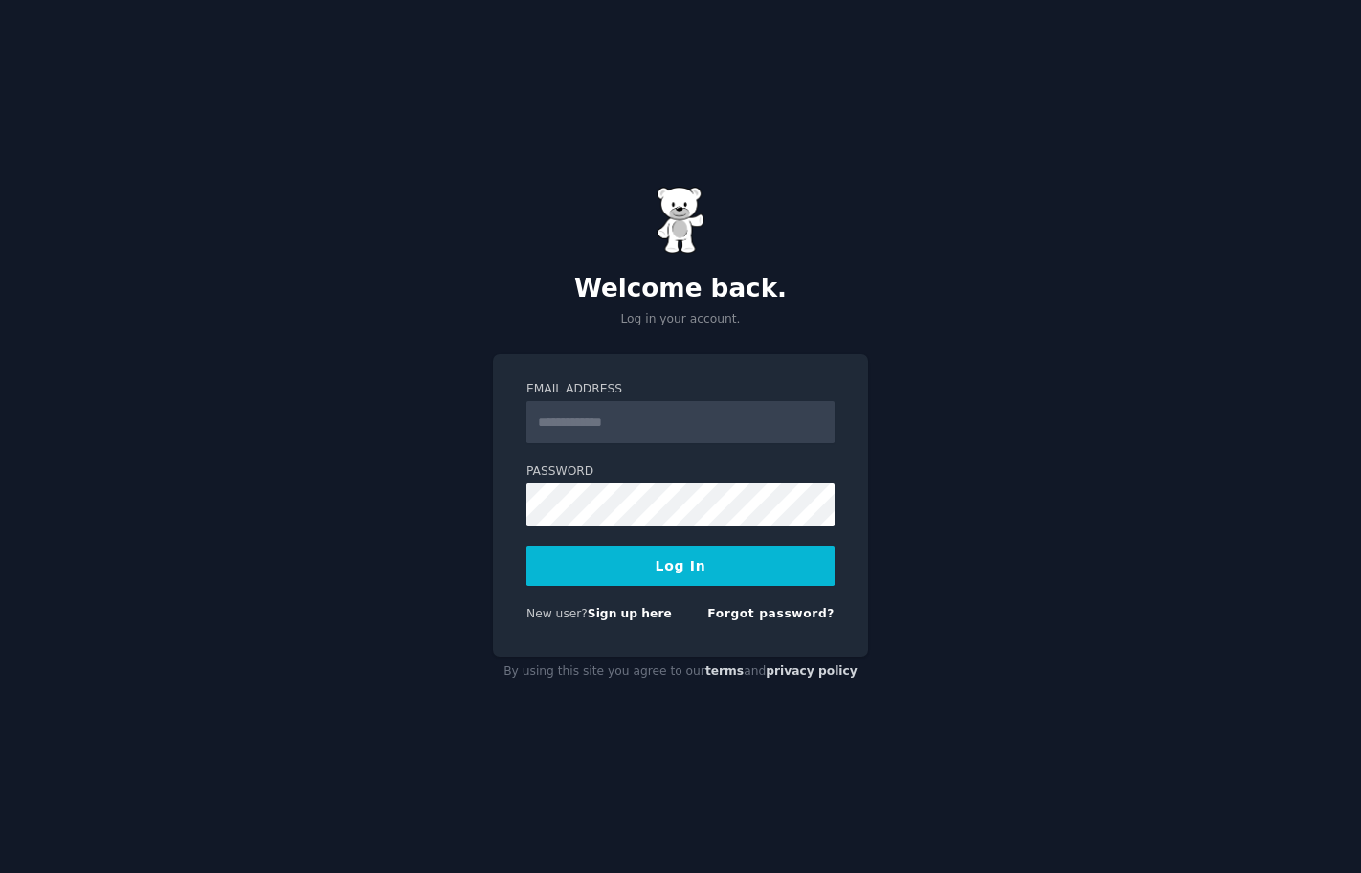
click at [749, 408] on input "Email Address" at bounding box center [680, 422] width 308 height 42
click at [674, 415] on input "Email Address" at bounding box center [680, 422] width 308 height 42
click at [673, 423] on input "Email Address" at bounding box center [680, 422] width 308 height 42
click at [705, 412] on input "Email Address" at bounding box center [680, 422] width 308 height 42
drag, startPoint x: 576, startPoint y: 425, endPoint x: 517, endPoint y: 388, distance: 70.1
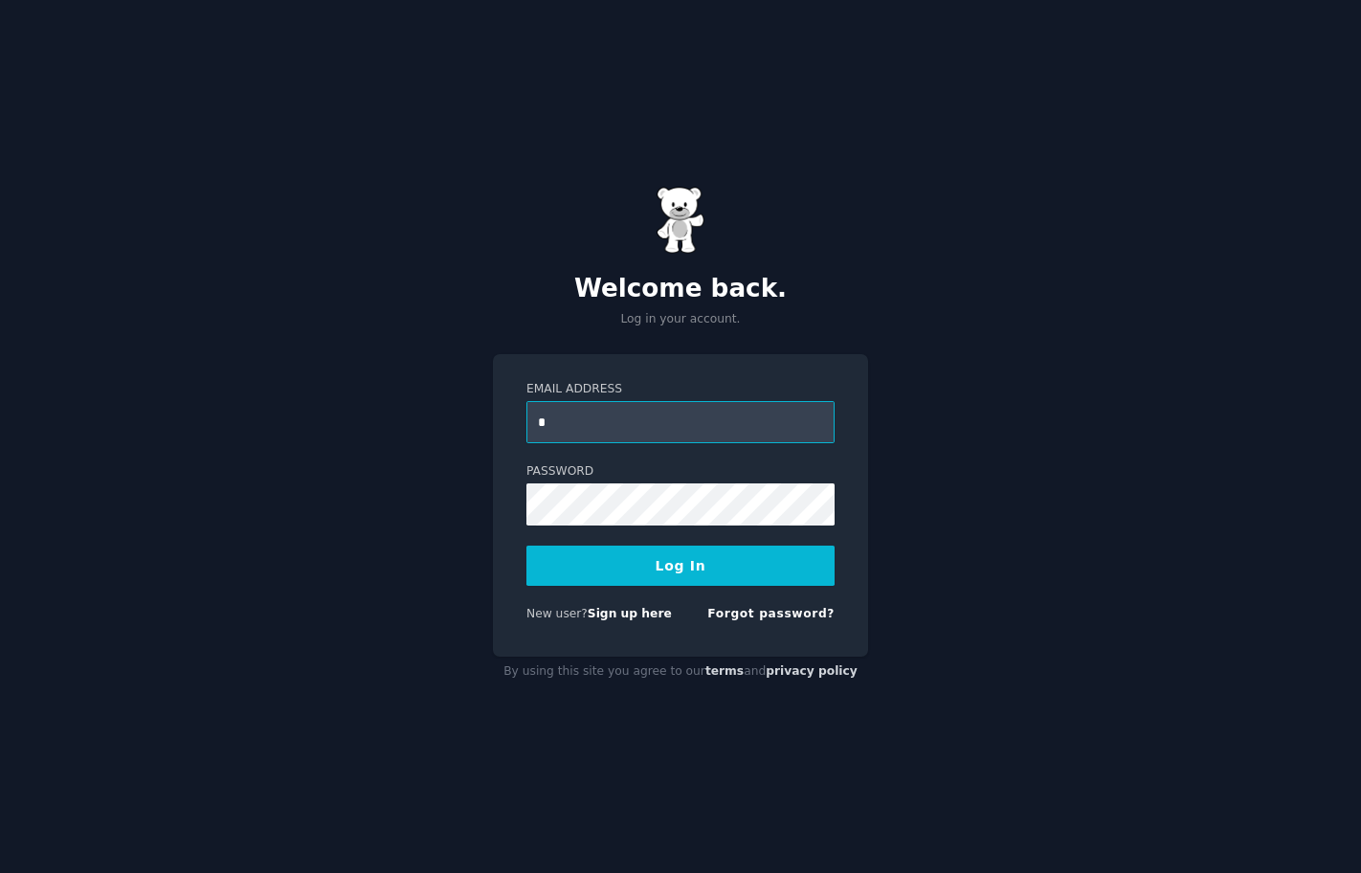
click at [517, 388] on div "Email Address * Password Log In New user? Sign up here Forgot password?" at bounding box center [680, 505] width 375 height 302
paste input "**********"
type input "**********"
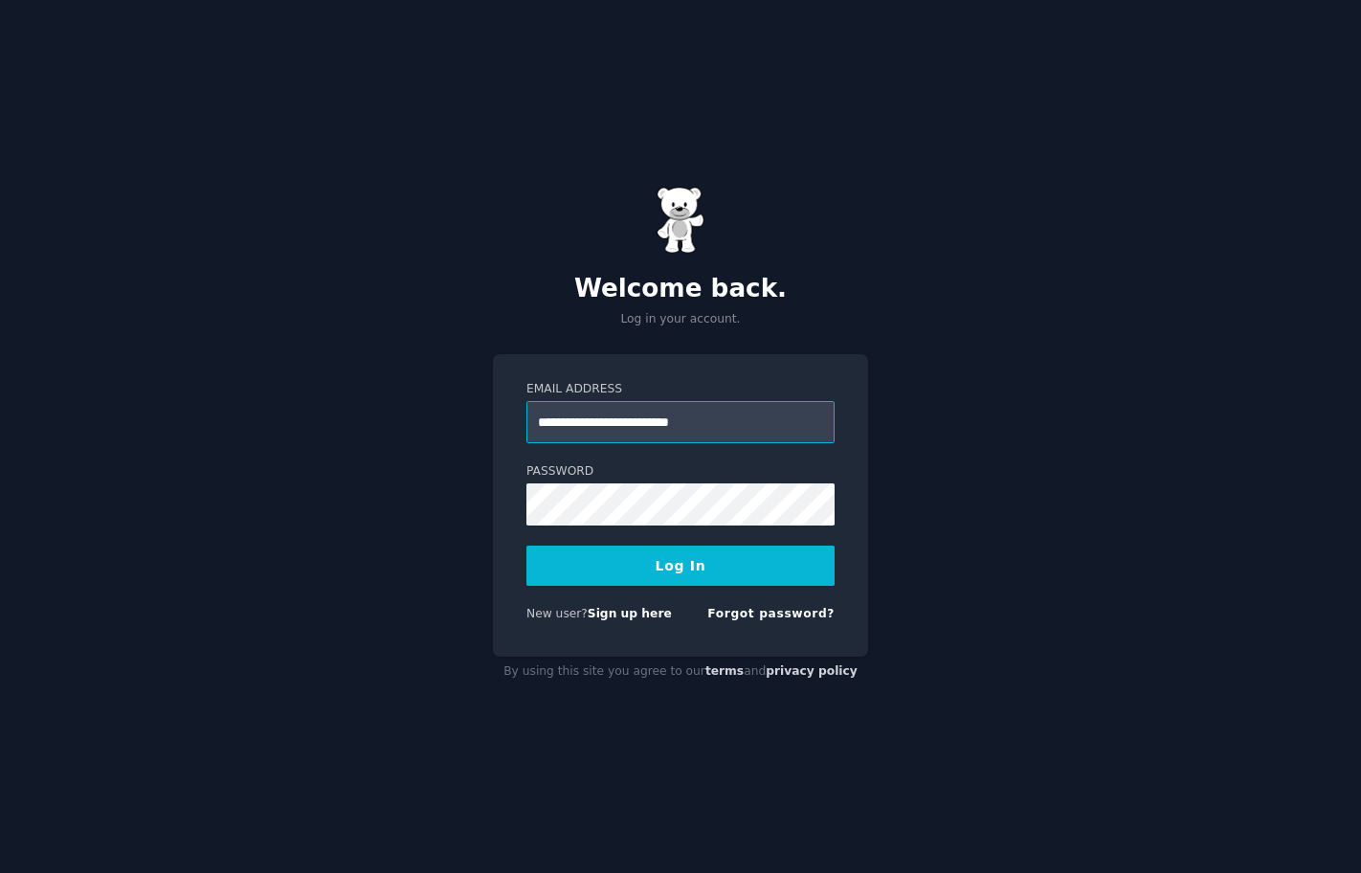
scroll to position [0, 0]
click at [608, 545] on div "Password" at bounding box center [680, 565] width 308 height 40
click at [575, 561] on button "Log In" at bounding box center [680, 565] width 308 height 40
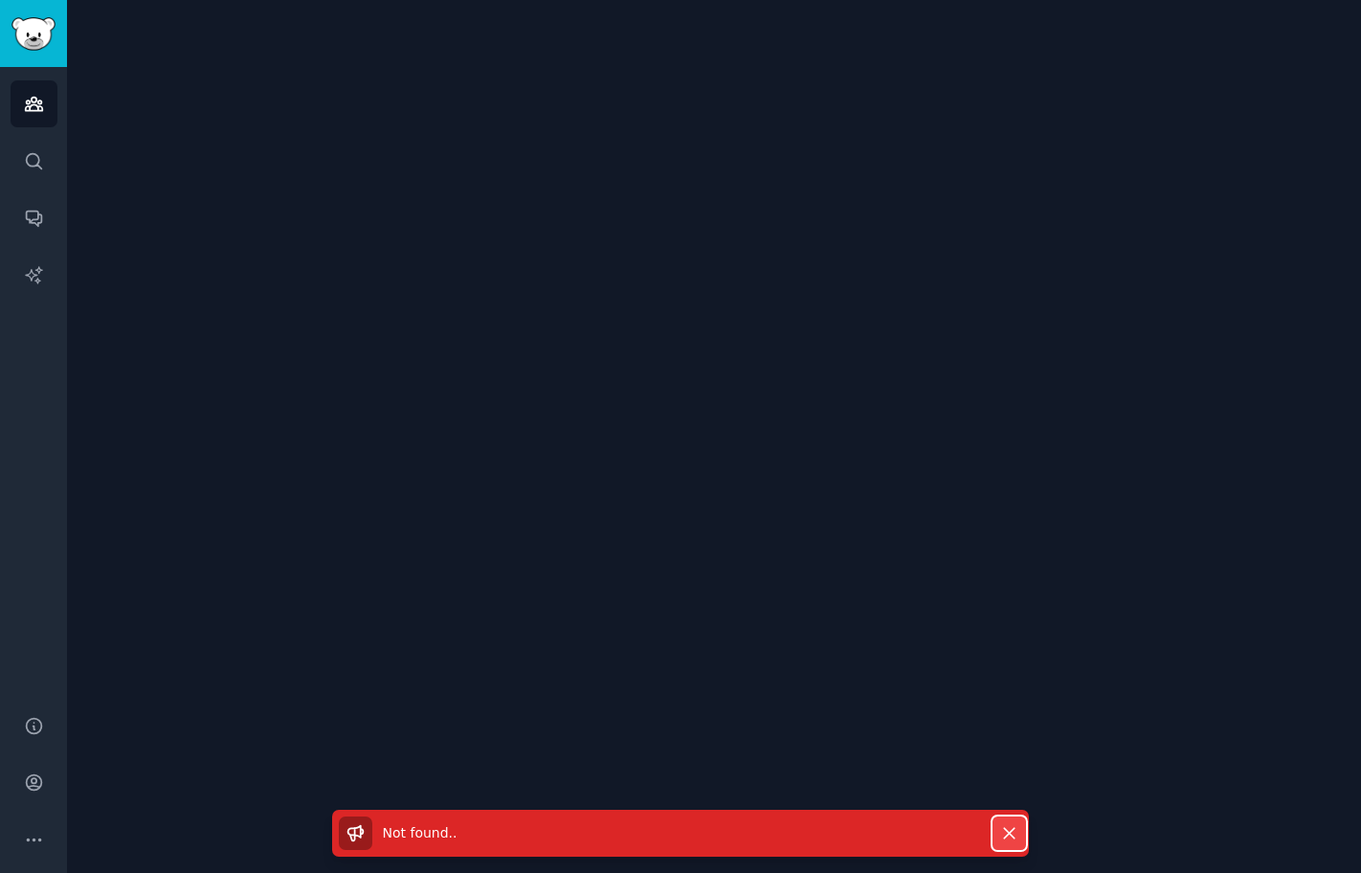
click at [1009, 840] on icon "button" at bounding box center [1009, 833] width 20 height 20
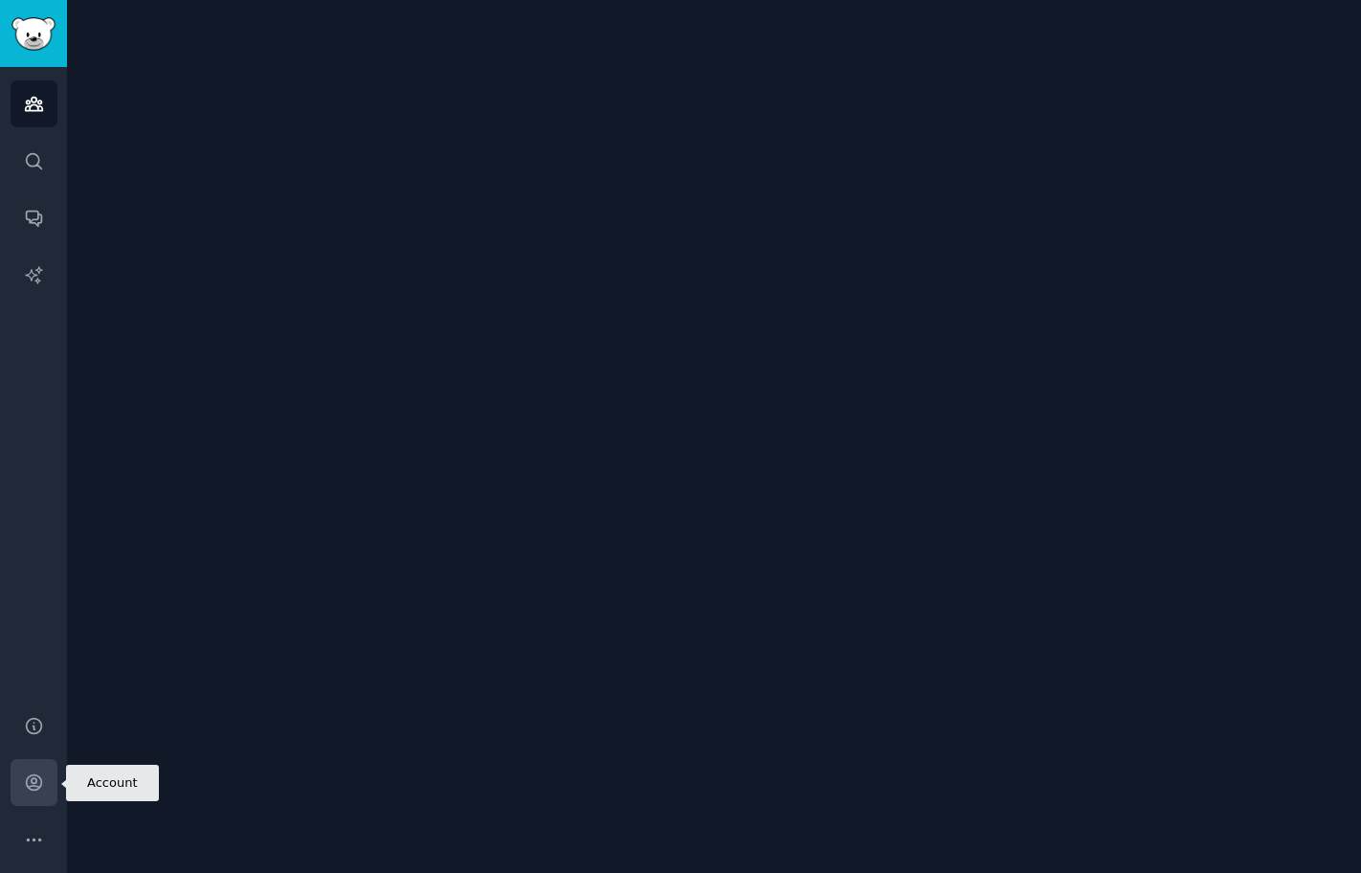
click at [47, 788] on link "Account" at bounding box center [34, 782] width 47 height 47
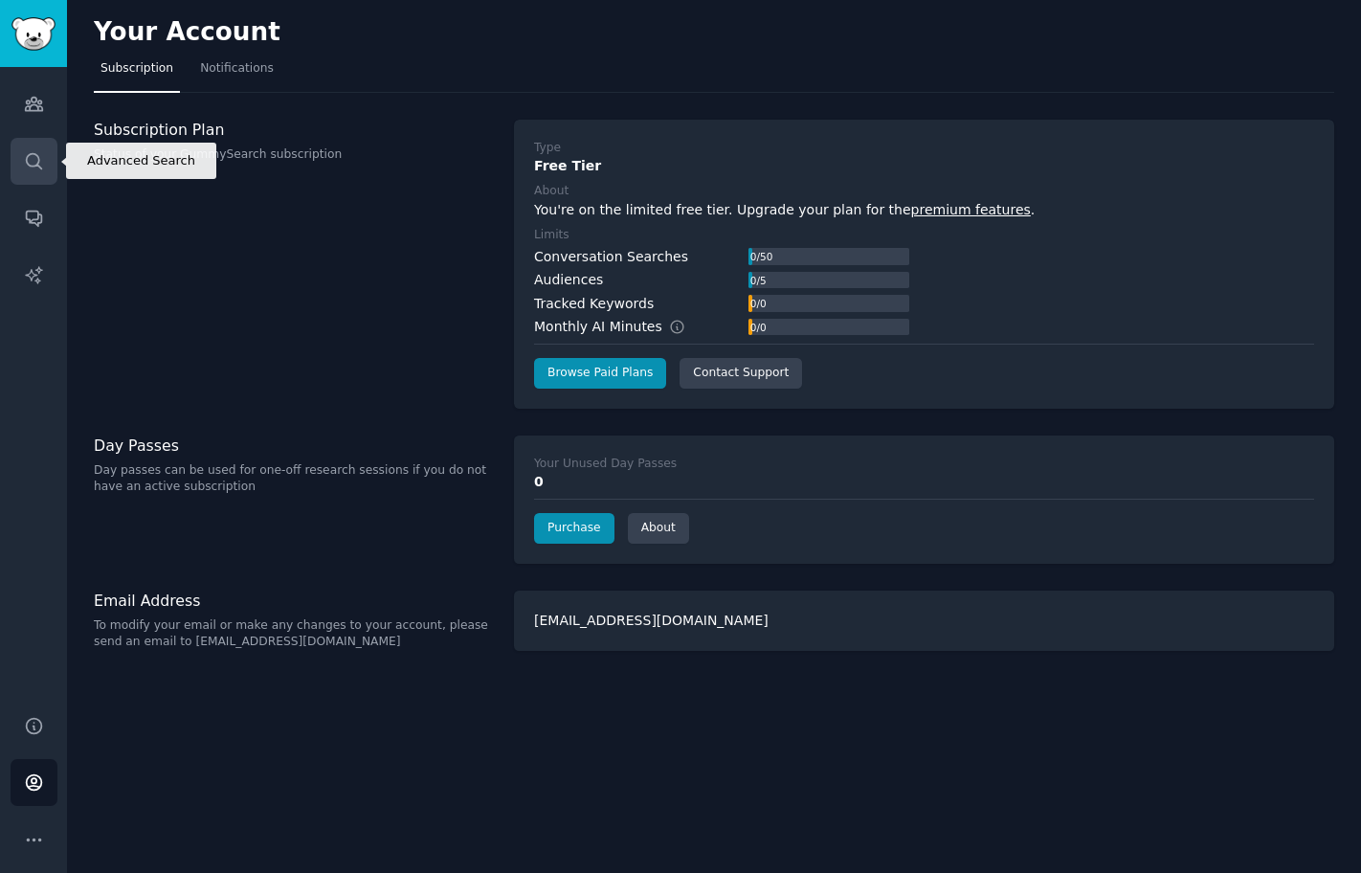
click at [53, 167] on link "Search" at bounding box center [34, 161] width 47 height 47
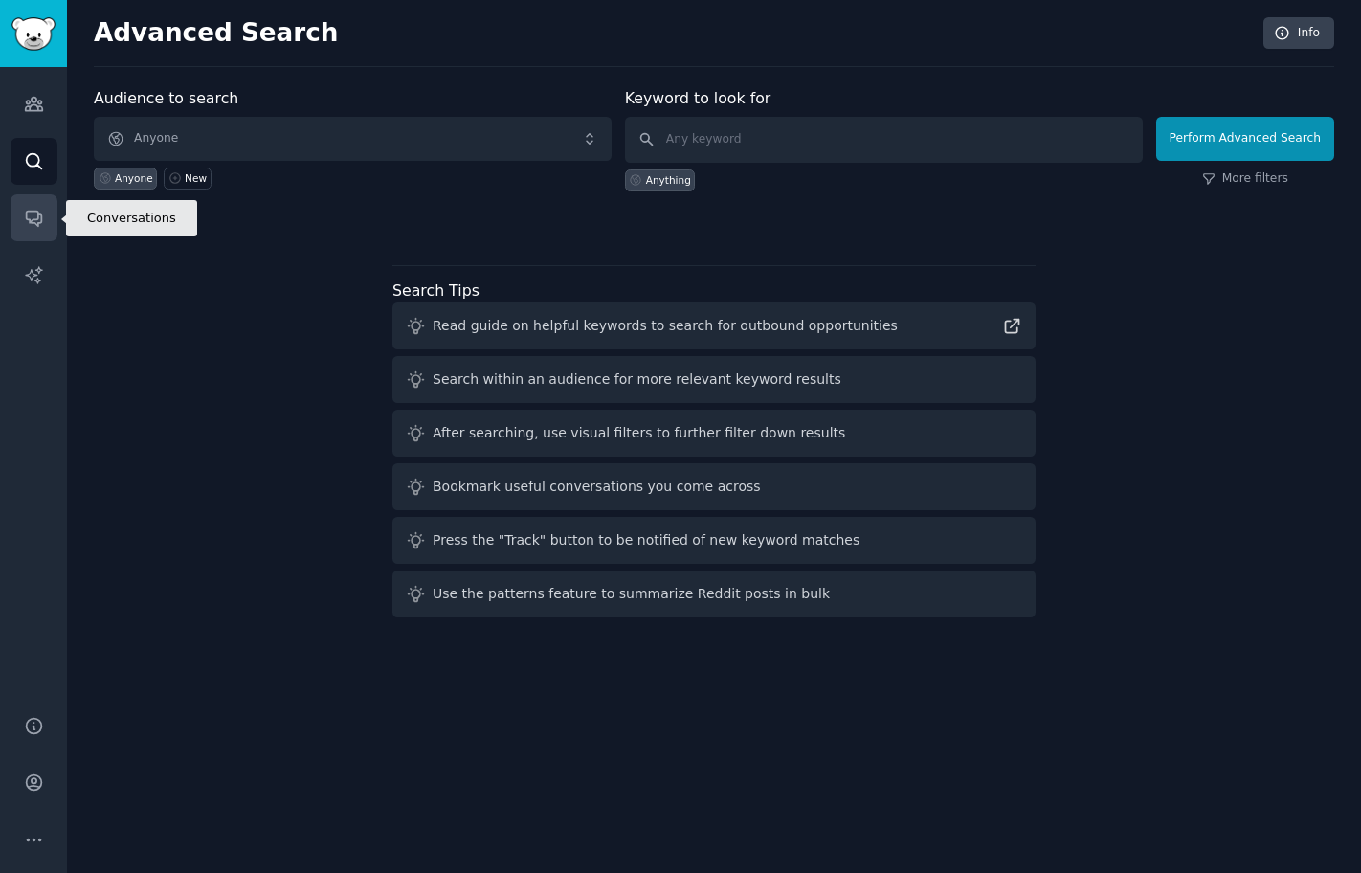
click at [40, 237] on link "Conversations" at bounding box center [34, 217] width 47 height 47
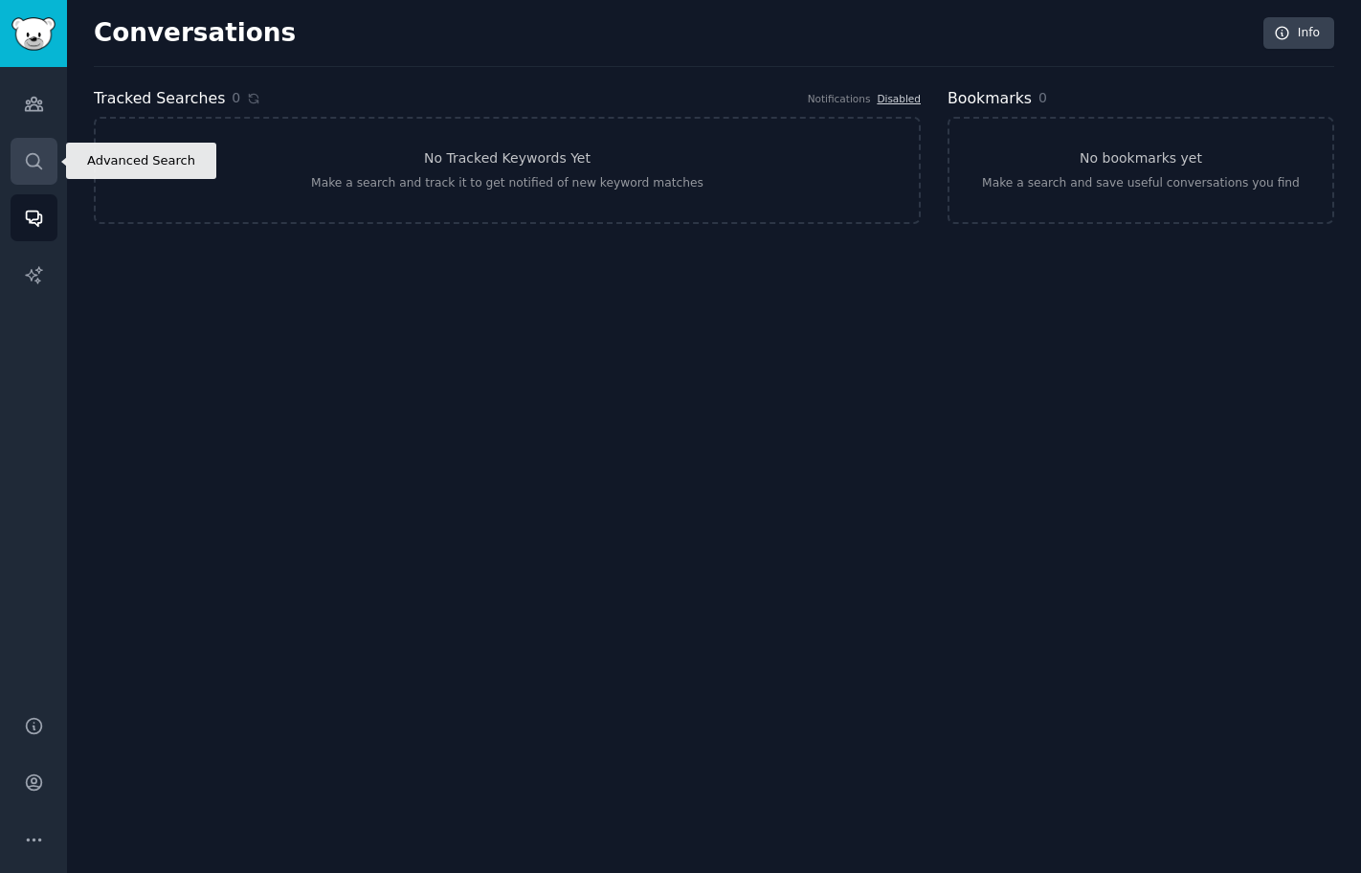
click at [34, 155] on icon "Sidebar" at bounding box center [34, 161] width 20 height 20
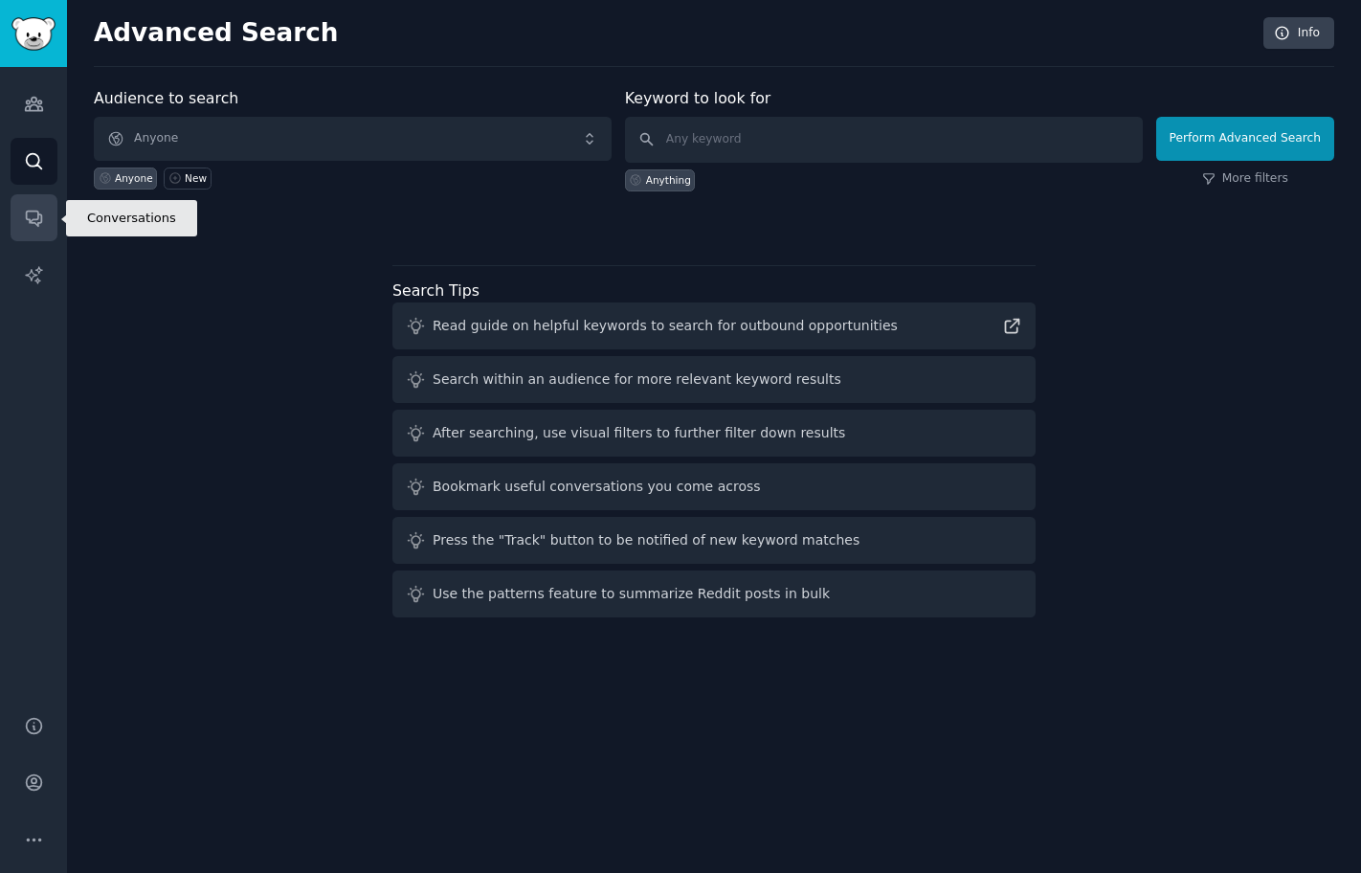
click at [46, 224] on link "Conversations" at bounding box center [34, 217] width 47 height 47
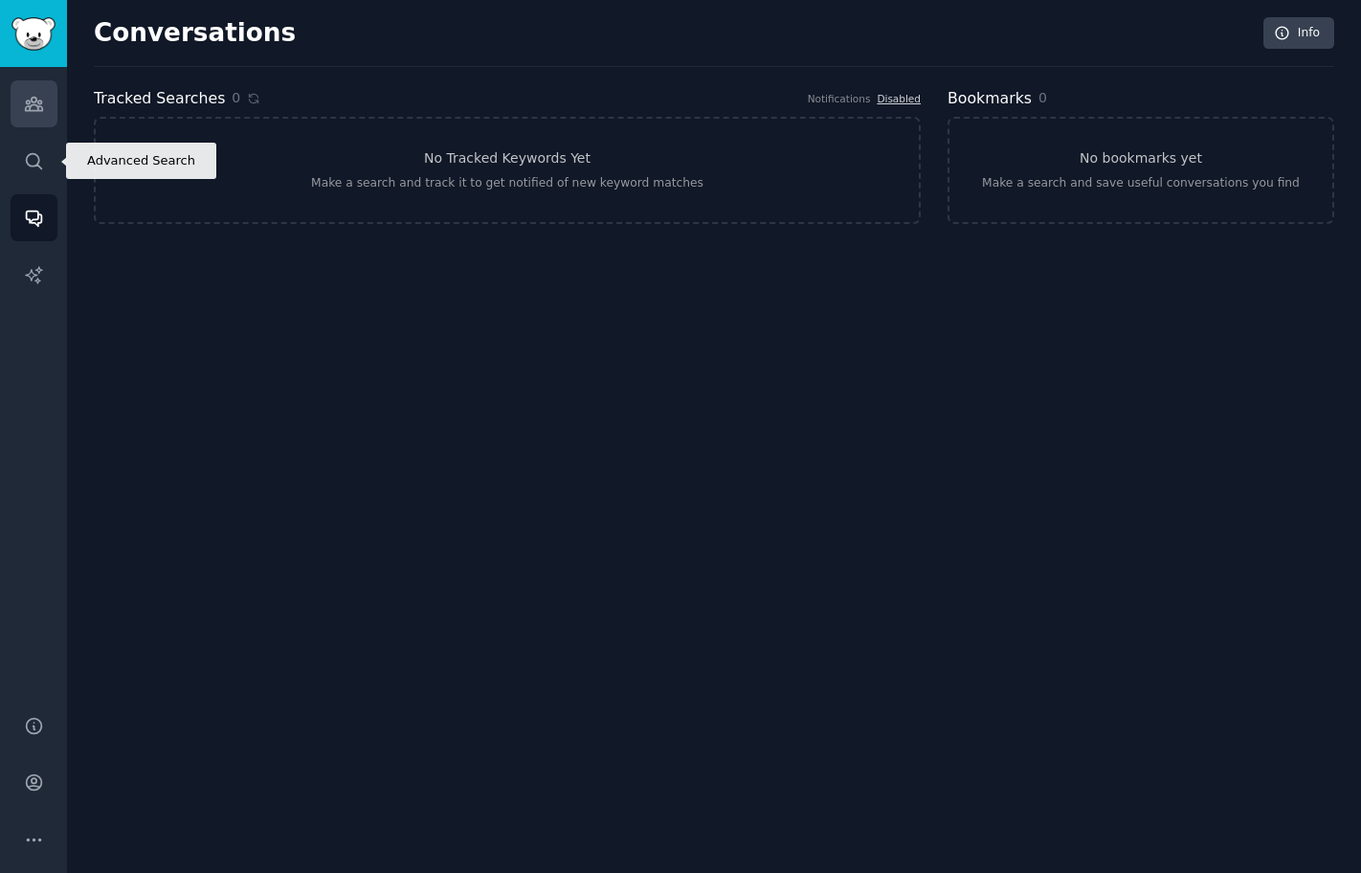
click at [45, 113] on link "Audiences" at bounding box center [34, 103] width 47 height 47
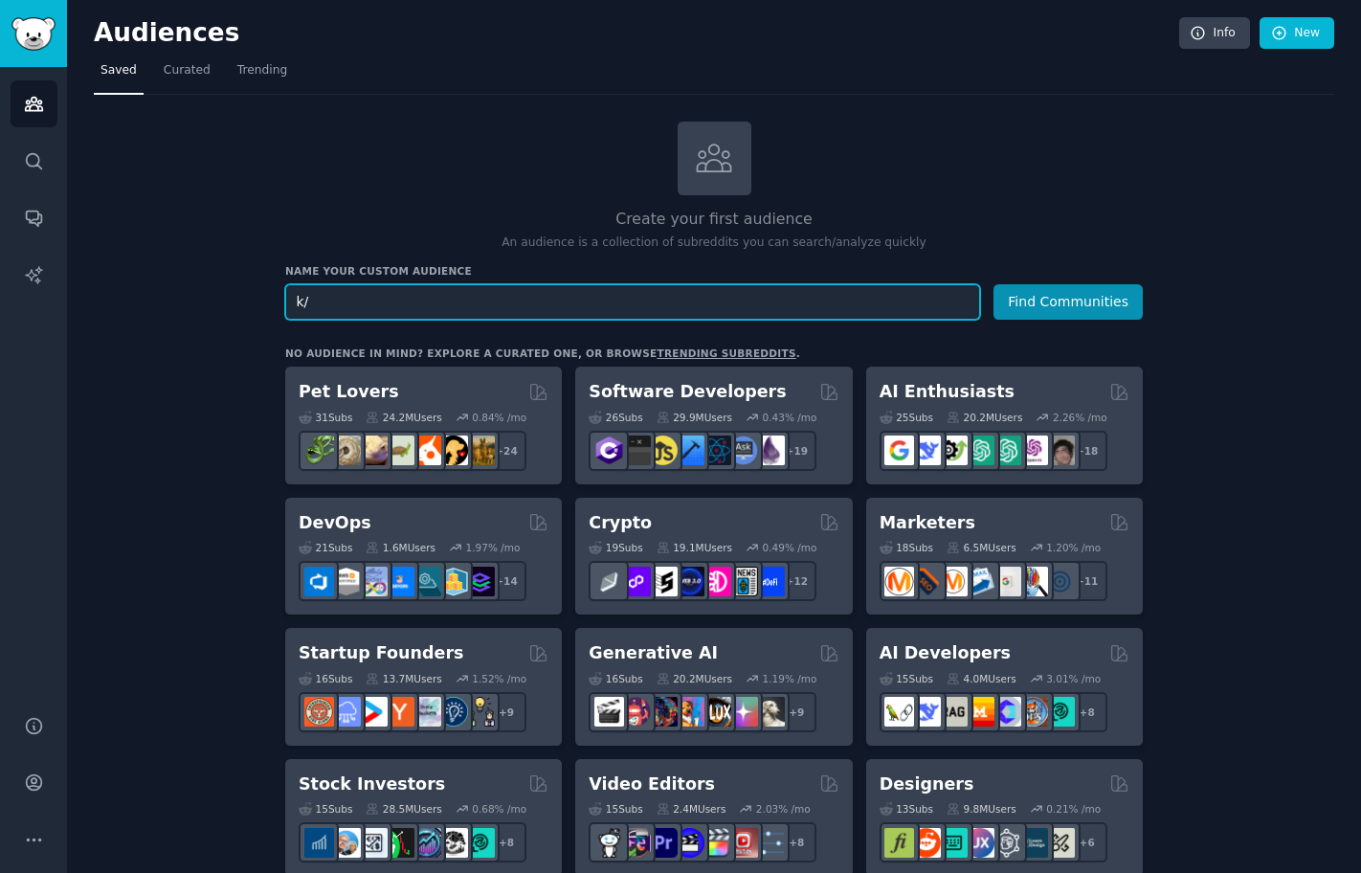
type input "k"
paste input "K/Audience More 47 Subs 964.9M Members 0.11% /mo +39 solotravel travel AskMen r…"
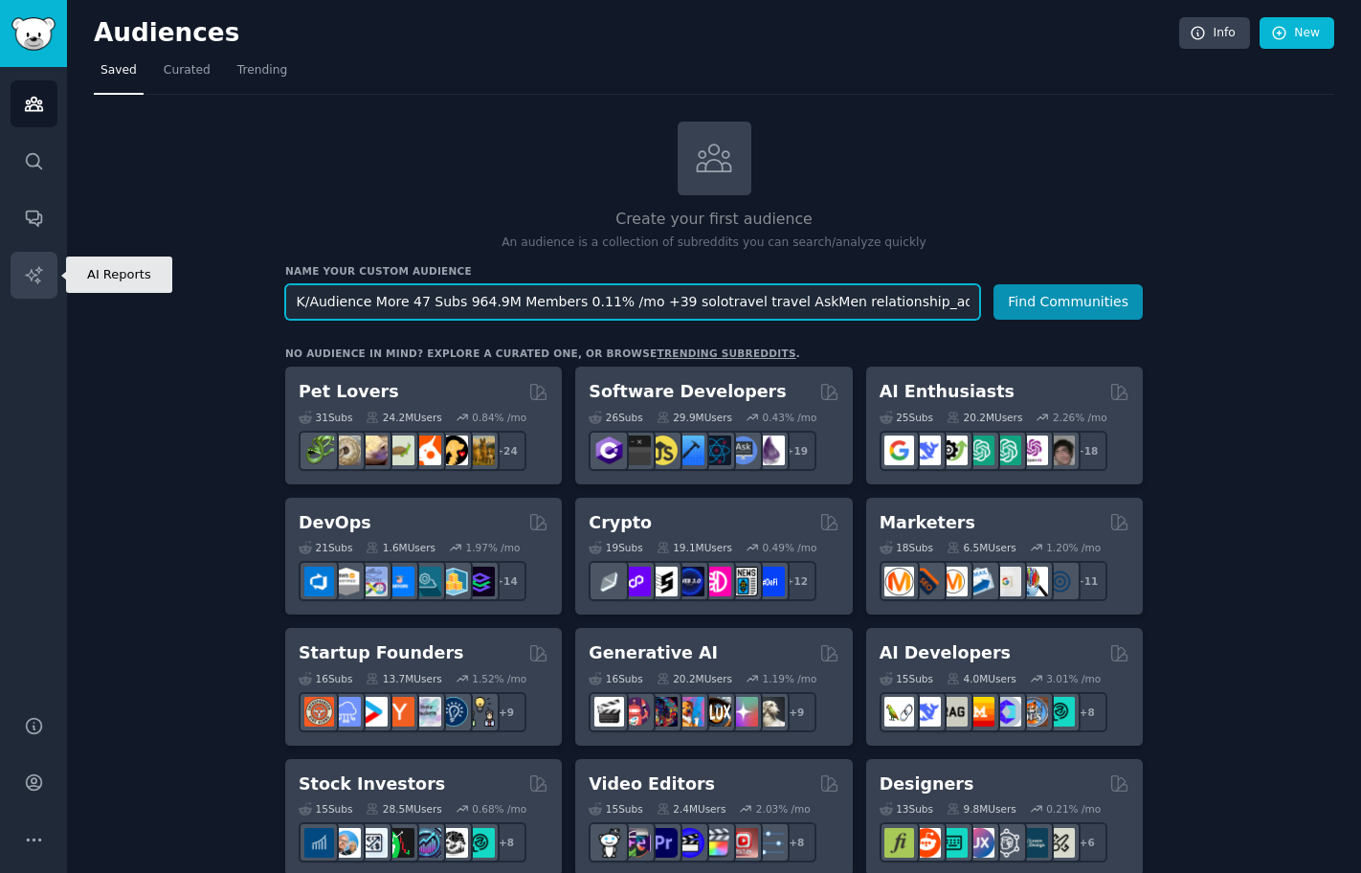
drag, startPoint x: 439, startPoint y: 298, endPoint x: 51, endPoint y: 285, distance: 388.7
click at [51, 285] on div "AI Reports Audiences Search Conversations AI Reports Help Account More Audience…" at bounding box center [680, 436] width 1361 height 873
drag, startPoint x: 322, startPoint y: 288, endPoint x: 350, endPoint y: 294, distance: 29.3
click at [322, 288] on input "K/Audience More 47 Subs 964.9M Members 0.11% /mo +39 solotravel travel AskMen r…" at bounding box center [632, 301] width 695 height 35
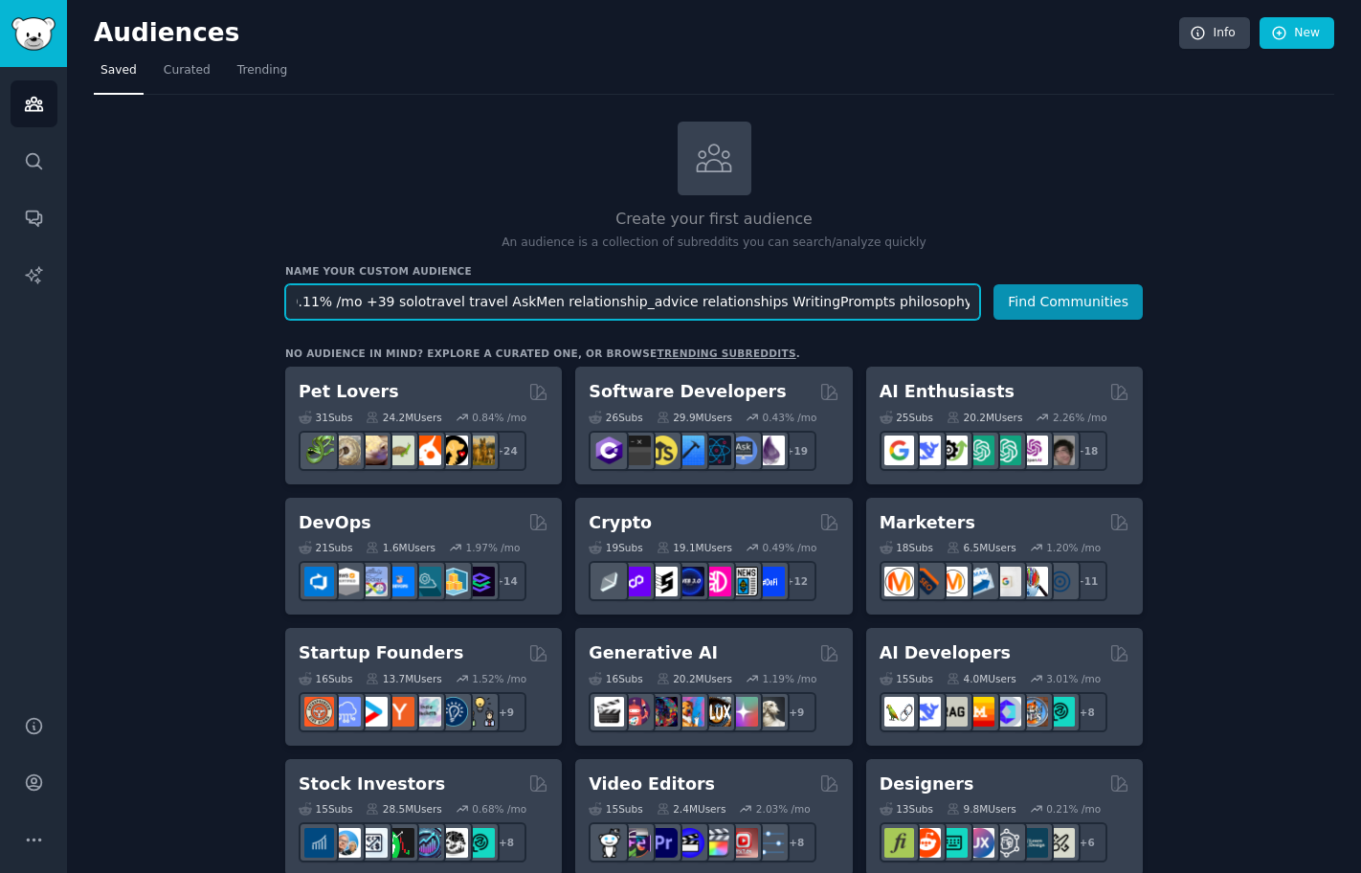
drag, startPoint x: 364, startPoint y: 300, endPoint x: 1068, endPoint y: 348, distance: 706.0
type input "K/Audience"
click at [993, 284] on button "Find Communities" at bounding box center [1067, 301] width 149 height 35
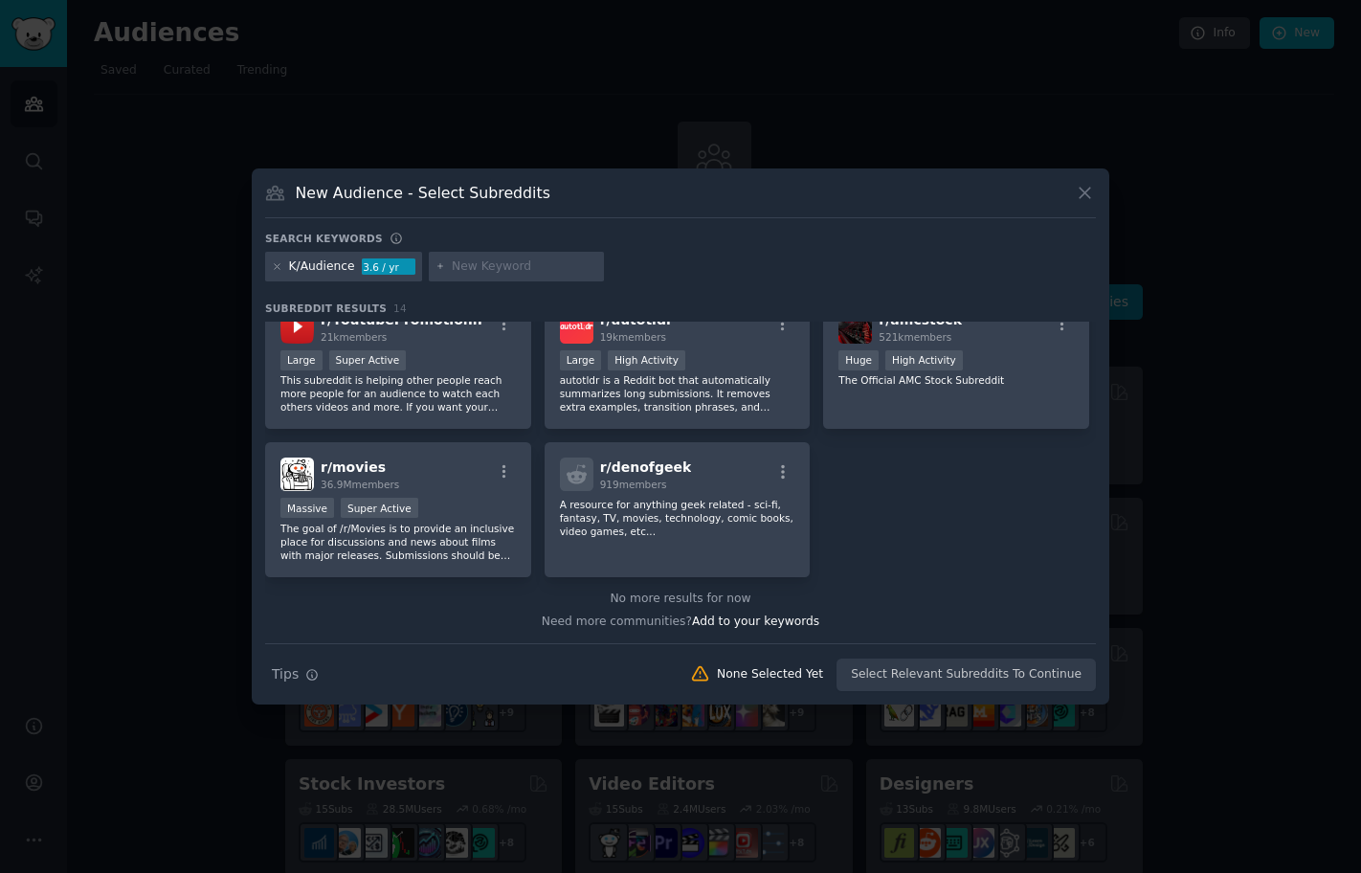
scroll to position [189, 0]
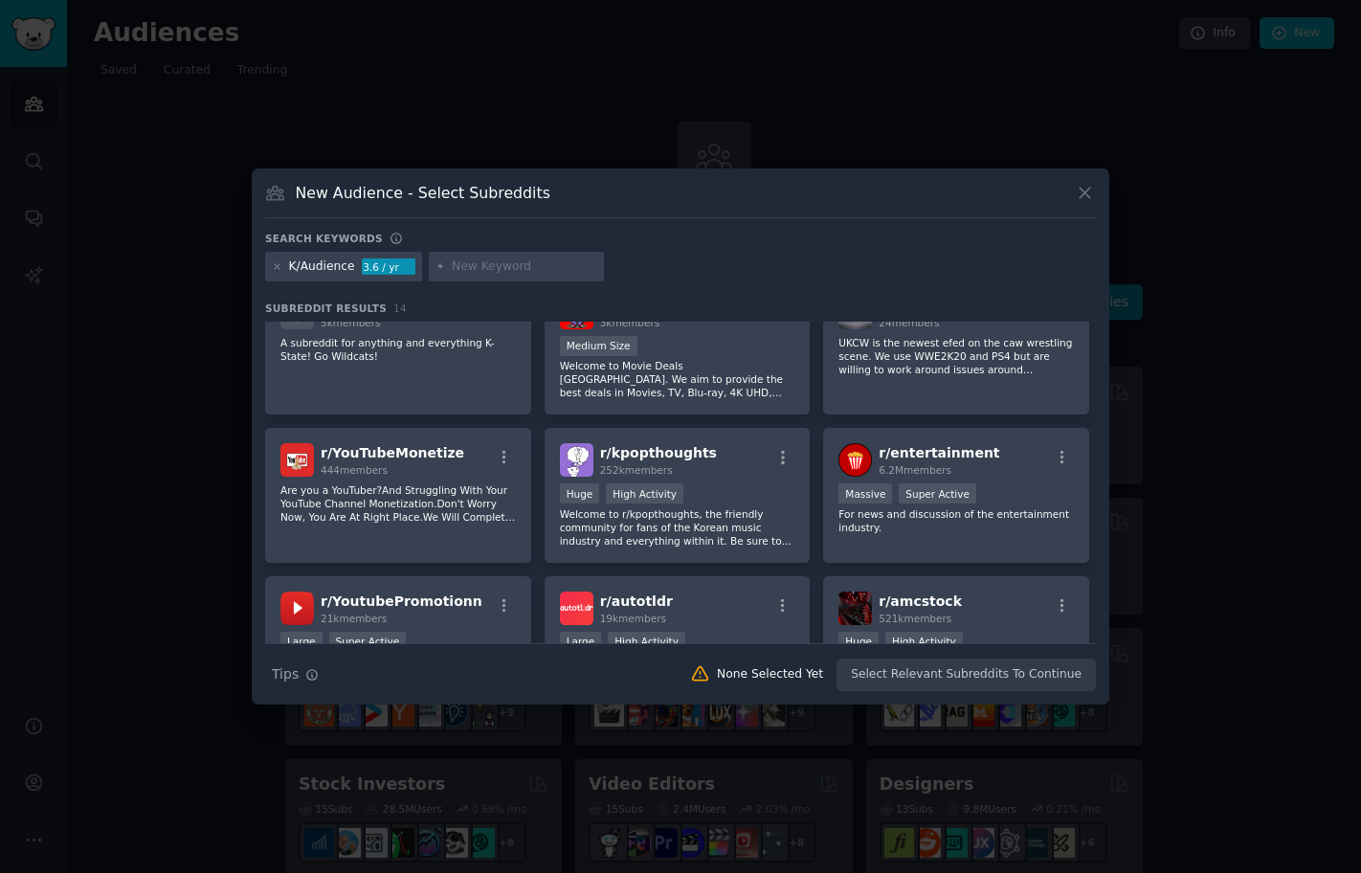
click at [1210, 392] on div at bounding box center [680, 436] width 1361 height 873
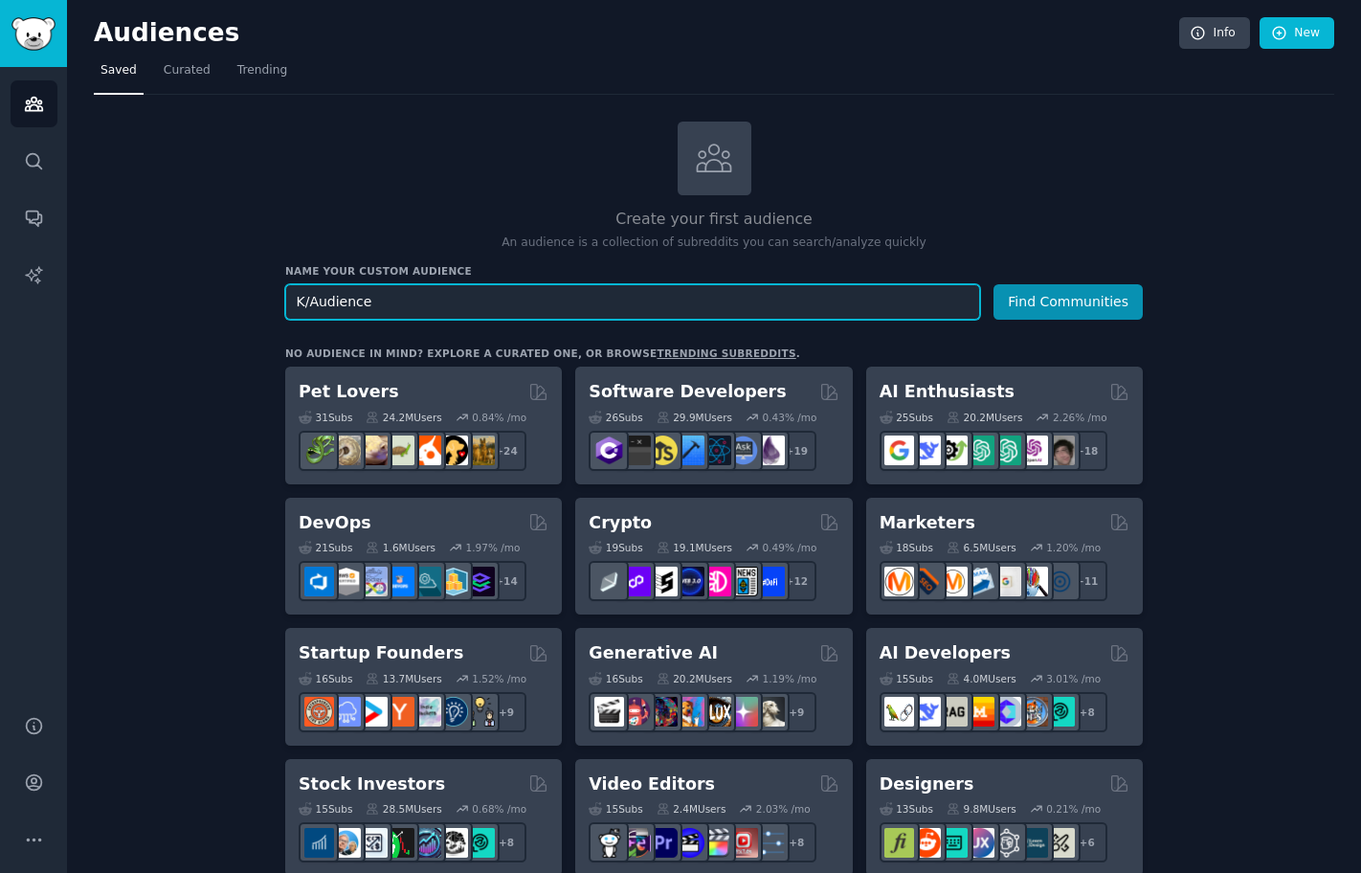
drag, startPoint x: 403, startPoint y: 299, endPoint x: 163, endPoint y: 234, distance: 248.6
click at [421, 299] on input "K/Audience" at bounding box center [632, 301] width 695 height 35
drag, startPoint x: 424, startPoint y: 299, endPoint x: 227, endPoint y: 274, distance: 198.7
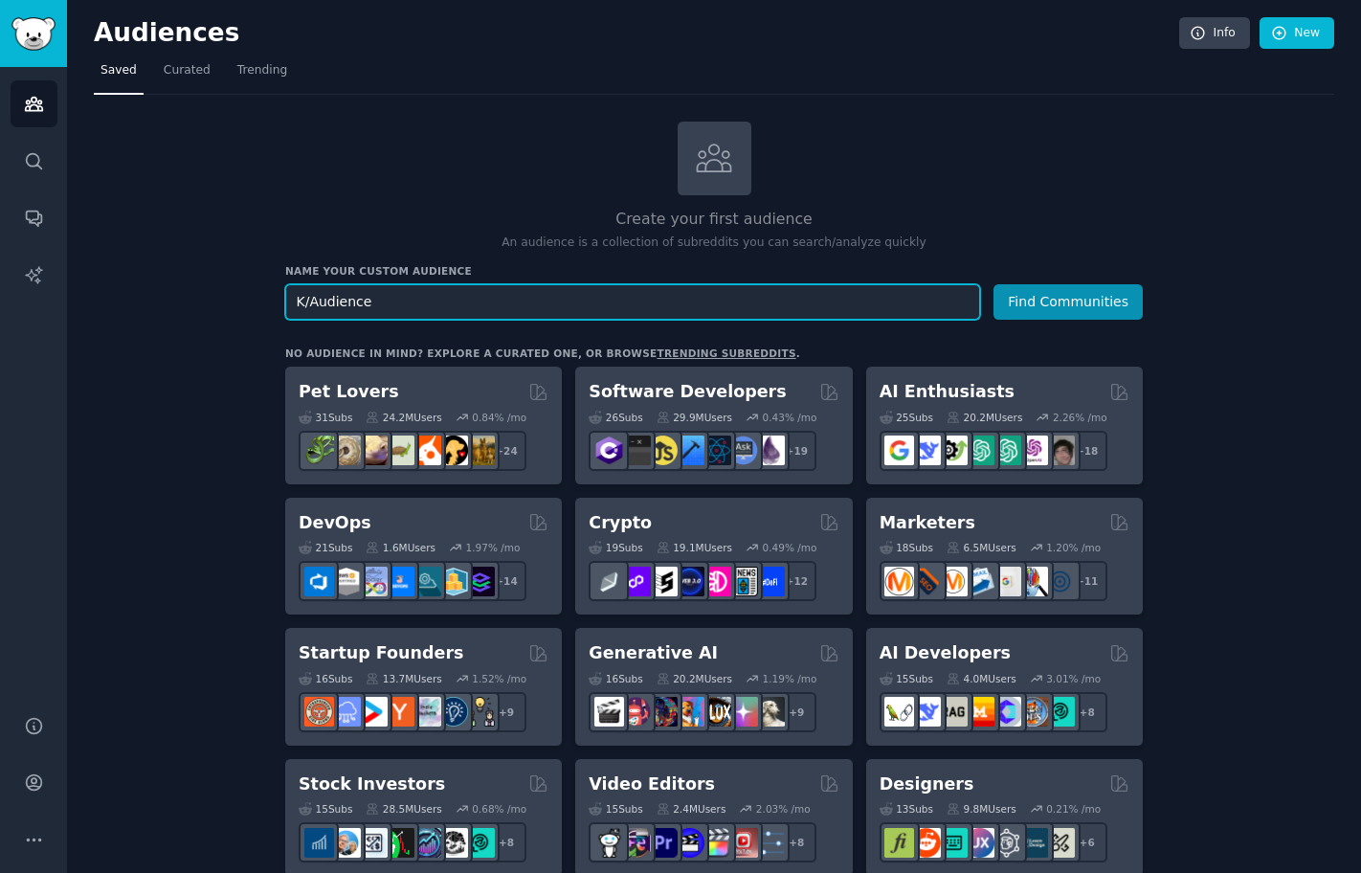
click at [993, 284] on button "Find Communities" at bounding box center [1067, 301] width 149 height 35
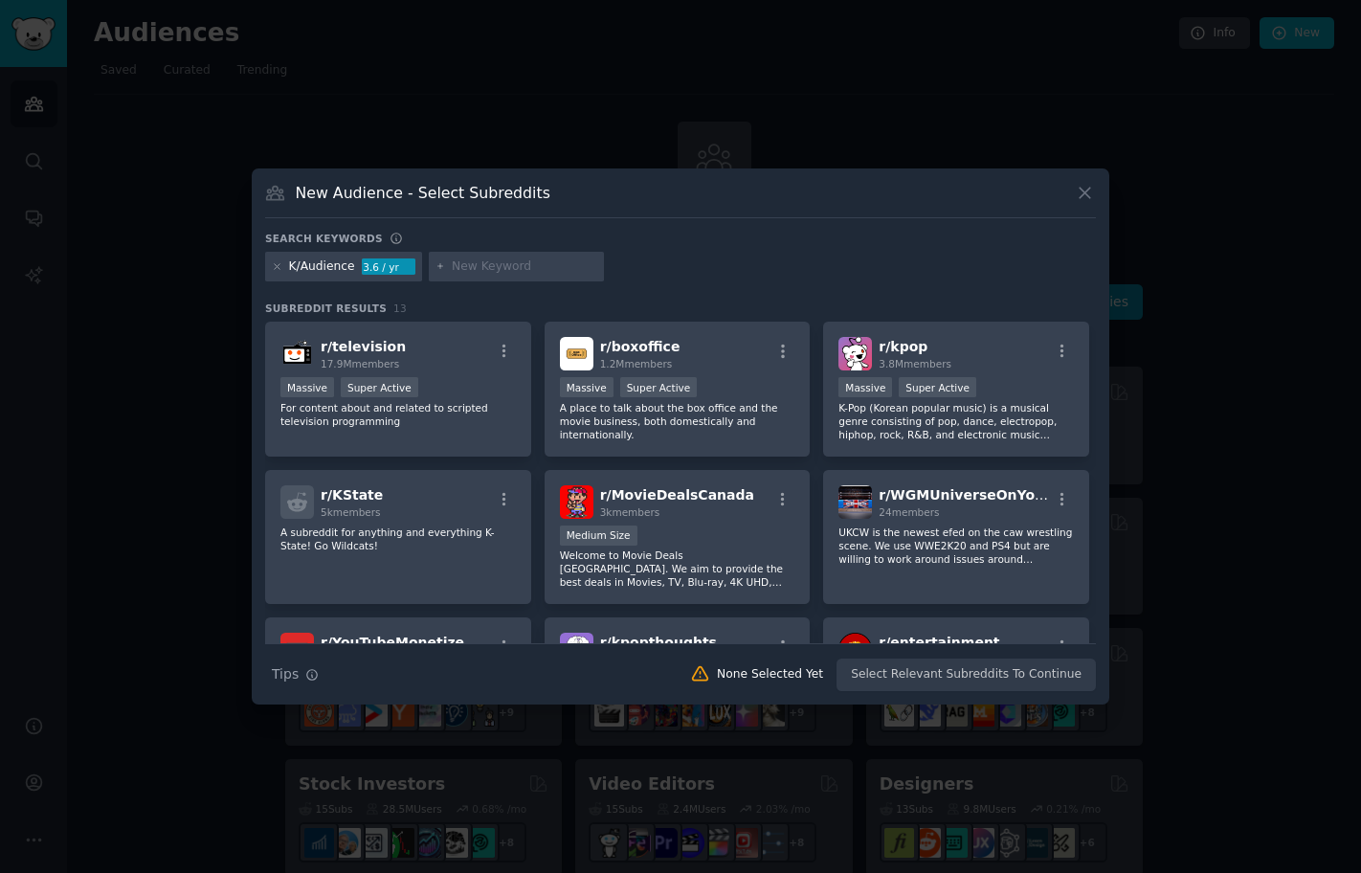
click at [207, 346] on div at bounding box center [680, 436] width 1361 height 873
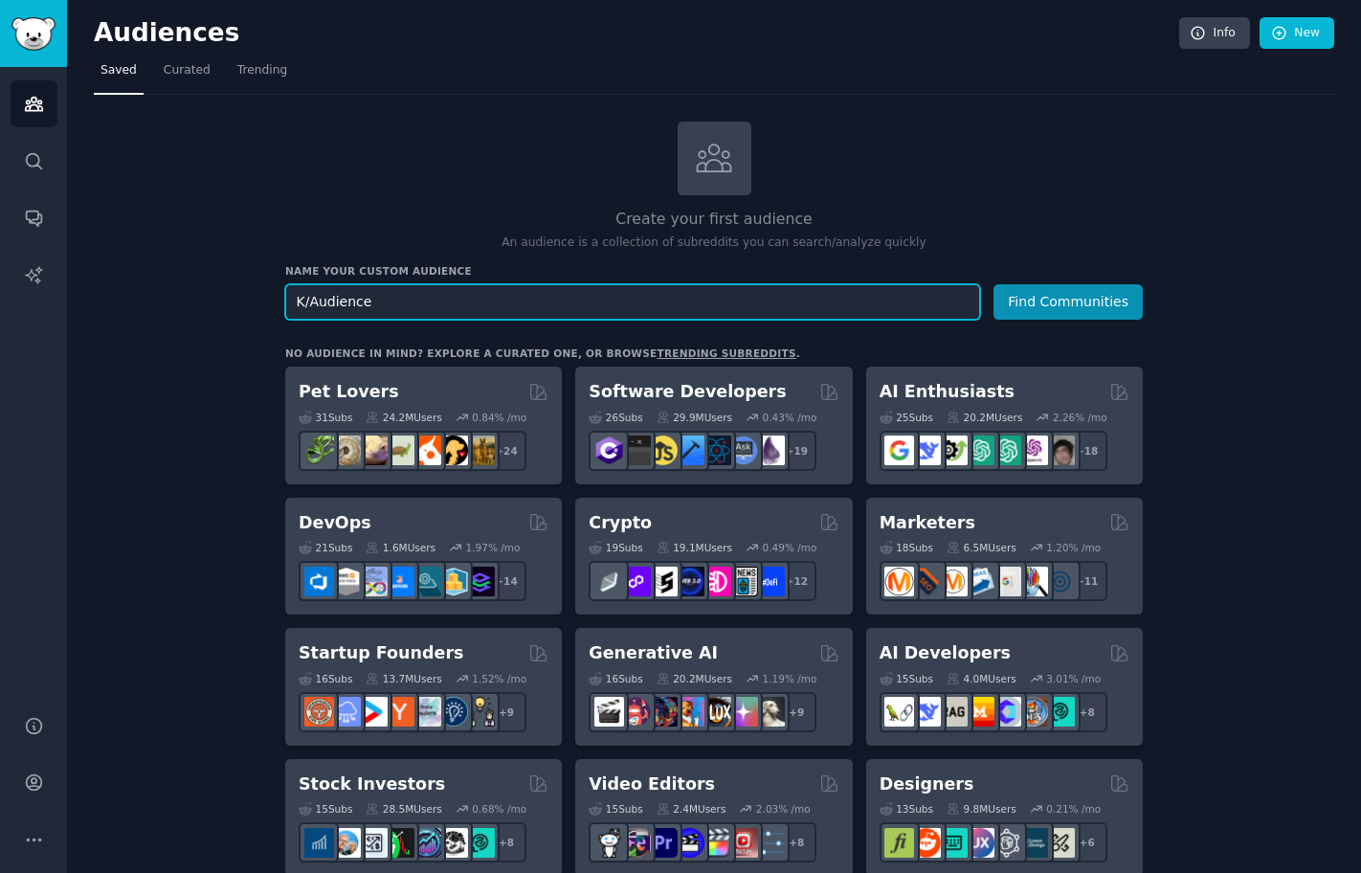
click at [455, 308] on input "K/Audience" at bounding box center [632, 301] width 695 height 35
drag, startPoint x: 462, startPoint y: 303, endPoint x: 316, endPoint y: 292, distance: 146.9
click at [319, 293] on input "K/Audience" at bounding box center [632, 301] width 695 height 35
drag, startPoint x: 414, startPoint y: 299, endPoint x: 79, endPoint y: 261, distance: 337.0
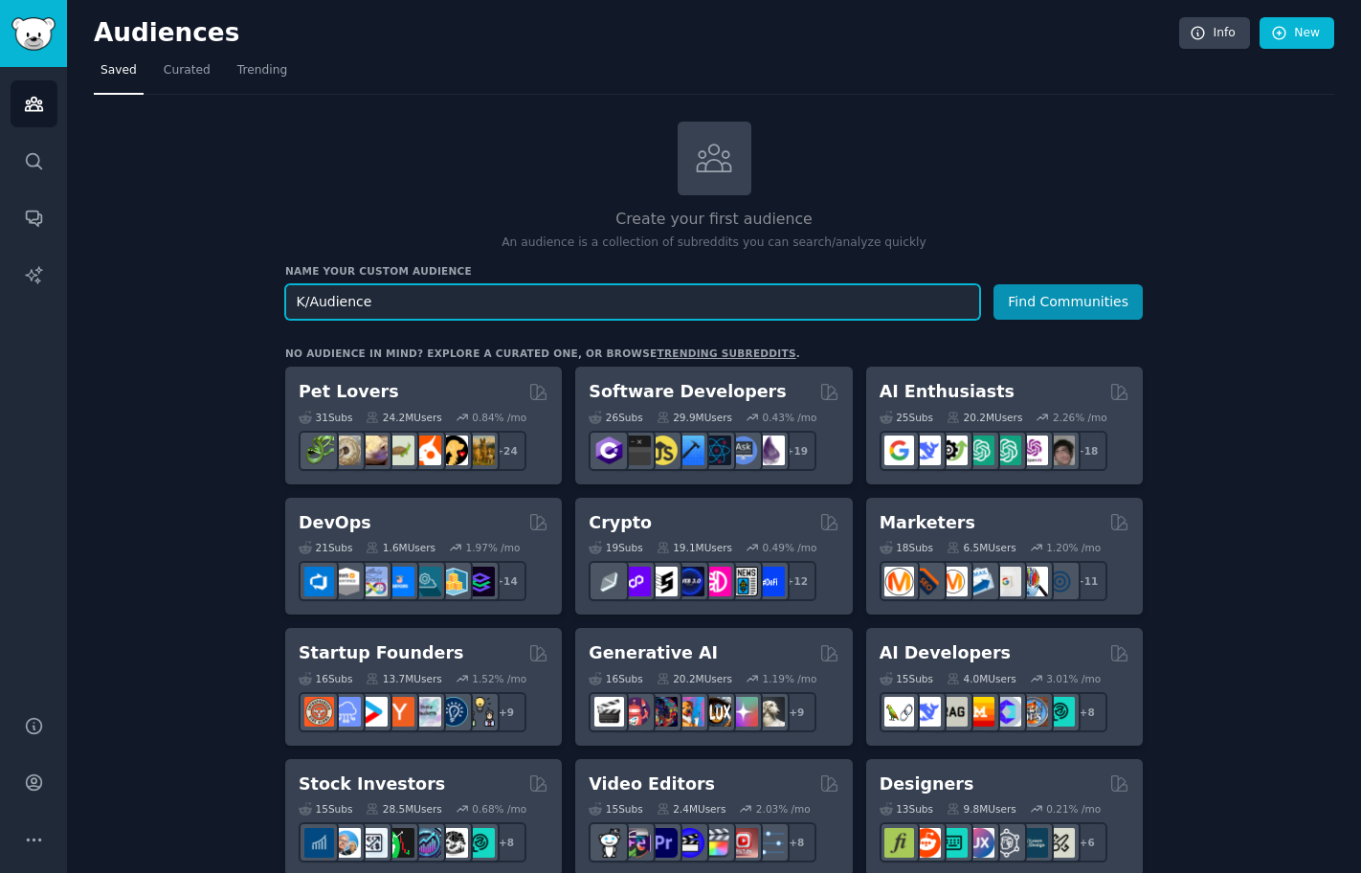
paste input "r/AskUK"
type input "r/AskUK"
click at [993, 284] on button "Find Communities" at bounding box center [1067, 301] width 149 height 35
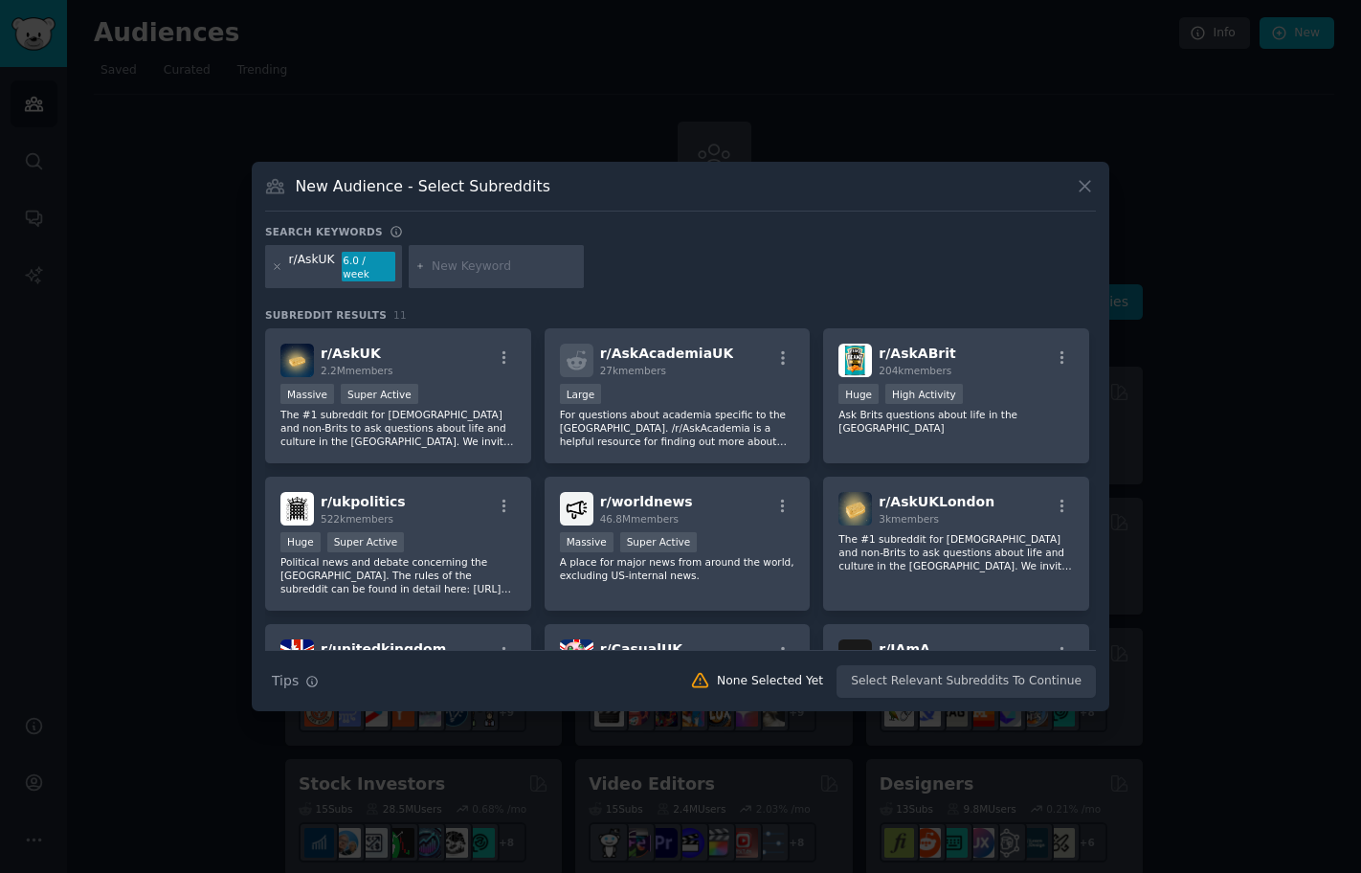
click at [1334, 428] on div at bounding box center [680, 436] width 1361 height 873
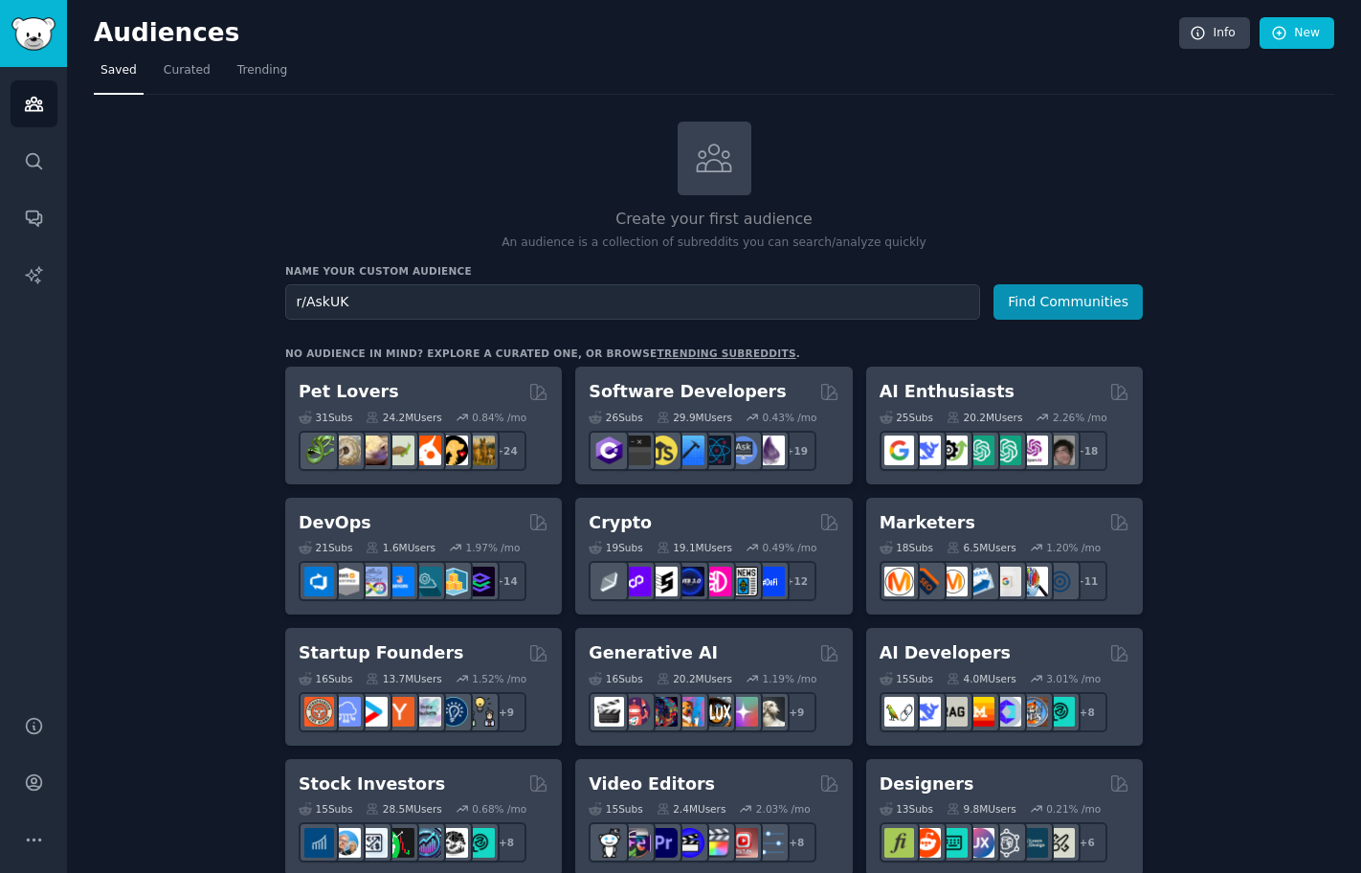
click at [685, 347] on link "trending subreddits" at bounding box center [725, 352] width 139 height 11
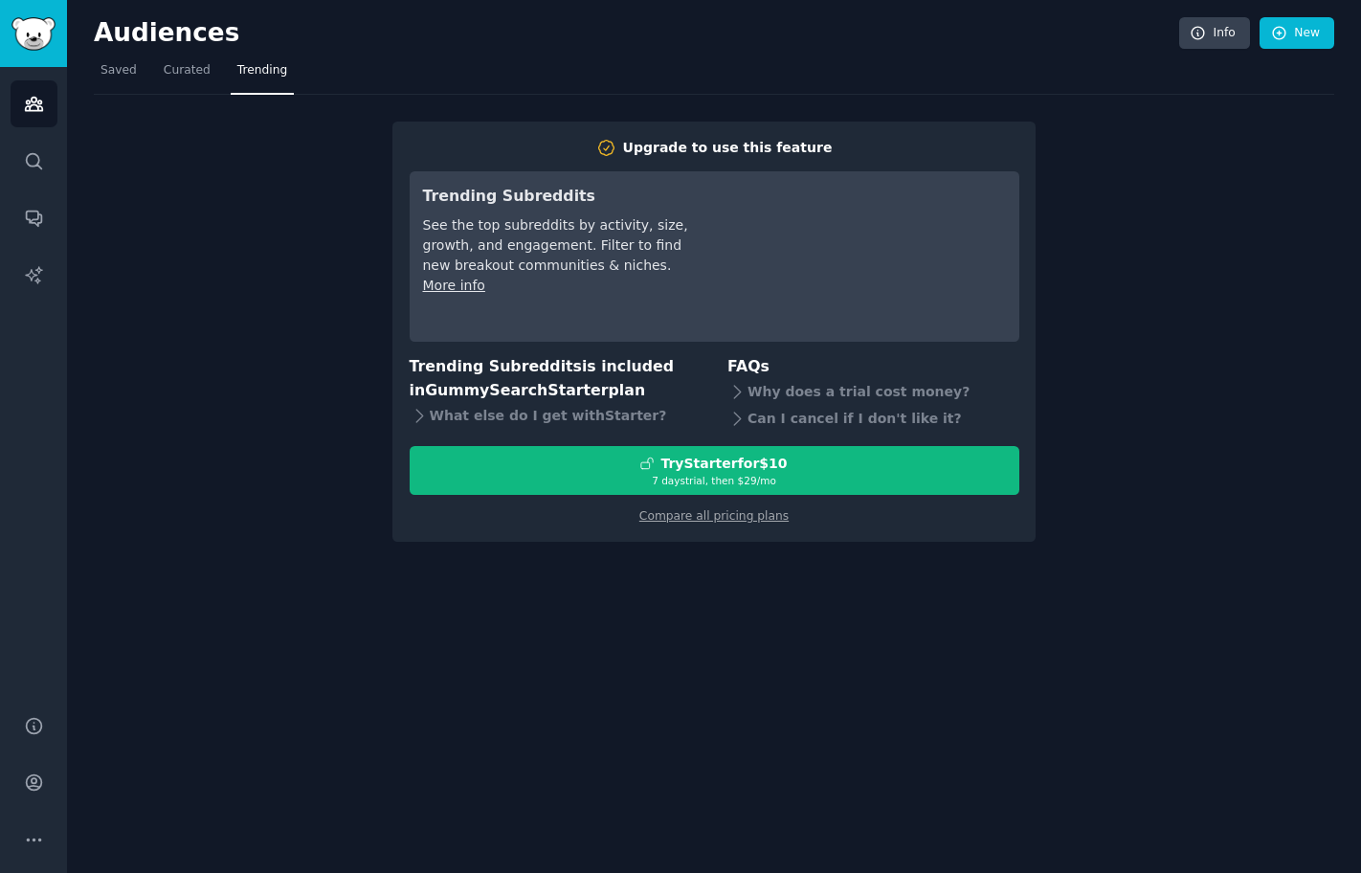
click at [1141, 328] on div "Upgrade to use this feature Trending Subreddits See the top subreddits by activ…" at bounding box center [714, 318] width 1240 height 447
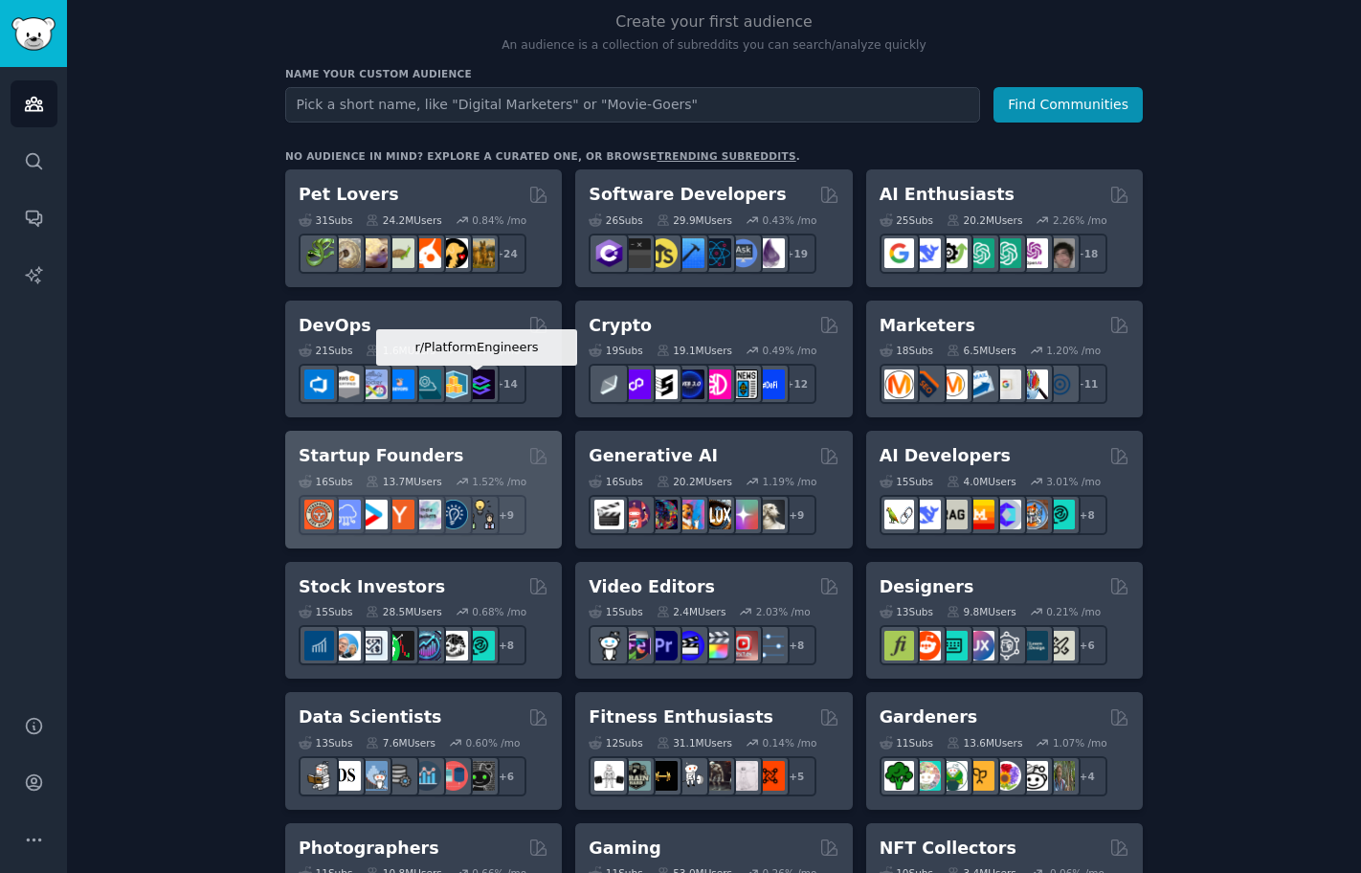
scroll to position [346, 0]
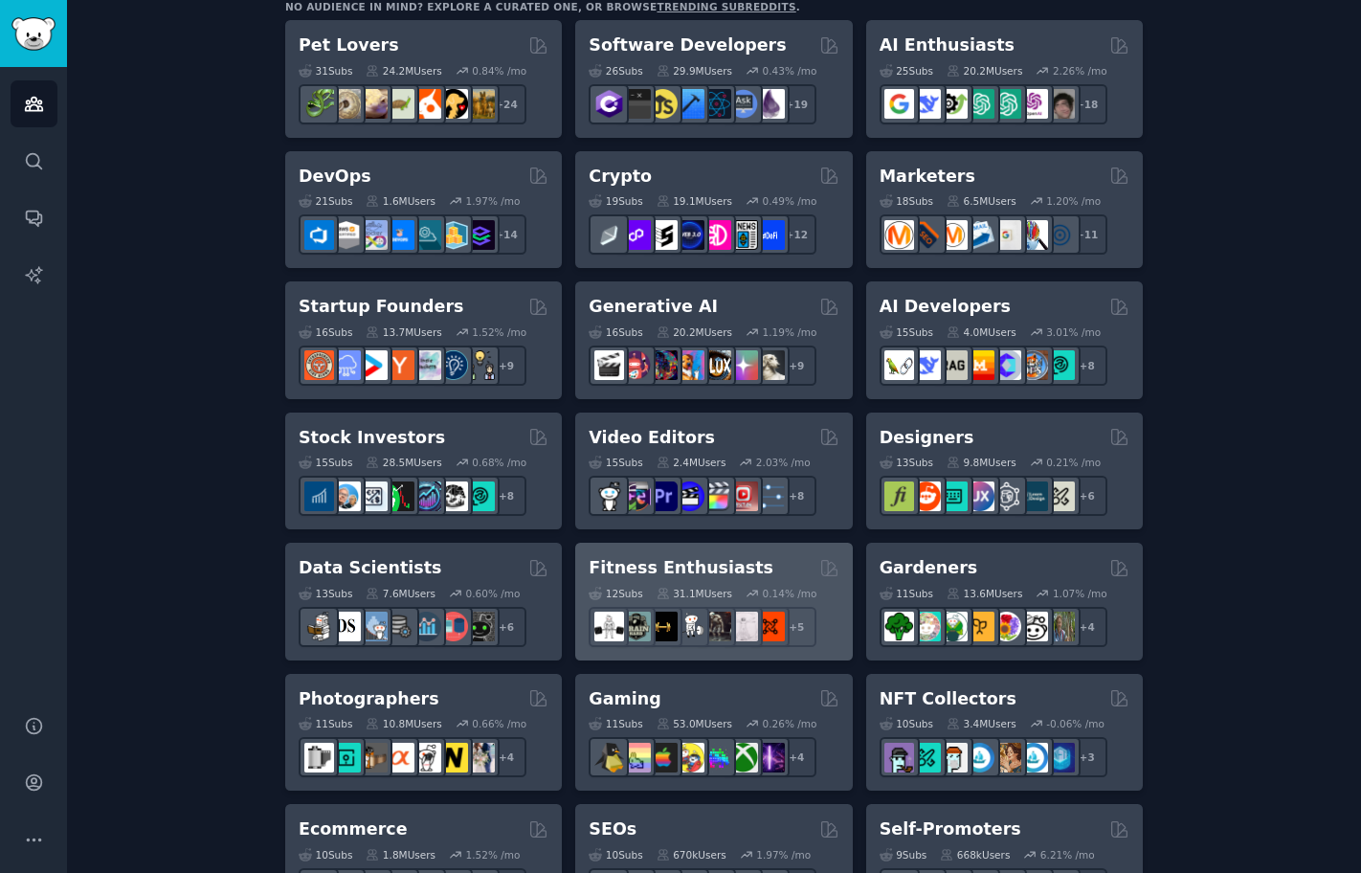
click at [754, 560] on div "Fitness Enthusiasts" at bounding box center [713, 568] width 250 height 24
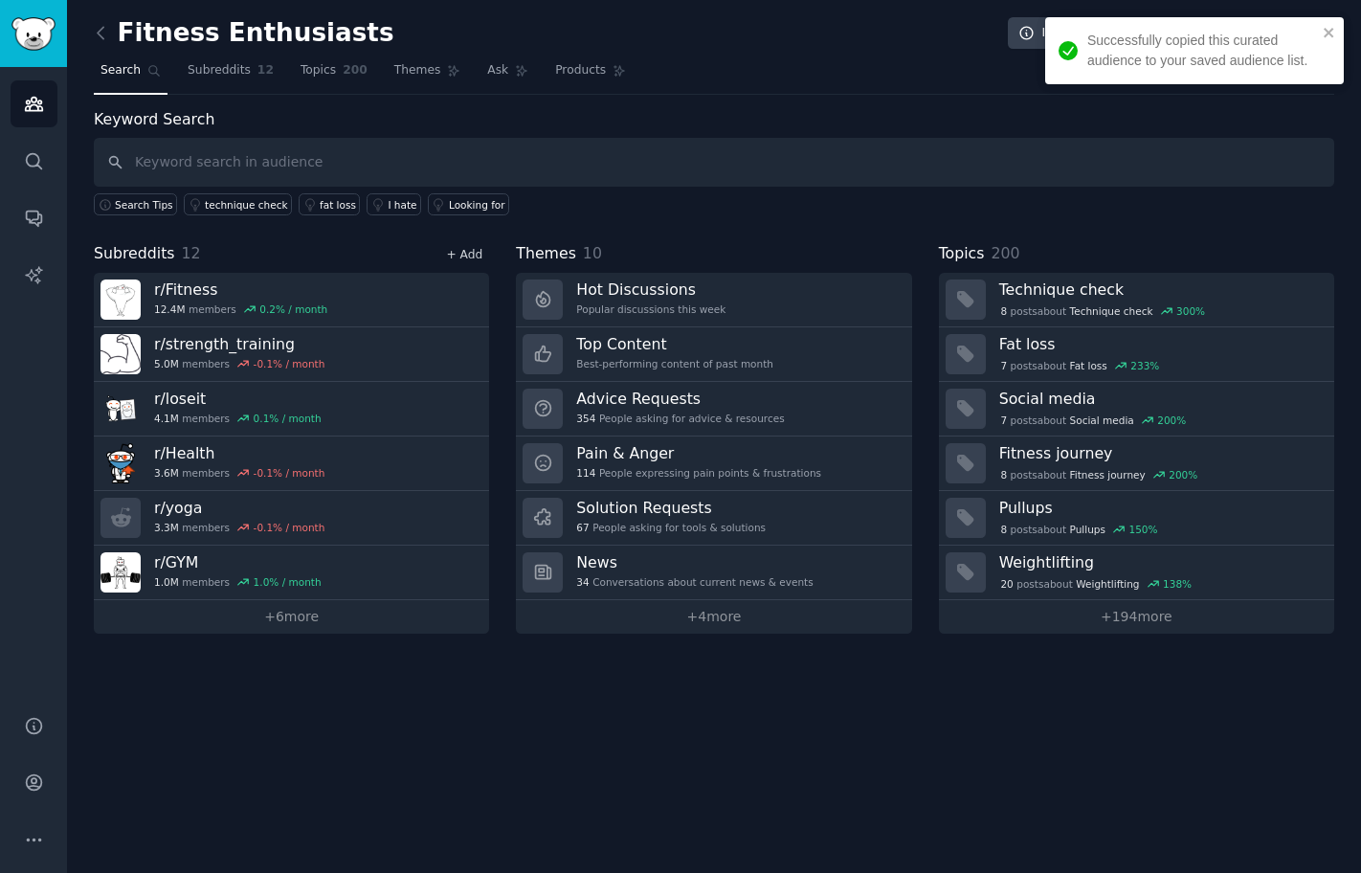
click at [457, 256] on link "+ Add" at bounding box center [464, 254] width 36 height 13
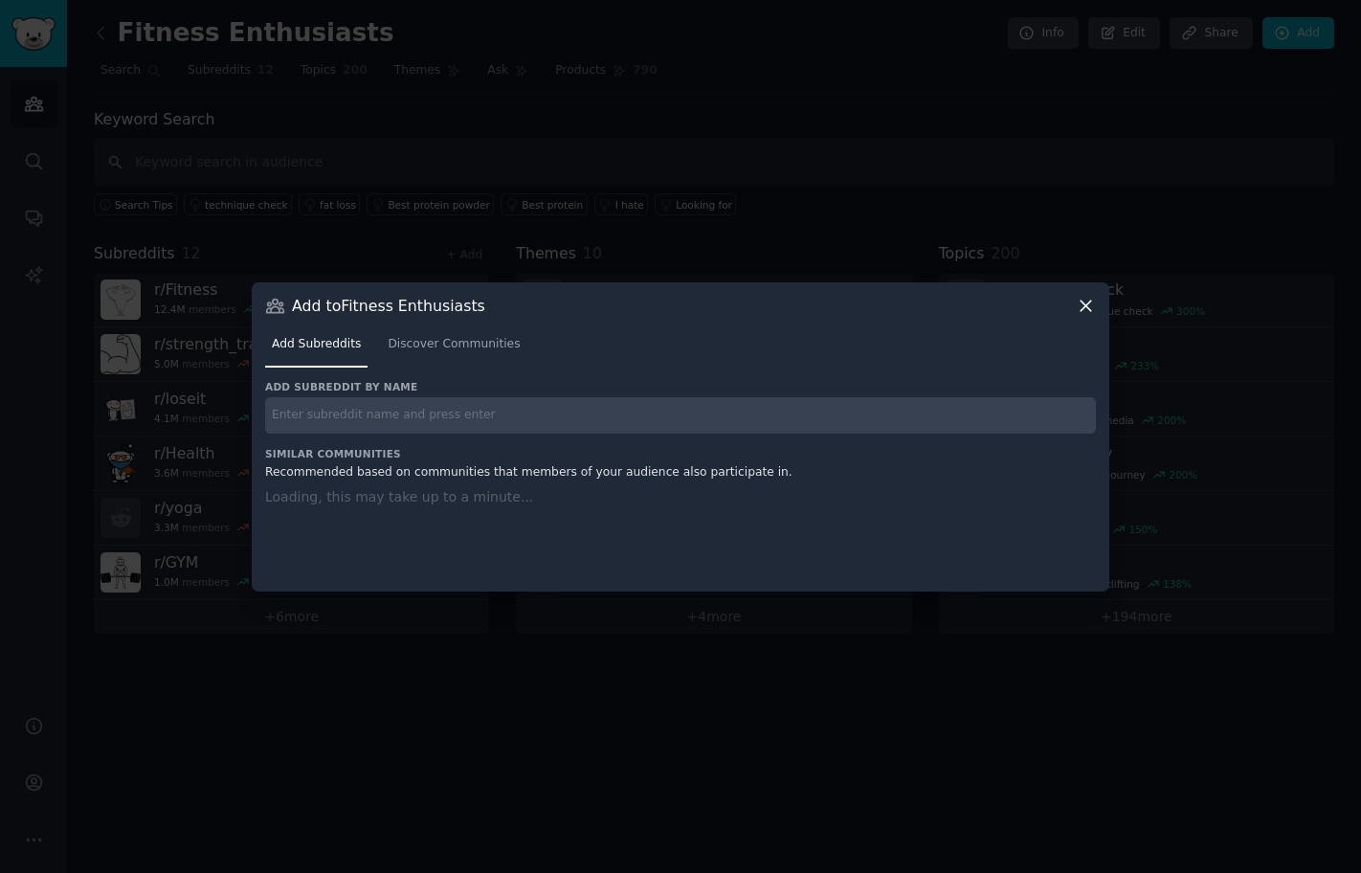
click at [440, 436] on div "Add subreddit by name Similar Communities Recommended based on communities that…" at bounding box center [680, 474] width 831 height 188
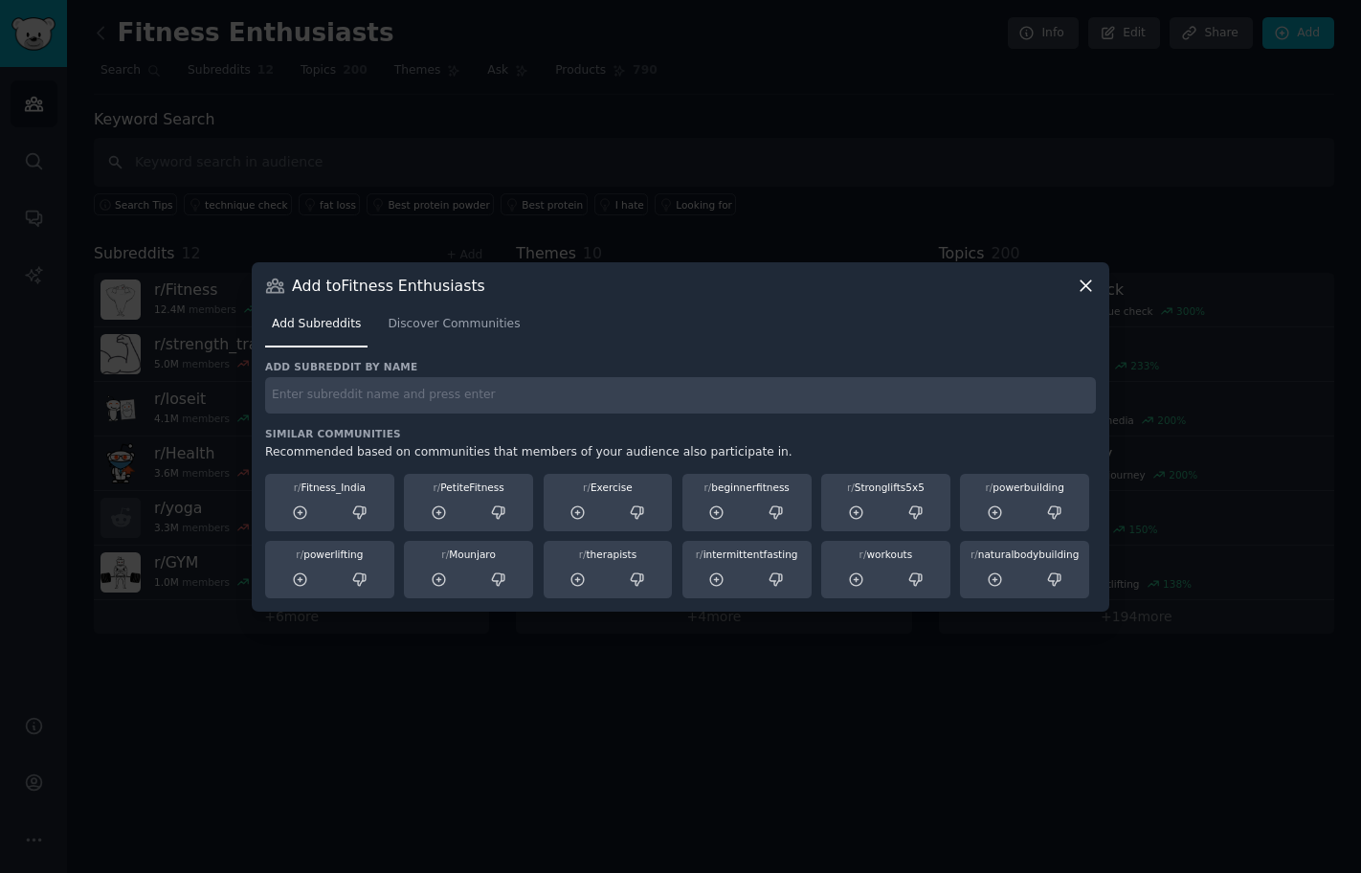
click at [442, 422] on div "Add subreddit by name Similar Communities Recommended based on communities that…" at bounding box center [680, 479] width 831 height 238
click at [438, 390] on input "text" at bounding box center [680, 395] width 831 height 37
paste input "r/AskUK"
type input "r/AskUK"
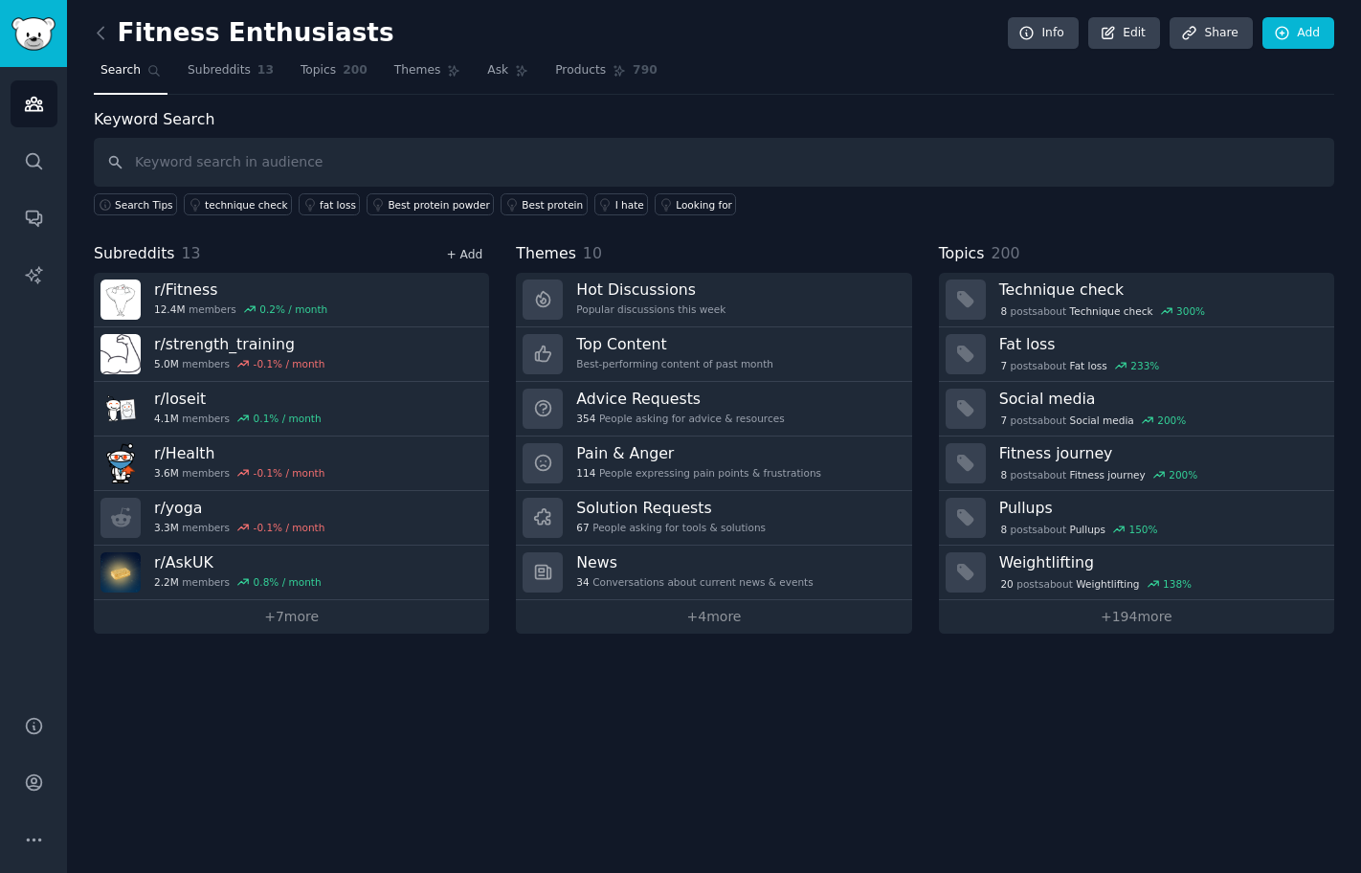
click at [475, 254] on link "+ Add" at bounding box center [464, 254] width 36 height 13
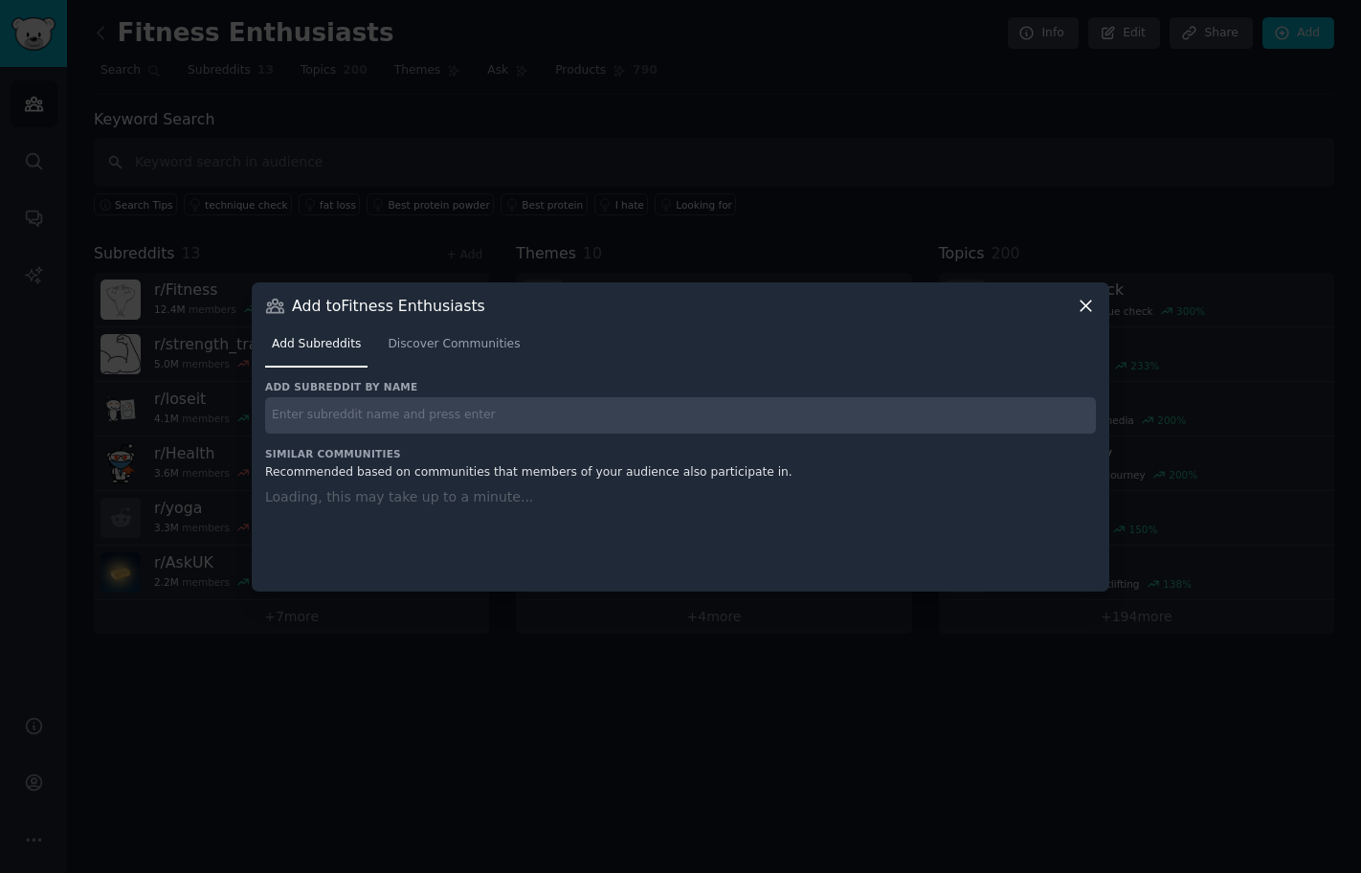
click at [455, 411] on input "text" at bounding box center [680, 415] width 831 height 37
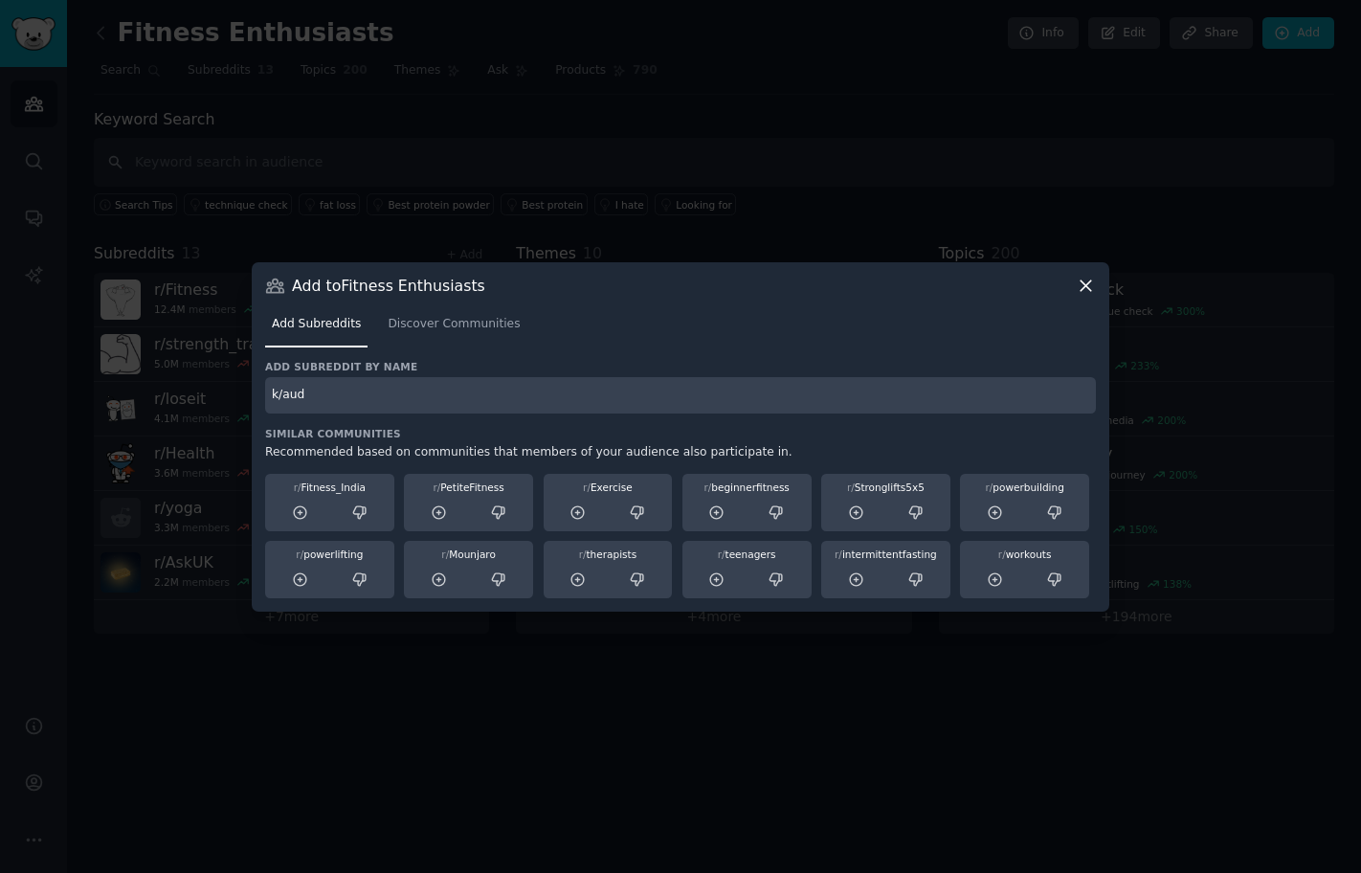
drag, startPoint x: 315, startPoint y: 387, endPoint x: 161, endPoint y: 353, distance: 157.7
click at [161, 353] on div "​ Add to Fitness Enthusiasts Add Subreddits Discover Communities Add subreddit …" at bounding box center [680, 436] width 1347 height 873
paste input "K/Audience"
type input "K/Audience"
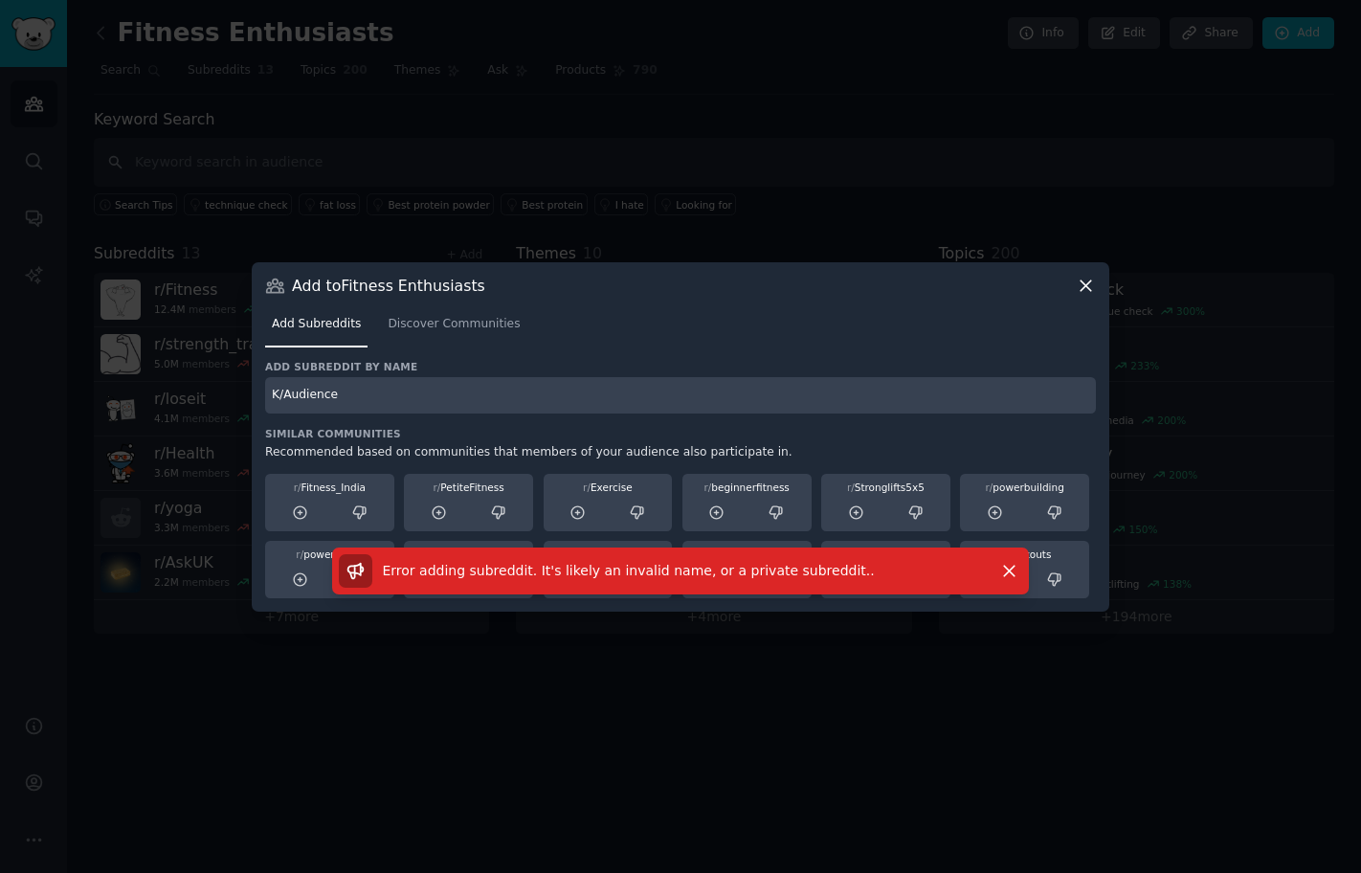
click at [400, 397] on input "K/Audience" at bounding box center [680, 395] width 831 height 37
click at [425, 334] on link "Discover Communities" at bounding box center [453, 328] width 145 height 39
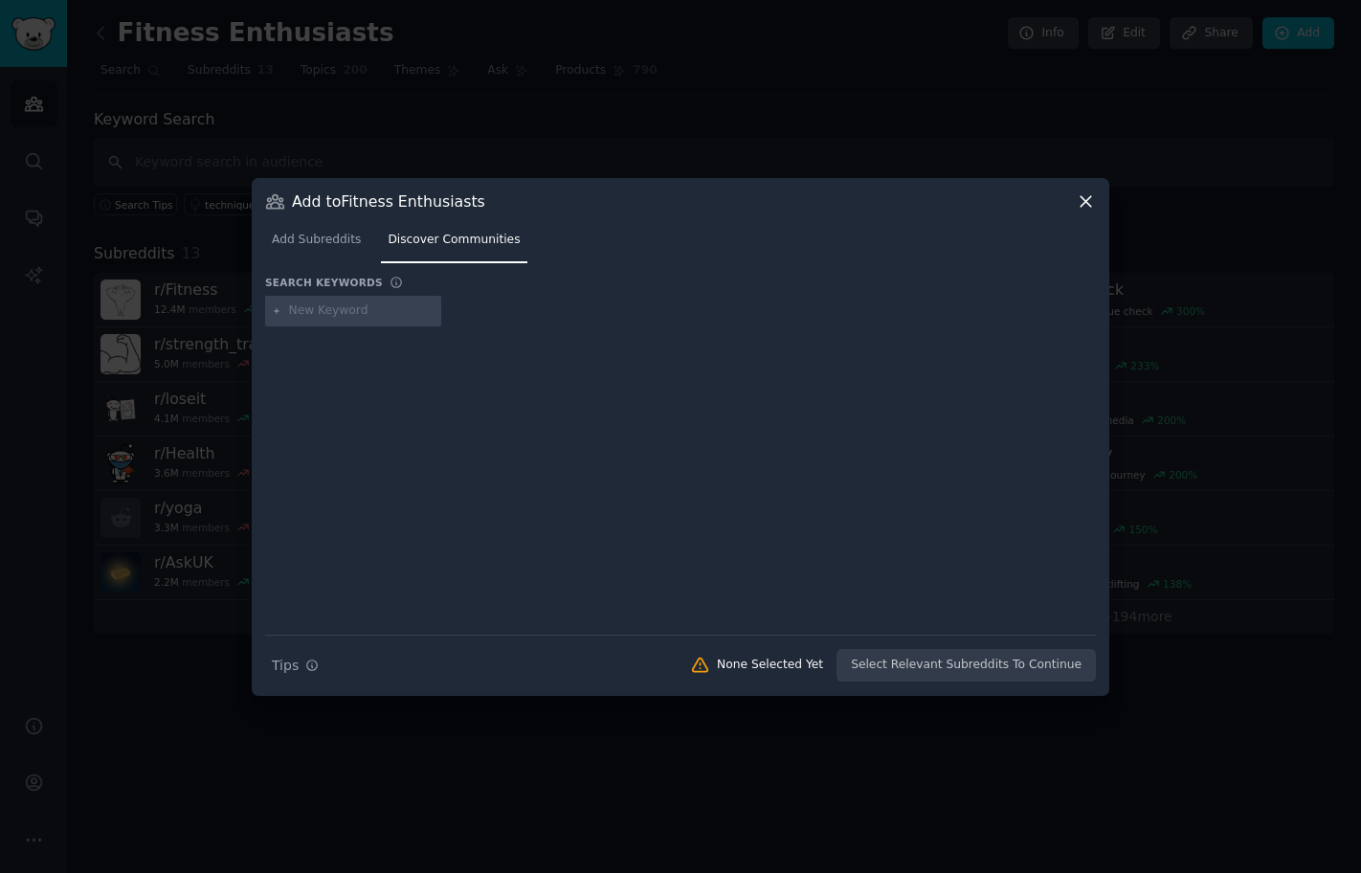
type input "K/Audience"
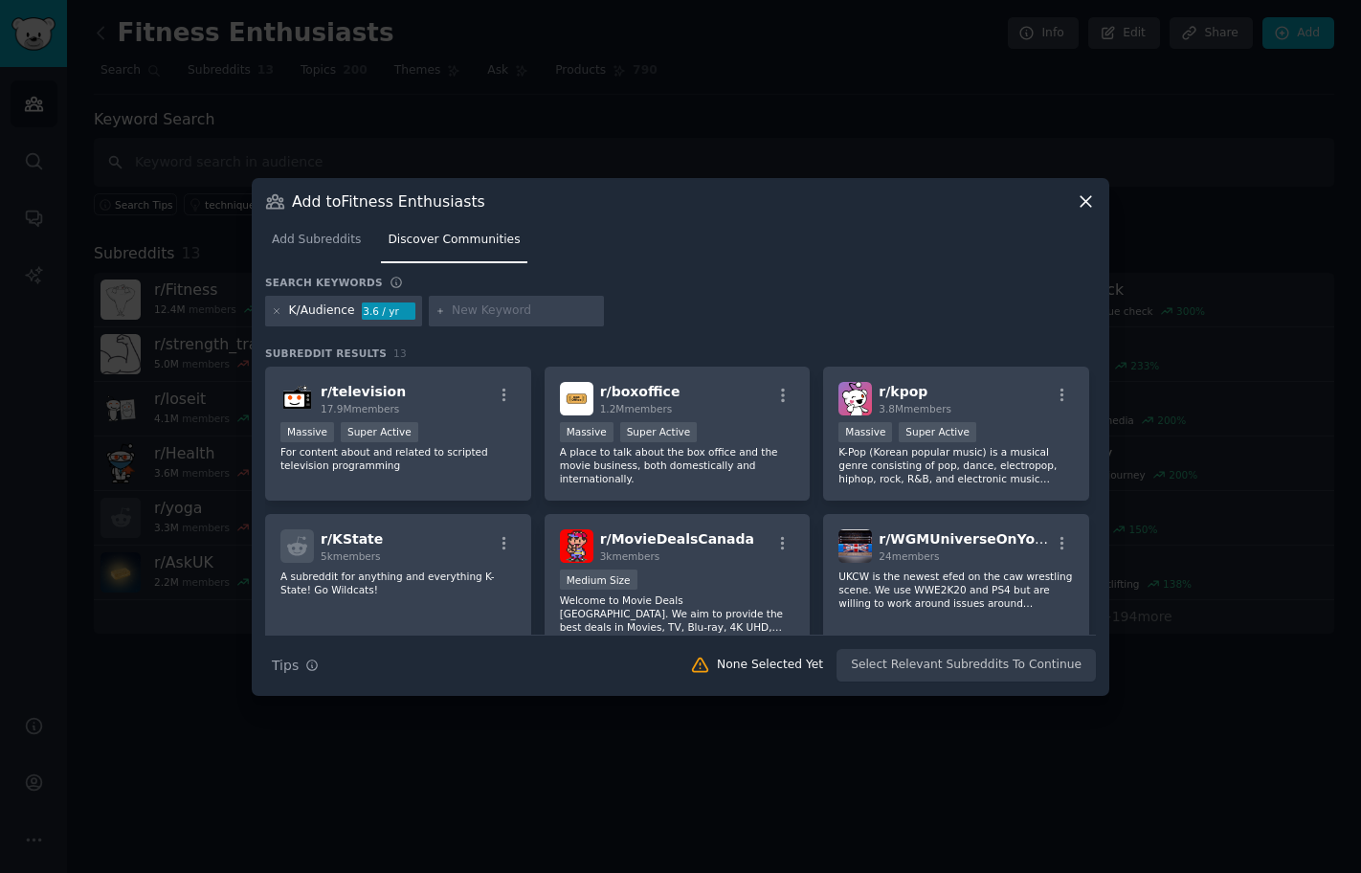
type input "K/Audience"
click at [351, 245] on span "Add Subreddits" at bounding box center [316, 240] width 89 height 17
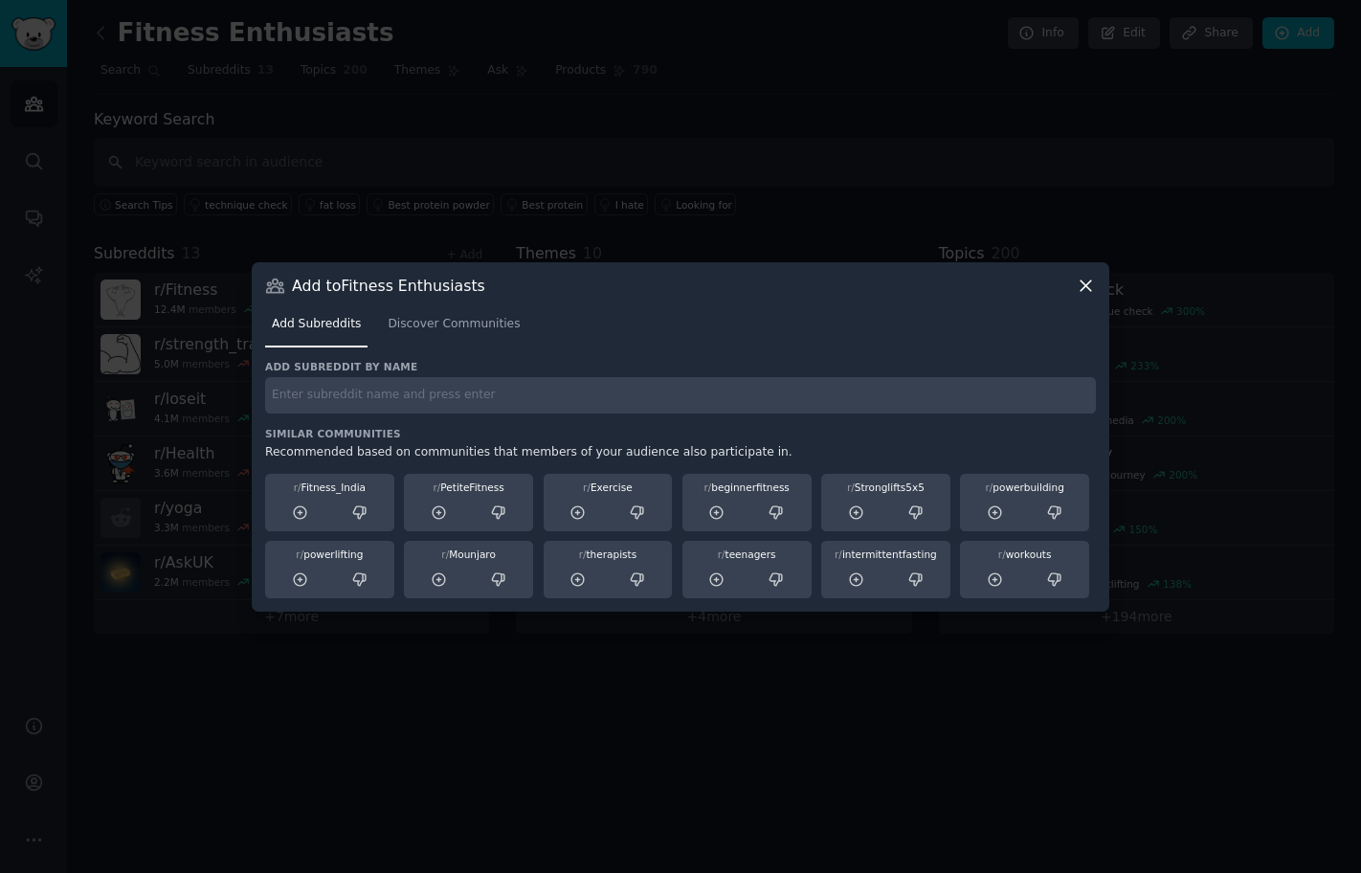
click at [1071, 281] on div "Add to Fitness Enthusiasts" at bounding box center [680, 286] width 831 height 20
click at [1088, 283] on icon at bounding box center [1086, 286] width 20 height 20
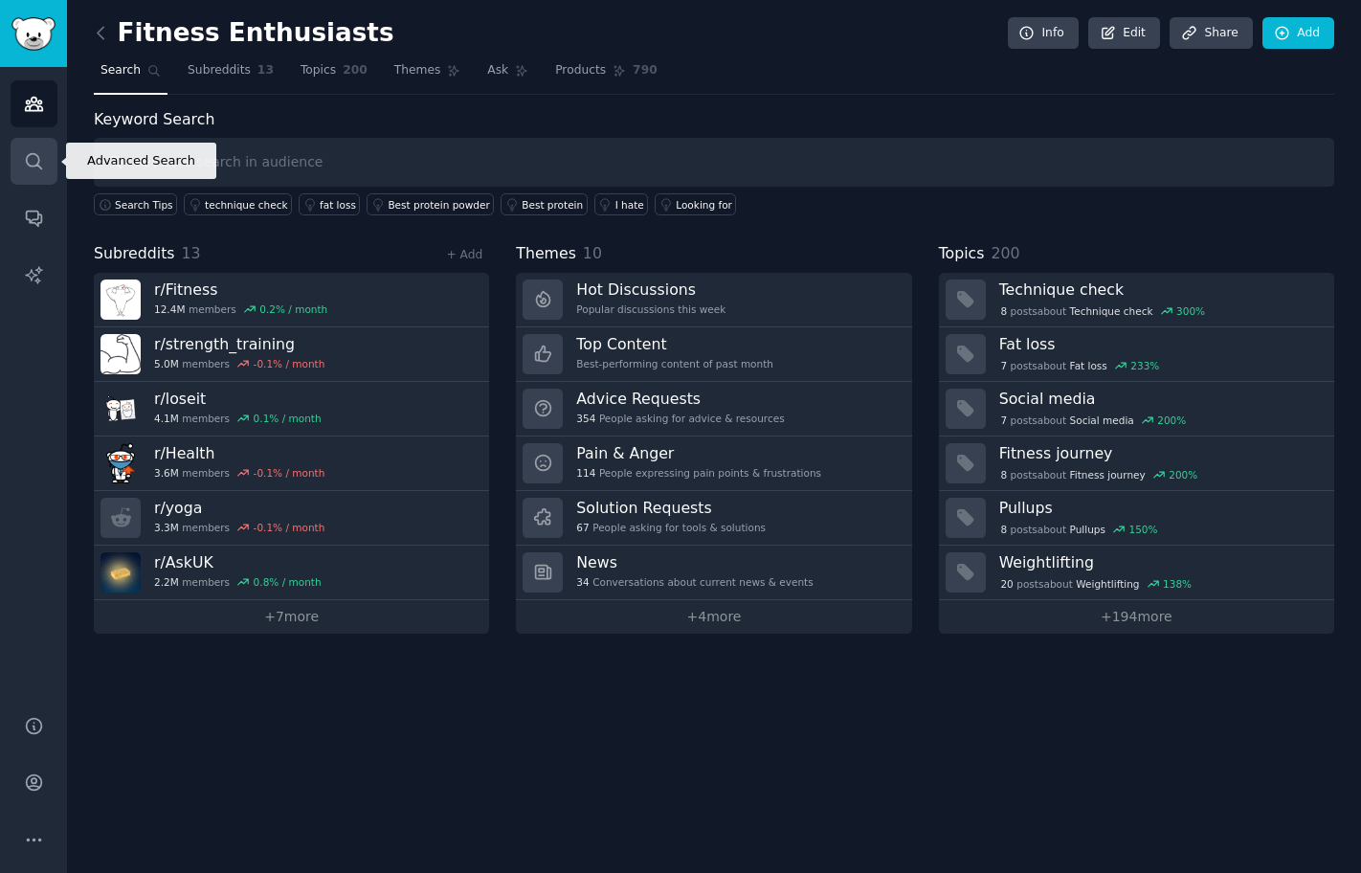
click at [46, 156] on link "Search" at bounding box center [34, 161] width 47 height 47
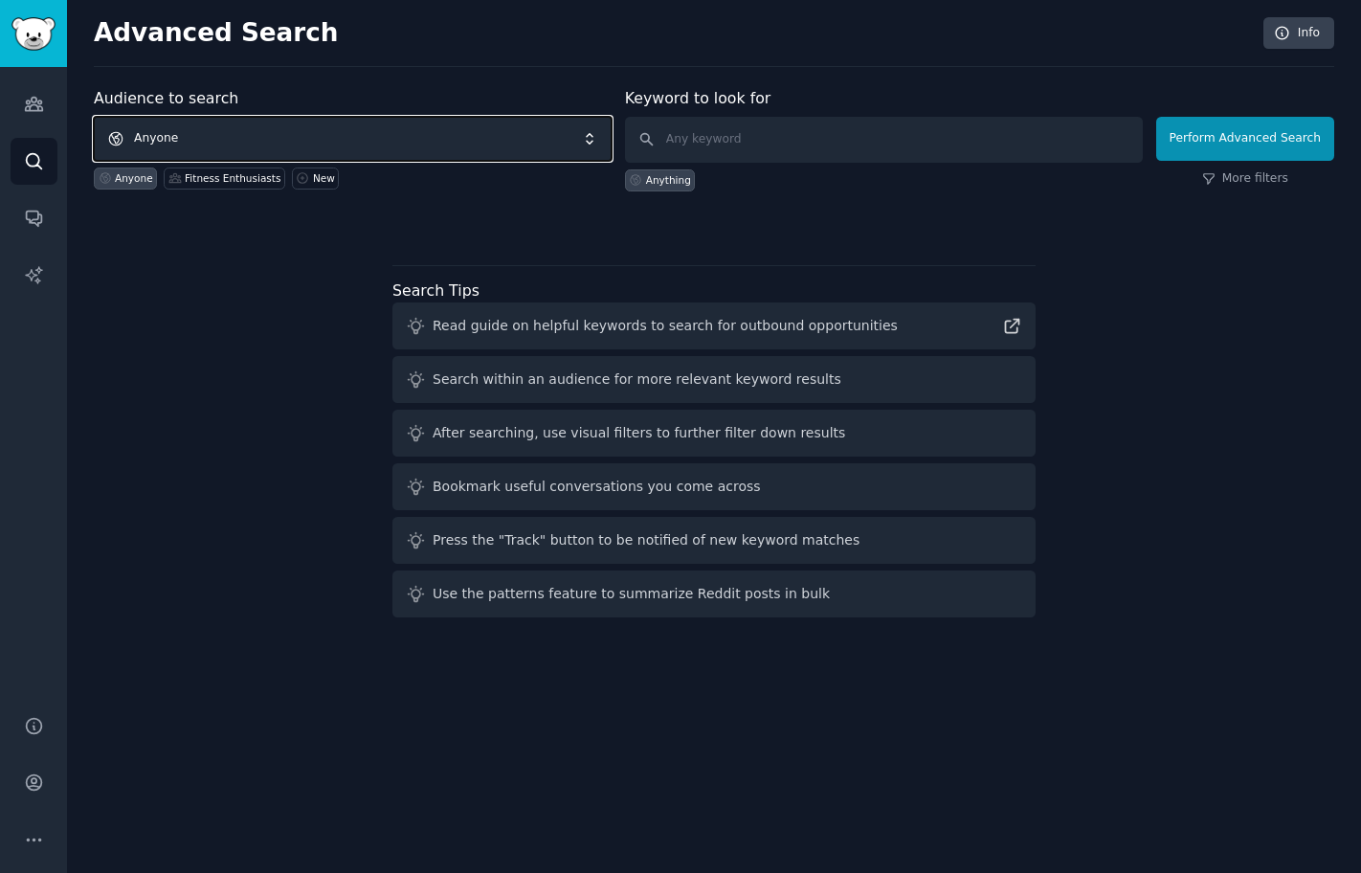
click at [349, 140] on span "Anyone" at bounding box center [353, 139] width 518 height 44
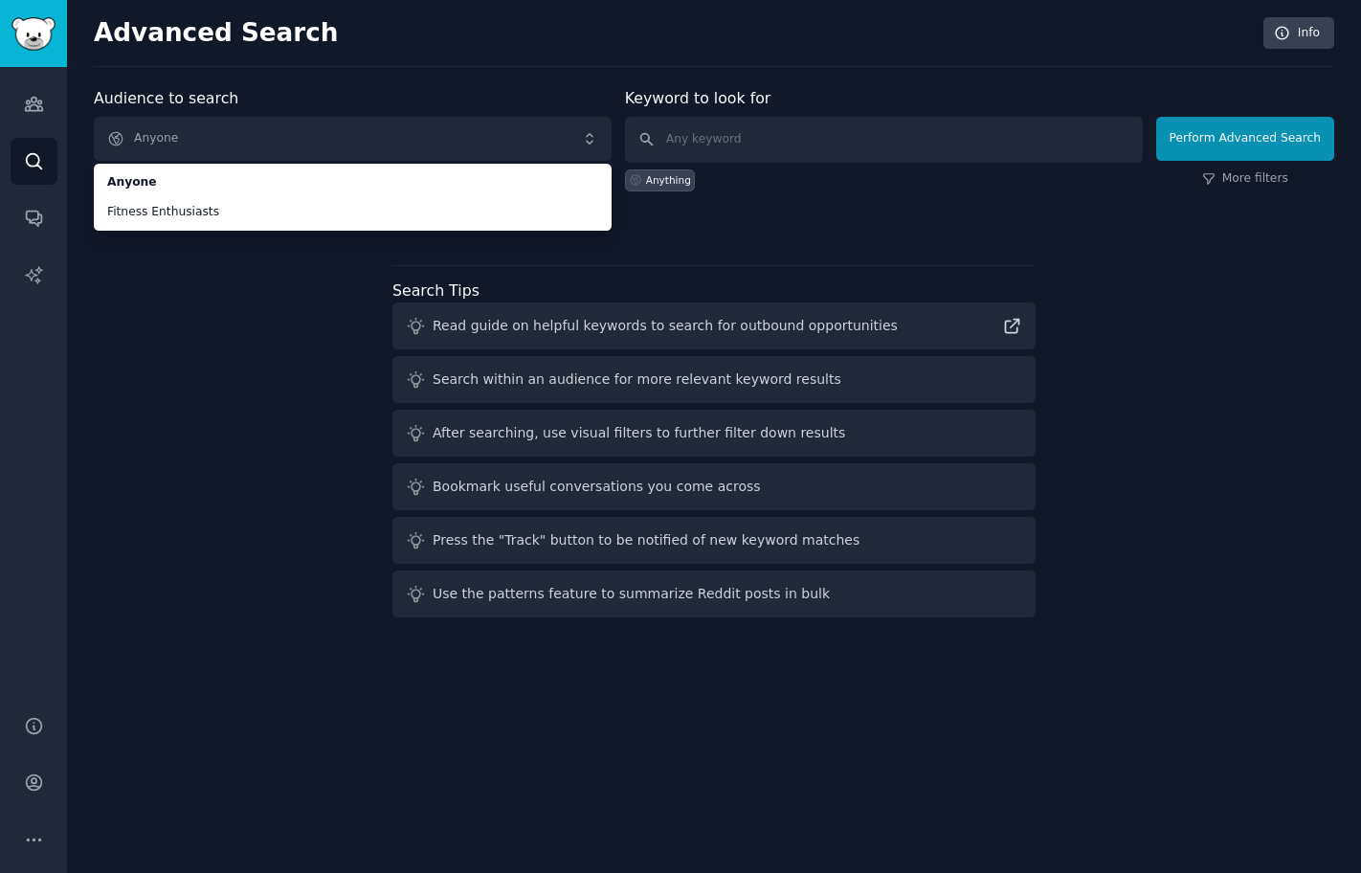
click at [307, 287] on div "Audience to search Anyone Anyone Fitness Enthusiasts Anyone Fitness Enthusiasts…" at bounding box center [714, 356] width 1240 height 538
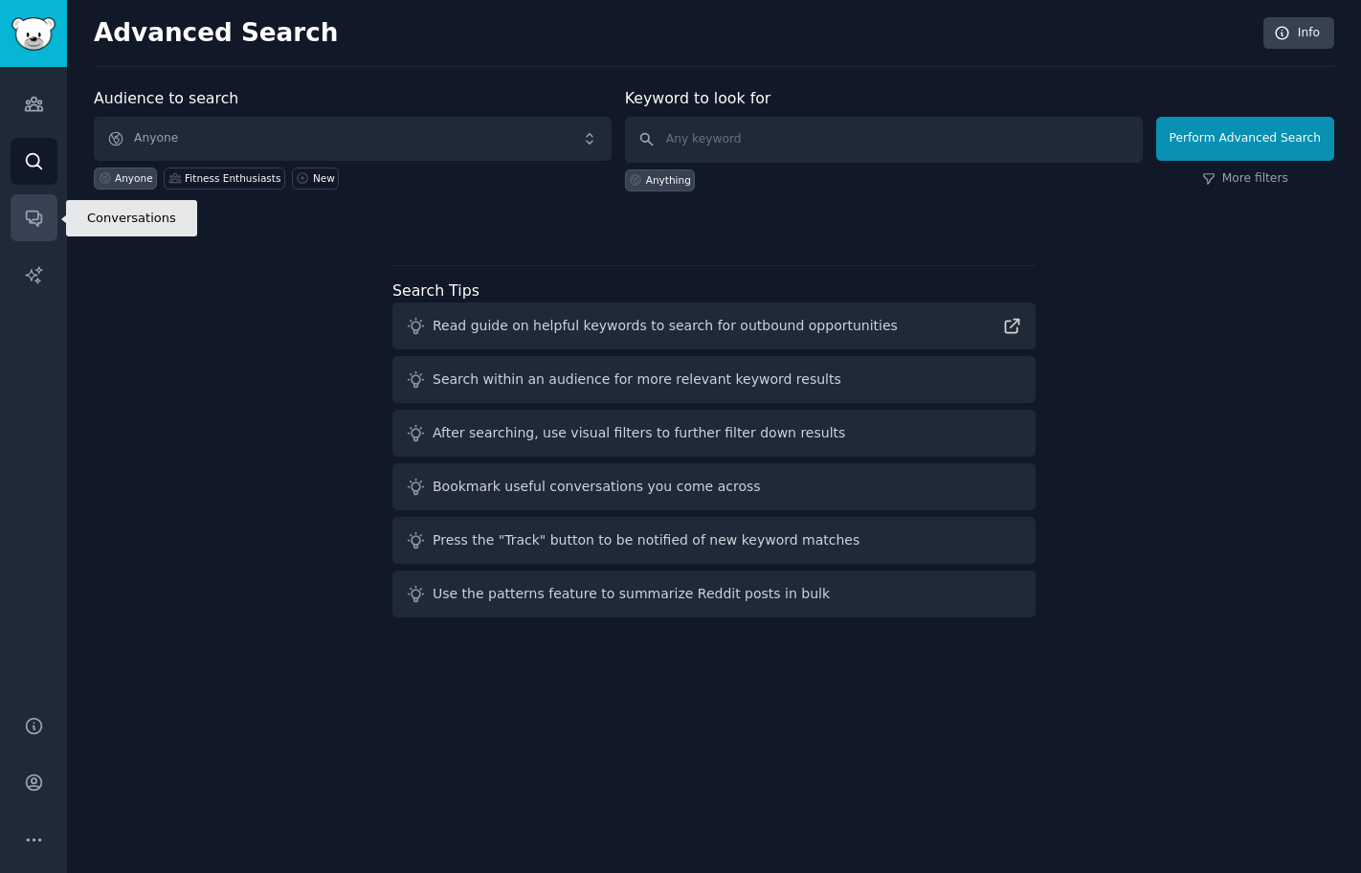
click at [36, 220] on icon "Sidebar" at bounding box center [34, 218] width 20 height 20
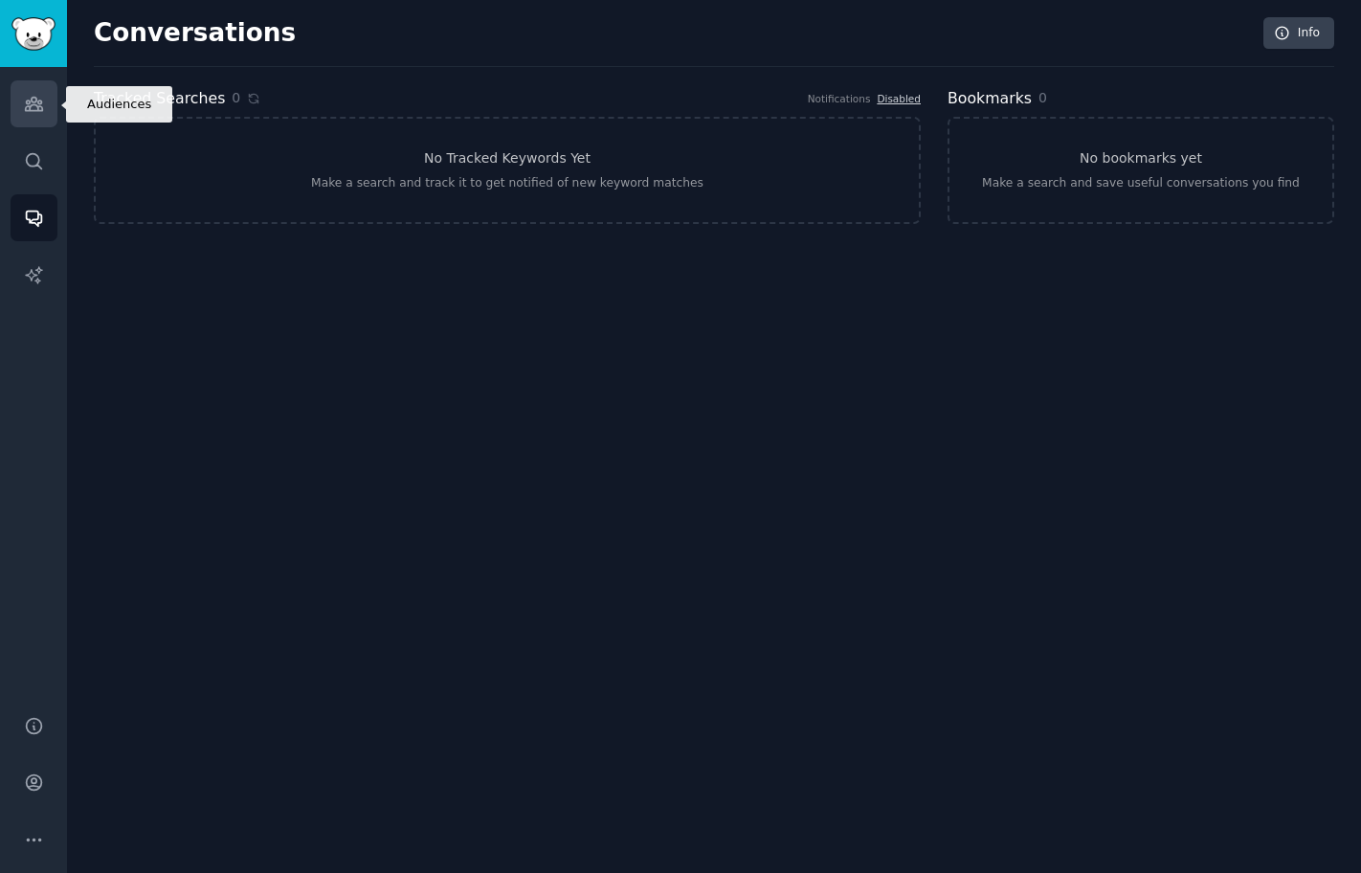
click at [44, 105] on link "Audiences" at bounding box center [34, 103] width 47 height 47
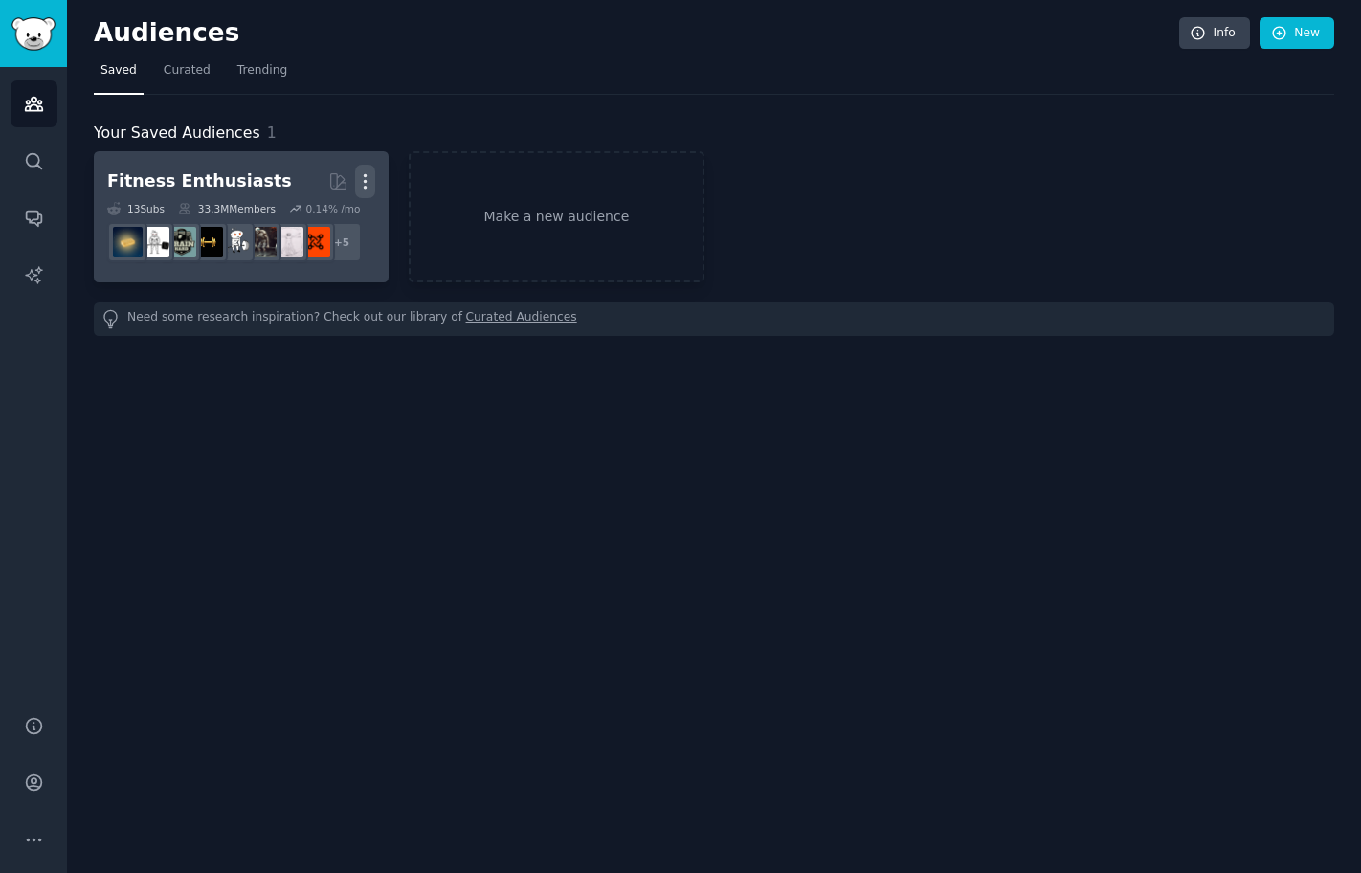
click at [373, 181] on icon "button" at bounding box center [365, 181] width 20 height 20
click at [307, 217] on p "Delete" at bounding box center [313, 221] width 44 height 20
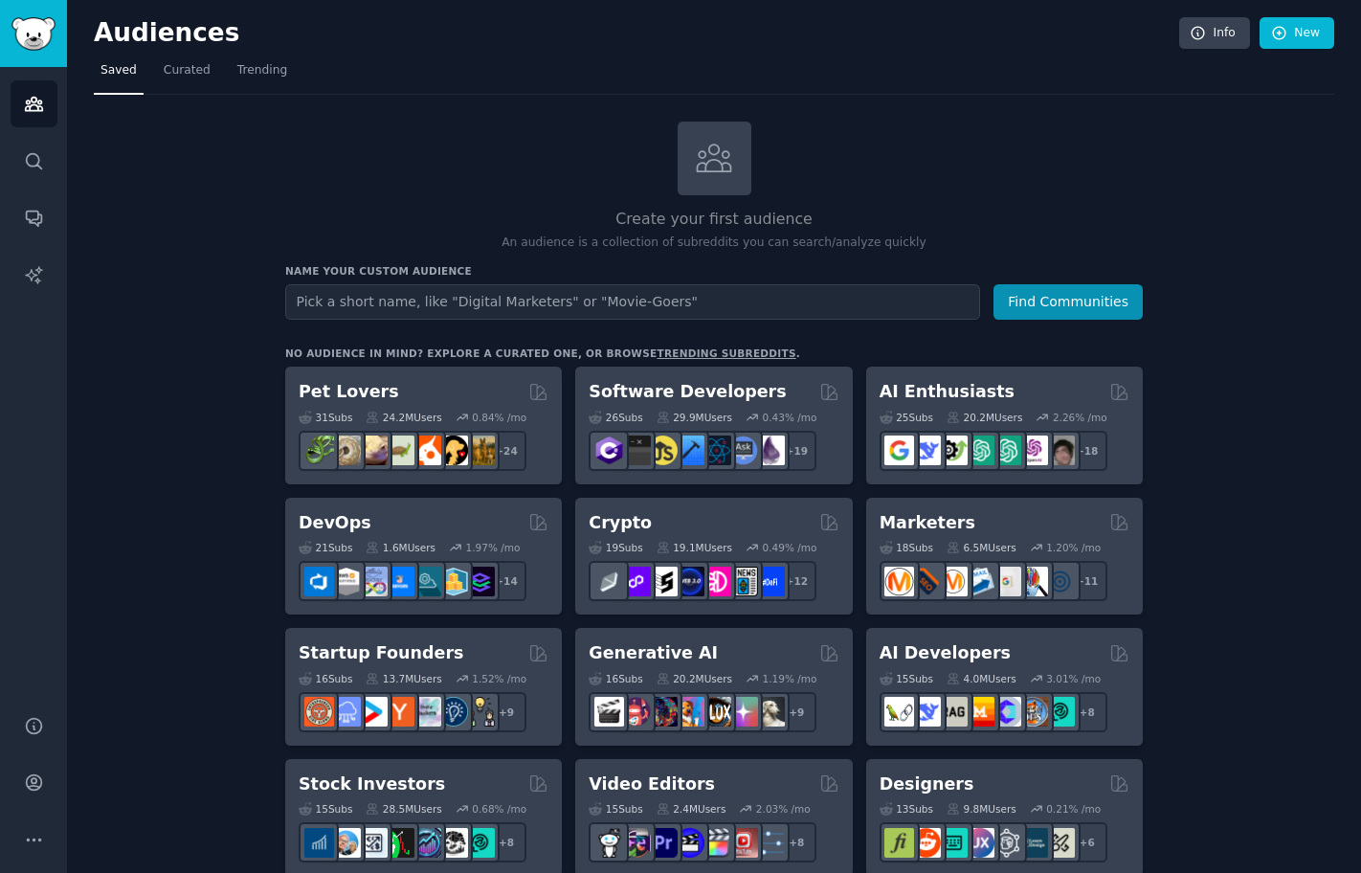
click at [659, 314] on input "text" at bounding box center [632, 301] width 695 height 35
type input "K/Audience"
click at [993, 284] on button "Find Communities" at bounding box center [1067, 301] width 149 height 35
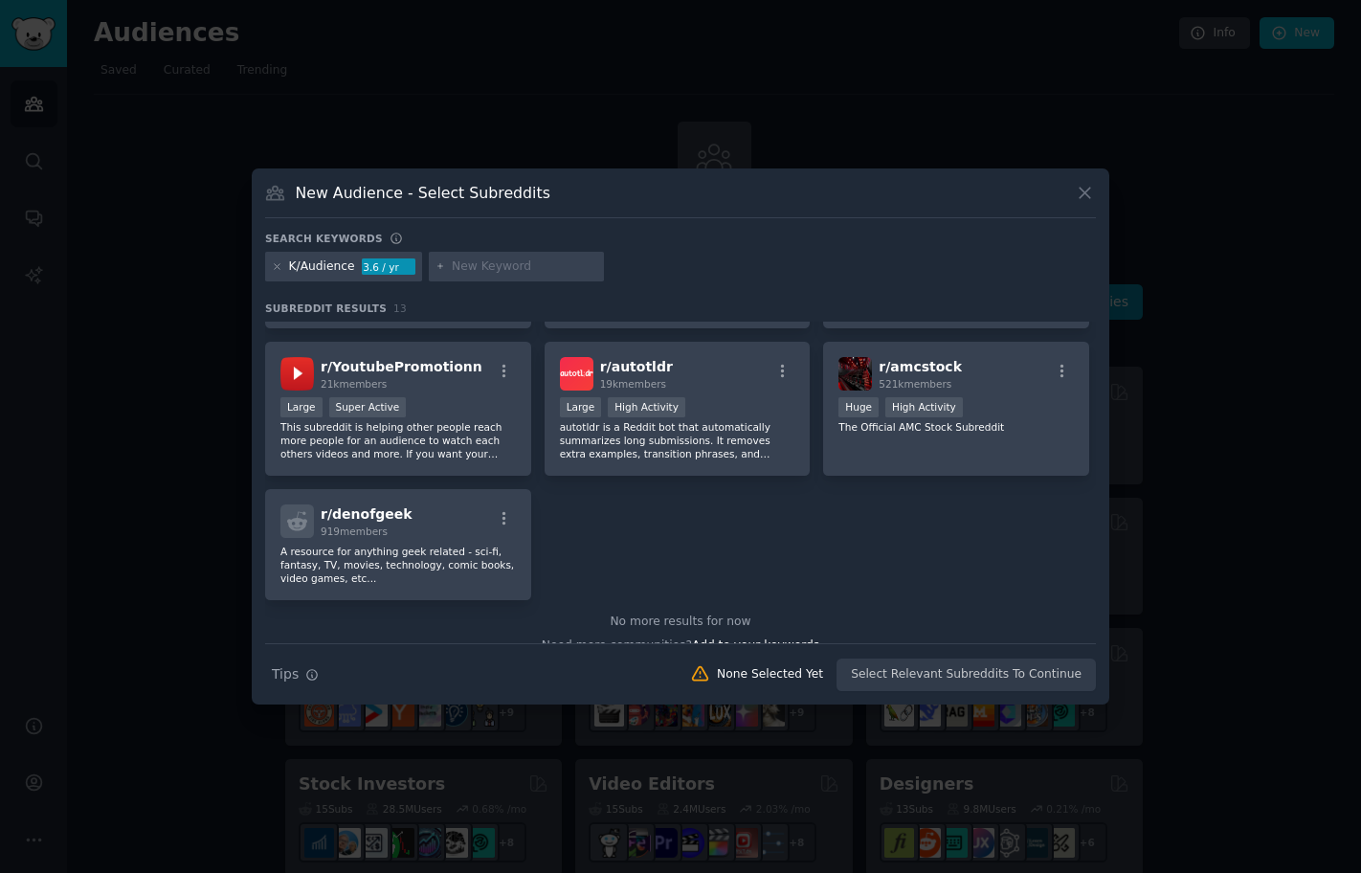
scroll to position [448, 0]
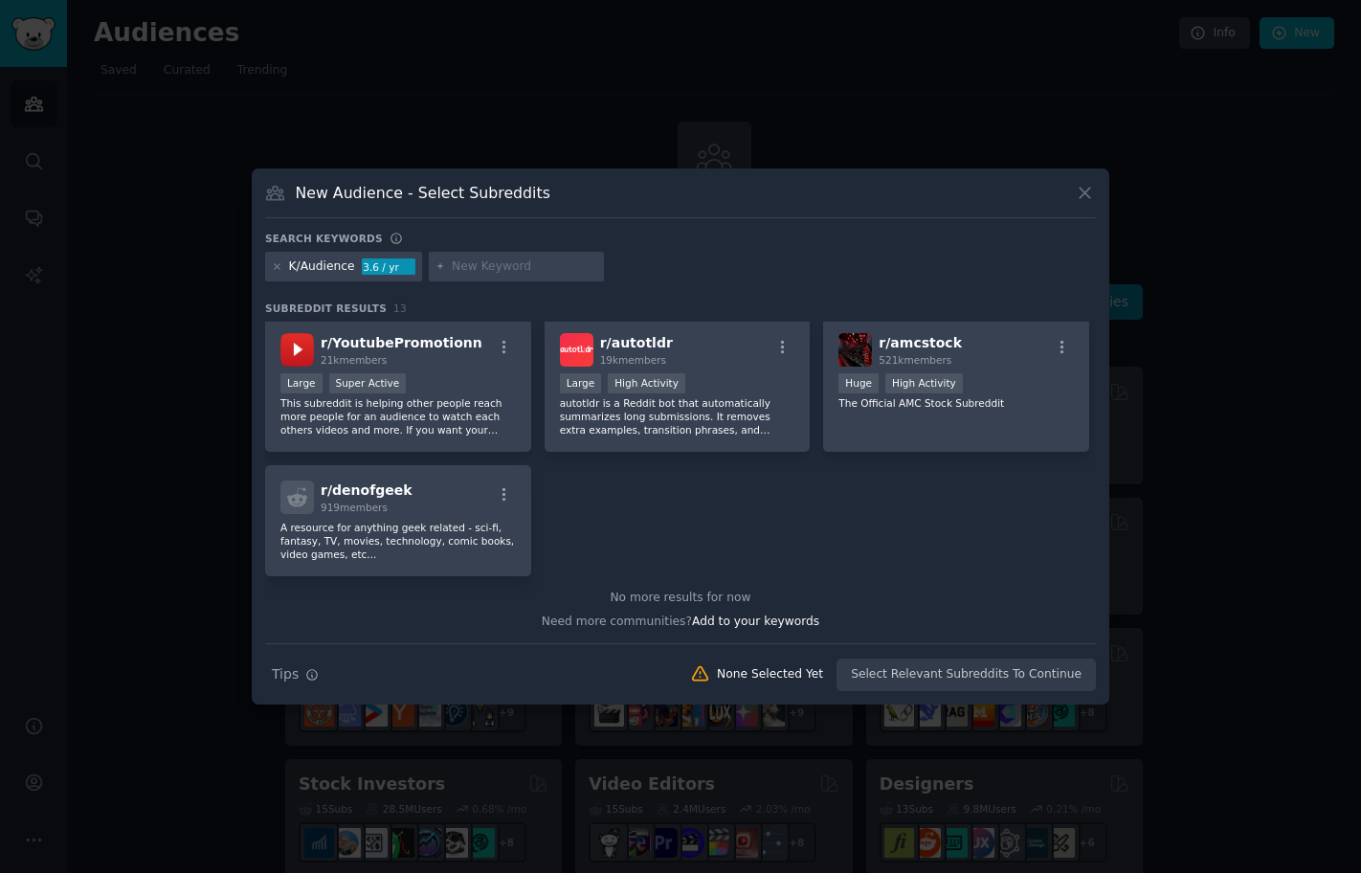
click at [766, 629] on div "Need more communities? Add to your keywords" at bounding box center [680, 619] width 831 height 24
click at [278, 271] on icon at bounding box center [277, 266] width 11 height 11
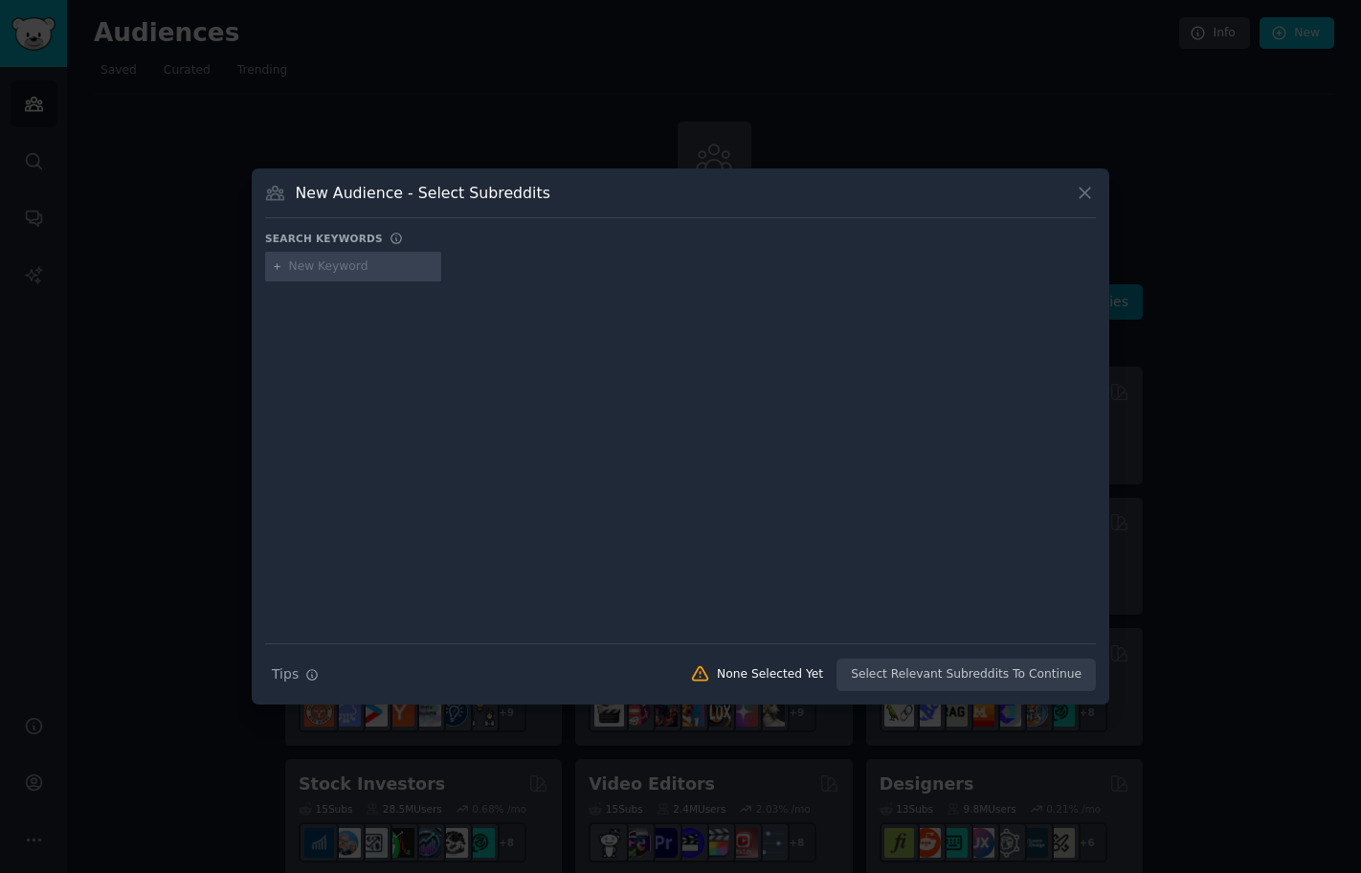
click at [300, 269] on input "text" at bounding box center [361, 266] width 145 height 17
type input "ask"
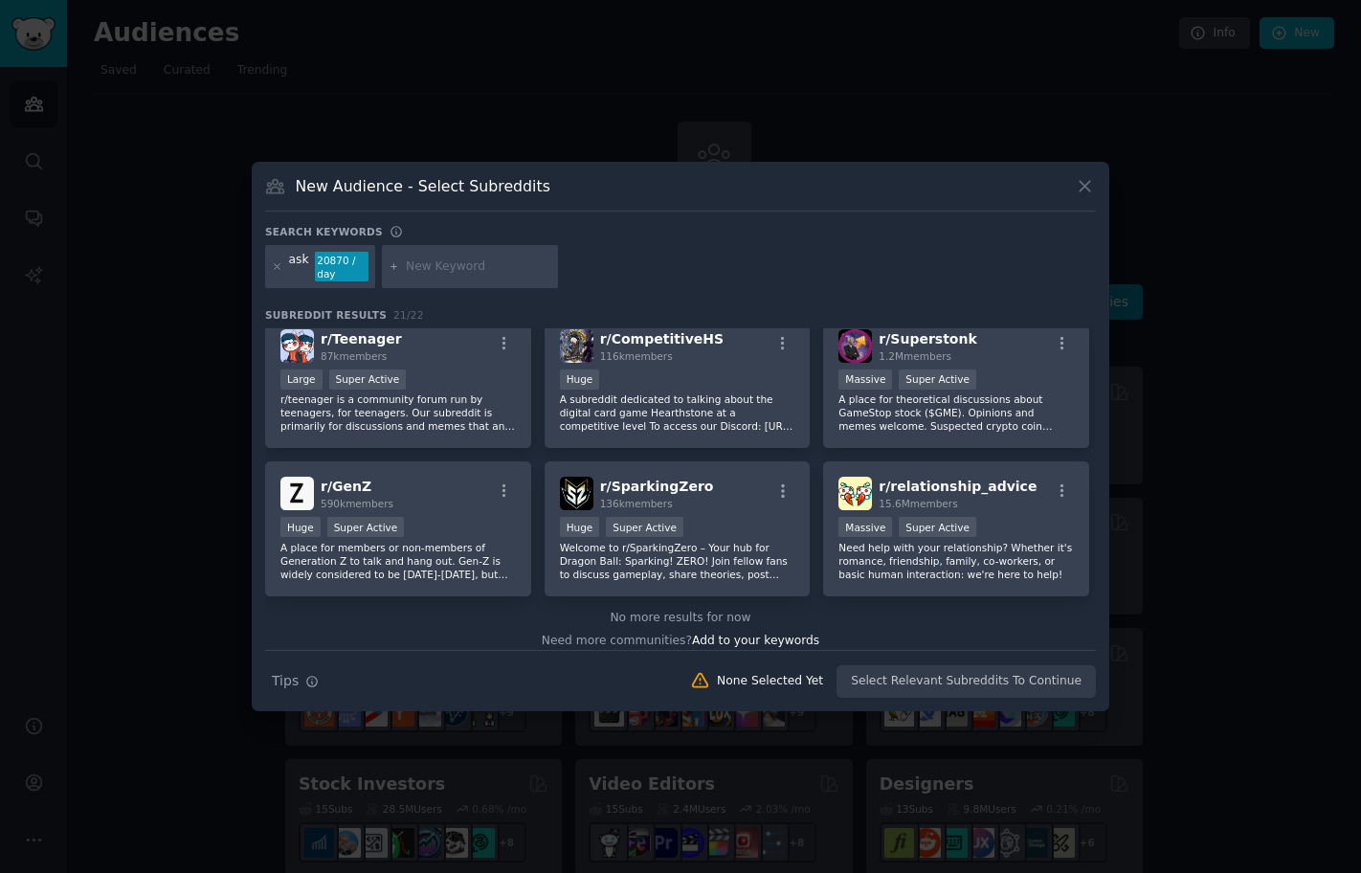
scroll to position [753, 0]
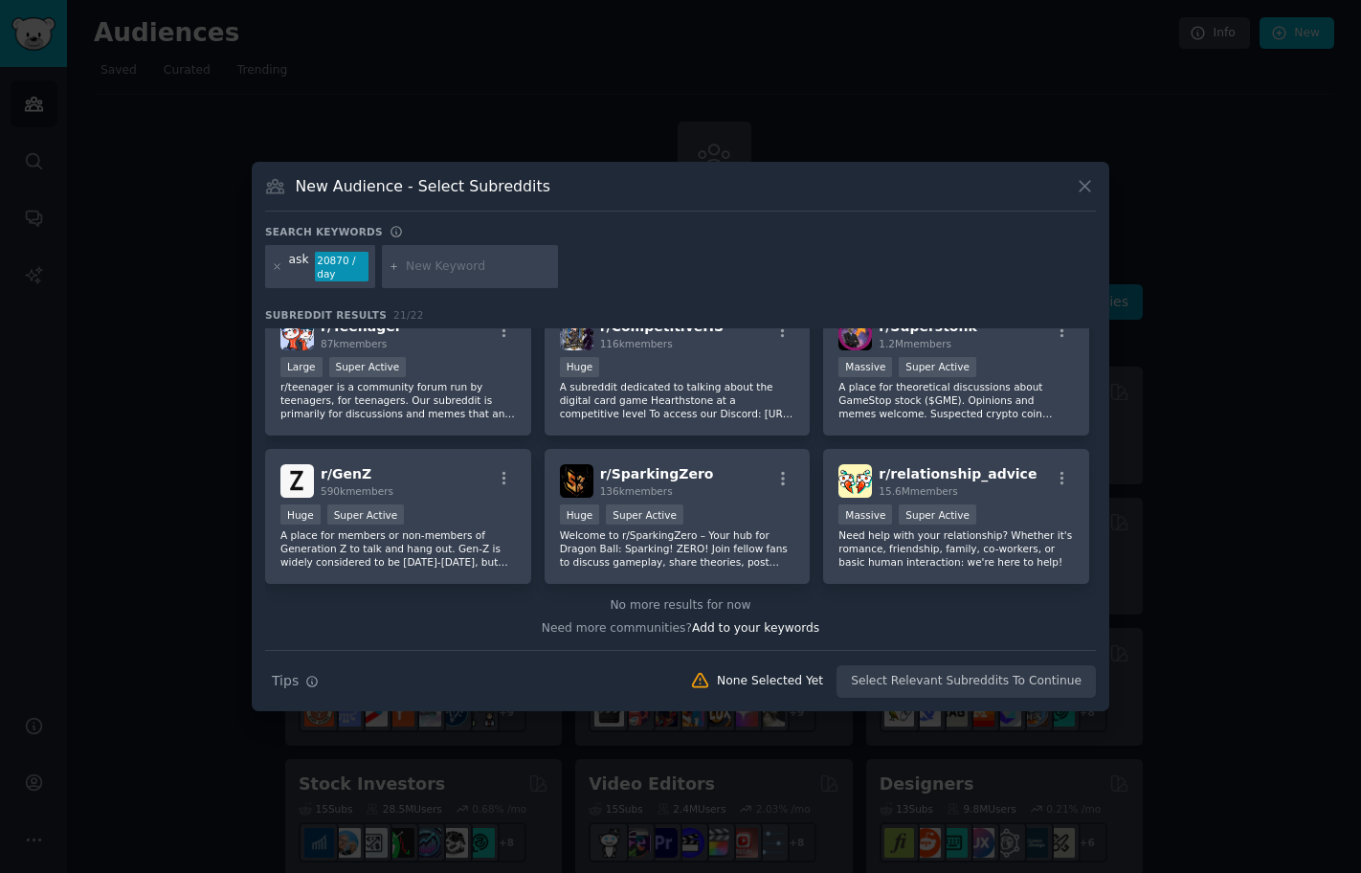
click at [185, 484] on div at bounding box center [680, 436] width 1361 height 873
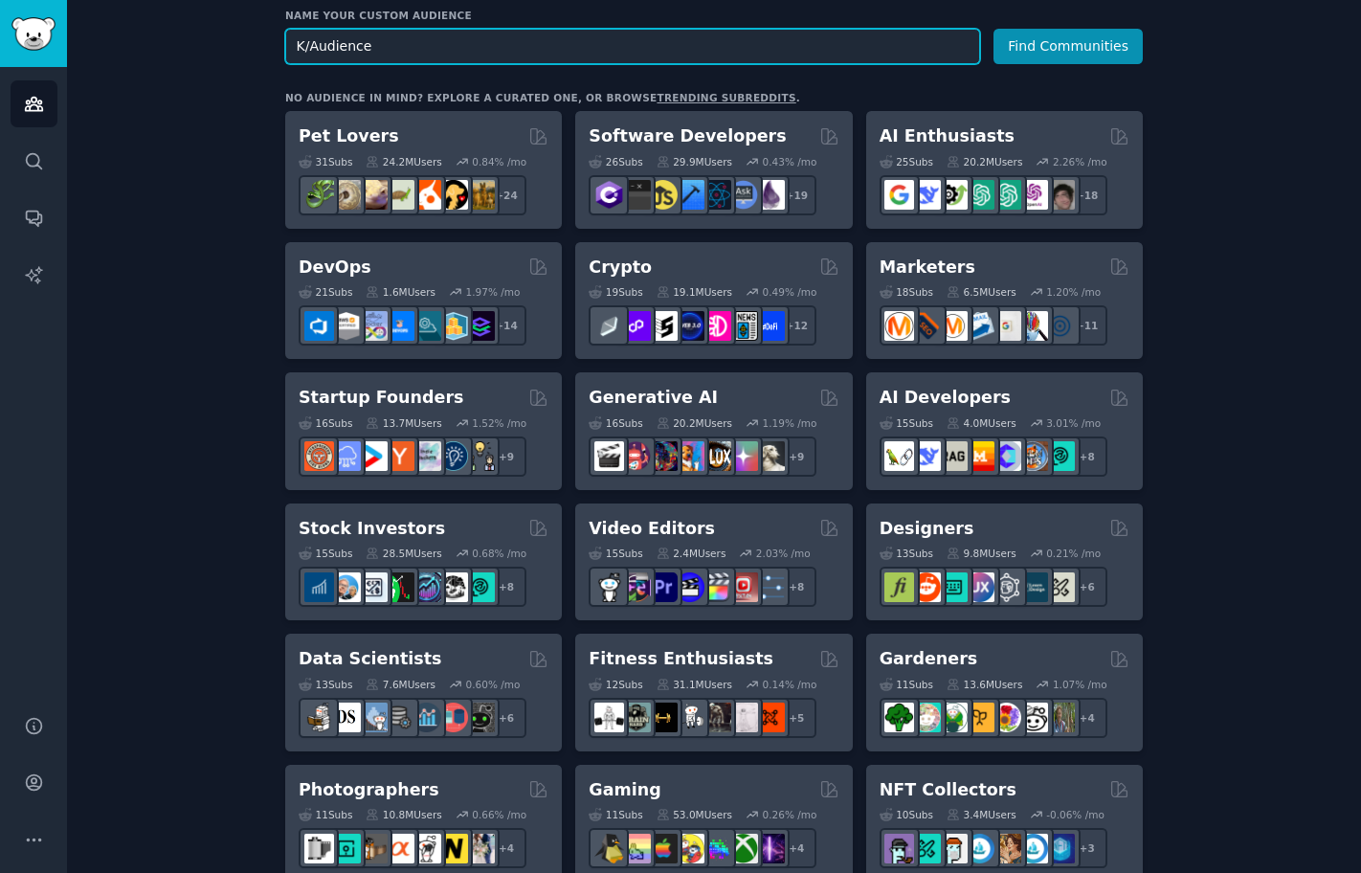
scroll to position [85, 0]
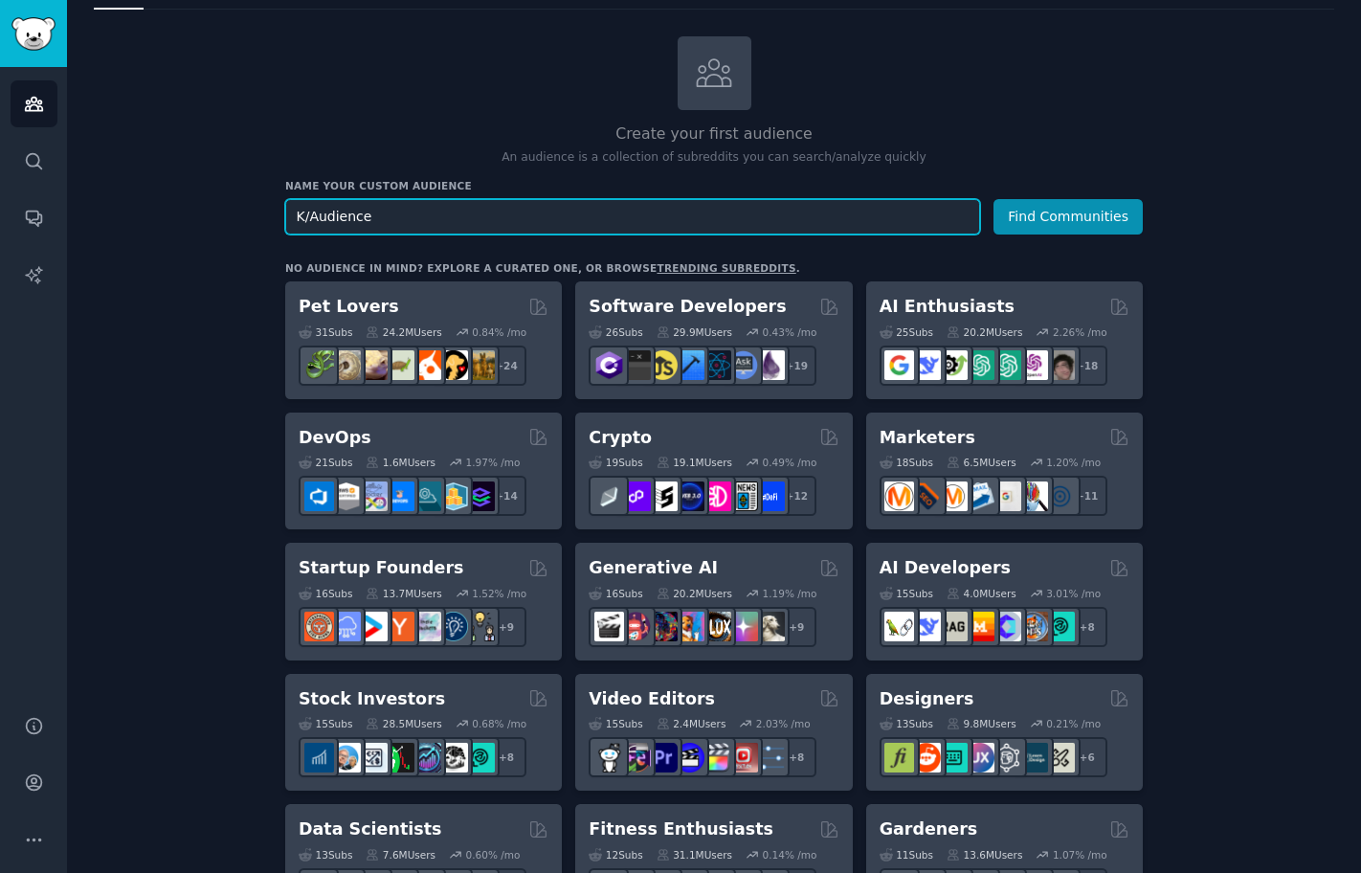
click at [659, 212] on input "K/Audience" at bounding box center [632, 216] width 695 height 35
drag, startPoint x: 659, startPoint y: 213, endPoint x: 56, endPoint y: 117, distance: 610.6
click at [56, 117] on div "Audiences Audiences Search Conversations AI Reports Help Account More Audiences…" at bounding box center [680, 436] width 1361 height 873
click at [397, 216] on input "K/Audience" at bounding box center [632, 216] width 695 height 35
drag, startPoint x: 398, startPoint y: 217, endPoint x: 85, endPoint y: 175, distance: 315.7
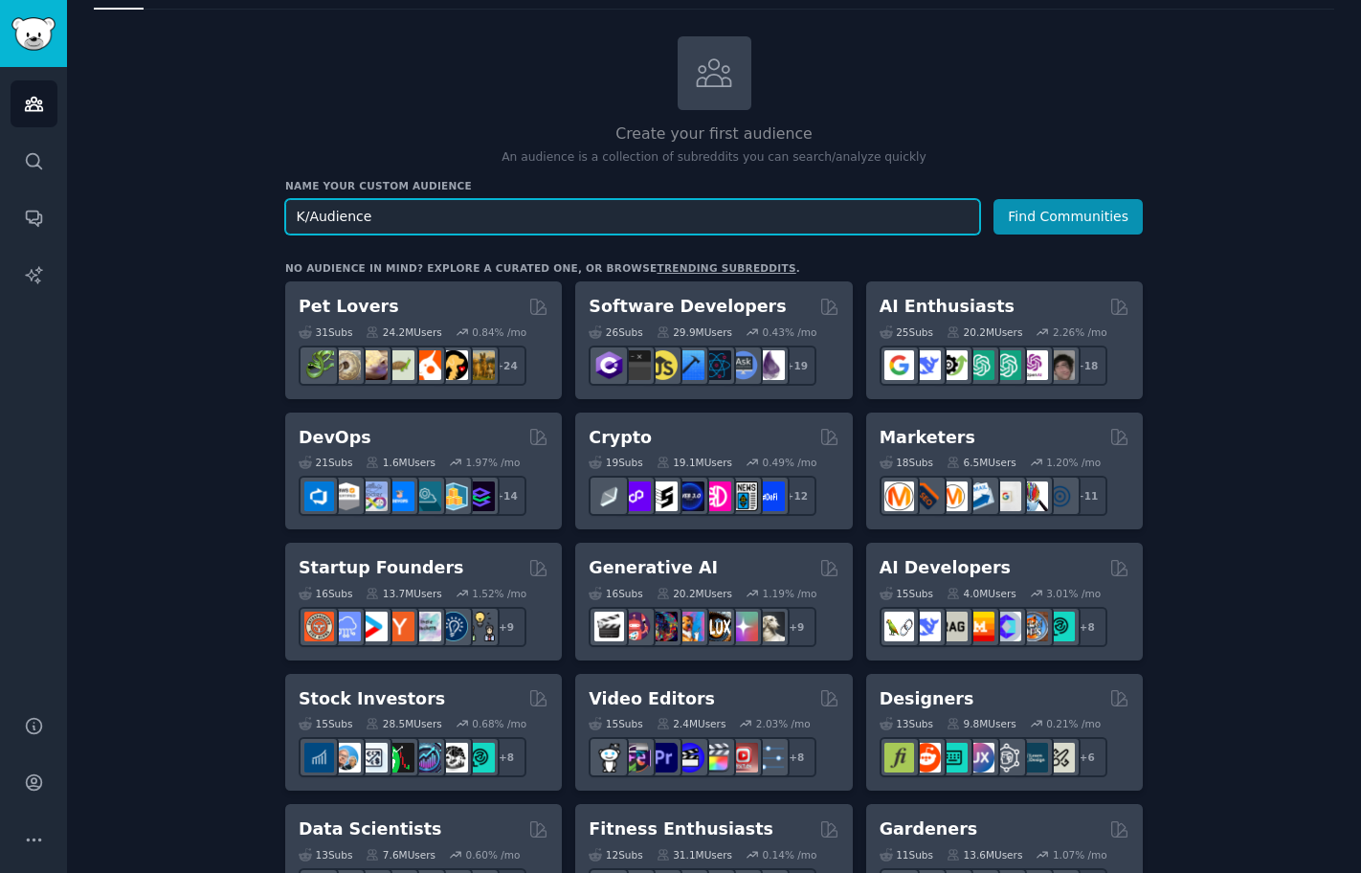
paste input "r/announcements"
type input "r/announcements"
click at [993, 199] on button "Find Communities" at bounding box center [1067, 216] width 149 height 35
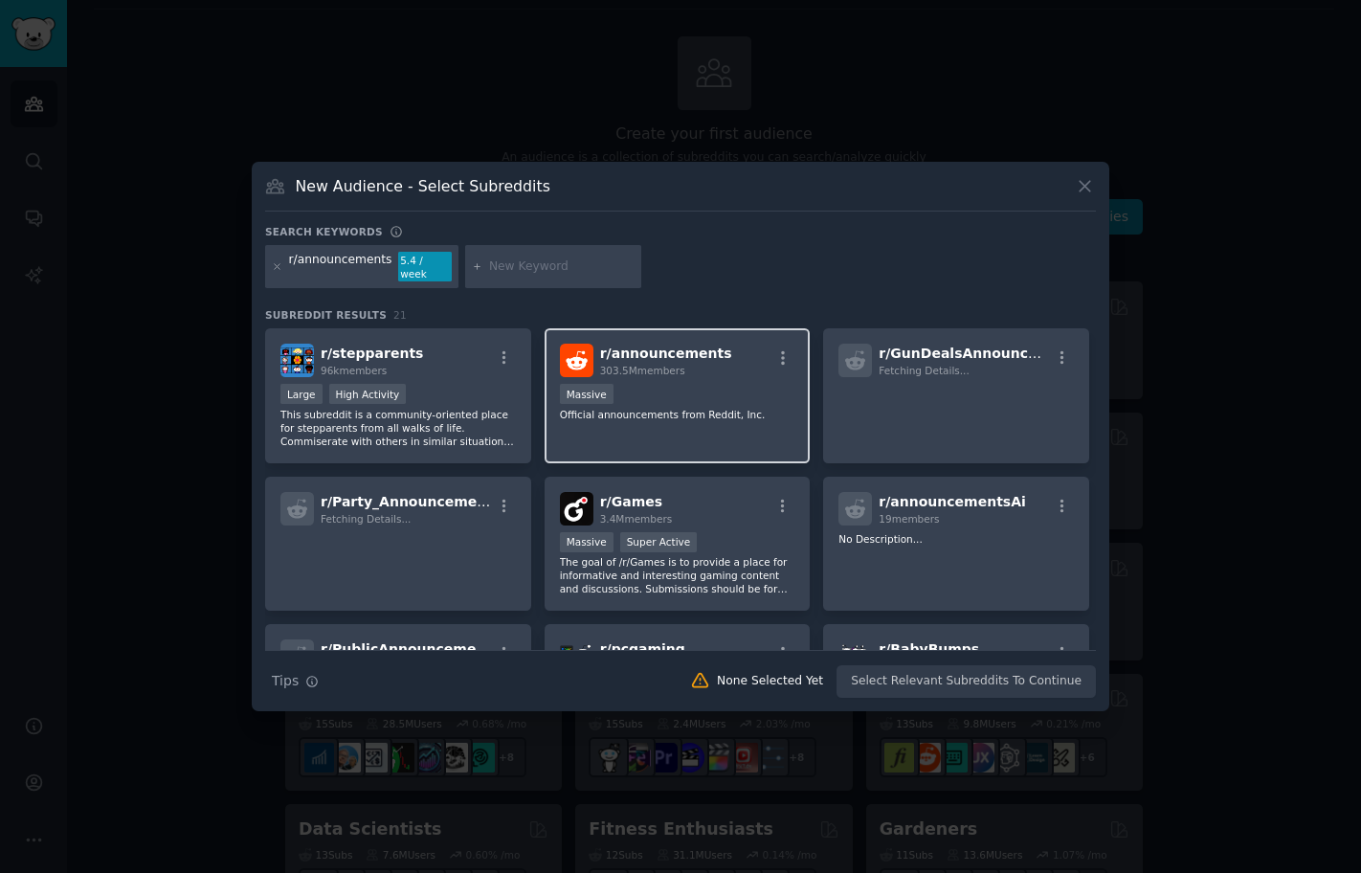
click at [636, 345] on span "r/ announcements" at bounding box center [666, 352] width 132 height 15
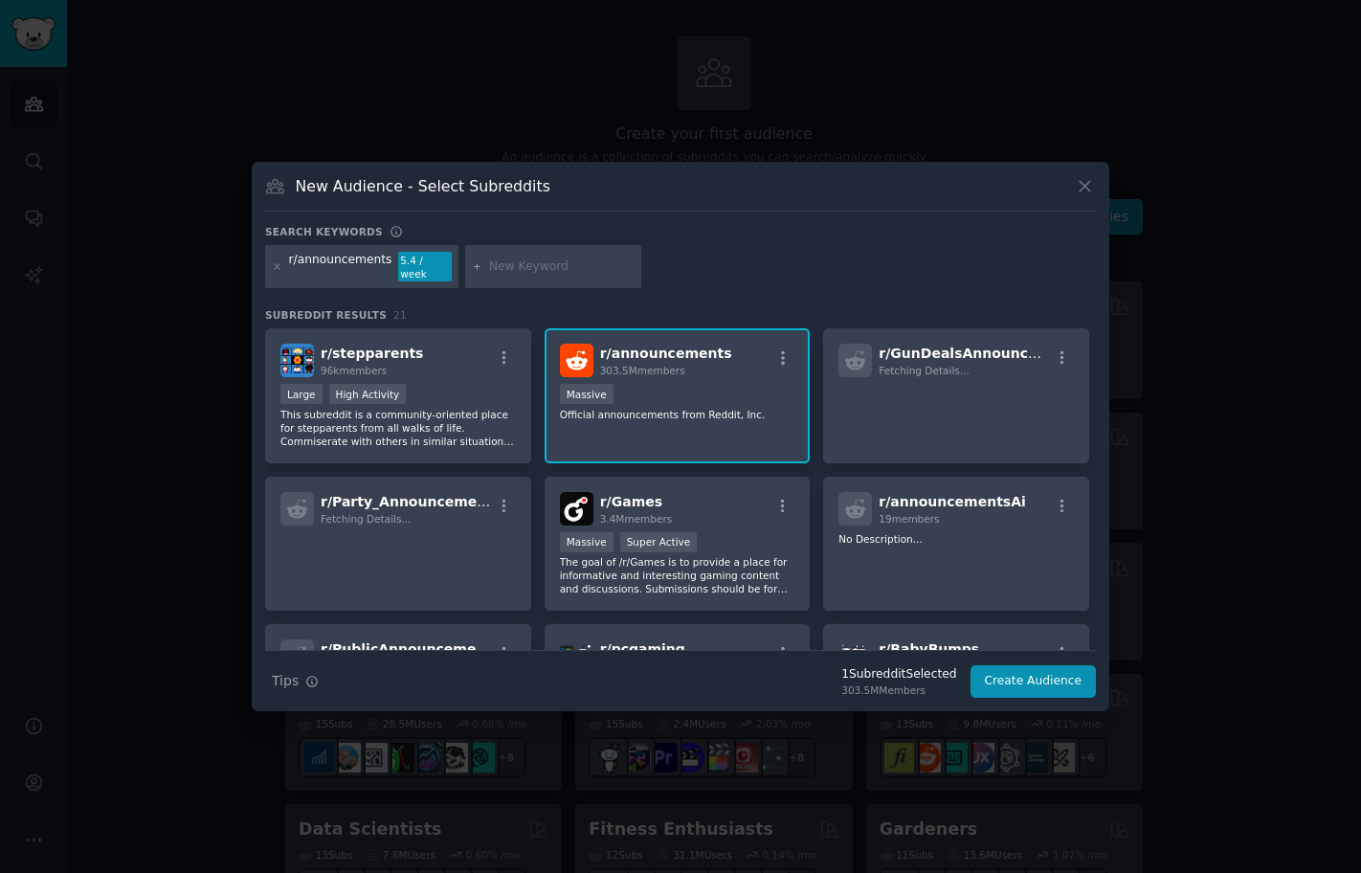
click at [554, 271] on input "text" at bounding box center [561, 266] width 145 height 17
paste input "r/funny"
type input "r/funny"
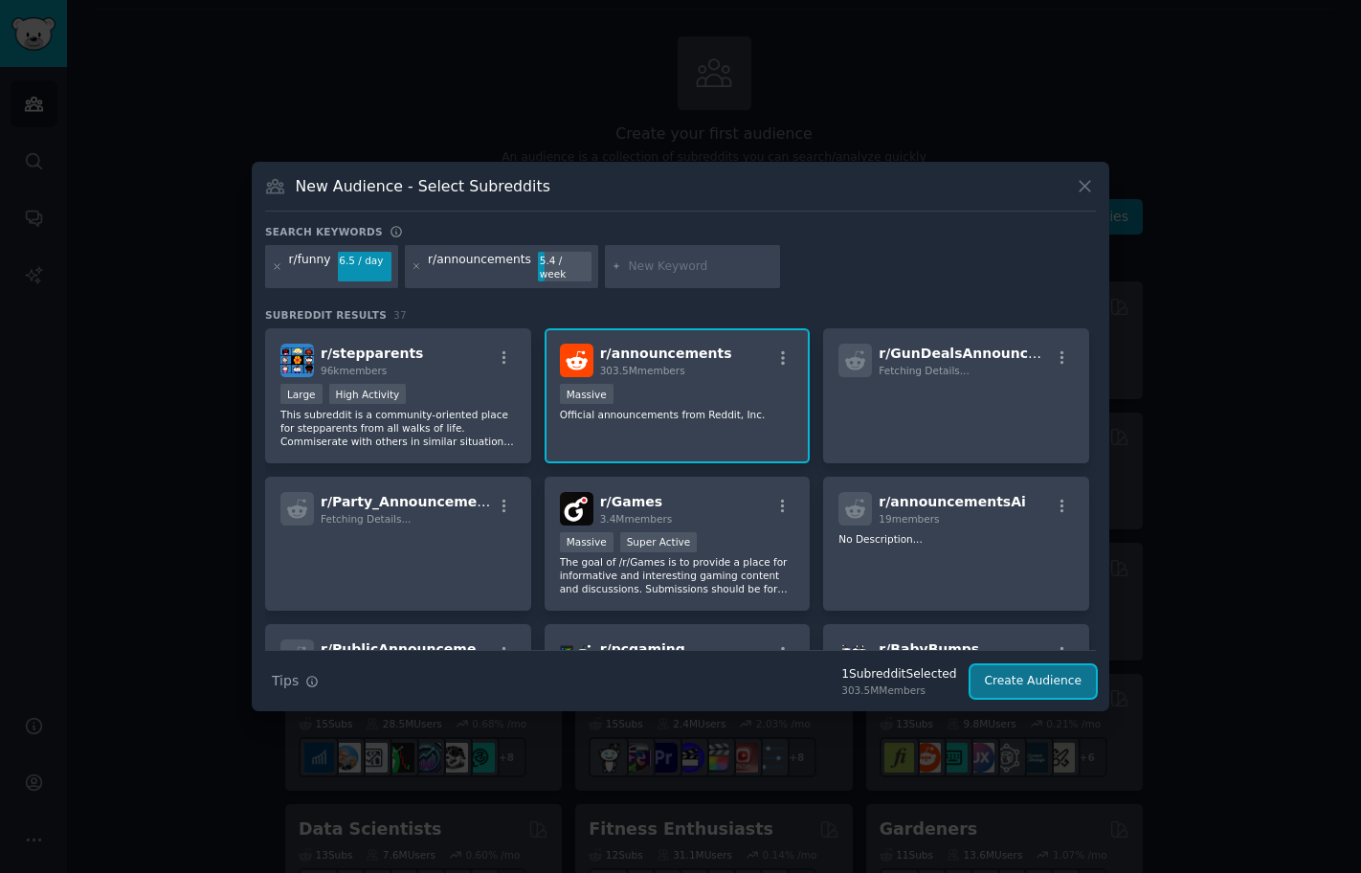
click at [1011, 671] on button "Create Audience" at bounding box center [1033, 681] width 126 height 33
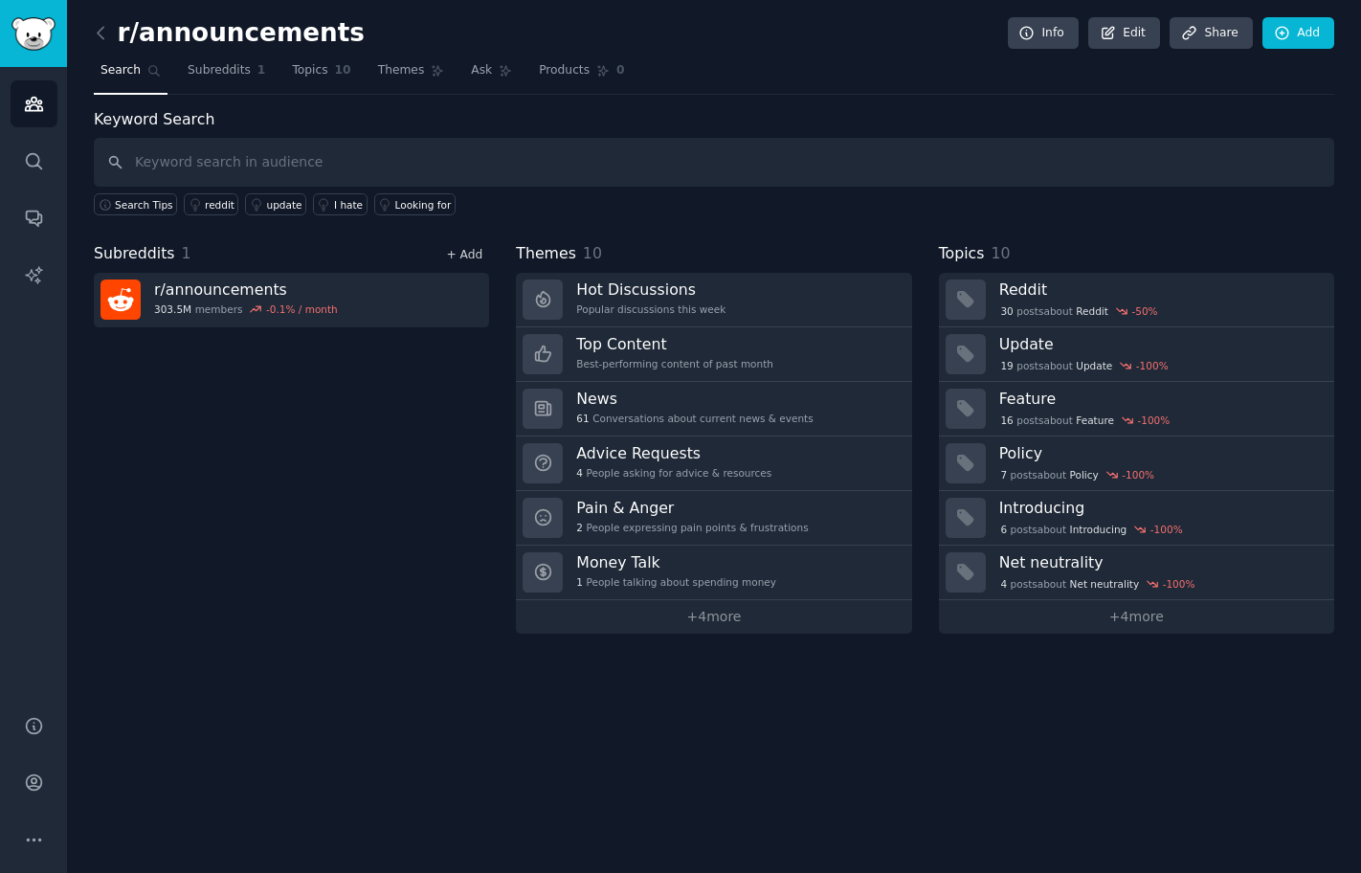
click at [461, 252] on link "+ Add" at bounding box center [464, 254] width 36 height 13
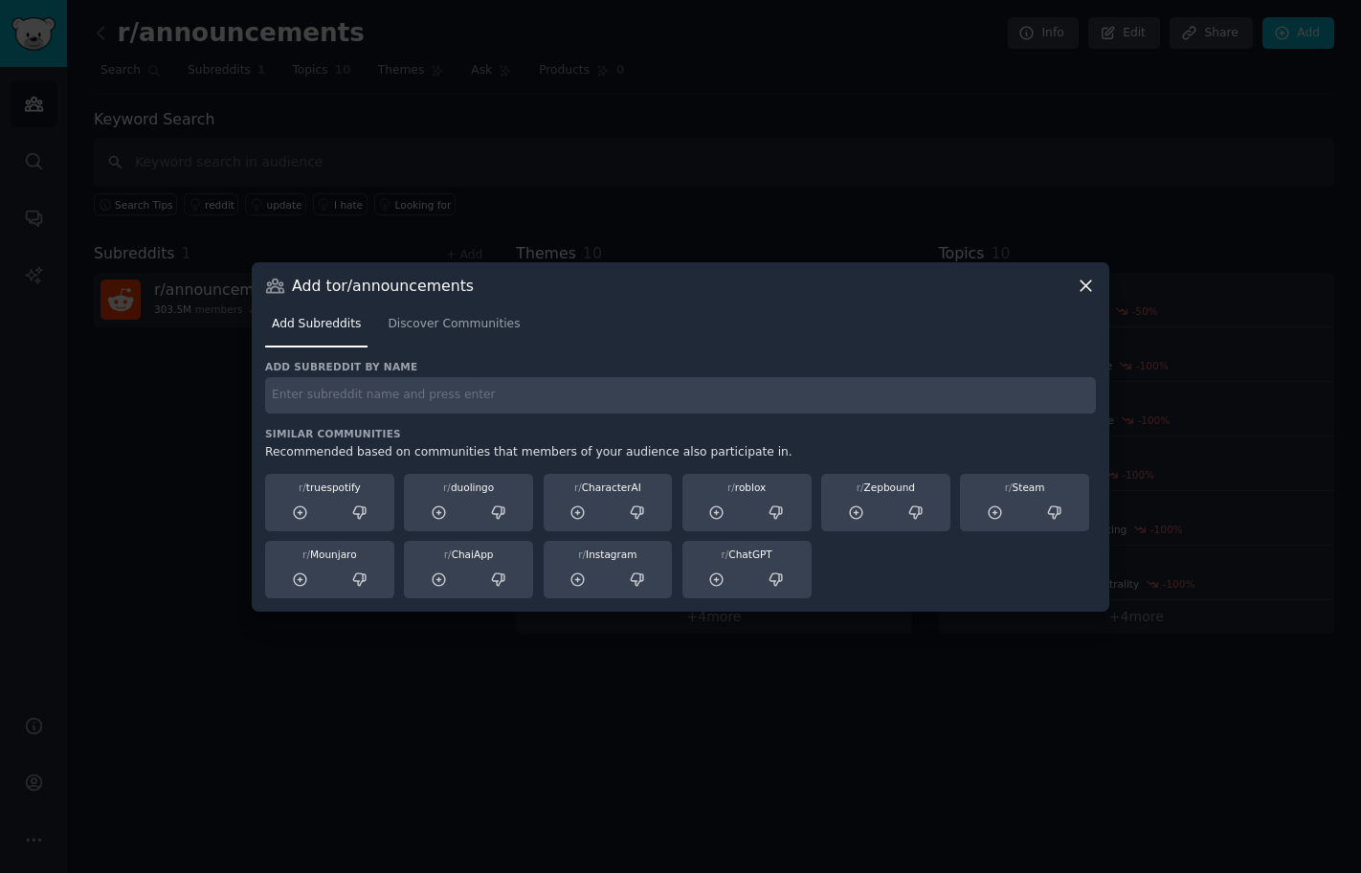
click at [398, 394] on input "text" at bounding box center [680, 395] width 831 height 37
paste input "r/funny"
type input "r/funny"
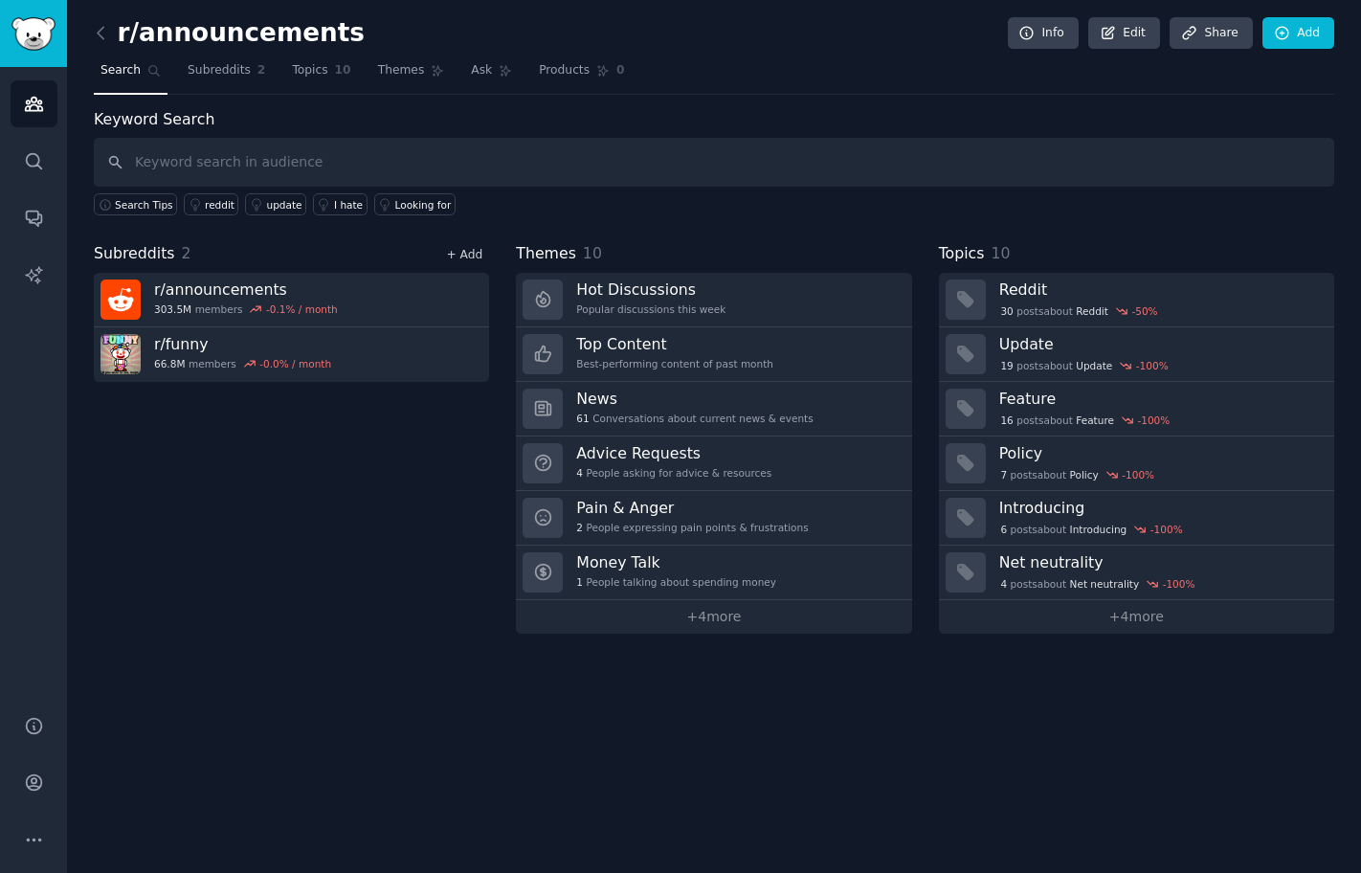
click at [460, 250] on link "+ Add" at bounding box center [464, 254] width 36 height 13
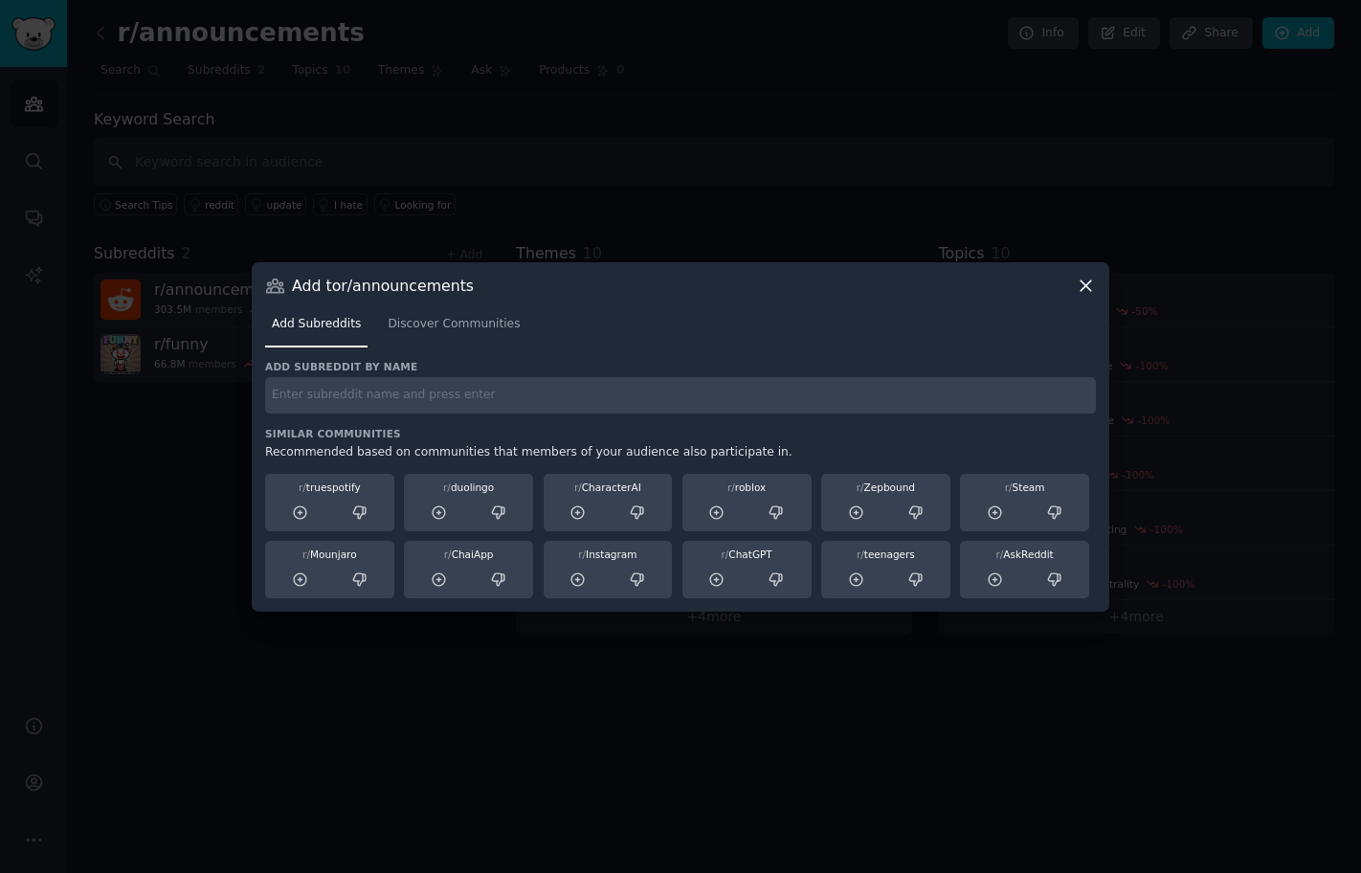
click at [418, 393] on input "text" at bounding box center [680, 395] width 831 height 37
paste input "r/AskReddit"
type input "r/AskReddit"
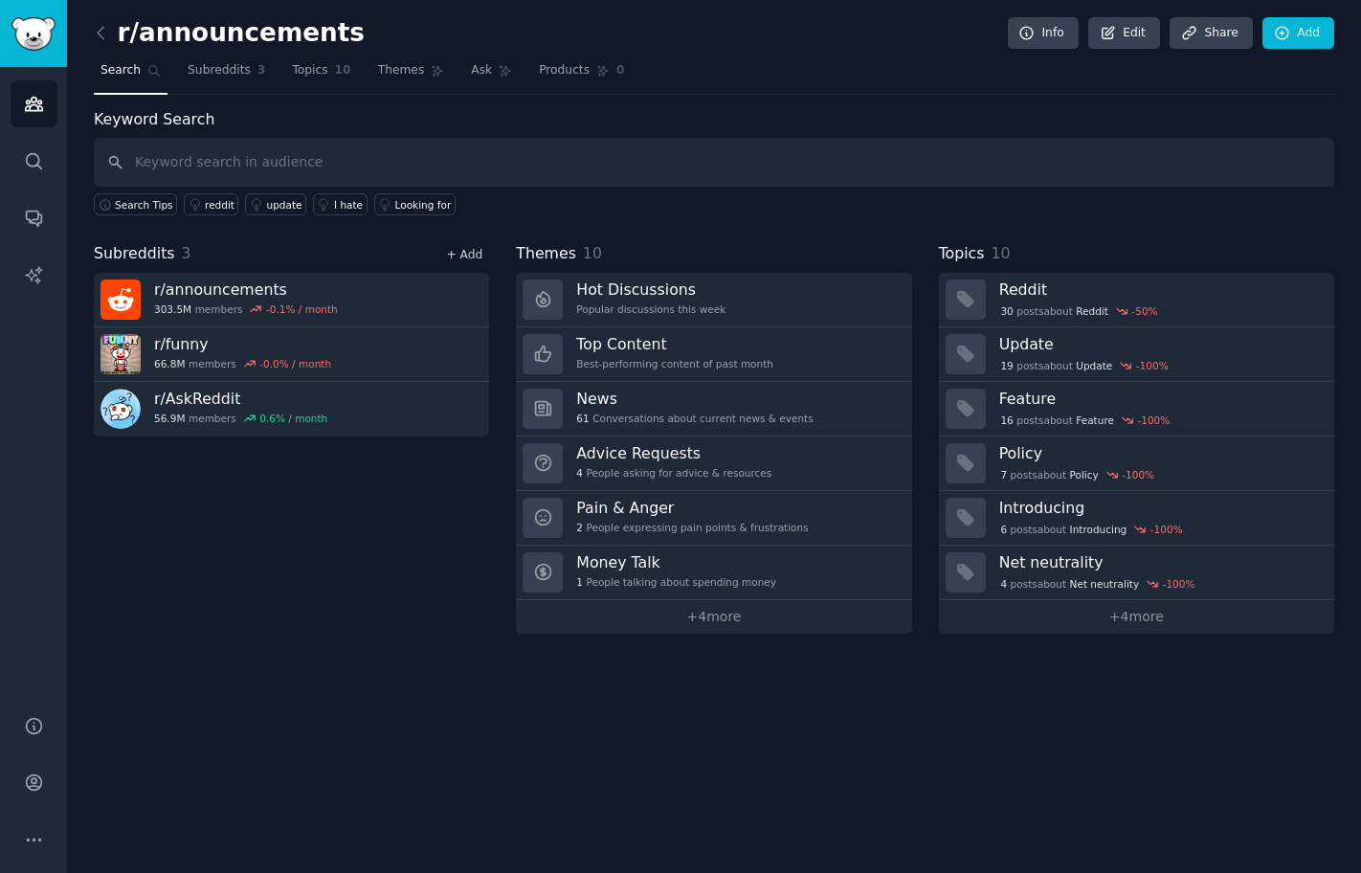
click at [474, 248] on link "+ Add" at bounding box center [464, 254] width 36 height 13
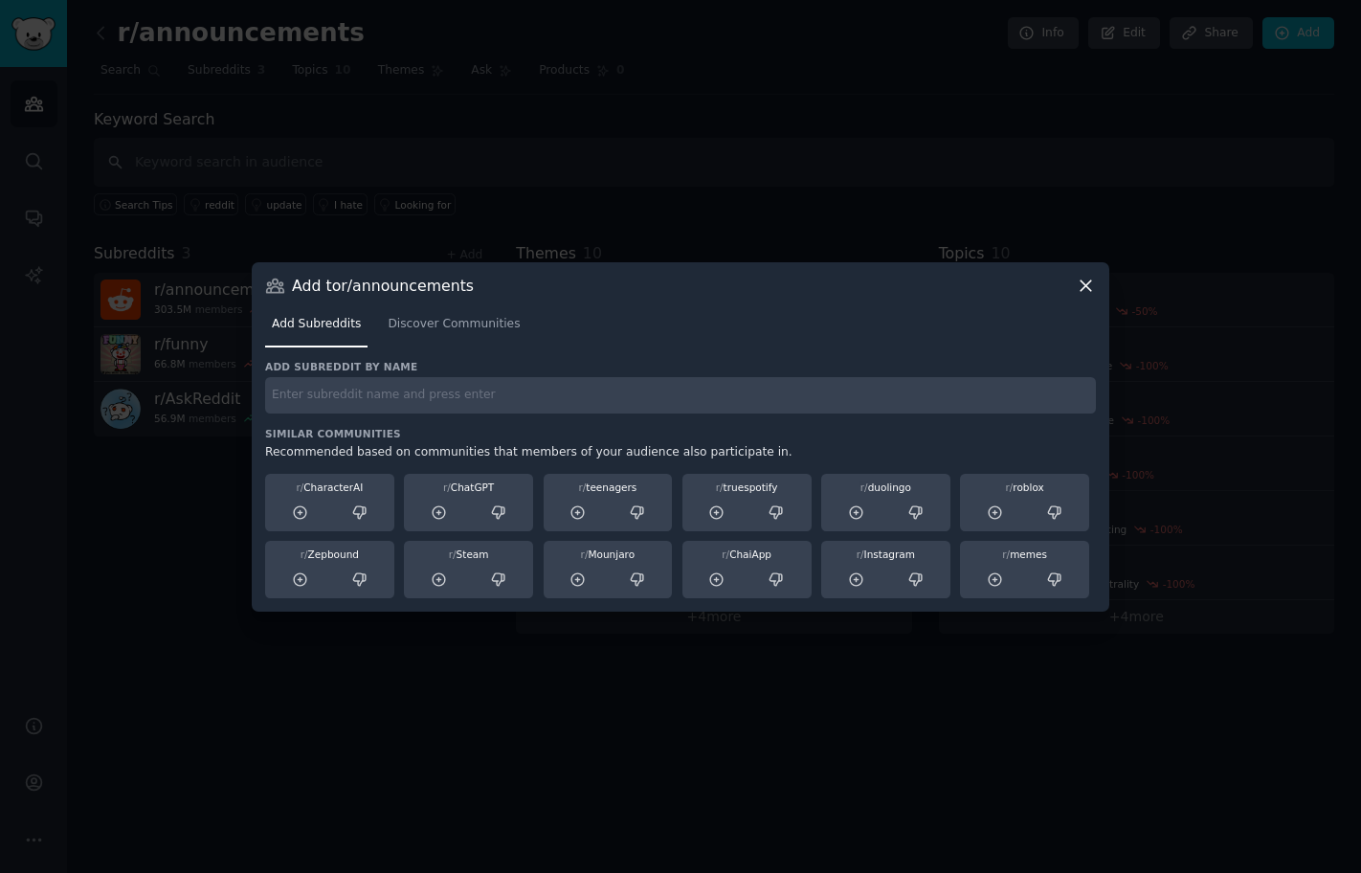
click at [455, 377] on input "text" at bounding box center [680, 395] width 831 height 37
paste input "r/worldnews"
type input "r/worldnews"
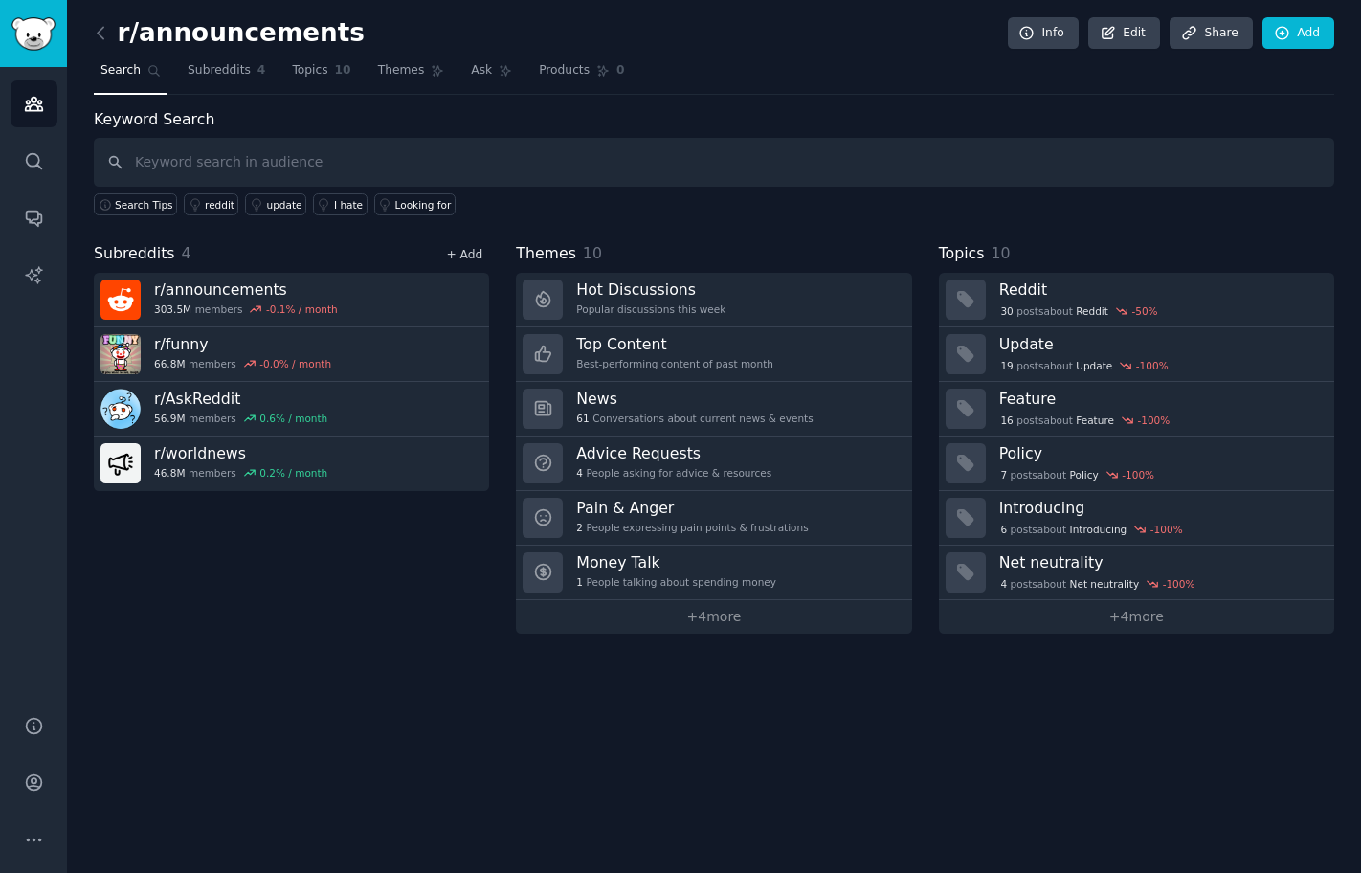
click at [474, 252] on link "+ Add" at bounding box center [464, 254] width 36 height 13
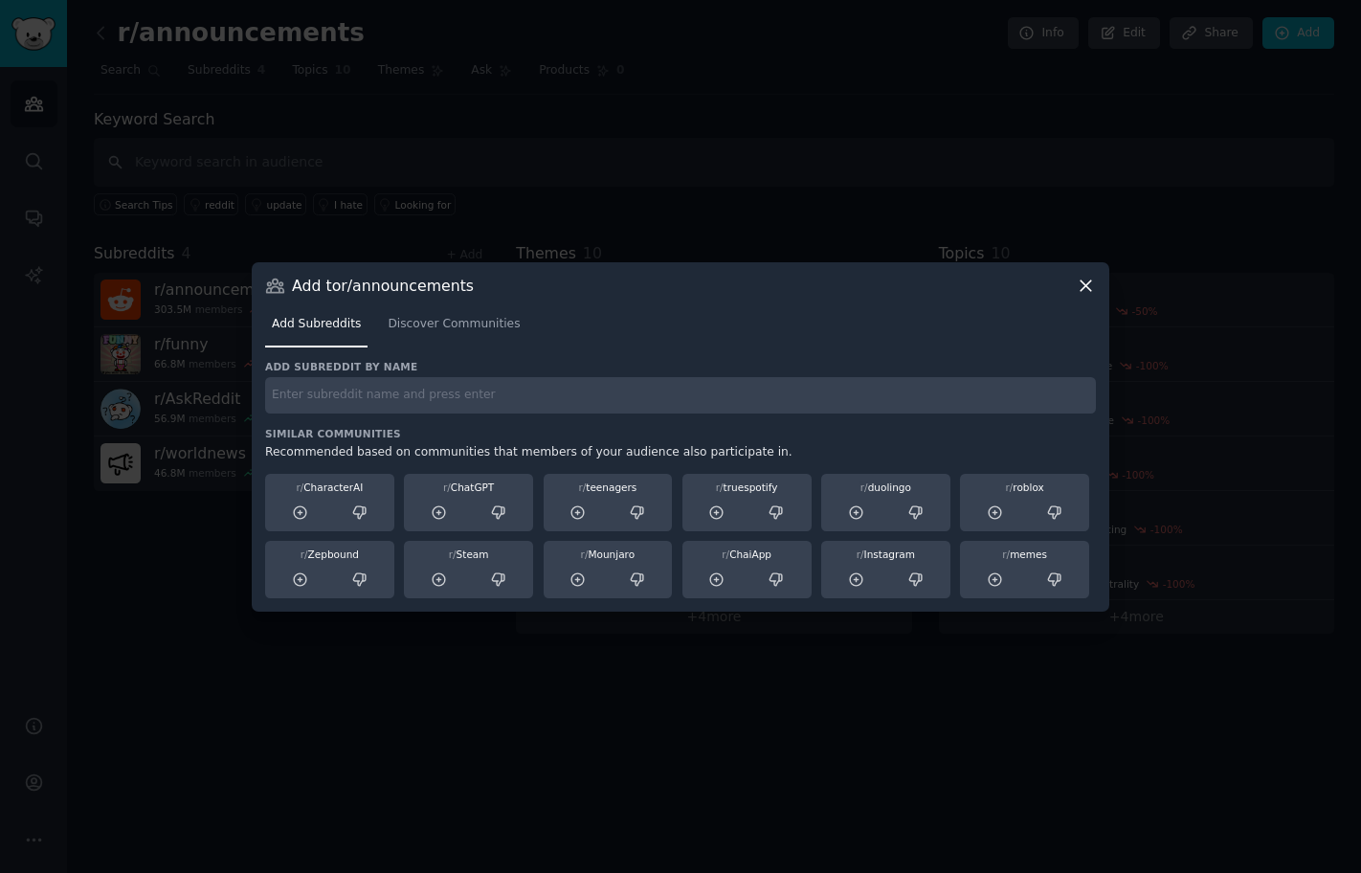
click at [469, 389] on input "text" at bounding box center [680, 395] width 831 height 37
paste input "r/todayilearned"
type input "r/todayilearned"
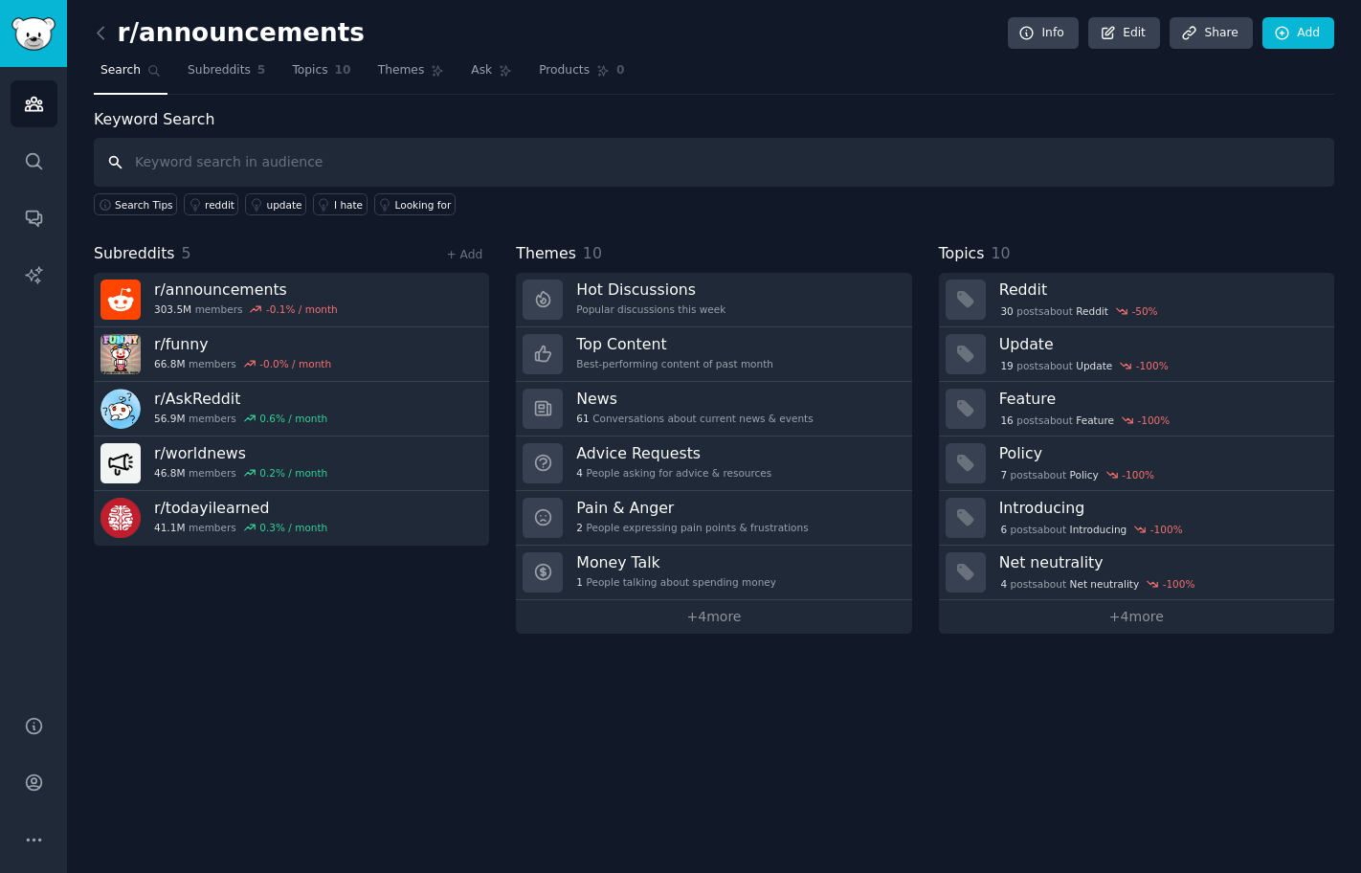
click at [315, 166] on input "text" at bounding box center [714, 162] width 1240 height 49
click at [463, 253] on link "+ Add" at bounding box center [464, 254] width 36 height 13
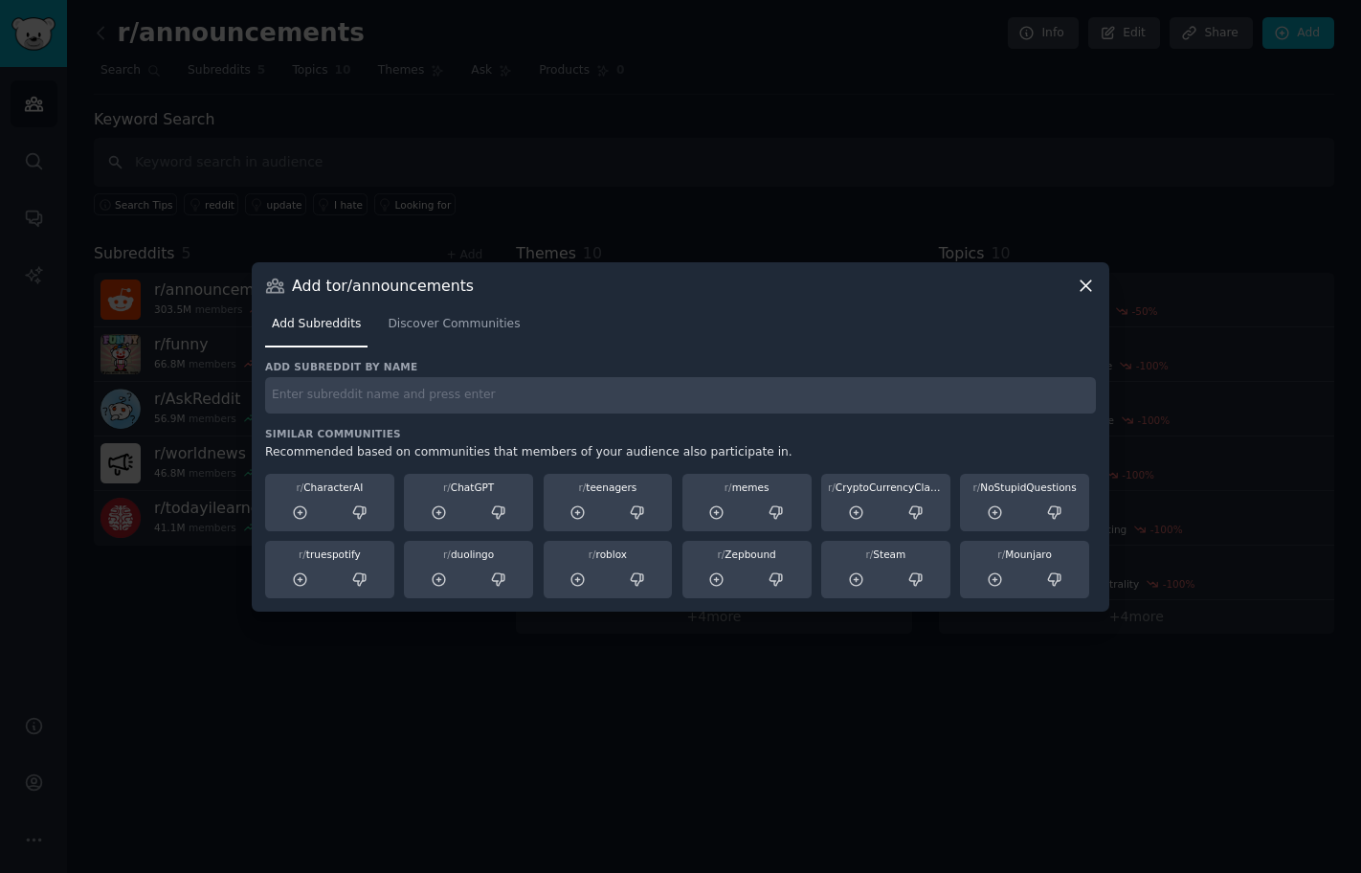
click at [443, 393] on input "text" at bounding box center [680, 395] width 831 height 37
paste input "r/Music"
type input "r/Music"
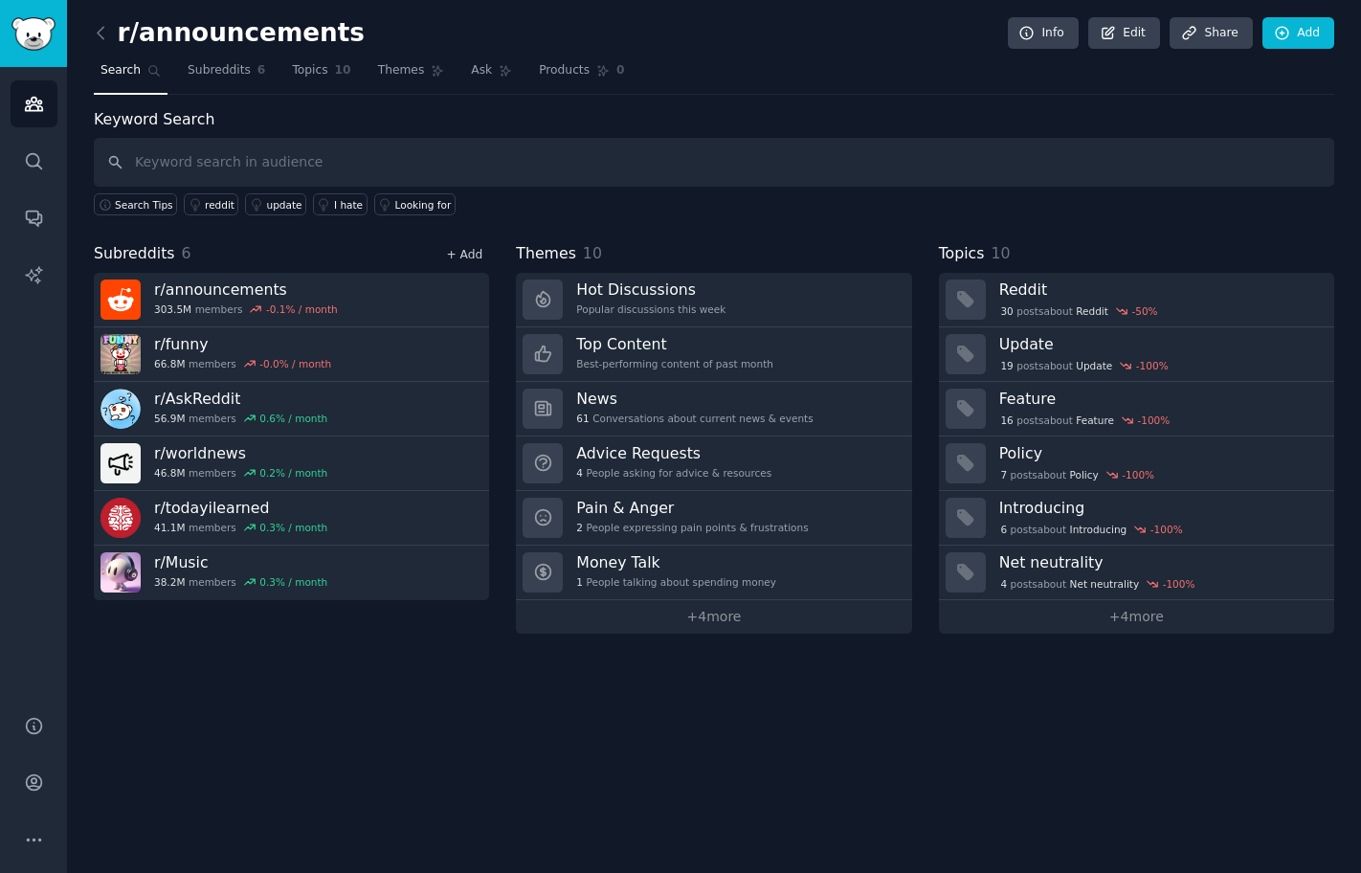
click at [472, 255] on link "+ Add" at bounding box center [464, 254] width 36 height 13
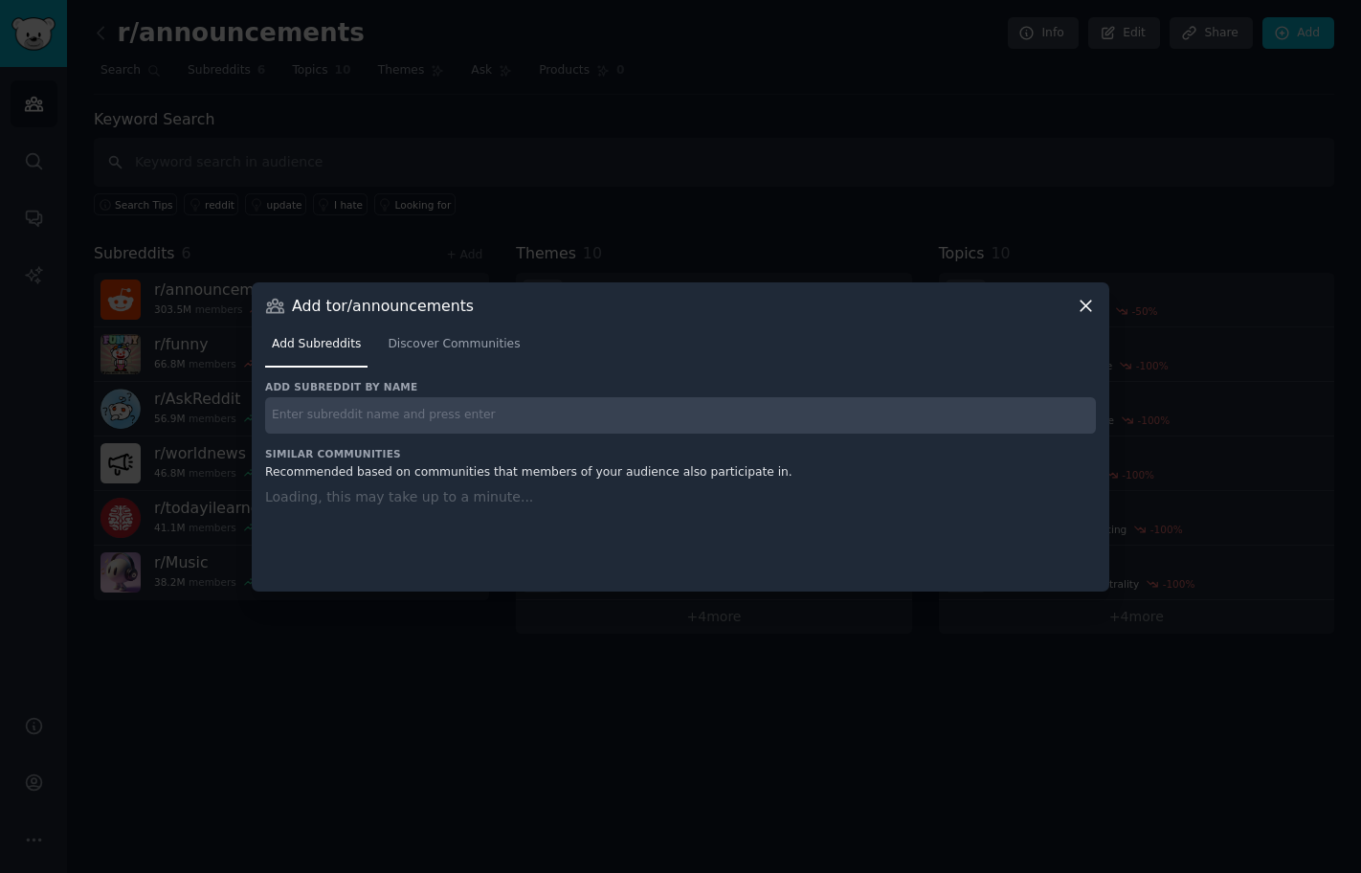
click at [517, 420] on div "Add subreddit by name Similar Communities Recommended based on communities that…" at bounding box center [680, 474] width 831 height 188
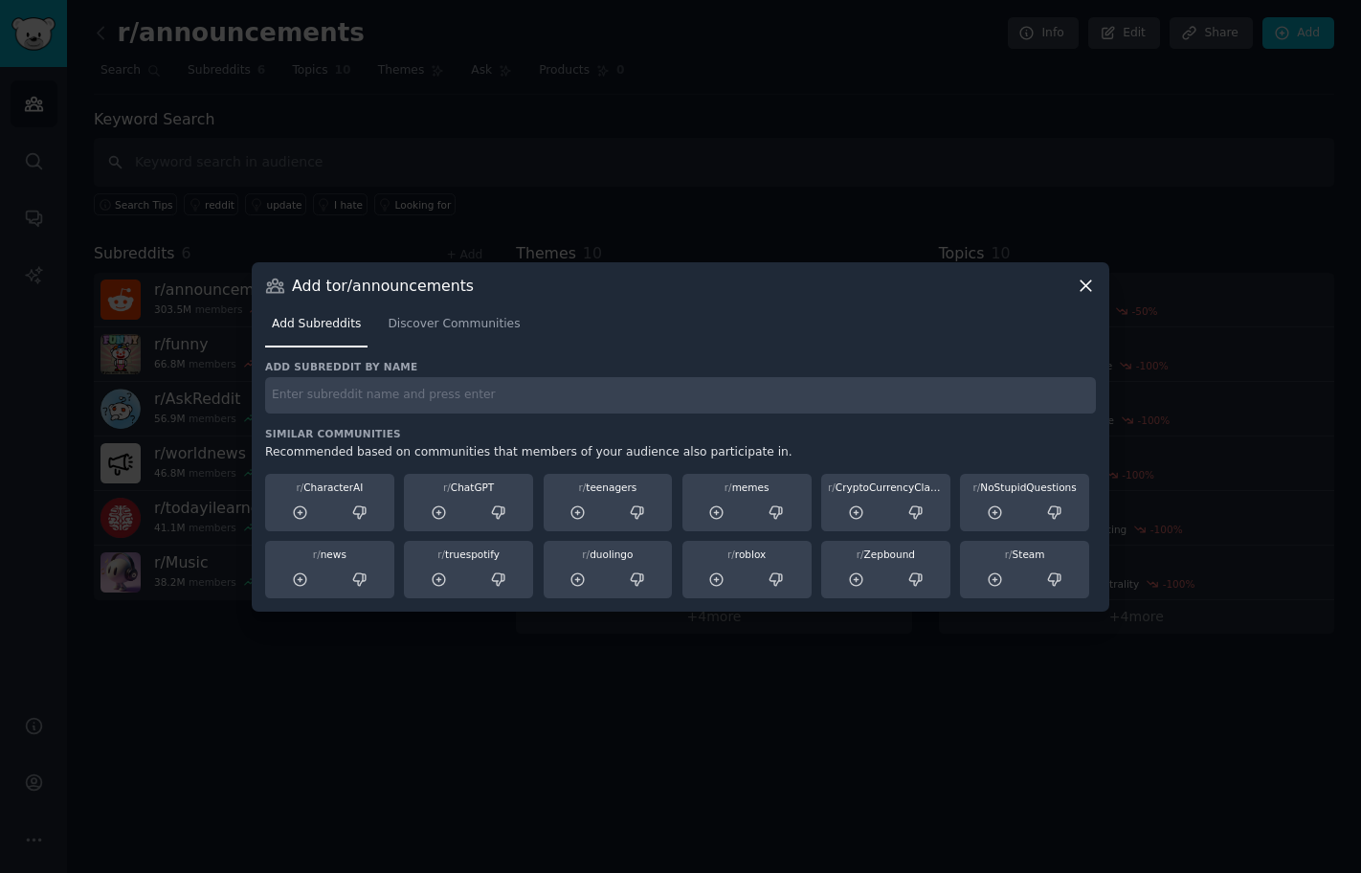
paste input "r/movies"
click at [515, 396] on input "text" at bounding box center [680, 395] width 831 height 37
type input "r/movies"
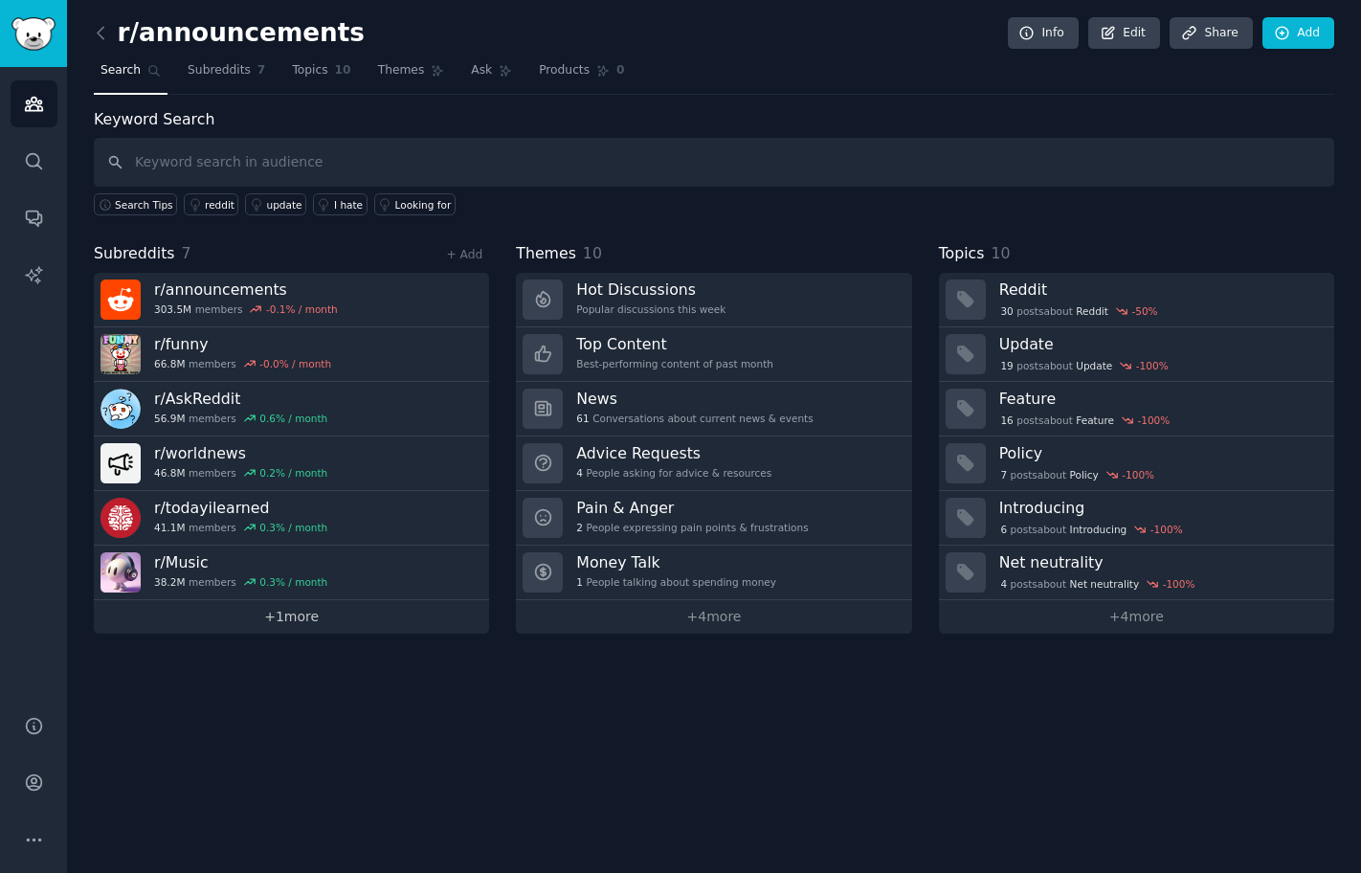
click at [438, 610] on link "+ 1 more" at bounding box center [291, 616] width 395 height 33
click at [463, 252] on link "+ Add" at bounding box center [464, 254] width 36 height 13
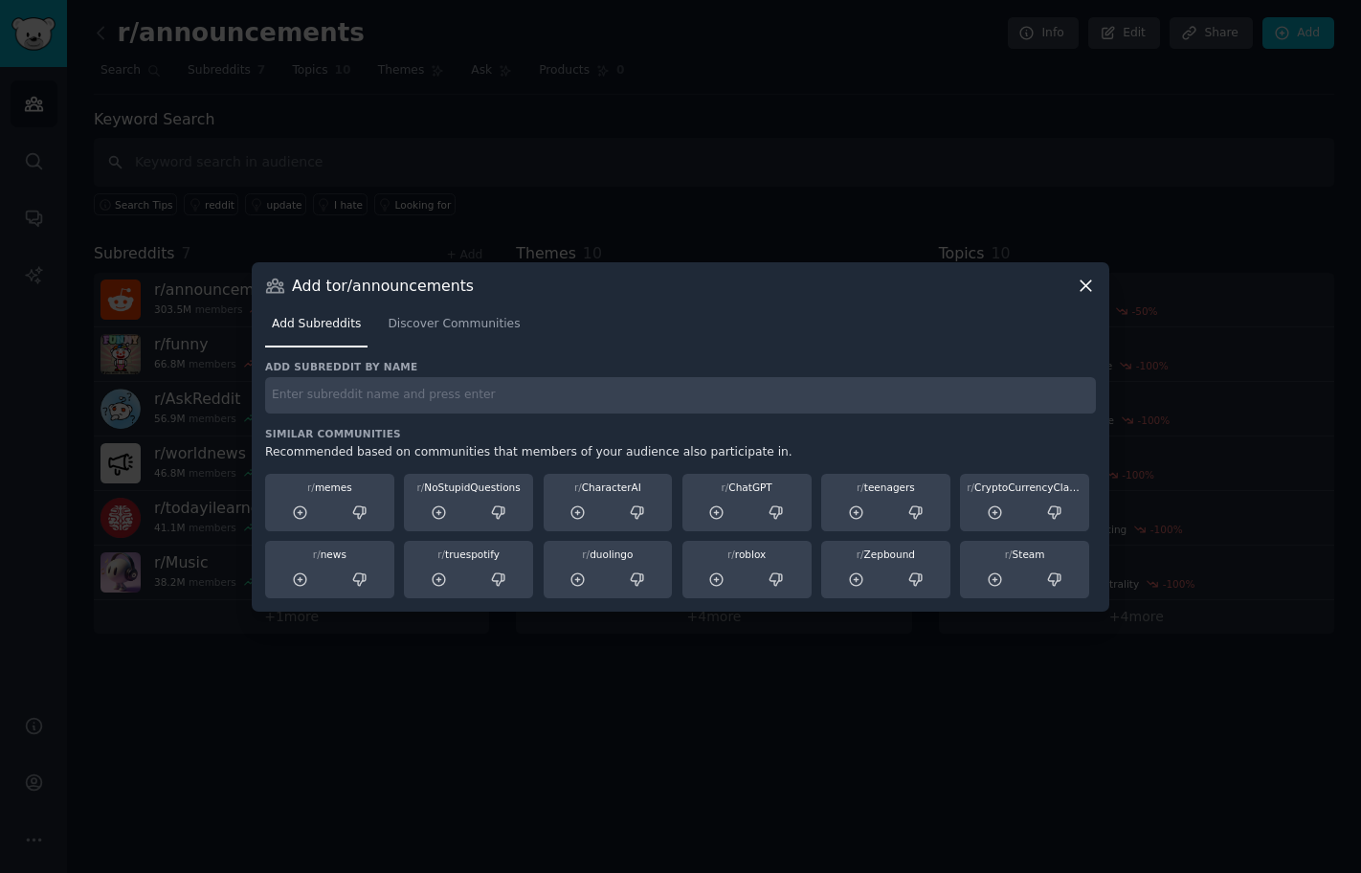
click at [439, 411] on input "text" at bounding box center [680, 395] width 831 height 37
paste input "r/Showerthoughts"
type input "r/Showerthoughts"
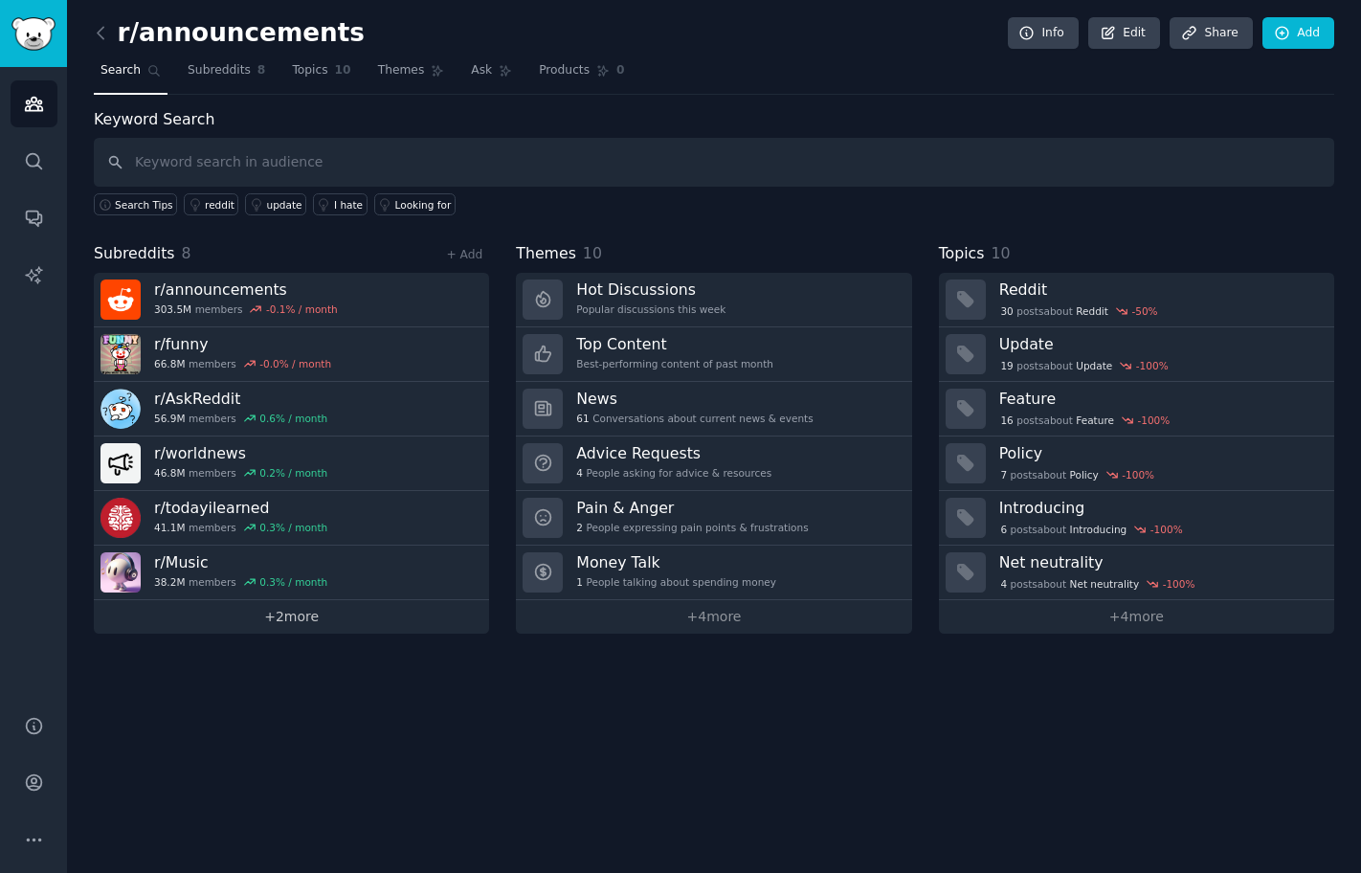
click at [350, 605] on link "+ 2 more" at bounding box center [291, 616] width 395 height 33
click at [464, 242] on div "Subreddits 8 + Add" at bounding box center [291, 254] width 395 height 24
click at [466, 248] on link "+ Add" at bounding box center [464, 254] width 36 height 13
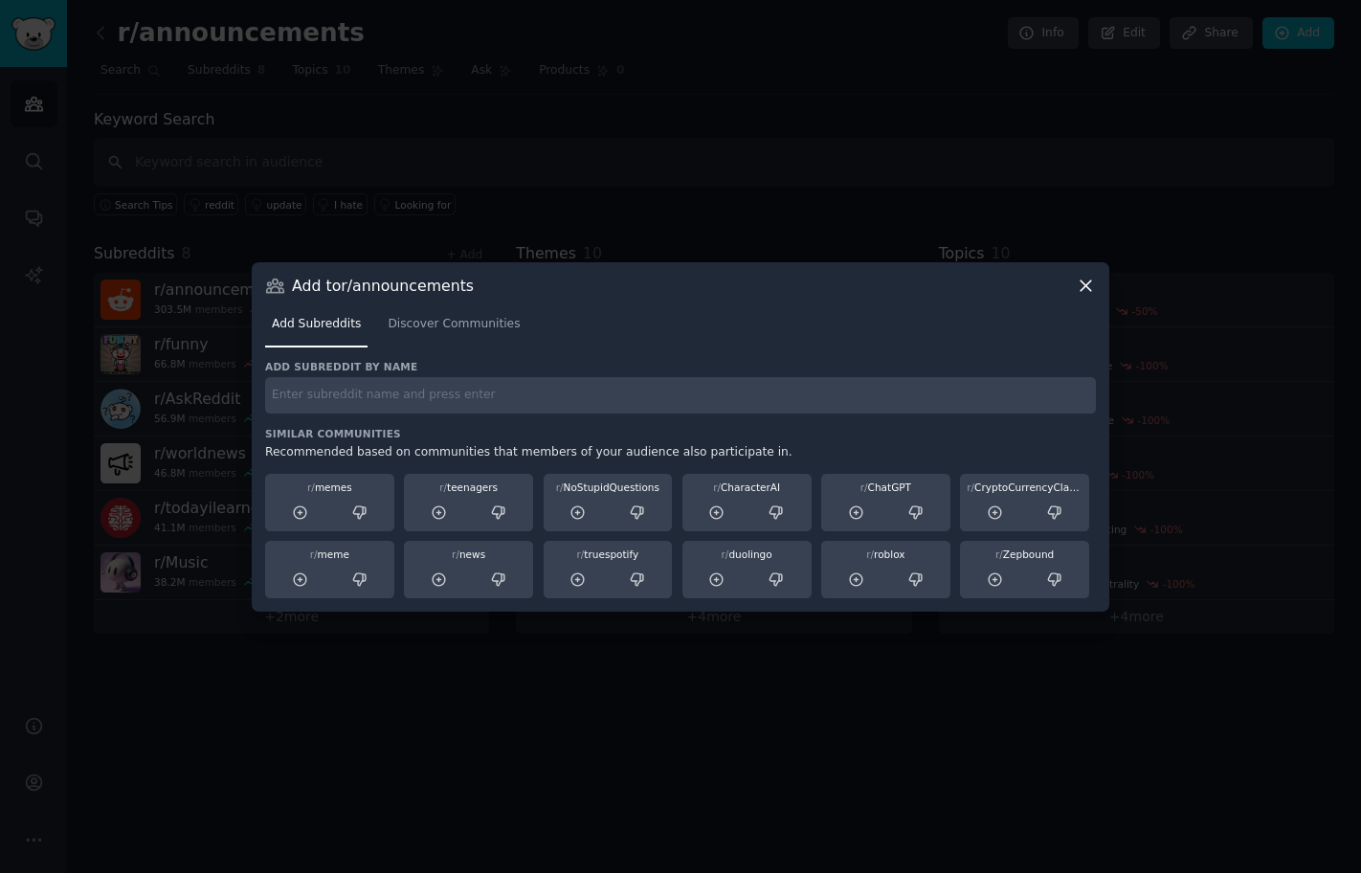
click at [436, 405] on input "text" at bounding box center [680, 395] width 831 height 37
paste input "food r/food"
drag, startPoint x: 300, startPoint y: 393, endPoint x: 115, endPoint y: 321, distance: 199.4
click at [121, 325] on div "​ Add to r/announcements Add Subreddits Discover Communities Add subreddit by n…" at bounding box center [680, 436] width 1347 height 873
type input "r/food"
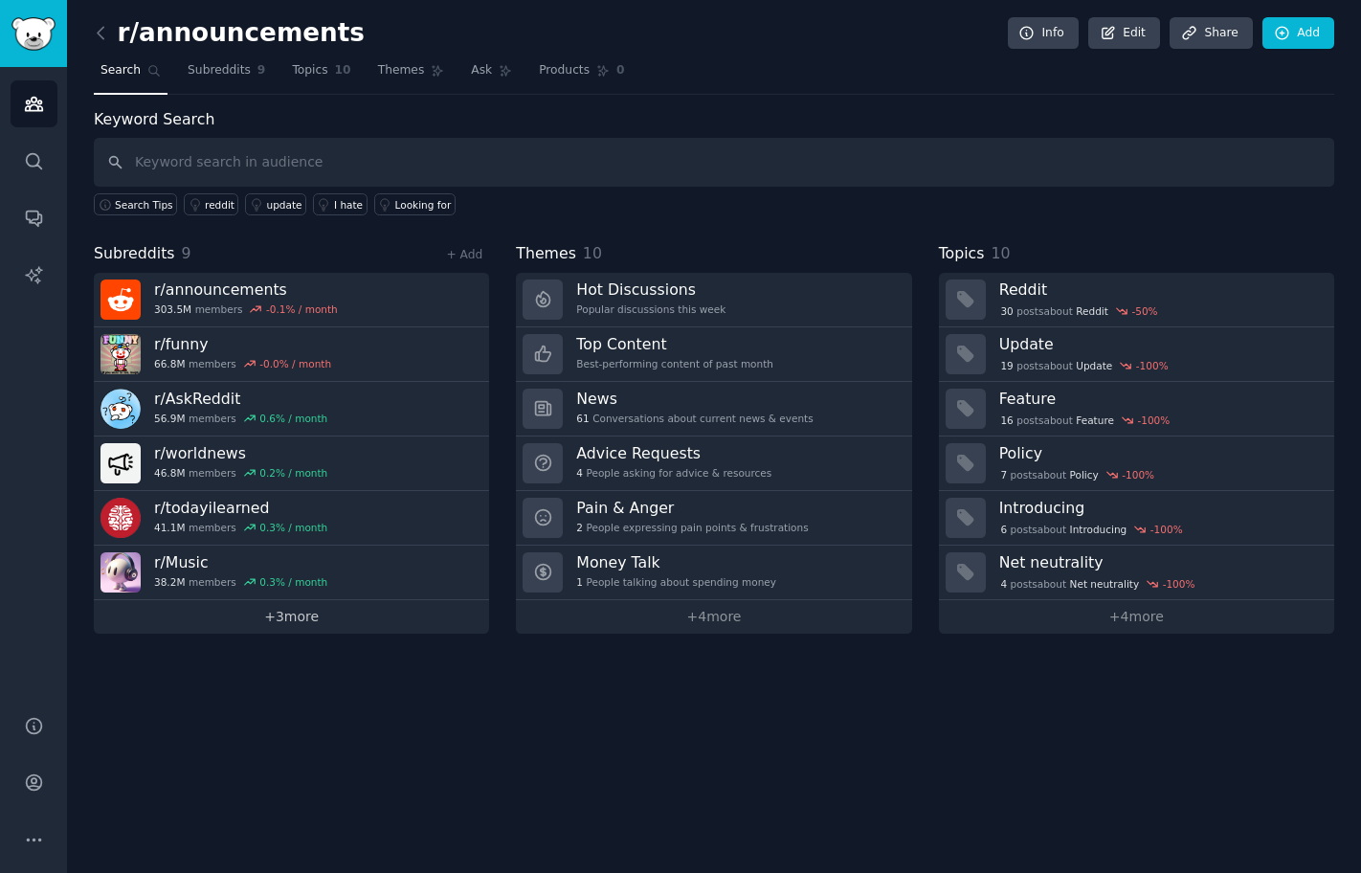
click at [255, 621] on link "+ 3 more" at bounding box center [291, 616] width 395 height 33
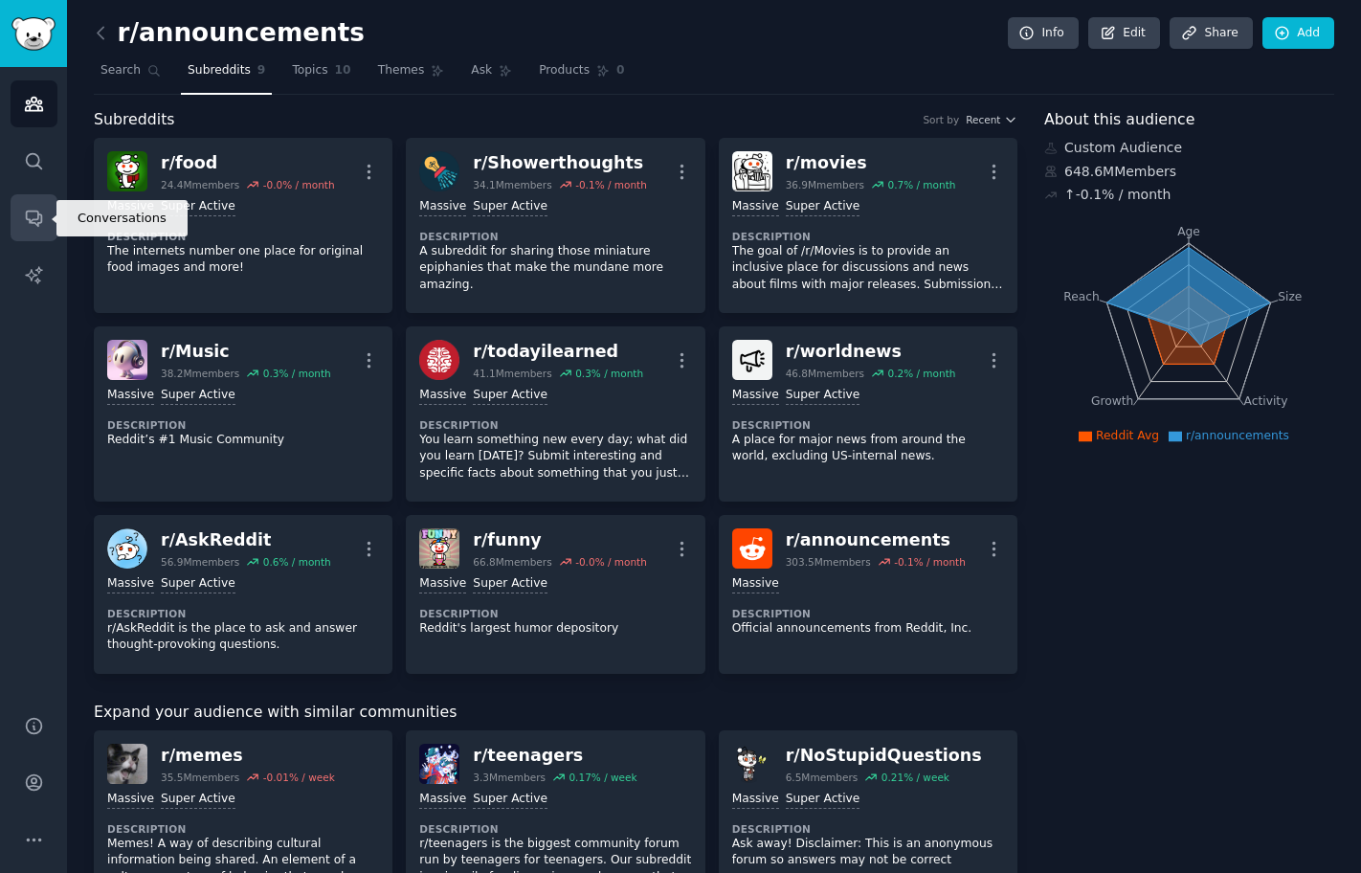
click at [34, 216] on icon "Sidebar" at bounding box center [34, 218] width 20 height 20
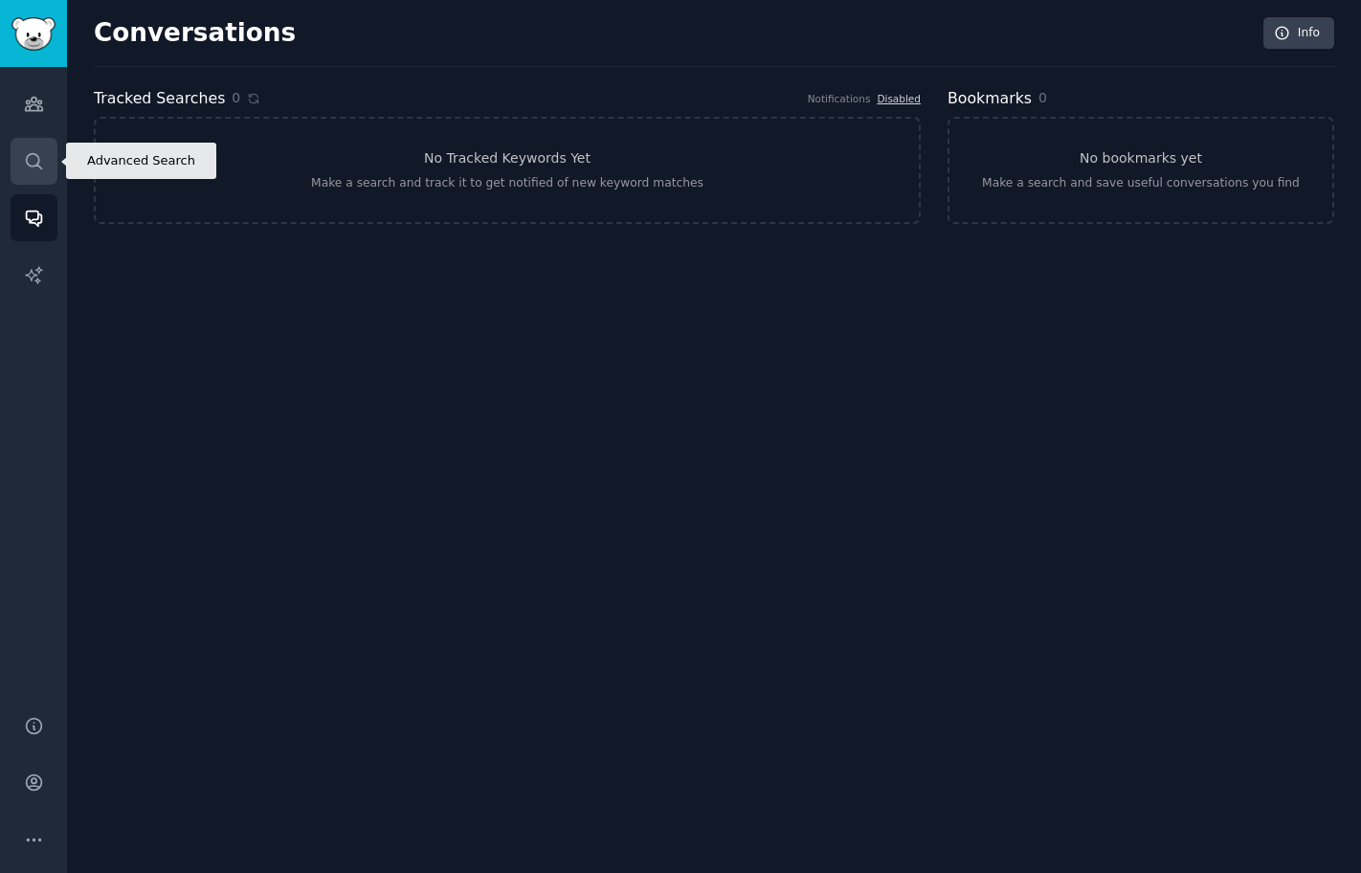
click at [39, 171] on link "Search" at bounding box center [34, 161] width 47 height 47
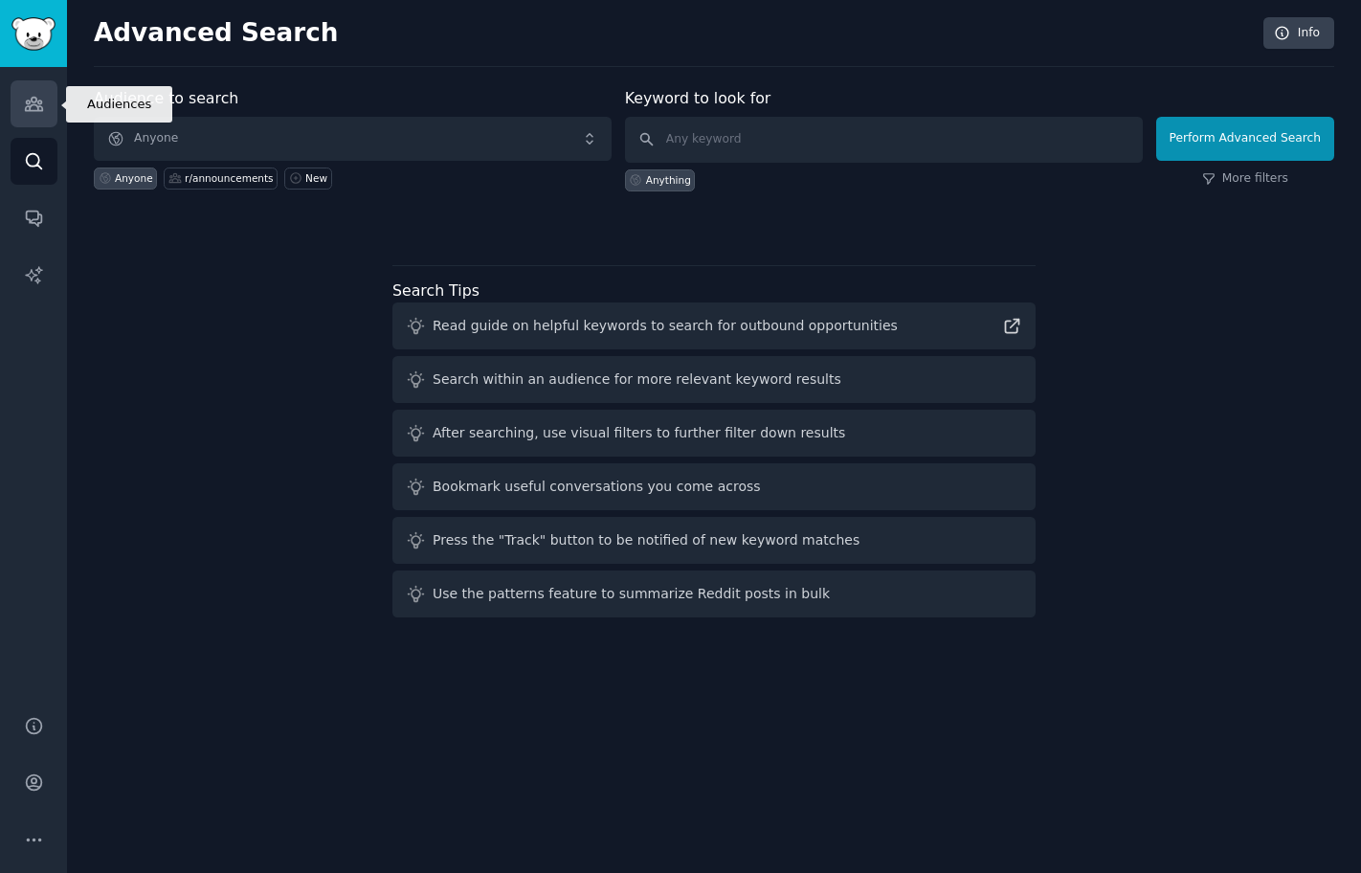
click at [33, 122] on link "Audiences" at bounding box center [34, 103] width 47 height 47
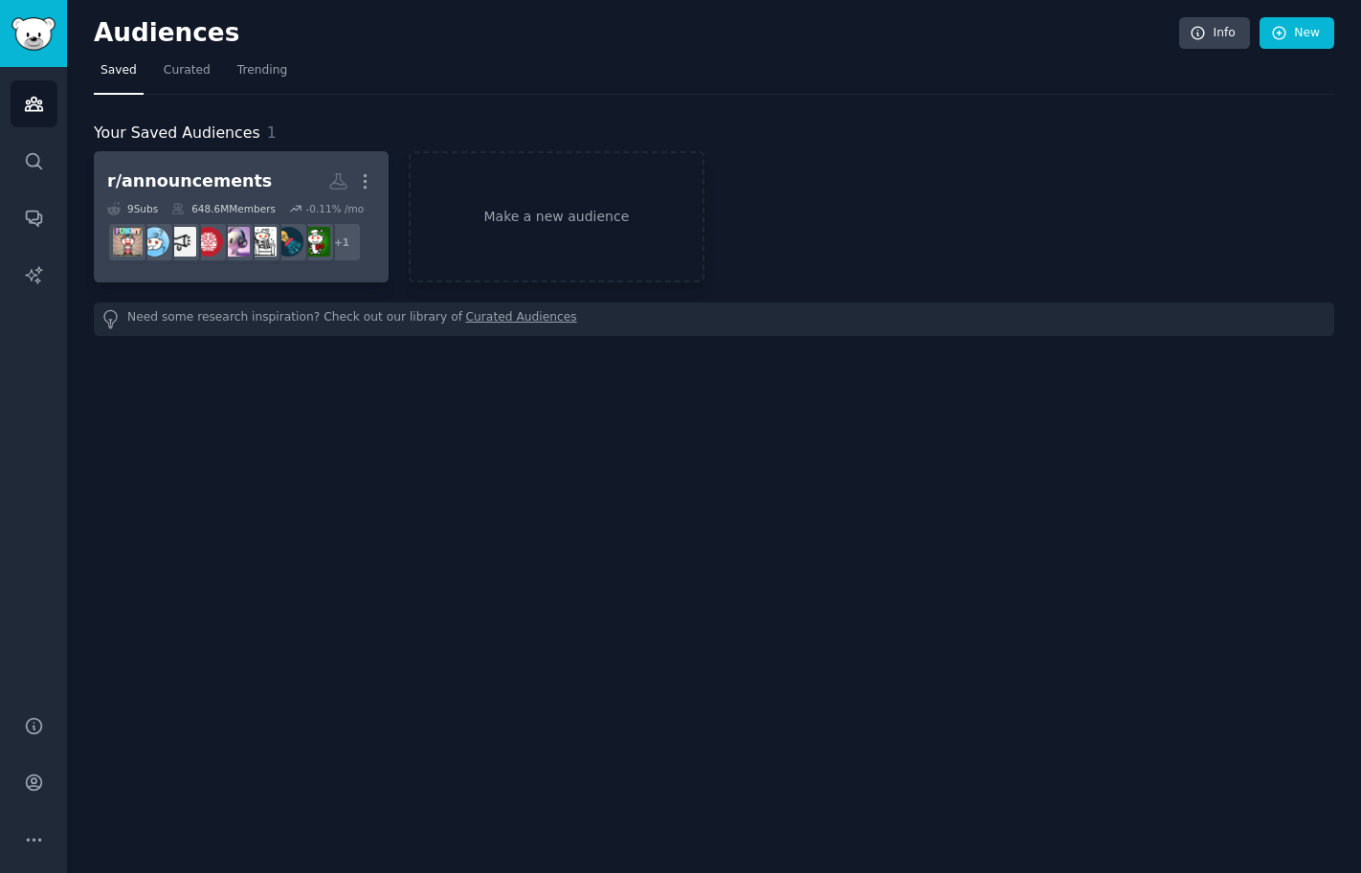
click at [108, 189] on div "r/announcements" at bounding box center [189, 181] width 165 height 24
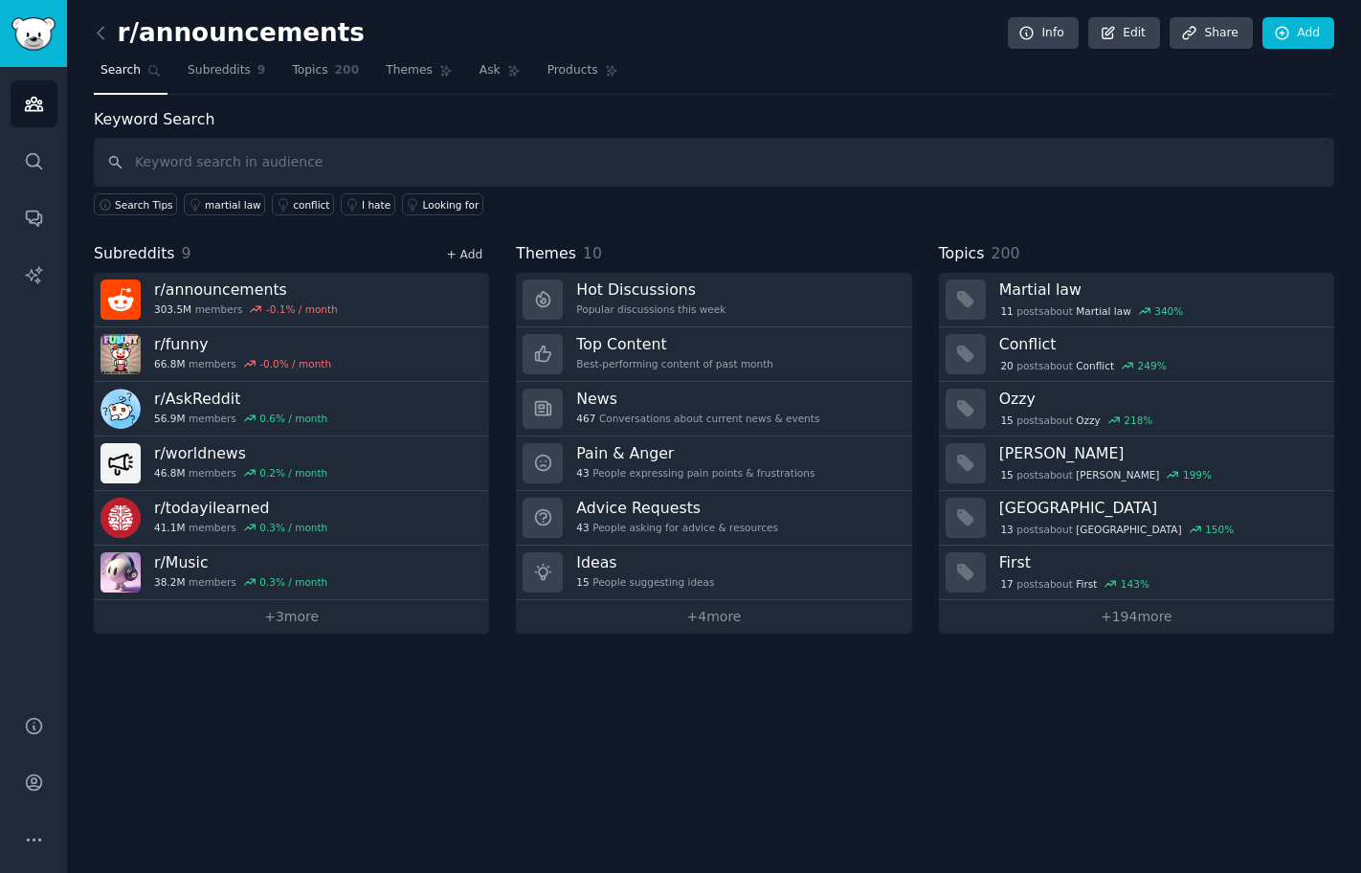
click at [460, 251] on link "+ Add" at bounding box center [464, 254] width 36 height 13
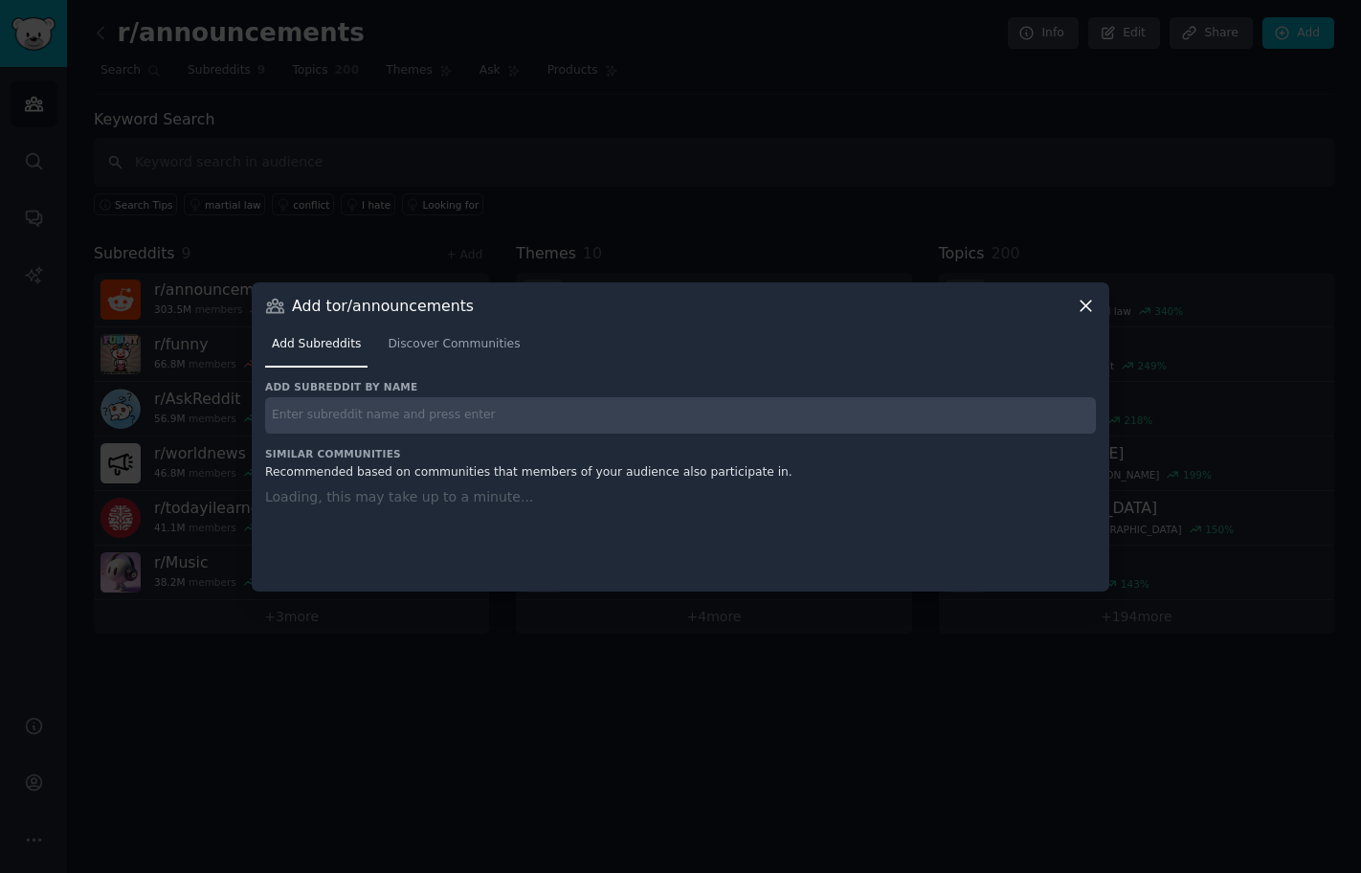
click at [469, 412] on input "text" at bounding box center [680, 415] width 831 height 37
paste input "r/GetMotivated"
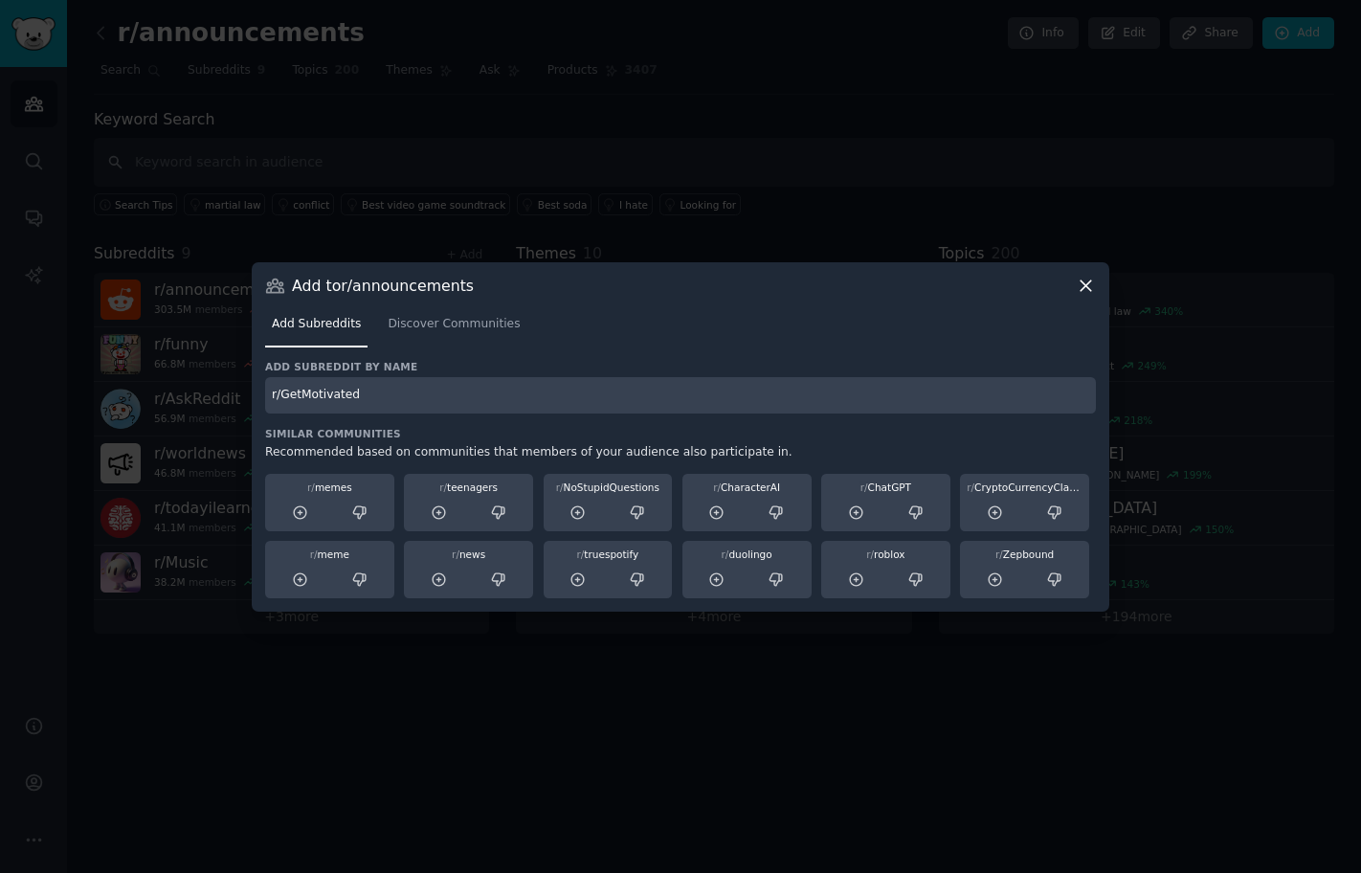
type input "r/GetMotivated"
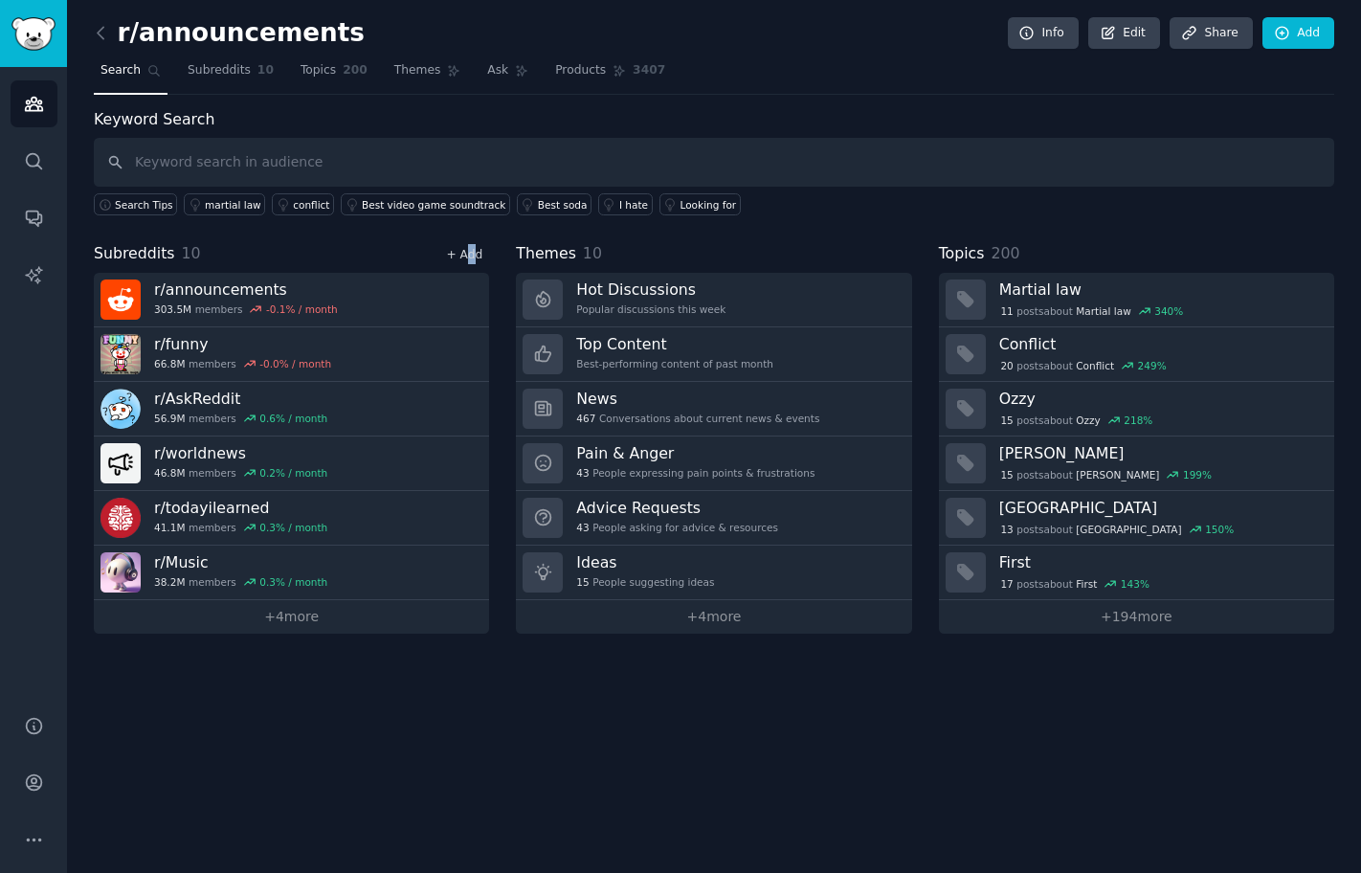
click at [472, 247] on div "+ Add" at bounding box center [464, 254] width 50 height 20
click at [472, 251] on link "+ Add" at bounding box center [464, 254] width 36 height 13
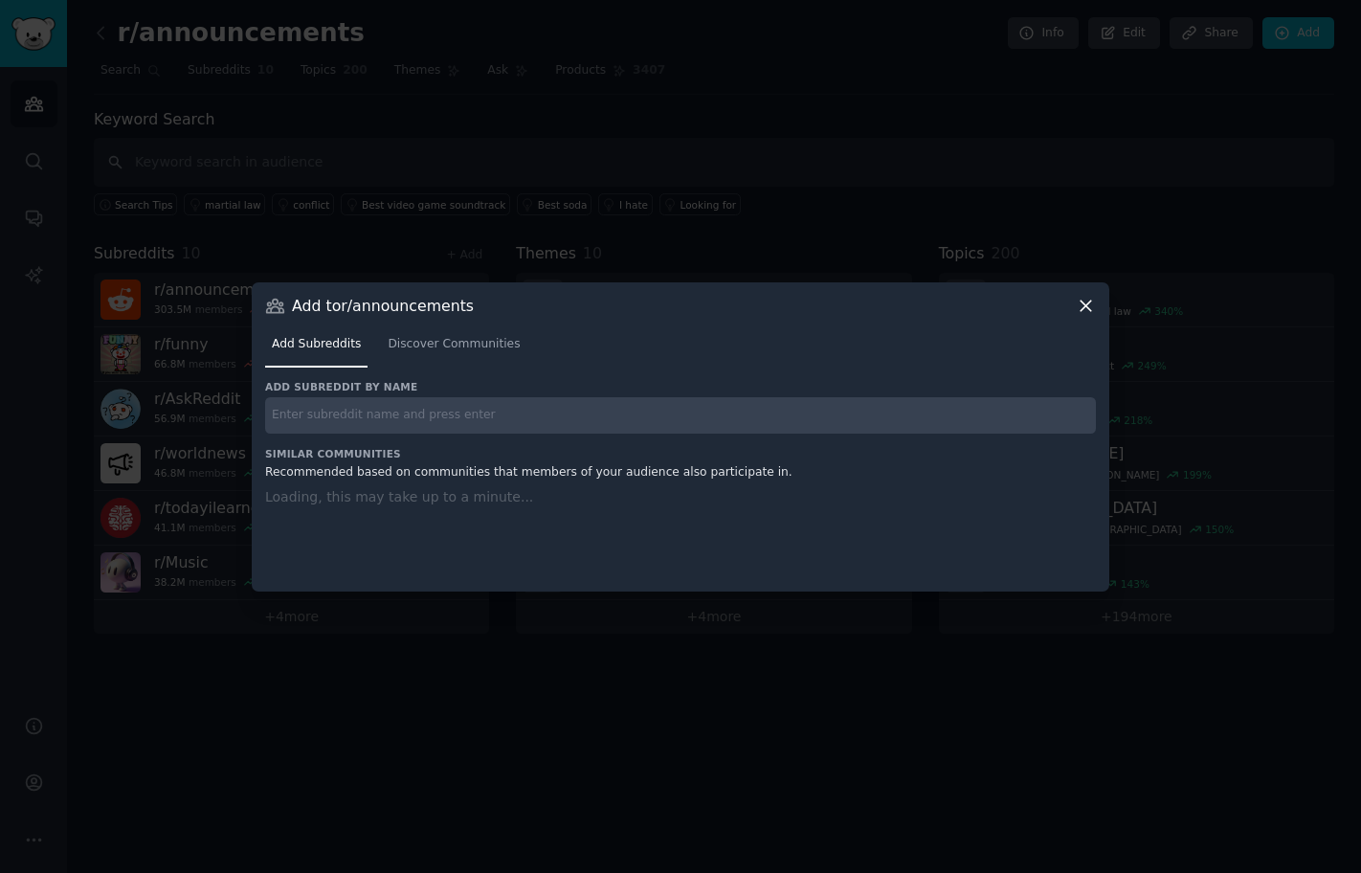
click at [478, 391] on h3 "Add subreddit by name" at bounding box center [680, 386] width 831 height 13
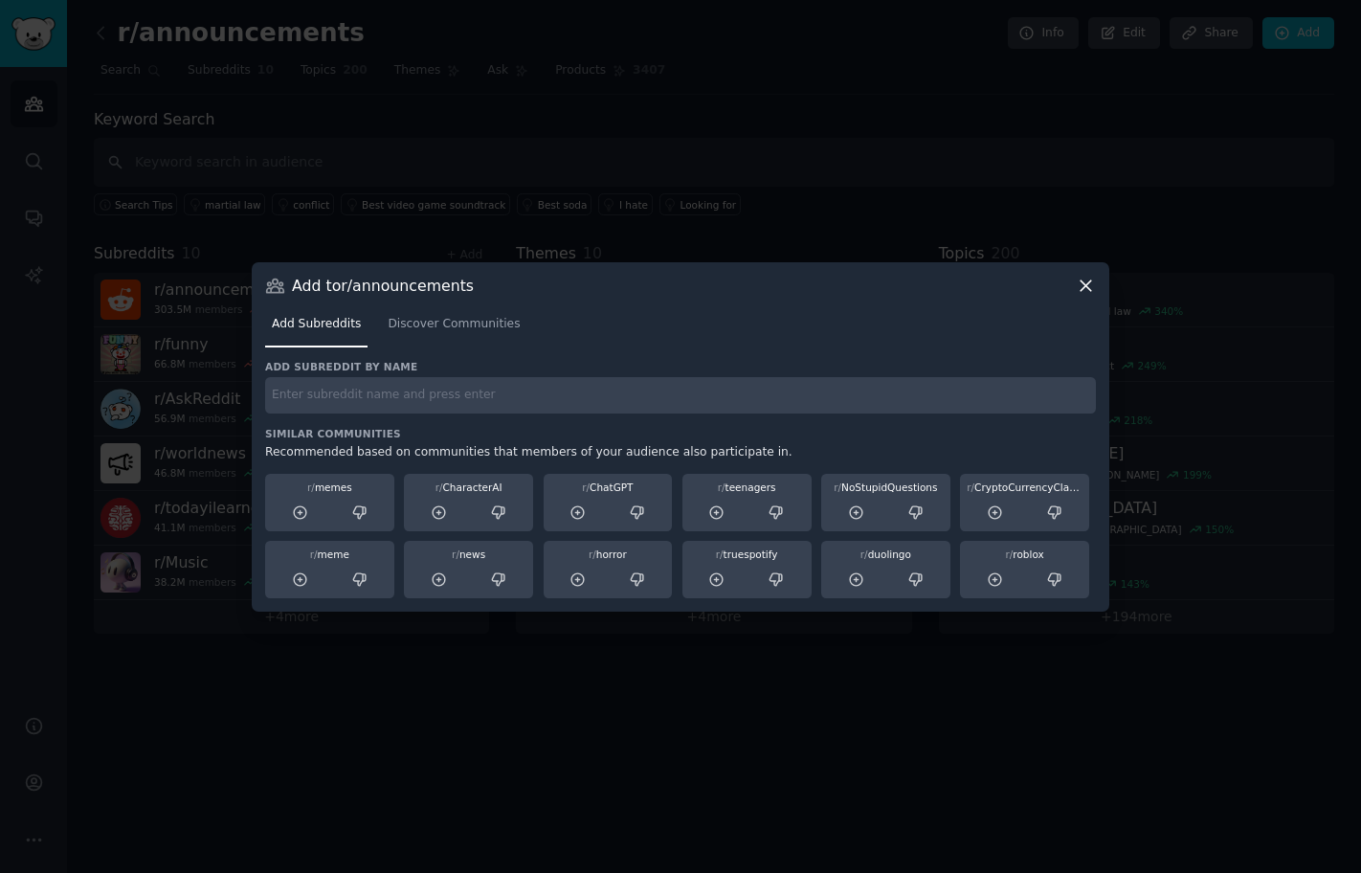
click at [472, 406] on input "text" at bounding box center [680, 395] width 831 height 37
paste input "r/Art"
type input "r/Art"
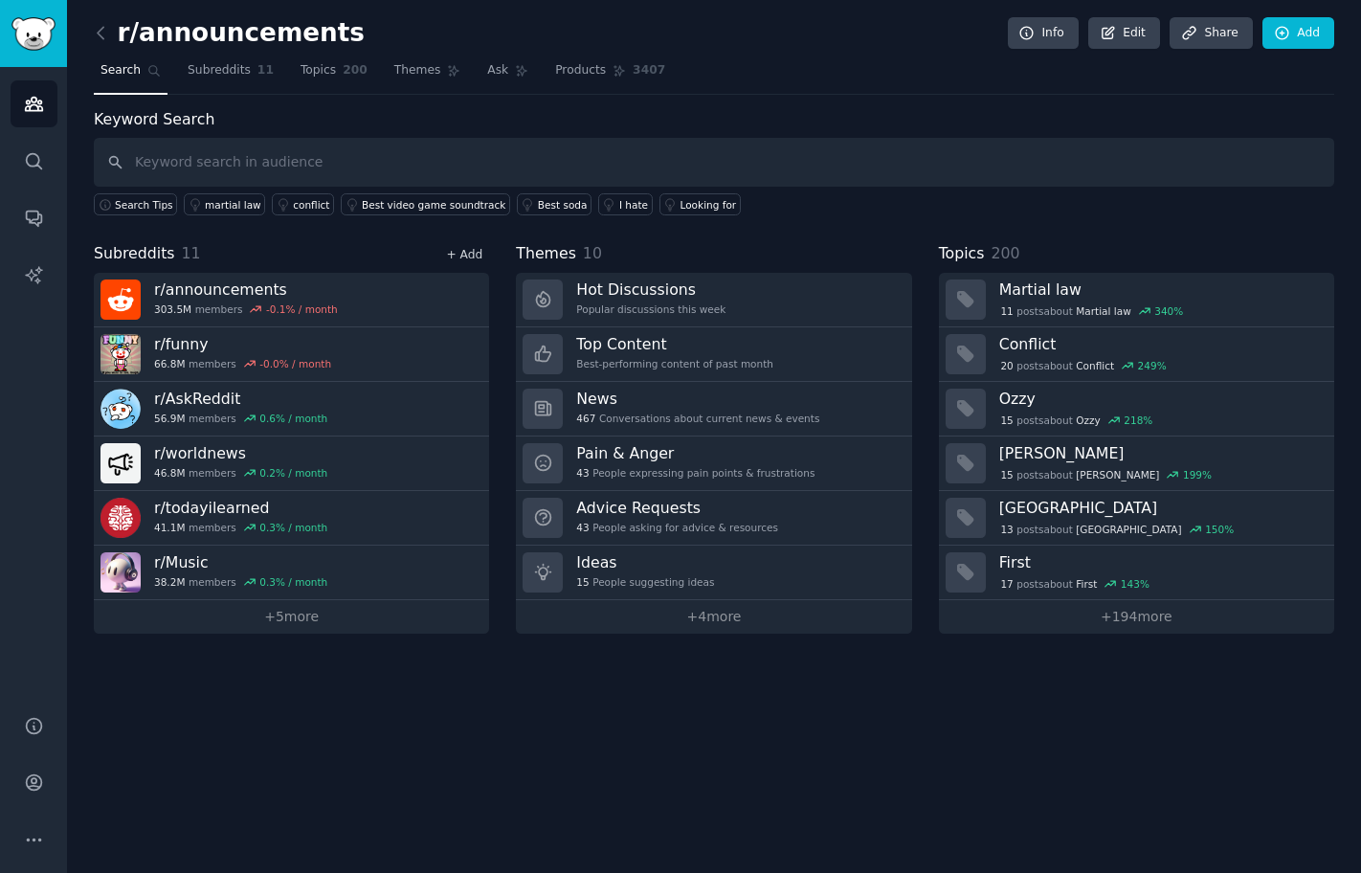
click at [464, 255] on link "+ Add" at bounding box center [464, 254] width 36 height 13
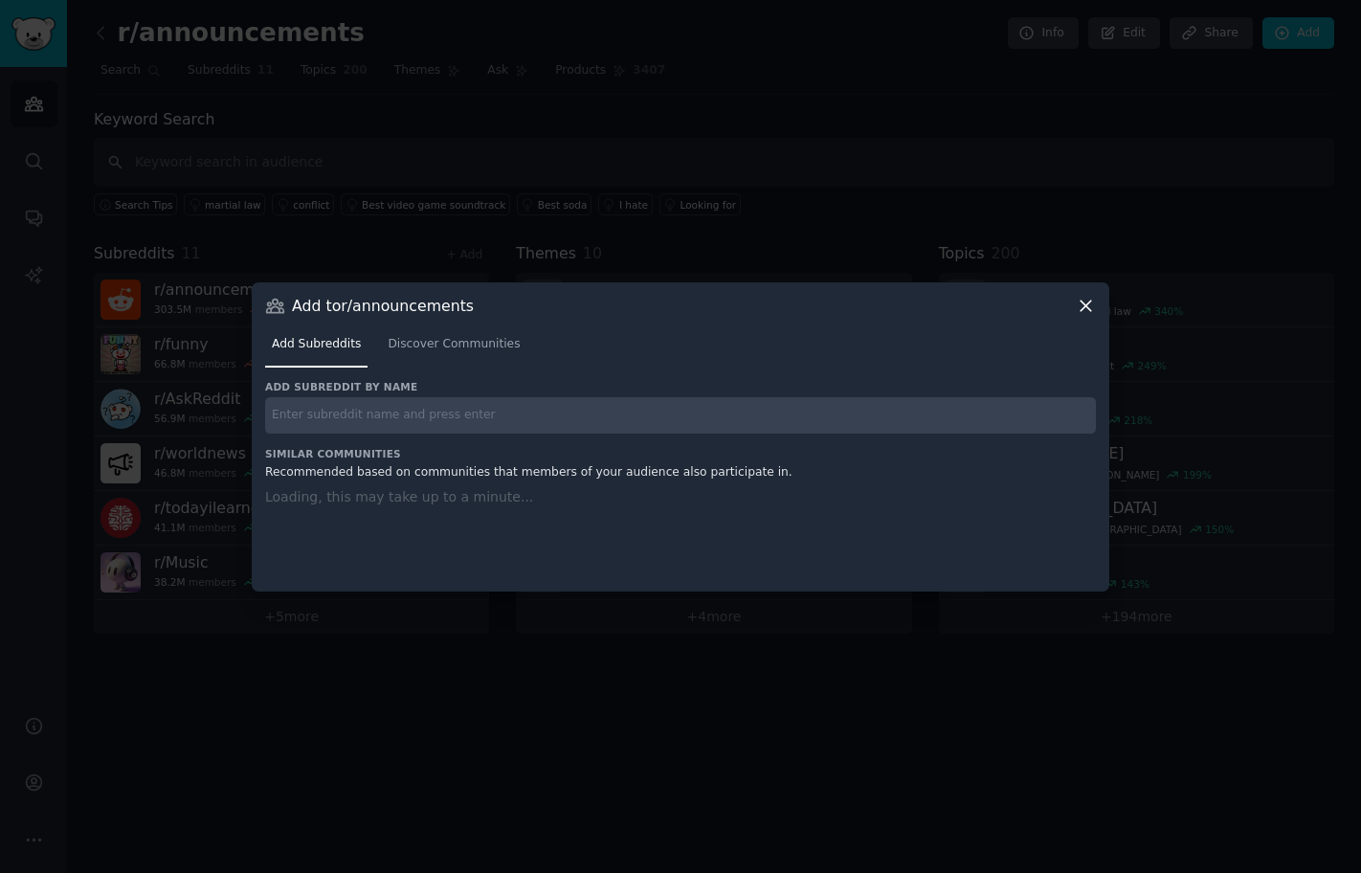
click at [447, 394] on div "Add subreddit by name" at bounding box center [680, 407] width 831 height 54
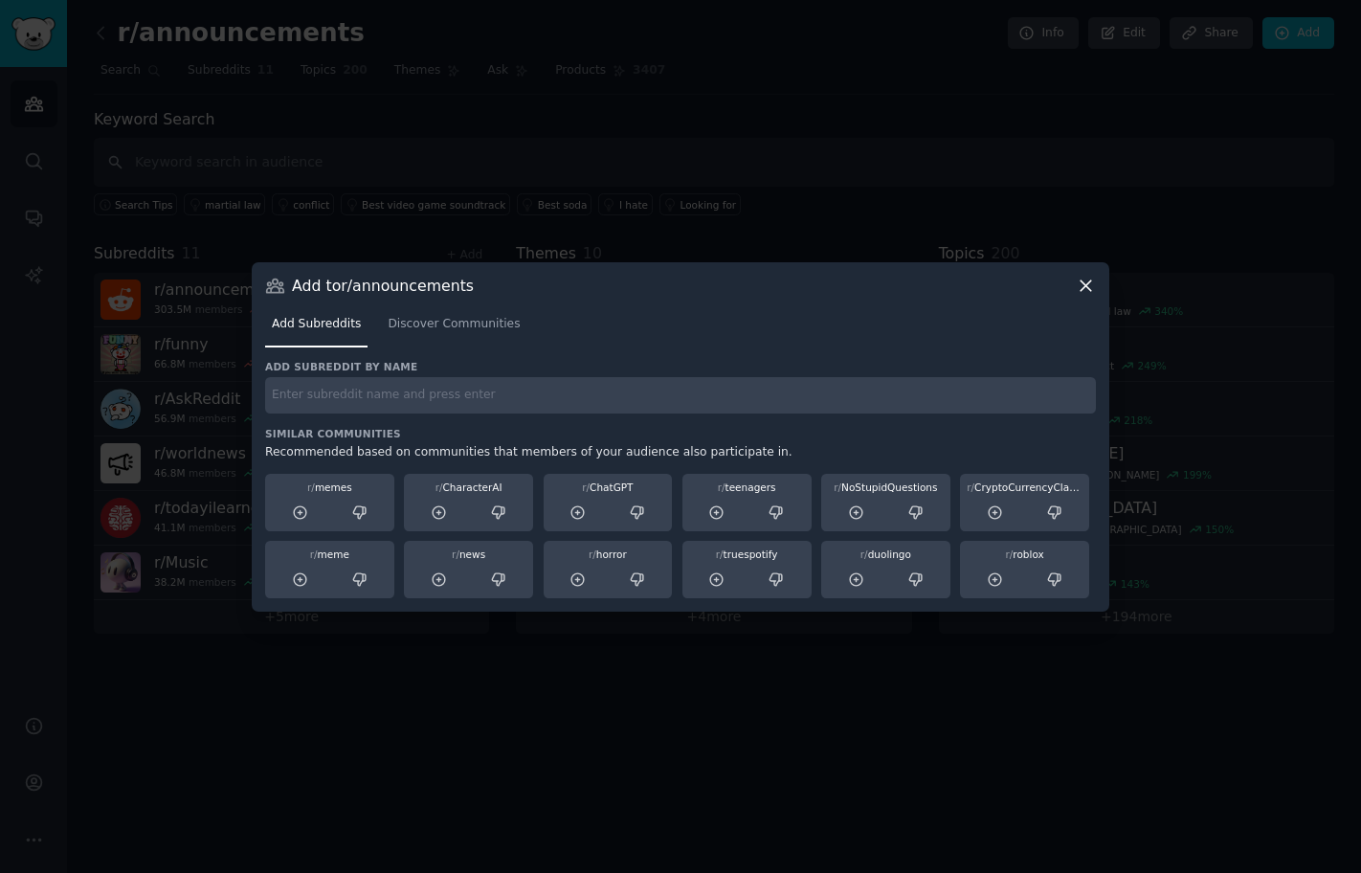
click at [443, 401] on input "text" at bounding box center [680, 395] width 831 height 37
paste input "r/sports"
type input "r/sports"
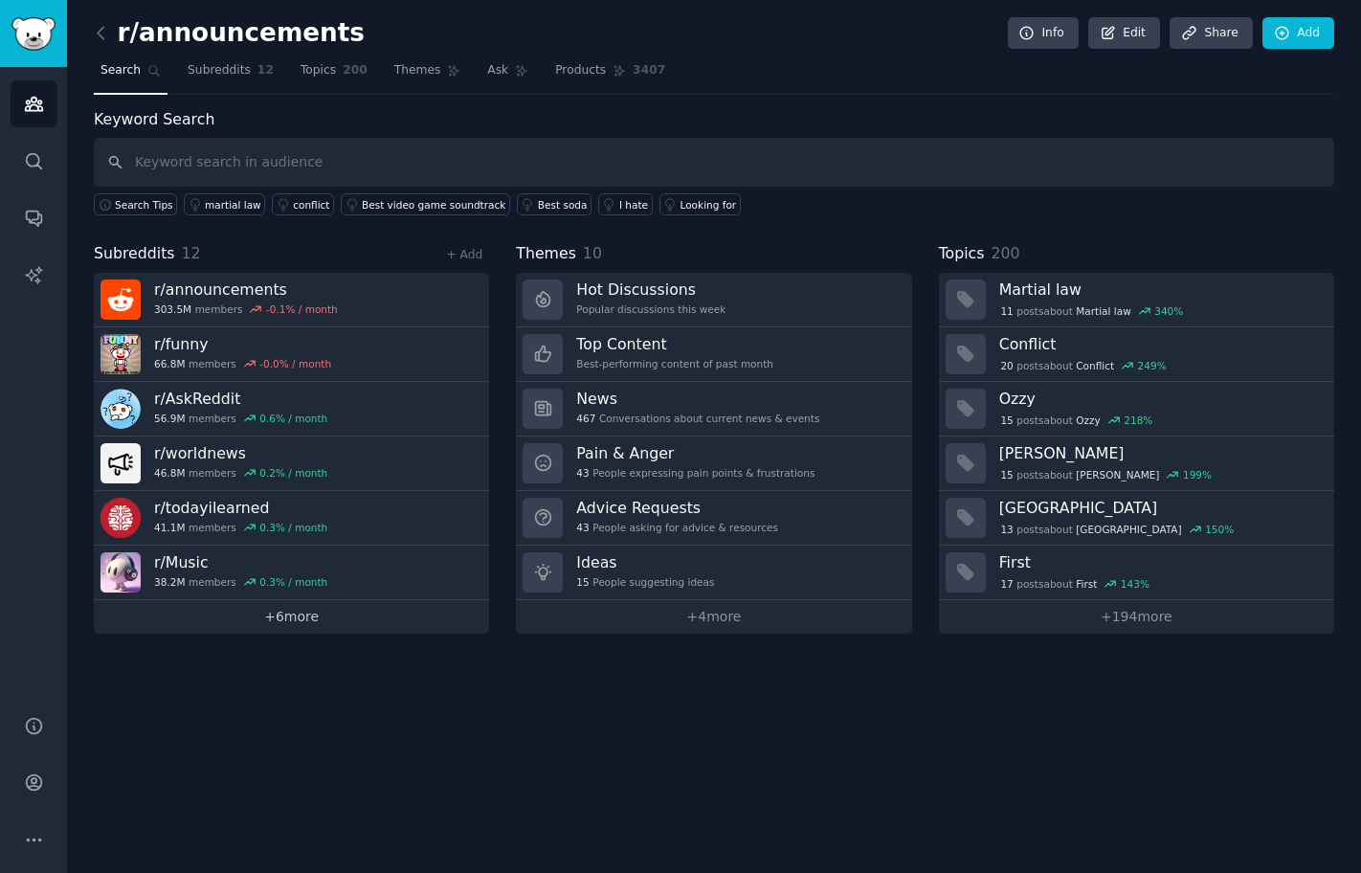
click at [317, 609] on link "+ 6 more" at bounding box center [291, 616] width 395 height 33
click at [462, 256] on link "+ Add" at bounding box center [464, 254] width 36 height 13
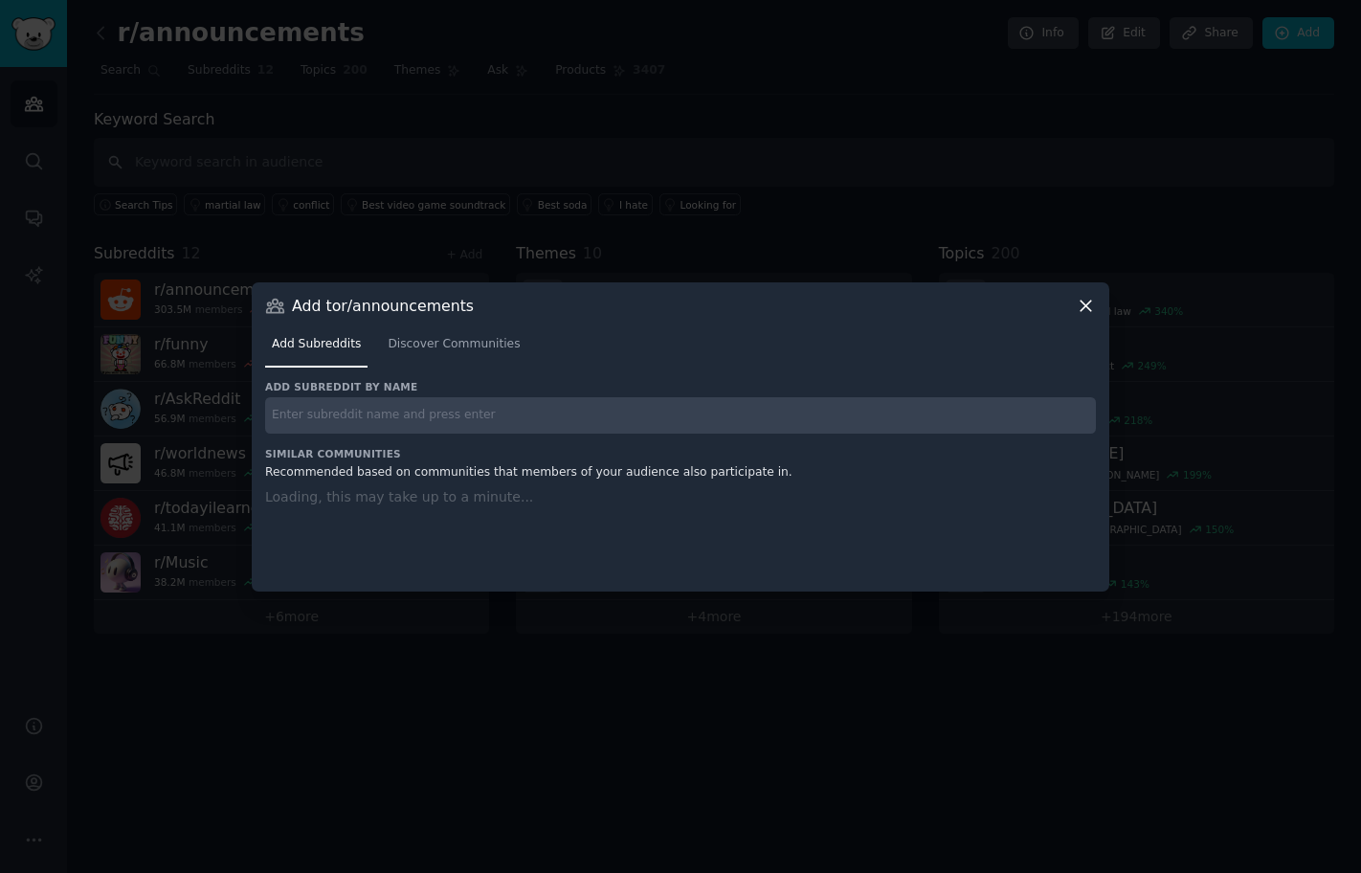
click at [425, 397] on input "text" at bounding box center [680, 415] width 831 height 37
paste input "Futurology r/Futurology"
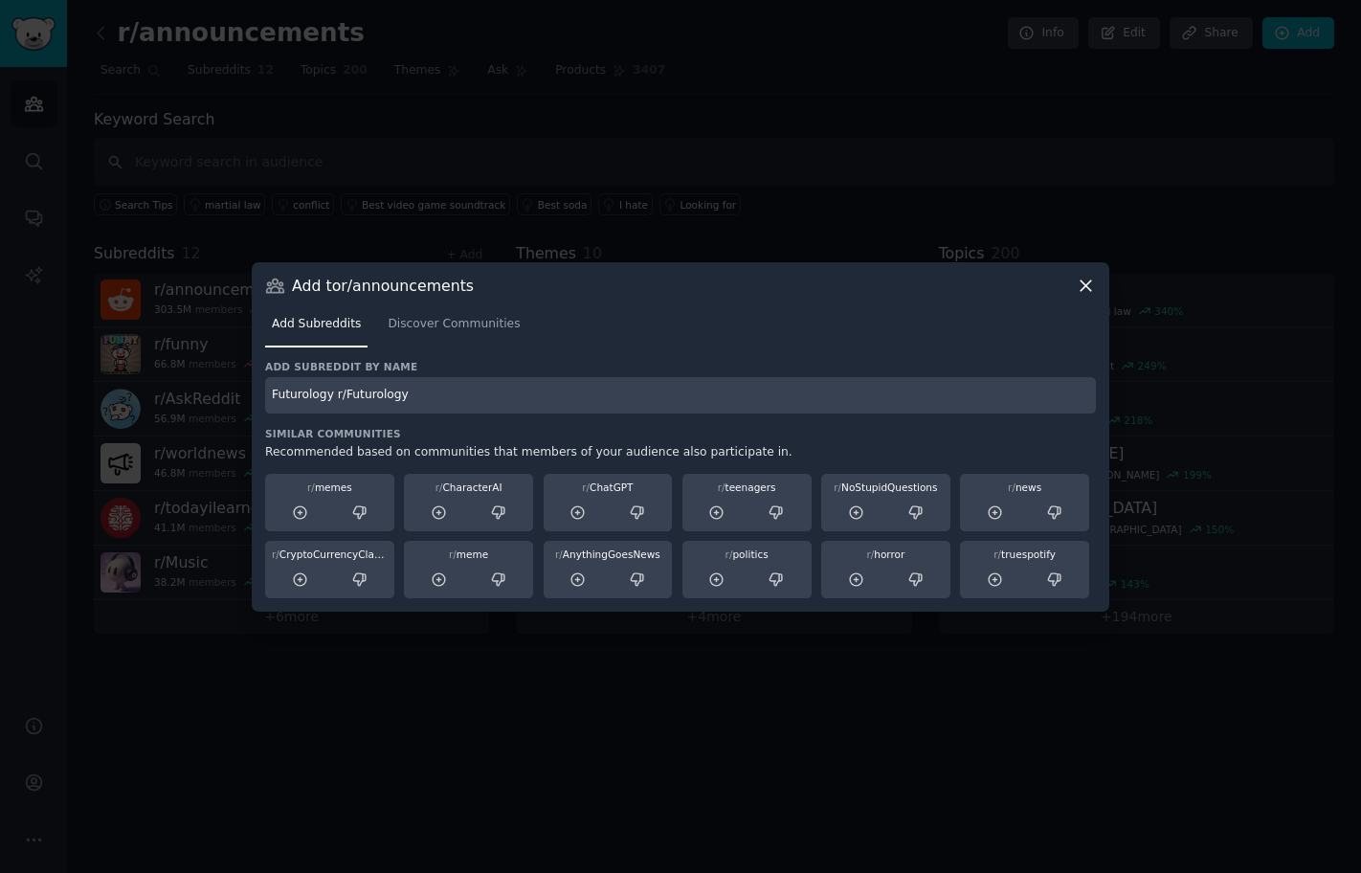
drag, startPoint x: 304, startPoint y: 392, endPoint x: 86, endPoint y: 301, distance: 236.4
click at [93, 308] on div "​ Add to r/announcements Add Subreddits Discover Communities Add subreddit by n…" at bounding box center [680, 436] width 1347 height 873
type input "r/Futurology"
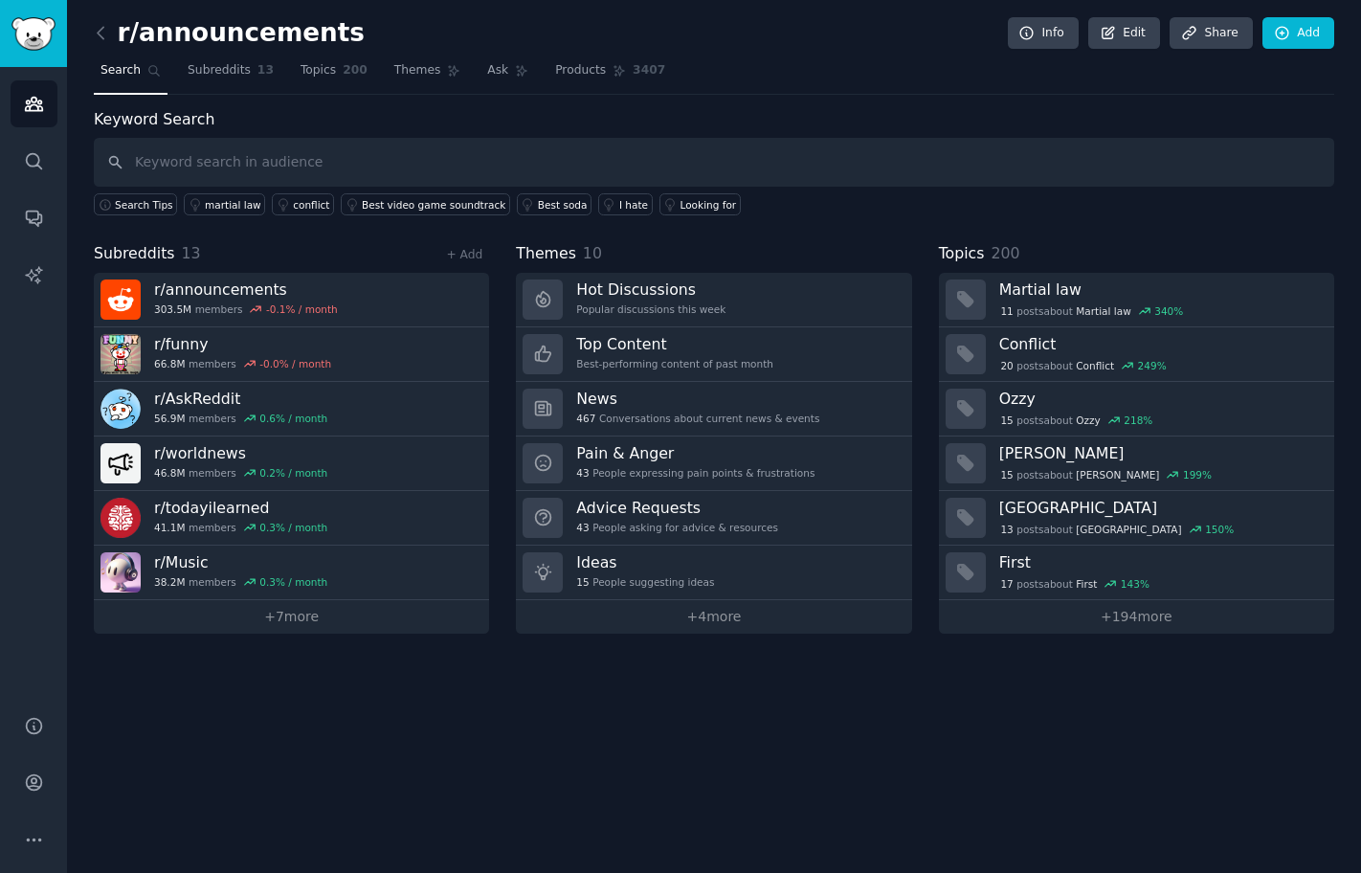
click at [447, 251] on div "+ Add" at bounding box center [464, 254] width 50 height 20
click at [474, 257] on link "+ Add" at bounding box center [464, 254] width 36 height 13
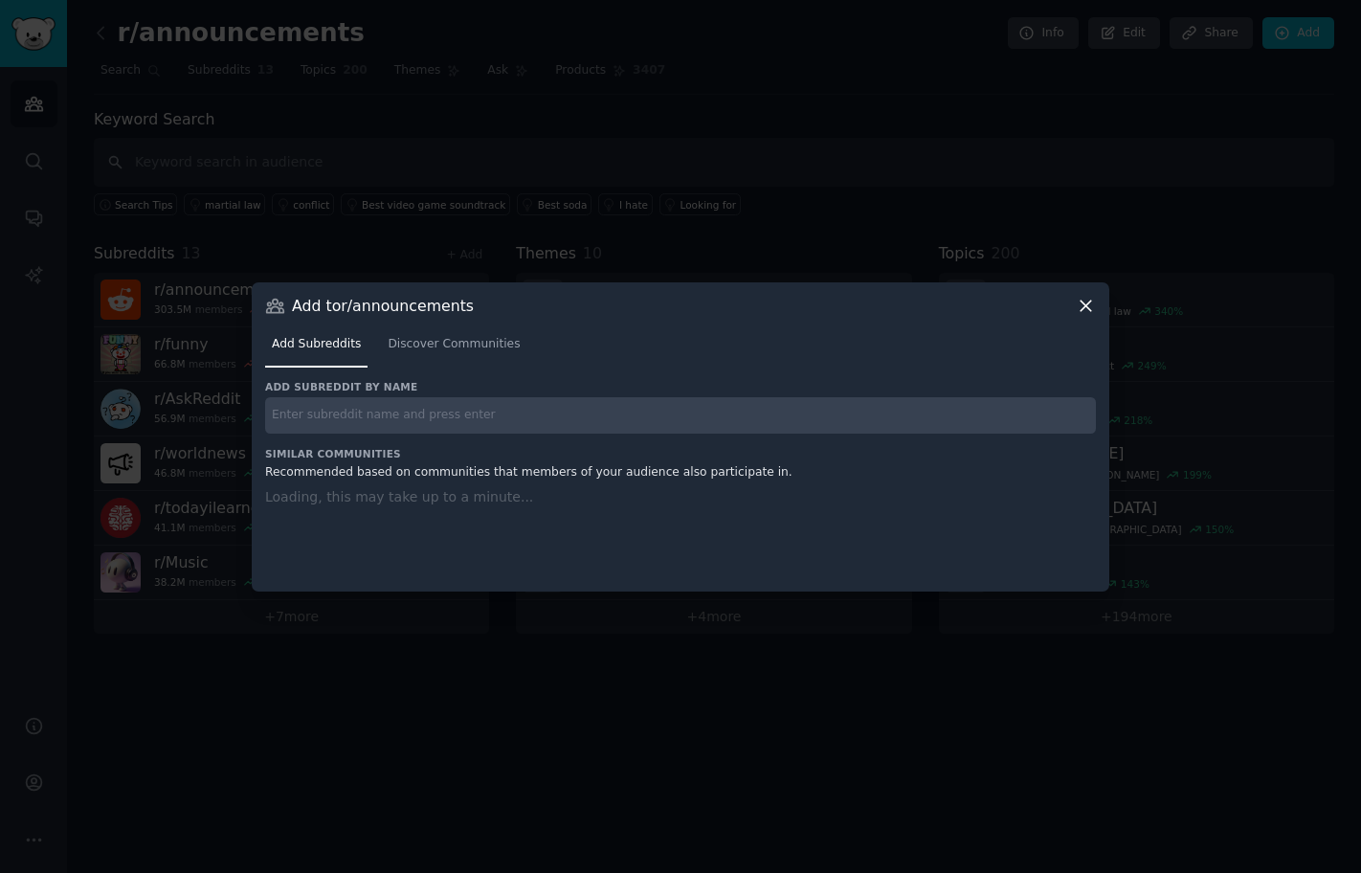
click at [502, 392] on div "Add subreddit by name" at bounding box center [680, 407] width 831 height 54
paste input "r/WritingPrompts"
click at [499, 415] on input "r/WritingPrompts" at bounding box center [680, 415] width 831 height 37
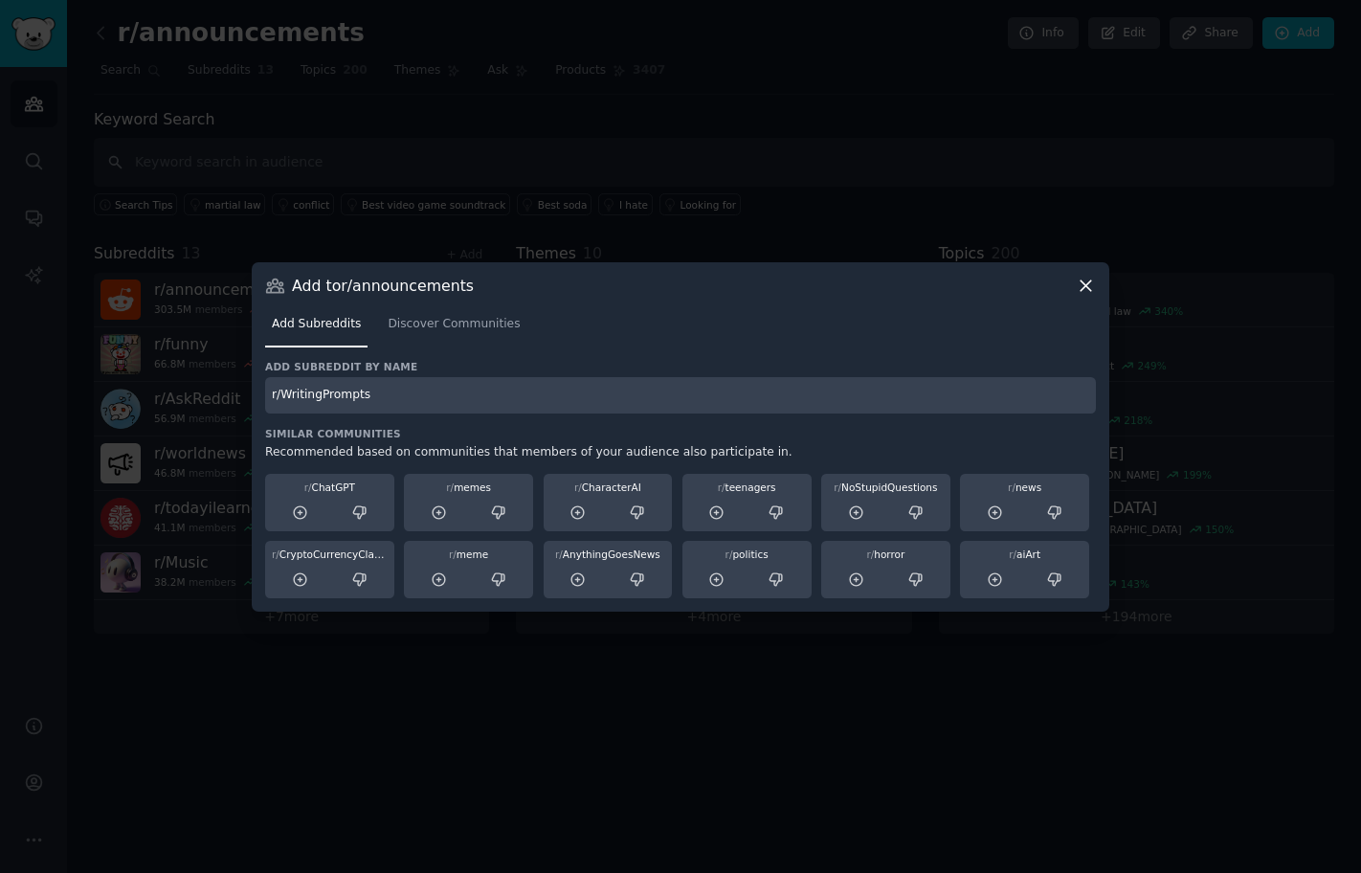
type input "r/WritingPrompts"
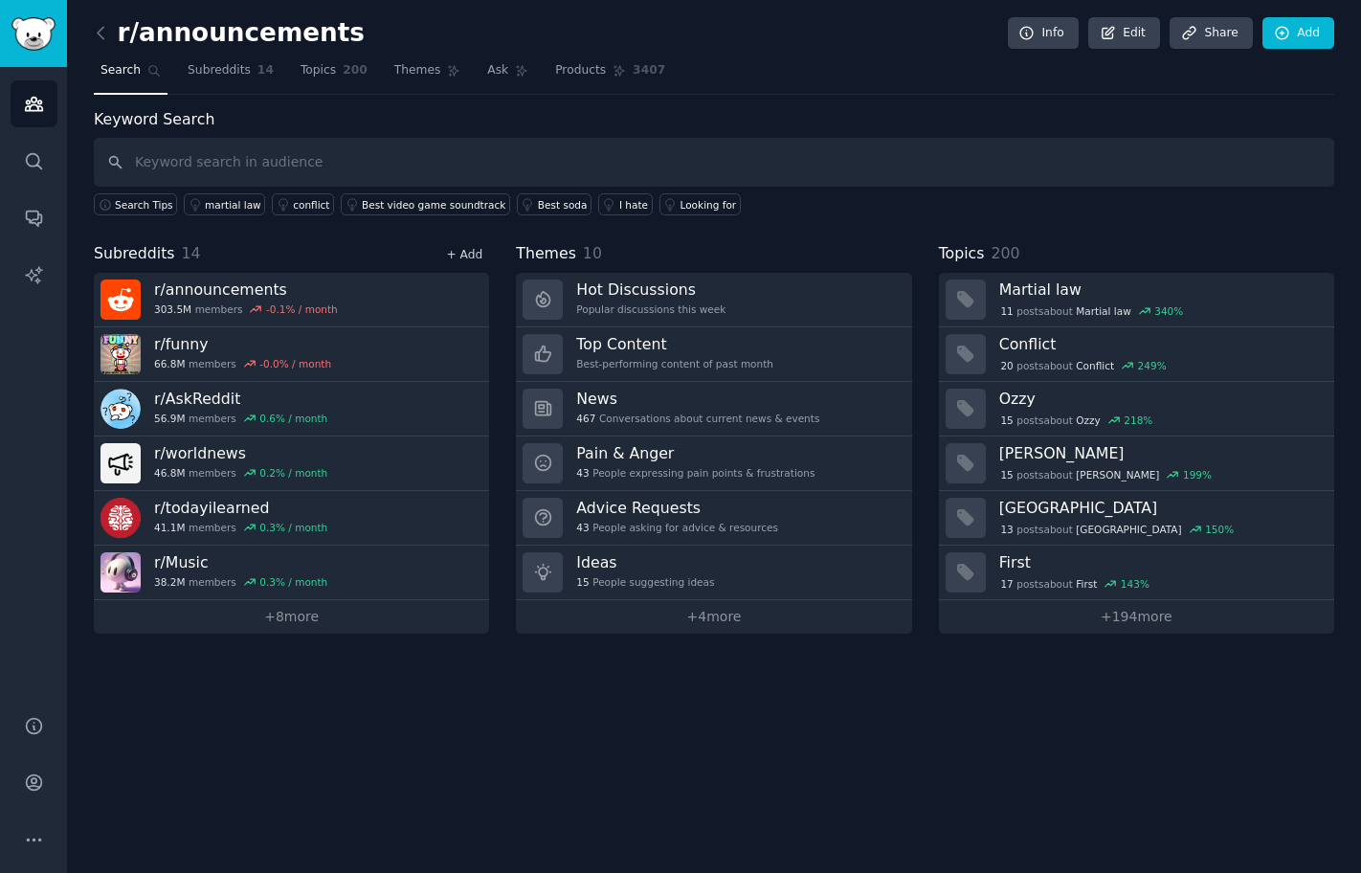
click at [457, 255] on link "+ Add" at bounding box center [464, 254] width 36 height 13
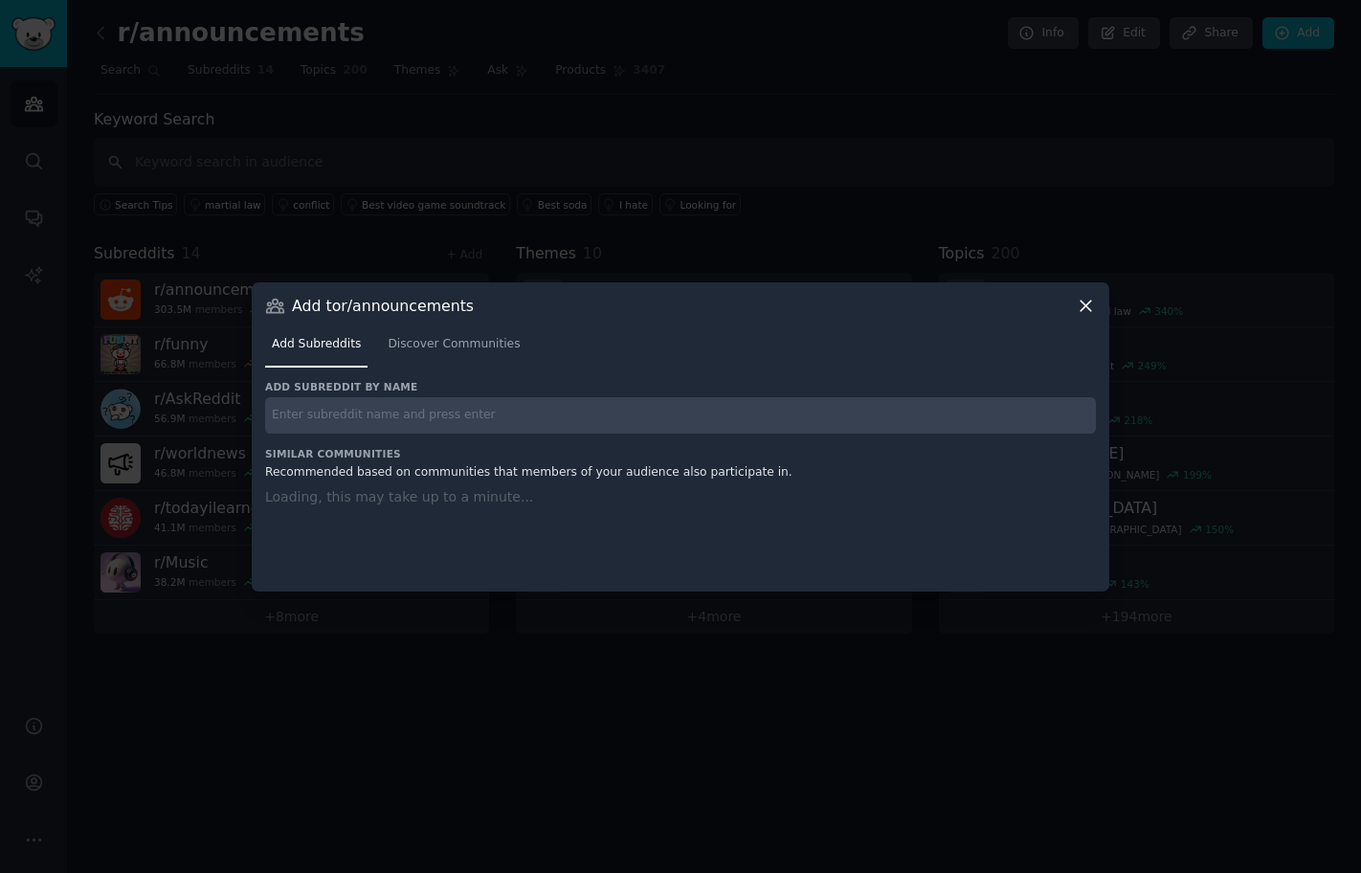
click at [378, 400] on input "text" at bounding box center [680, 415] width 831 height 37
paste input "r/history"
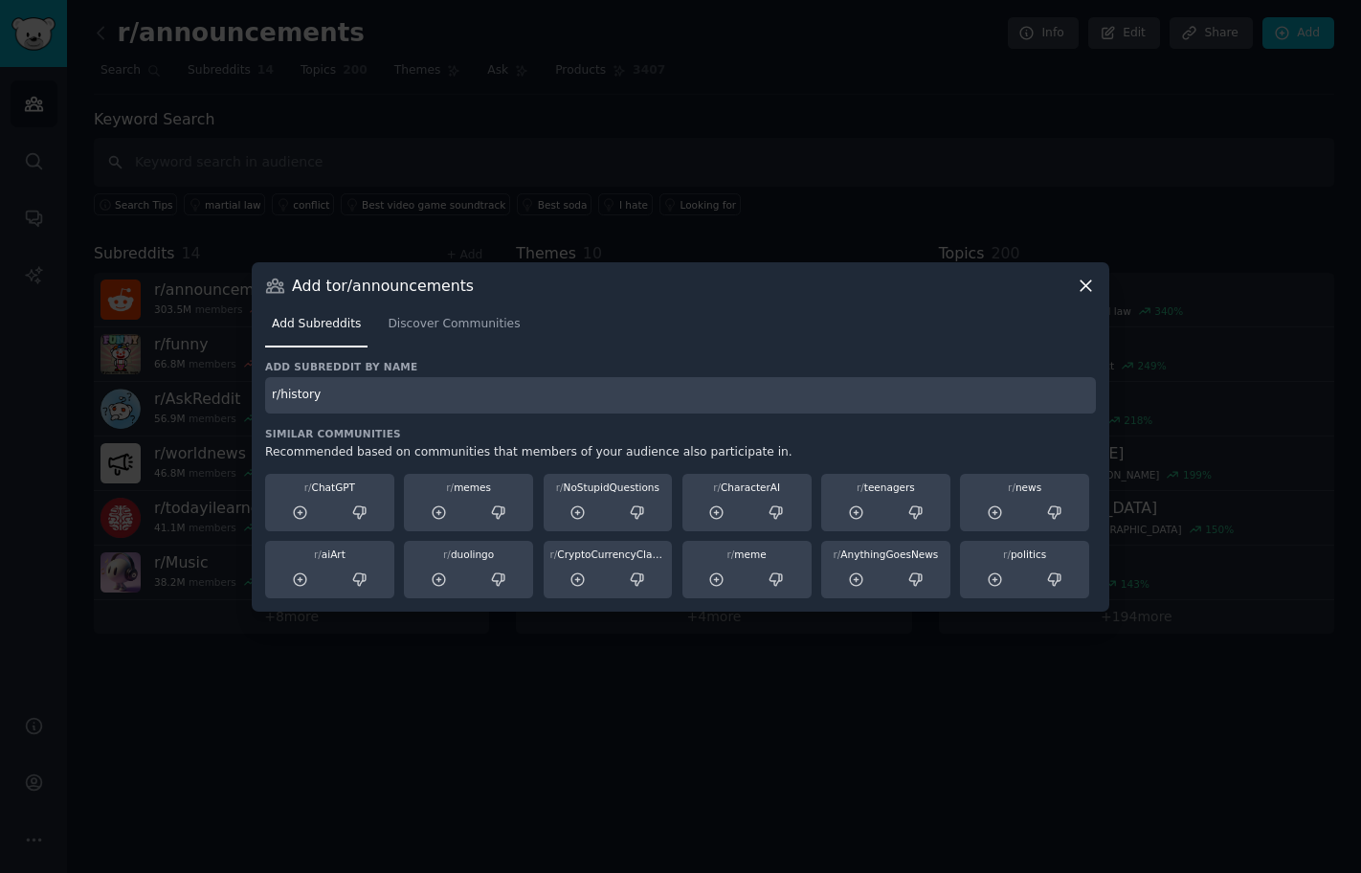
type input "r/history"
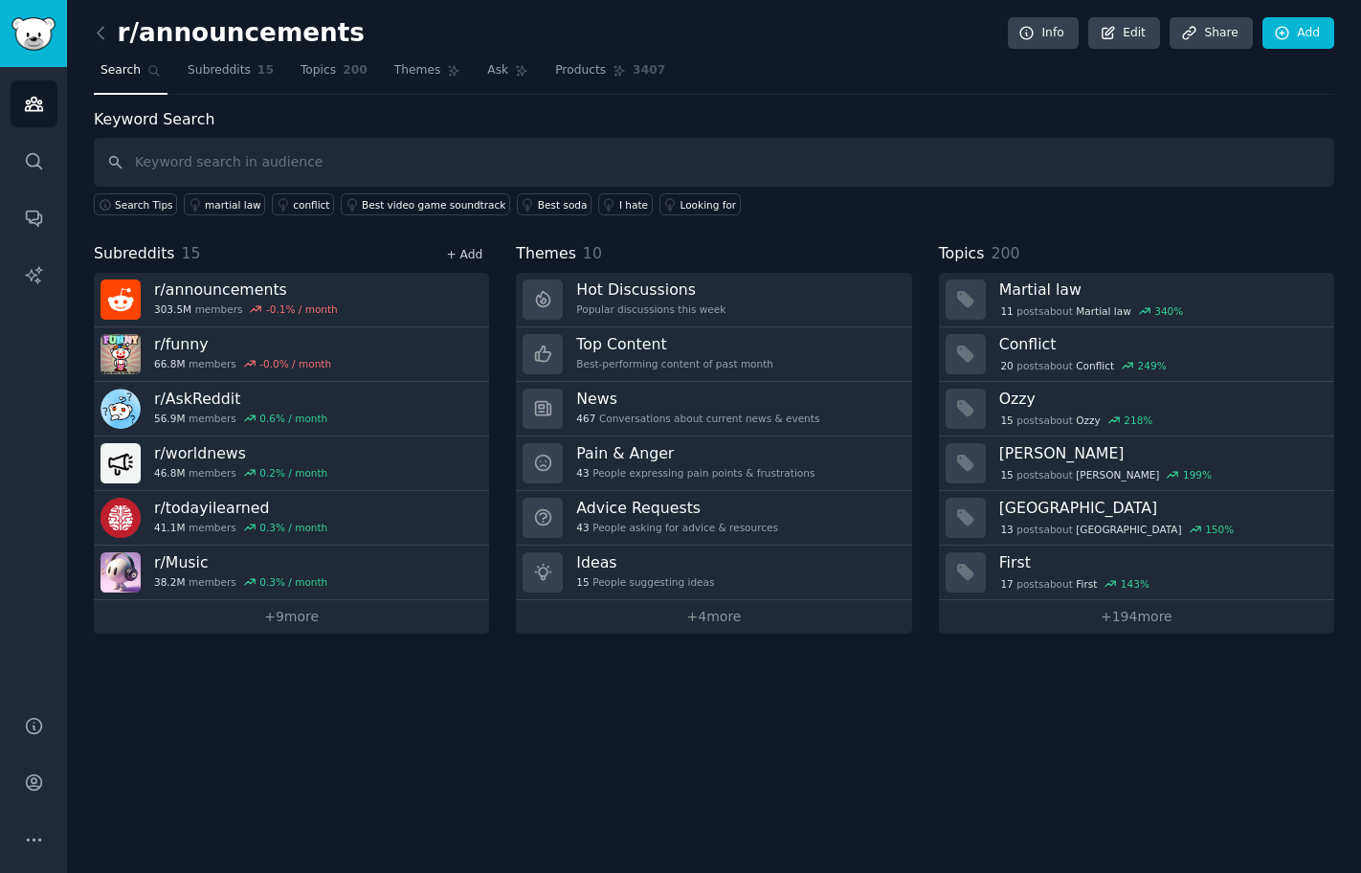
click at [471, 255] on link "+ Add" at bounding box center [464, 254] width 36 height 13
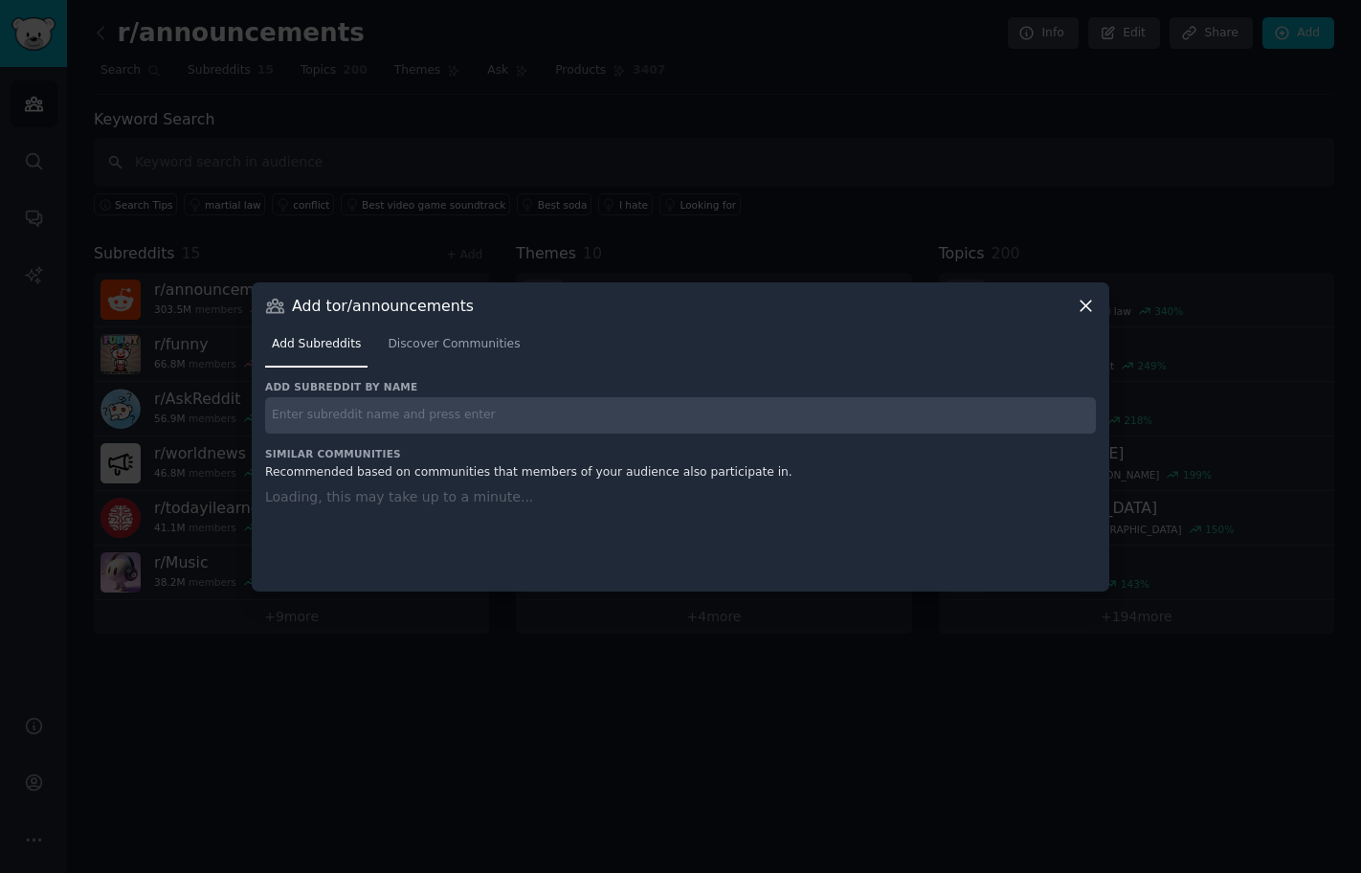
click at [433, 403] on input "text" at bounding box center [680, 415] width 831 height 37
paste input "r/philosophy"
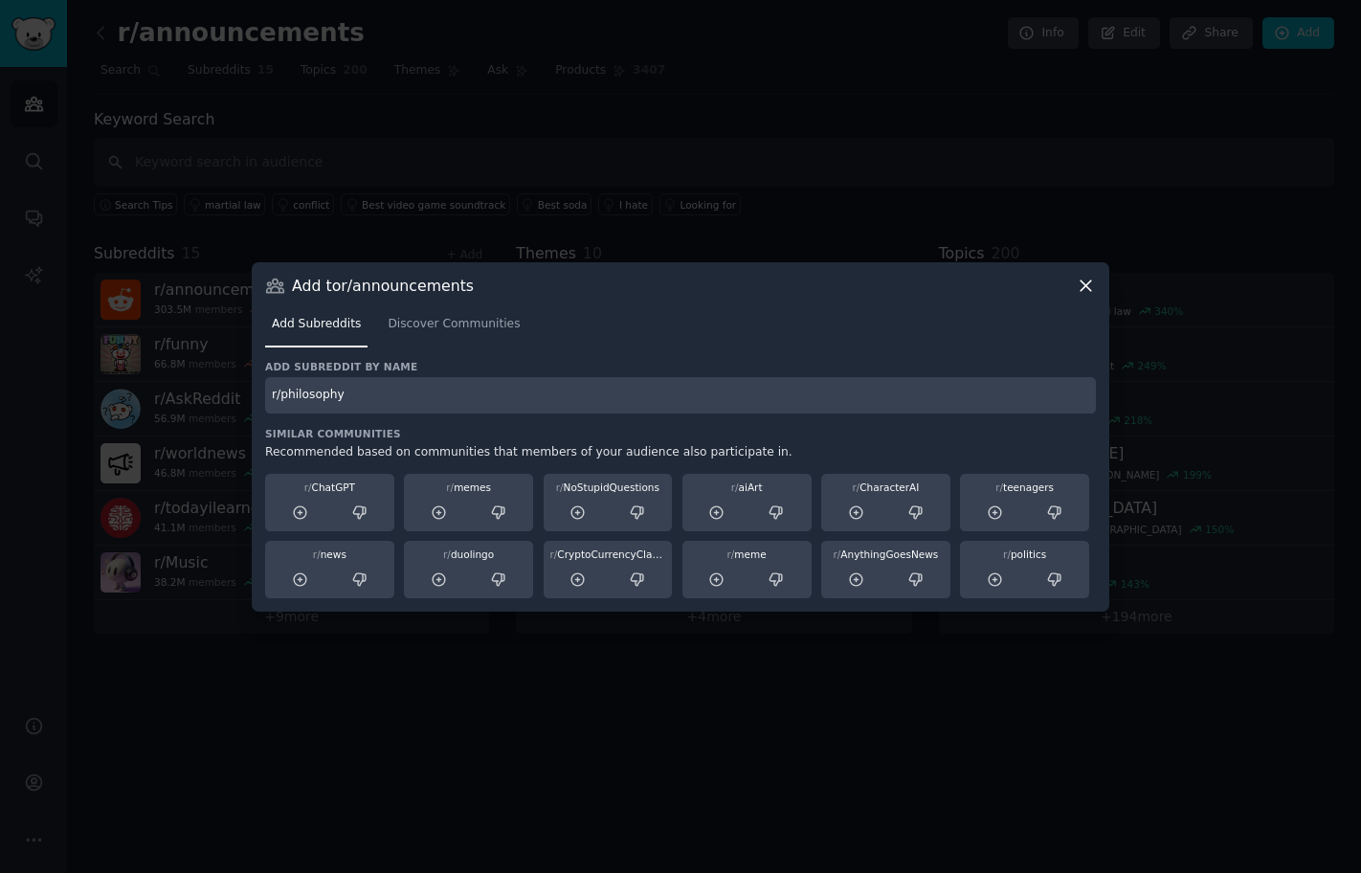
type input "r/philosophy"
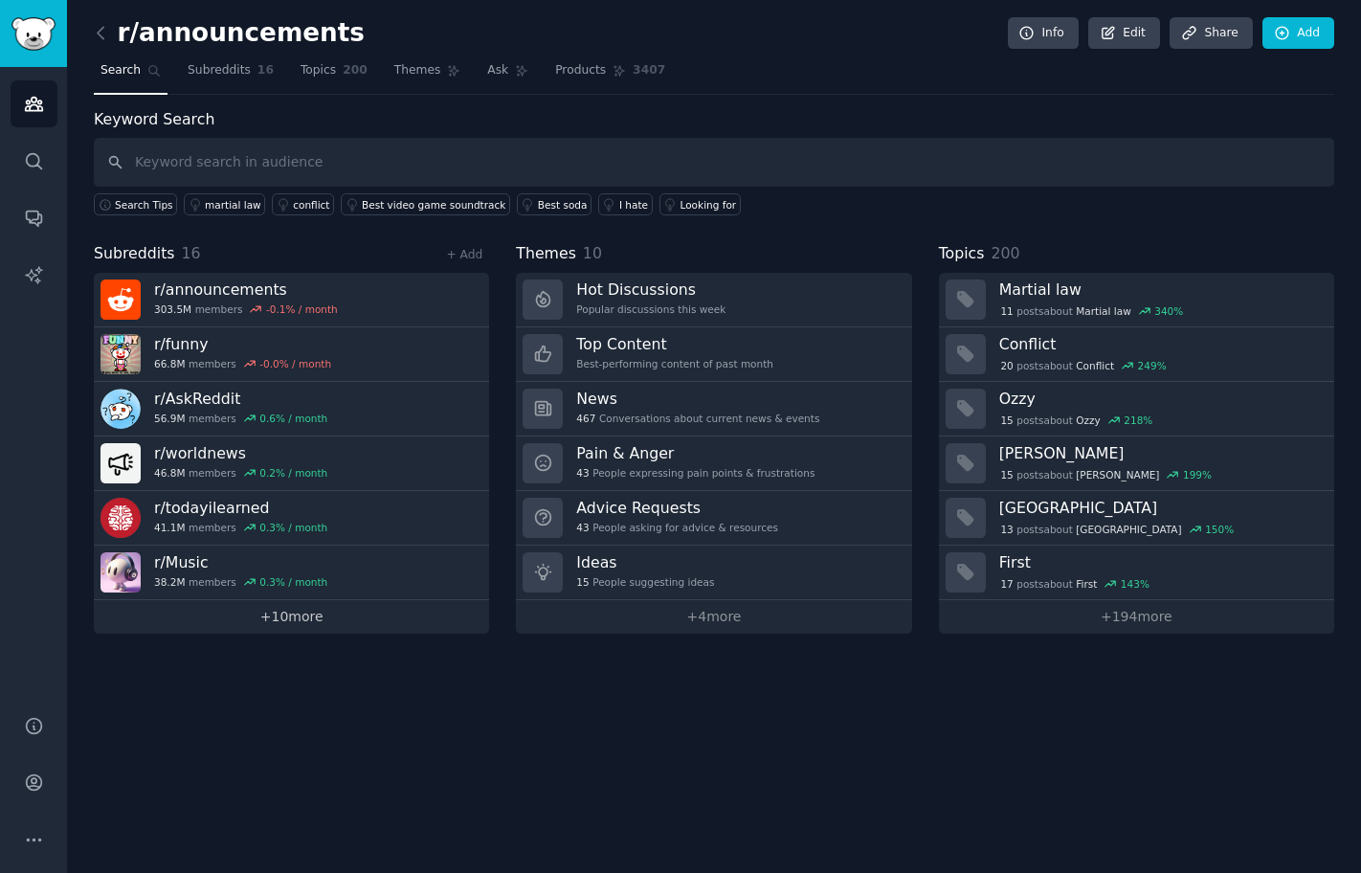
click at [406, 609] on link "+ 10 more" at bounding box center [291, 616] width 395 height 33
click at [466, 252] on link "+ Add" at bounding box center [464, 254] width 36 height 13
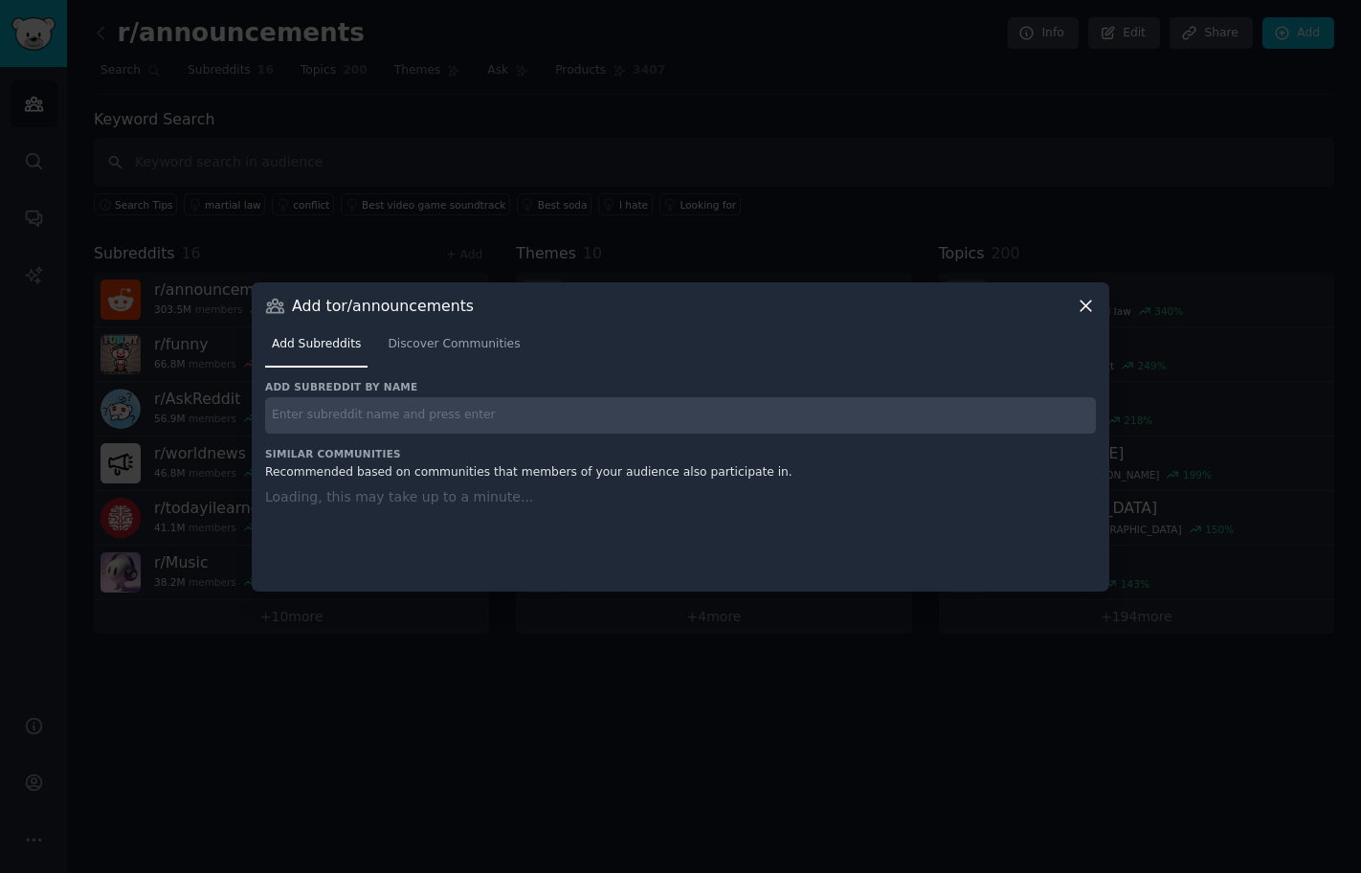
click at [457, 399] on input "text" at bounding box center [680, 415] width 831 height 37
paste input "r/television"
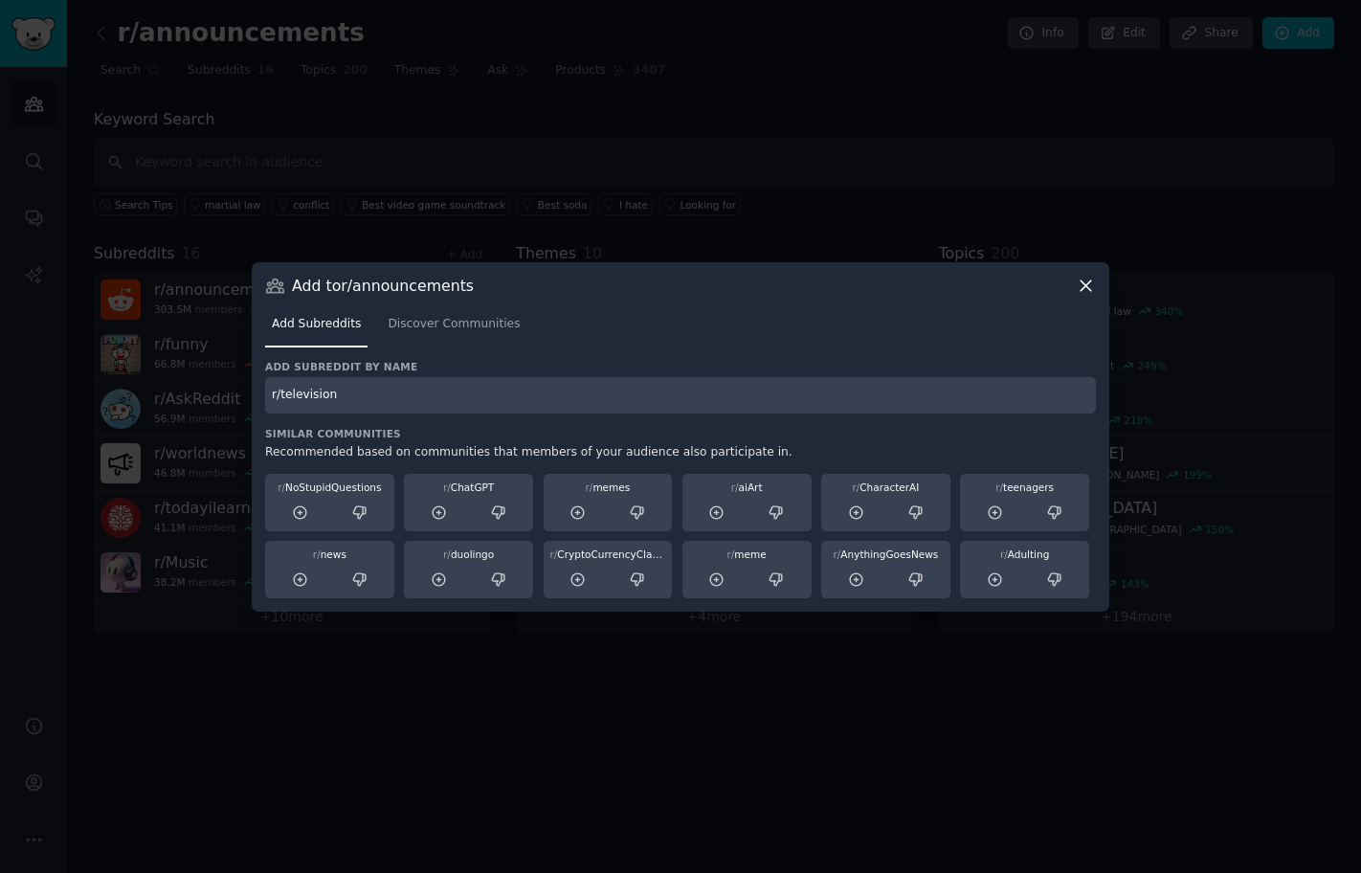
type input "r/television"
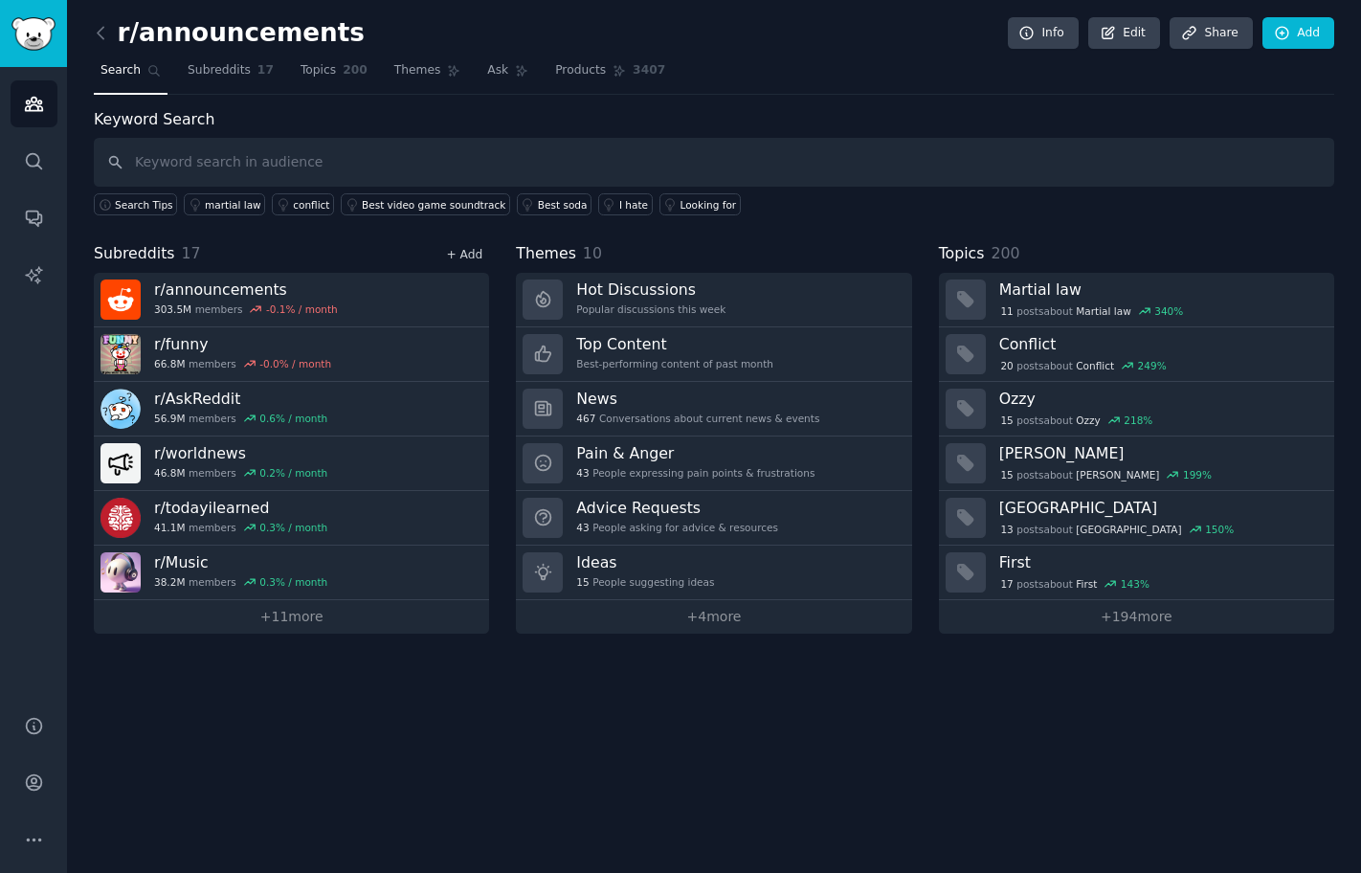
click at [463, 257] on link "+ Add" at bounding box center [464, 254] width 36 height 13
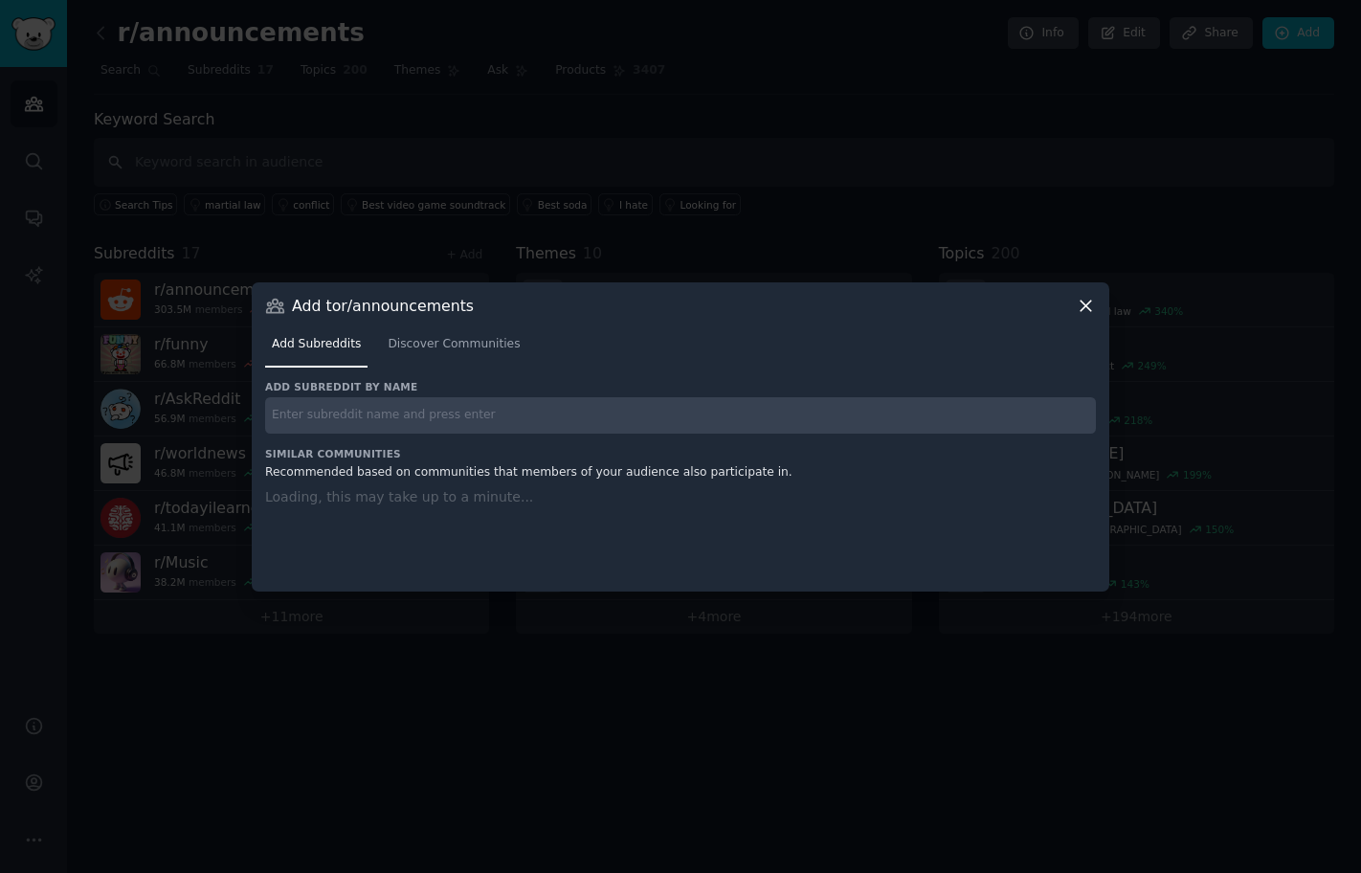
click at [414, 406] on input "text" at bounding box center [680, 415] width 831 height 37
paste input "NatureIsFuckingLit r/NatureIsFuckingLit"
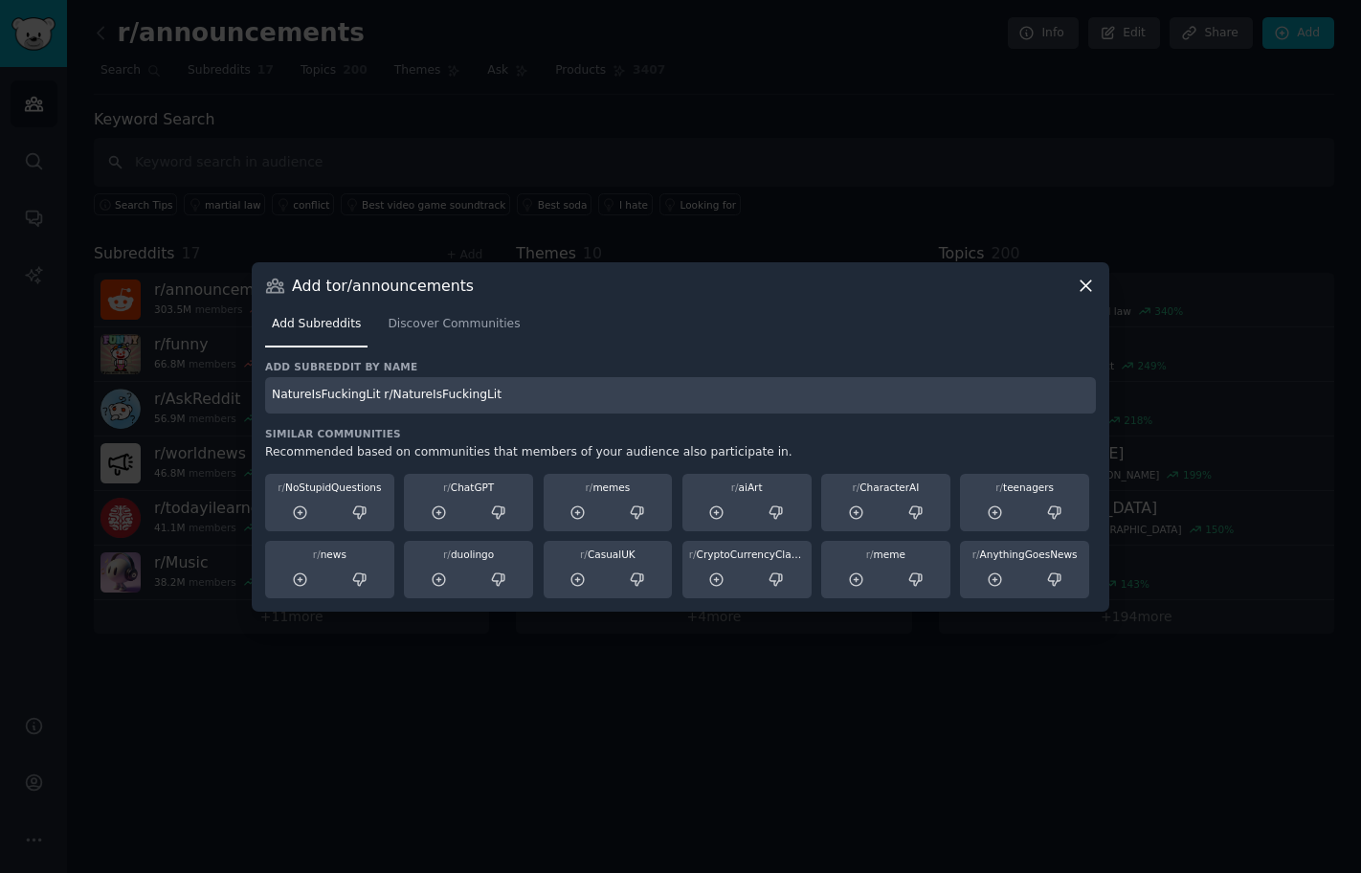
drag, startPoint x: 376, startPoint y: 393, endPoint x: 56, endPoint y: 279, distance: 339.3
click at [58, 282] on div "​ Add to r/announcements Add Subreddits Discover Communities Add subreddit by n…" at bounding box center [680, 436] width 1347 height 873
type input "r/NatureIsFuckingLit"
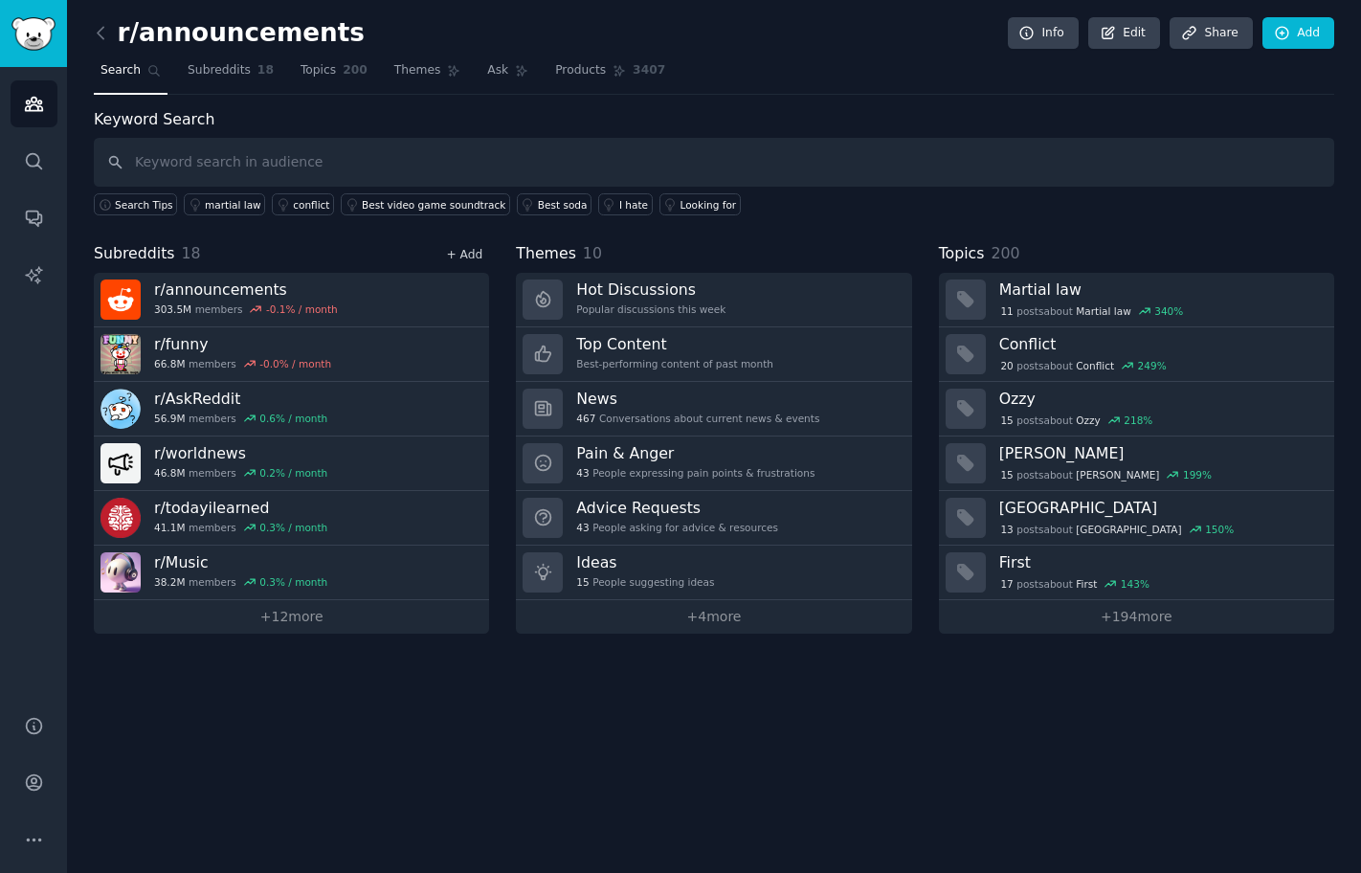
click at [477, 251] on link "+ Add" at bounding box center [464, 254] width 36 height 13
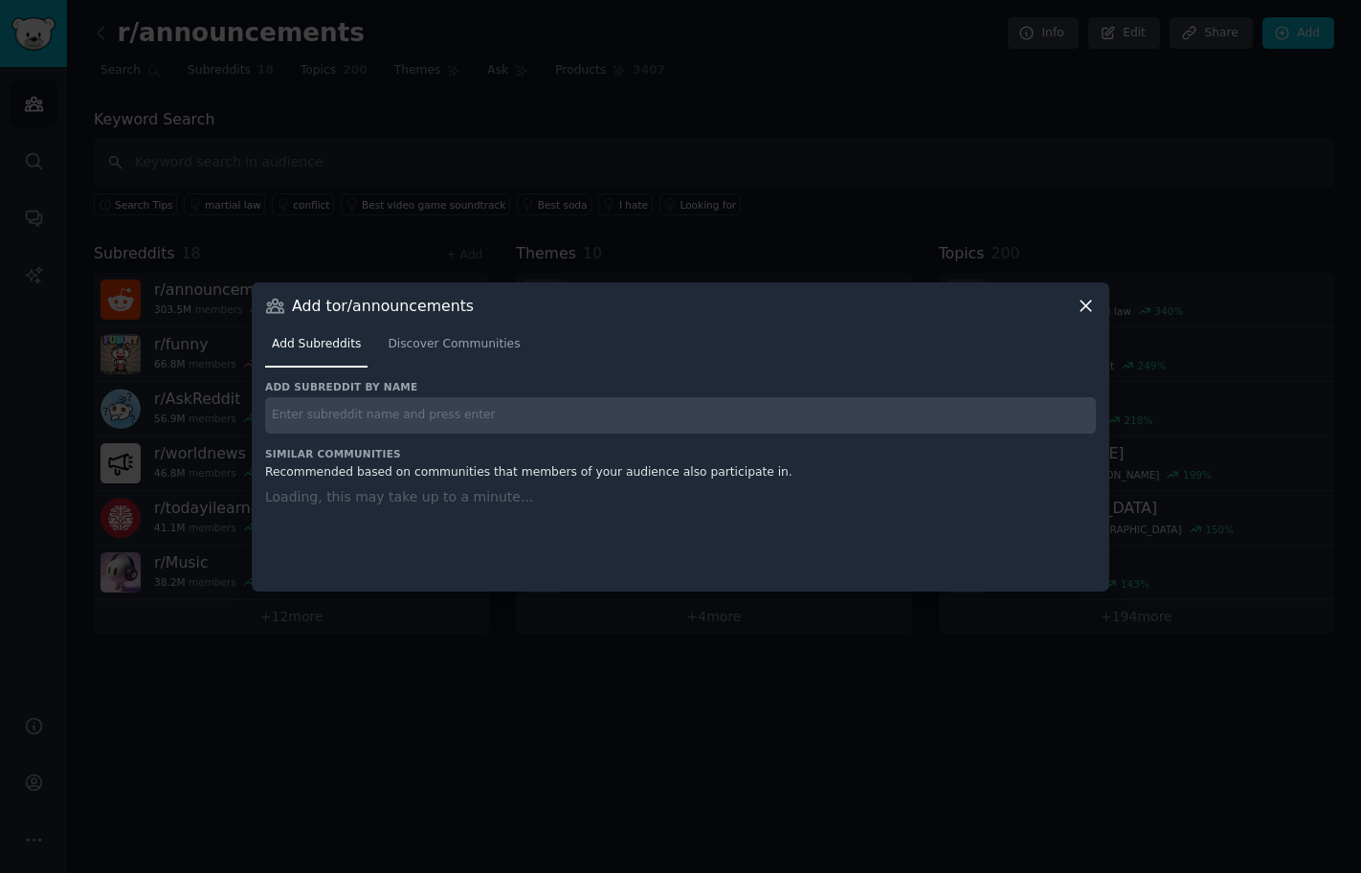
click at [463, 400] on input "text" at bounding box center [680, 415] width 831 height 37
paste input "r/relationship_advice 15.6M members -0.0% / month"
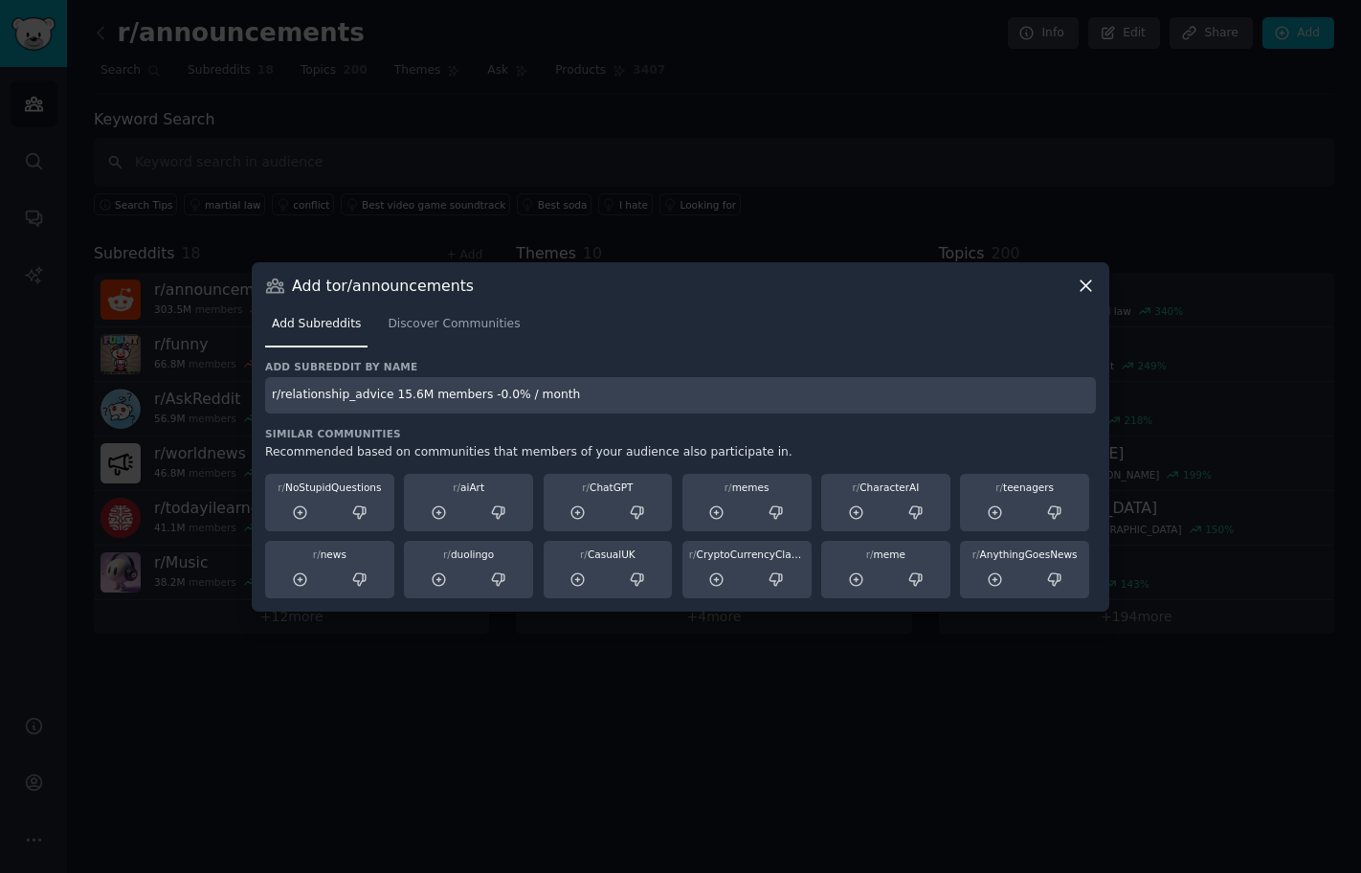
click at [383, 394] on input "r/relationship_advice 15.6M members -0.0% / month" at bounding box center [680, 395] width 831 height 37
drag, startPoint x: 389, startPoint y: 395, endPoint x: 902, endPoint y: 449, distance: 515.7
click at [902, 449] on div "Add subreddit by name r/relationship_advice 15.6M members -0.0% / month Similar…" at bounding box center [680, 479] width 831 height 238
type input "r/relationship_advice"
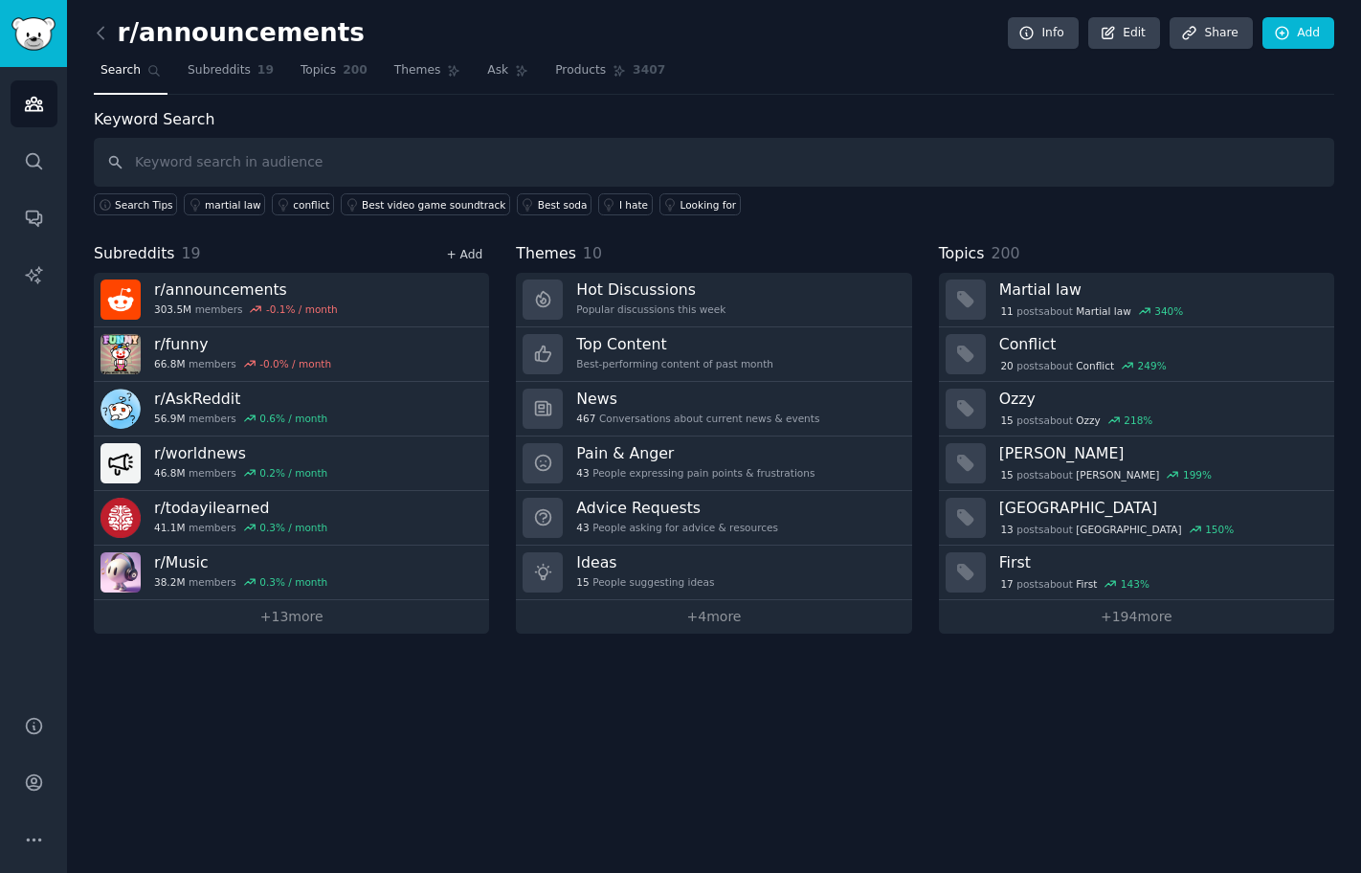
click at [453, 248] on link "+ Add" at bounding box center [464, 254] width 36 height 13
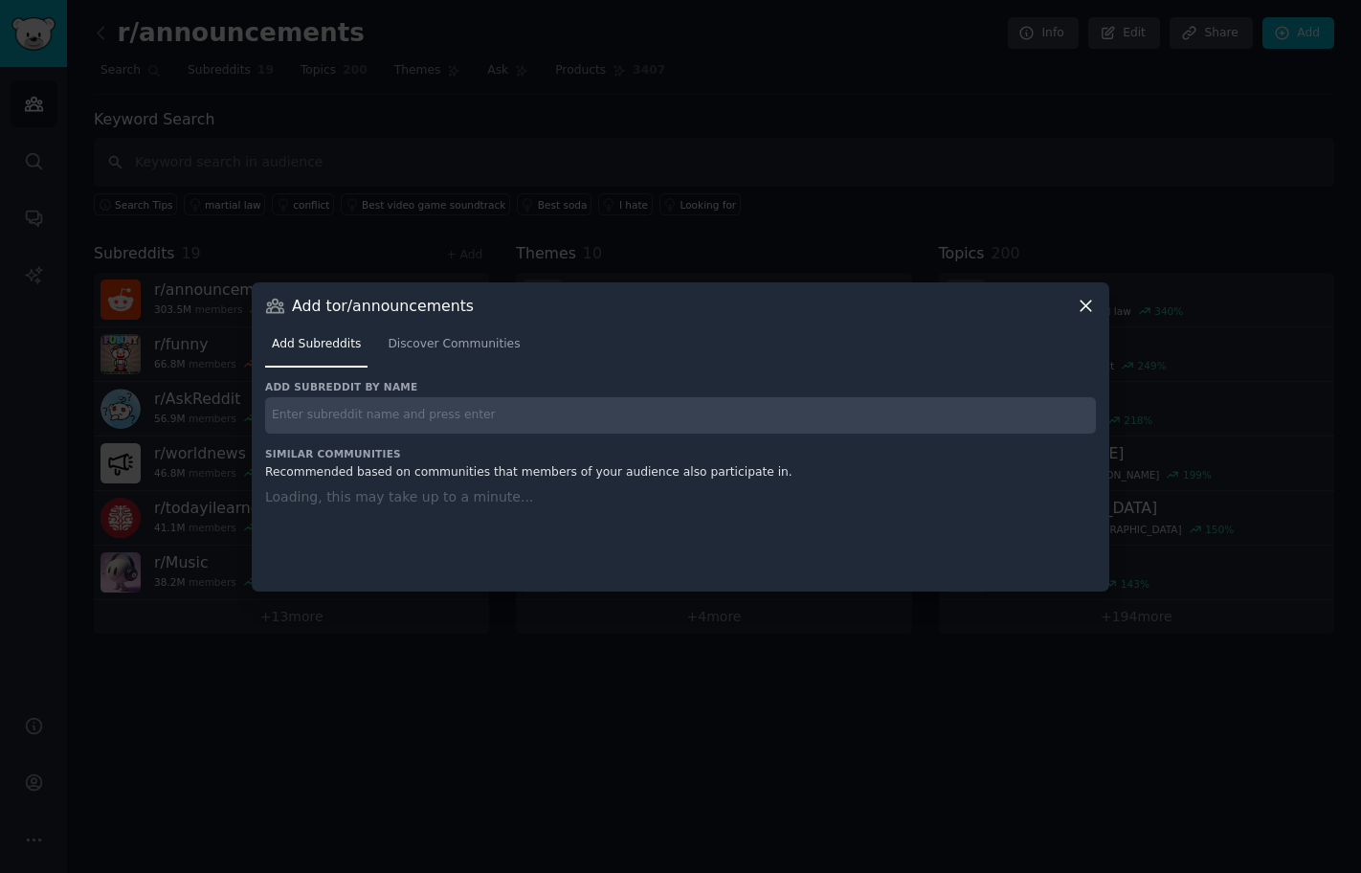
click at [432, 407] on input "text" at bounding box center [680, 415] width 831 height 37
paste input "r/travel"
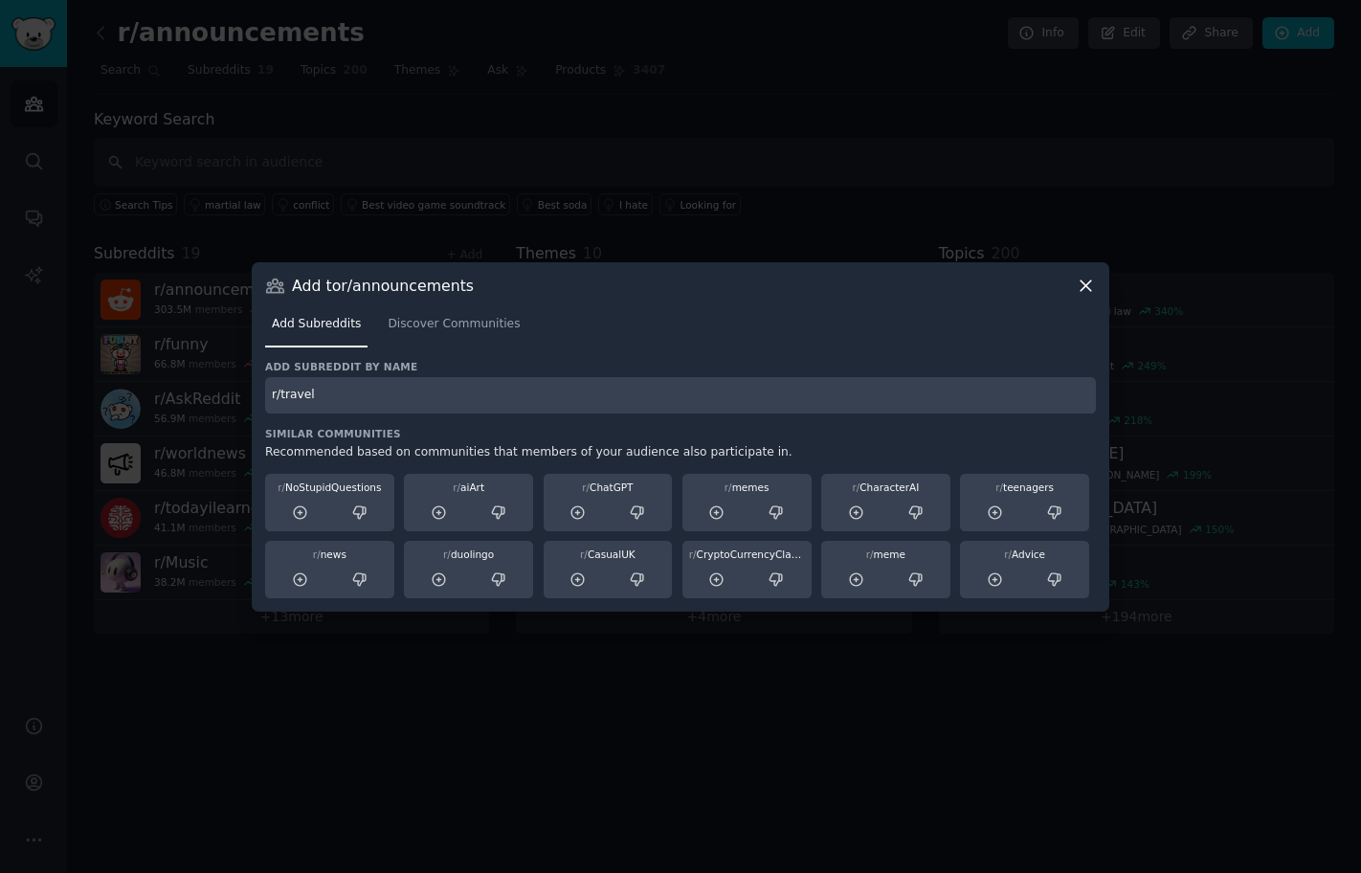
type input "r/travel"
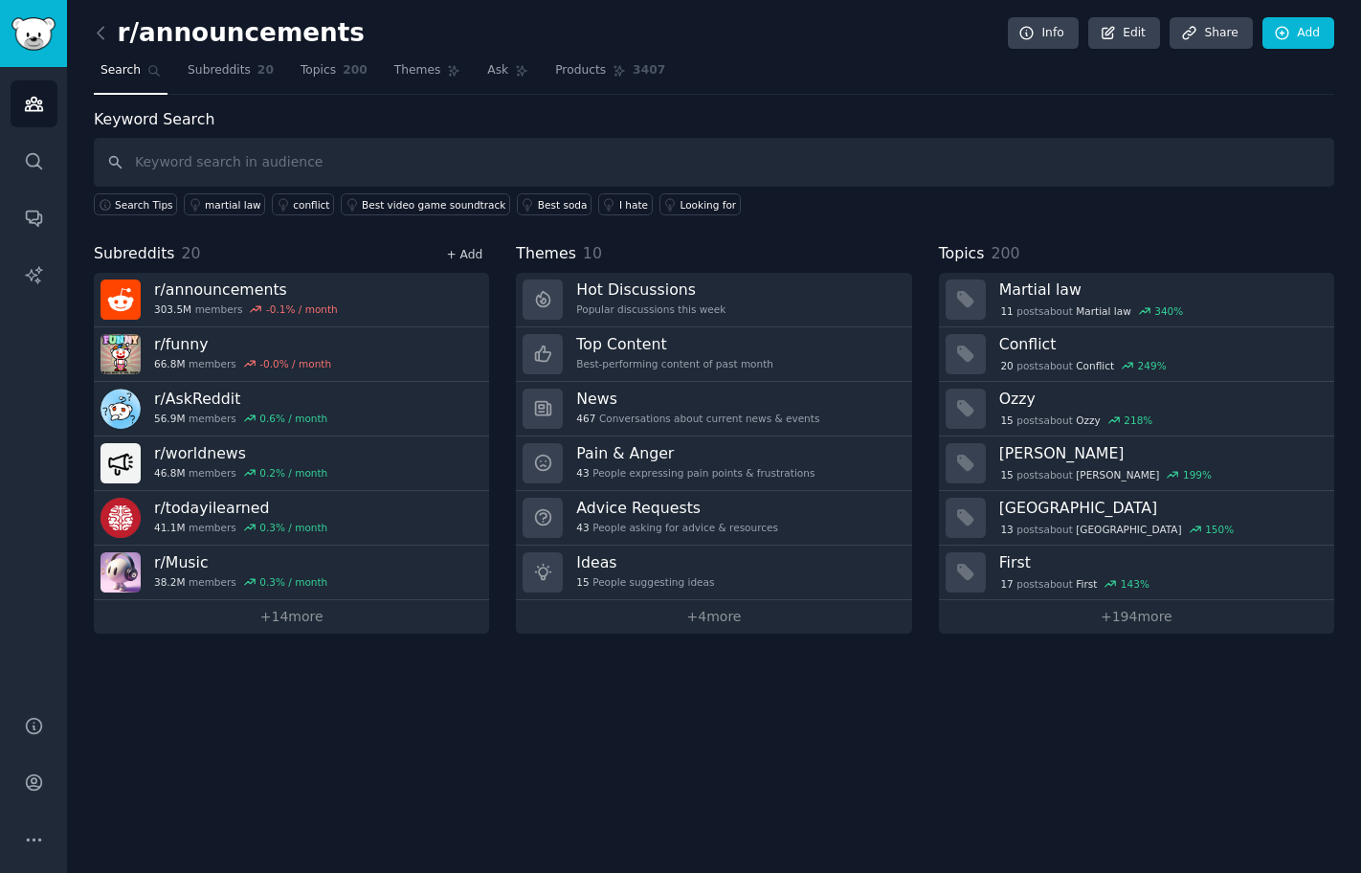
click at [451, 255] on link "+ Add" at bounding box center [464, 254] width 36 height 13
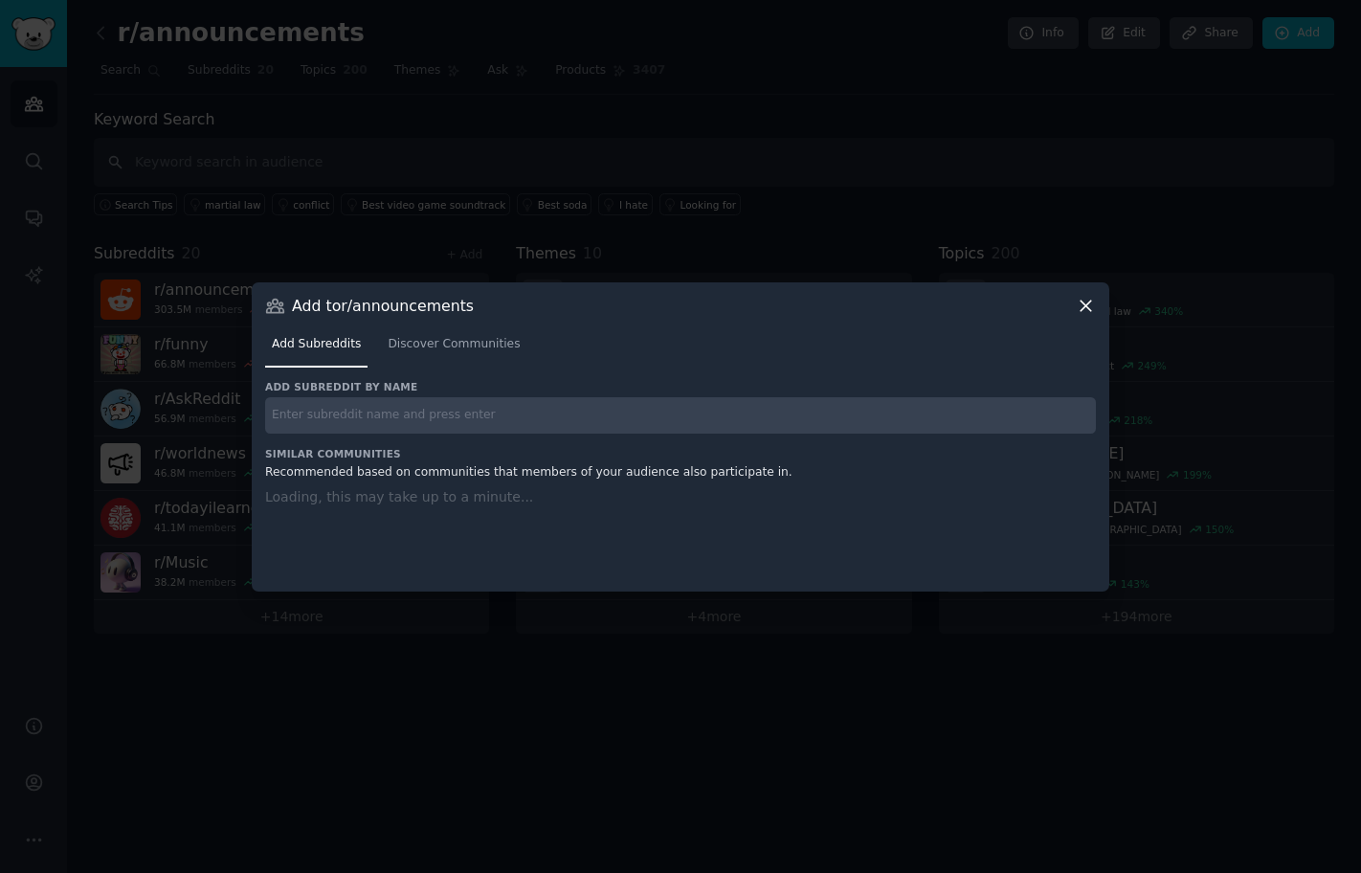
click at [420, 407] on input "text" at bounding box center [680, 415] width 831 height 37
paste input "Fitness r/Fitness"
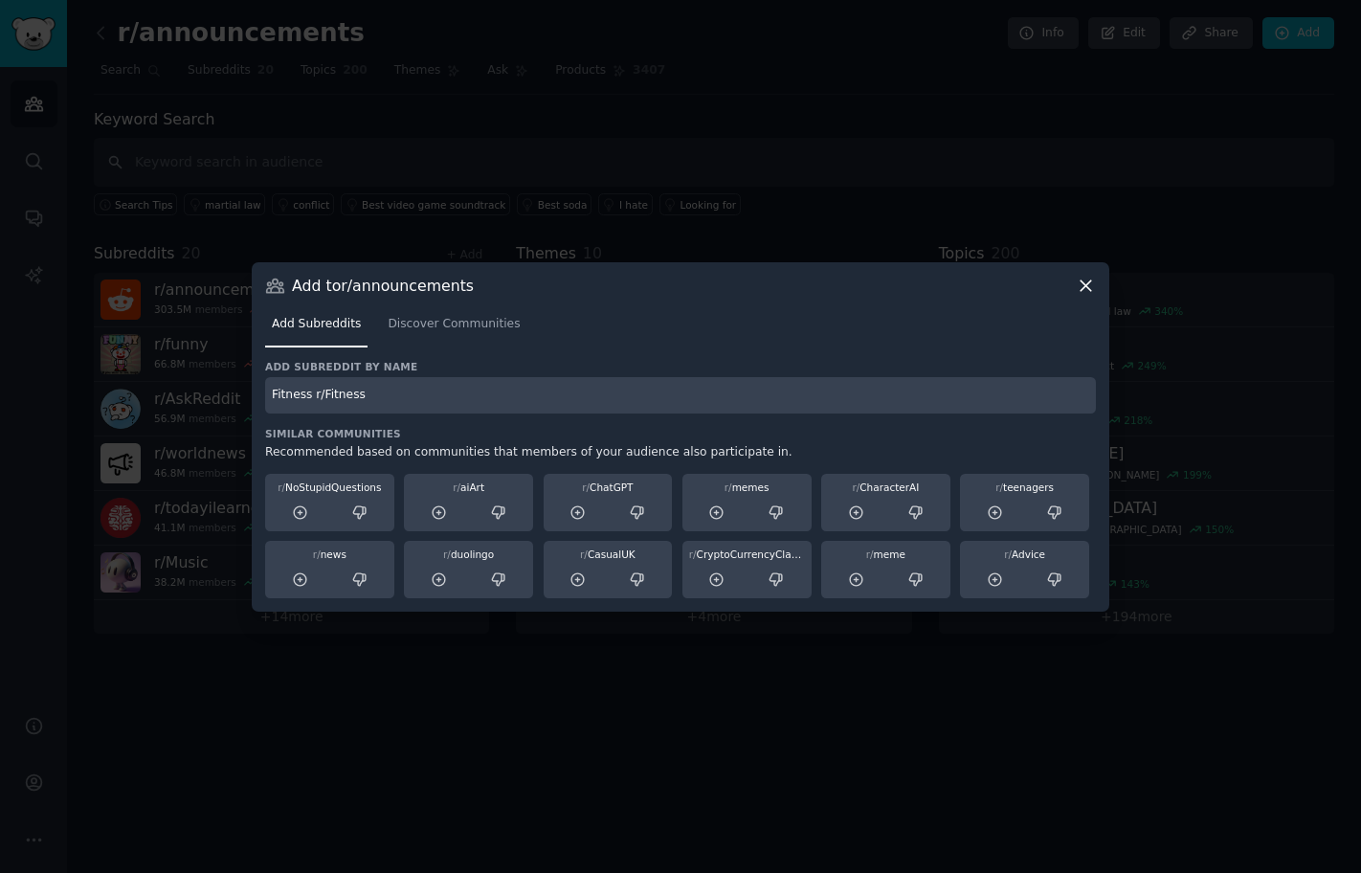
drag, startPoint x: 278, startPoint y: 386, endPoint x: 191, endPoint y: 339, distance: 98.9
click at [191, 339] on div "​ Add to r/announcements Add Subreddits Discover Communities Add subreddit by n…" at bounding box center [680, 436] width 1347 height 873
type input "r/Fitness"
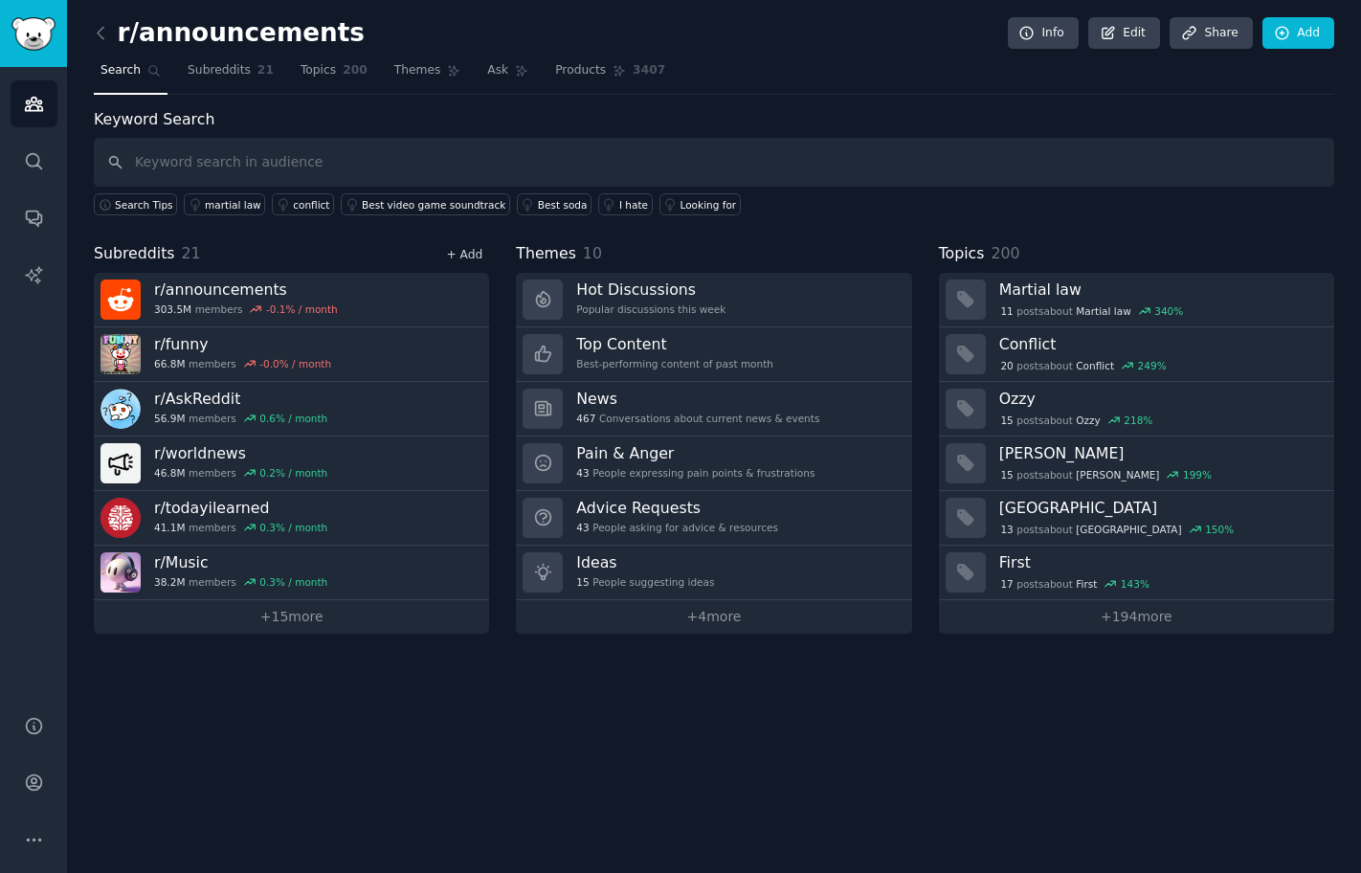
click at [481, 252] on link "+ Add" at bounding box center [464, 254] width 36 height 13
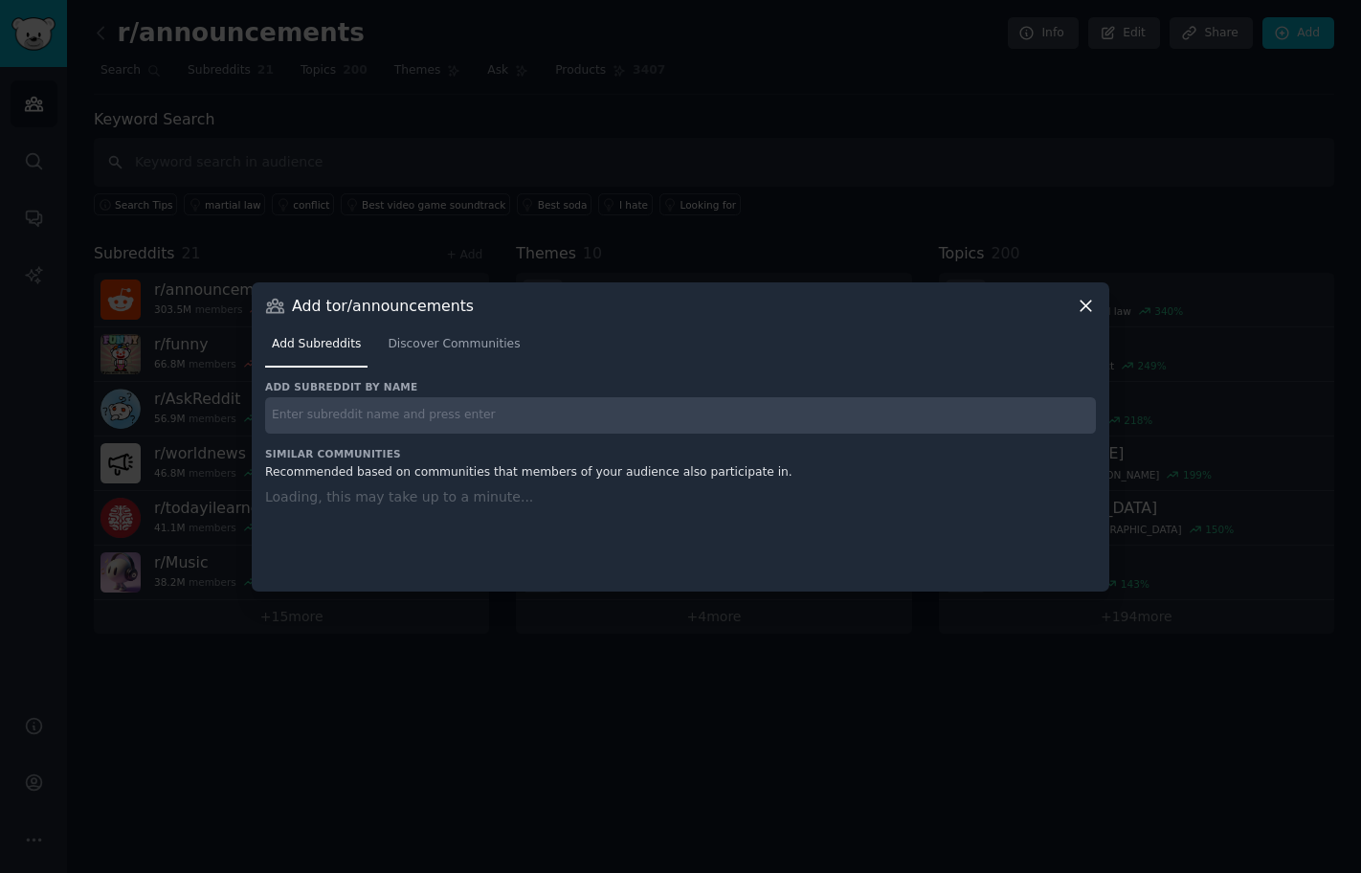
click at [481, 413] on input "text" at bounding box center [680, 415] width 831 height 37
paste input "politics r/politics"
click at [300, 415] on div "Add subreddit by name politics r/politics Similar Communities Recommended based…" at bounding box center [680, 474] width 831 height 188
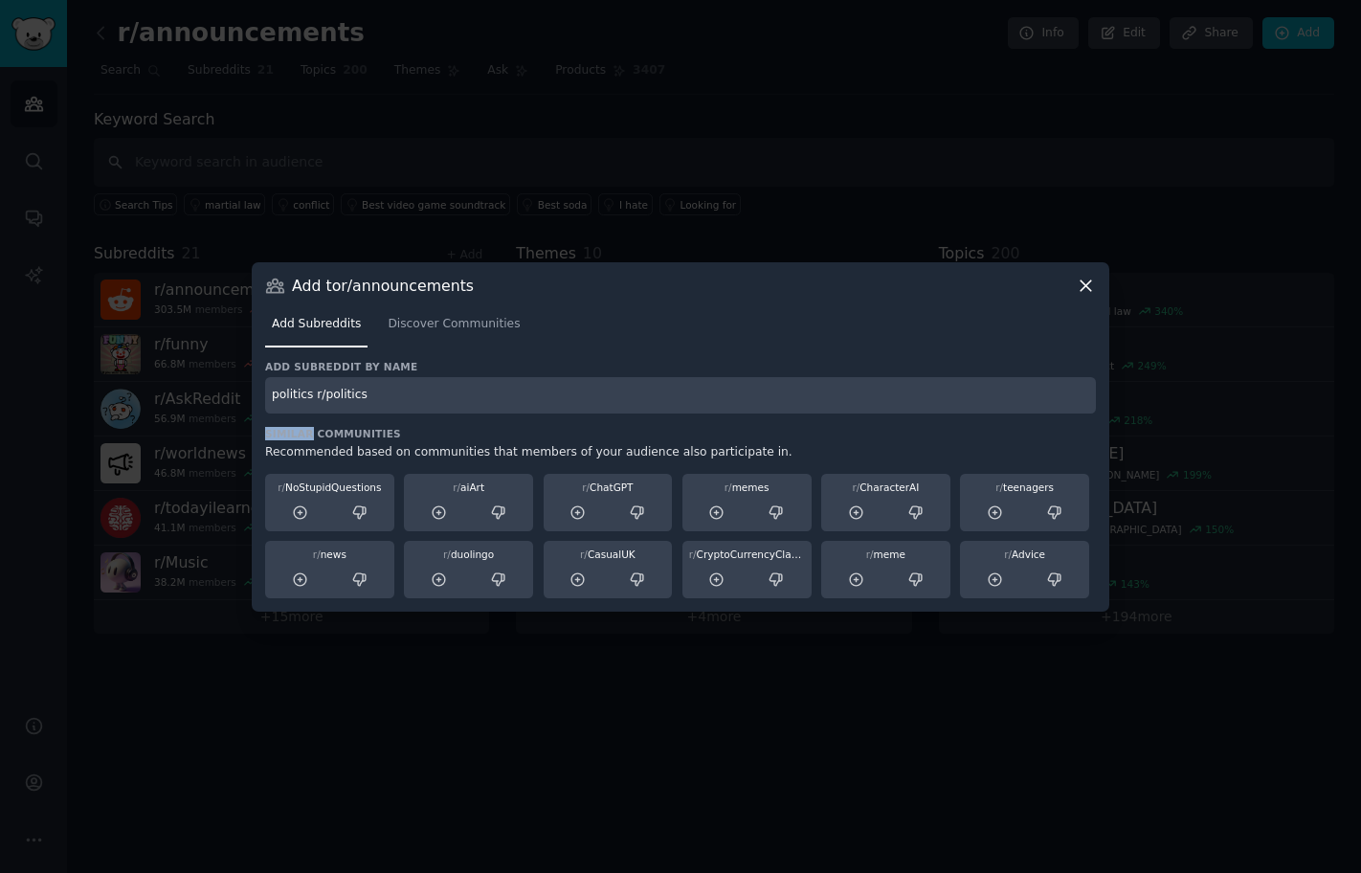
click at [300, 414] on div "Add subreddit by name politics r/politics Similar Communities Recommended based…" at bounding box center [680, 479] width 831 height 238
click at [285, 389] on input "politics r/politics" at bounding box center [680, 395] width 831 height 37
type input "r/politics"
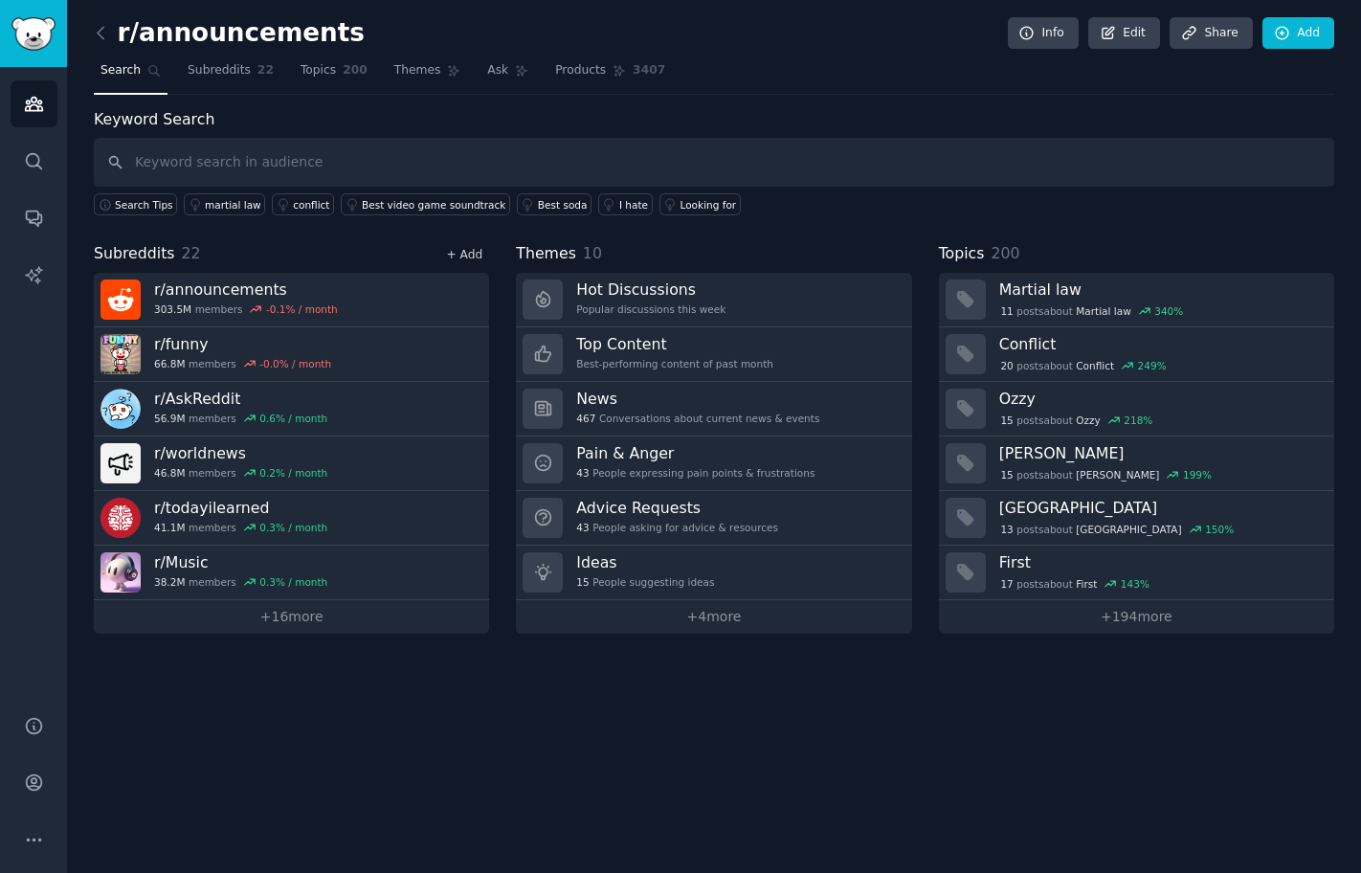
click at [467, 254] on link "+ Add" at bounding box center [464, 254] width 36 height 13
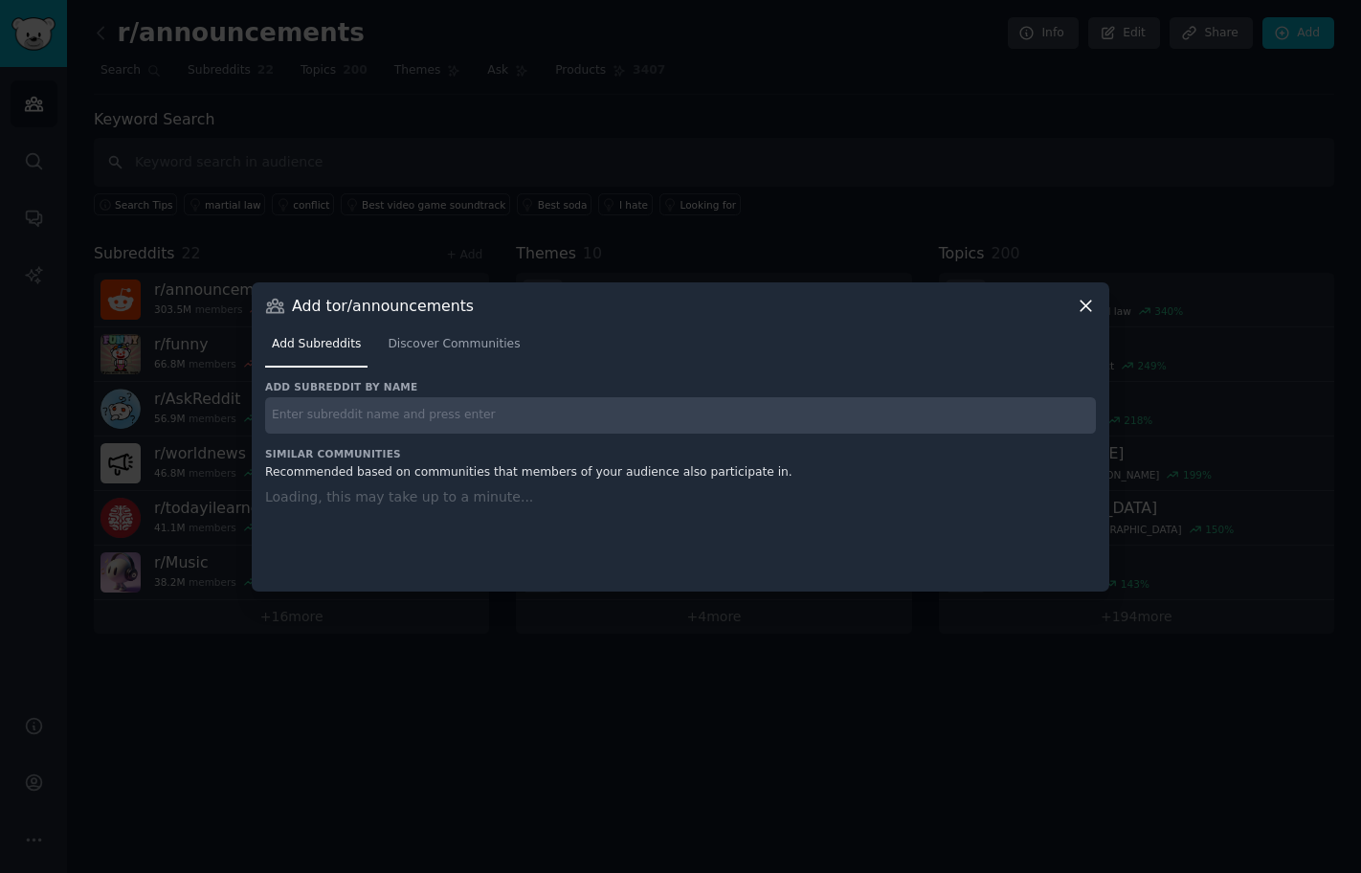
click at [384, 399] on input "text" at bounding box center [680, 415] width 831 height 37
paste input "AskMen r/AskMen 7.0M members 0.5% / month More Massive Super Active Description…"
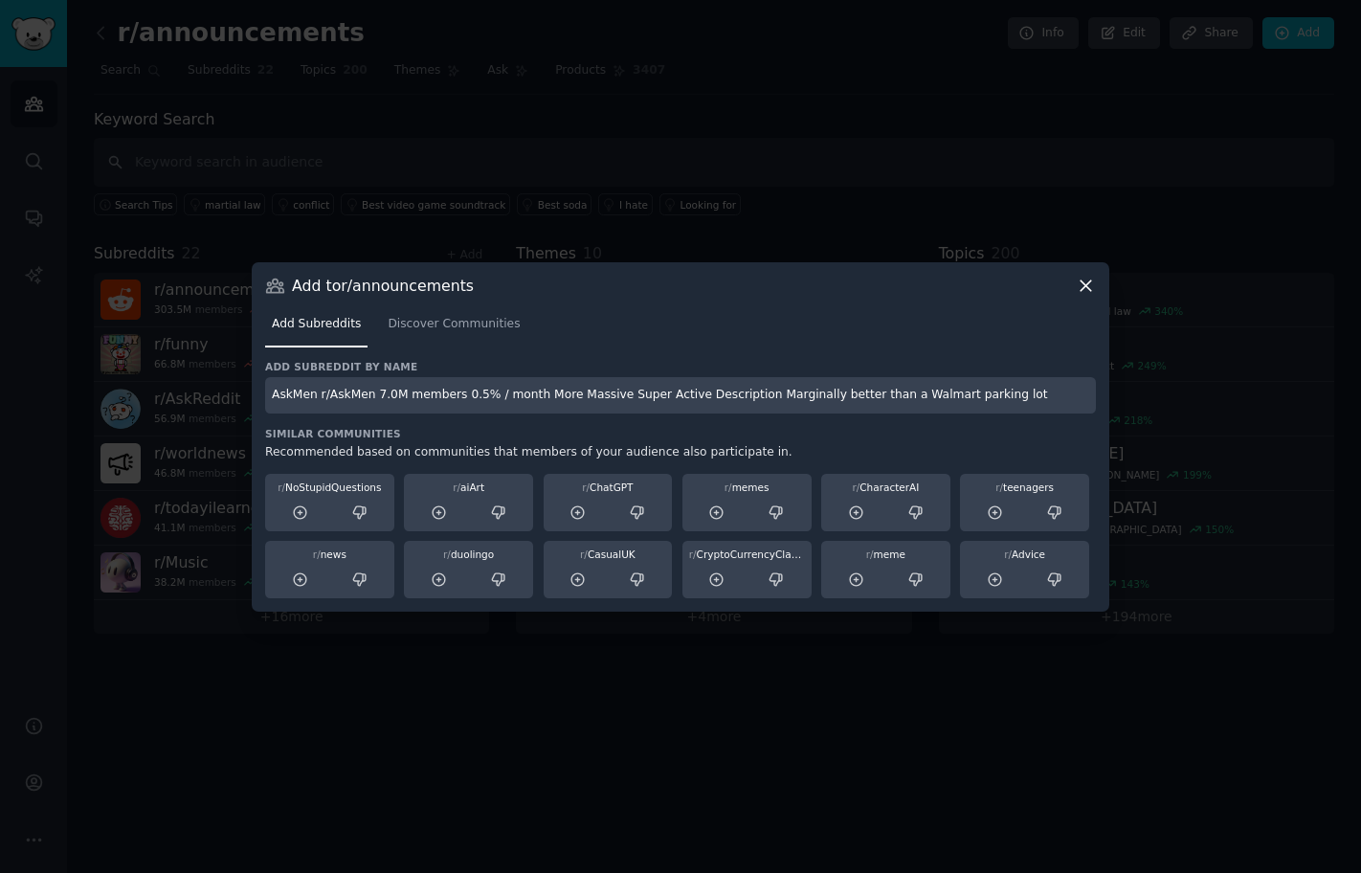
drag, startPoint x: 315, startPoint y: 397, endPoint x: 141, endPoint y: 327, distance: 187.6
click at [141, 327] on div "​ Add to r/announcements Add Subreddits Discover Communities Add subreddit by n…" at bounding box center [680, 436] width 1347 height 873
drag, startPoint x: 324, startPoint y: 386, endPoint x: 938, endPoint y: 417, distance: 614.2
click at [938, 417] on div "Add subreddit by name r/AskMen 7.0M members 0.5% / month More Massive Super Act…" at bounding box center [680, 479] width 831 height 238
click at [367, 394] on input "r/AskMen 7.0M members 0.5% / month More Massive Super Active Description Margin…" at bounding box center [680, 395] width 831 height 37
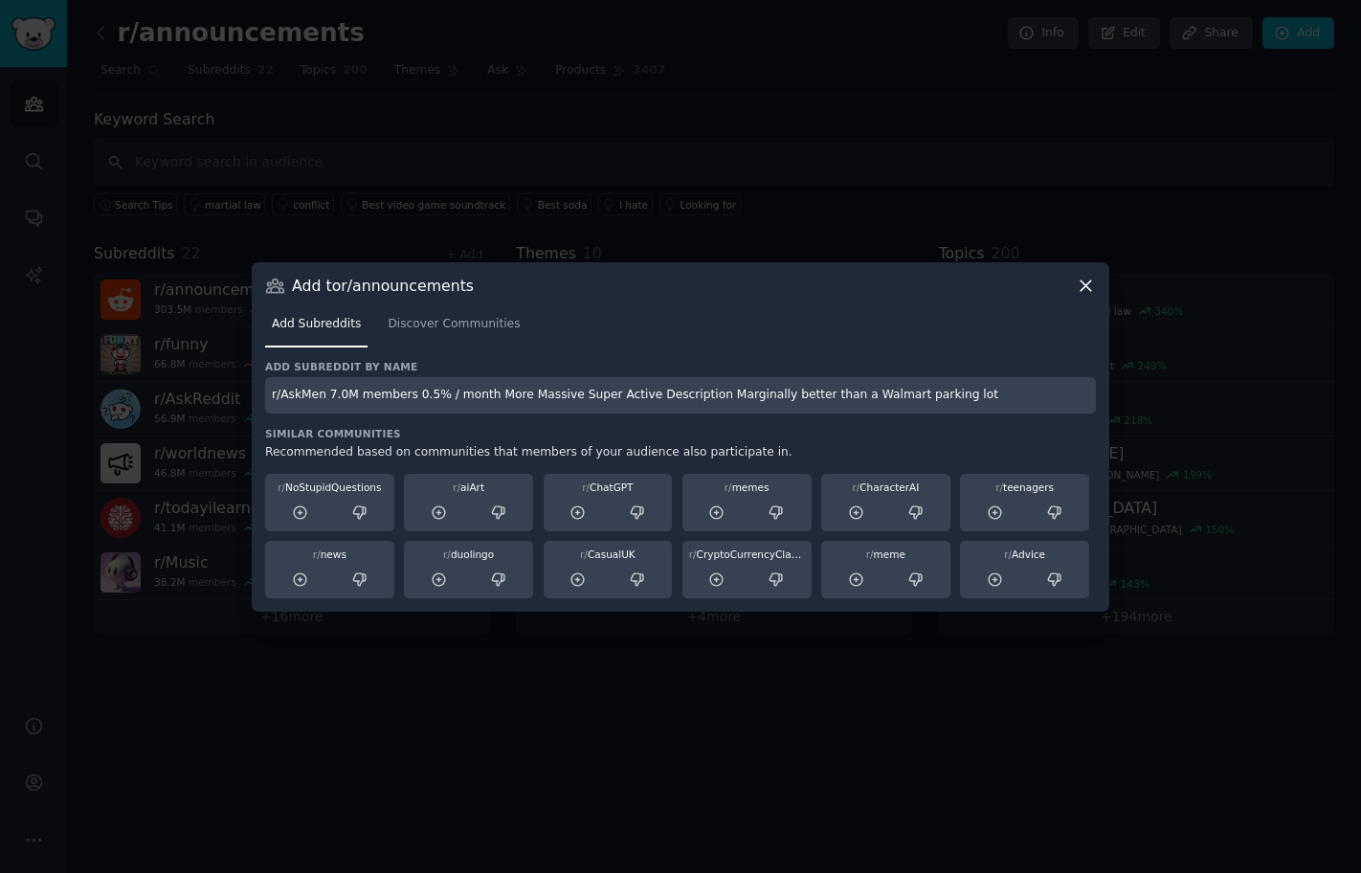
drag, startPoint x: 327, startPoint y: 398, endPoint x: 1021, endPoint y: 439, distance: 695.0
click at [1021, 439] on div "Add subreddit by name r/AskMen 7.0M members 0.5% / month More Massive Super Act…" at bounding box center [680, 479] width 831 height 238
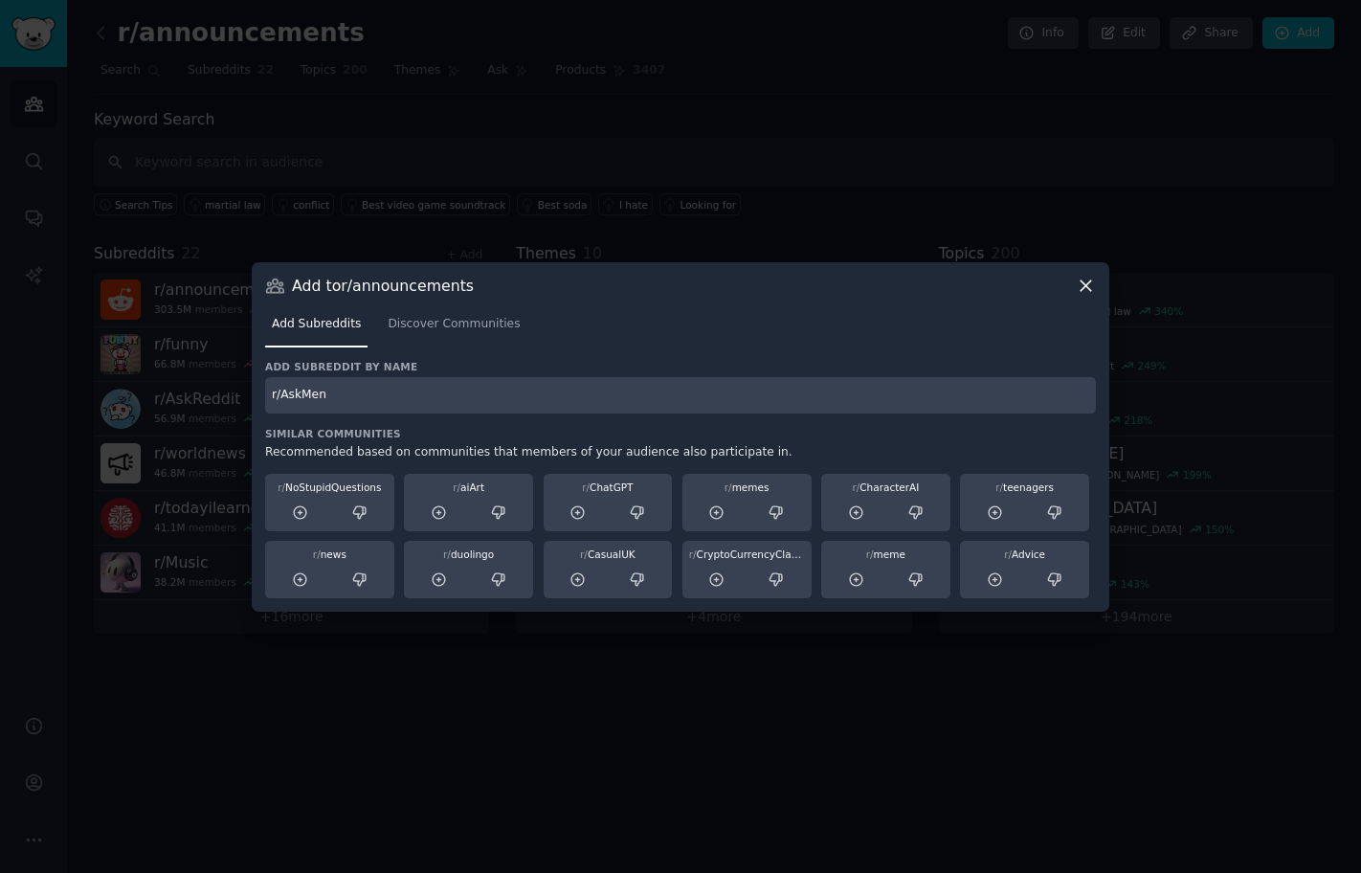
type input "r/AskMen"
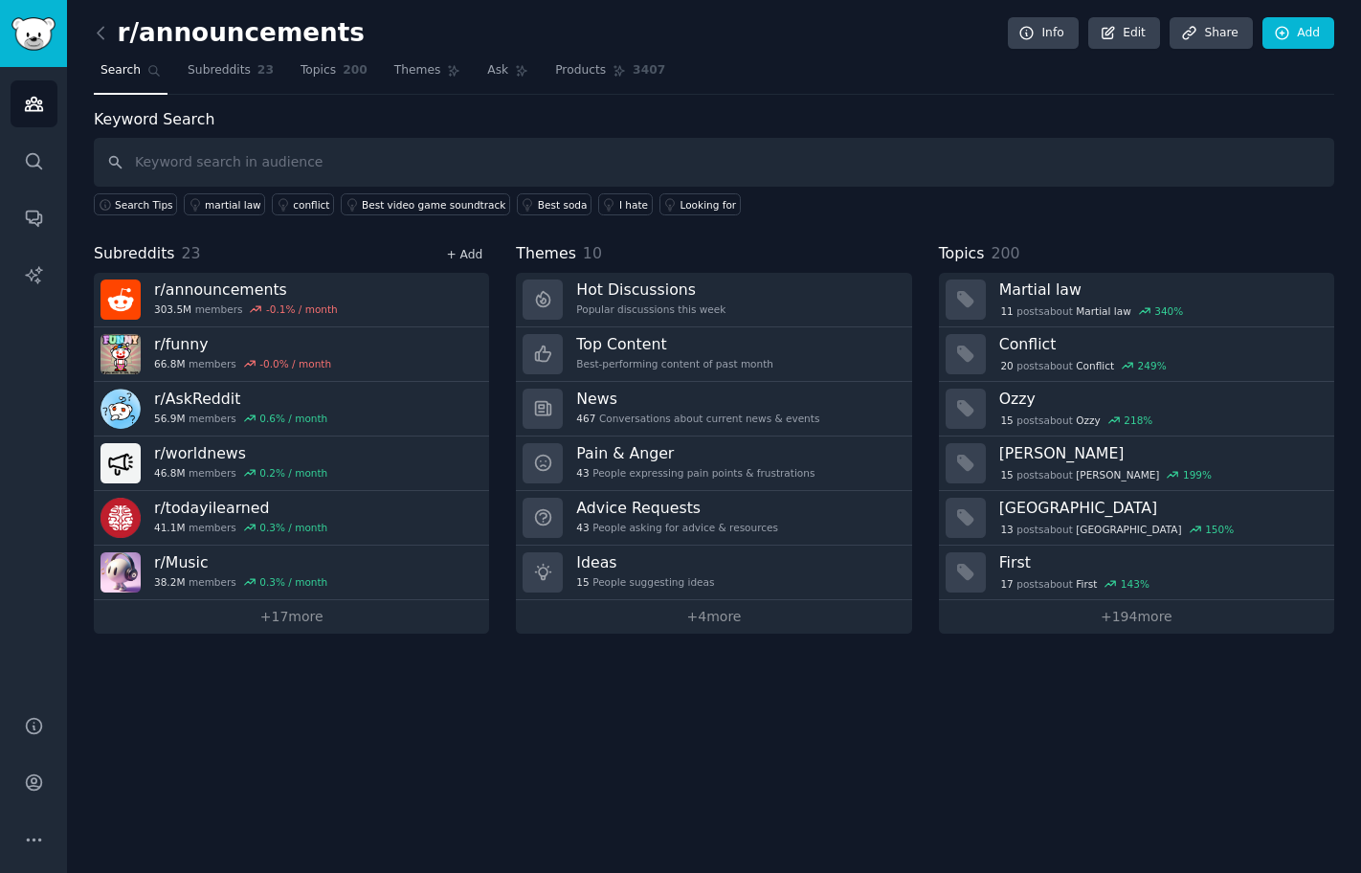
click at [471, 251] on link "+ Add" at bounding box center [464, 254] width 36 height 13
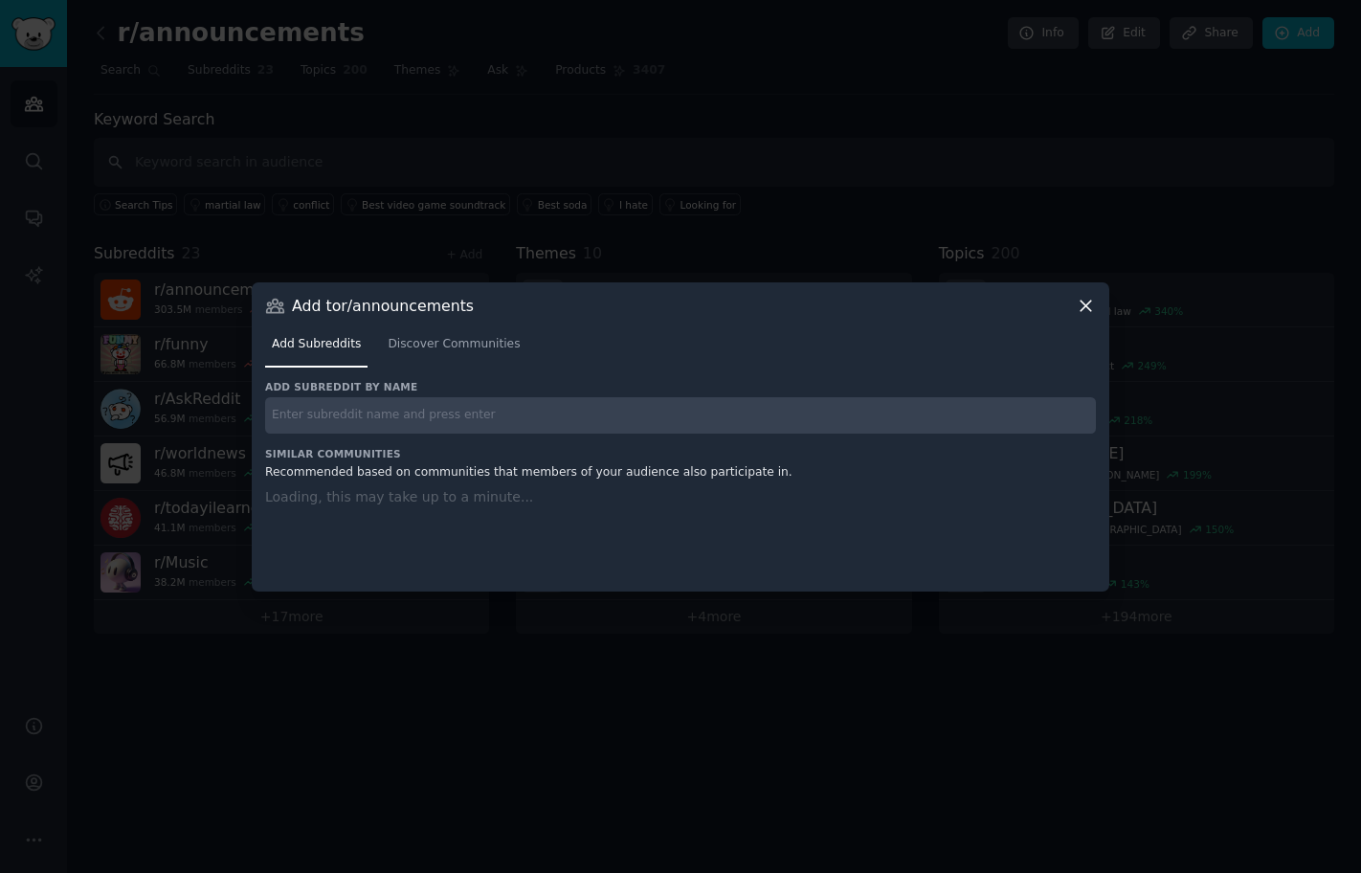
click at [458, 393] on div "Add subreddit by name" at bounding box center [680, 407] width 831 height 54
click at [450, 410] on input "text" at bounding box center [680, 415] width 831 height 37
paste input "r/socialskills"
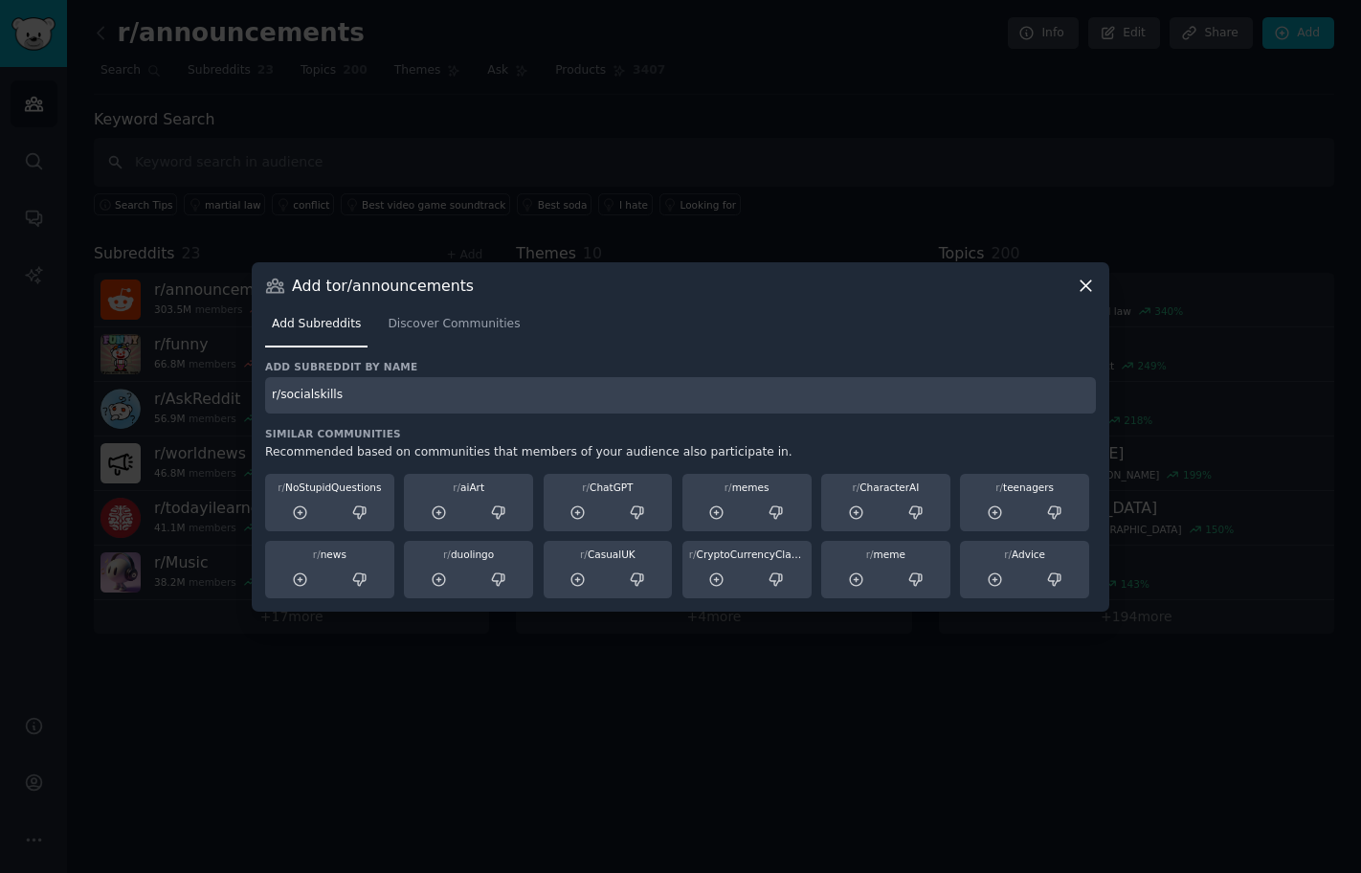
type input "r/socialskills"
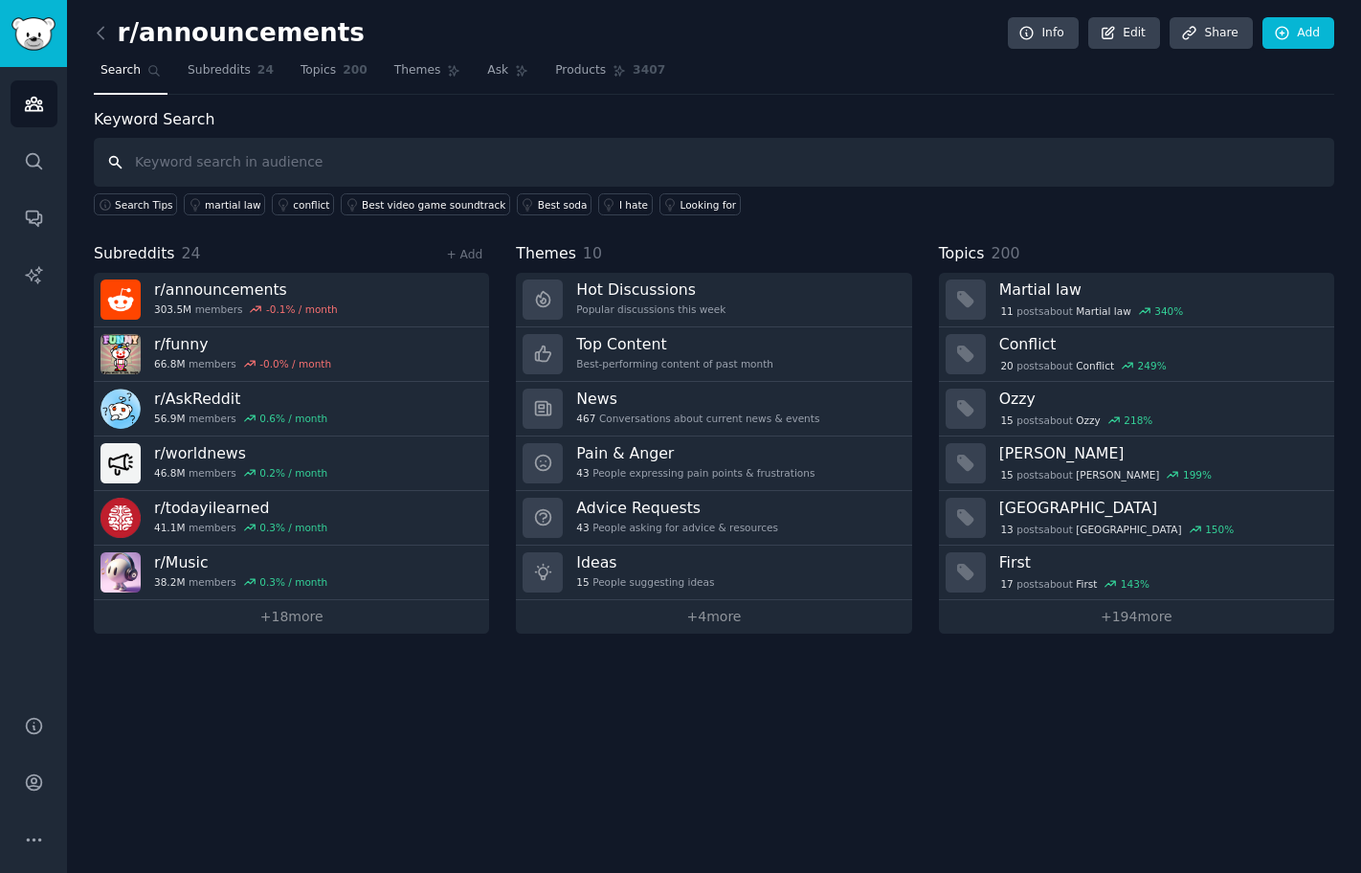
click at [202, 149] on input "text" at bounding box center [714, 162] width 1240 height 49
paste input "r/entertainment"
type input "r/entertainment"
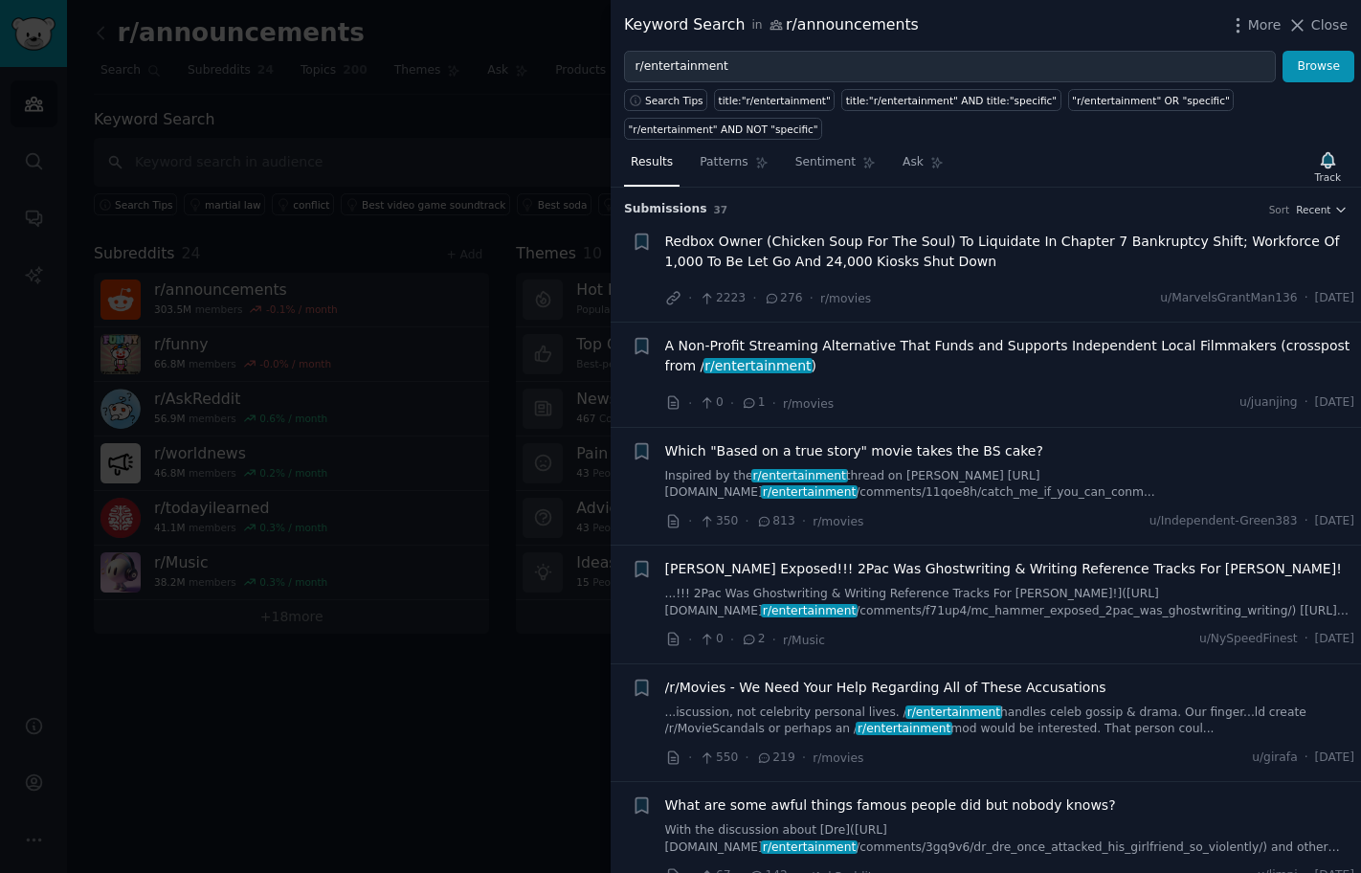
click at [204, 674] on div at bounding box center [680, 436] width 1361 height 873
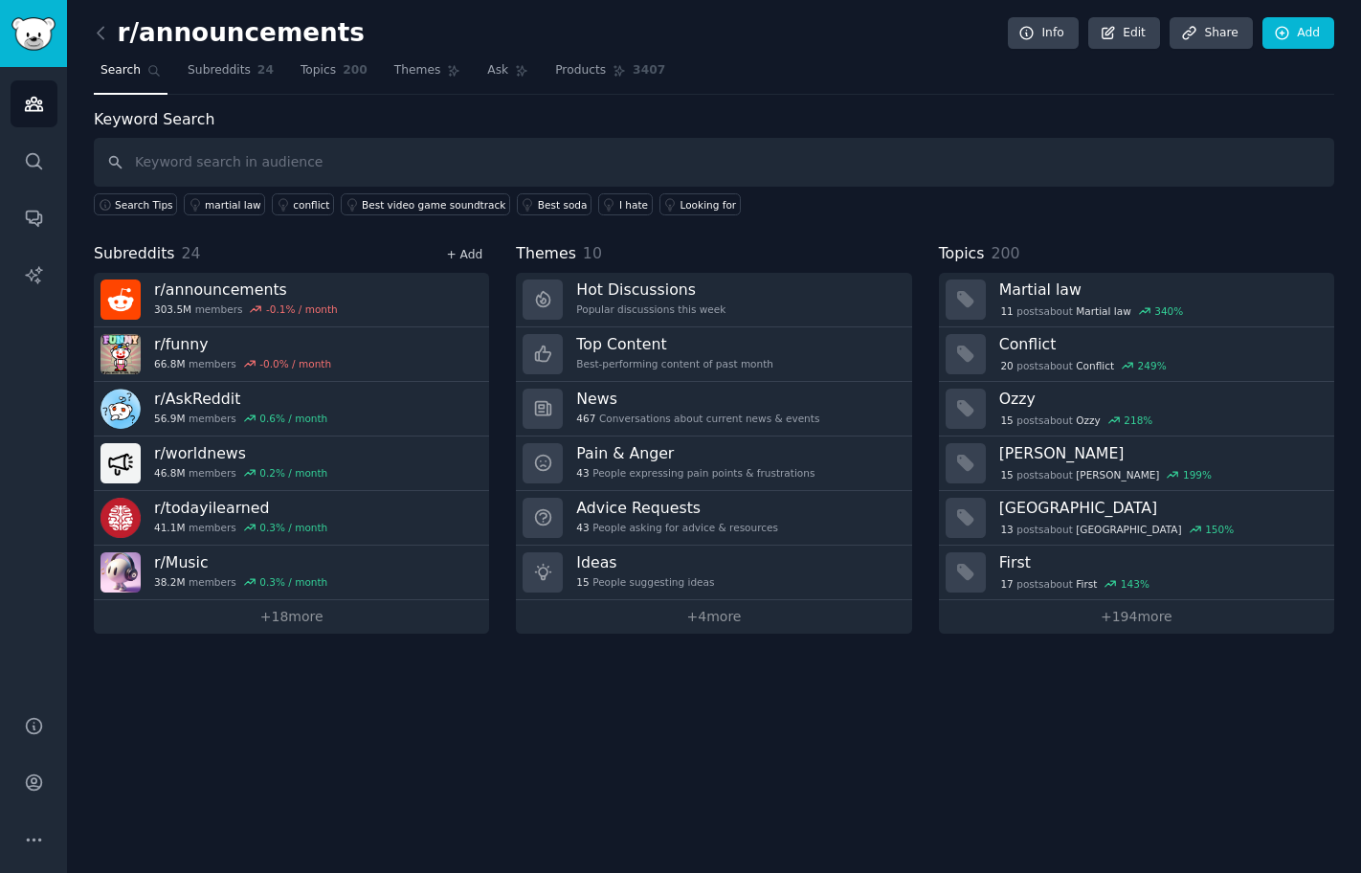
click at [463, 248] on link "+ Add" at bounding box center [464, 254] width 36 height 13
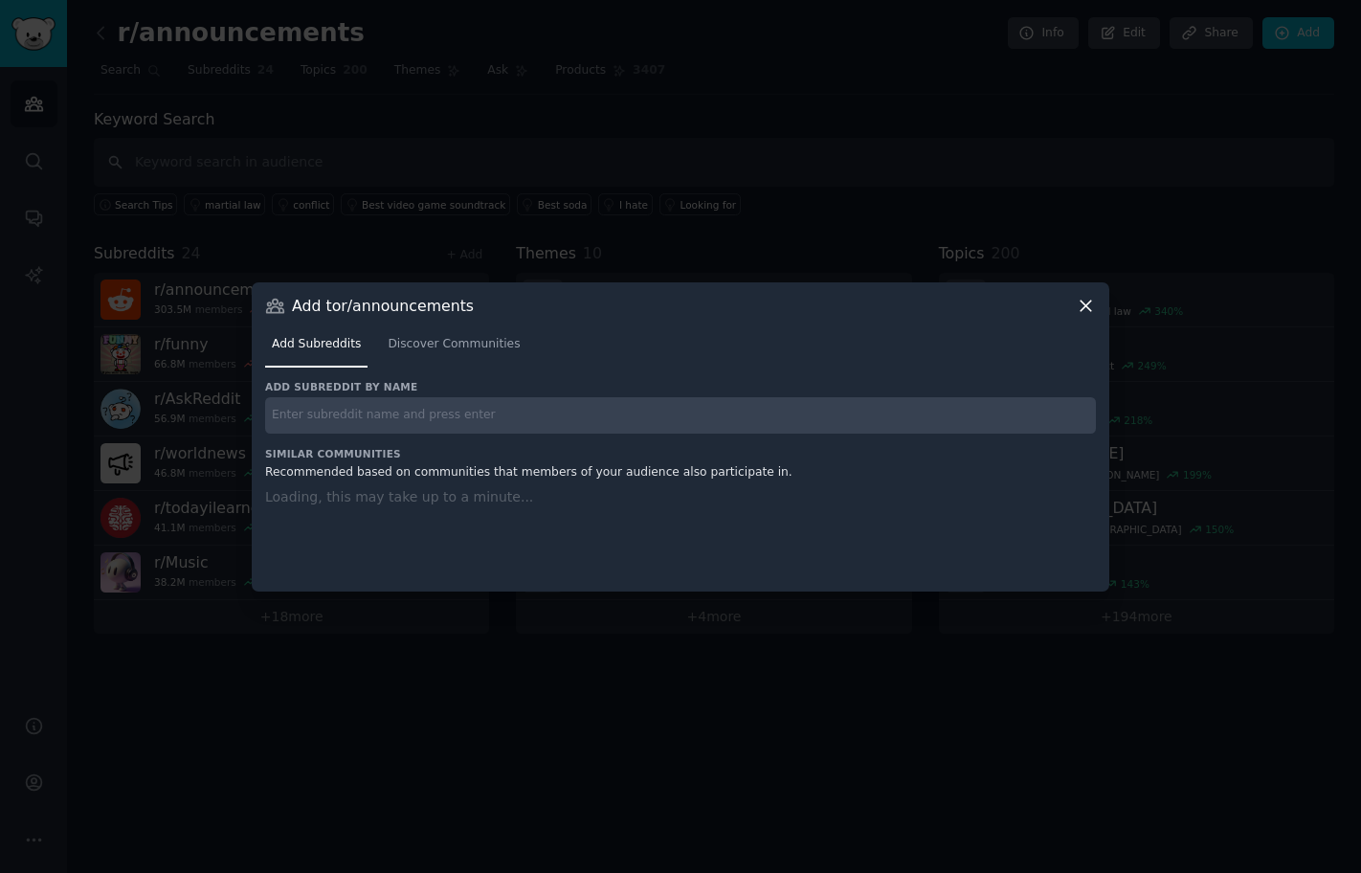
click at [424, 404] on input "text" at bounding box center [680, 415] width 831 height 37
paste input "r/entertainment"
type input "r/entertainment"
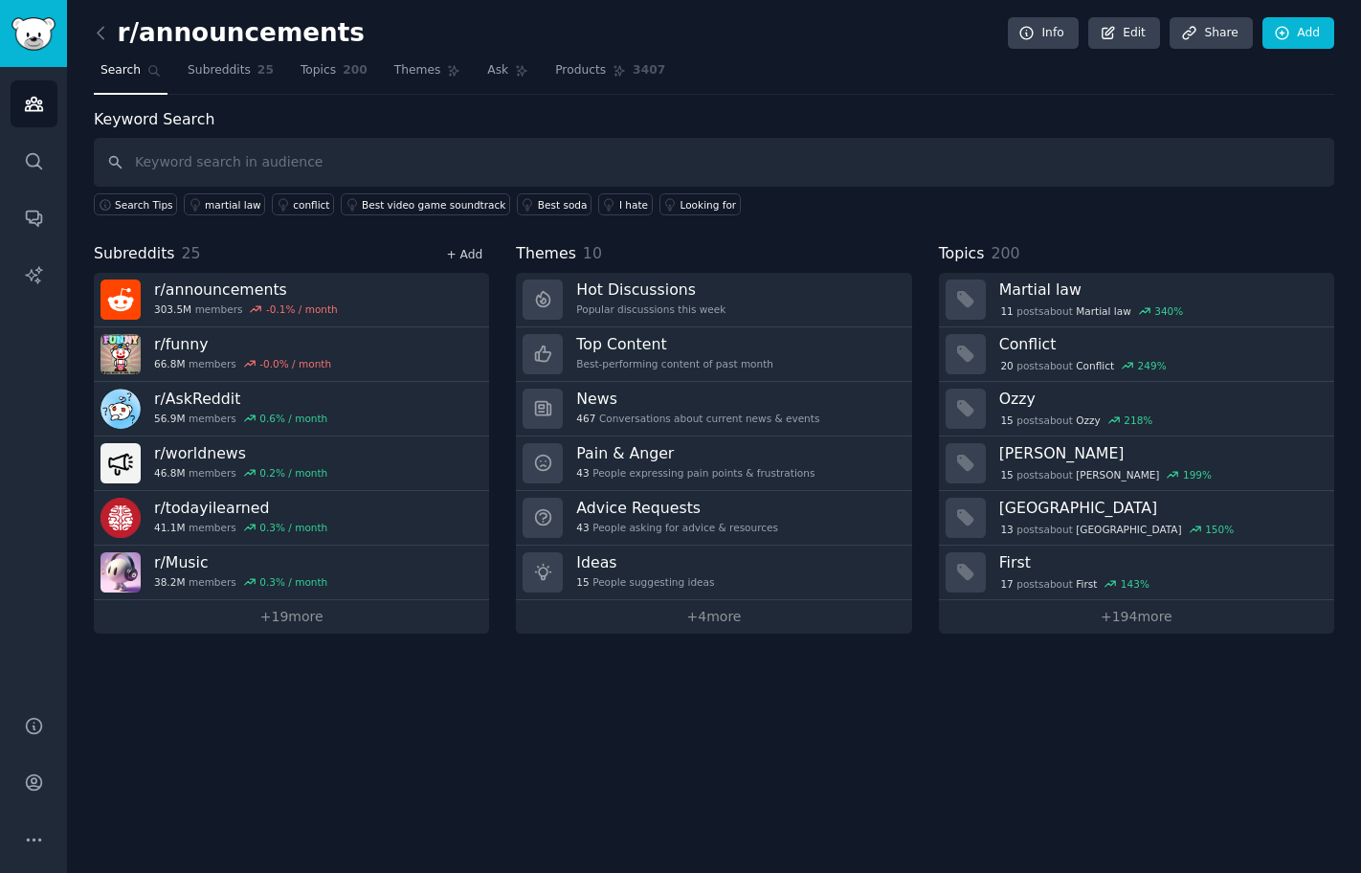
click at [469, 255] on link "+ Add" at bounding box center [464, 254] width 36 height 13
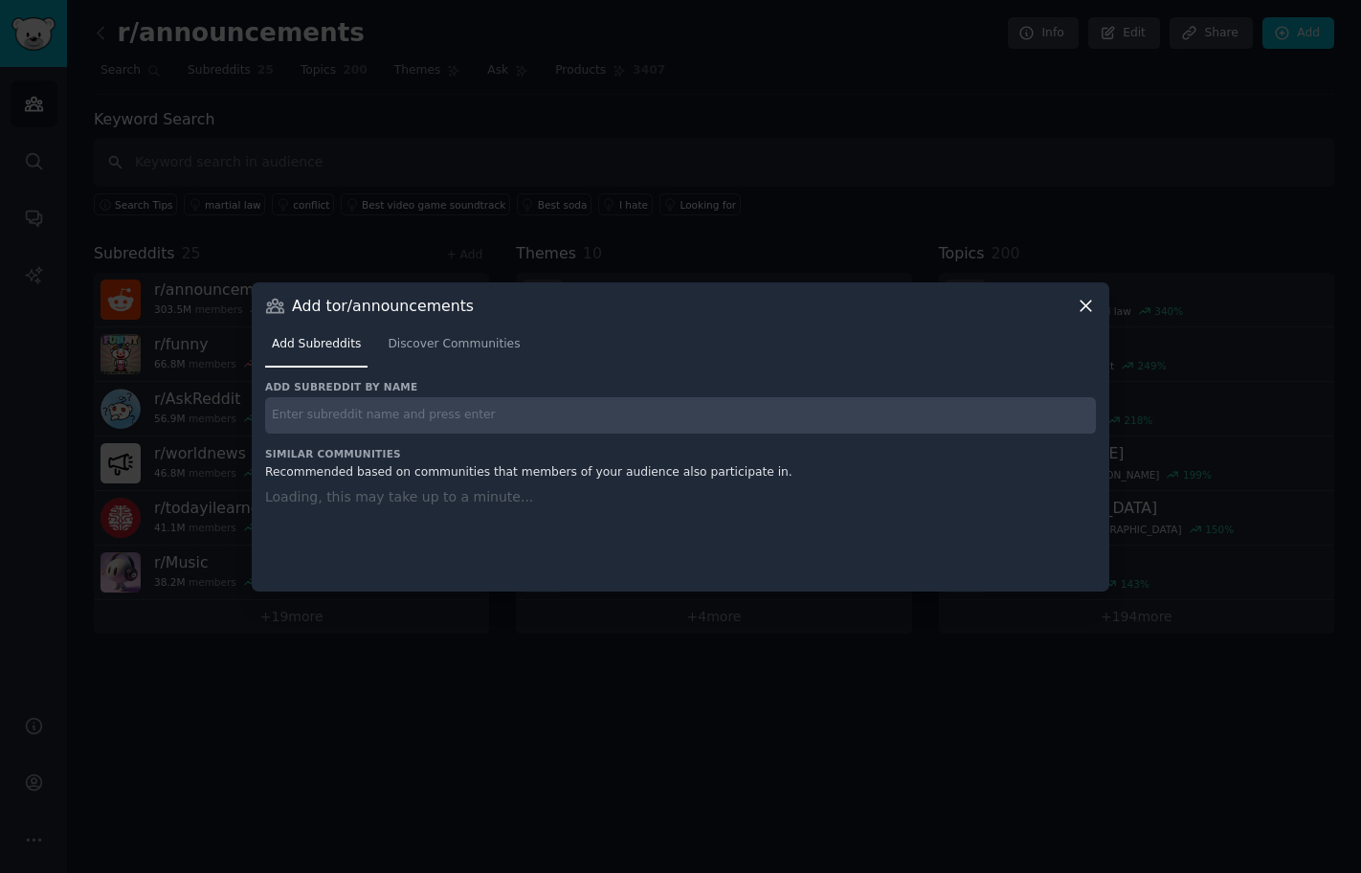
click at [459, 406] on input "text" at bounding box center [680, 415] width 831 height 37
paste input "r/TravelHacks"
type input "r/TravelHacks"
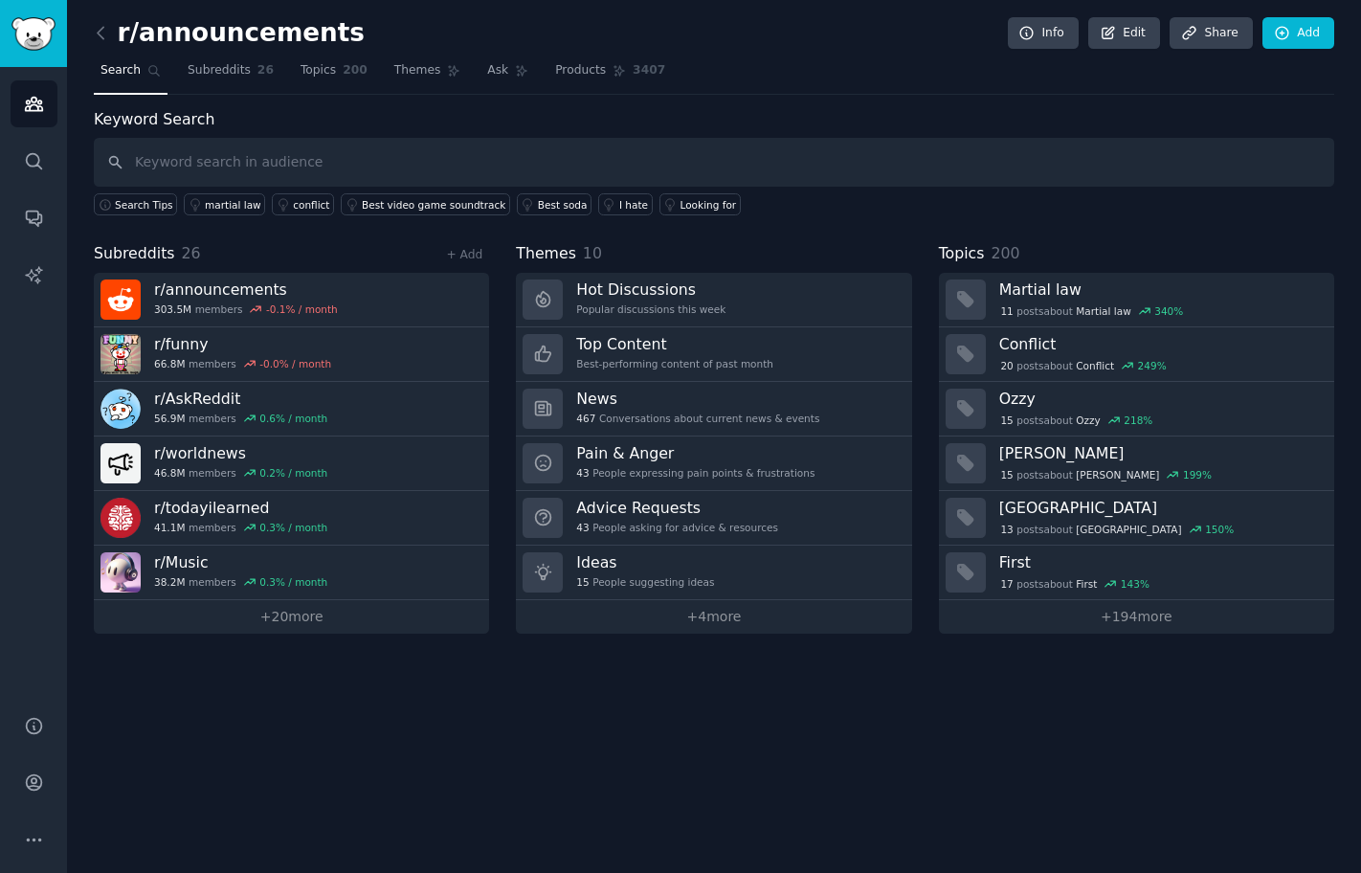
click at [477, 246] on div "+ Add" at bounding box center [464, 254] width 50 height 20
click at [477, 248] on link "+ Add" at bounding box center [464, 254] width 36 height 13
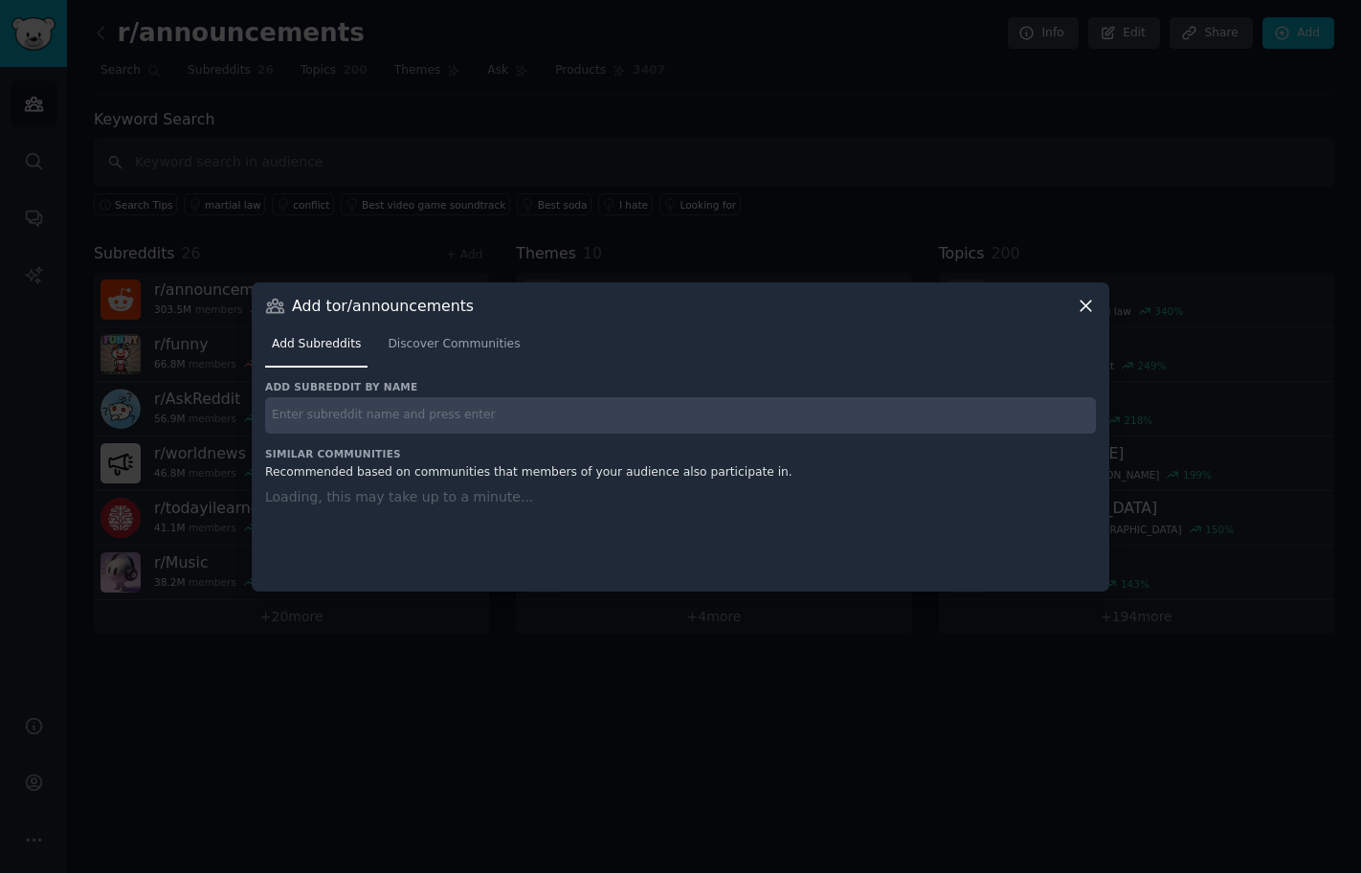
click at [473, 398] on input "text" at bounding box center [680, 415] width 831 height 37
paste input "r/Economics"
type input "r/Economics"
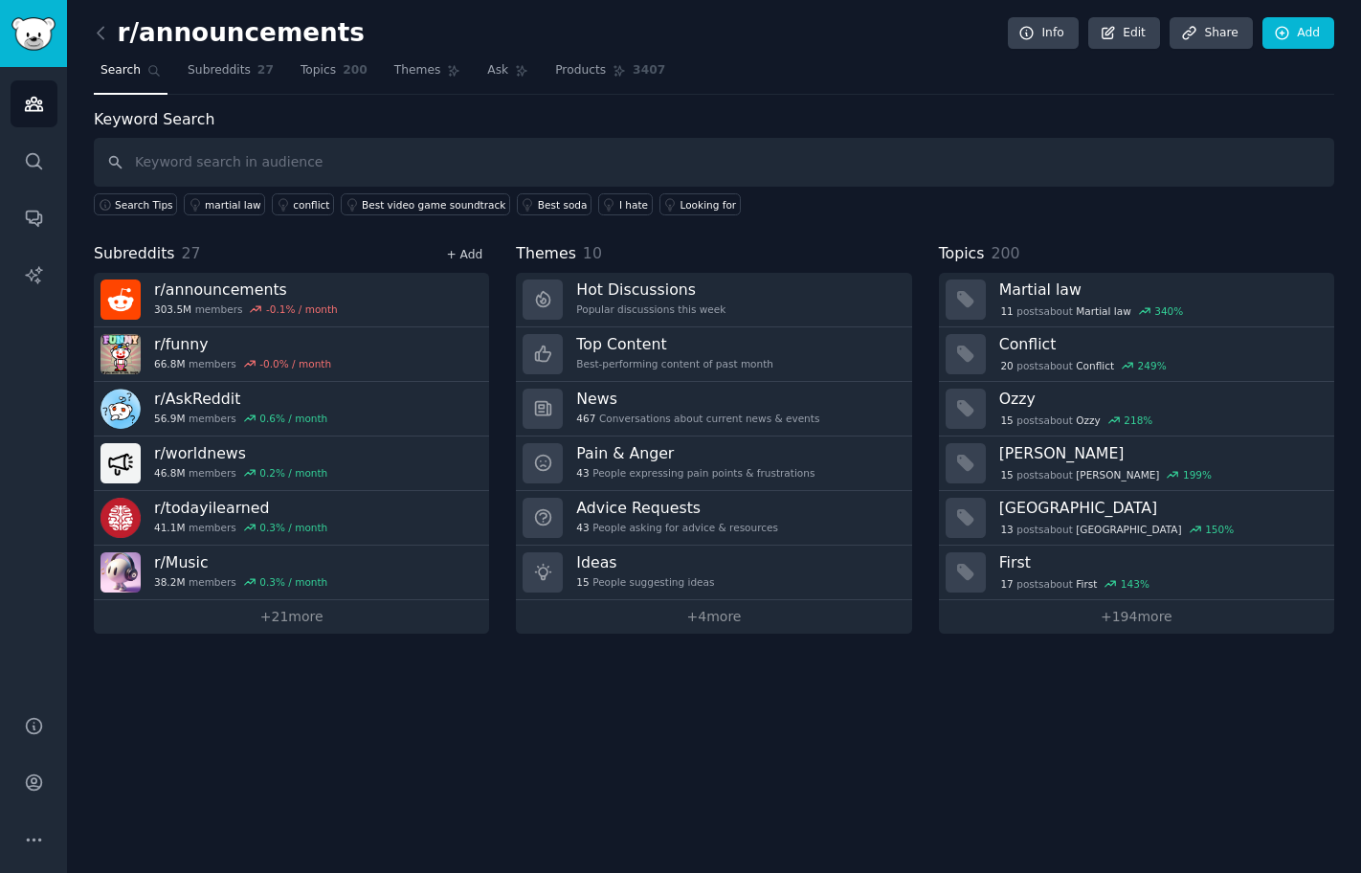
click at [470, 258] on link "+ Add" at bounding box center [464, 254] width 36 height 13
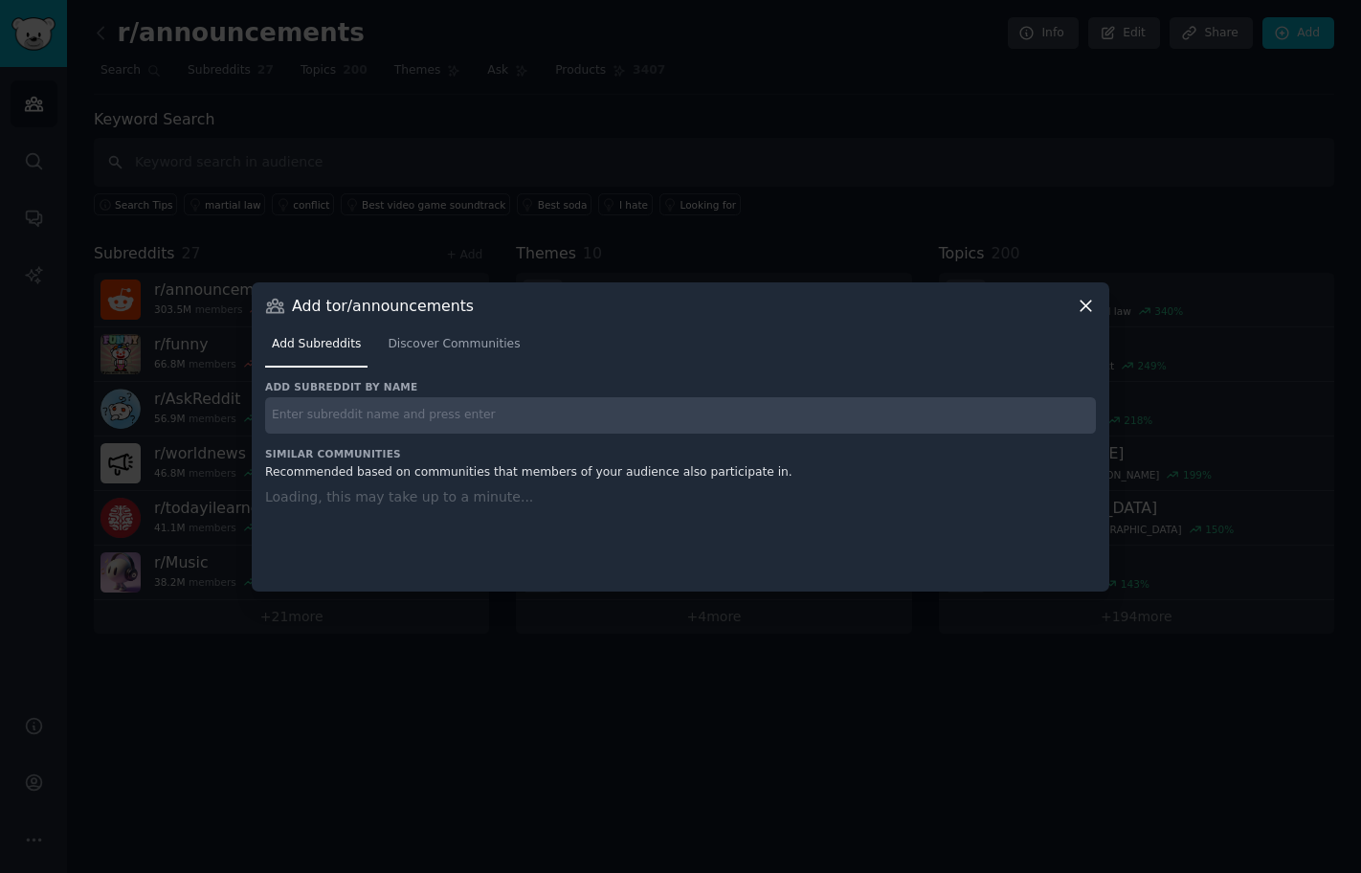
click at [499, 399] on input "text" at bounding box center [680, 415] width 831 height 37
paste input "r/unitedkingdom"
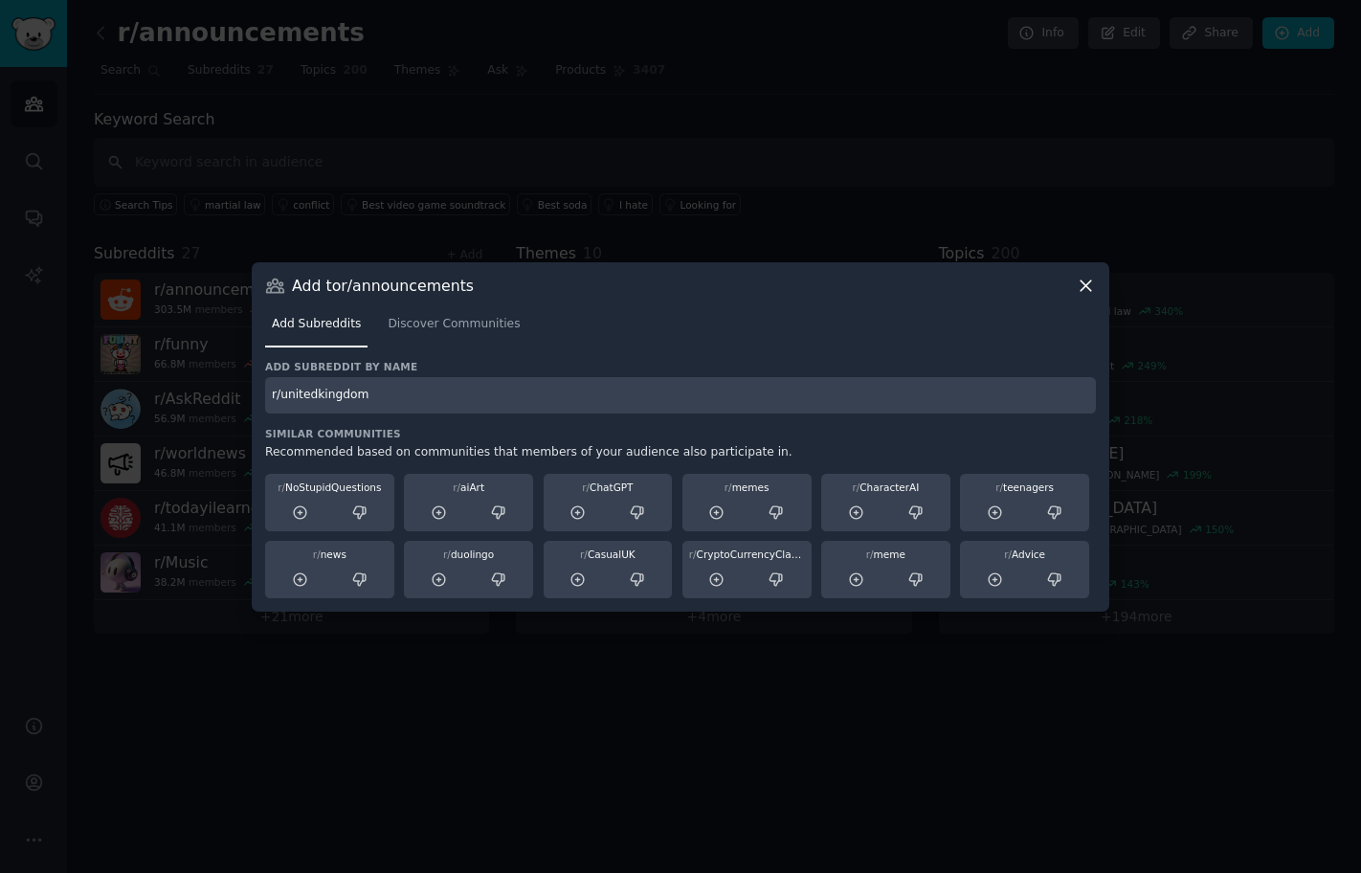
type input "r/unitedkingdom"
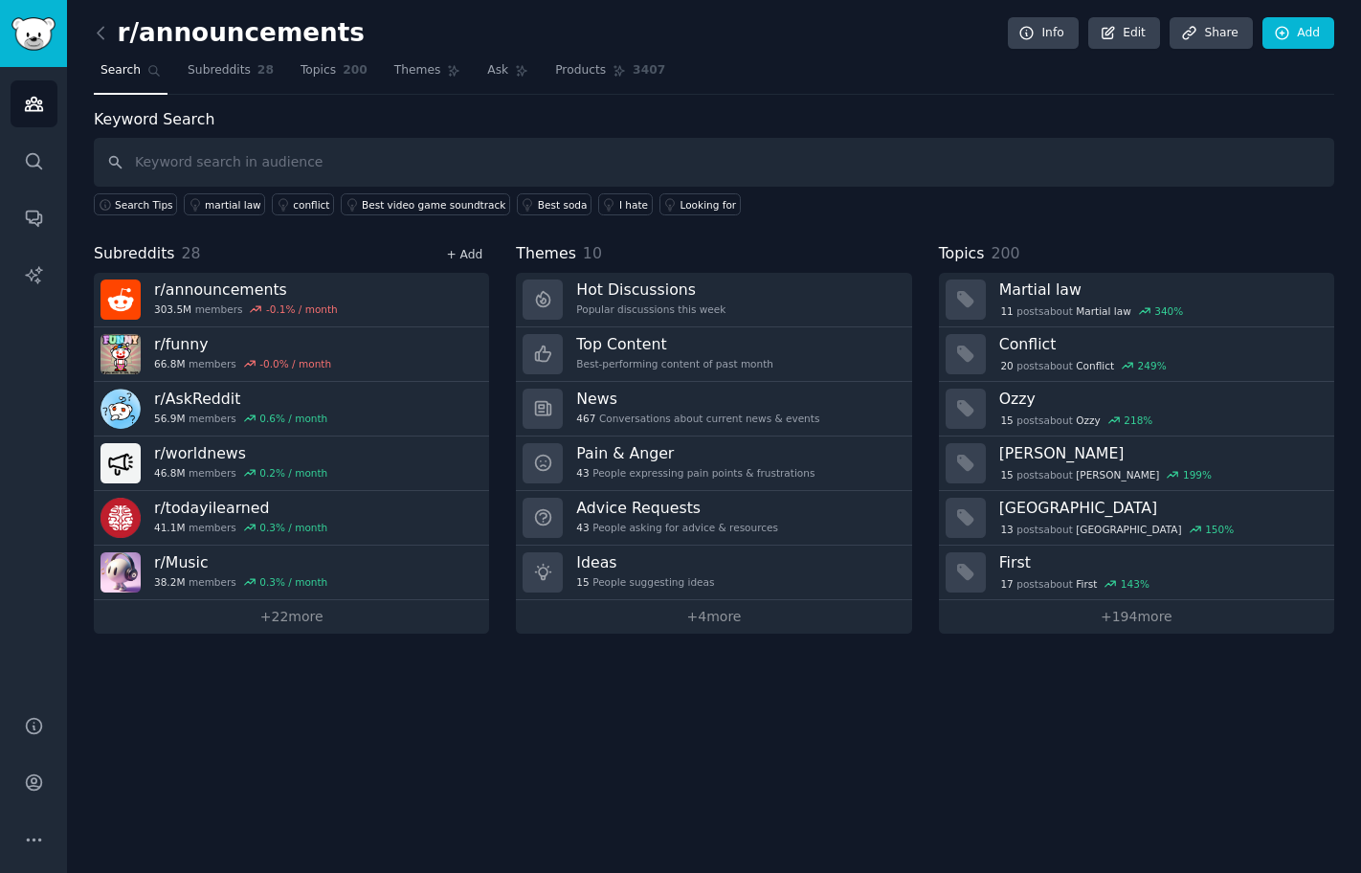
click at [461, 258] on link "+ Add" at bounding box center [464, 254] width 36 height 13
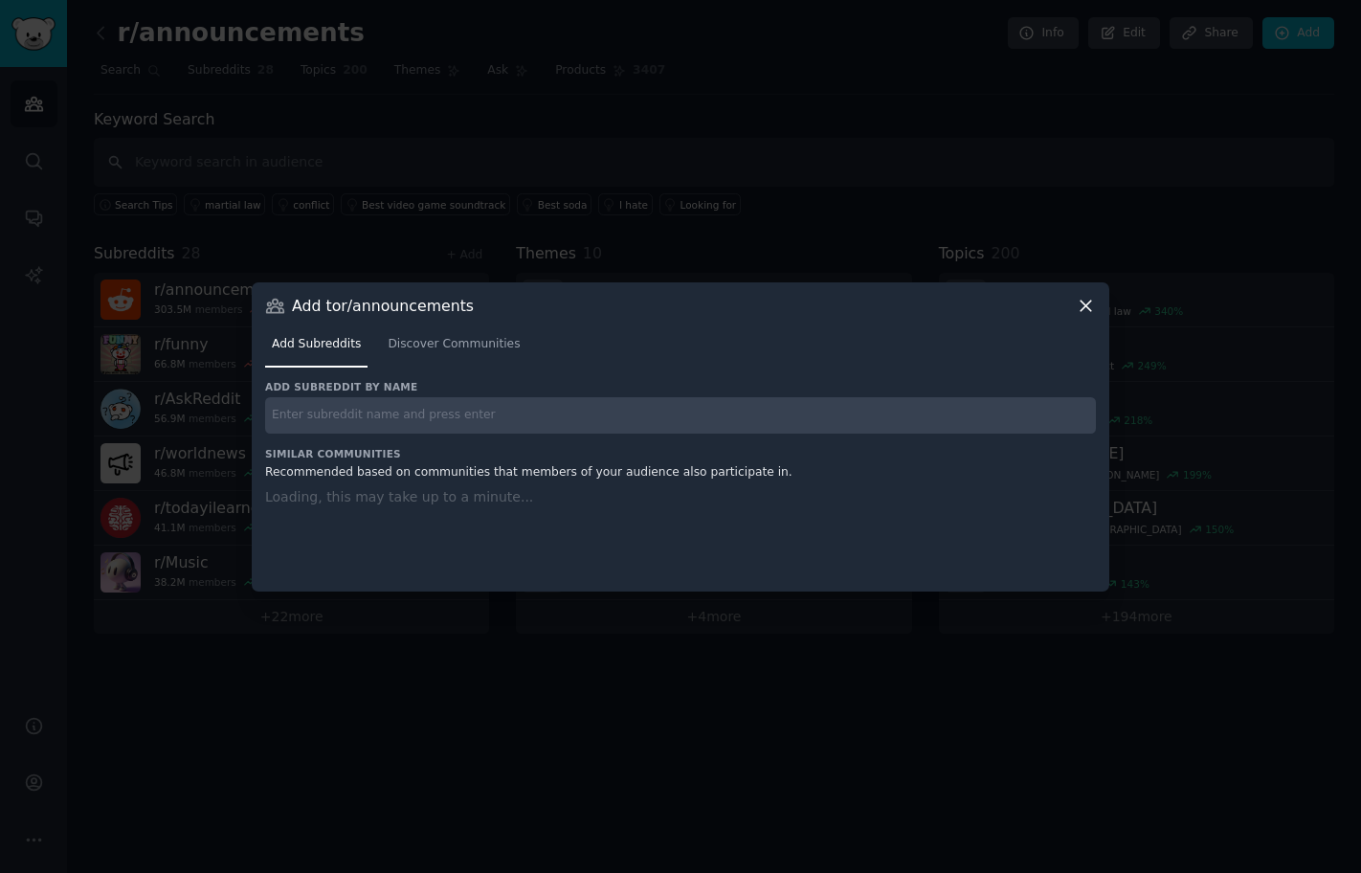
click at [447, 399] on input "text" at bounding box center [680, 415] width 831 height 37
paste input "r/Entrepreneur"
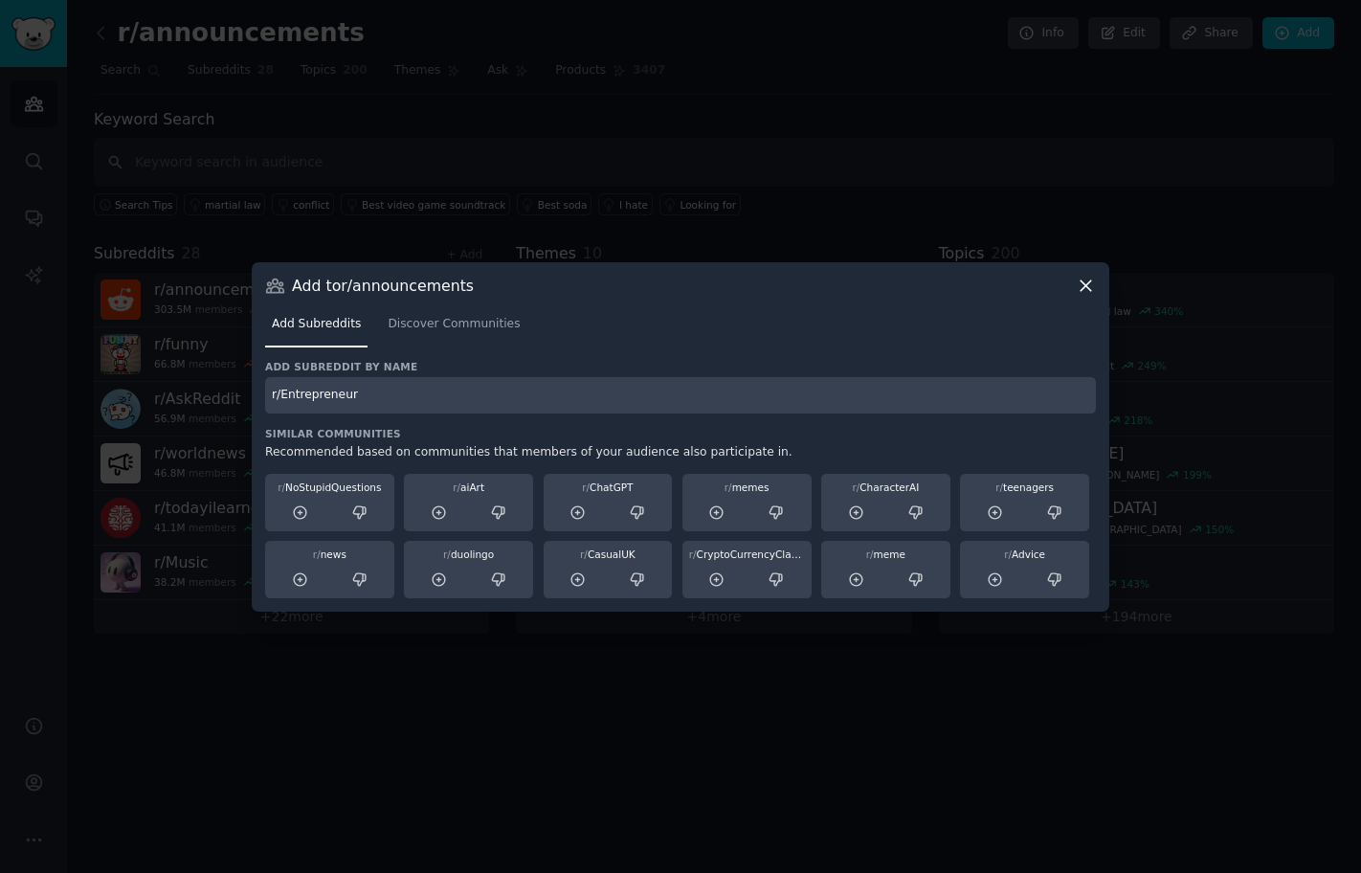
type input "r/Entrepreneur"
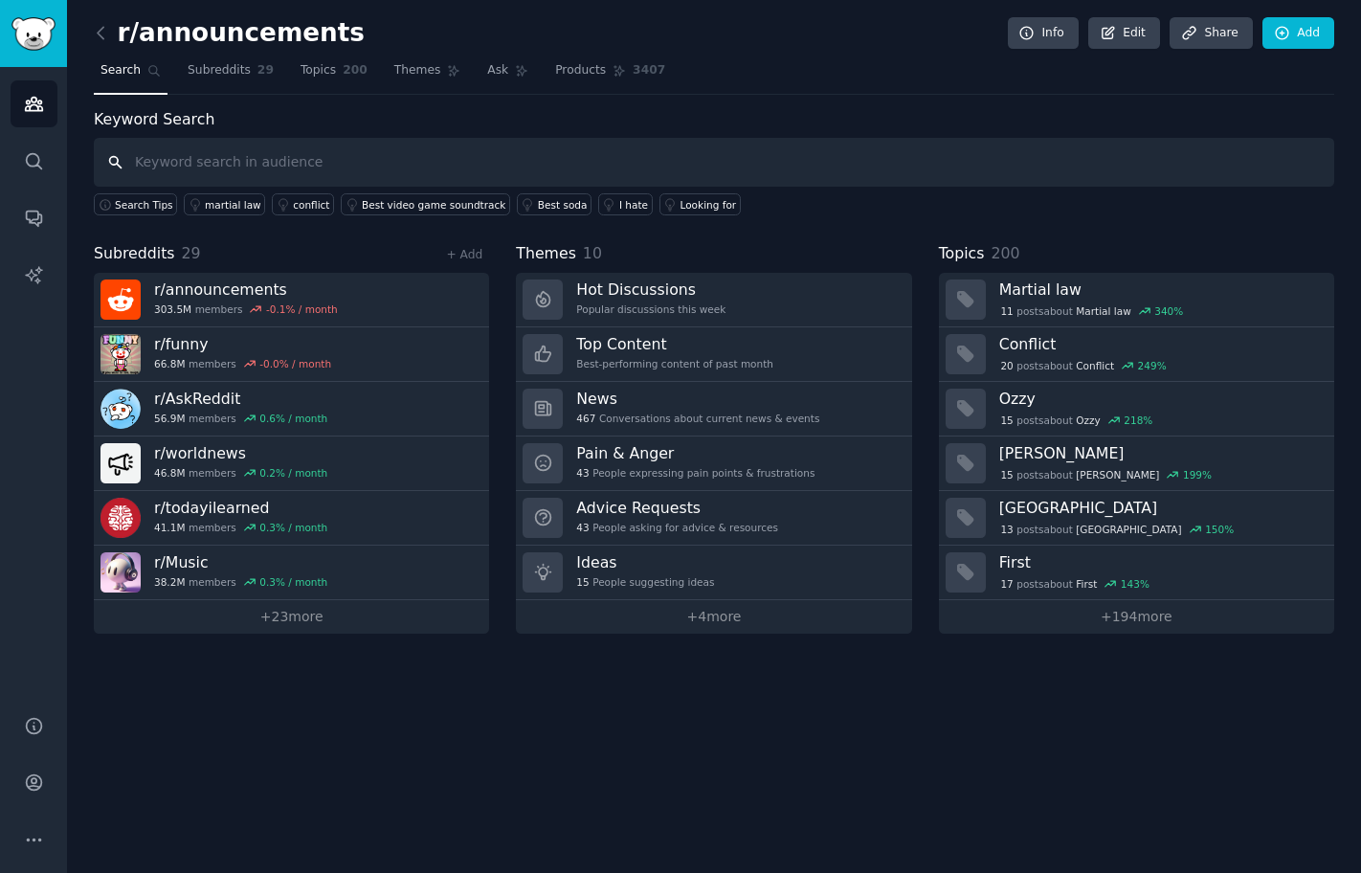
click at [357, 171] on input "text" at bounding box center [714, 162] width 1240 height 49
paste input "r/psychology"
type input "r/psychology"
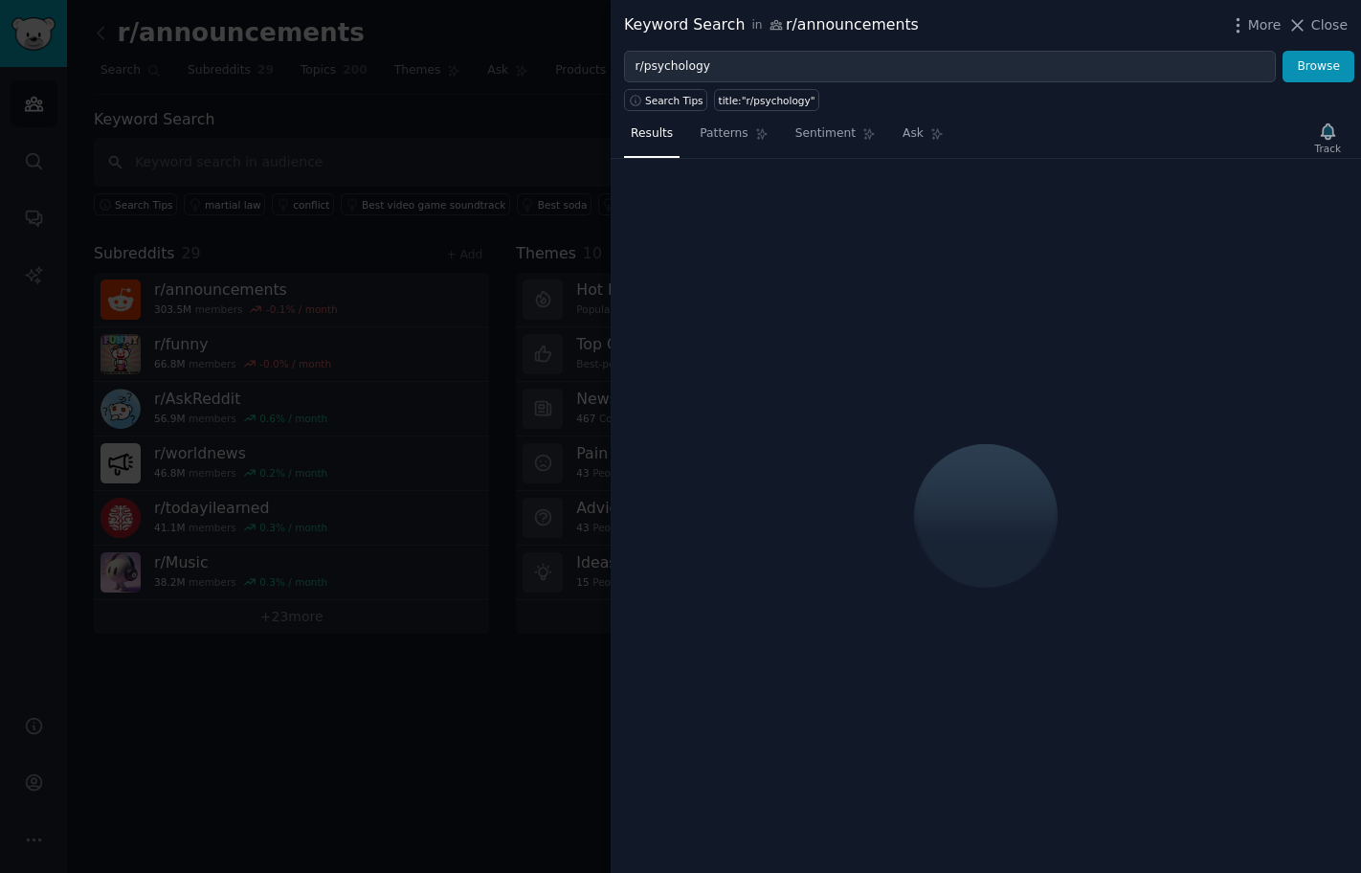
click at [357, 141] on div at bounding box center [680, 436] width 1361 height 873
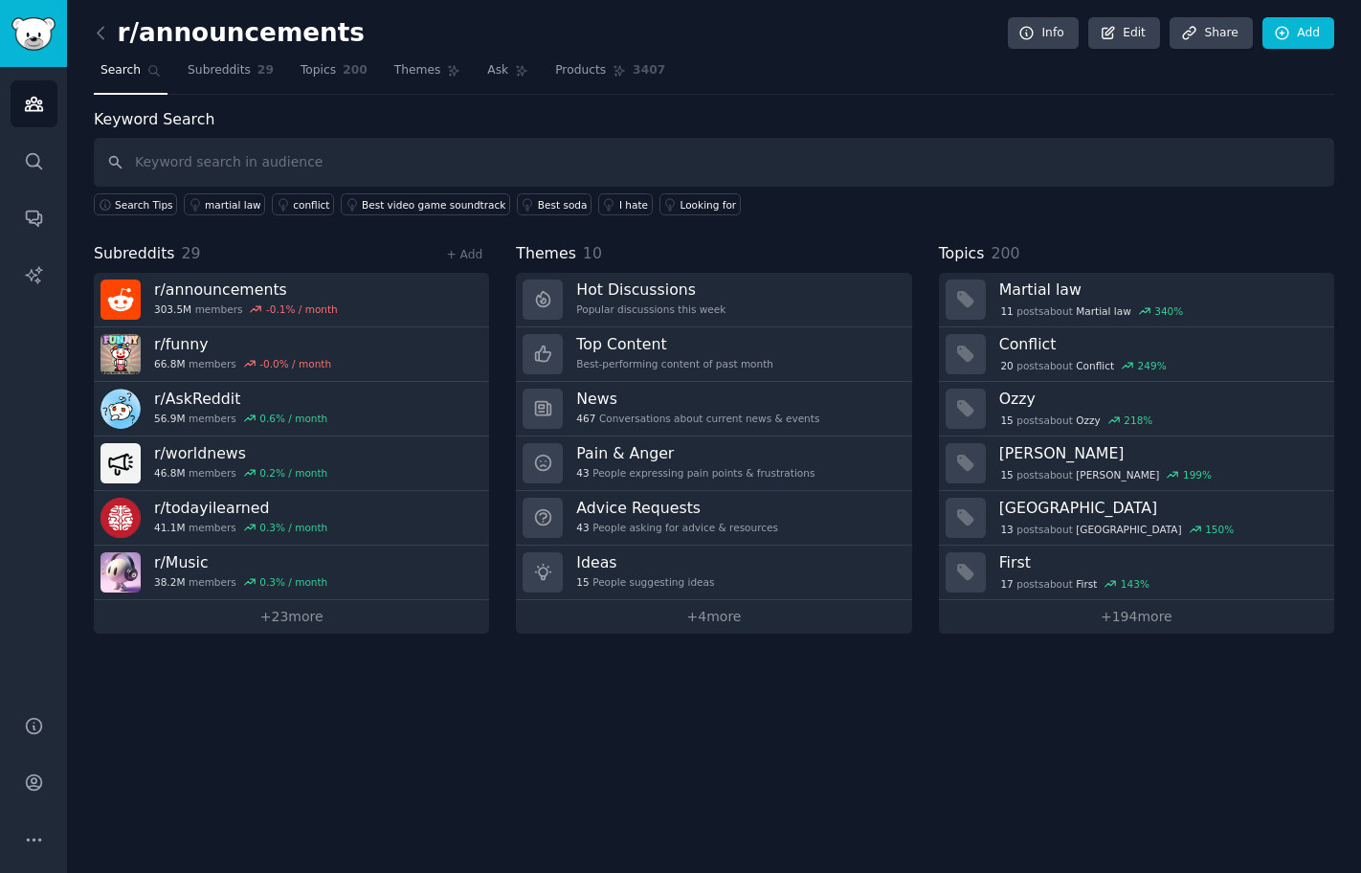
click at [466, 245] on div "+ Add" at bounding box center [464, 254] width 50 height 20
click at [469, 254] on link "+ Add" at bounding box center [464, 254] width 36 height 13
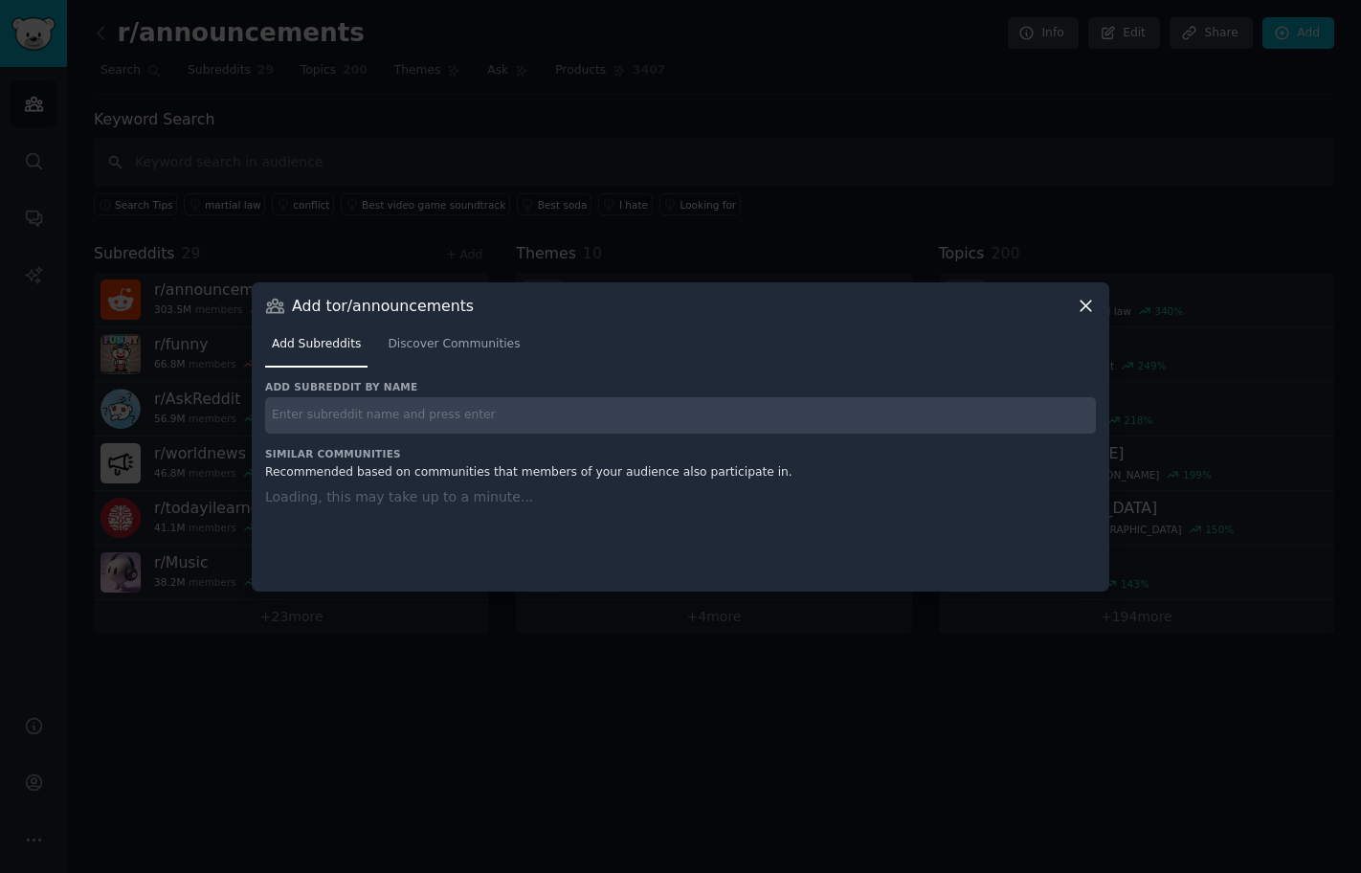
click at [500, 413] on input "text" at bounding box center [680, 415] width 831 height 37
paste input "r/psychology"
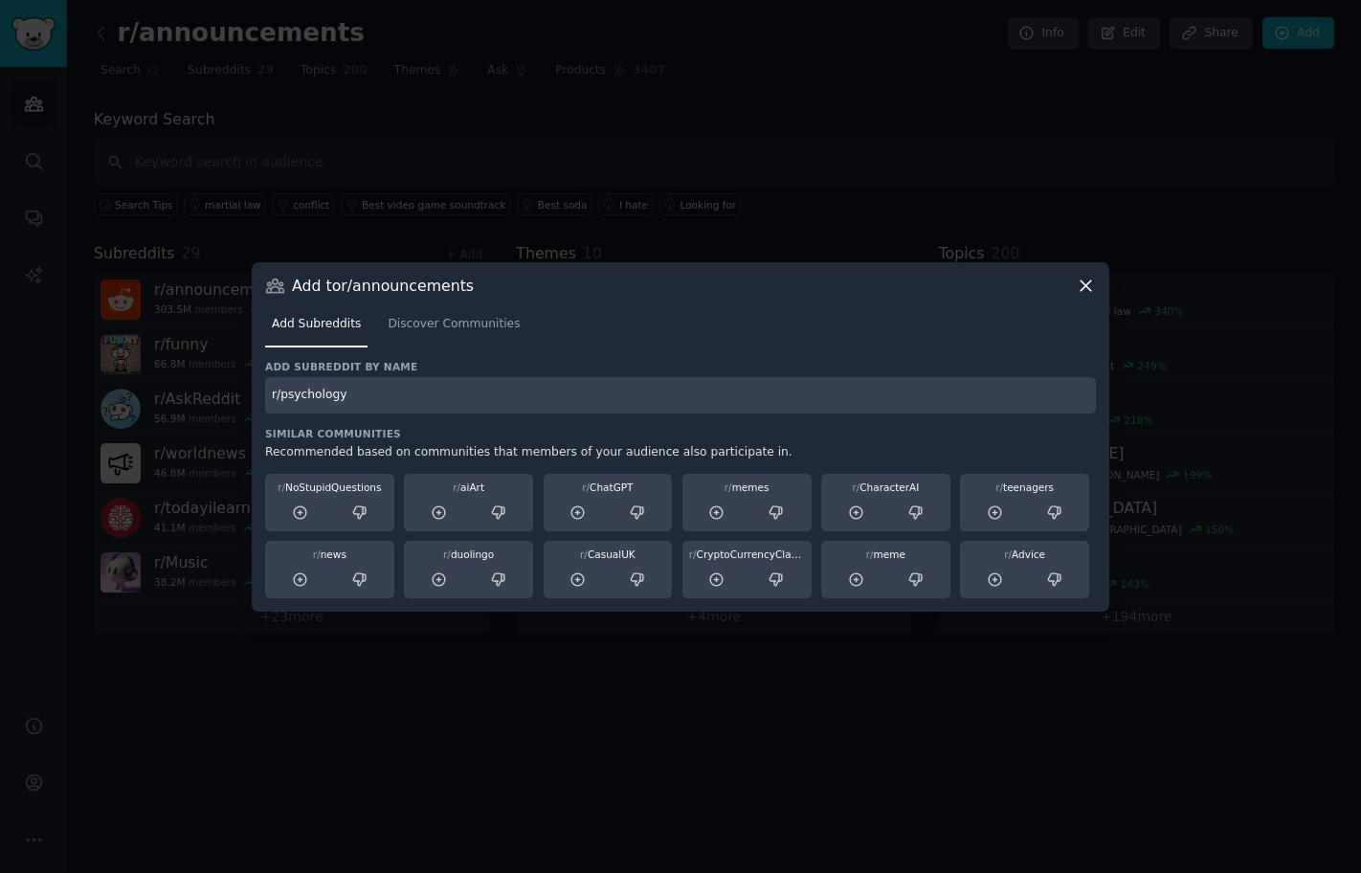
type input "r/psychology"
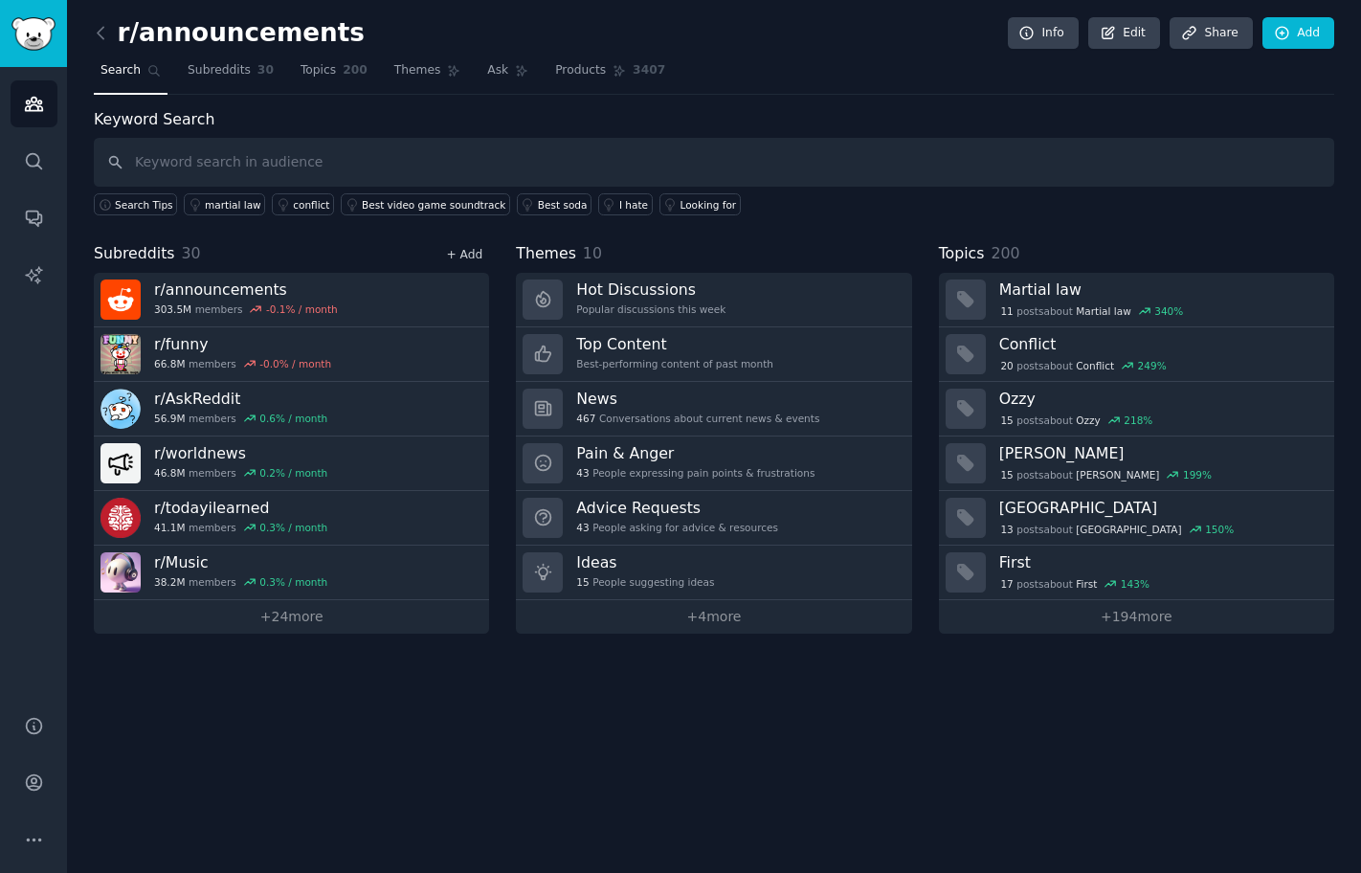
click at [471, 254] on link "+ Add" at bounding box center [464, 254] width 36 height 13
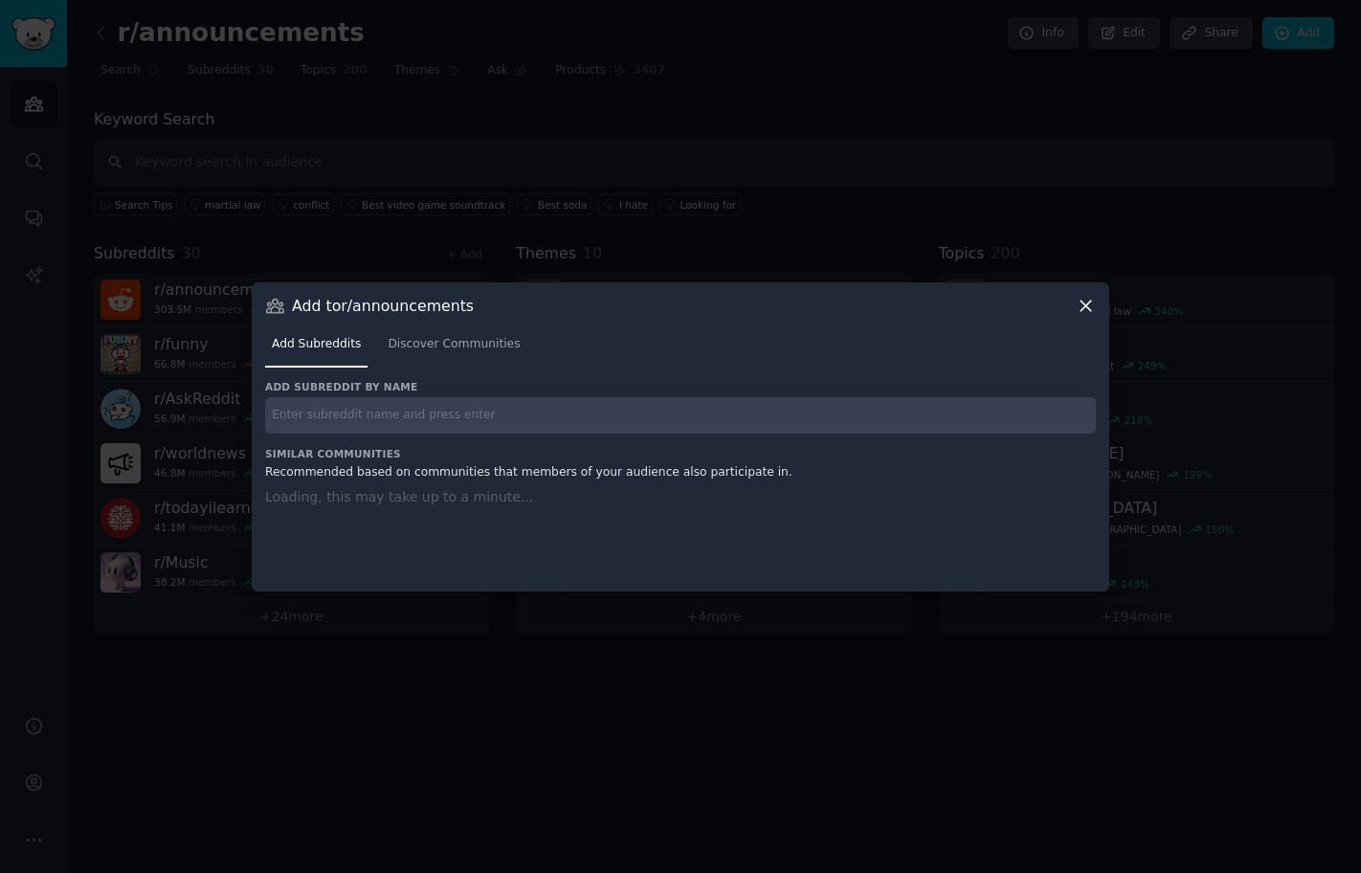
click at [463, 411] on input "text" at bounding box center [680, 415] width 831 height 37
paste input "r/solotravel"
type input "r/solotravel"
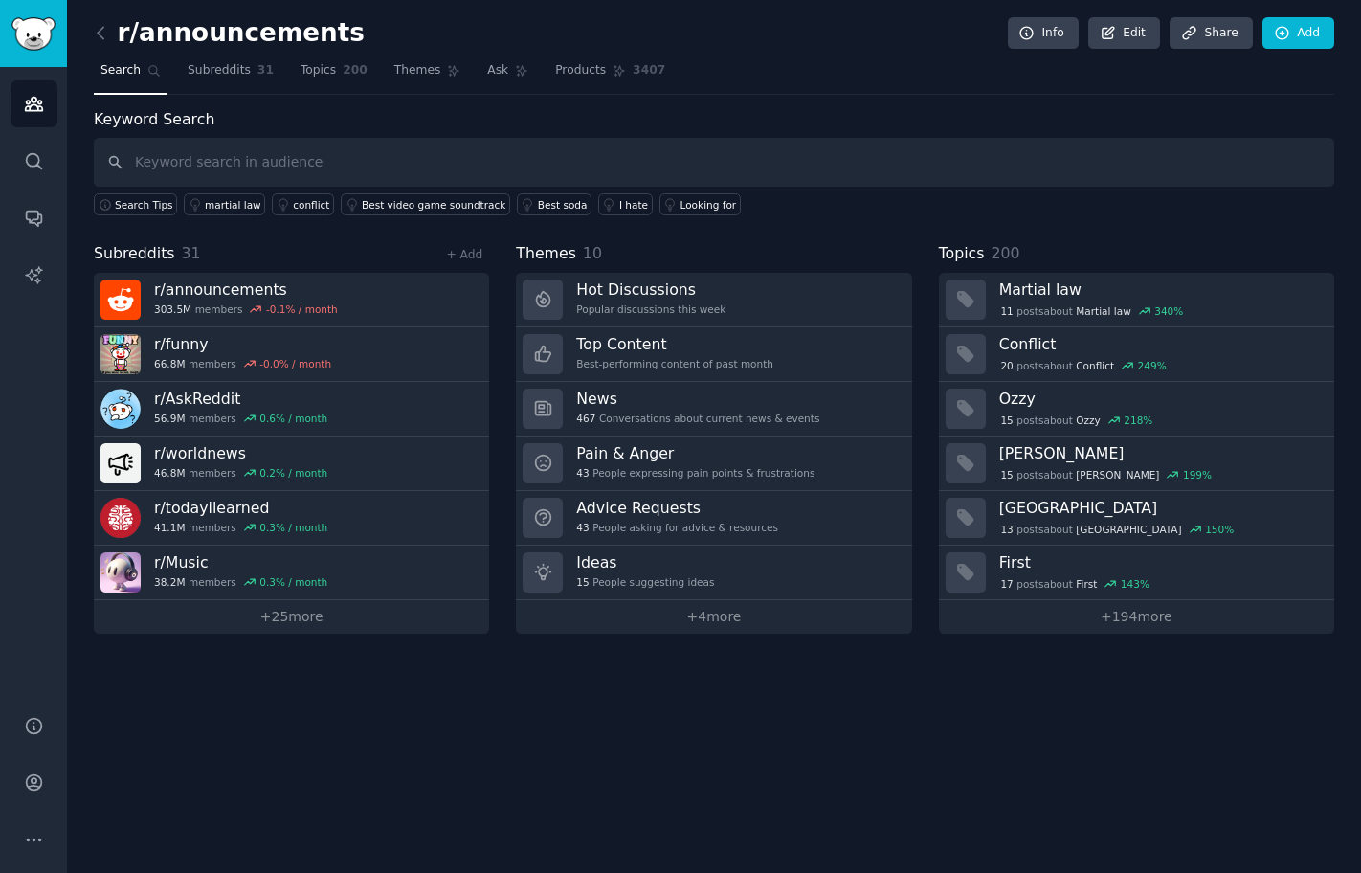
click at [489, 257] on div "Subreddits 31 + Add r/ announcements 303.5M members -0.1 % / month r/ funny 66.…" at bounding box center [714, 437] width 1240 height 391
click at [481, 257] on div "+ Add" at bounding box center [464, 254] width 50 height 20
click at [477, 256] on link "+ Add" at bounding box center [464, 254] width 36 height 13
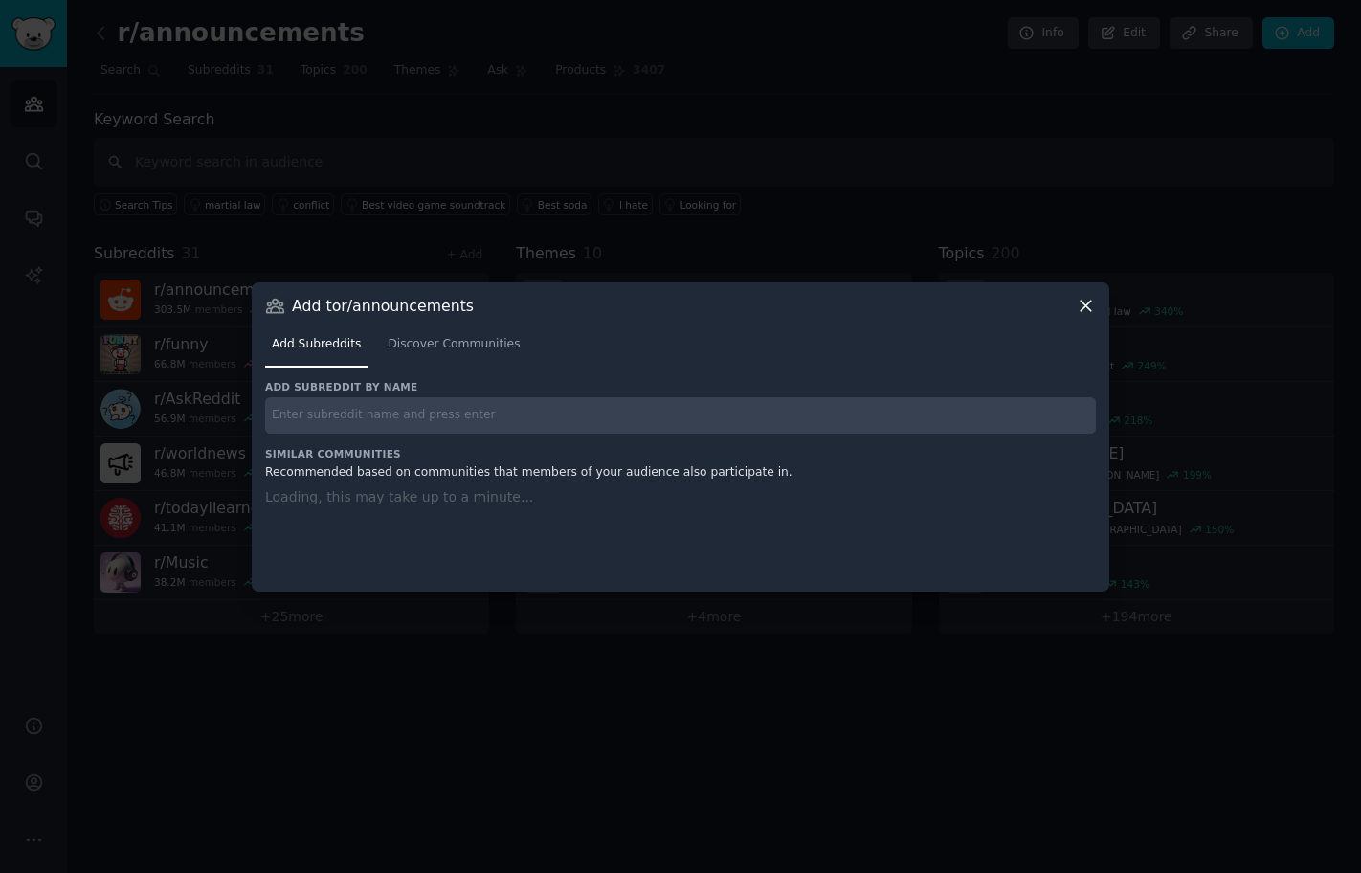
click at [491, 398] on input "text" at bounding box center [680, 415] width 831 height 37
paste input "r/Design"
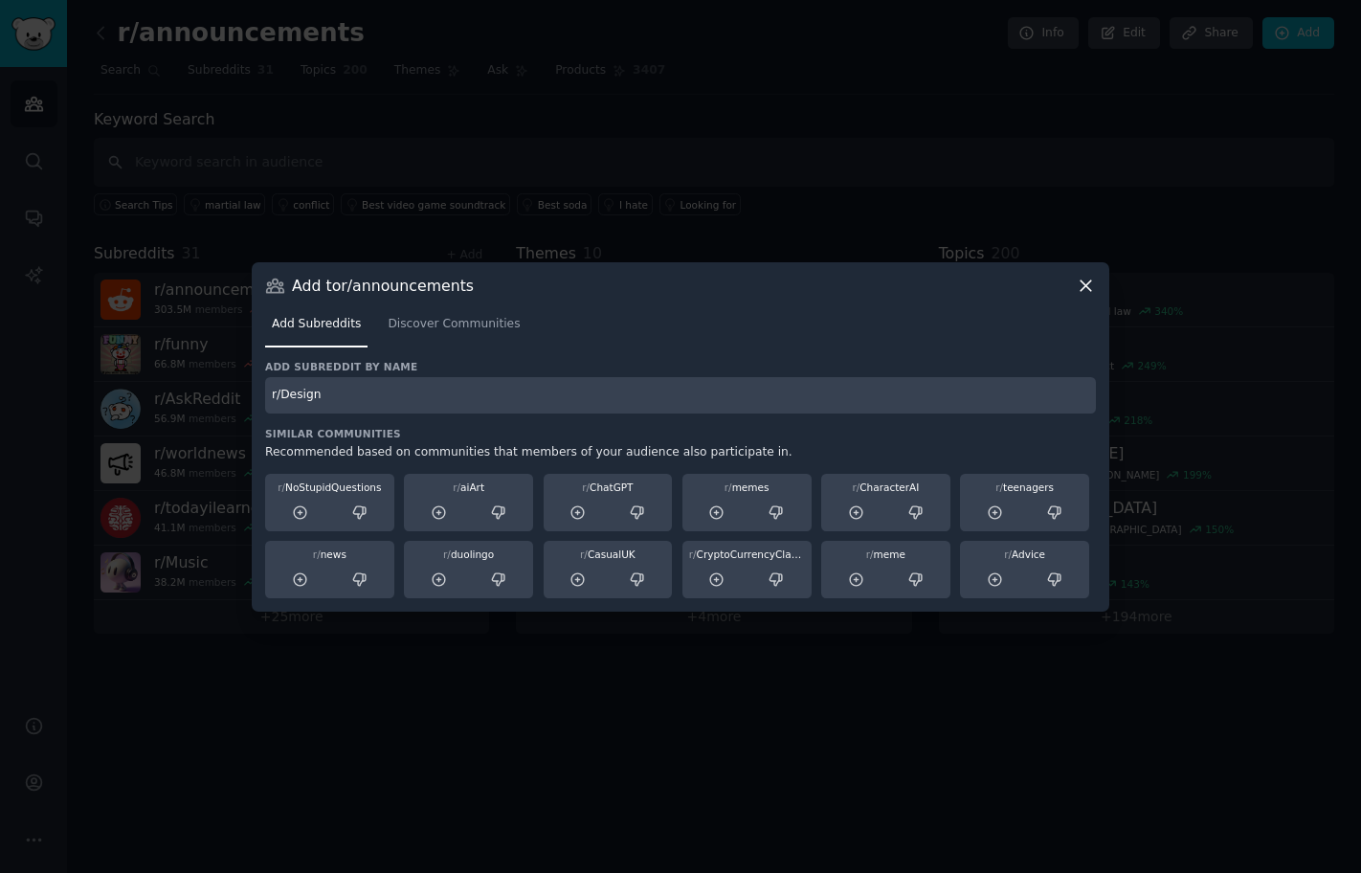
type input "r/Design"
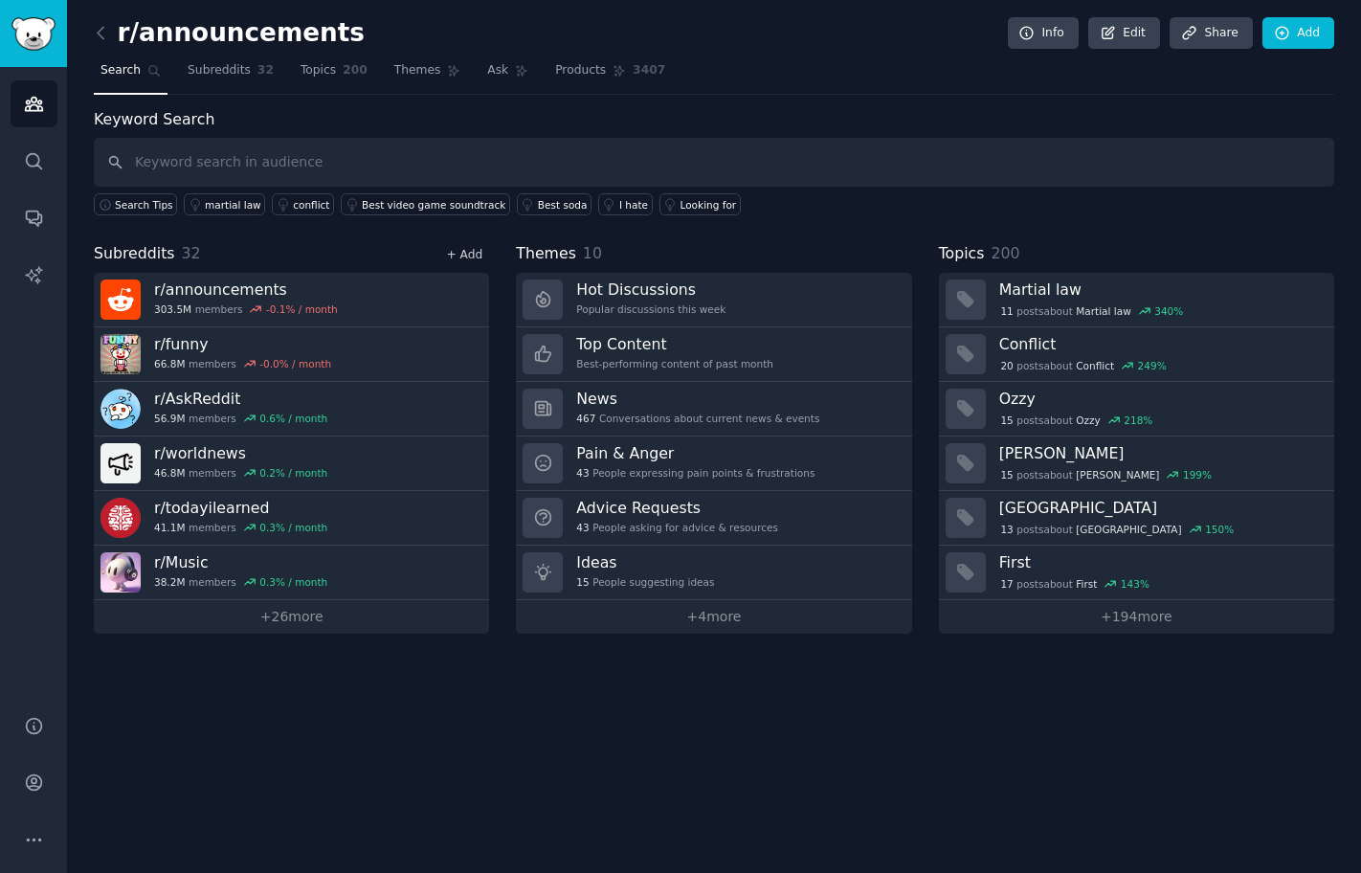
click at [463, 259] on link "+ Add" at bounding box center [464, 254] width 36 height 13
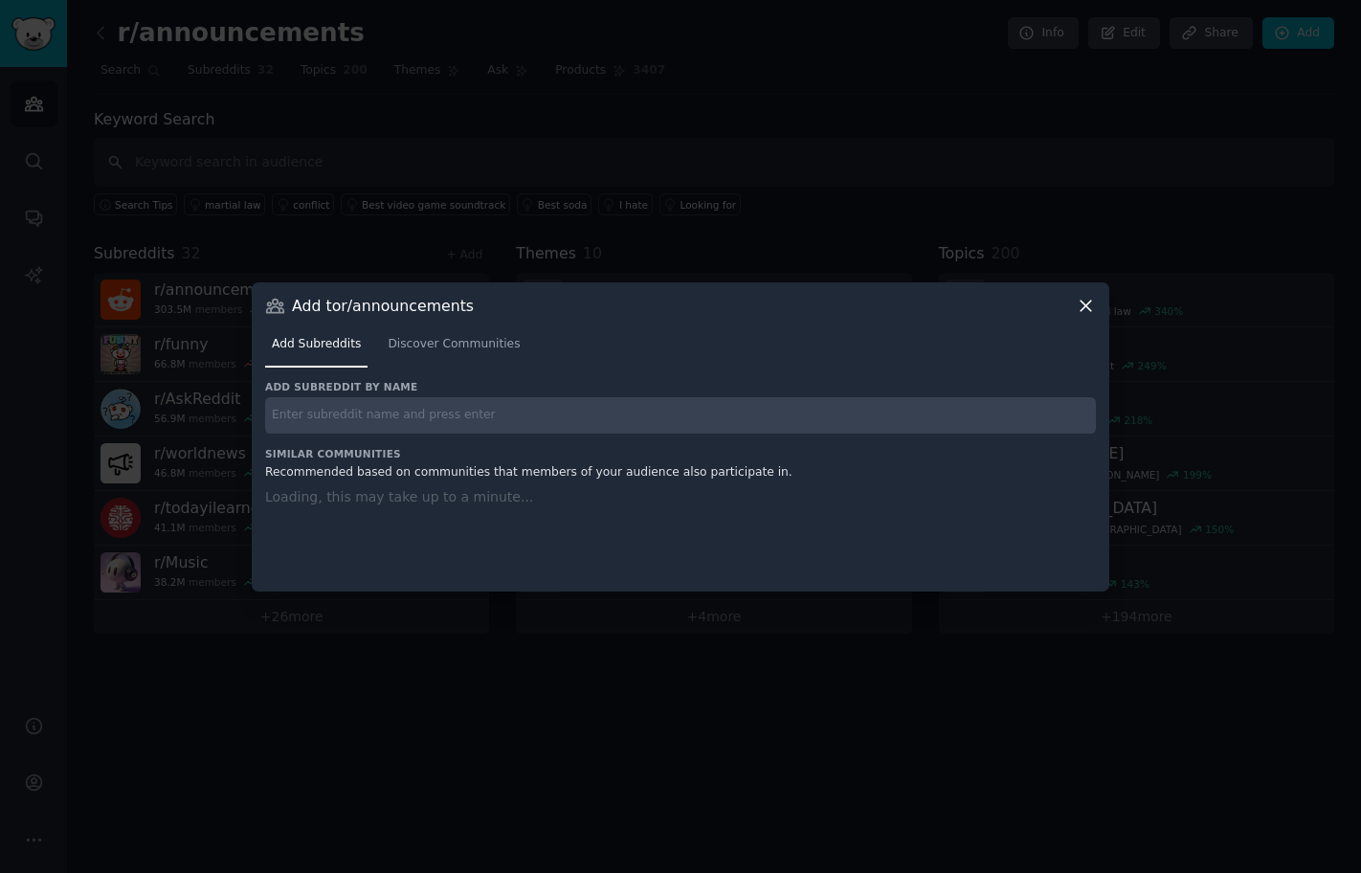
click at [410, 405] on input "text" at bounding box center [680, 415] width 831 height 37
paste input "r/relationships 3.6M members"
drag, startPoint x: 353, startPoint y: 415, endPoint x: 699, endPoint y: 433, distance: 345.9
click at [699, 433] on div "Add subreddit by name r/relationships 3.6M members Similar Communities Recommen…" at bounding box center [680, 474] width 831 height 188
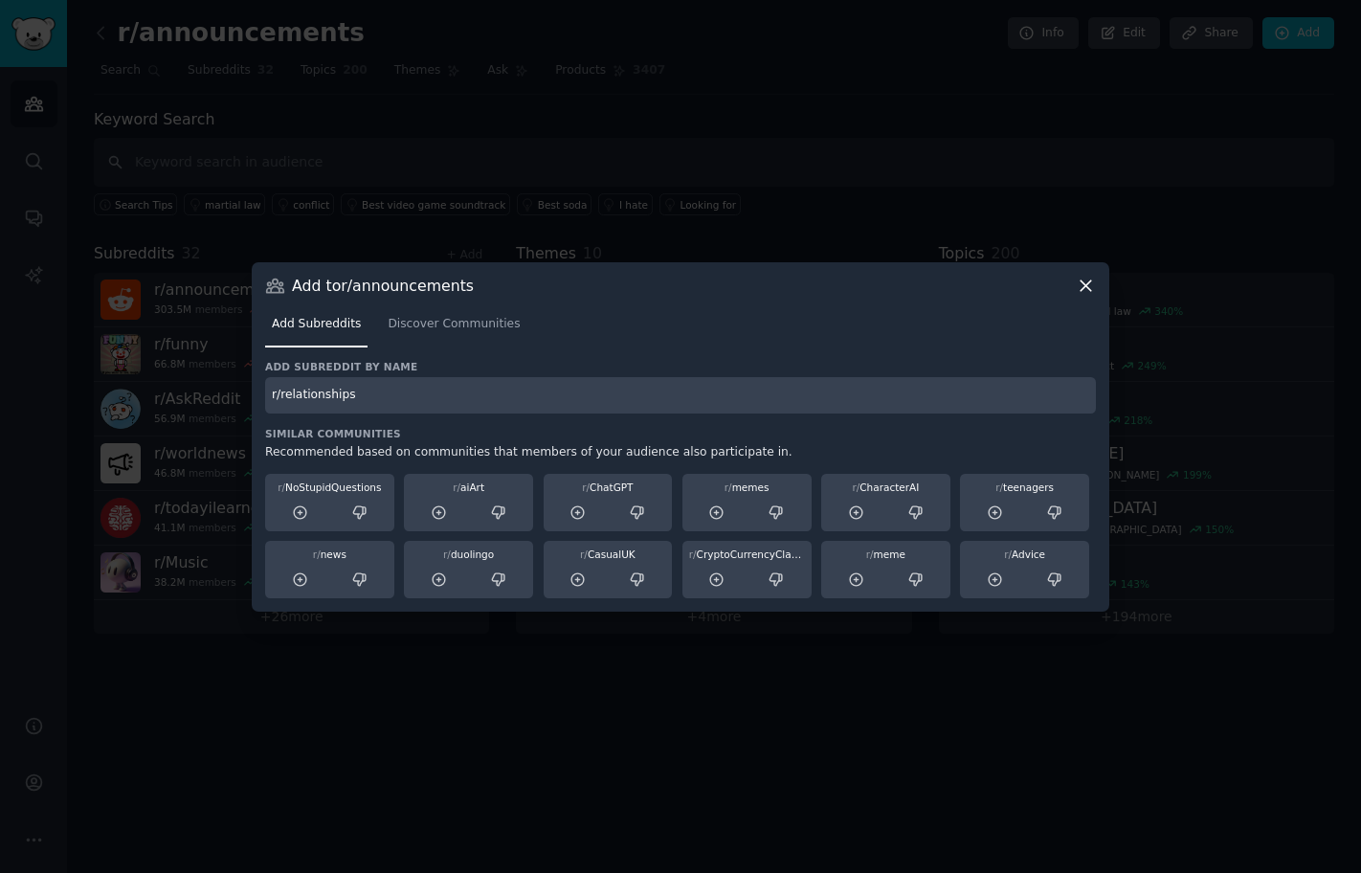
type input "r/relationships"
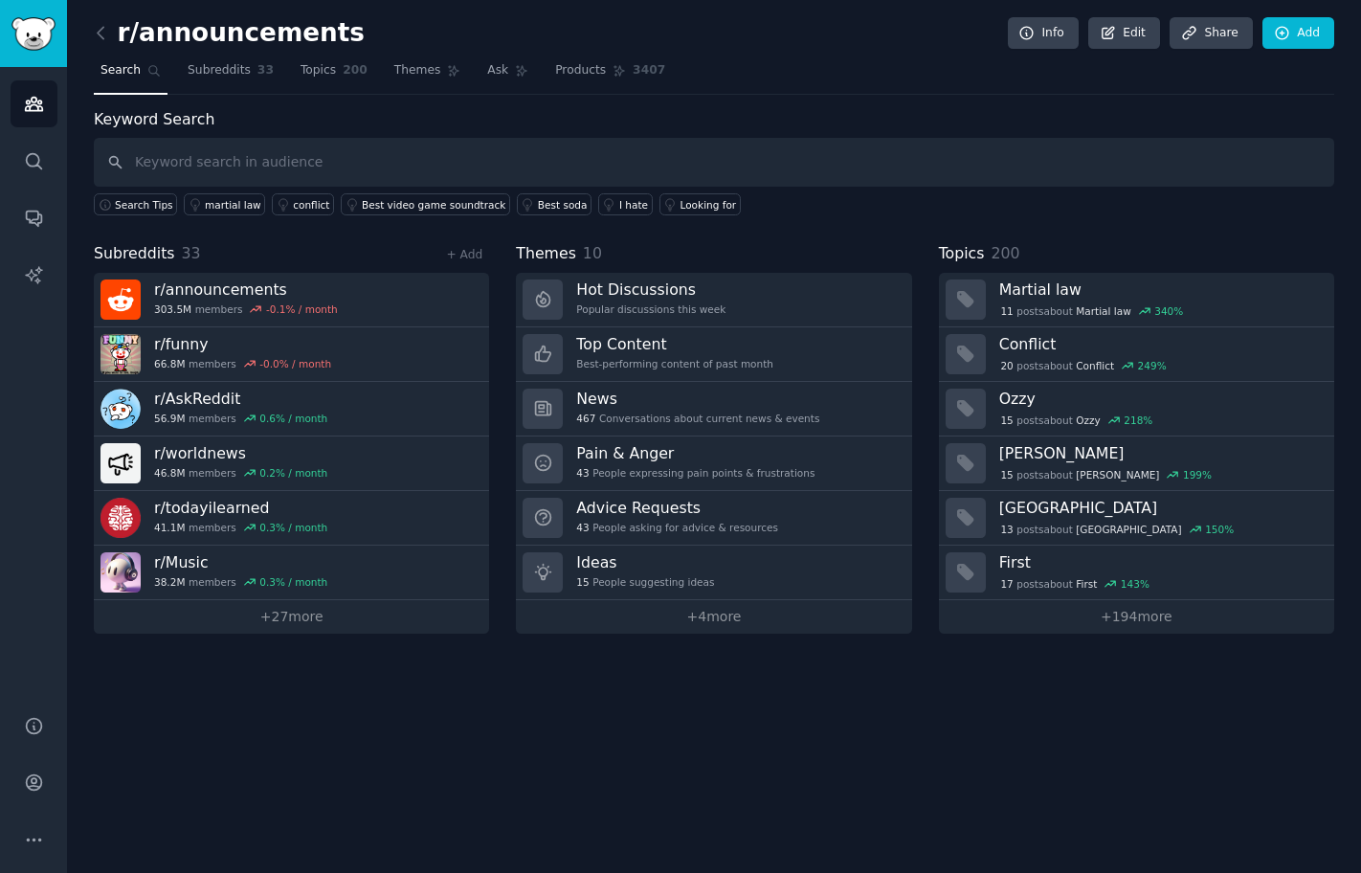
click at [466, 261] on div "+ Add" at bounding box center [464, 254] width 50 height 20
click at [467, 257] on link "+ Add" at bounding box center [464, 254] width 36 height 13
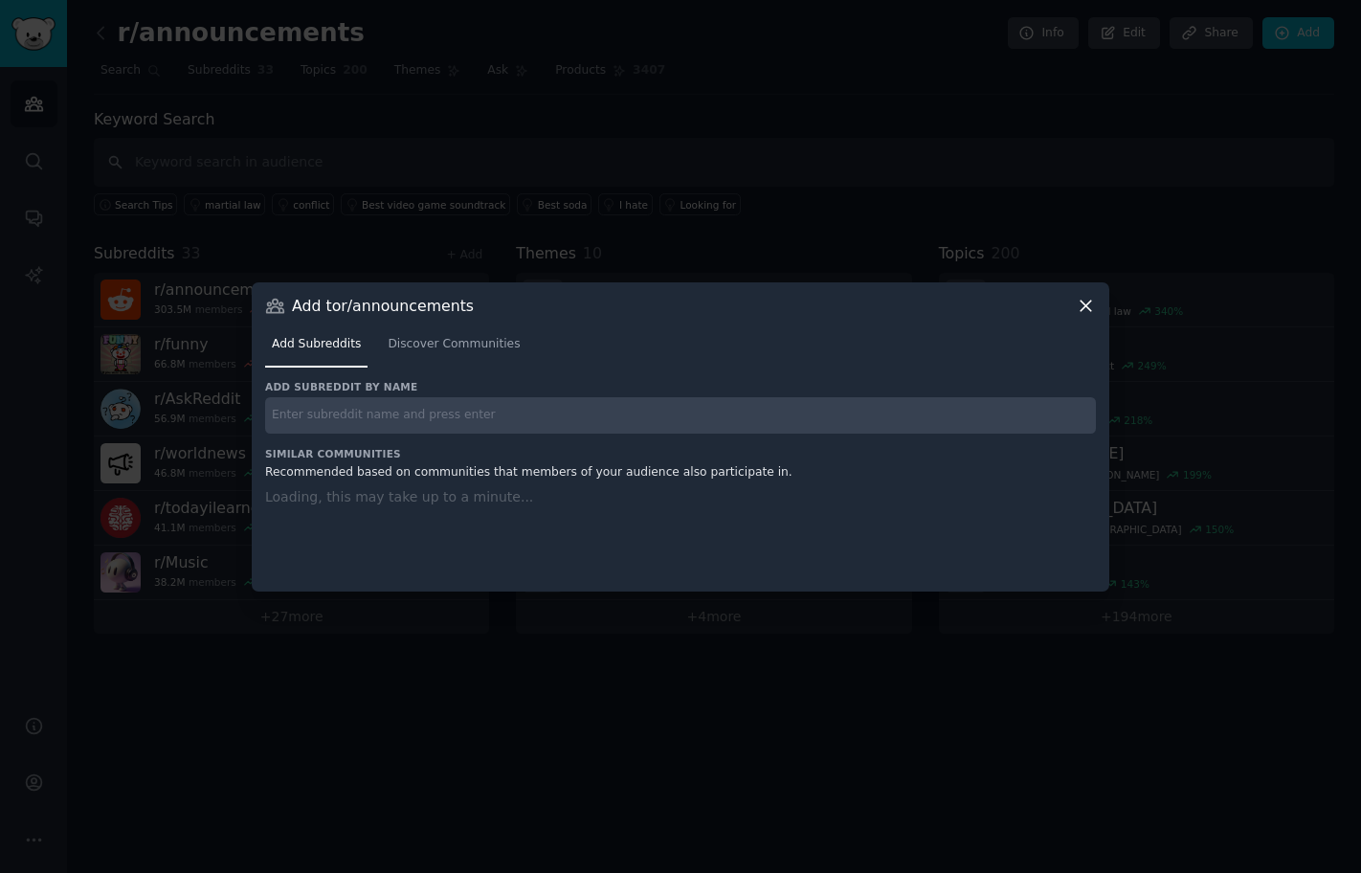
click at [402, 415] on input "text" at bounding box center [680, 415] width 831 height 37
paste input "r/Design 4.4M members -0.0% / month More Massive Super Active Description Desig…"
type input "r/Design 4.4M members -0.0% / month More Massive Super Active Description Desig…"
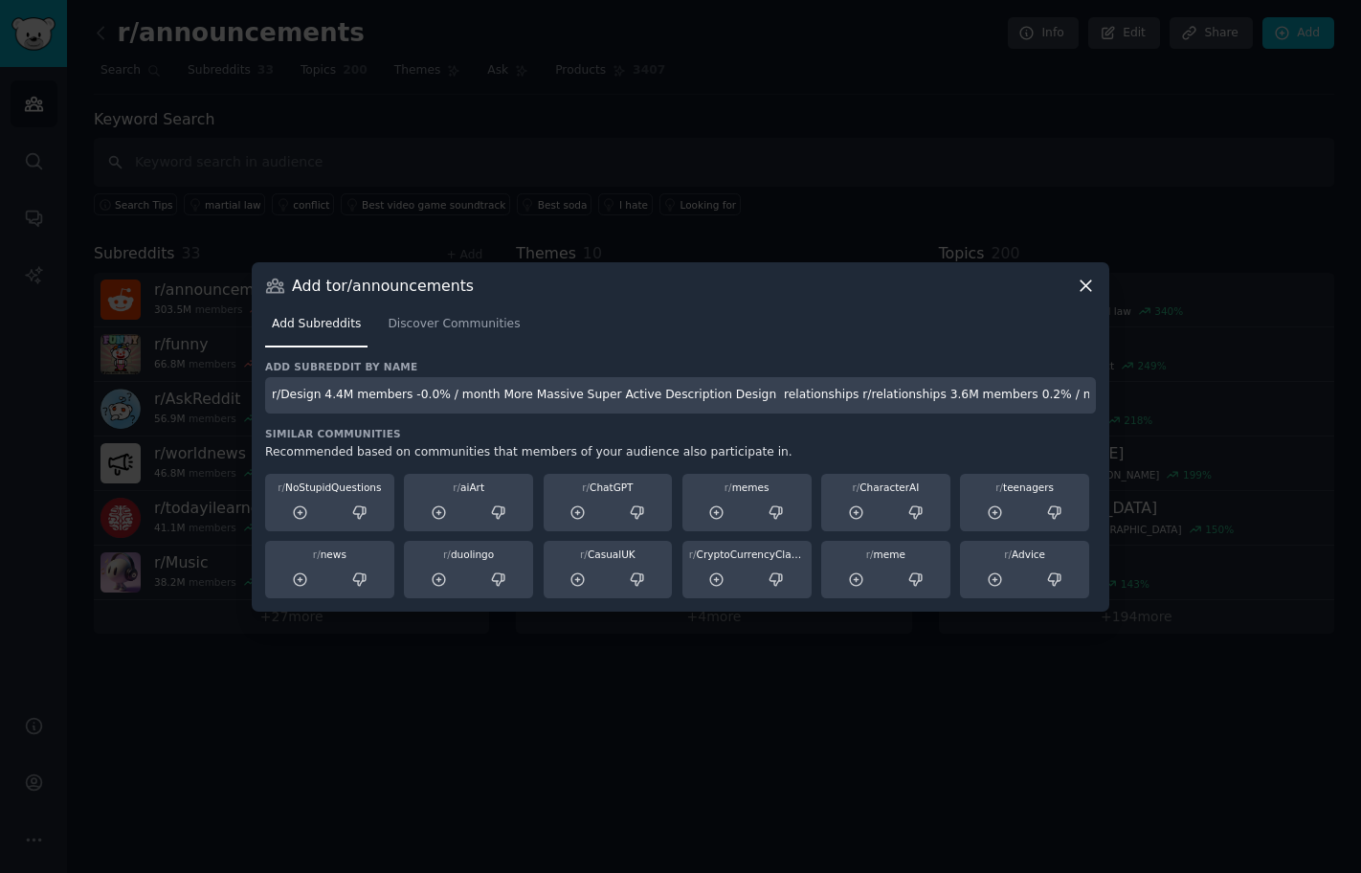
drag, startPoint x: 377, startPoint y: 414, endPoint x: -184, endPoint y: 369, distance: 562.5
click at [0, 369] on html "Audiences Audiences Search Conversations AI Reports Help Account More r/announc…" at bounding box center [680, 436] width 1361 height 873
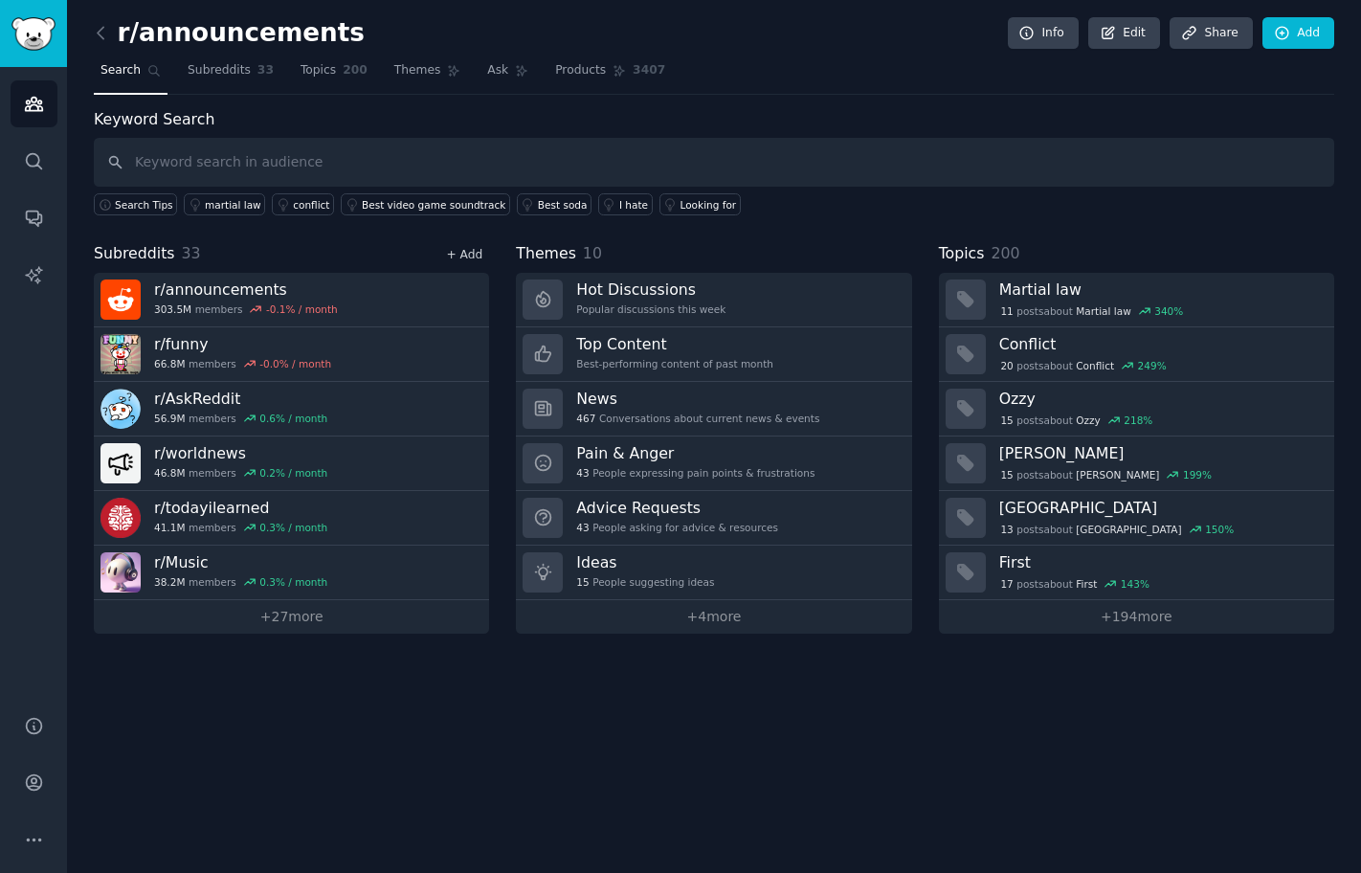
click at [467, 251] on link "+ Add" at bounding box center [464, 254] width 36 height 13
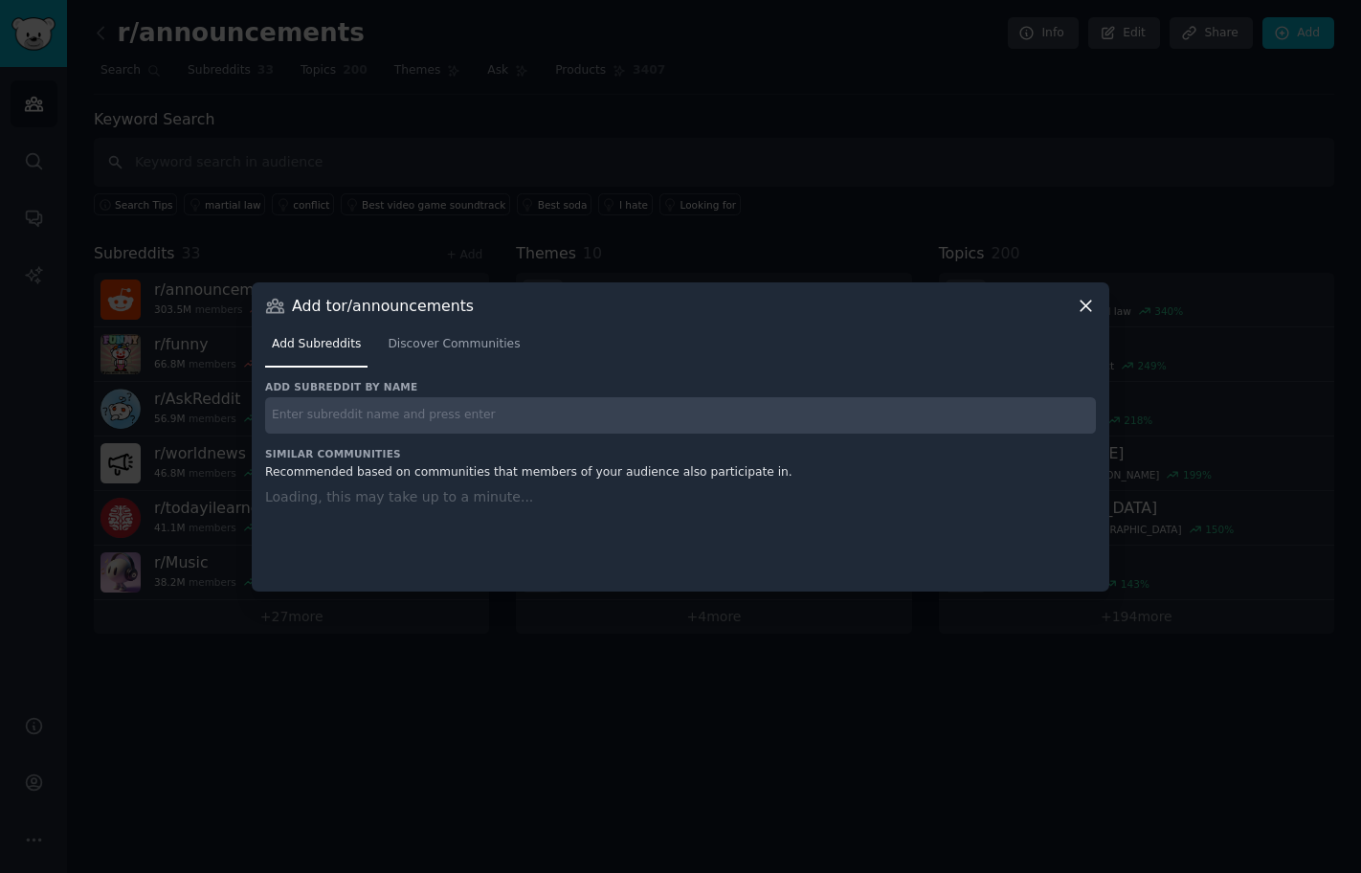
click at [332, 418] on input "text" at bounding box center [680, 415] width 831 height 37
paste input "r/Design 4.4M members -0.0% / month More Massive Super Active Description Desig…"
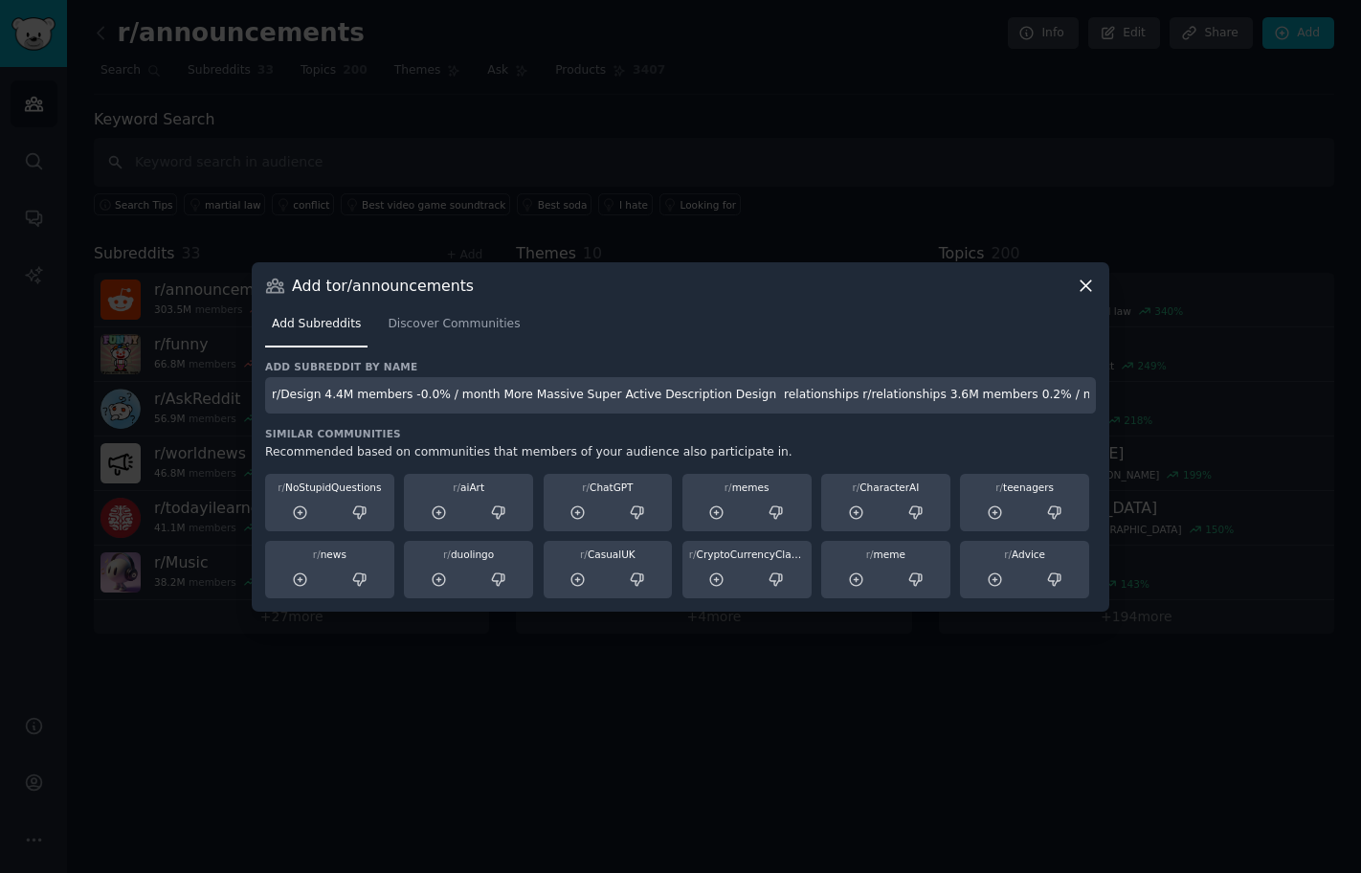
drag, startPoint x: 329, startPoint y: 418, endPoint x: 292, endPoint y: 396, distance: 43.3
click at [291, 397] on input "r/Design 4.4M members -0.0% / month More Massive Super Active Description Desig…" at bounding box center [680, 395] width 831 height 37
click at [306, 390] on input "r/Design 4.4M members -0.0% / month More Massive Super Active Description Desig…" at bounding box center [680, 395] width 831 height 37
click at [312, 389] on input "r/Design 4.4M members -0.0% / month More Massive Super Active Description Desig…" at bounding box center [680, 395] width 831 height 37
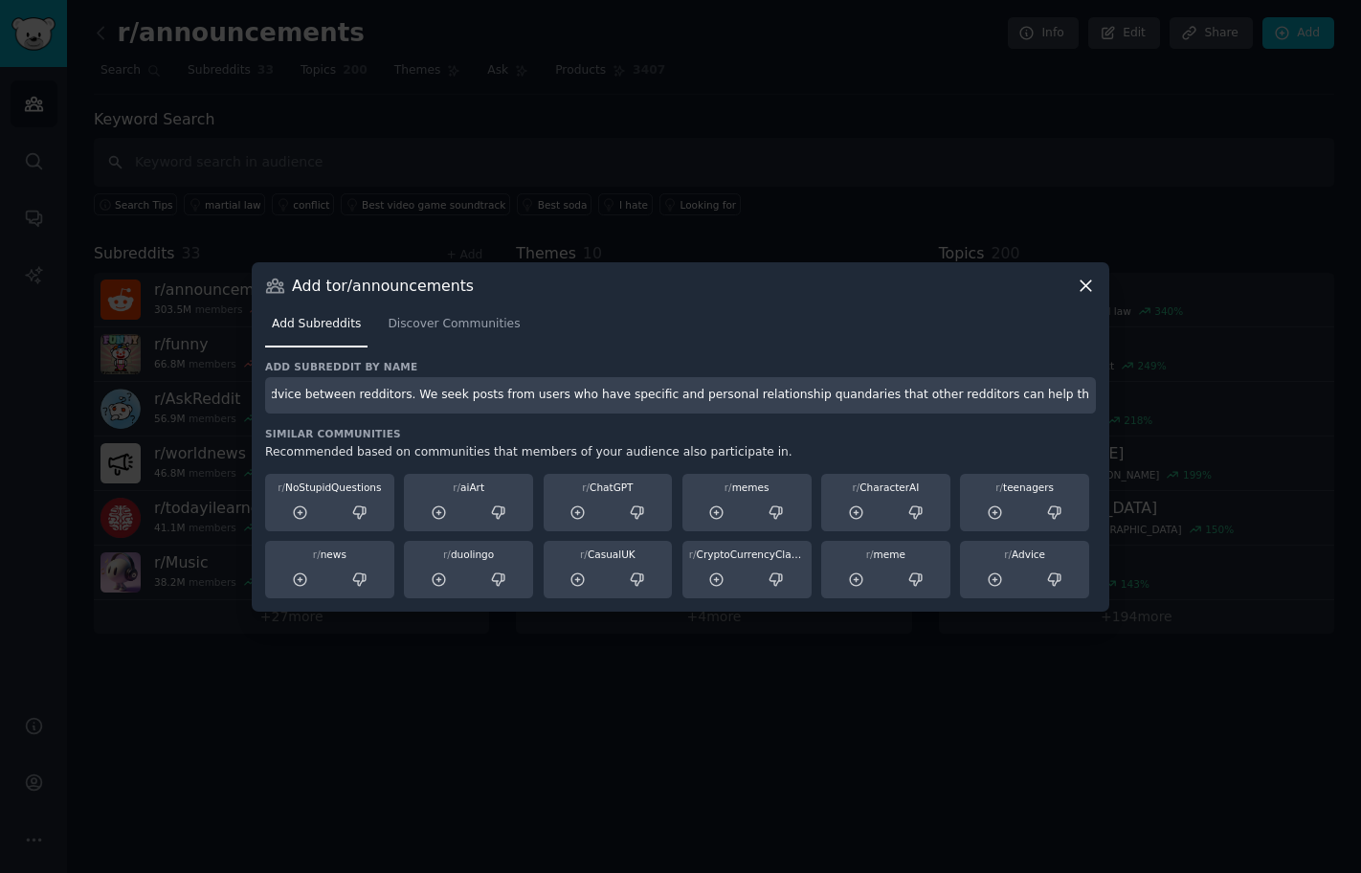
drag, startPoint x: 322, startPoint y: 391, endPoint x: 1142, endPoint y: 438, distance: 821.4
click at [1142, 438] on div "​ Add to r/announcements Add Subreddits Discover Communities Add subreddit by n…" at bounding box center [680, 436] width 1347 height 873
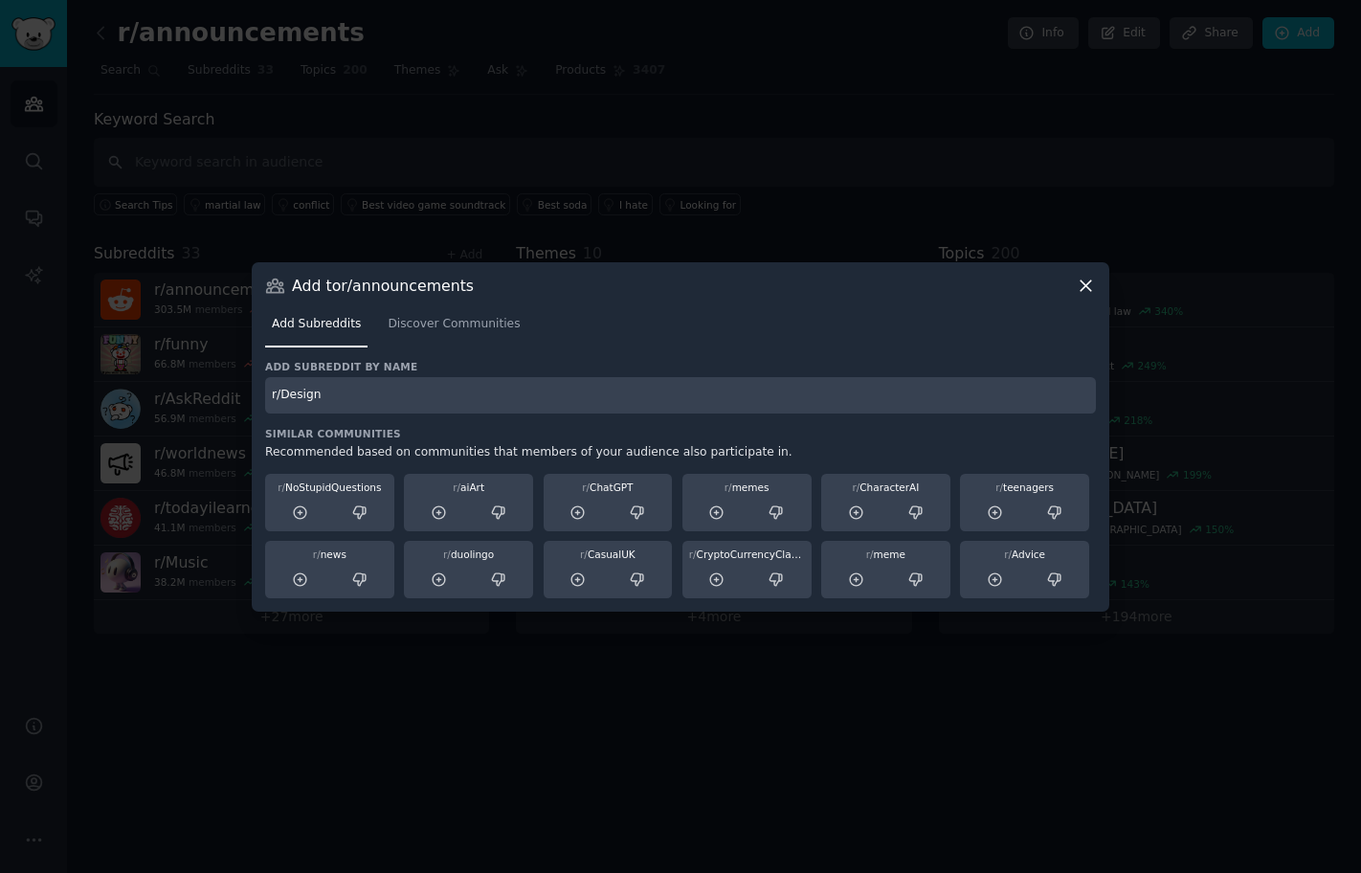
scroll to position [0, 0]
type input "r/Design"
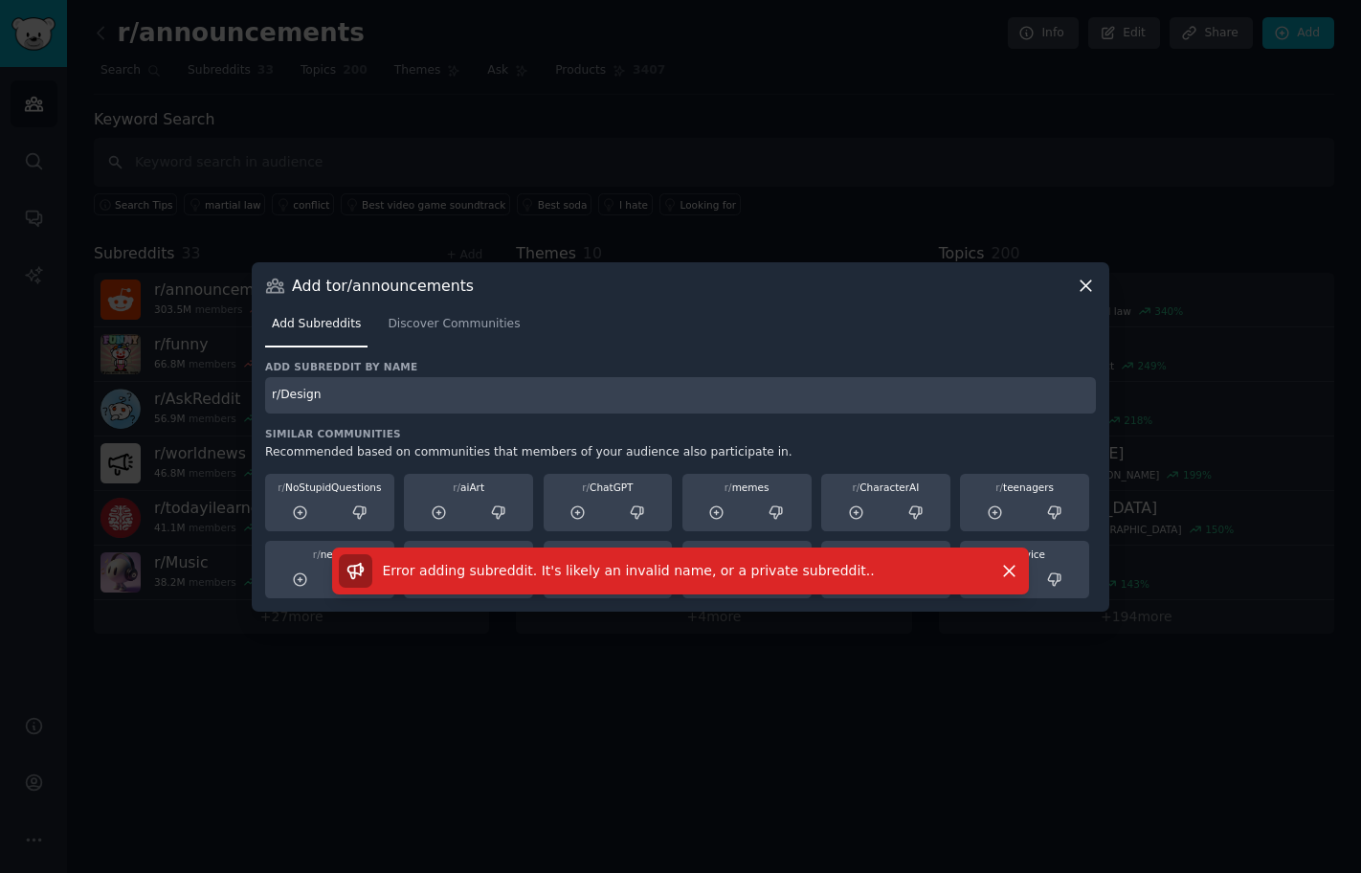
click at [565, 398] on input "r/Design" at bounding box center [680, 395] width 831 height 37
click at [434, 328] on span "Discover Communities" at bounding box center [454, 324] width 132 height 17
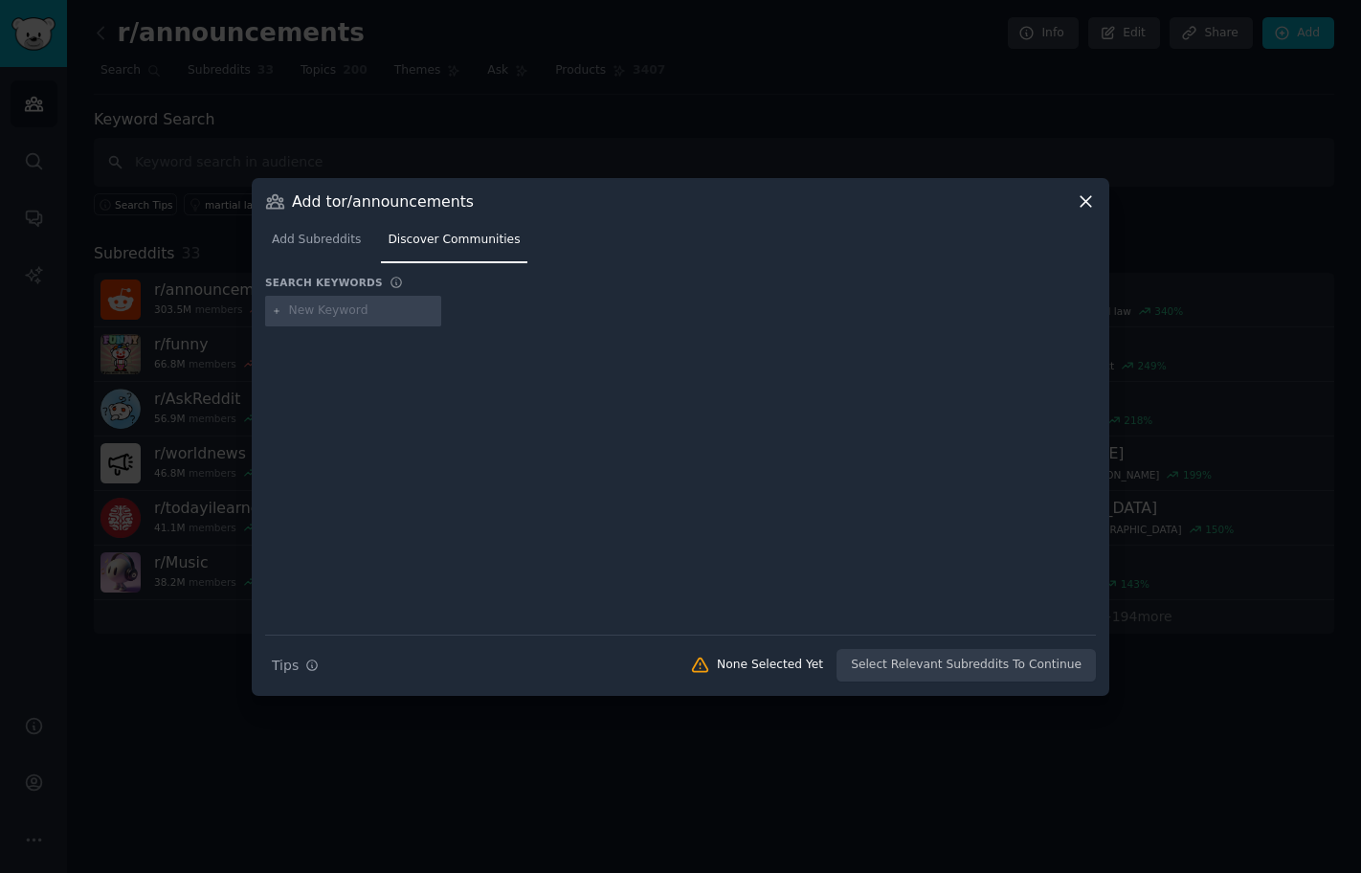
type input "r/Design 4.4M members -0.0% / month More Massive Super Active Description Desig…"
drag, startPoint x: 375, startPoint y: 312, endPoint x: -229, endPoint y: 276, distance: 604.9
click at [0, 276] on html "Audiences Audiences Search Conversations AI Reports Help Account More r/announc…" at bounding box center [680, 436] width 1361 height 873
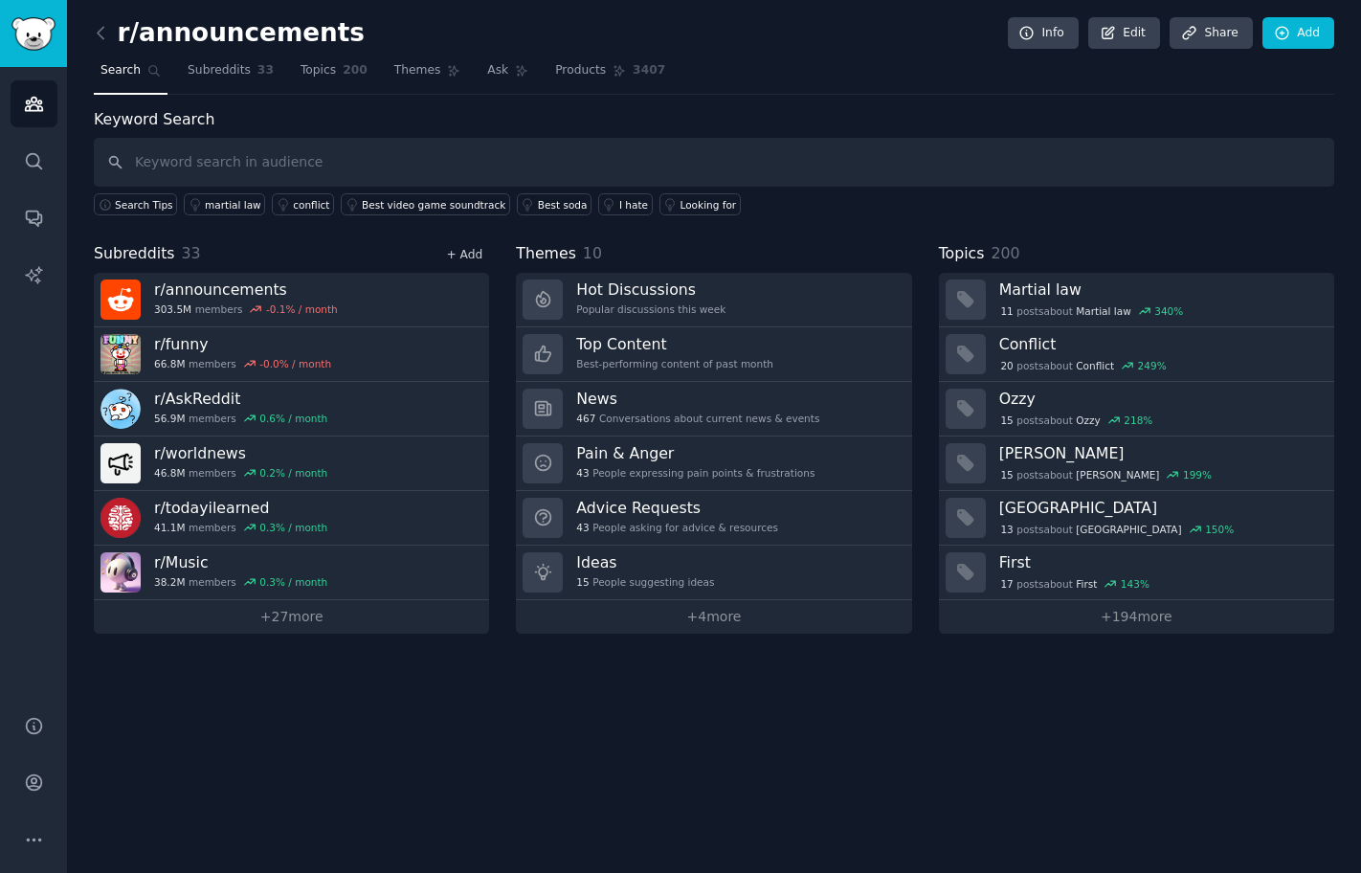
click at [457, 254] on link "+ Add" at bounding box center [464, 254] width 36 height 13
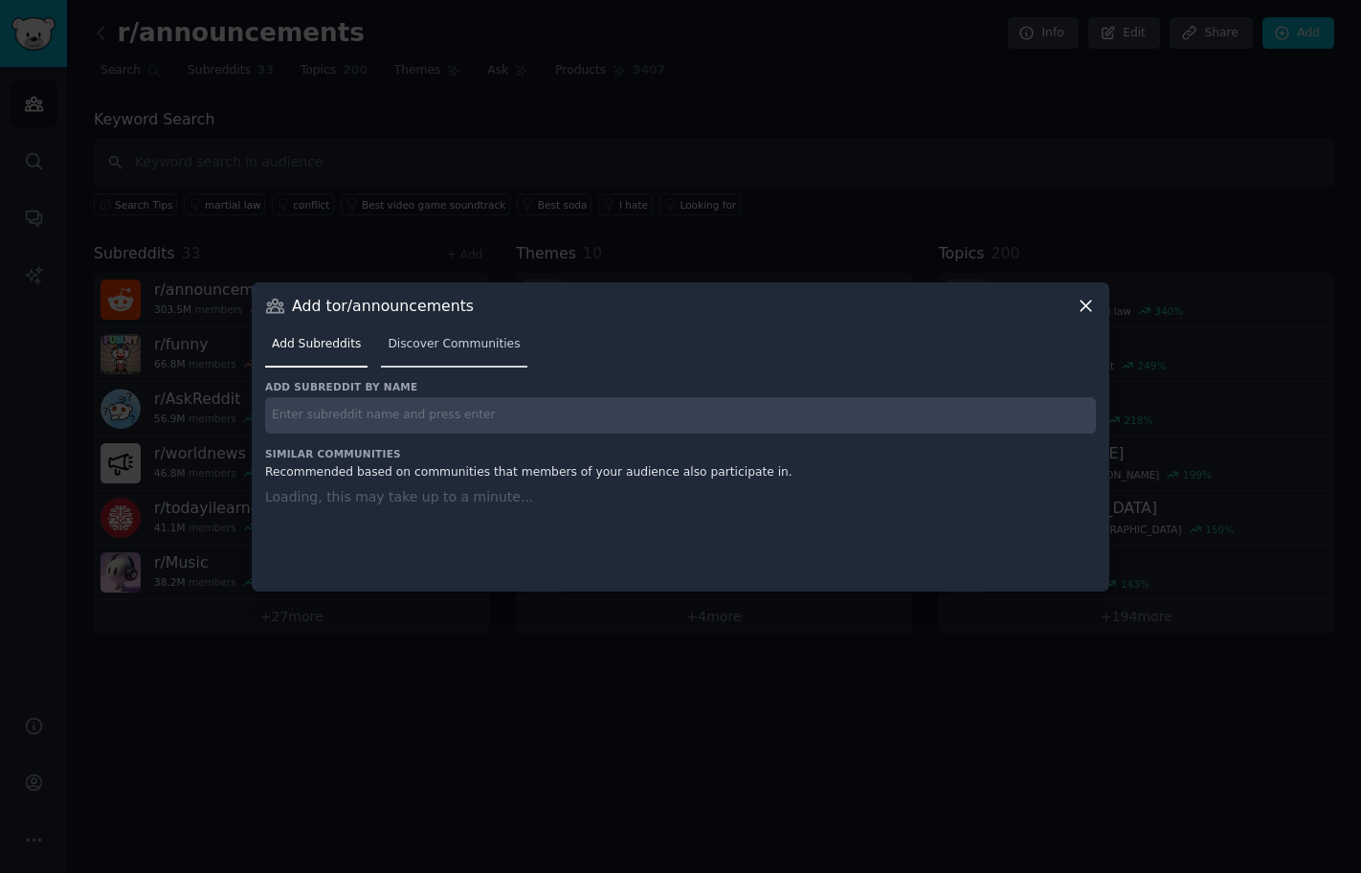
click at [426, 345] on span "Discover Communities" at bounding box center [454, 344] width 132 height 17
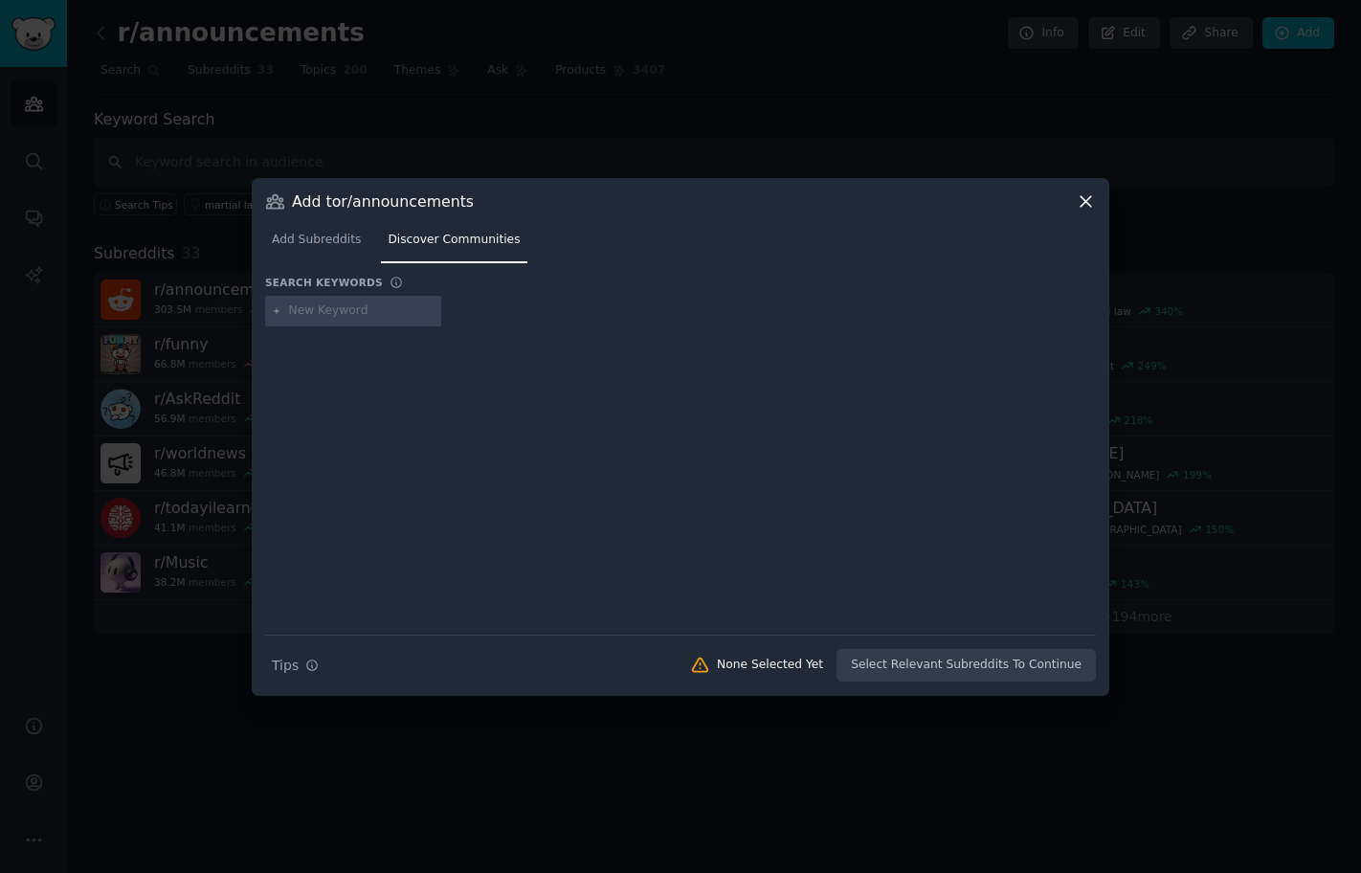
paste input "r/Design"
type input "r/Design"
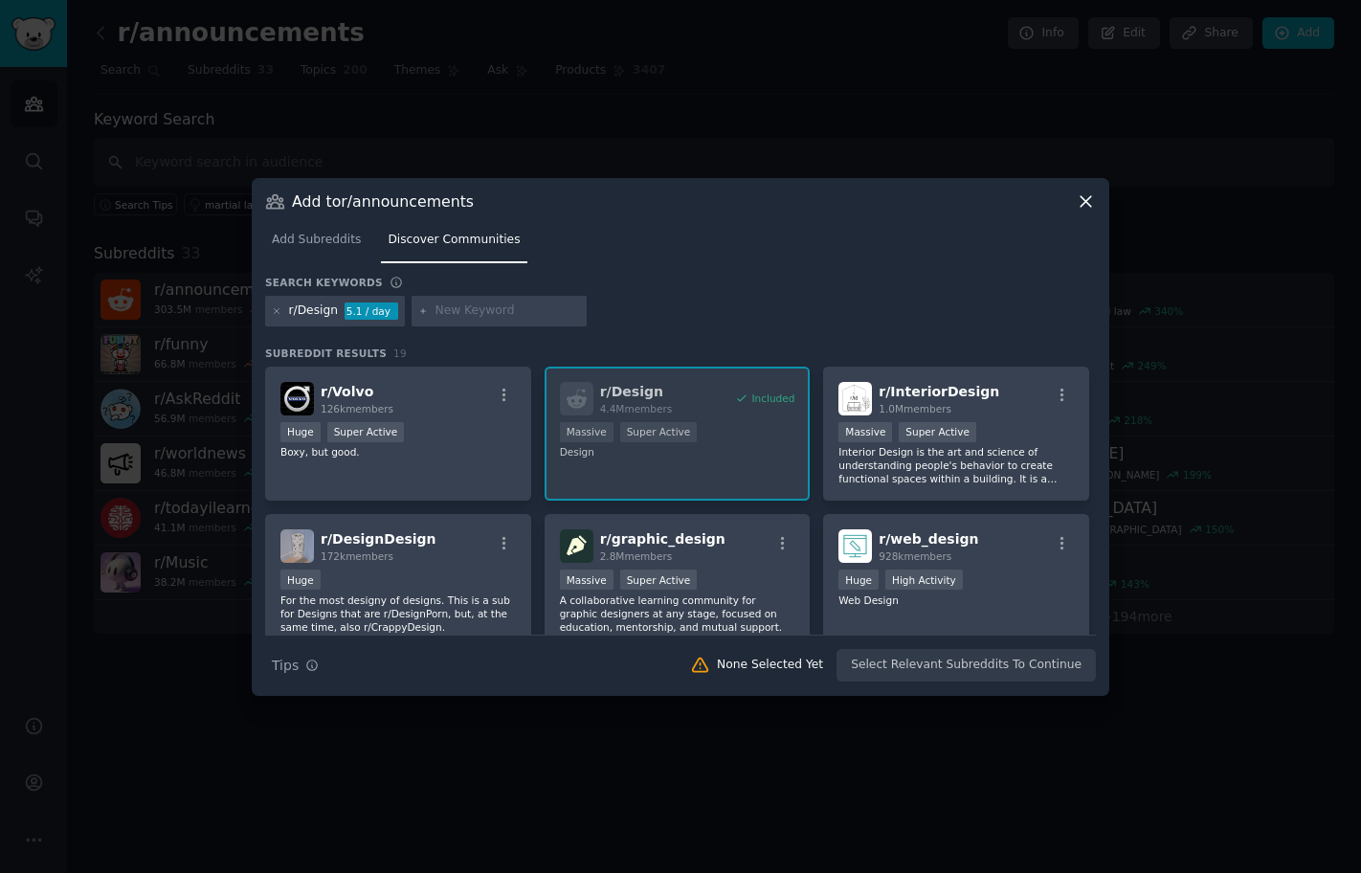
click at [325, 279] on h3 "Search keywords" at bounding box center [324, 282] width 118 height 13
click at [334, 246] on span "Add Subreddits" at bounding box center [316, 240] width 89 height 17
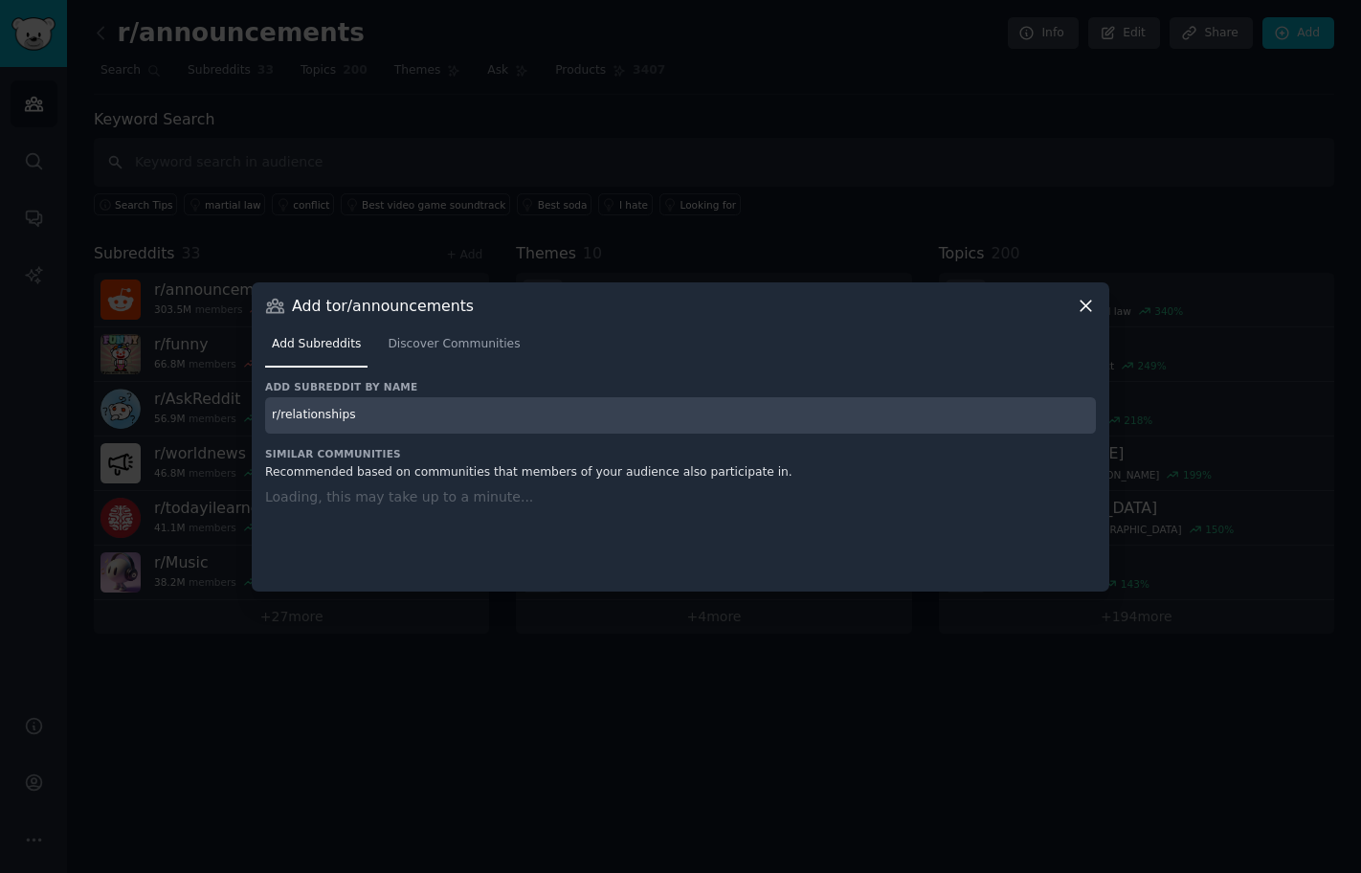
type input "r/relationships"
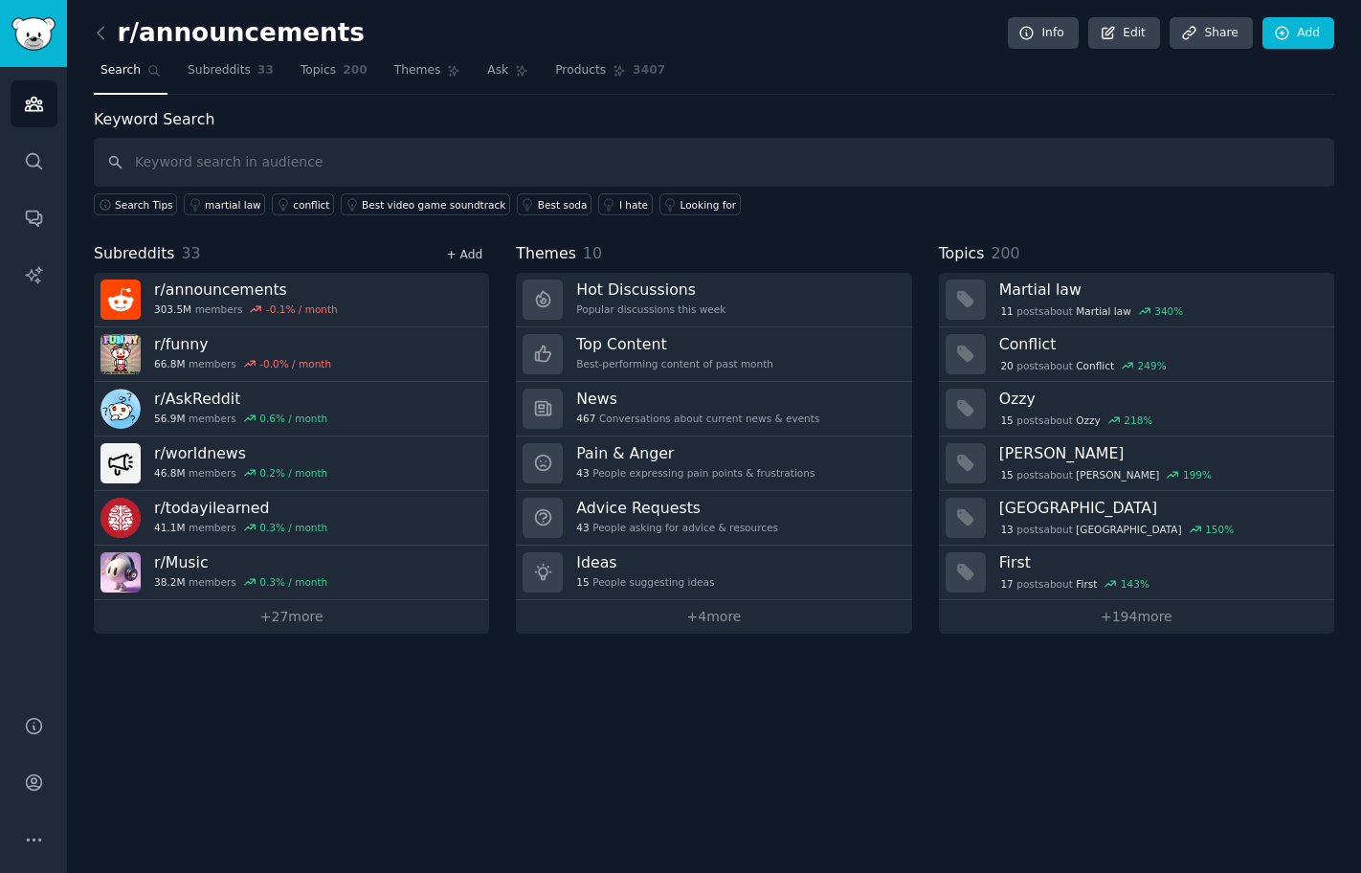
click at [468, 256] on link "+ Add" at bounding box center [464, 254] width 36 height 13
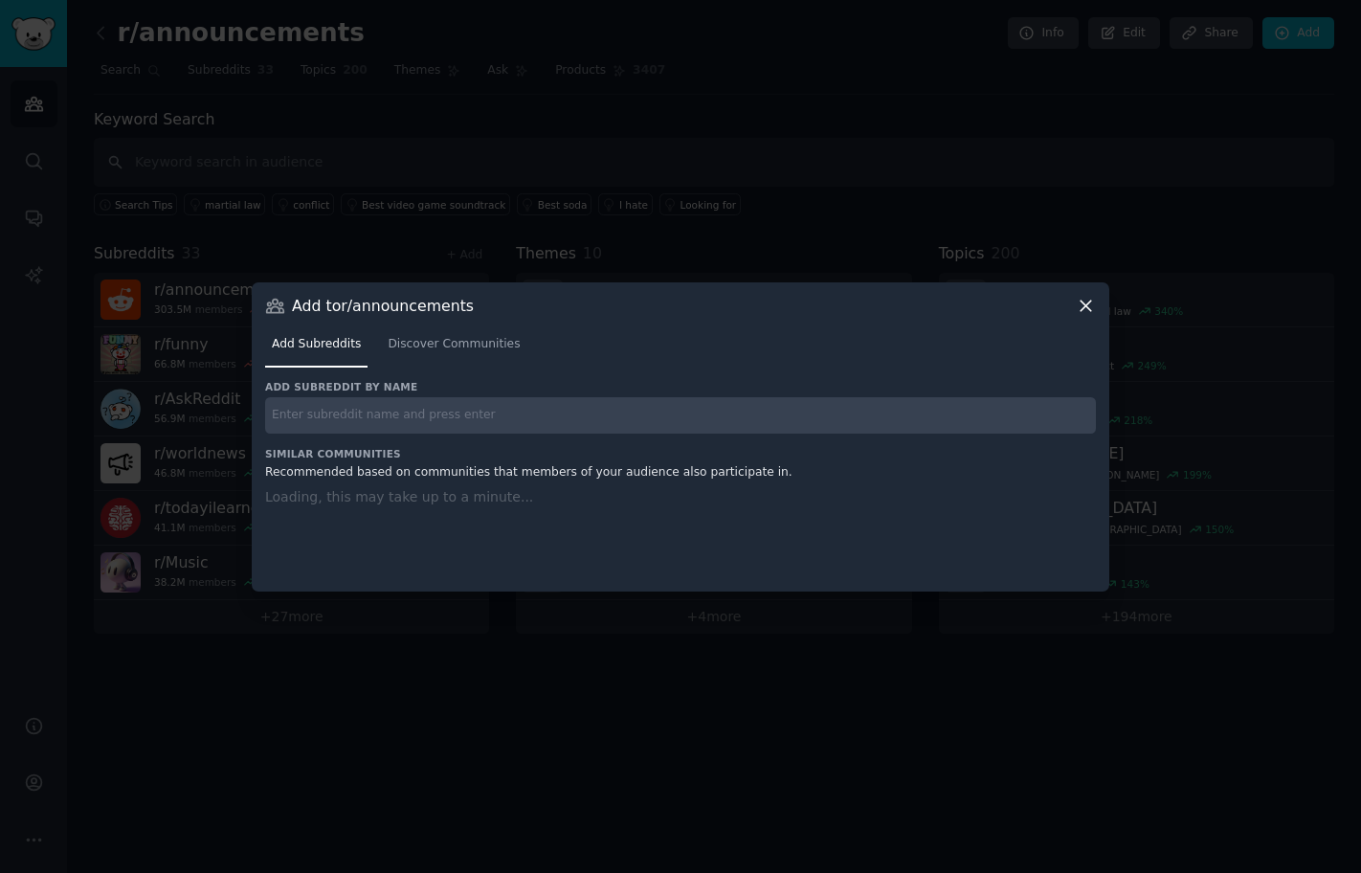
click at [472, 417] on input "text" at bounding box center [680, 415] width 831 height 37
paste input "r/Health"
type input "r/Health"
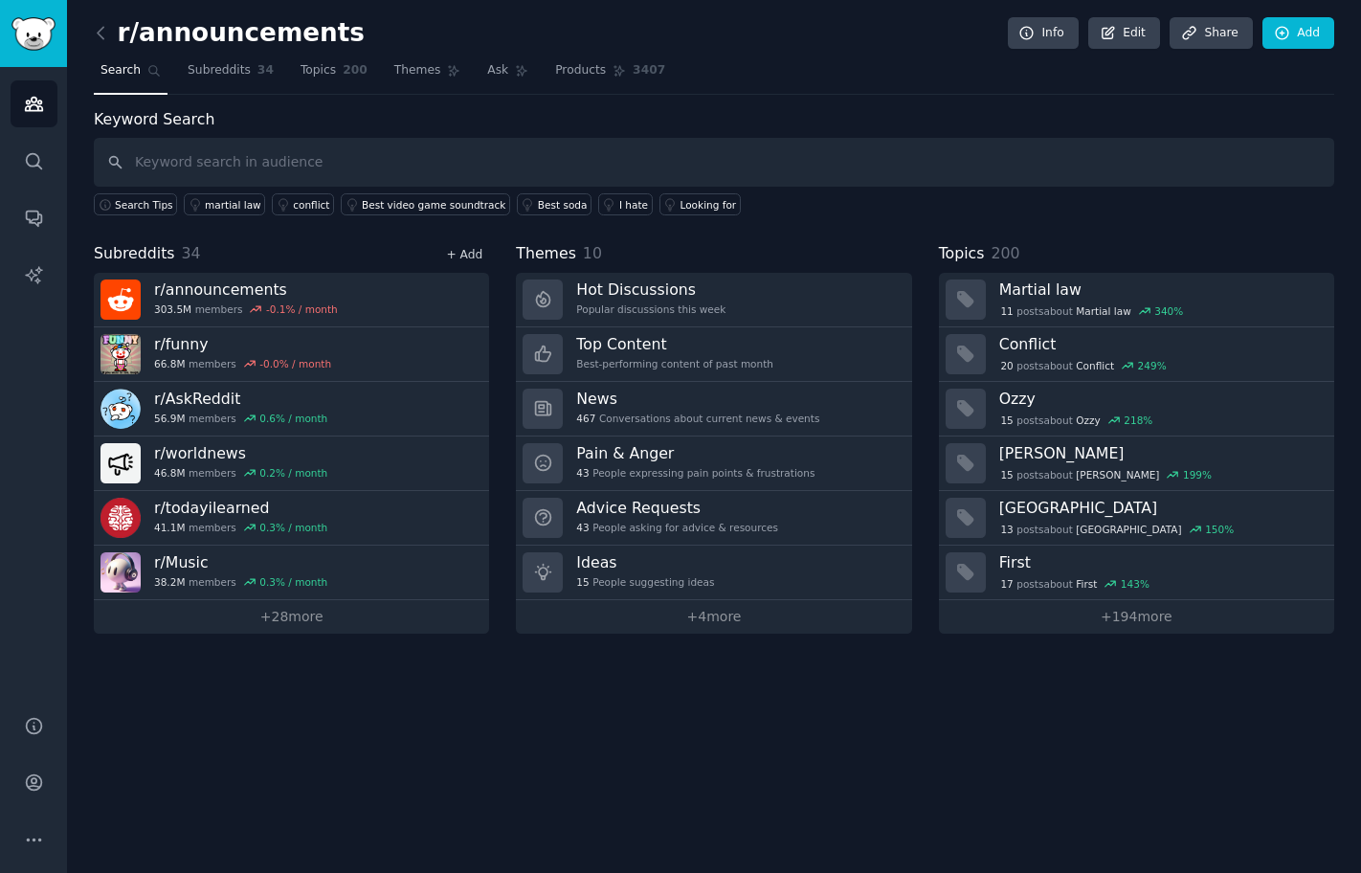
click at [474, 252] on link "+ Add" at bounding box center [464, 254] width 36 height 13
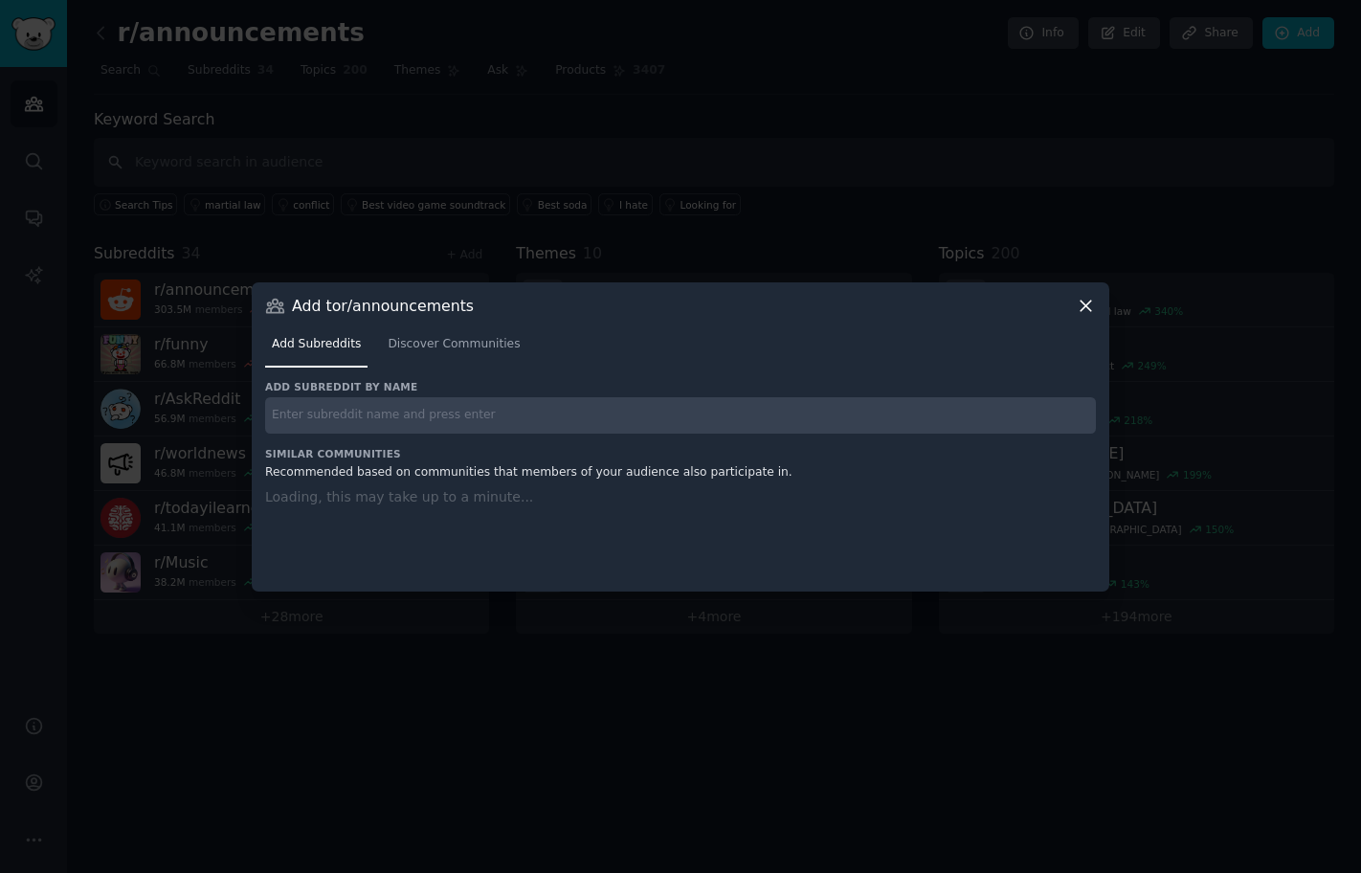
click at [467, 416] on input "text" at bounding box center [680, 415] width 831 height 37
paste input "r/HealthyFood"
type input "r/HealthyFood"
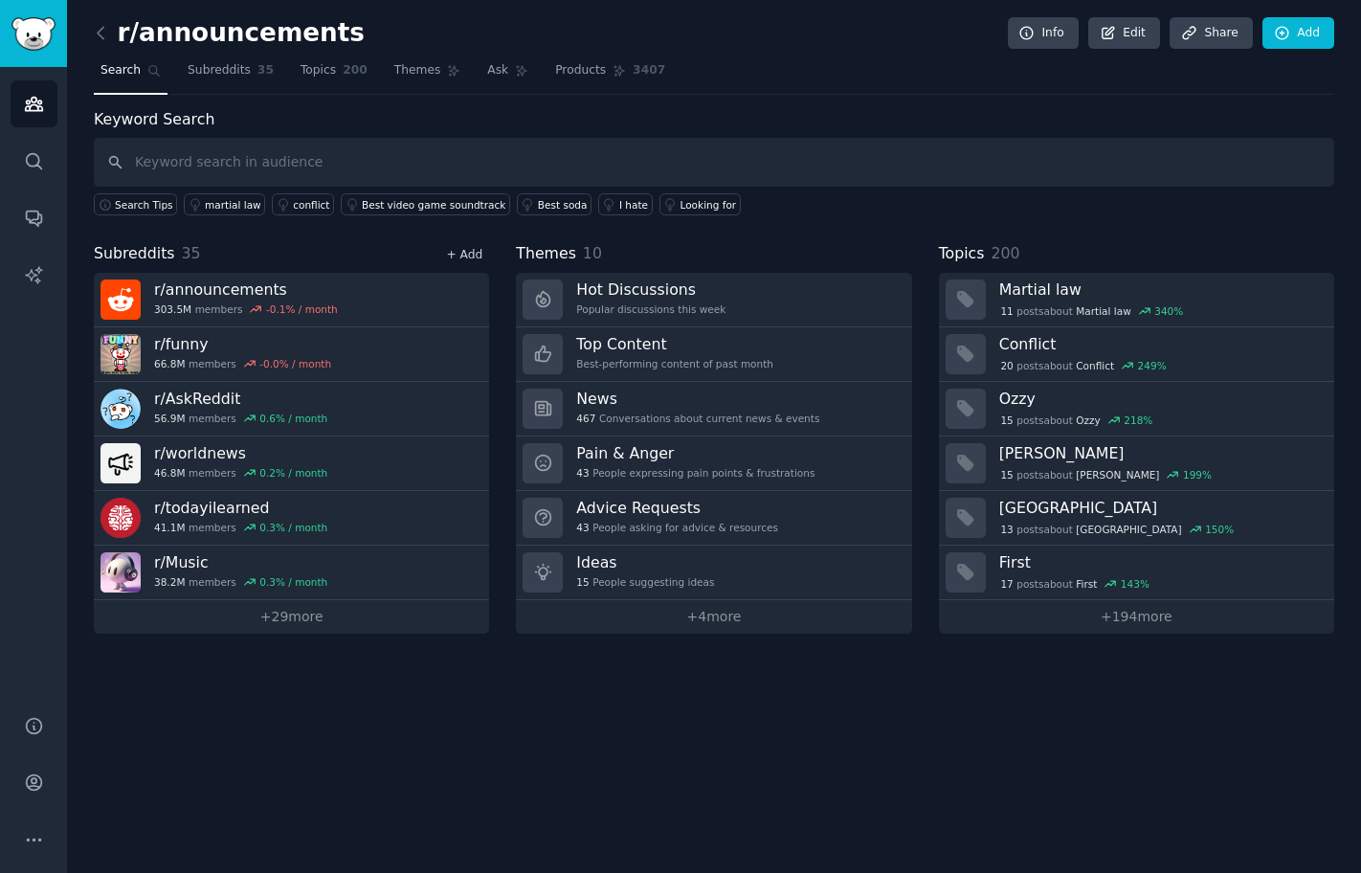
click at [480, 260] on link "+ Add" at bounding box center [464, 254] width 36 height 13
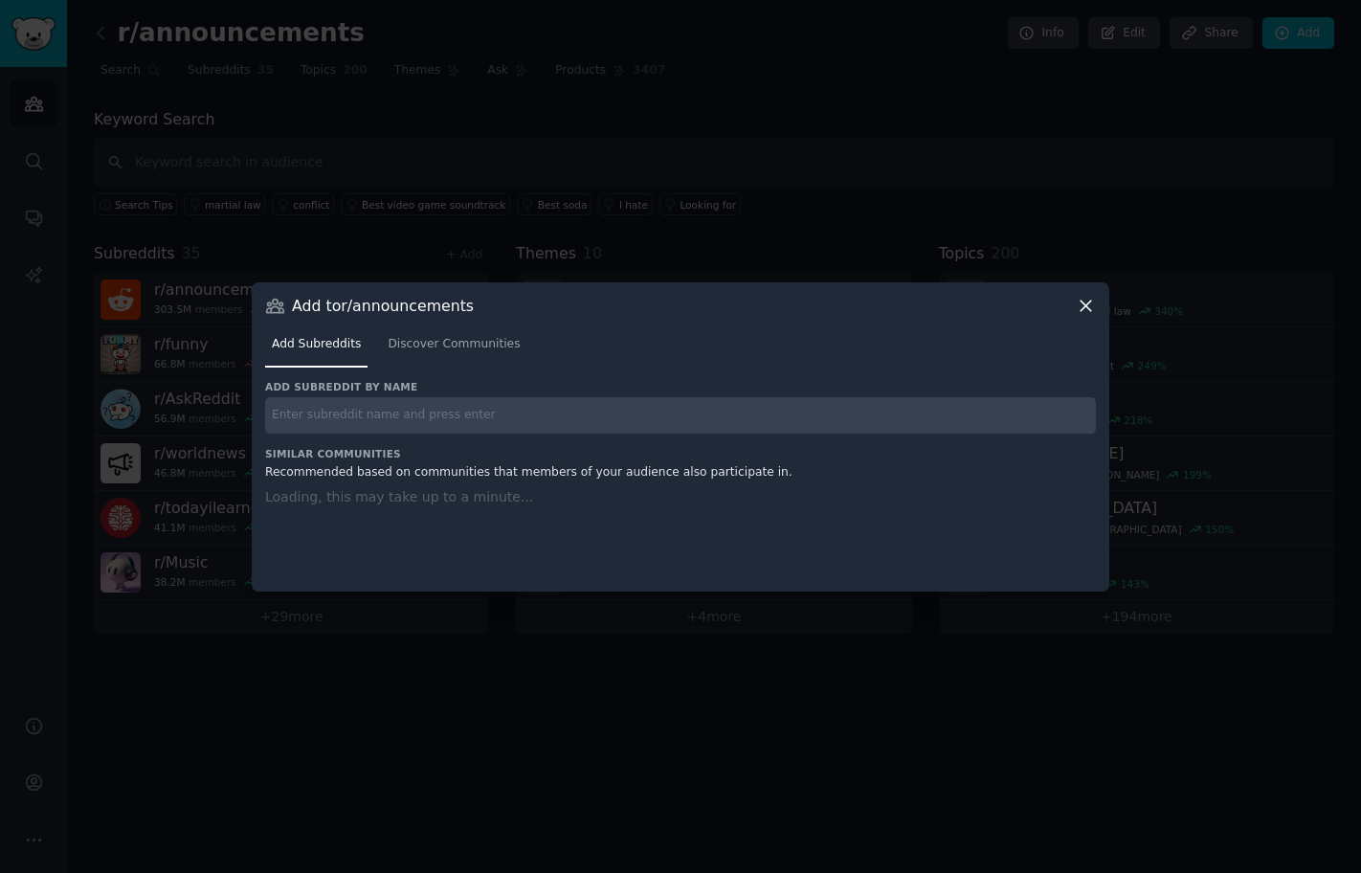
click at [473, 402] on input "text" at bounding box center [680, 415] width 831 height 37
paste input "r/xxfitness"
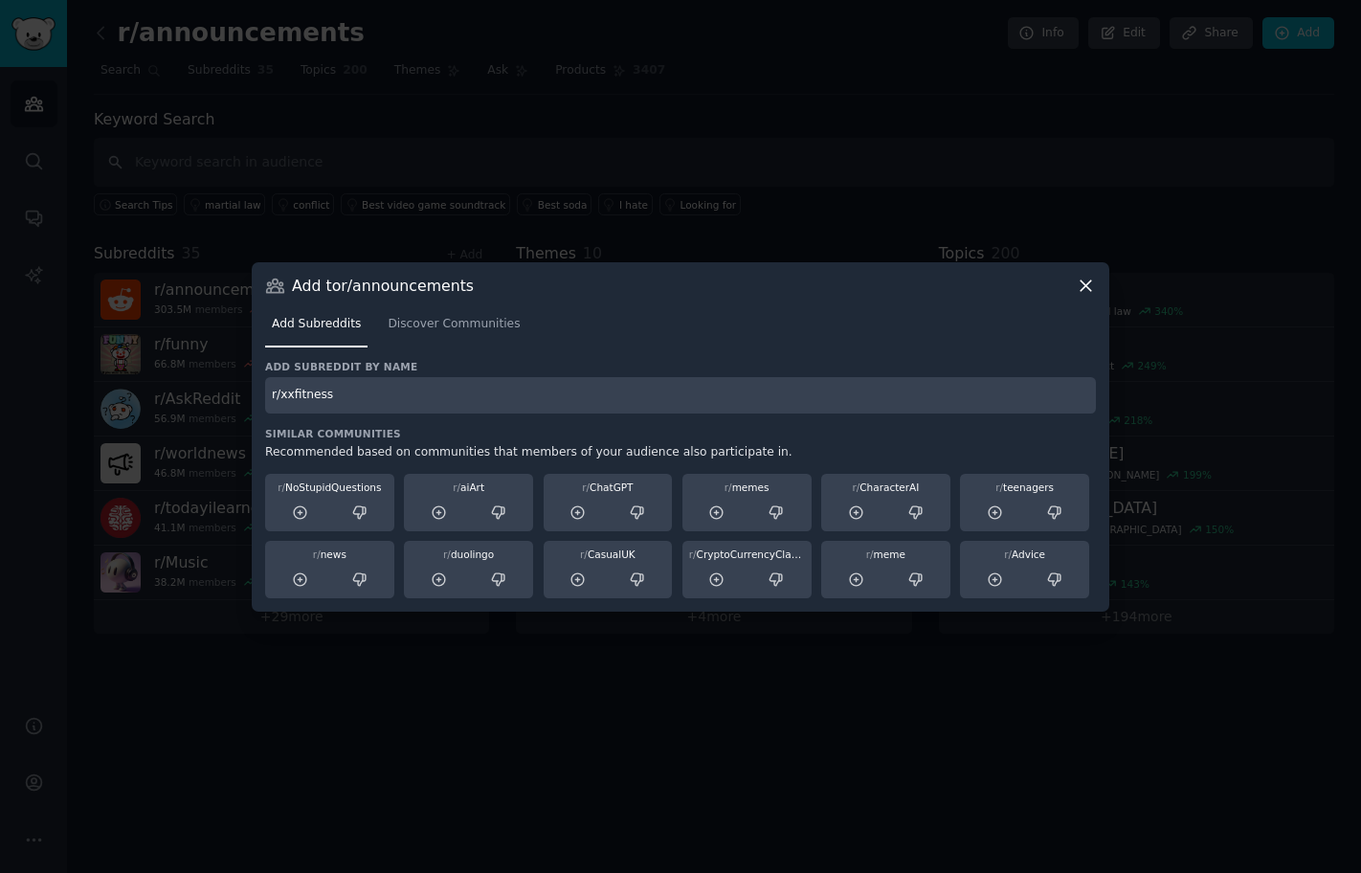
type input "r/xxfitness"
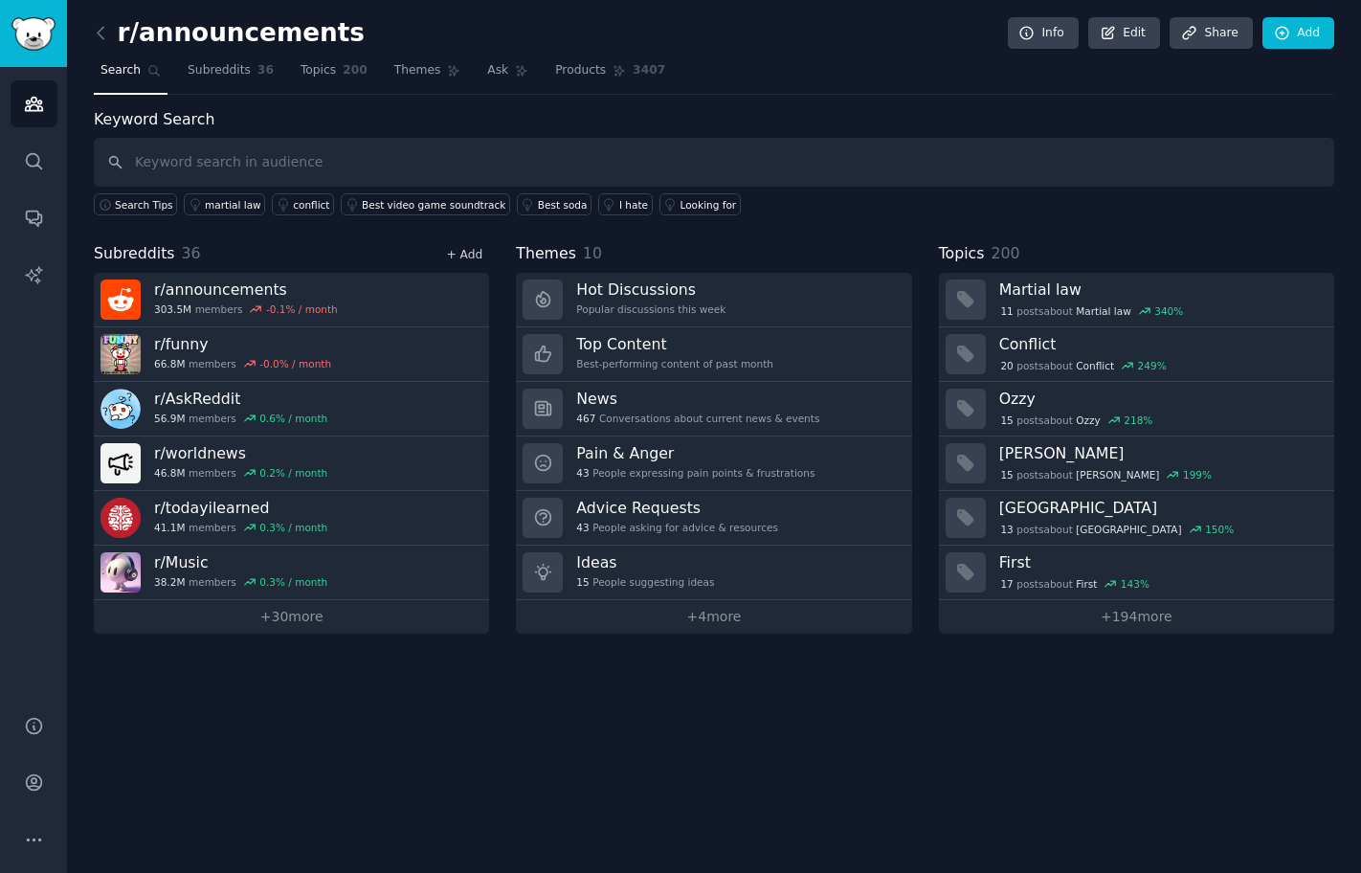
click at [455, 254] on link "+ Add" at bounding box center [464, 254] width 36 height 13
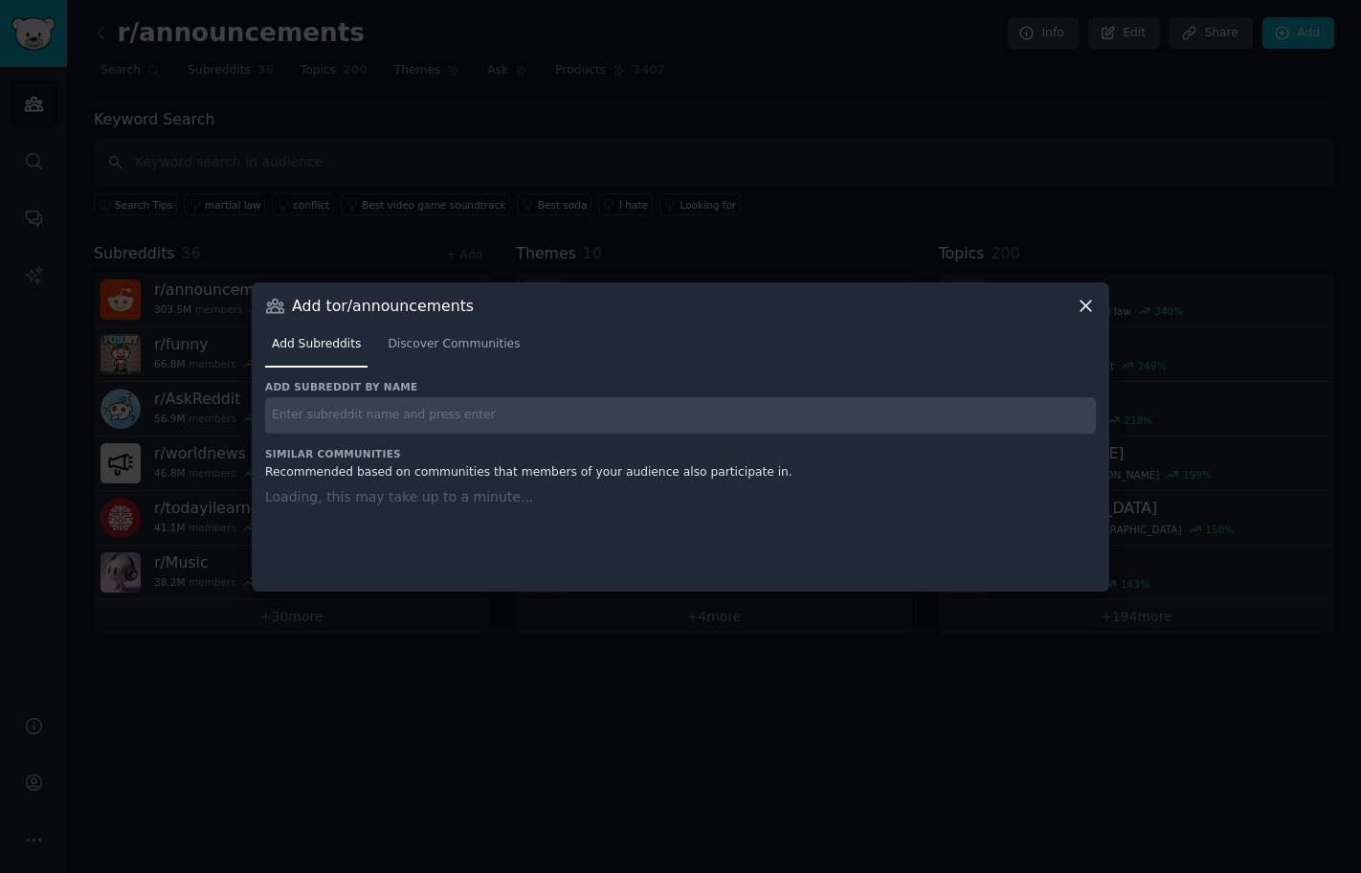
click at [361, 403] on input "text" at bounding box center [680, 415] width 831 height 37
paste input "r/Filmmakers"
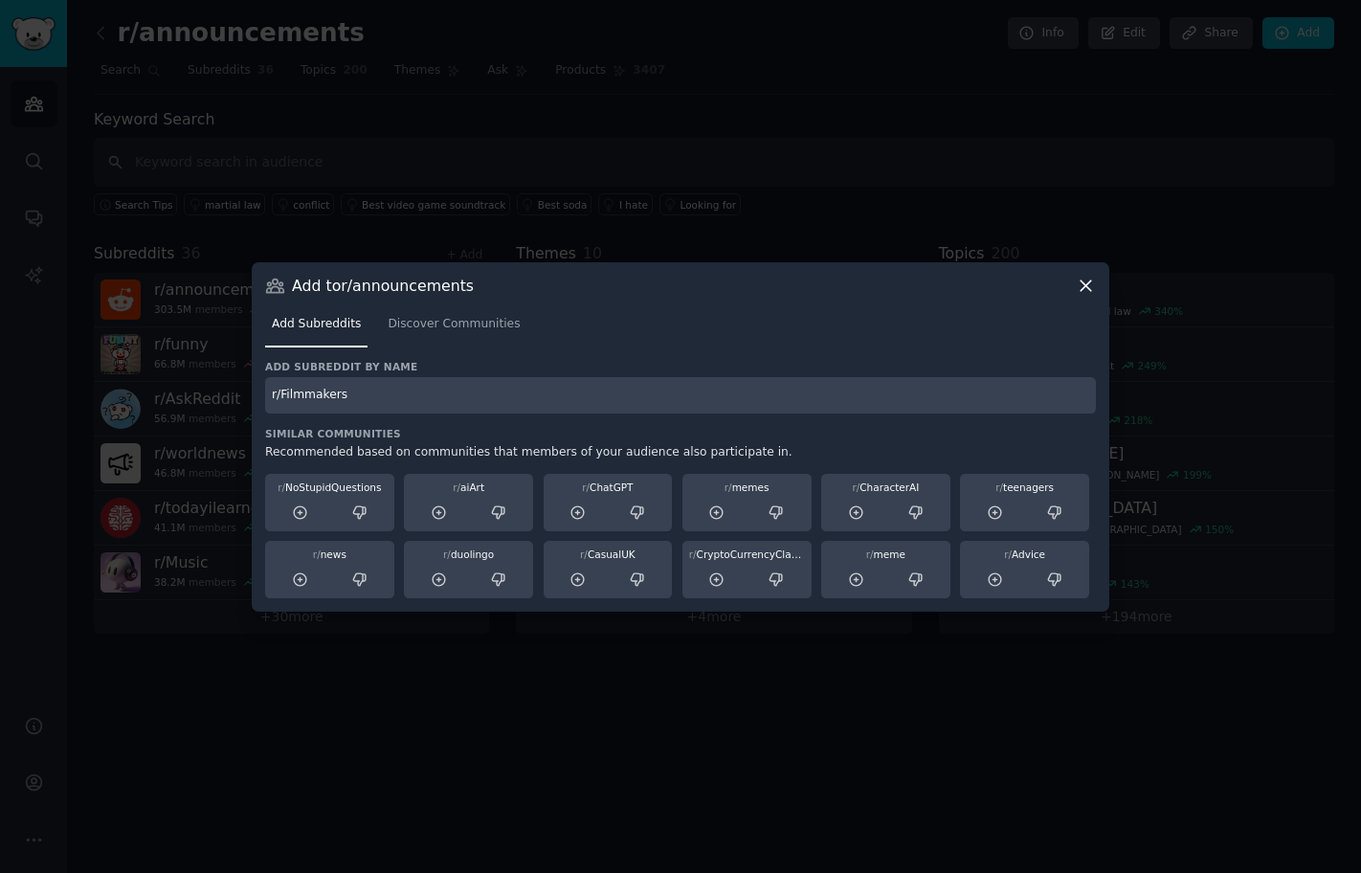
type input "r/Filmmakers"
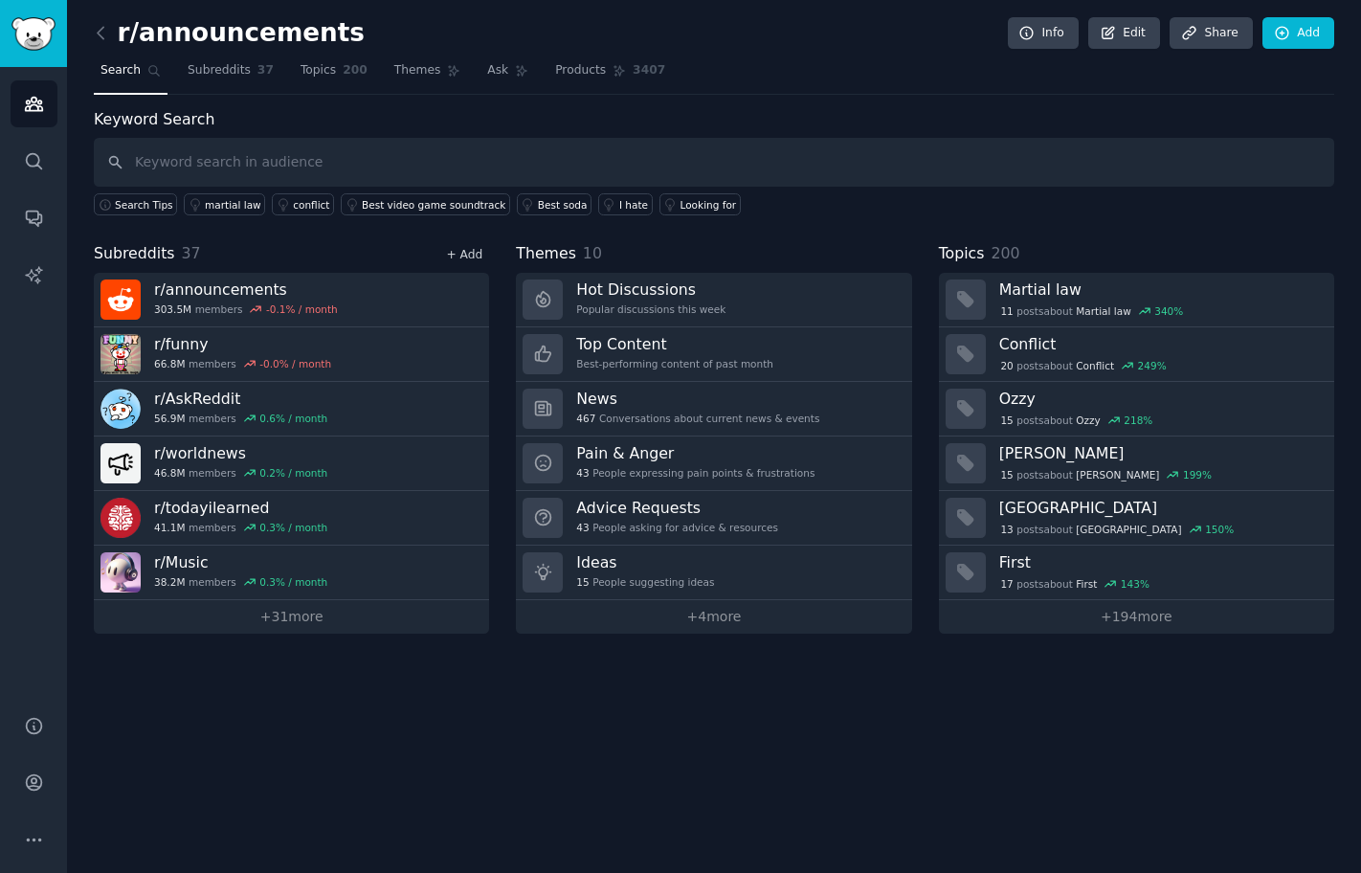
click at [478, 248] on link "+ Add" at bounding box center [464, 254] width 36 height 13
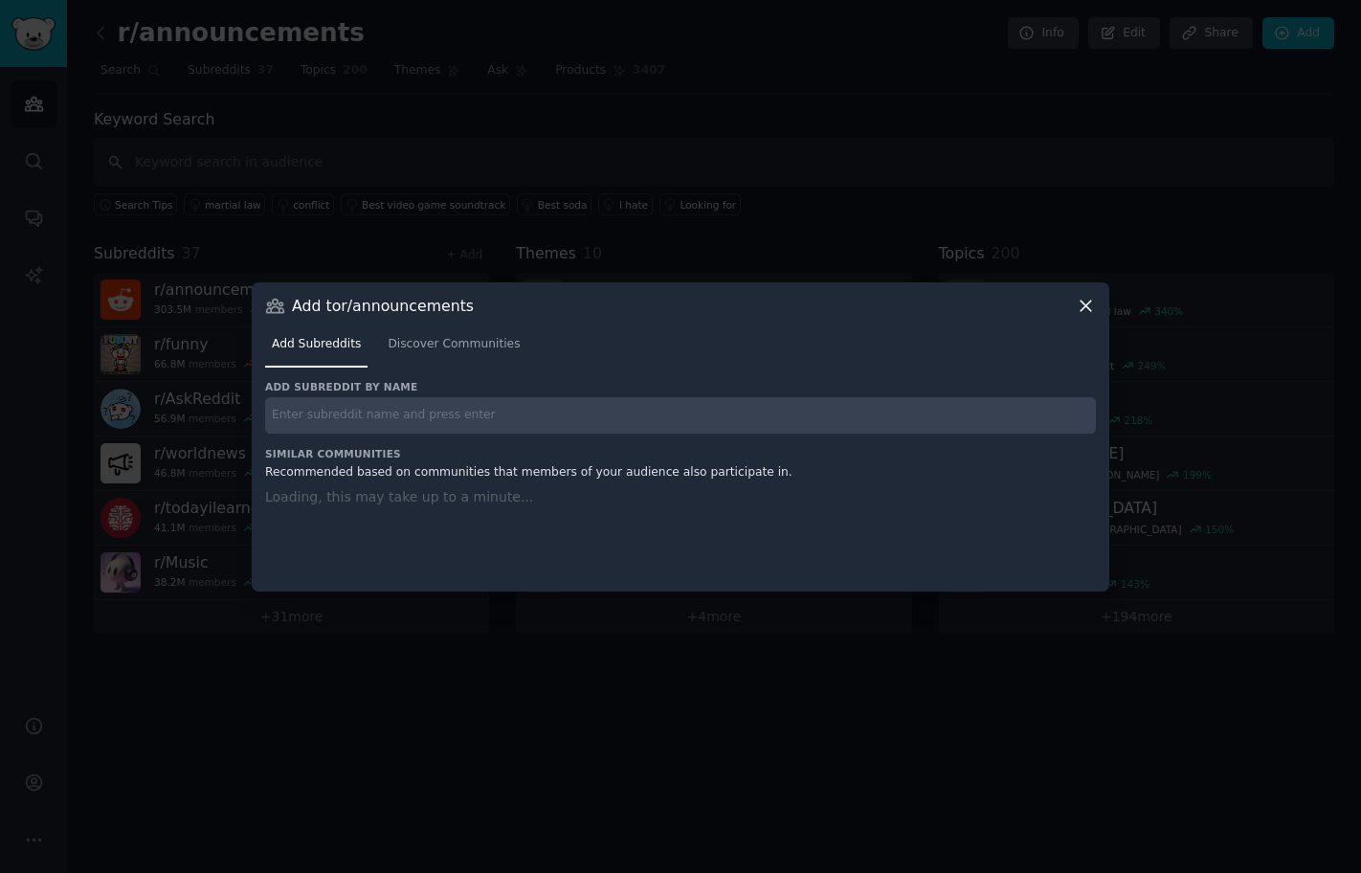
click at [486, 409] on input "text" at bounding box center [680, 415] width 831 height 37
paste input "r/CasualUK"
type input "r/CasualUK"
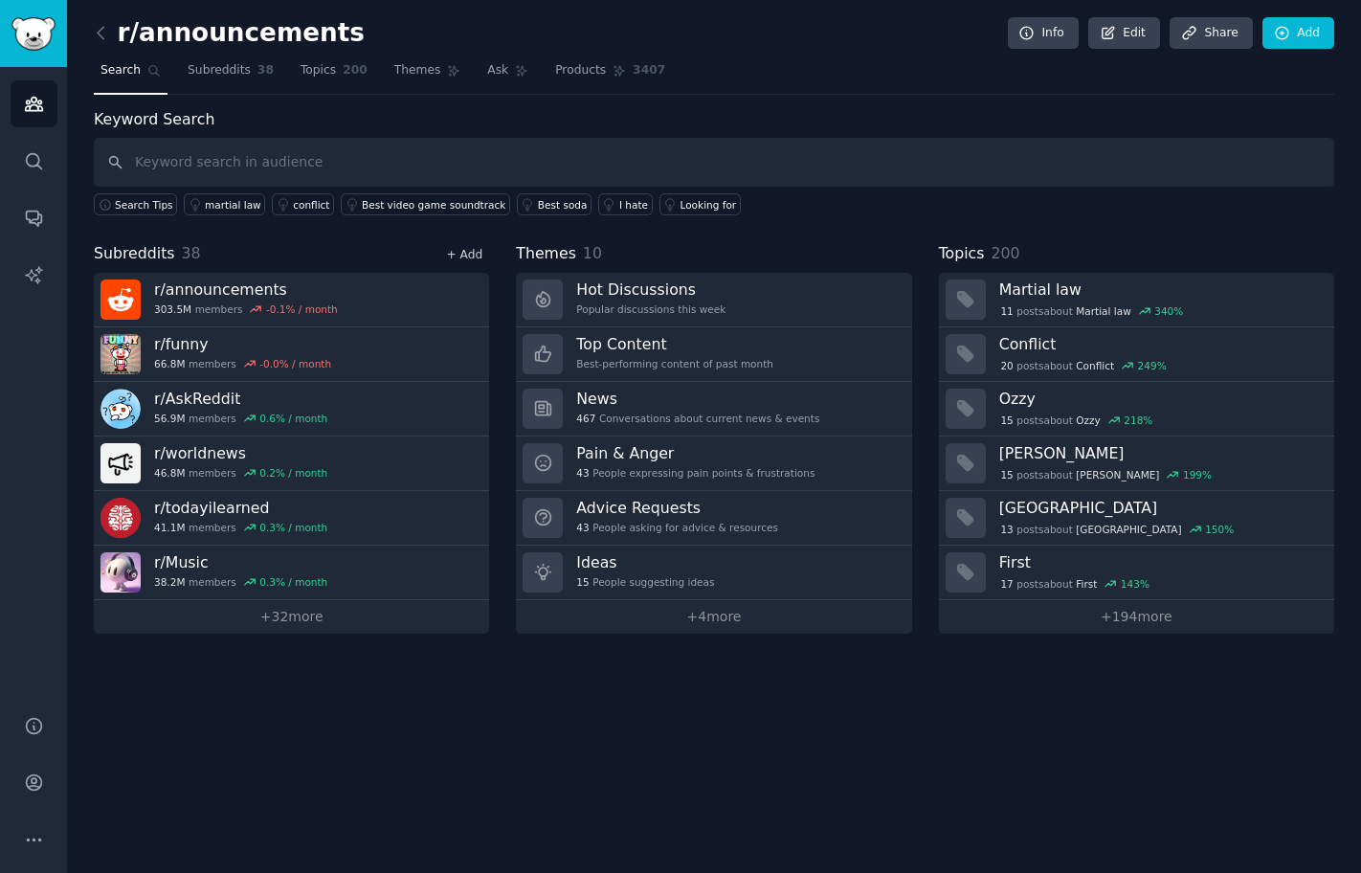
click at [460, 252] on link "+ Add" at bounding box center [464, 254] width 36 height 13
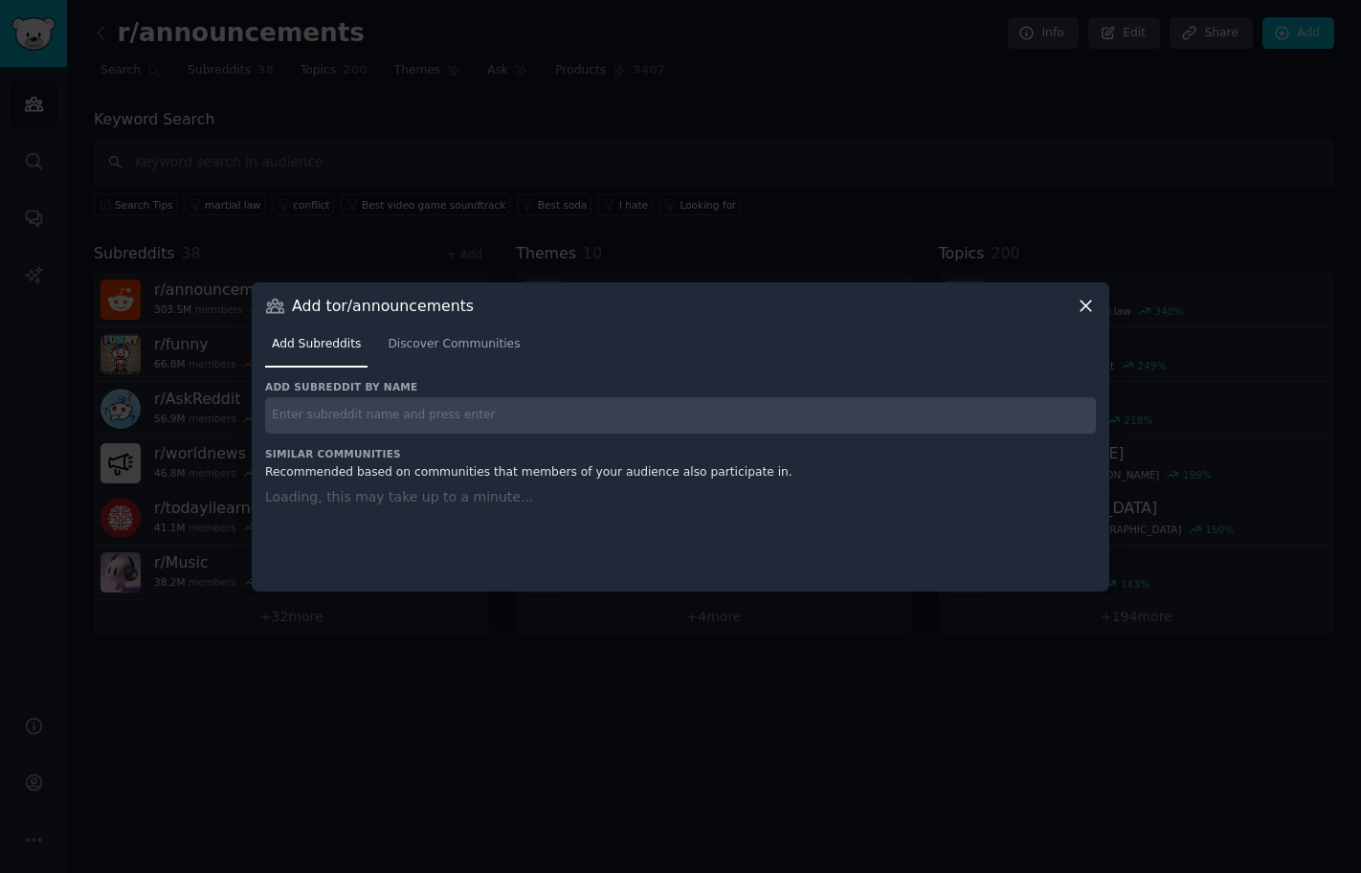
click at [460, 413] on input "text" at bounding box center [680, 415] width 831 height 37
paste input "r/business"
type input "r/business"
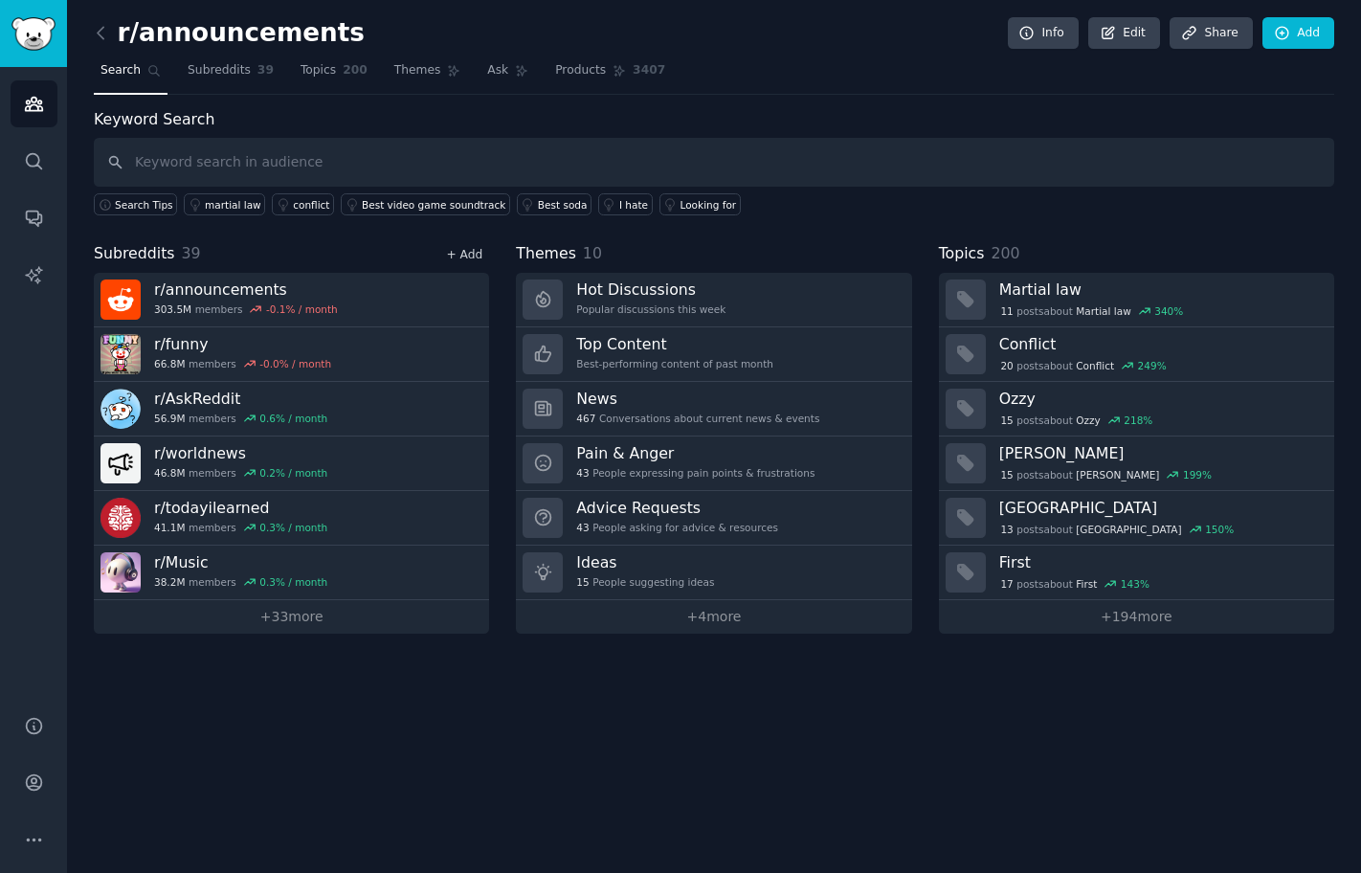
click at [458, 251] on link "+ Add" at bounding box center [464, 254] width 36 height 13
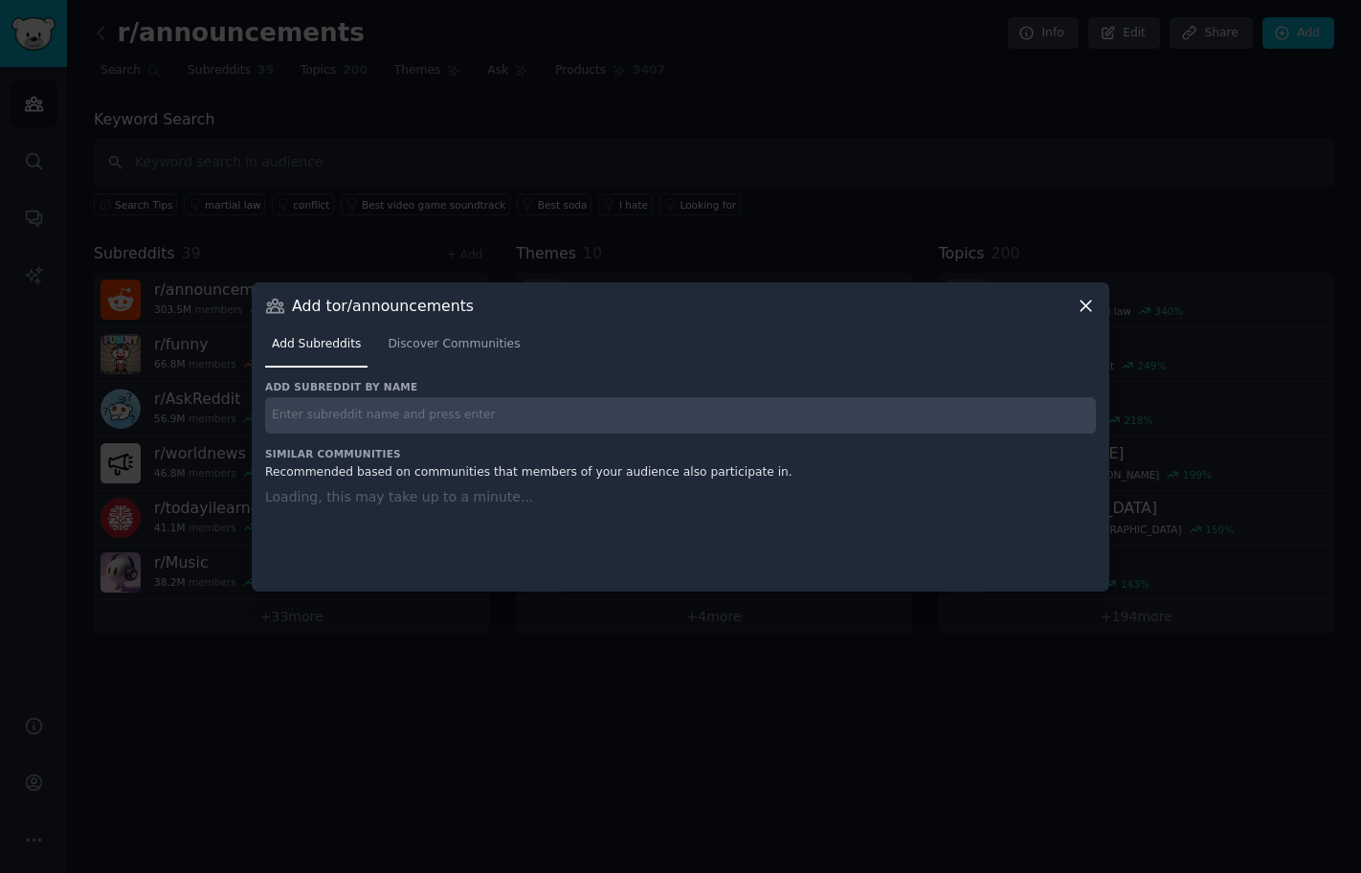
click at [426, 419] on input "text" at bounding box center [680, 415] width 831 height 37
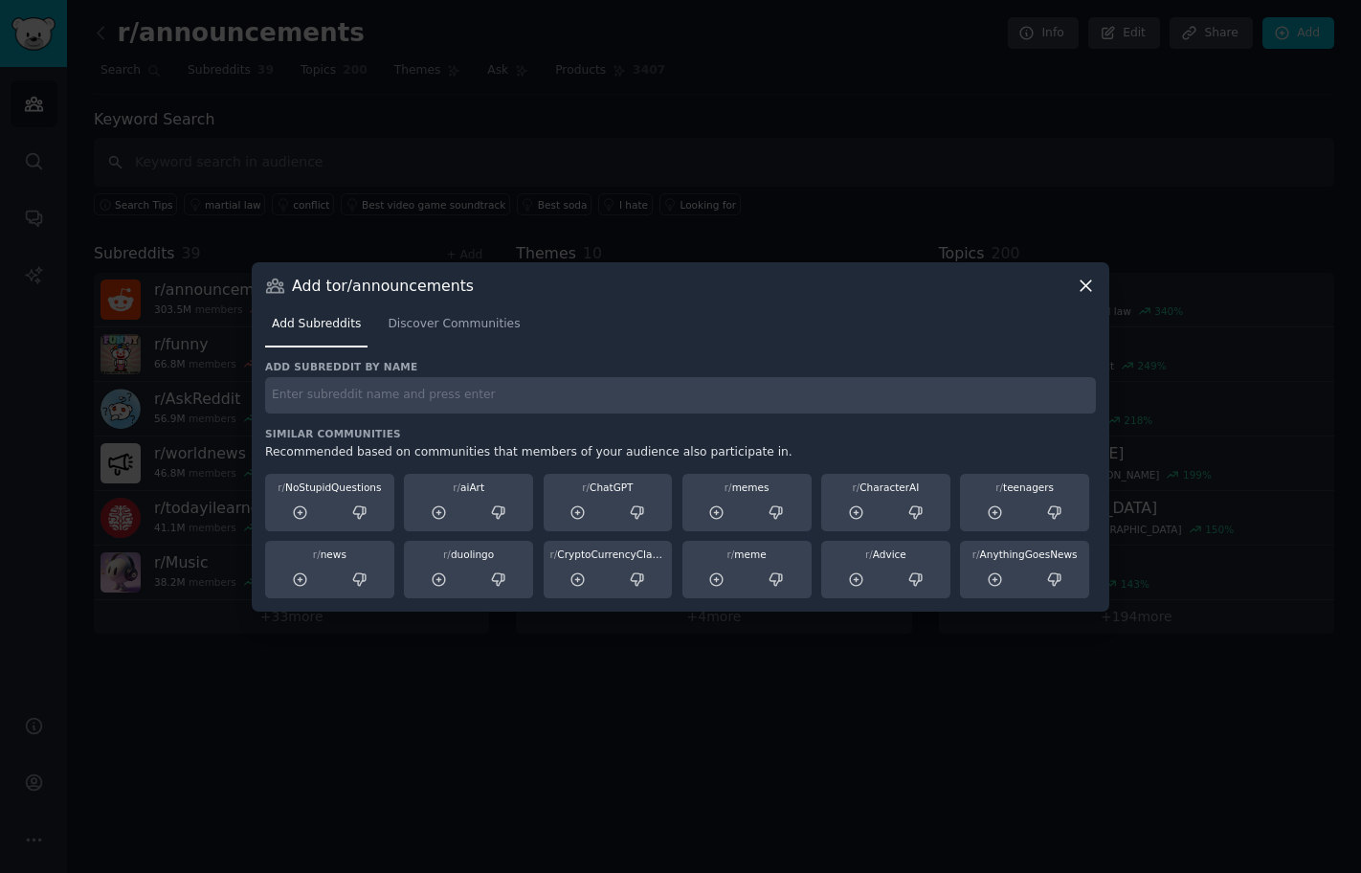
paste input "AskUK r/AskUK 2.2M members 0.8% / month More Massive Super Active Description T…"
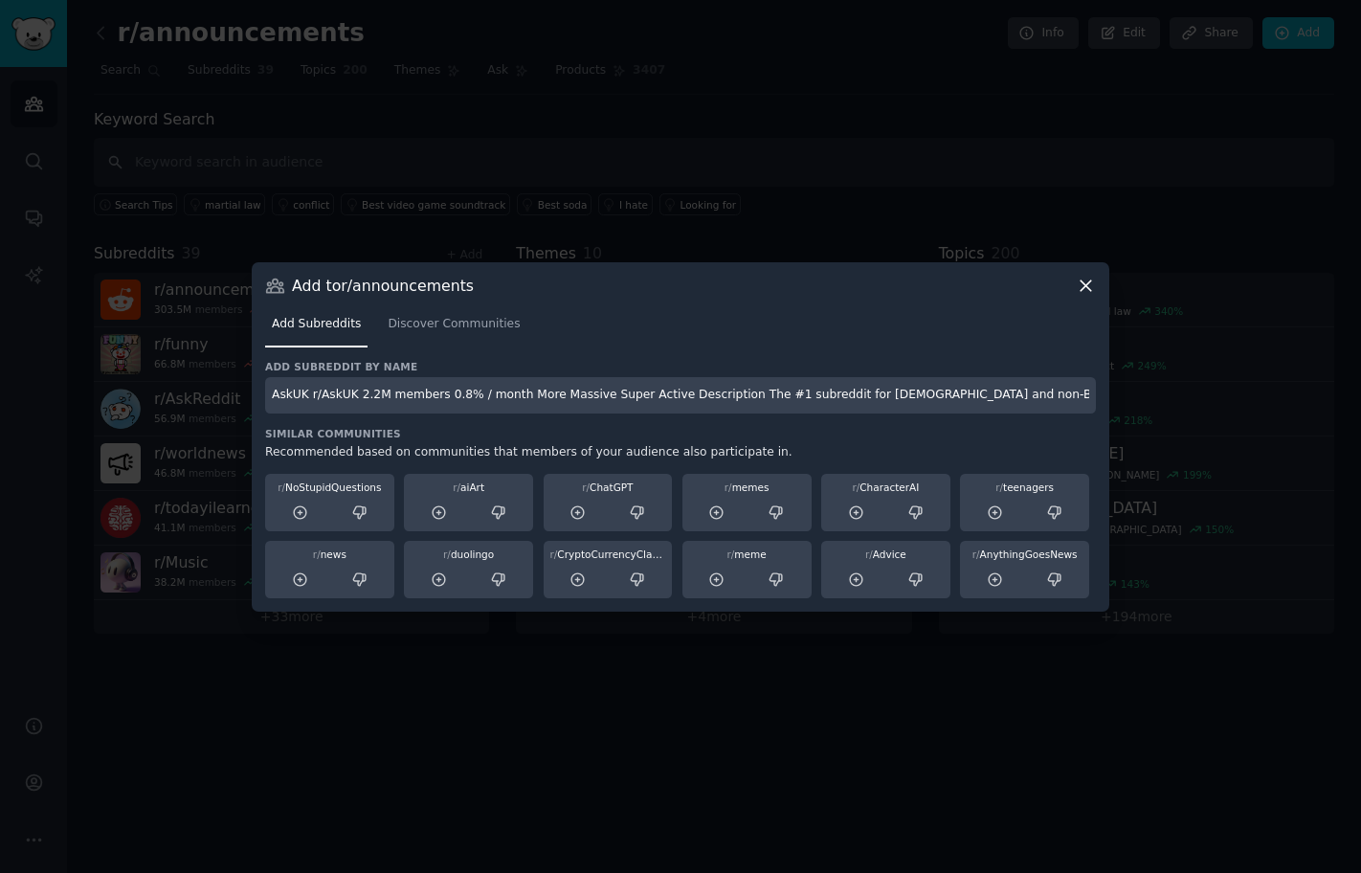
drag, startPoint x: 410, startPoint y: 389, endPoint x: 224, endPoint y: 393, distance: 185.7
click at [192, 407] on div "​ Add to r/announcements Add Subreddits Discover Communities Add subreddit by n…" at bounding box center [680, 436] width 1347 height 873
drag, startPoint x: 311, startPoint y: 394, endPoint x: 98, endPoint y: 365, distance: 215.4
click at [98, 365] on div "​ Add to r/announcements Add Subreddits Discover Communities Add subreddit by n…" at bounding box center [680, 436] width 1347 height 873
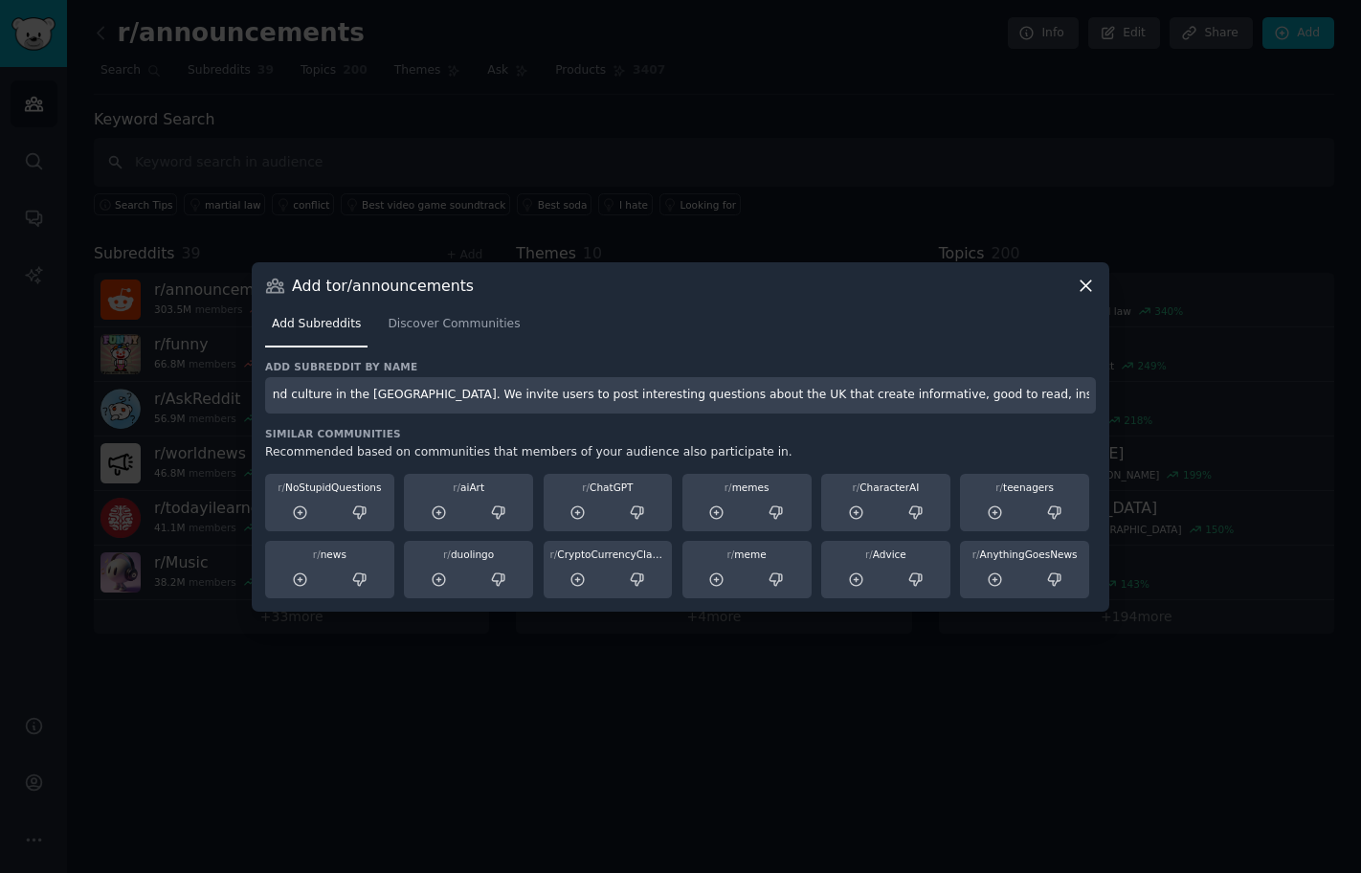
drag, startPoint x: 320, startPoint y: 393, endPoint x: 1254, endPoint y: 433, distance: 934.8
click at [1254, 433] on div "​ Add to r/announcements Add Subreddits Discover Communities Add subreddit by n…" at bounding box center [680, 436] width 1347 height 873
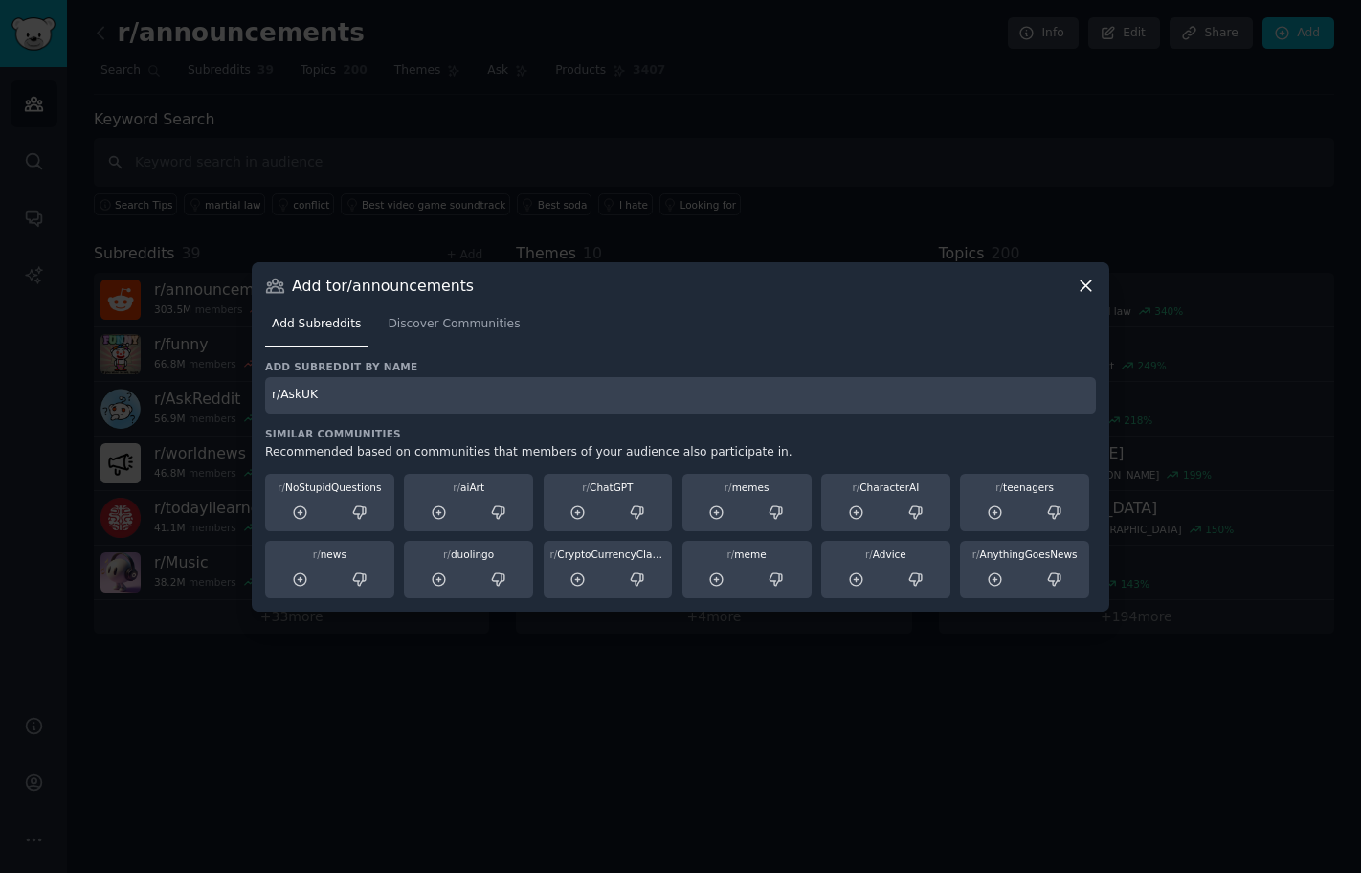
scroll to position [0, 0]
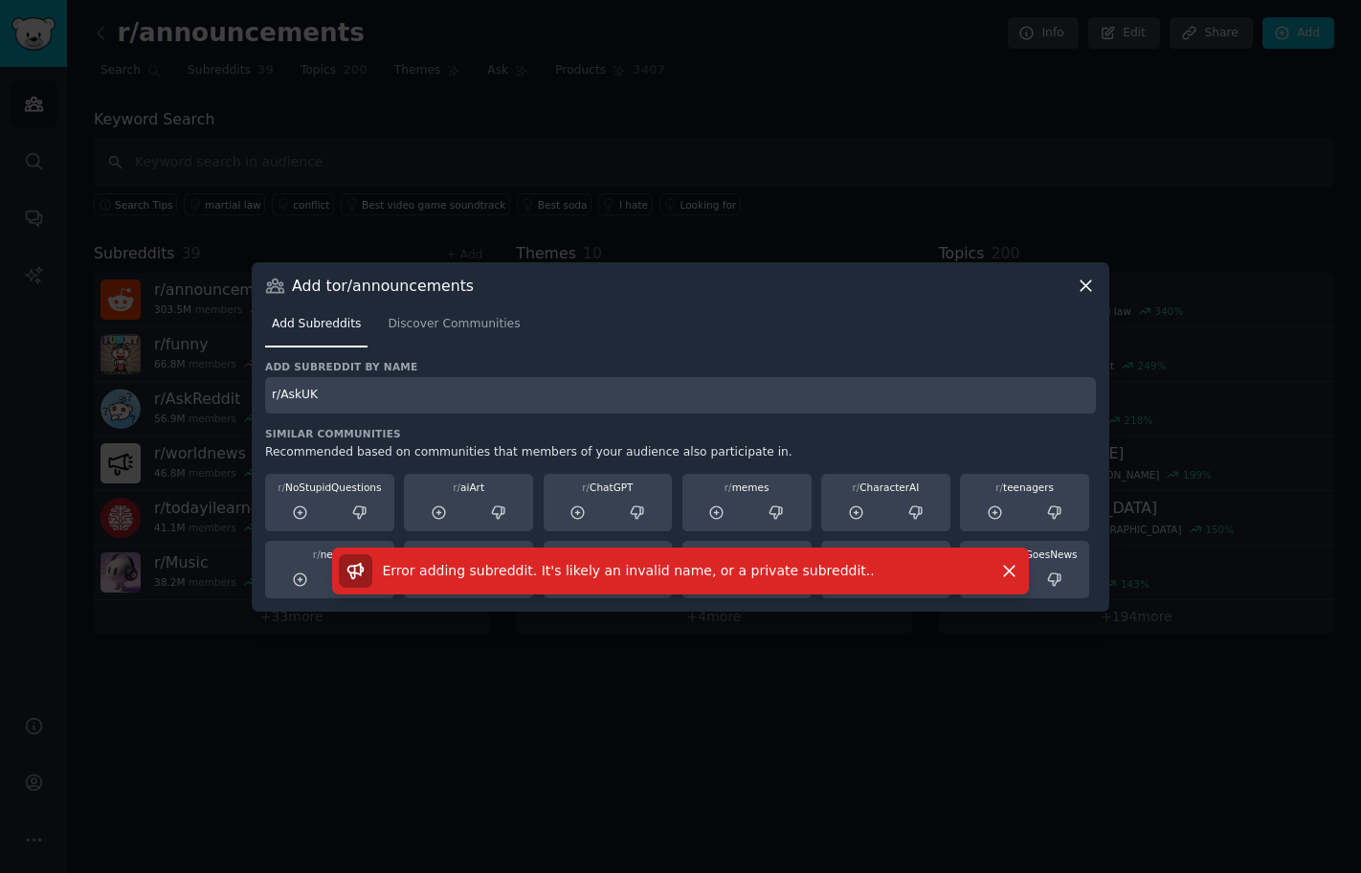
drag, startPoint x: 431, startPoint y: 397, endPoint x: 612, endPoint y: 380, distance: 182.6
click at [612, 380] on input "r/AskUK" at bounding box center [680, 395] width 831 height 37
type input "r/AskUK"
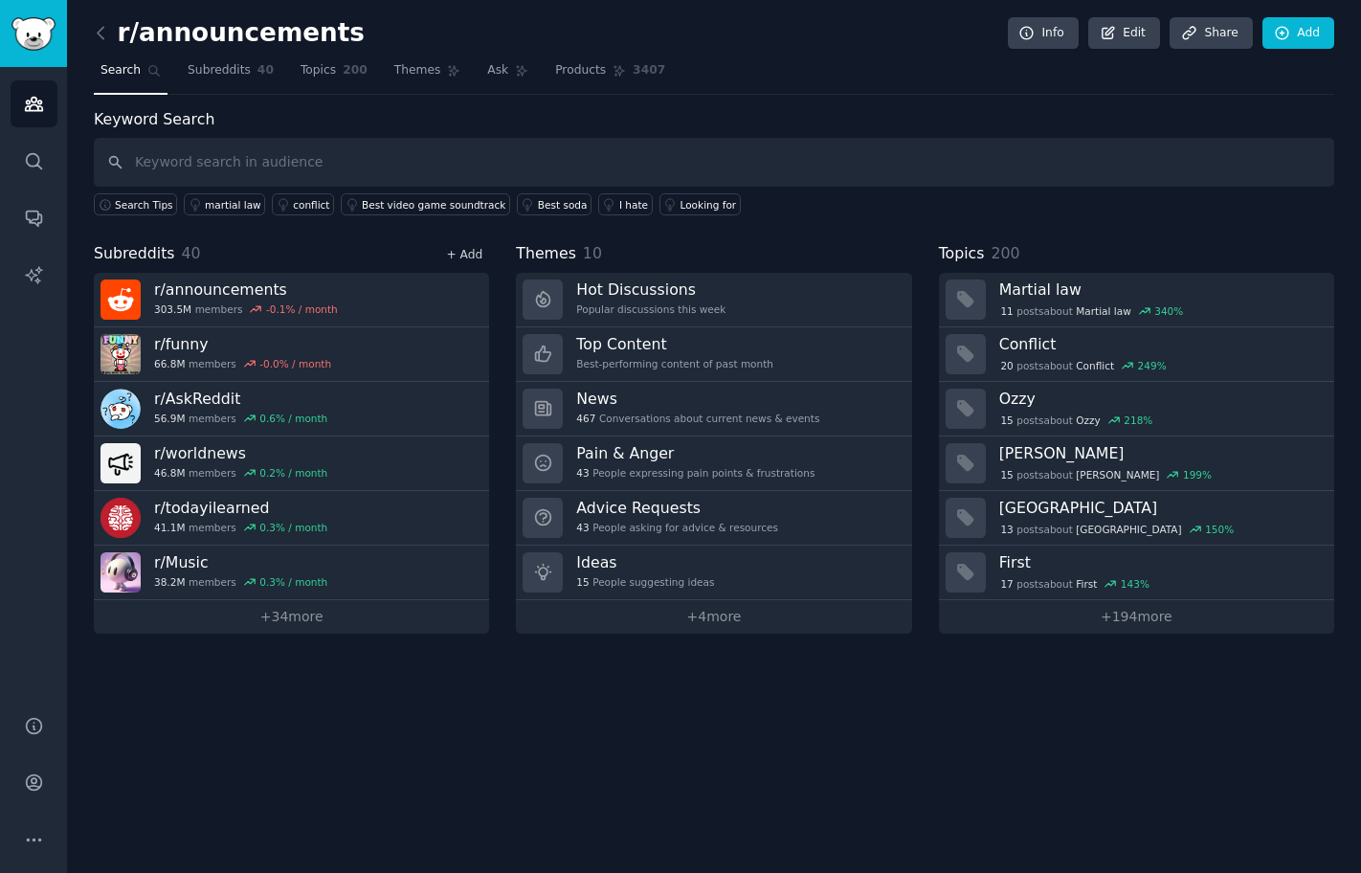
click at [472, 252] on link "+ Add" at bounding box center [464, 254] width 36 height 13
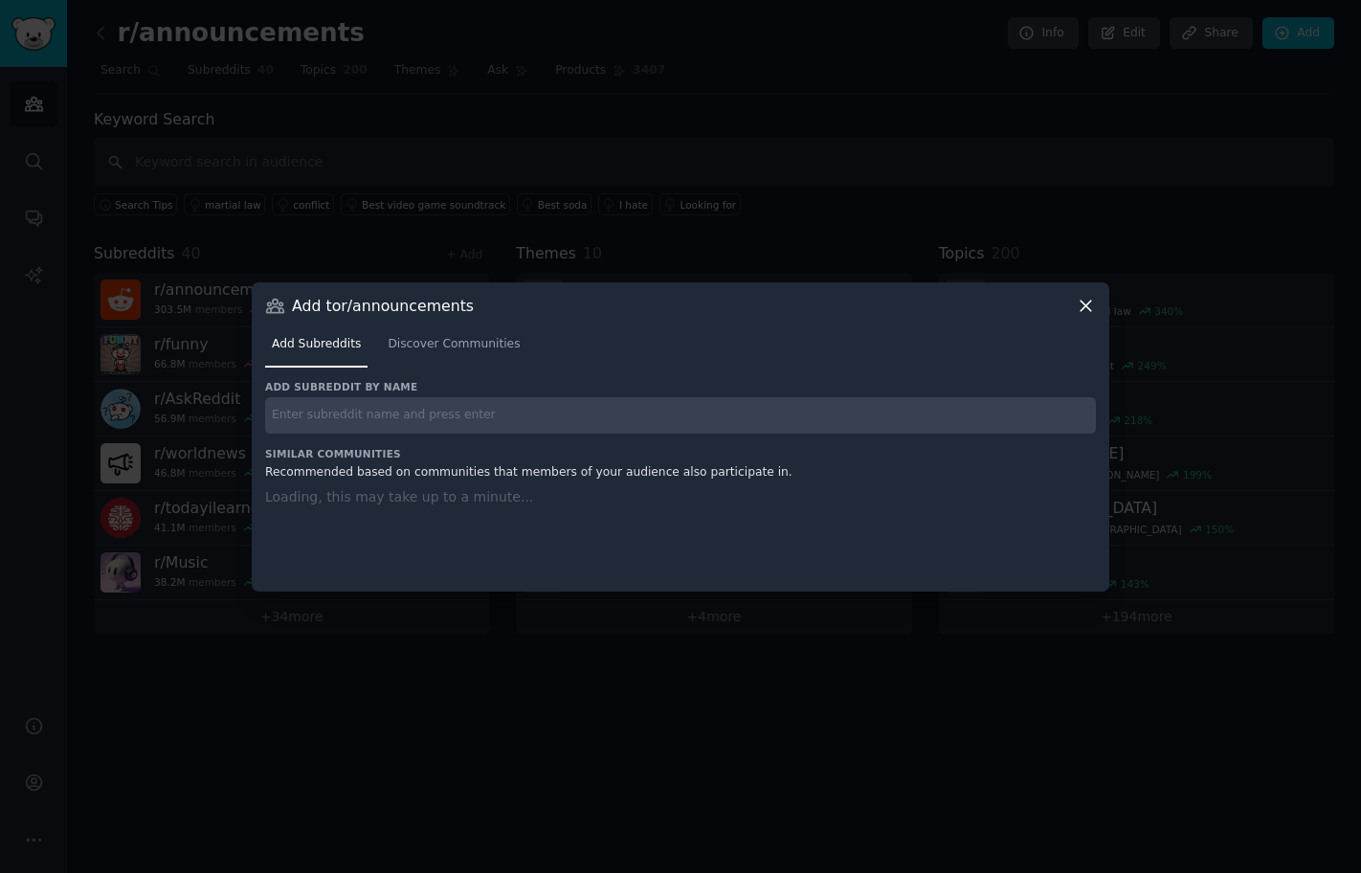
click at [421, 403] on input "text" at bounding box center [680, 415] width 831 height 37
paste input "r/smallbusiness 2.2M members 0.7% / month"
drag, startPoint x: 357, startPoint y: 413, endPoint x: 829, endPoint y: 455, distance: 473.5
click at [829, 455] on div "Add subreddit by name r/smallbusiness 2.2M members 0.7% / month Similar Communi…" at bounding box center [680, 474] width 831 height 188
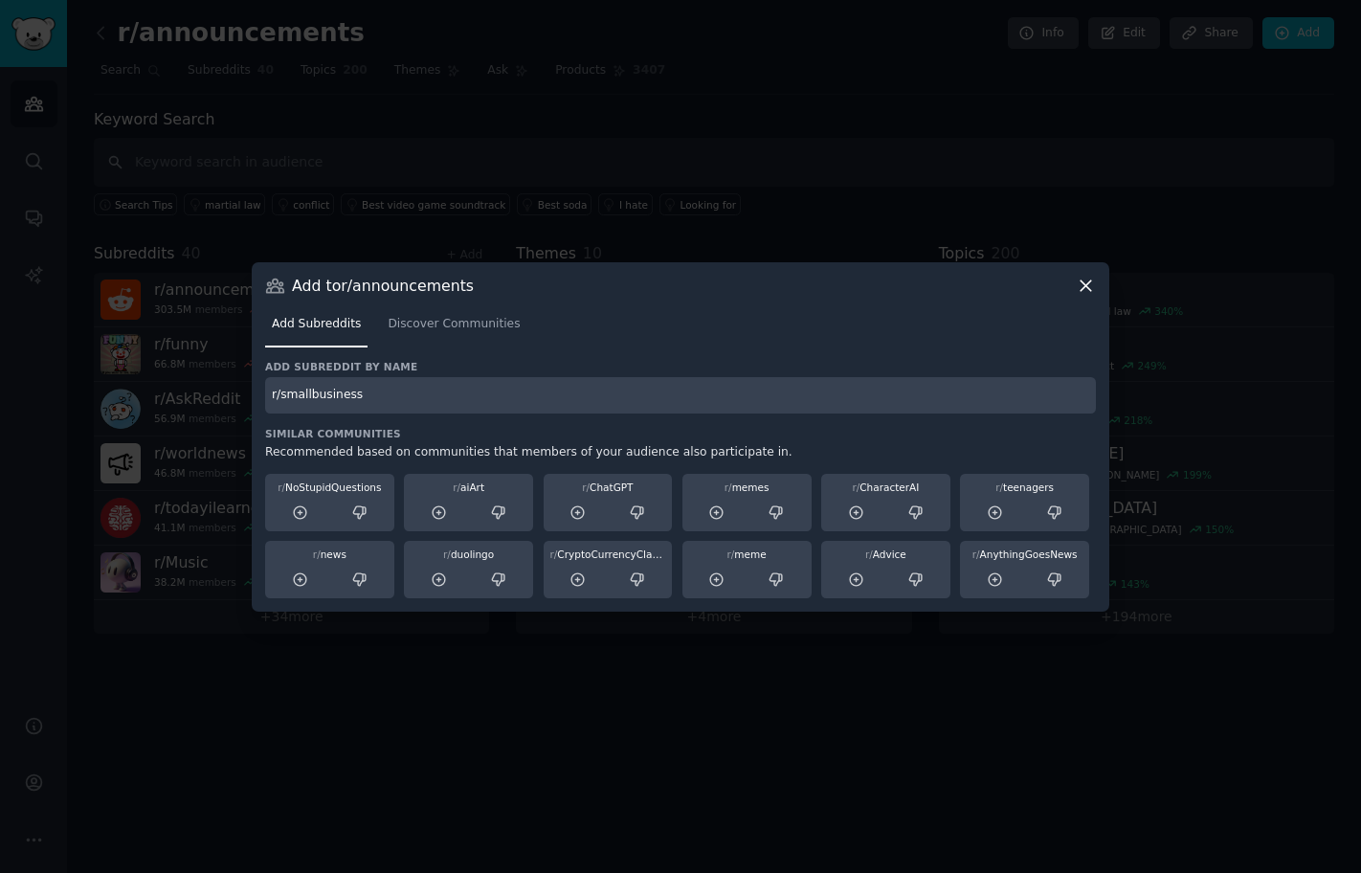
type input "r/smallbusiness"
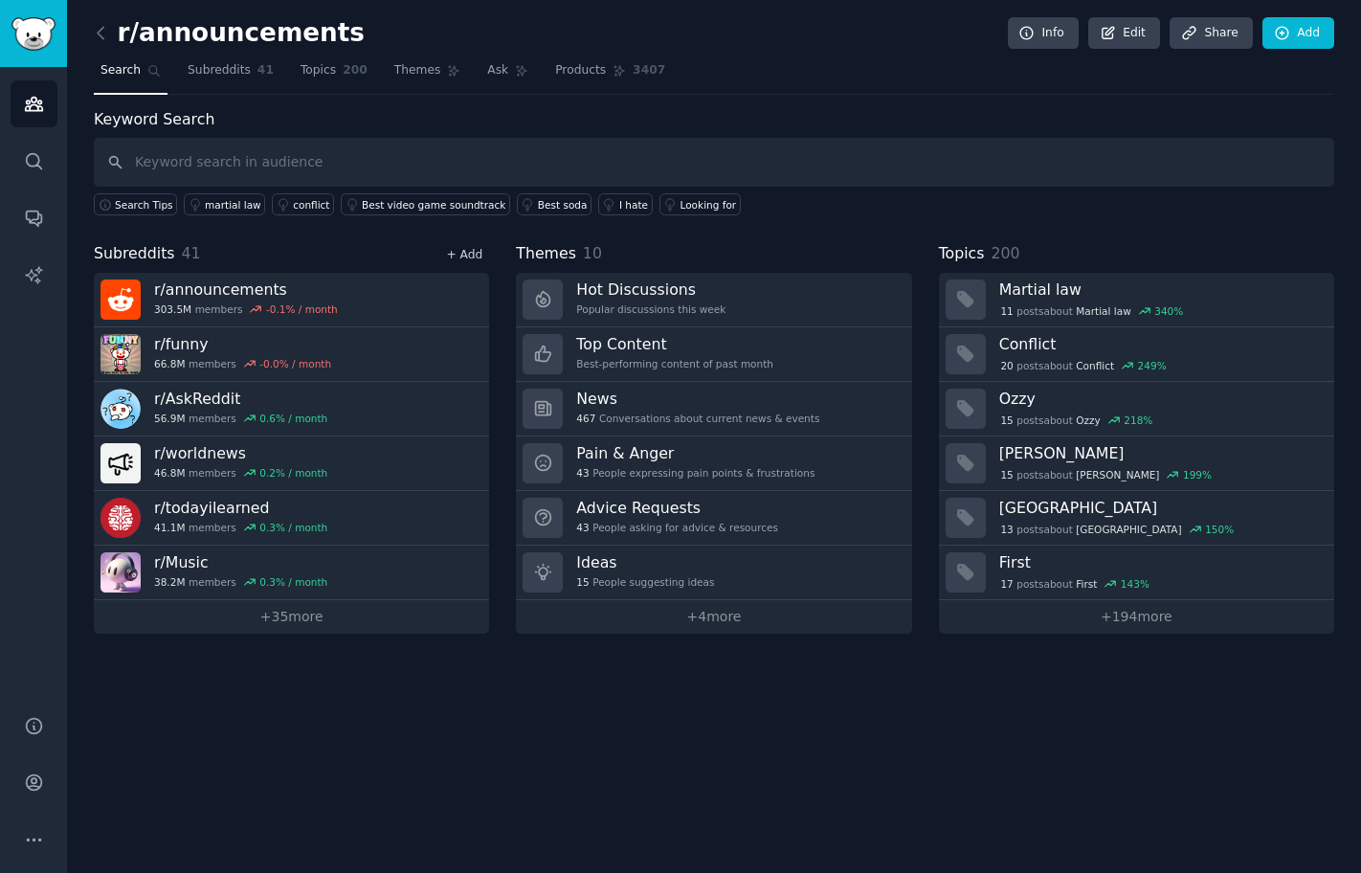
click at [462, 254] on link "+ Add" at bounding box center [464, 254] width 36 height 13
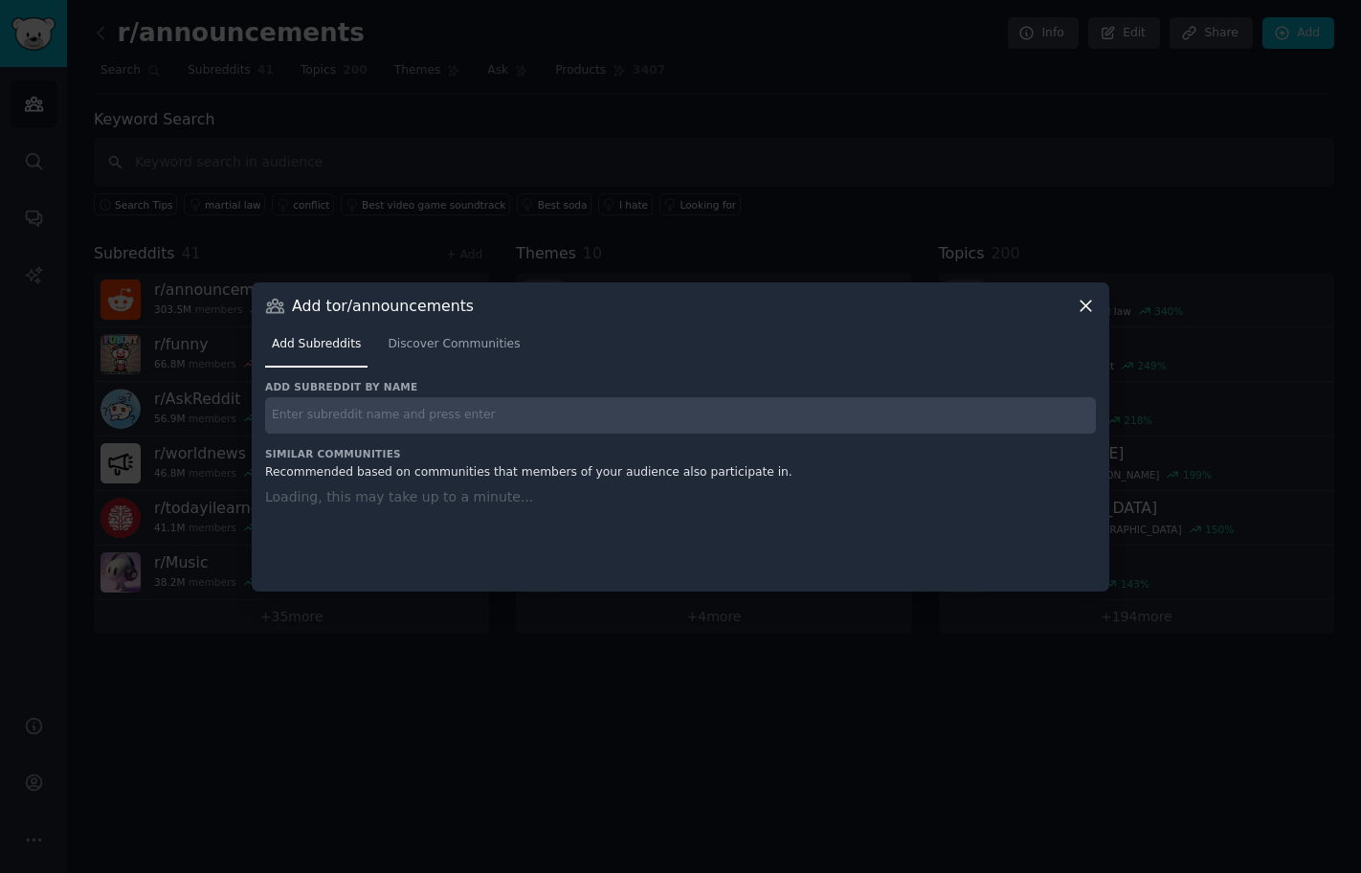
click at [358, 415] on input "text" at bounding box center [680, 415] width 831 height 37
paste input "environment r/environment 1.5M members -0.1% / month More Massive High Activity…"
drag, startPoint x: 358, startPoint y: 416, endPoint x: 128, endPoint y: 413, distance: 229.7
click at [128, 413] on div "​ Add to r/announcements Add Subreddits Discover Communities Add subreddit by n…" at bounding box center [680, 436] width 1347 height 873
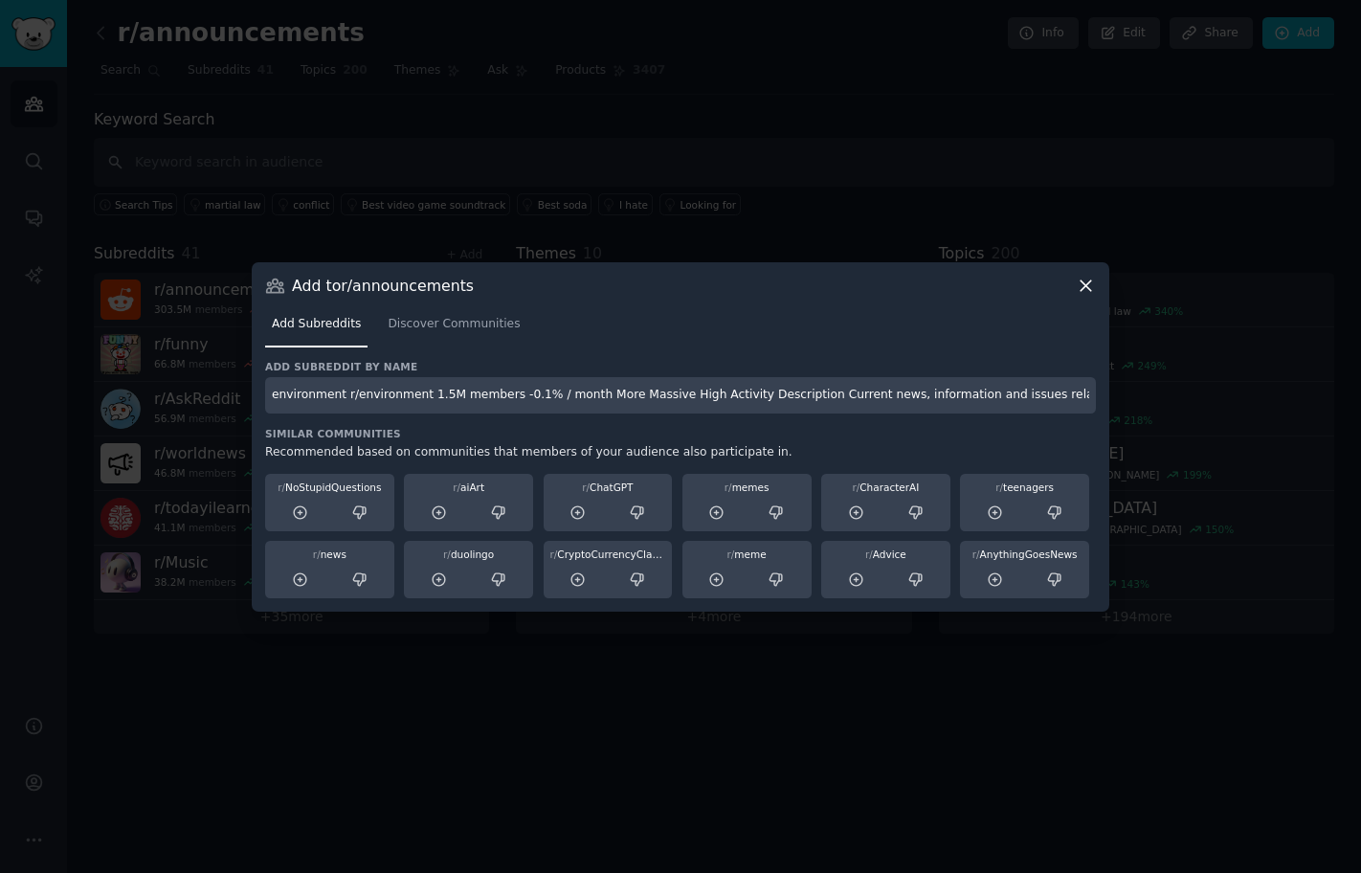
click at [408, 389] on input "environment r/environment 1.5M members -0.1% / month More Massive High Activity…" at bounding box center [680, 395] width 831 height 37
drag, startPoint x: 350, startPoint y: 390, endPoint x: 159, endPoint y: 377, distance: 191.8
click at [159, 377] on div "​ Add to r/announcements Add Subreddits Discover Communities Add subreddit by n…" at bounding box center [680, 436] width 1347 height 873
click at [335, 396] on input "environment r/environment 1.5M members -0.1% / month More Massive High Activity…" at bounding box center [680, 395] width 831 height 37
drag, startPoint x: 340, startPoint y: 396, endPoint x: 16, endPoint y: 366, distance: 324.8
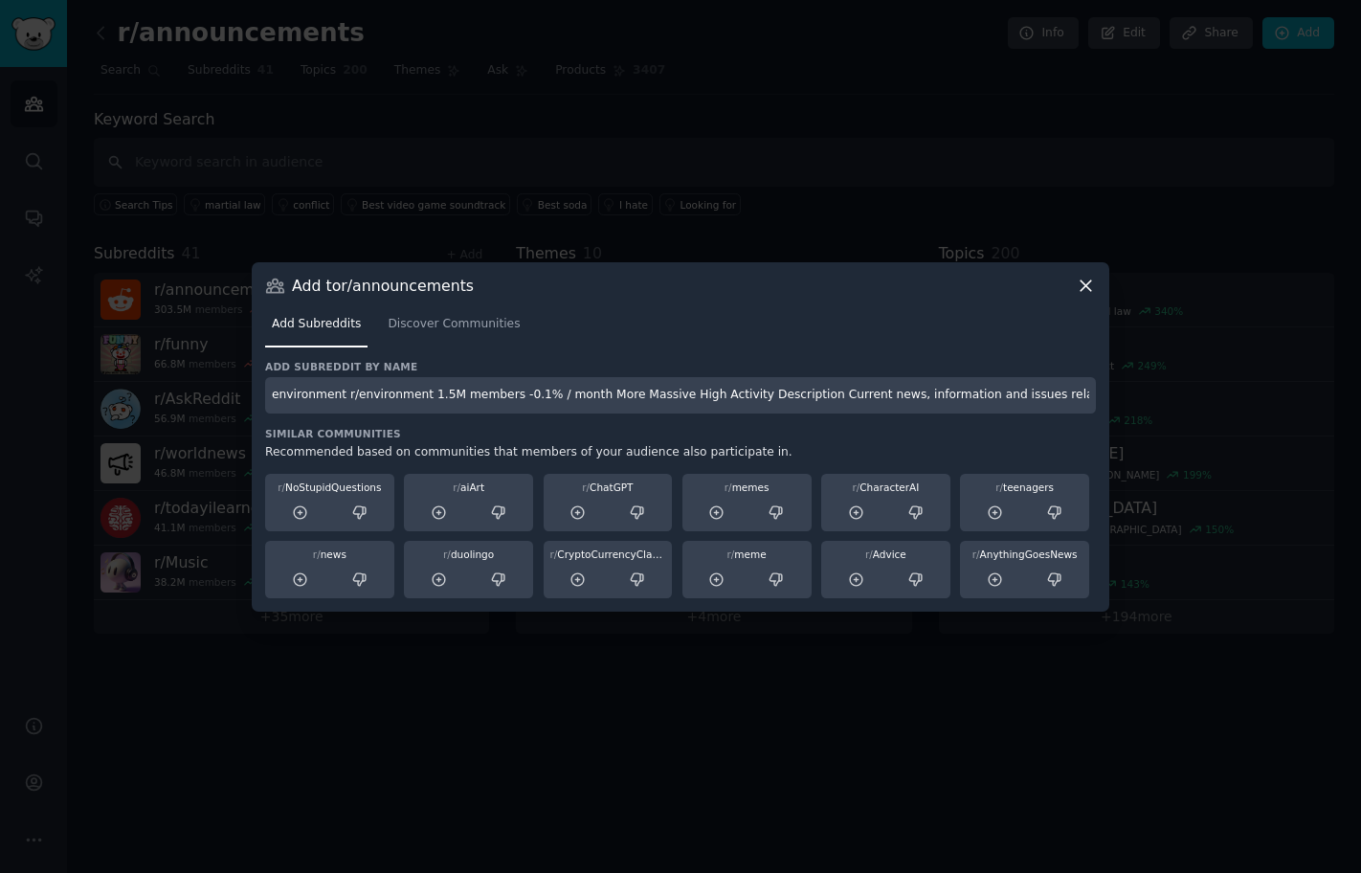
click at [22, 366] on div "​ Add to r/announcements Add Subreddits Discover Communities Add subreddit by n…" at bounding box center [680, 436] width 1347 height 873
drag, startPoint x: 350, startPoint y: 396, endPoint x: 1118, endPoint y: 465, distance: 770.5
click at [1118, 465] on div "​ Add to r/announcements Add Subreddits Discover Communities Add subreddit by n…" at bounding box center [680, 436] width 1347 height 873
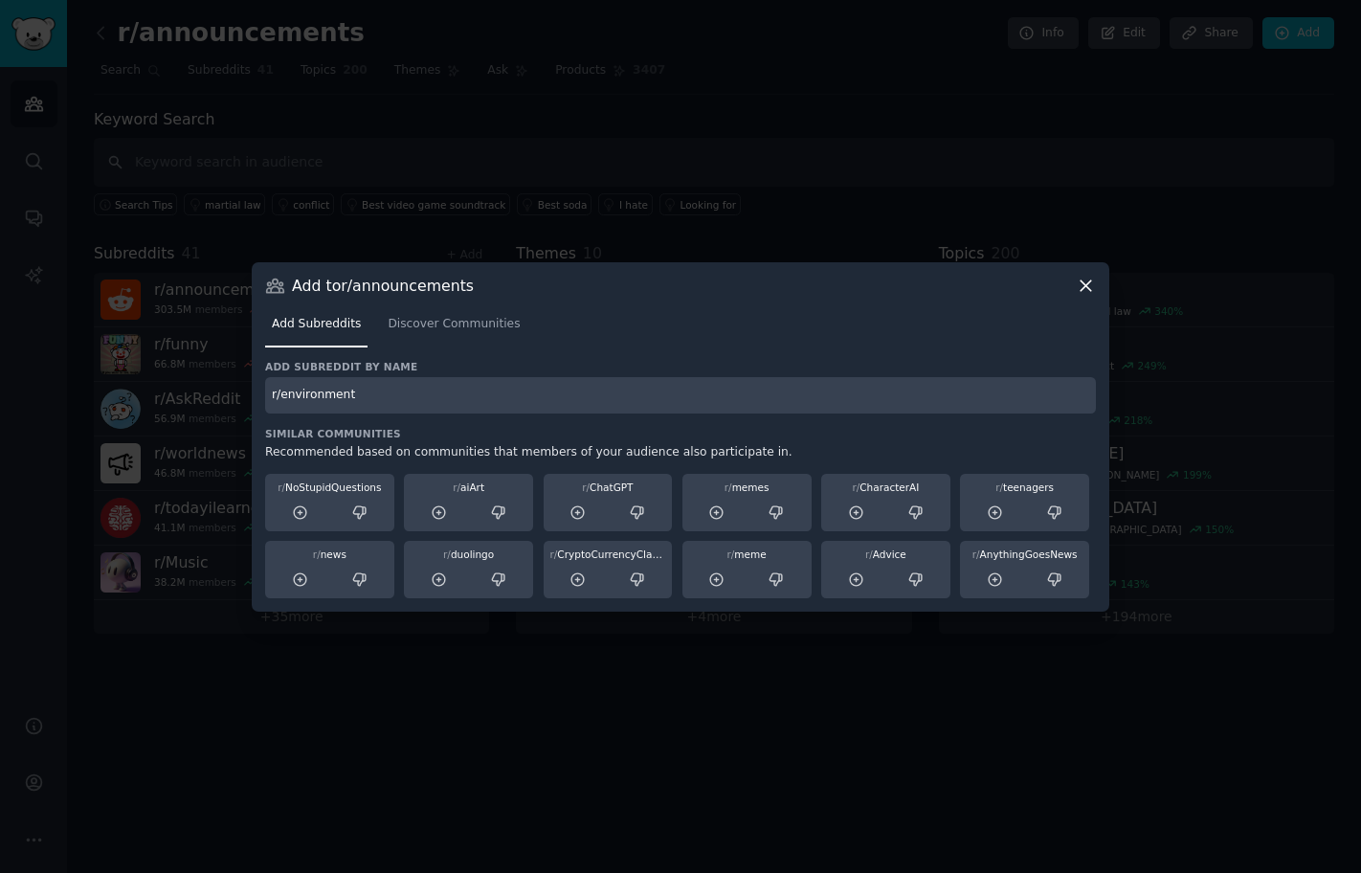
scroll to position [0, 0]
type input "r/environment"
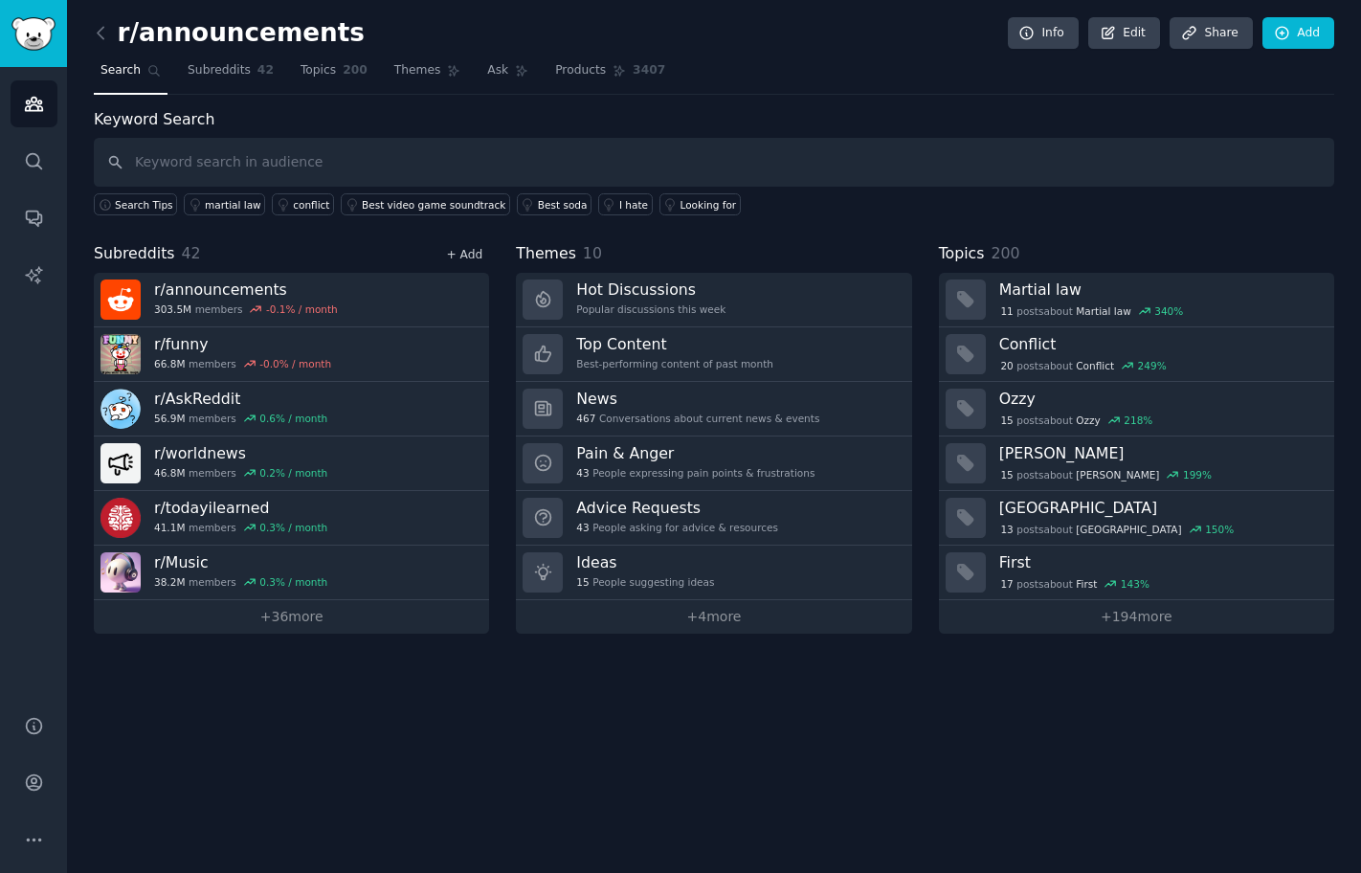
click at [478, 250] on link "+ Add" at bounding box center [464, 254] width 36 height 13
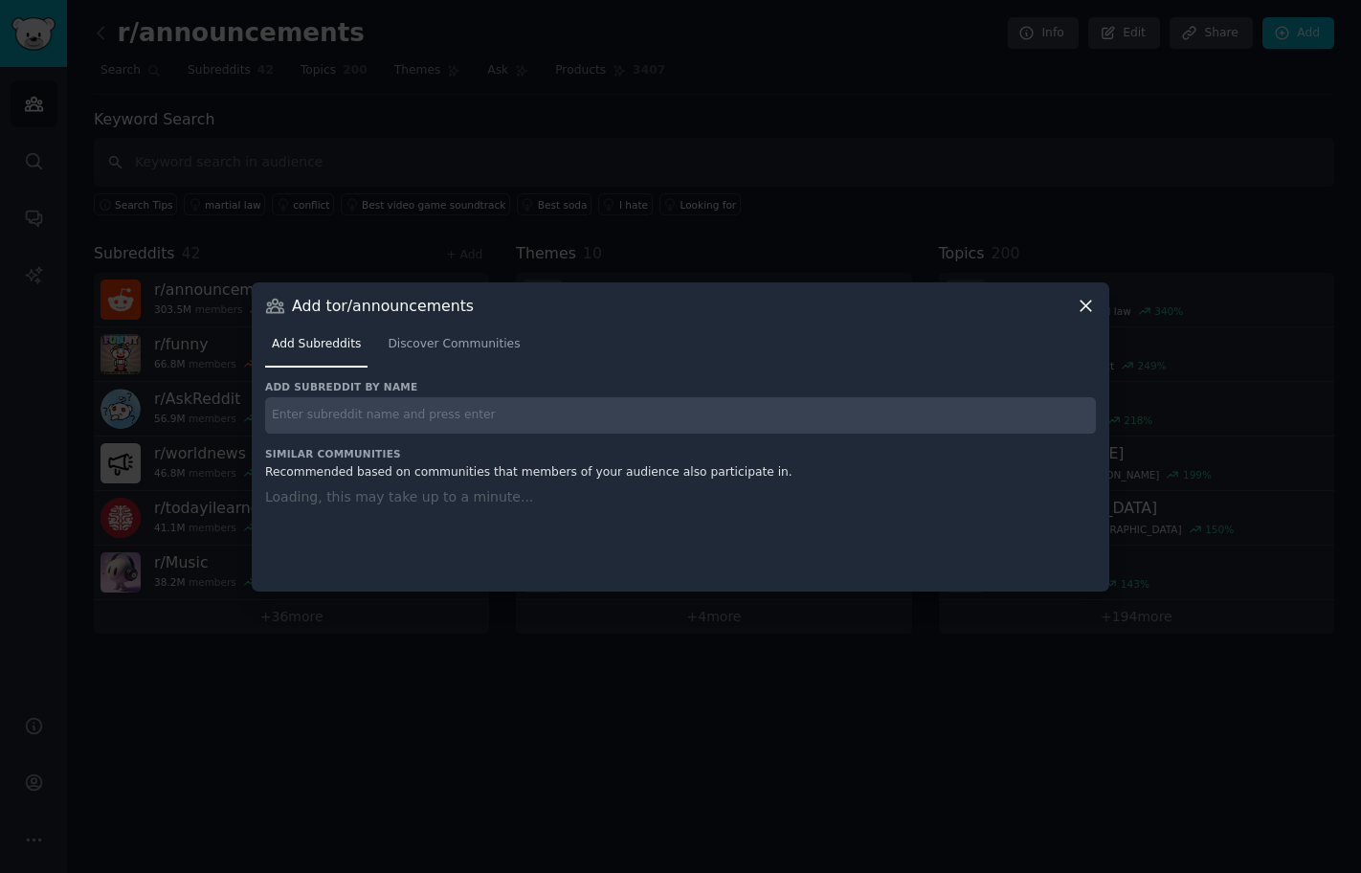
click at [382, 407] on input "text" at bounding box center [680, 415] width 831 height 37
paste input "r/StandUpComedy 1.5M members 1.4% / month"
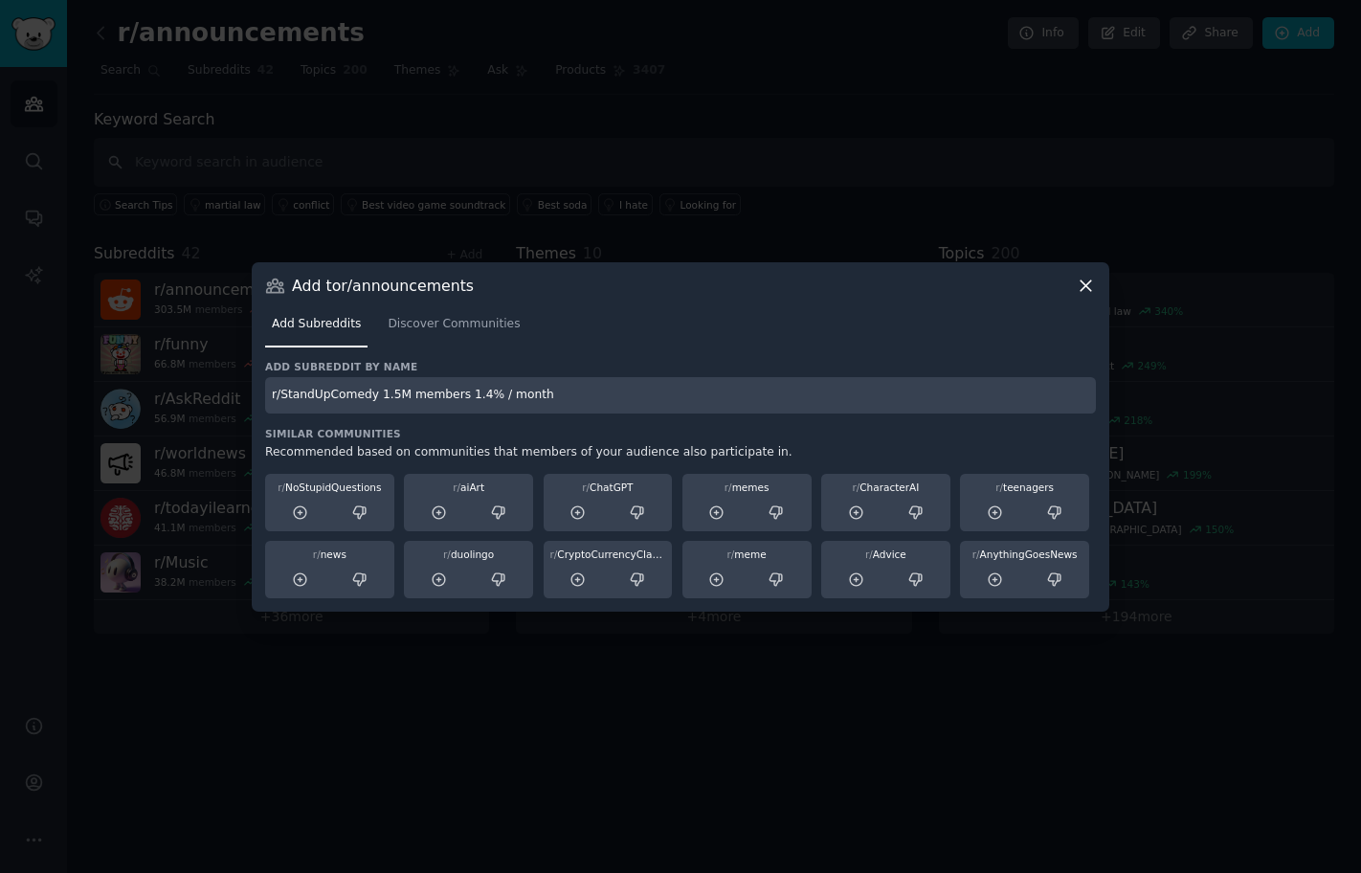
drag, startPoint x: 373, startPoint y: 394, endPoint x: 840, endPoint y: 466, distance: 472.5
click at [842, 466] on div "Add subreddit by name r/StandUpComedy 1.5M members 1.4% / month Similar Communi…" at bounding box center [680, 479] width 831 height 238
type input "r/StandUpComedy"
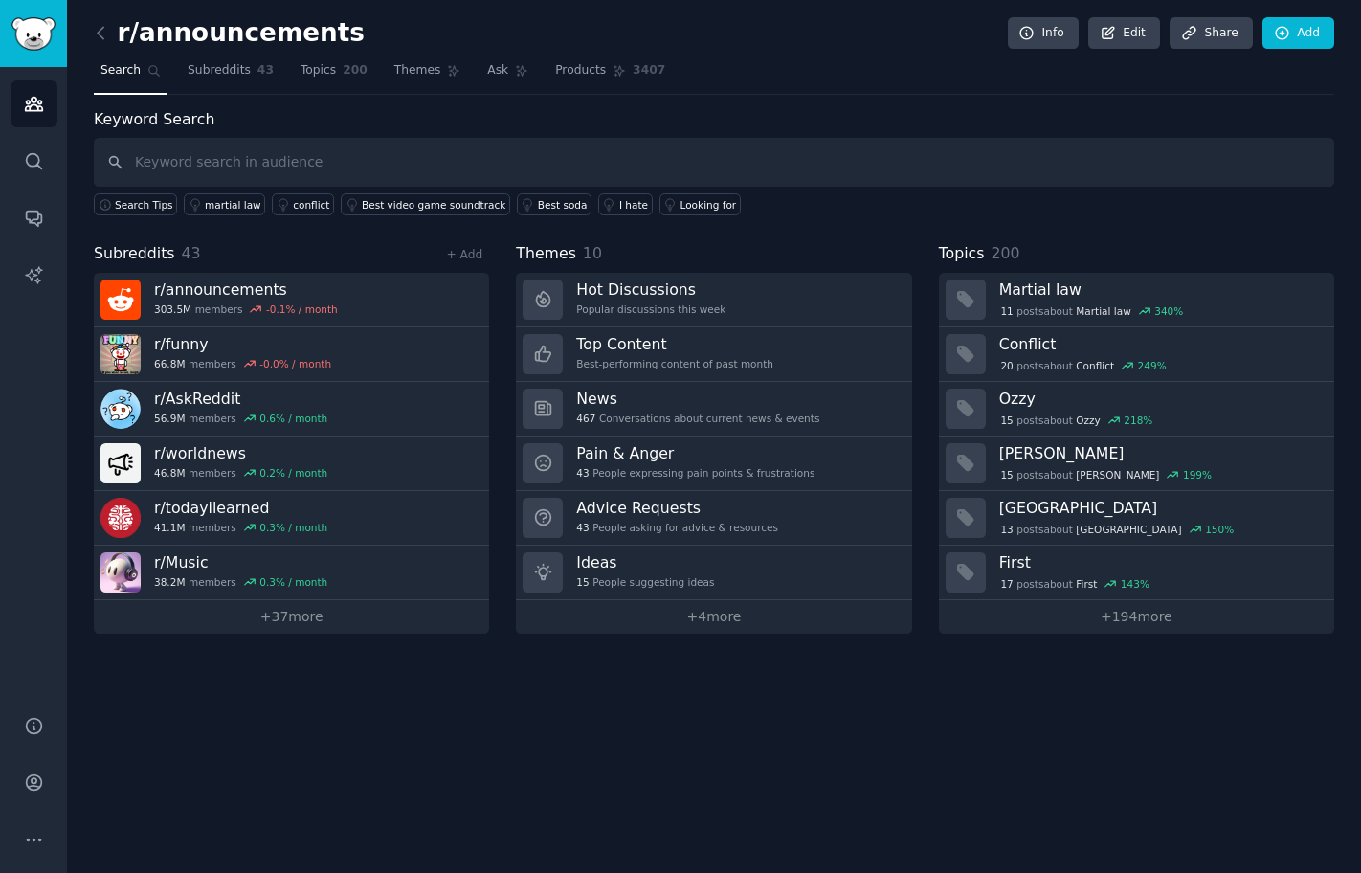
click at [471, 244] on div "+ Add" at bounding box center [464, 254] width 50 height 20
click at [472, 252] on link "+ Add" at bounding box center [464, 254] width 36 height 13
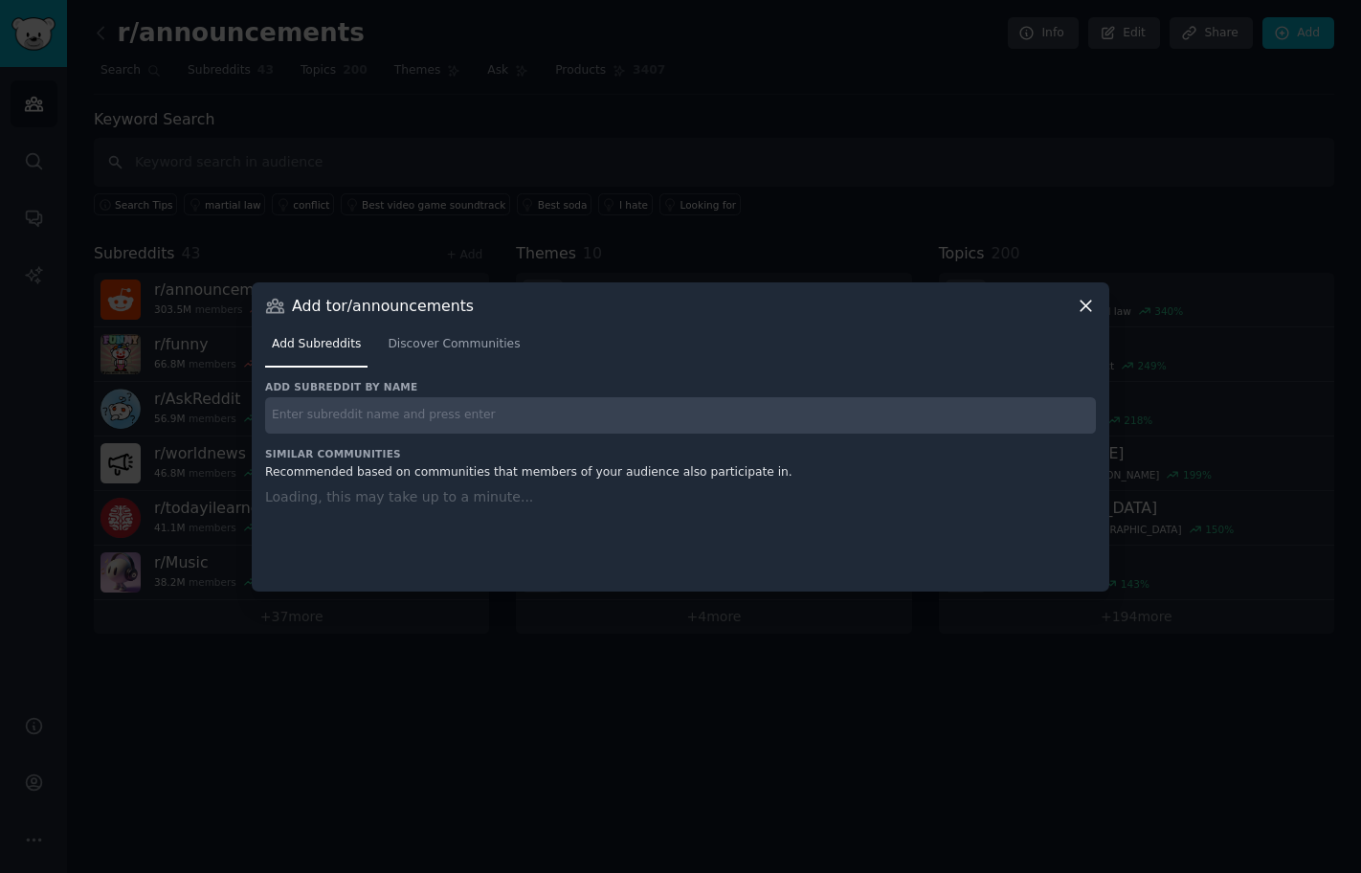
click at [427, 406] on input "text" at bounding box center [680, 415] width 831 height 37
paste input "r/comedy"
type input "r/comedy"
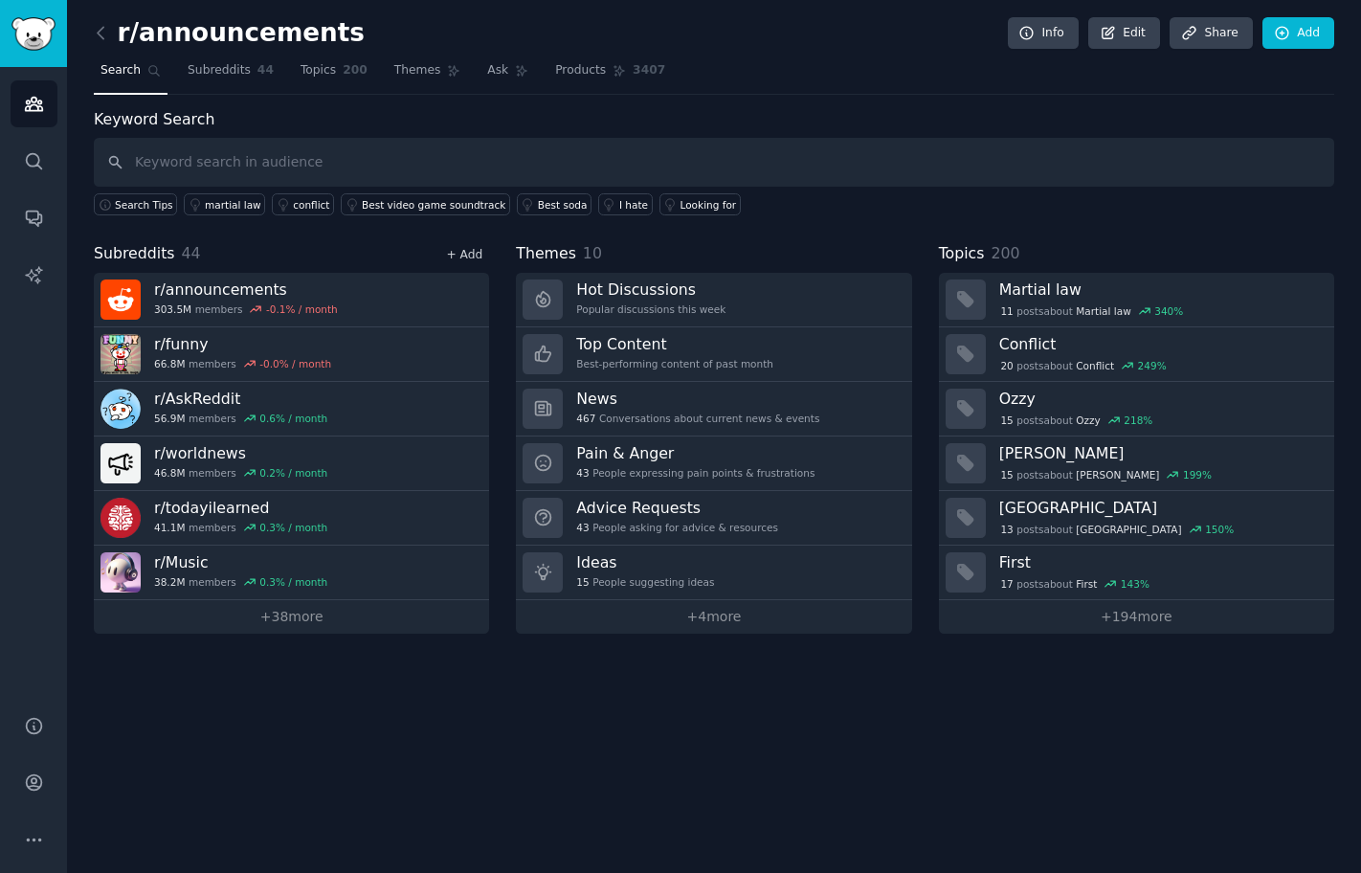
click at [466, 254] on link "+ Add" at bounding box center [464, 254] width 36 height 13
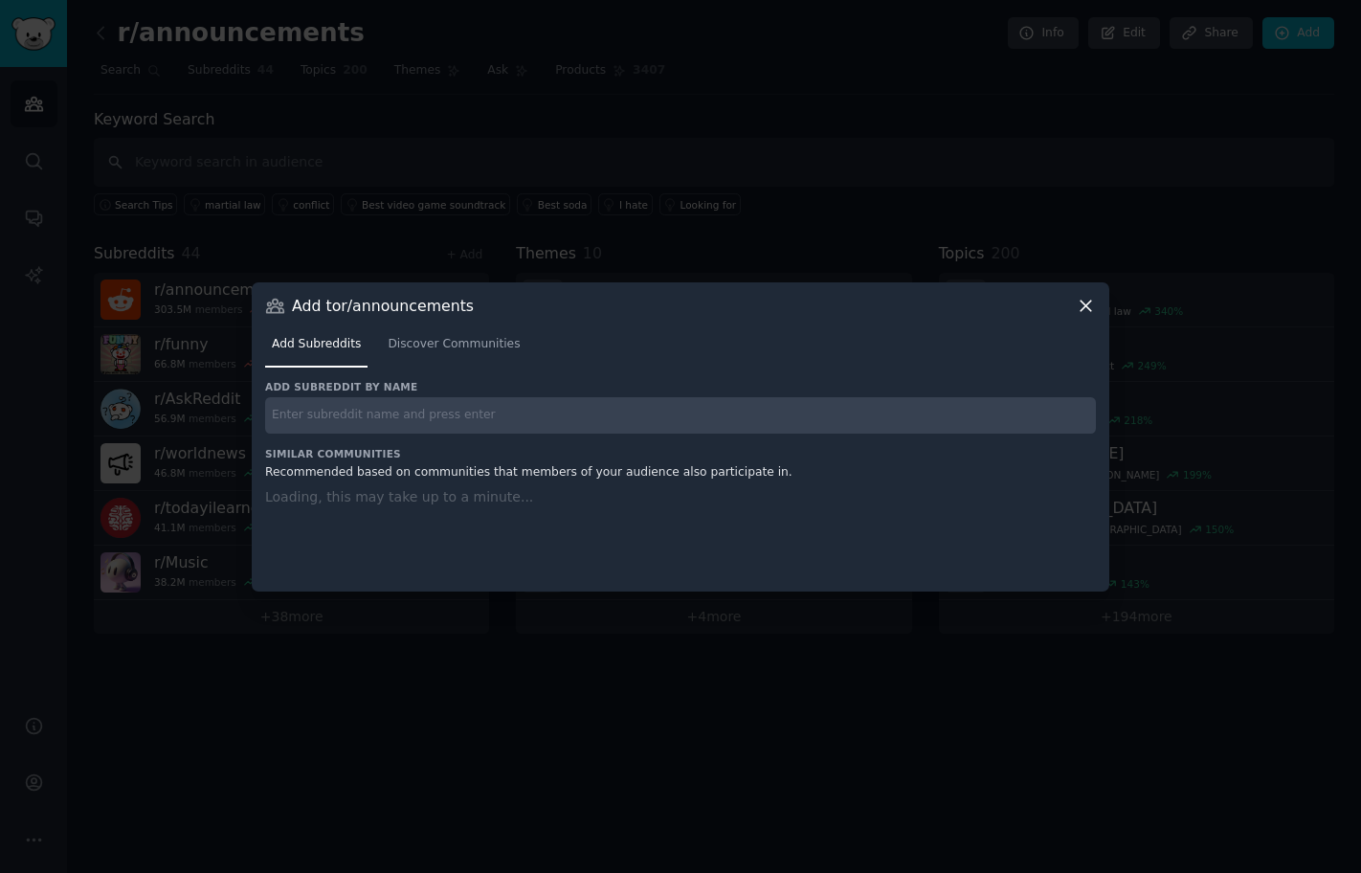
click at [412, 408] on input "text" at bounding box center [680, 415] width 831 height 37
paste input "r/StupidMedia"
type input "r/StupidMedia"
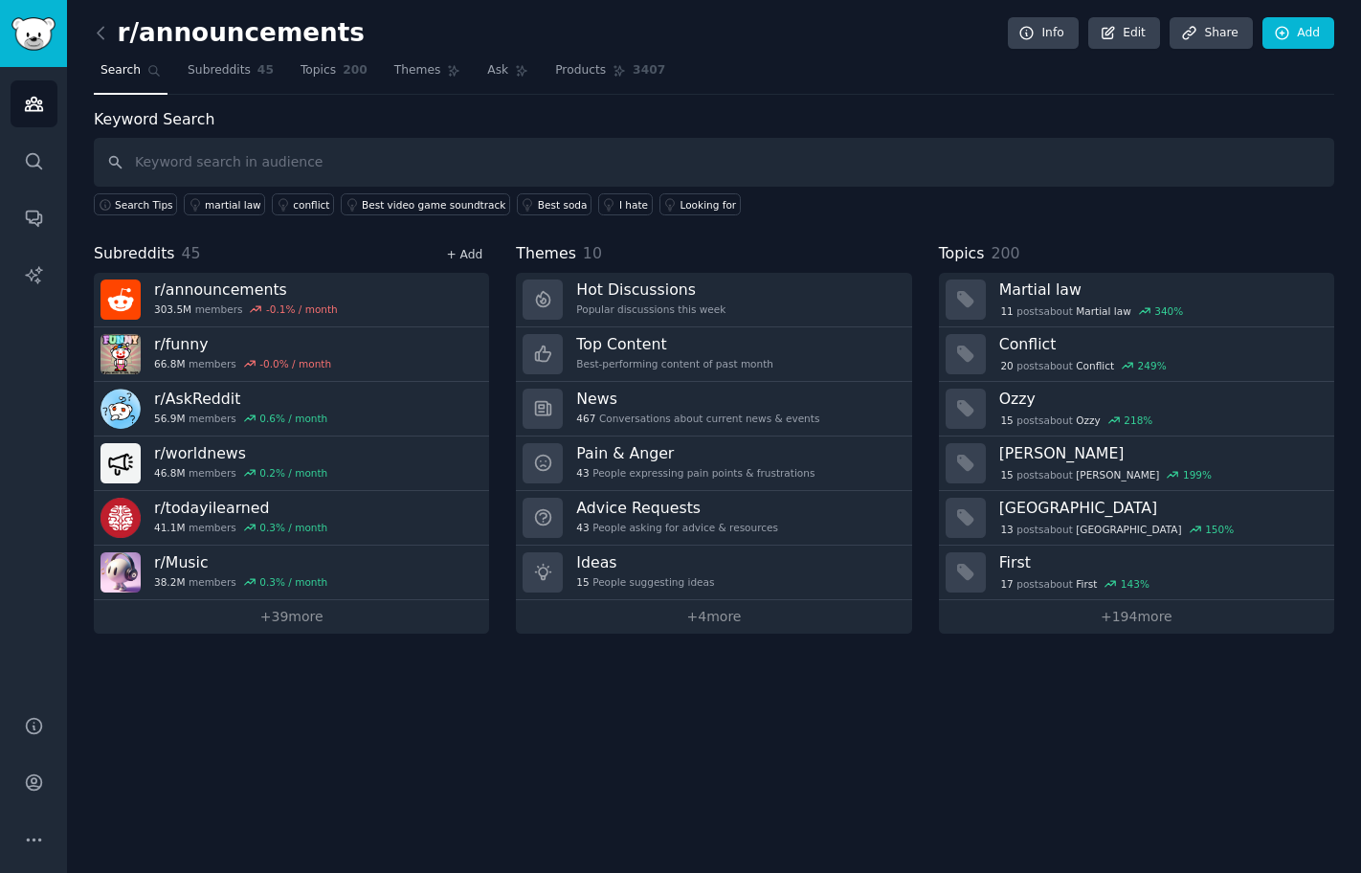
click at [473, 258] on link "+ Add" at bounding box center [464, 254] width 36 height 13
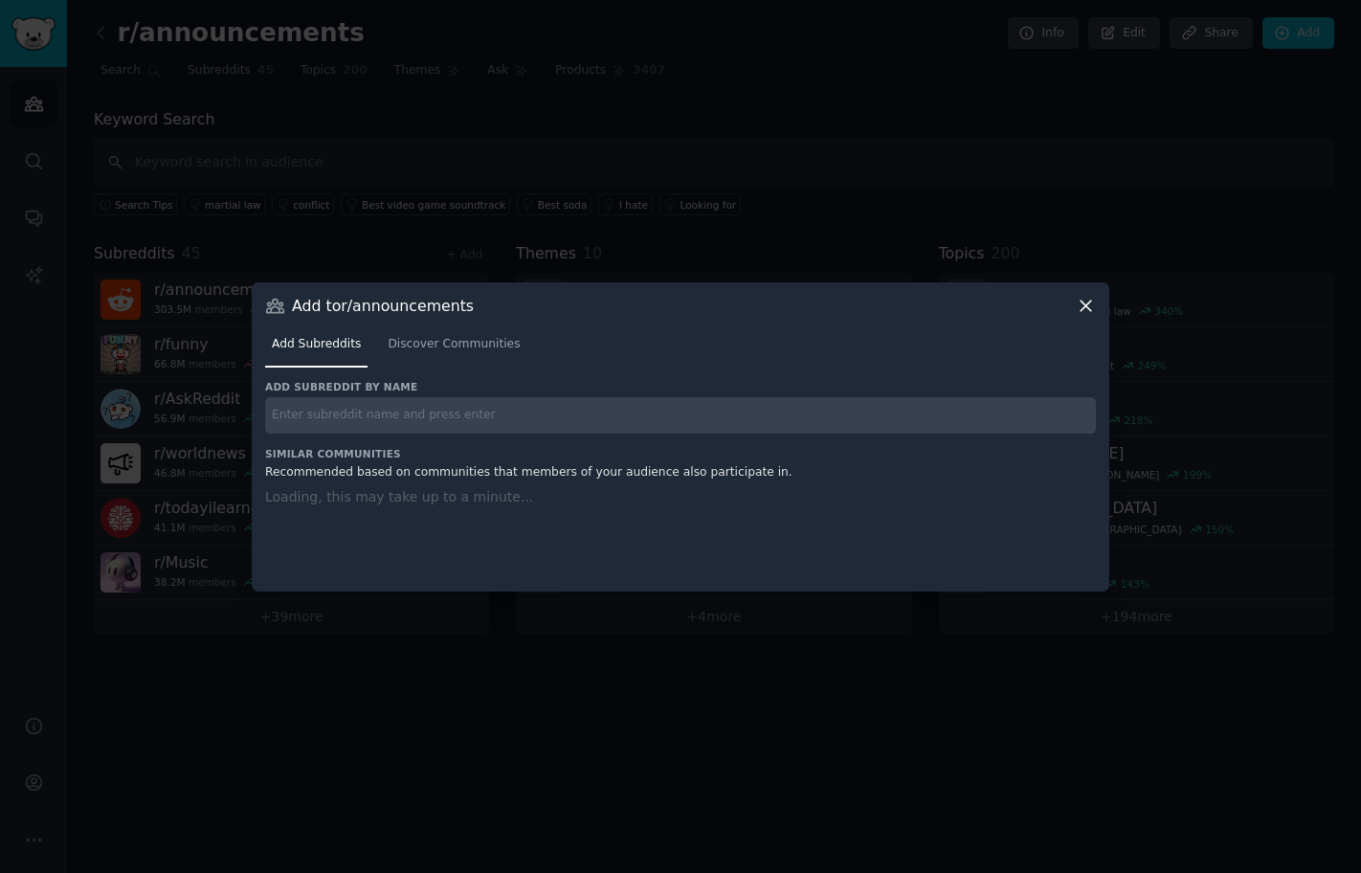
click at [415, 400] on input "text" at bounding box center [680, 415] width 831 height 37
paste input "r/BreakingNews24hr"
type input "r/BreakingNews24hr"
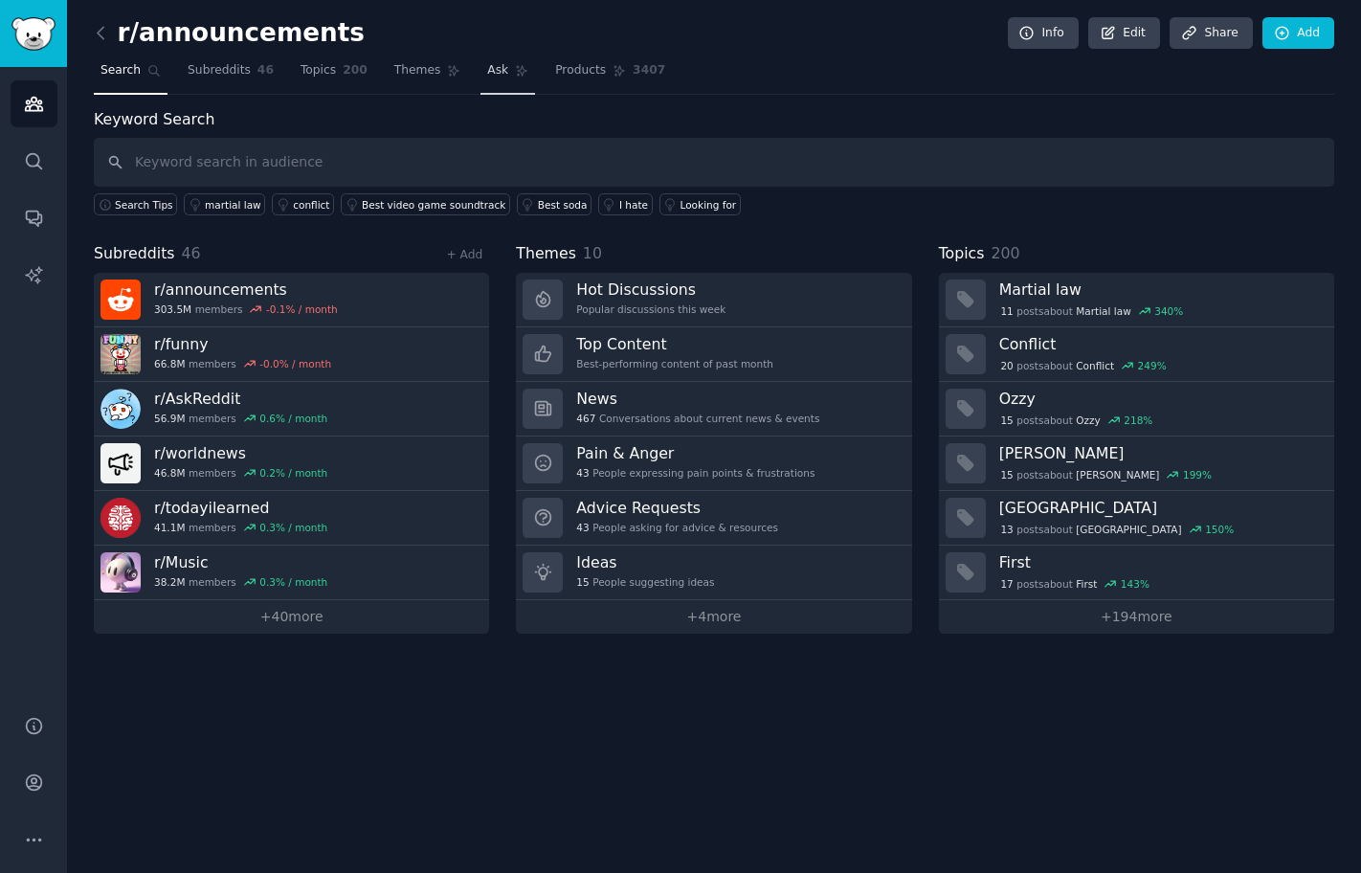
click at [507, 70] on link "Ask" at bounding box center [507, 75] width 55 height 39
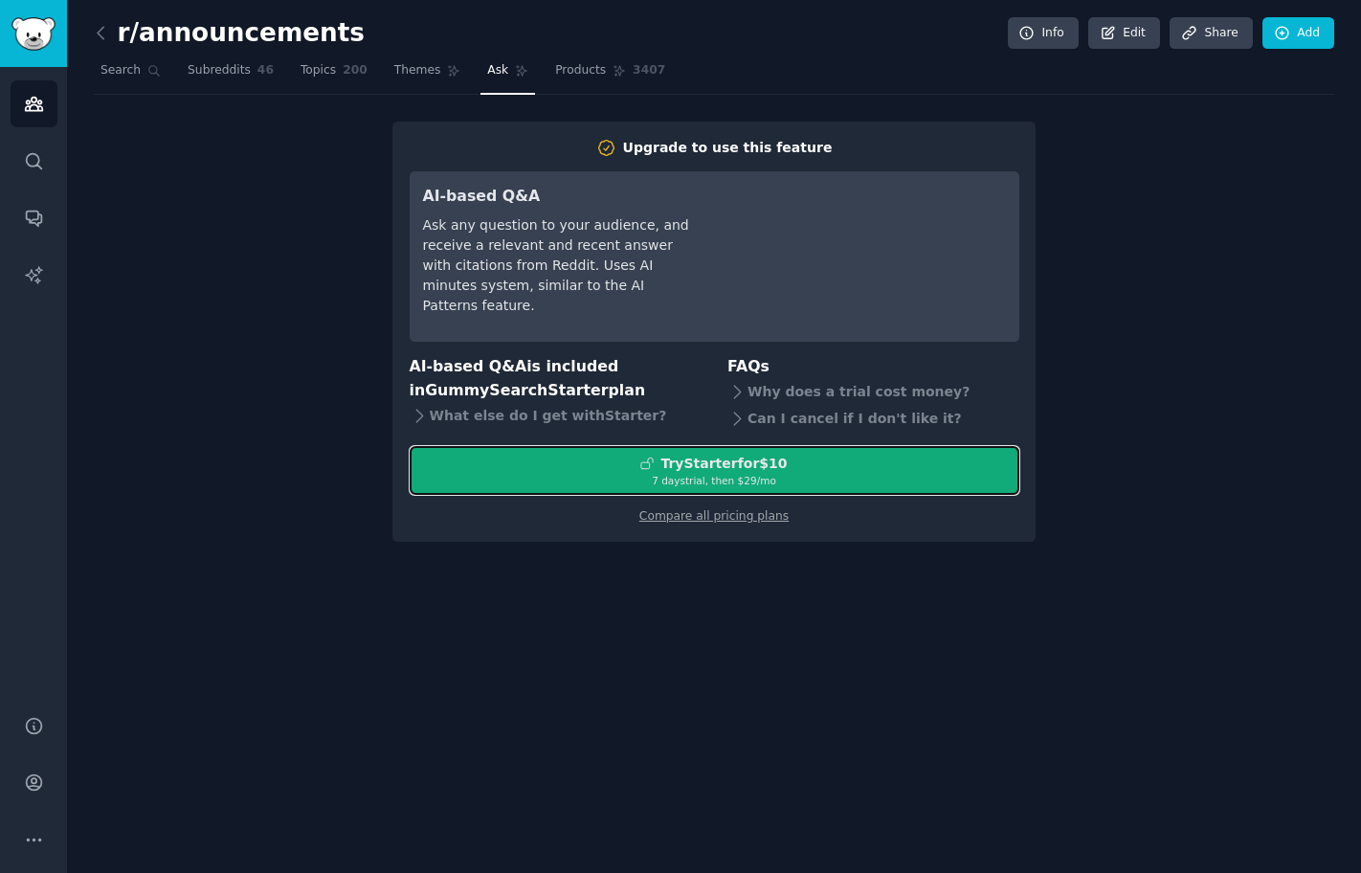
click at [778, 471] on div "Try Starter for $10" at bounding box center [723, 464] width 126 height 20
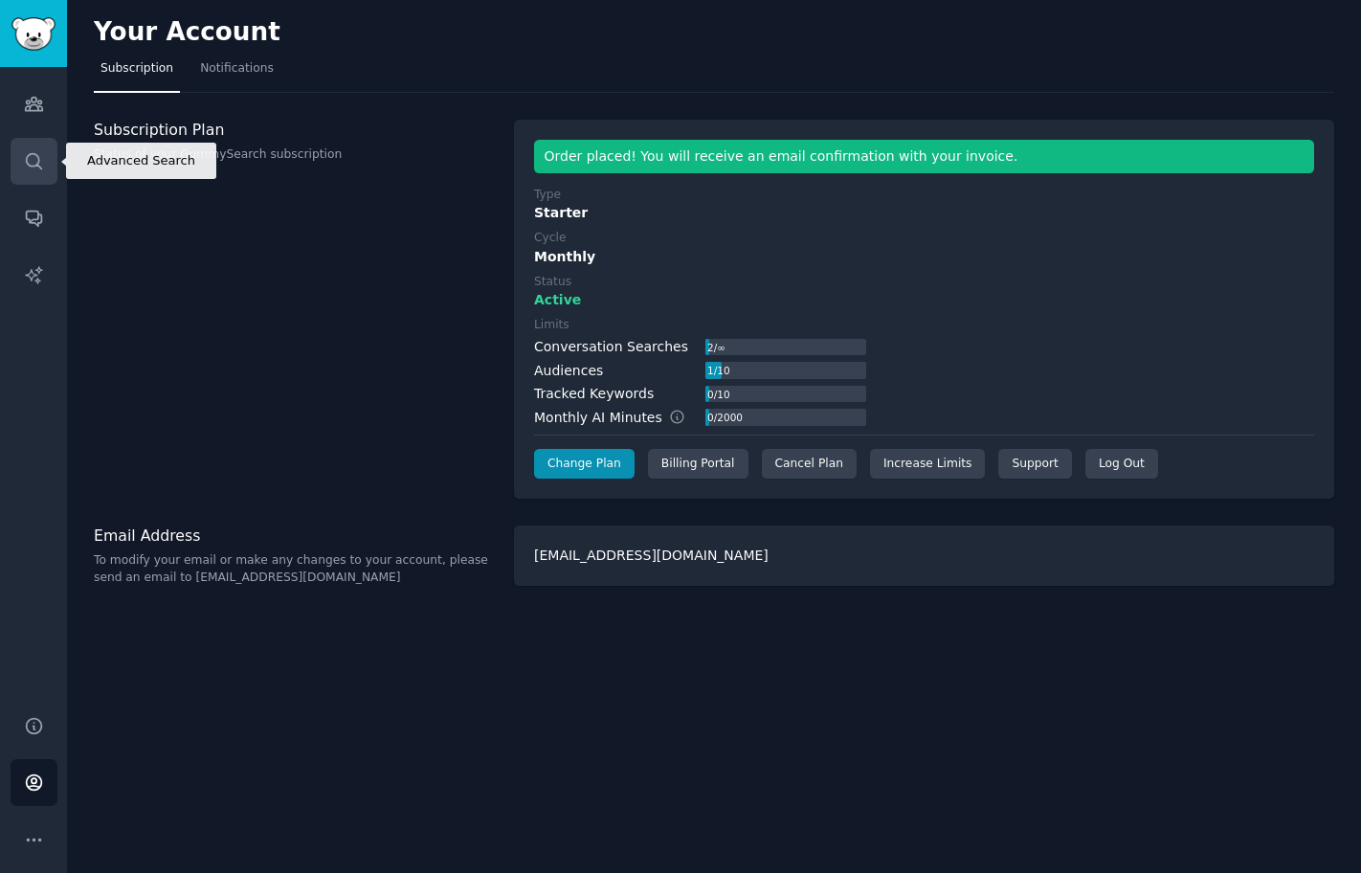
click at [31, 165] on icon "Sidebar" at bounding box center [33, 160] width 15 height 15
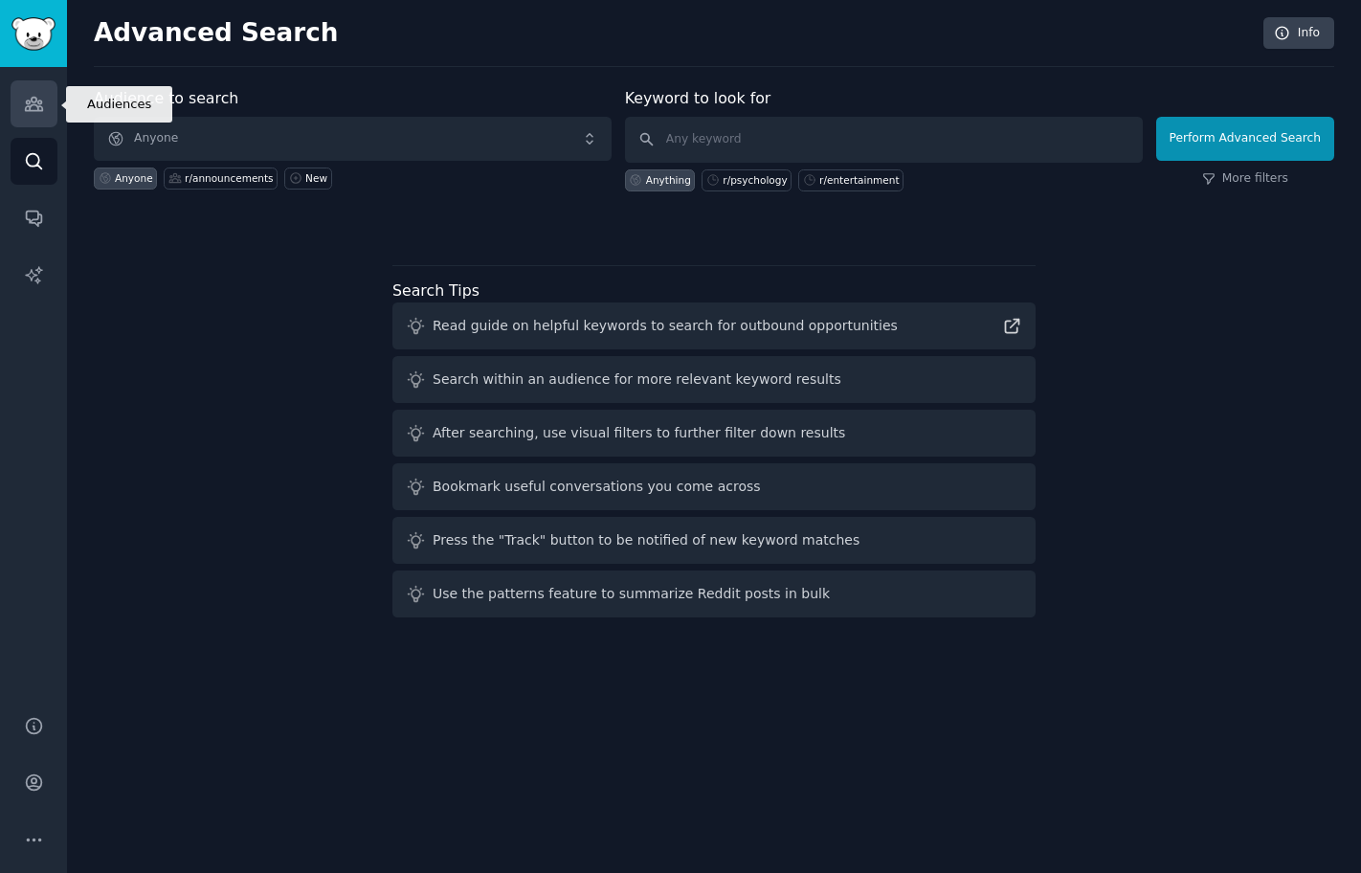
click at [36, 105] on icon "Sidebar" at bounding box center [33, 104] width 17 height 13
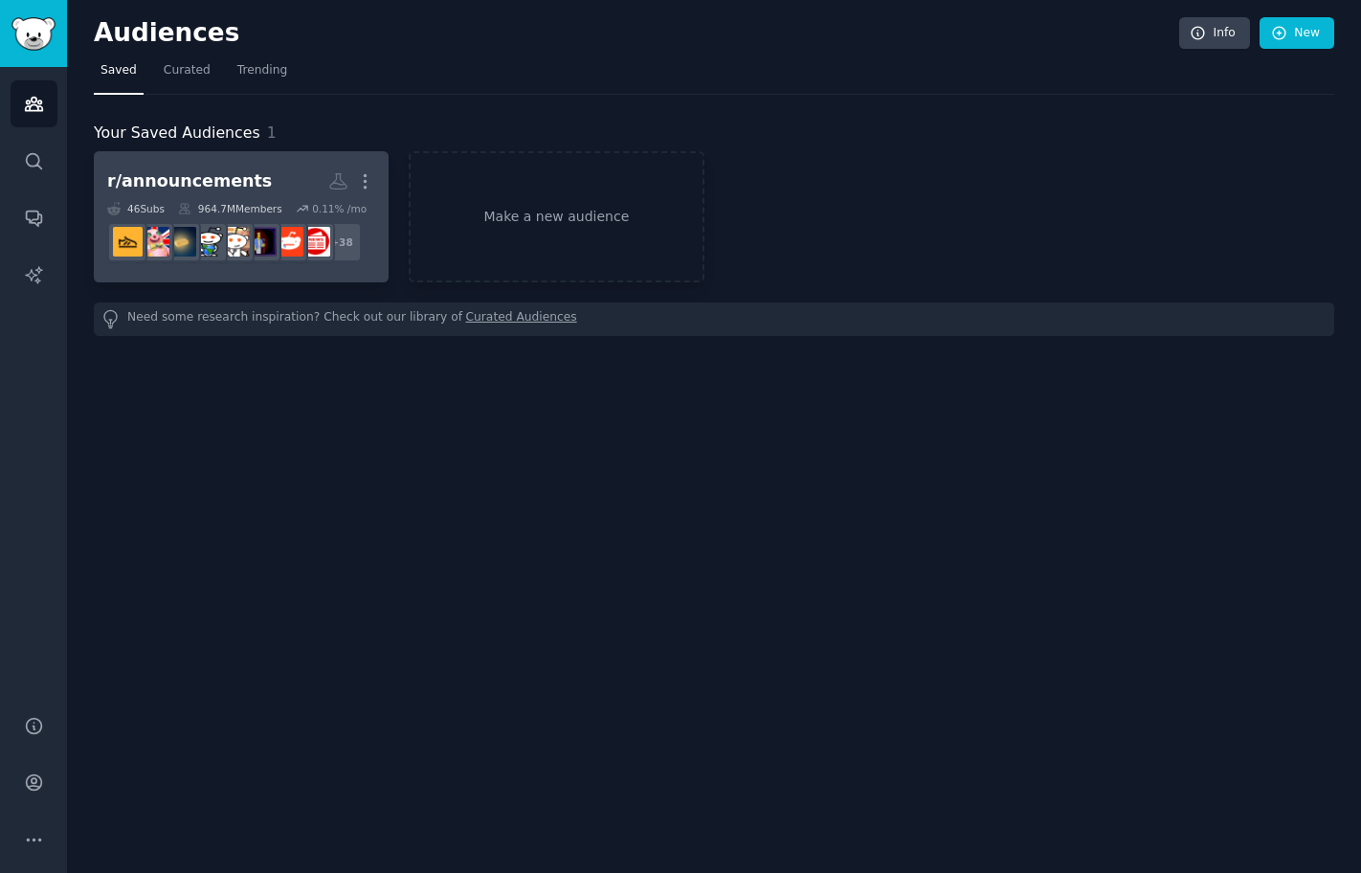
click at [189, 218] on dd "+ 38" at bounding box center [241, 242] width 268 height 54
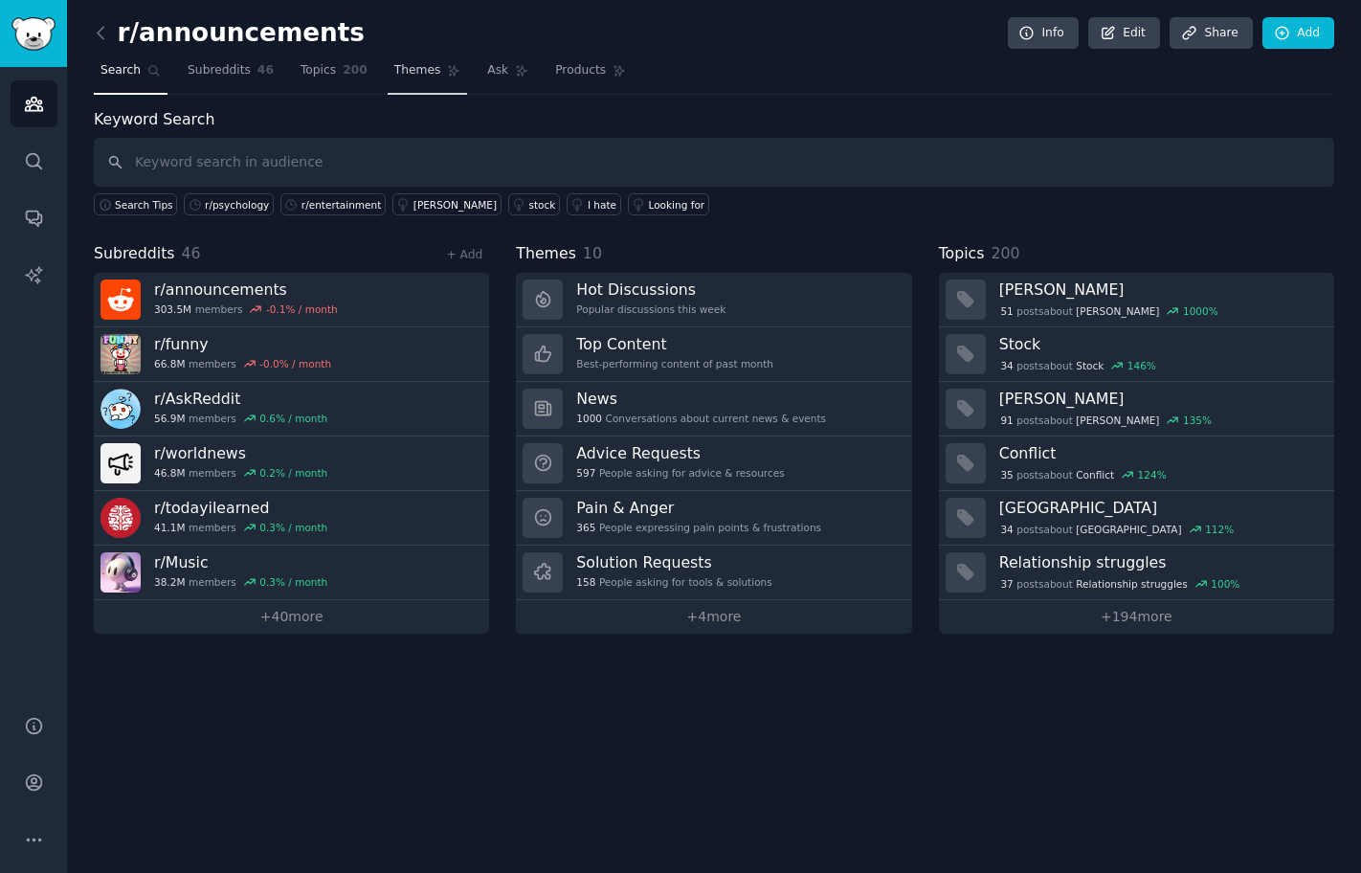
click at [441, 82] on link "Themes" at bounding box center [428, 75] width 80 height 39
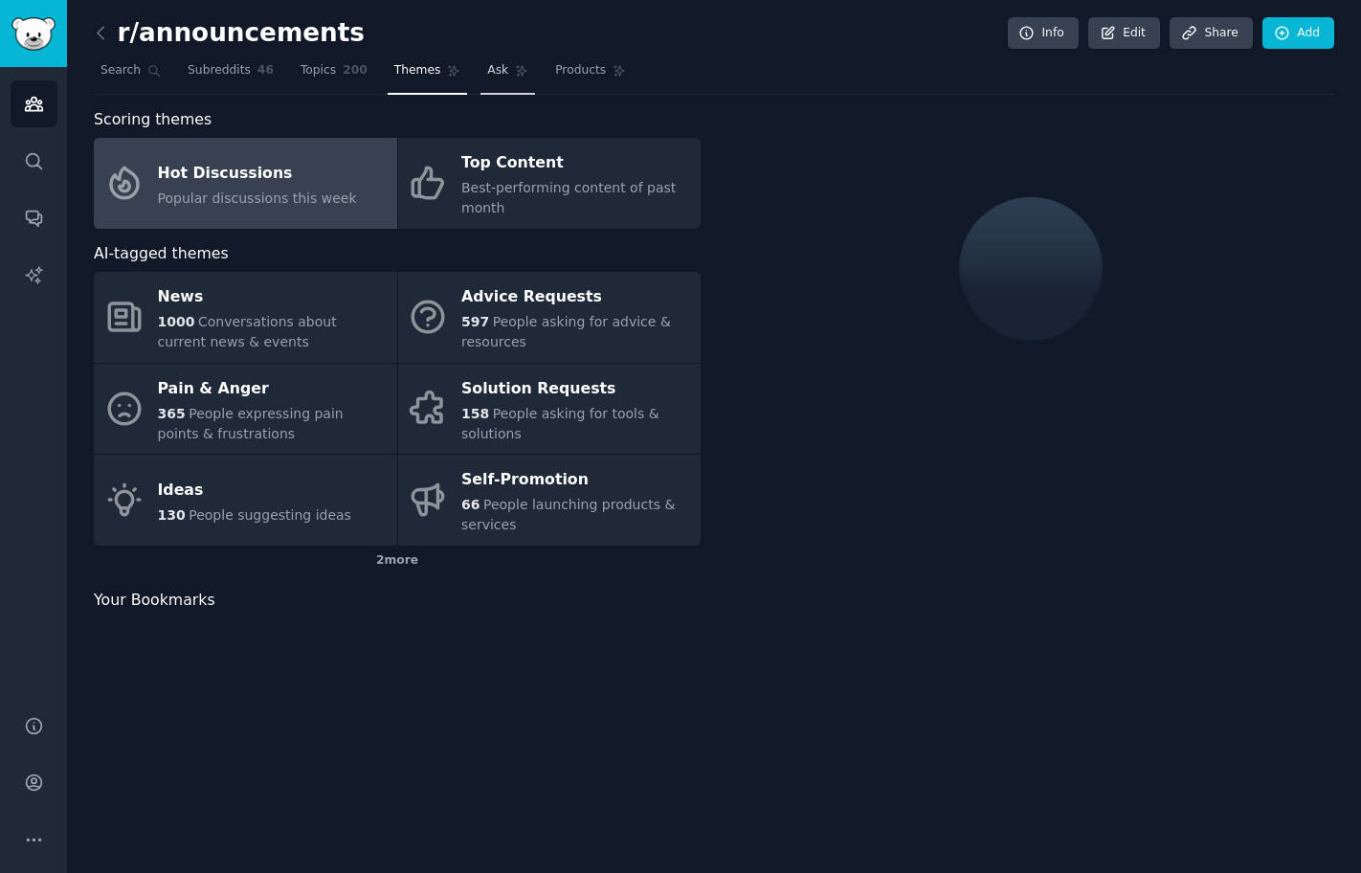
click at [506, 75] on link "Ask" at bounding box center [507, 75] width 55 height 39
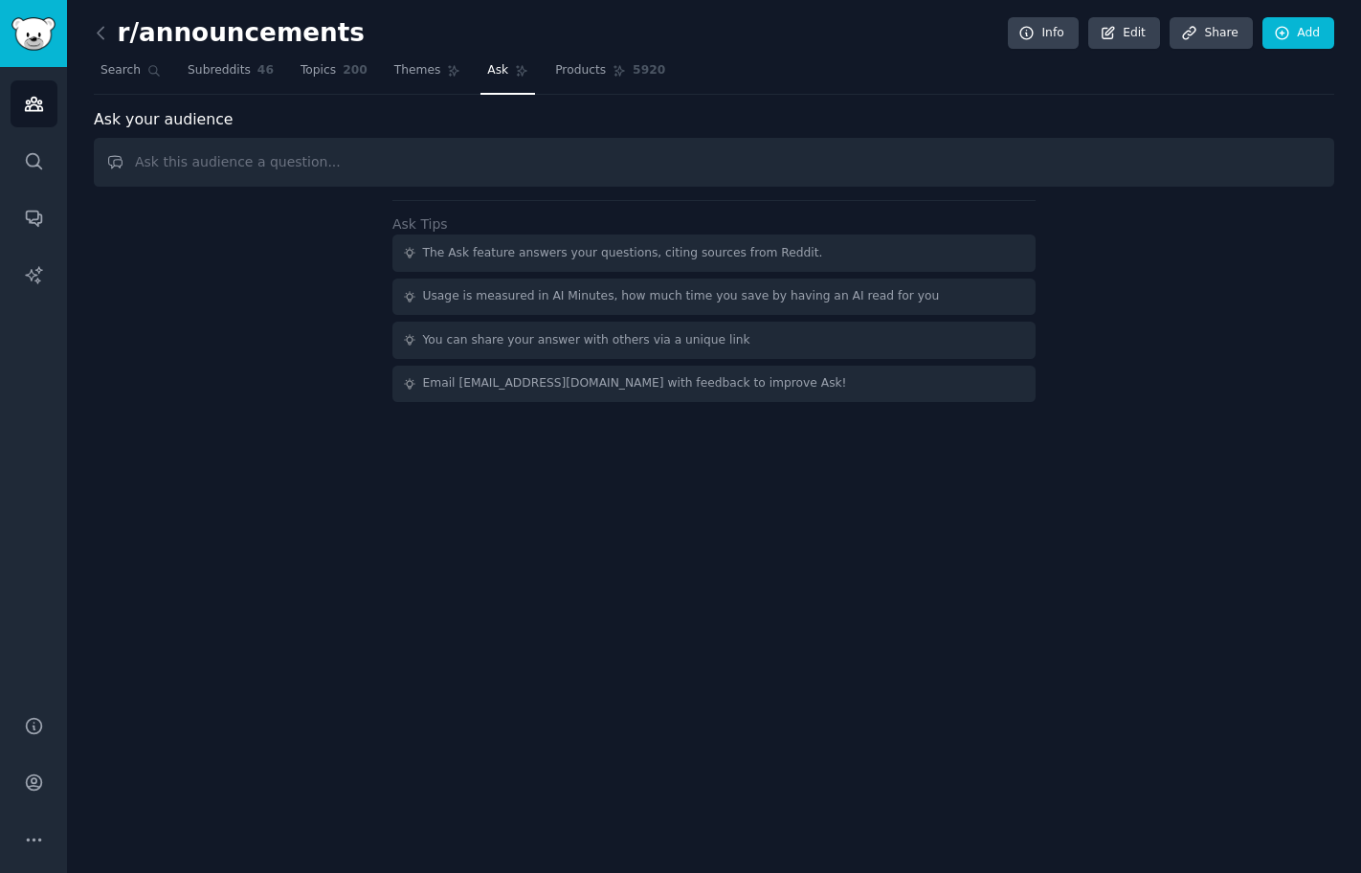
click at [496, 74] on span "Ask" at bounding box center [497, 70] width 21 height 17
click at [496, 73] on span "Ask" at bounding box center [497, 70] width 21 height 17
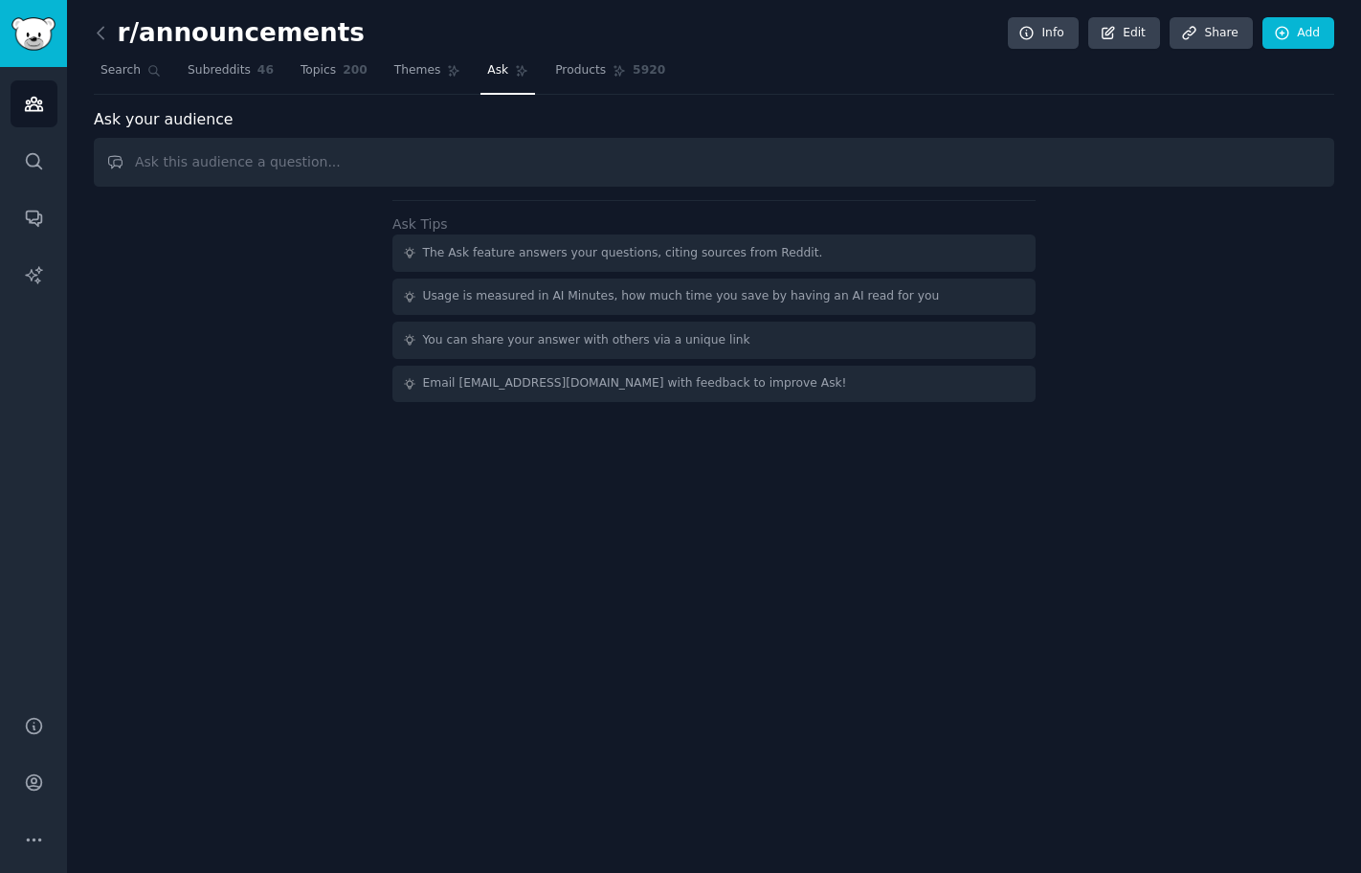
click at [496, 73] on span "Ask" at bounding box center [497, 70] width 21 height 17
click at [257, 170] on input "text" at bounding box center [714, 162] width 1240 height 49
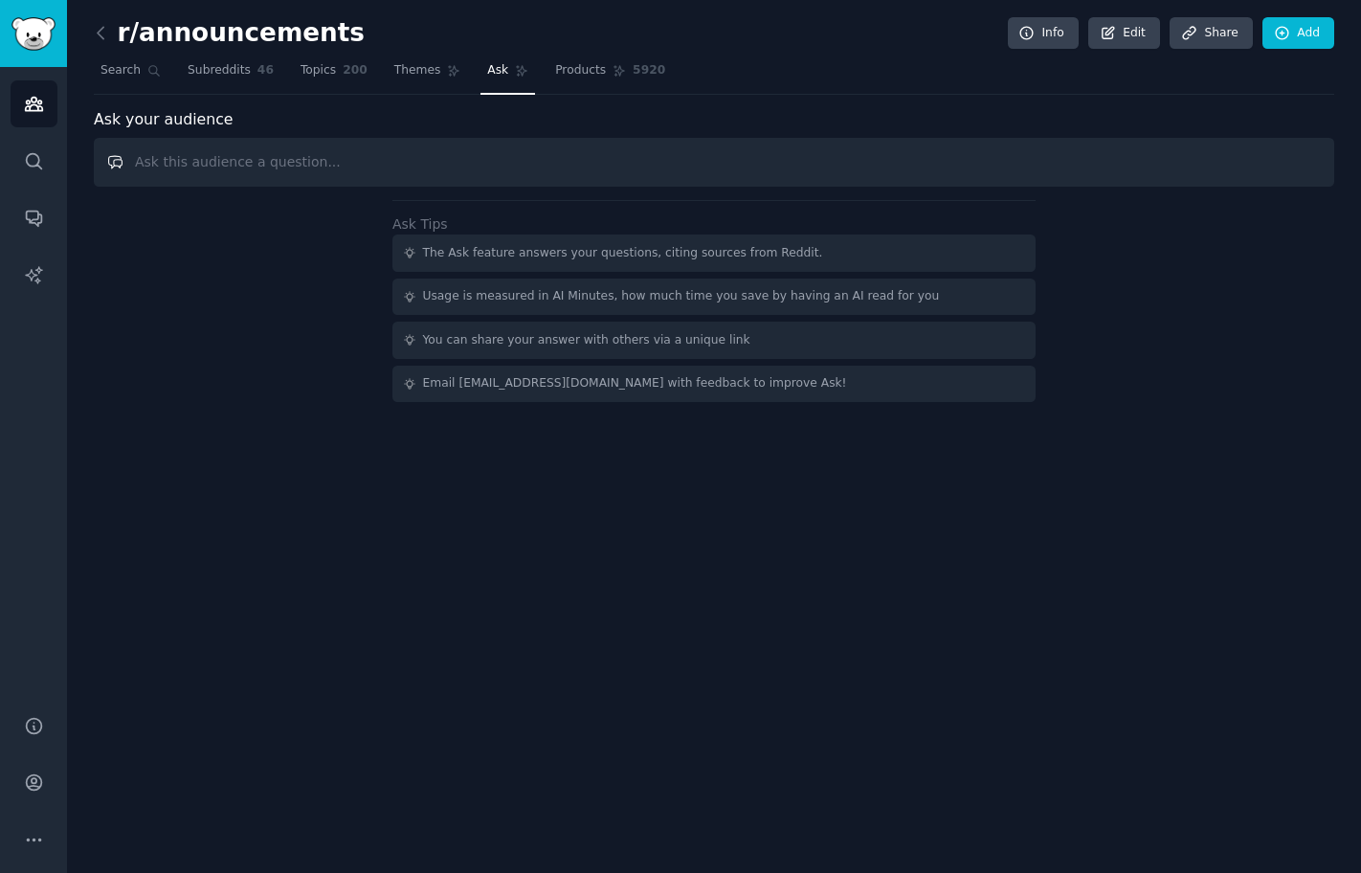
paste input "As a [DEMOGRAPHIC_DATA], what top comments on"
paste input "Longevity"
drag, startPoint x: 349, startPoint y: 165, endPoint x: 102, endPoint y: 96, distance: 256.3
click at [103, 97] on div "r/announcements Info Edit Share Add Search Subreddits 46 Topics 200 Themes Ask …" at bounding box center [714, 218] width 1240 height 382
click at [914, 153] on input "As a male, what top comments on Longevity" at bounding box center [714, 162] width 1240 height 49
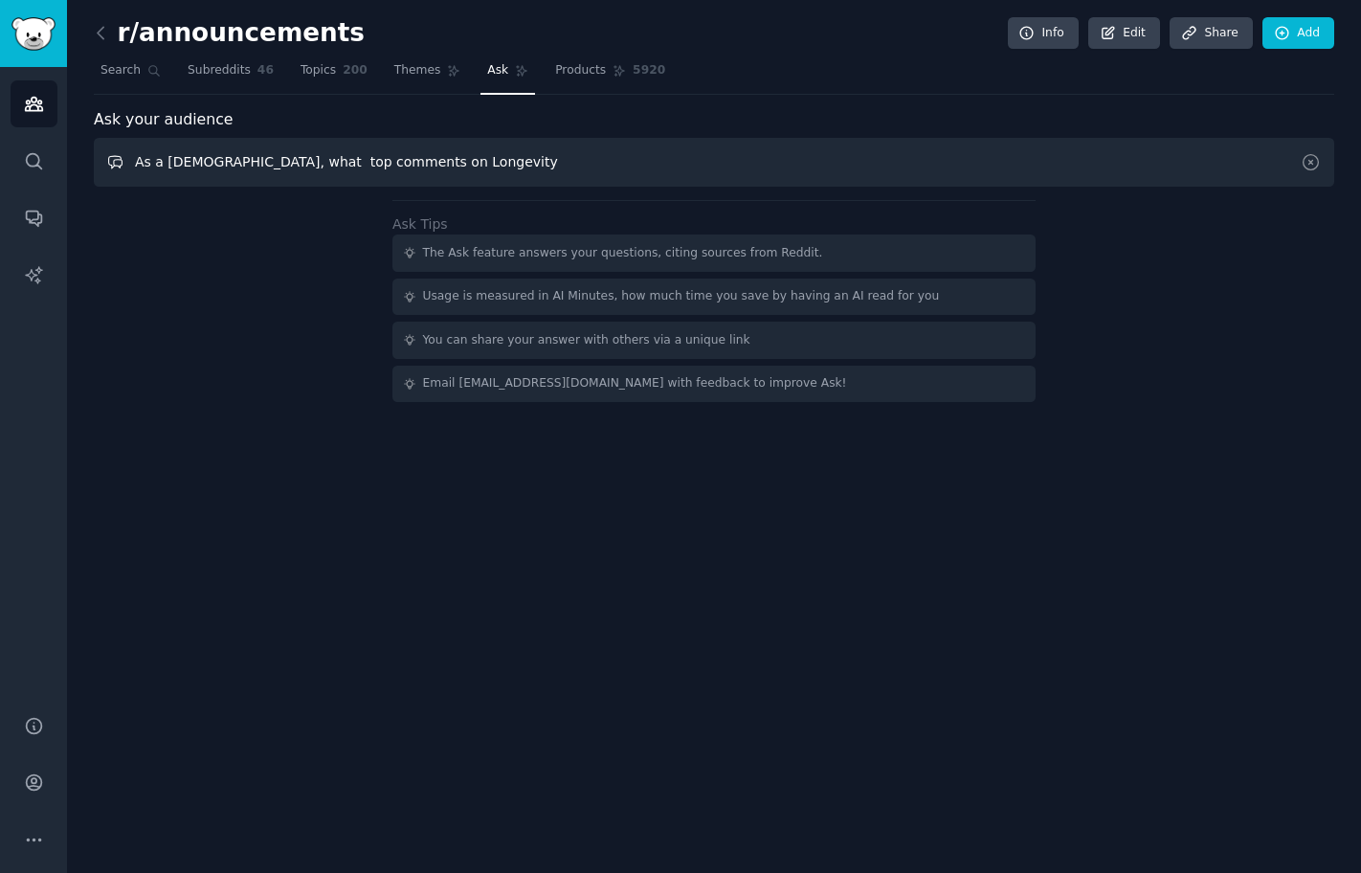
click at [916, 158] on input "As a male, what top comments on Longevity" at bounding box center [714, 162] width 1240 height 49
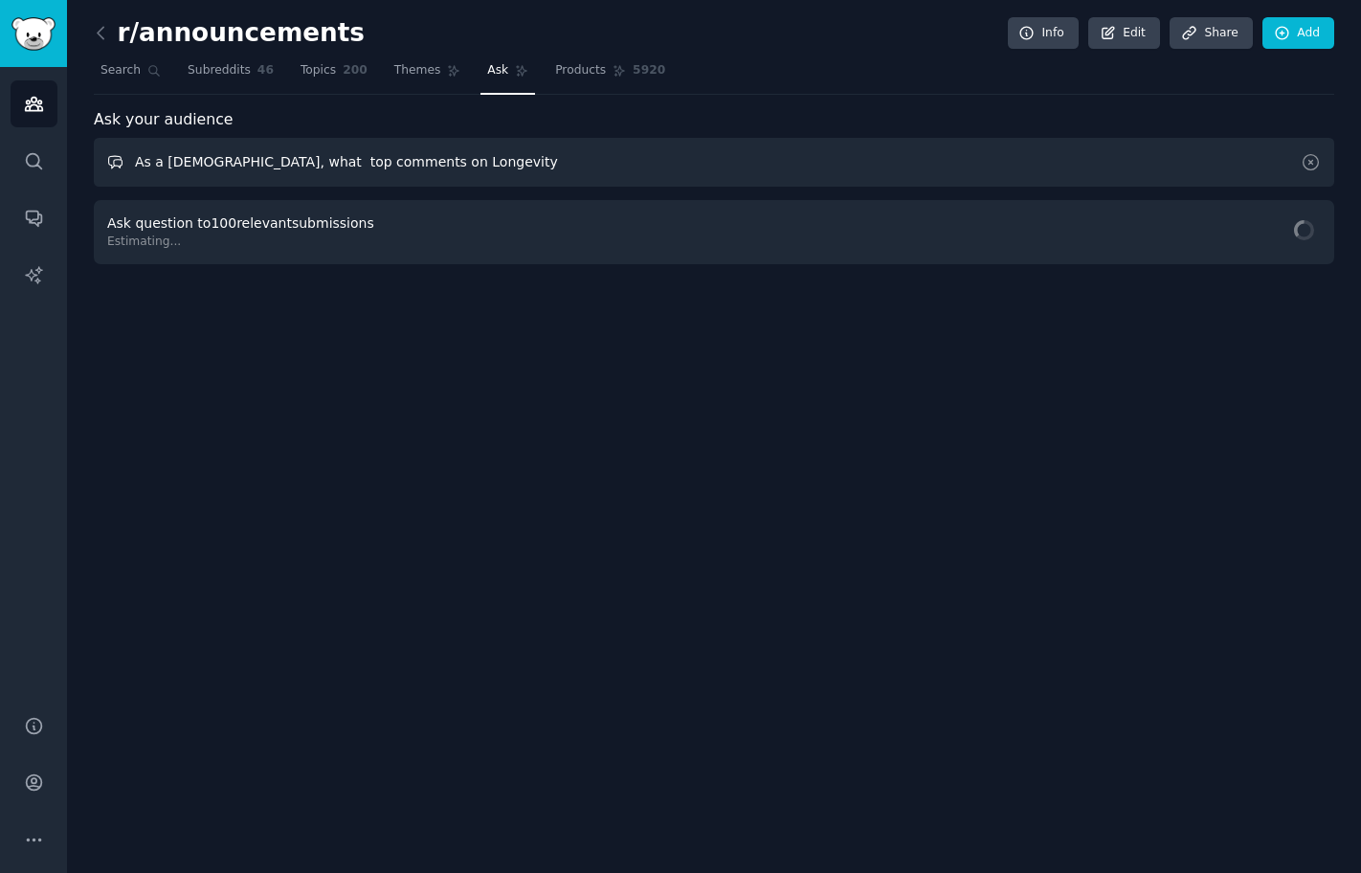
type input "As a male, what top comments on Longevity"
click at [467, 171] on input "As a male, what top comments on Longevity" at bounding box center [714, 162] width 1240 height 49
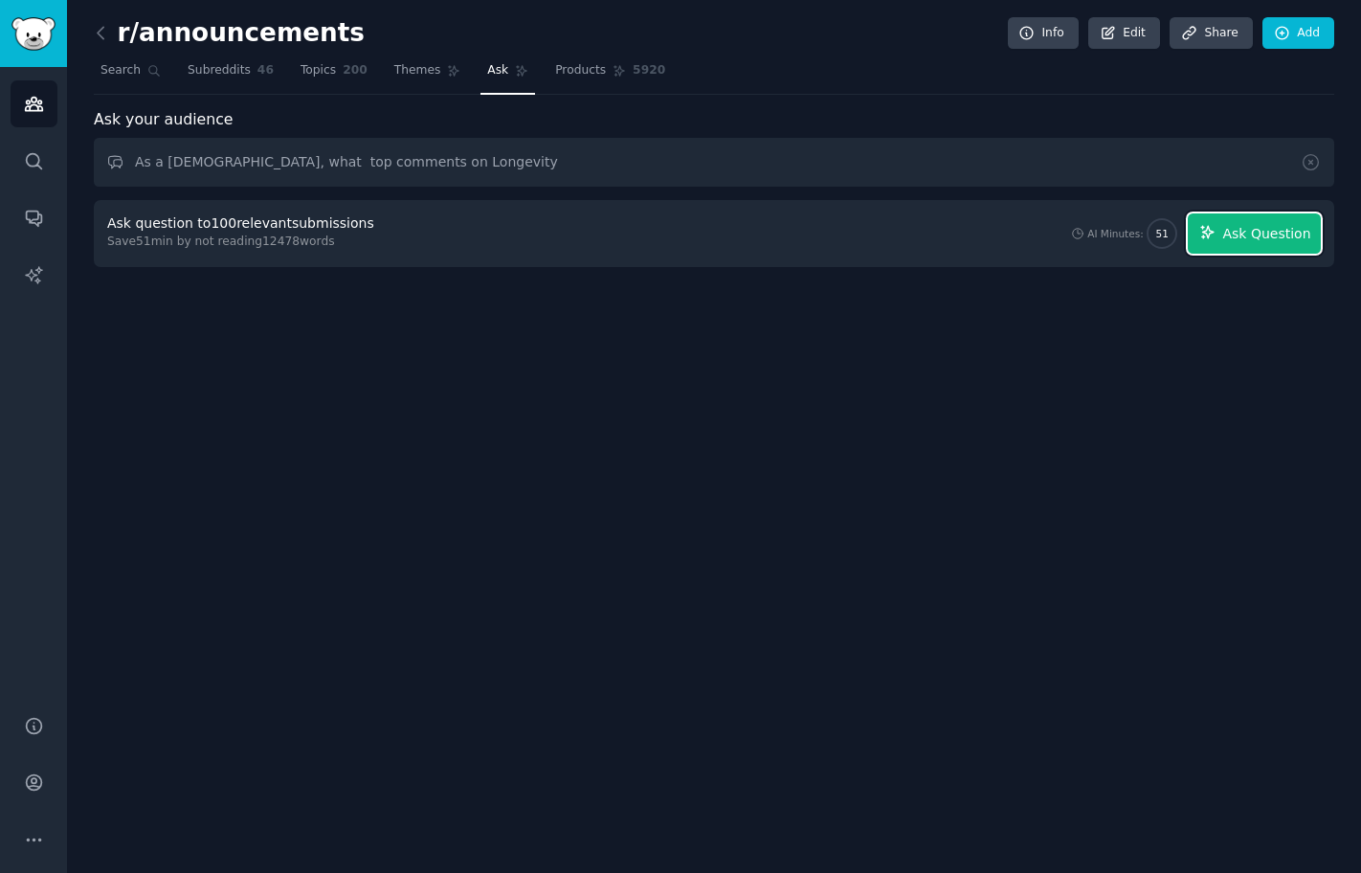
click at [1232, 233] on span "Ask Question" at bounding box center [1266, 234] width 88 height 20
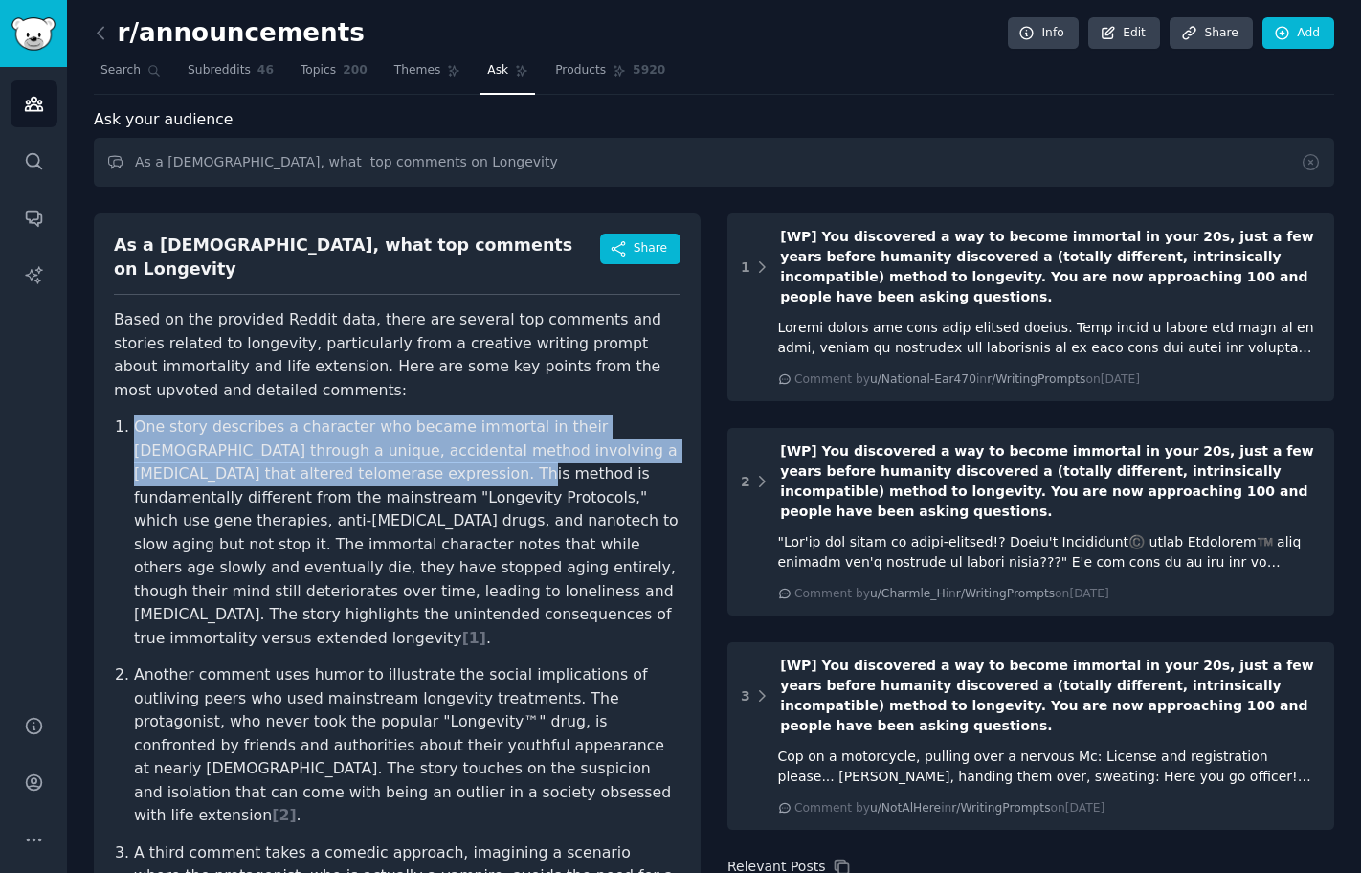
drag, startPoint x: 153, startPoint y: 406, endPoint x: 366, endPoint y: 455, distance: 218.0
click at [366, 455] on div "r/announcements Info Edit Share Add Search Subreddits 46 Topics 200 Themes Ask …" at bounding box center [714, 659] width 1294 height 1319
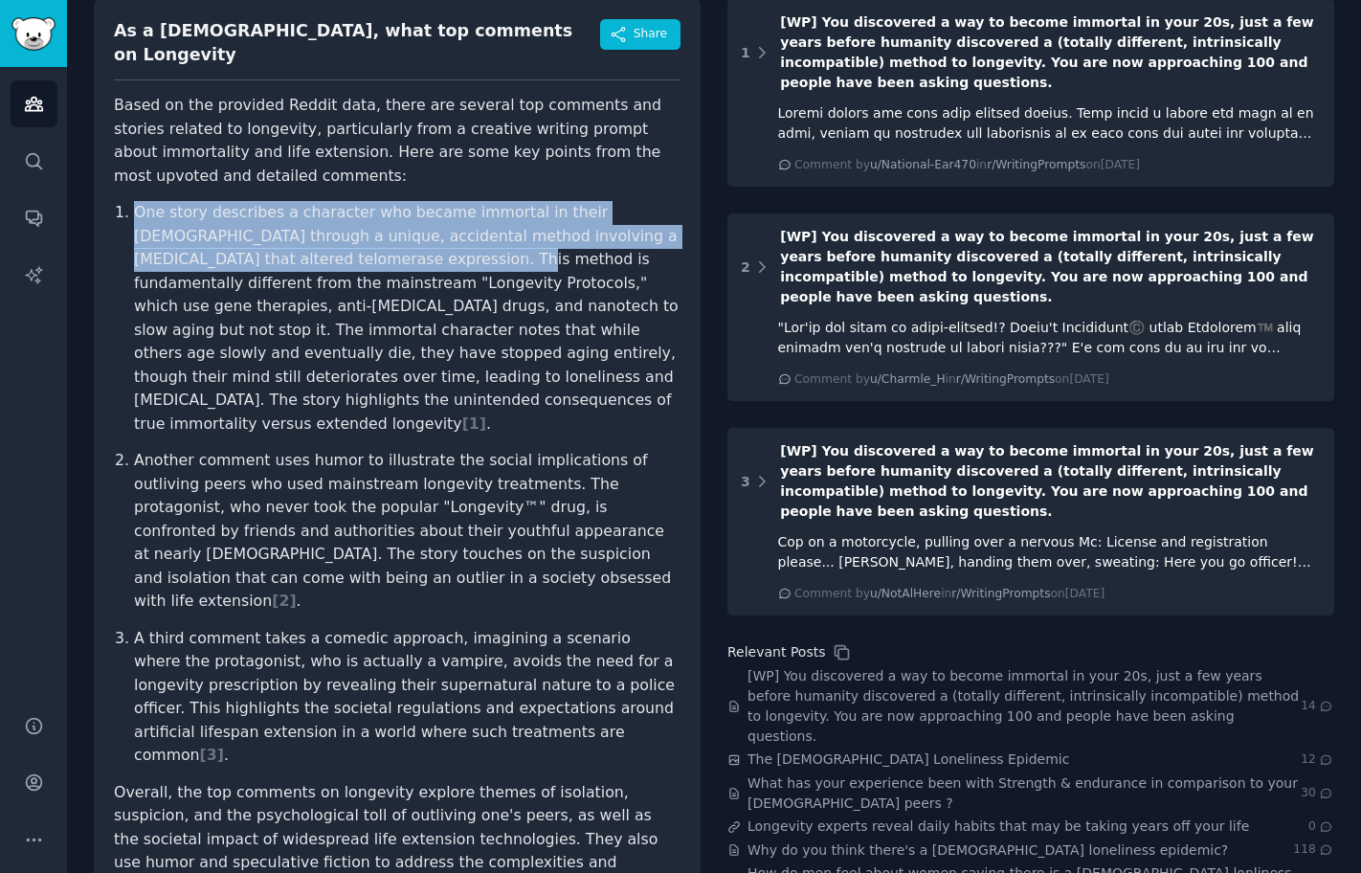
scroll to position [345, 0]
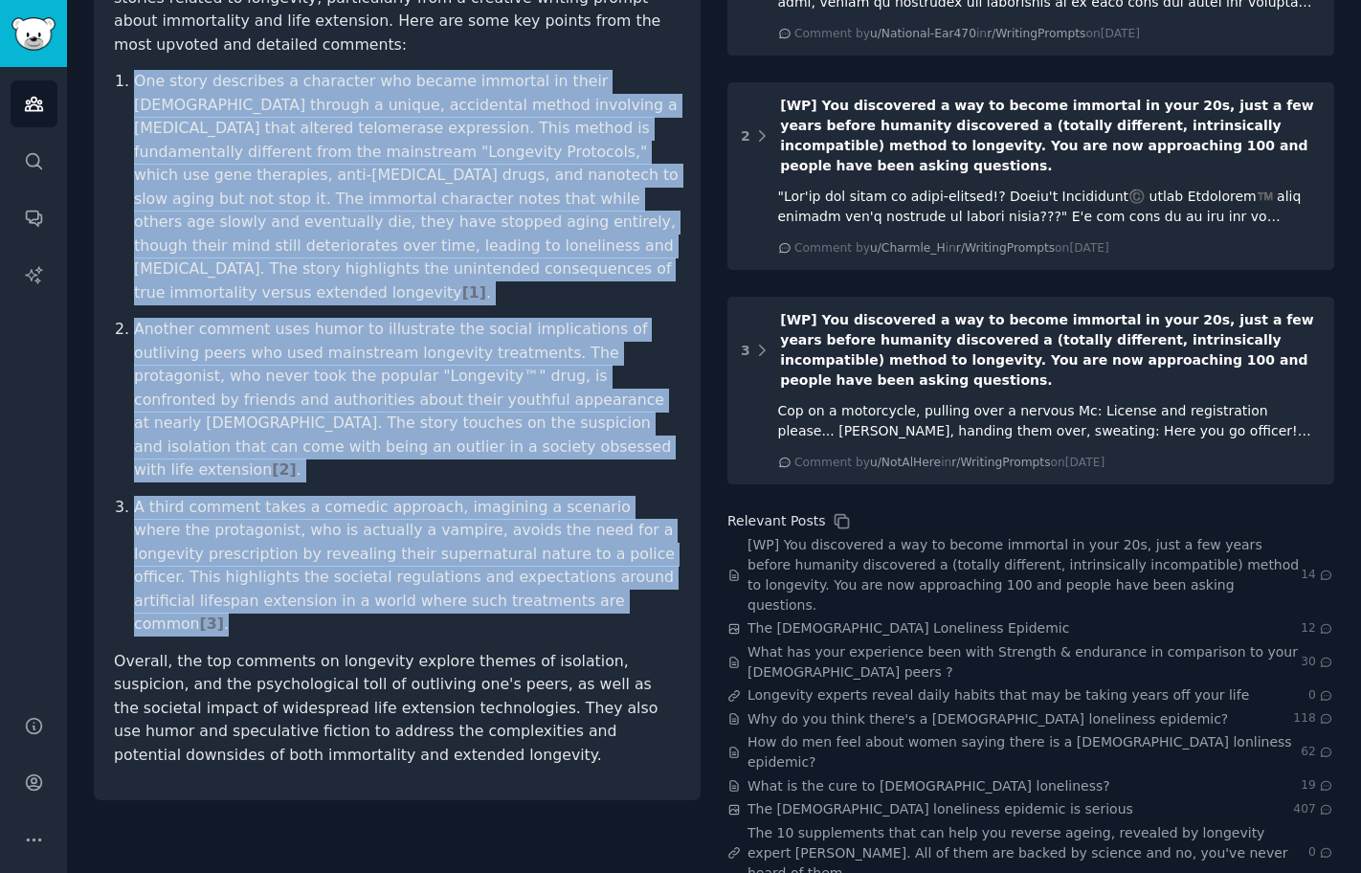
click at [583, 540] on p "A third comment takes a comedic approach, imagining a scenario where the protag…" at bounding box center [407, 566] width 546 height 141
copy ol "One story describes a character who became immortal in their 20s through a uniq…"
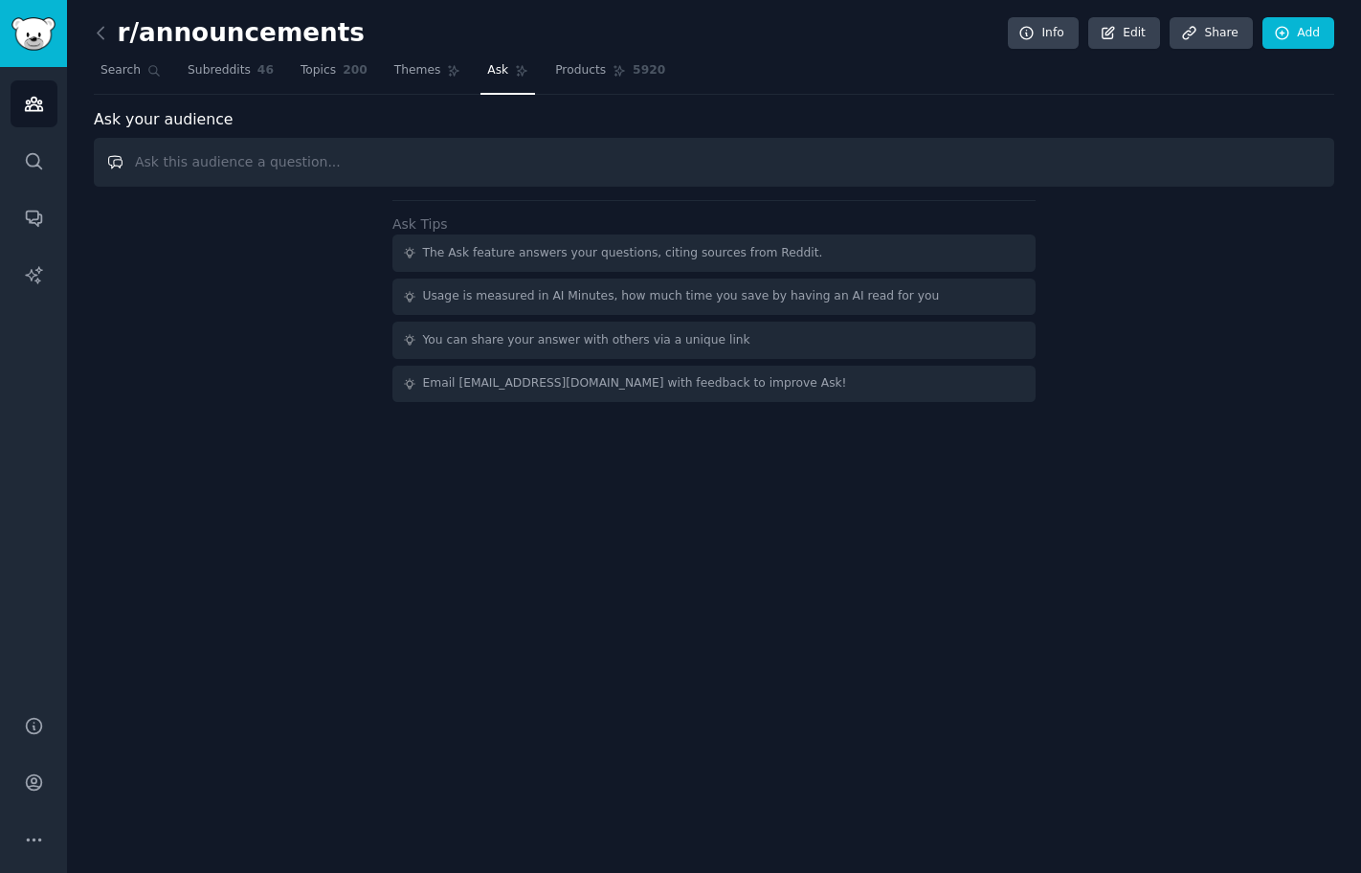
paste input "Longevity"
drag, startPoint x: 285, startPoint y: 173, endPoint x: -29, endPoint y: 78, distance: 328.1
click at [0, 78] on html "Audiences Search Conversations AI Reports Help Account More r/announcements Inf…" at bounding box center [680, 436] width 1361 height 873
paste input "As a [DEMOGRAPHIC_DATA], what top comments on"
click at [424, 160] on input "As a [DEMOGRAPHIC_DATA], what top comments on" at bounding box center [714, 162] width 1240 height 49
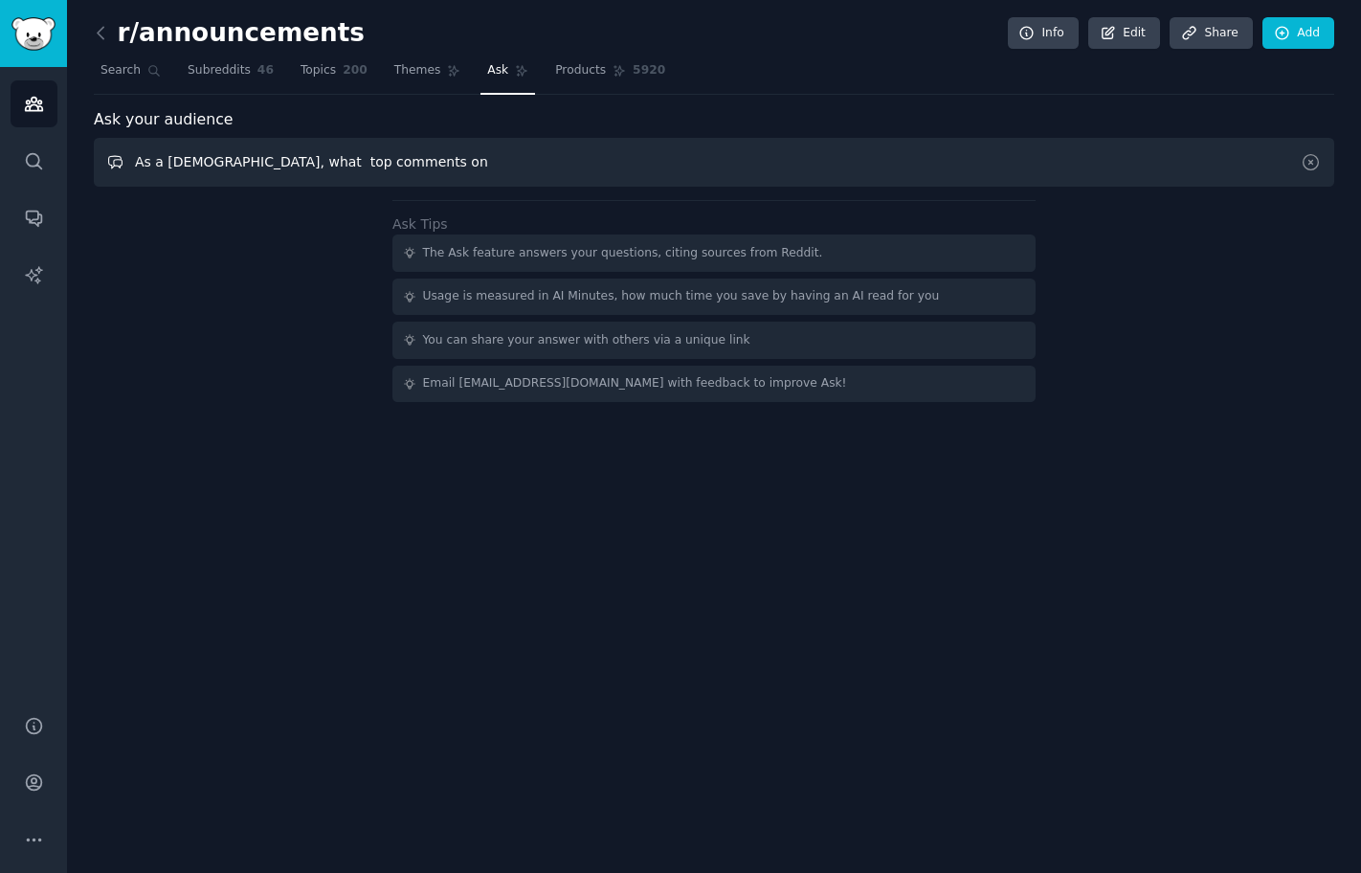
paste input "Marijuana"
type input "As a [DEMOGRAPHIC_DATA], what top comments on Marijuana"
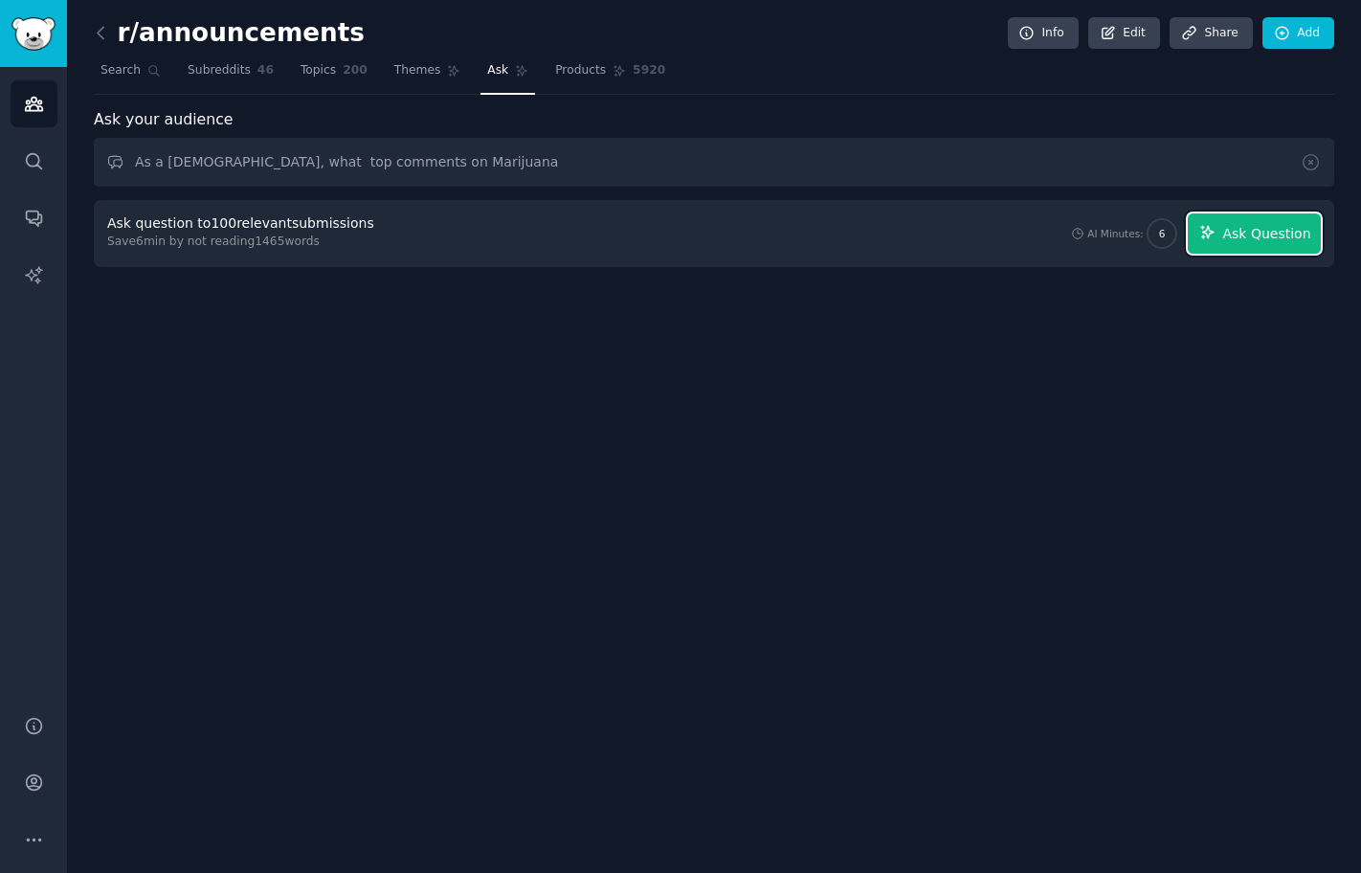
click at [1231, 224] on span "Ask Question" at bounding box center [1266, 234] width 88 height 20
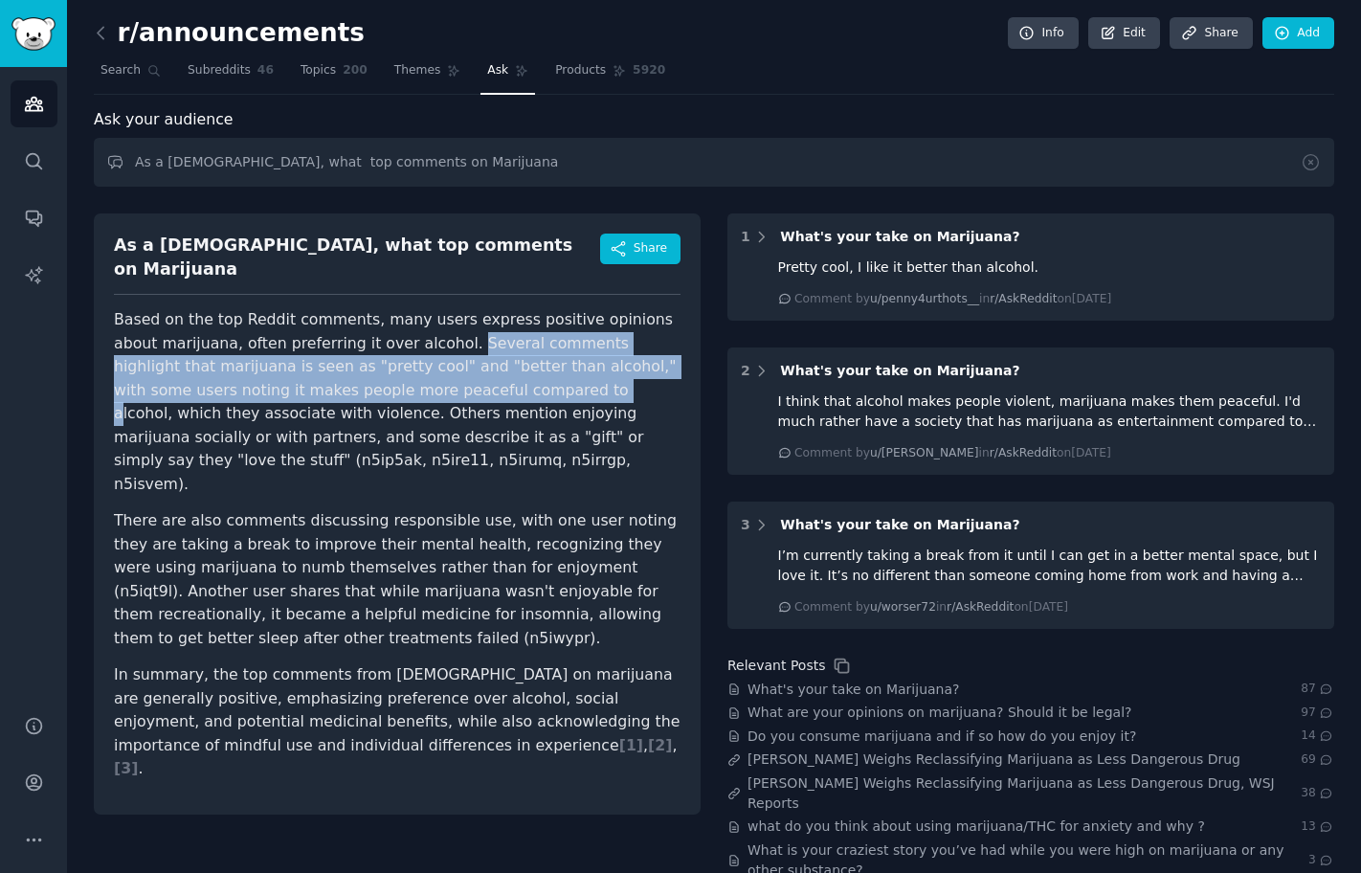
drag, startPoint x: 405, startPoint y: 326, endPoint x: 469, endPoint y: 364, distance: 74.2
click at [469, 364] on p "Based on the top Reddit comments, many users express positive opinions about ma…" at bounding box center [397, 402] width 566 height 188
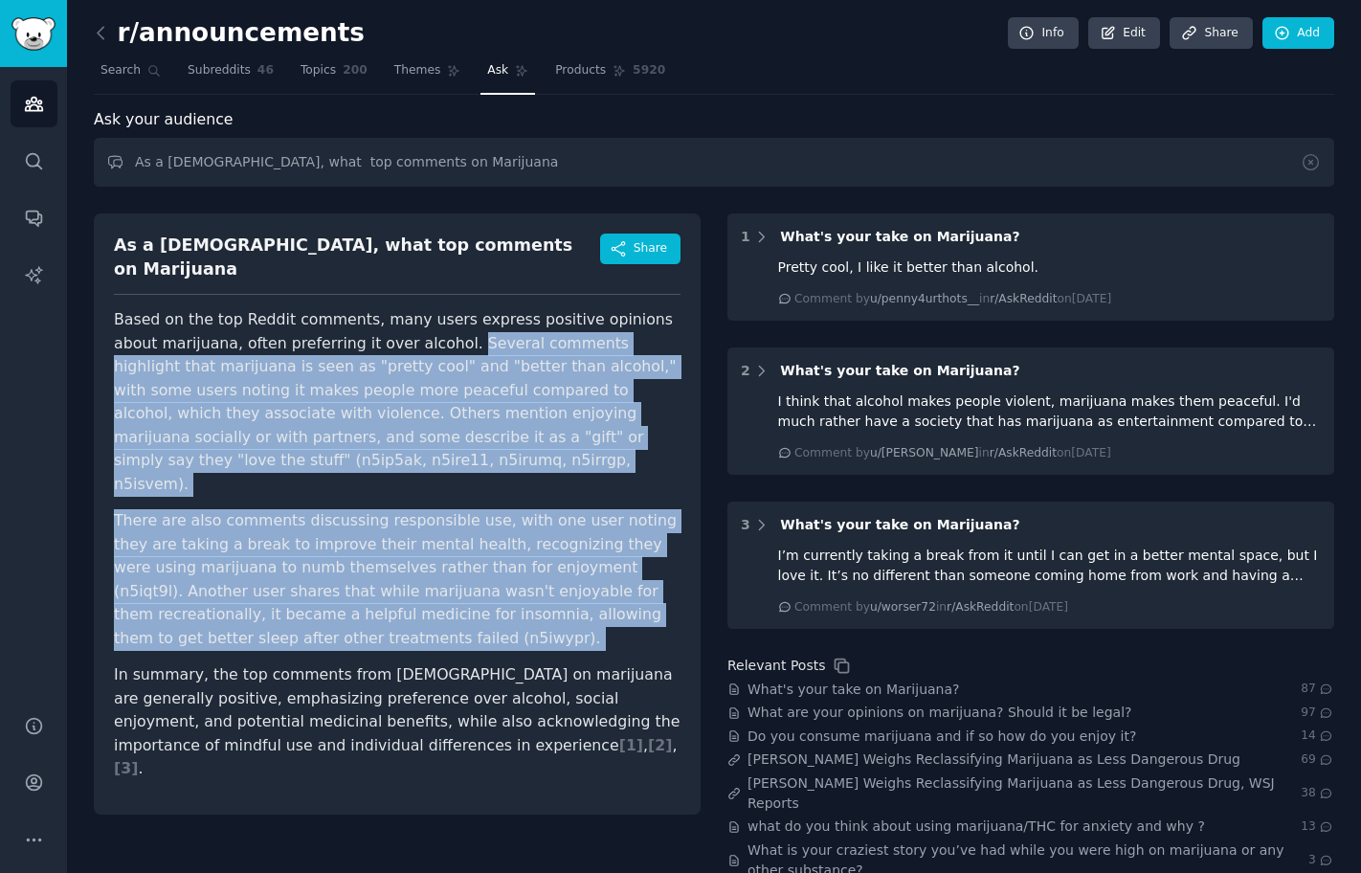
click at [344, 663] on p "In summary, the top comments from males on marijuana are generally positive, em…" at bounding box center [397, 722] width 566 height 118
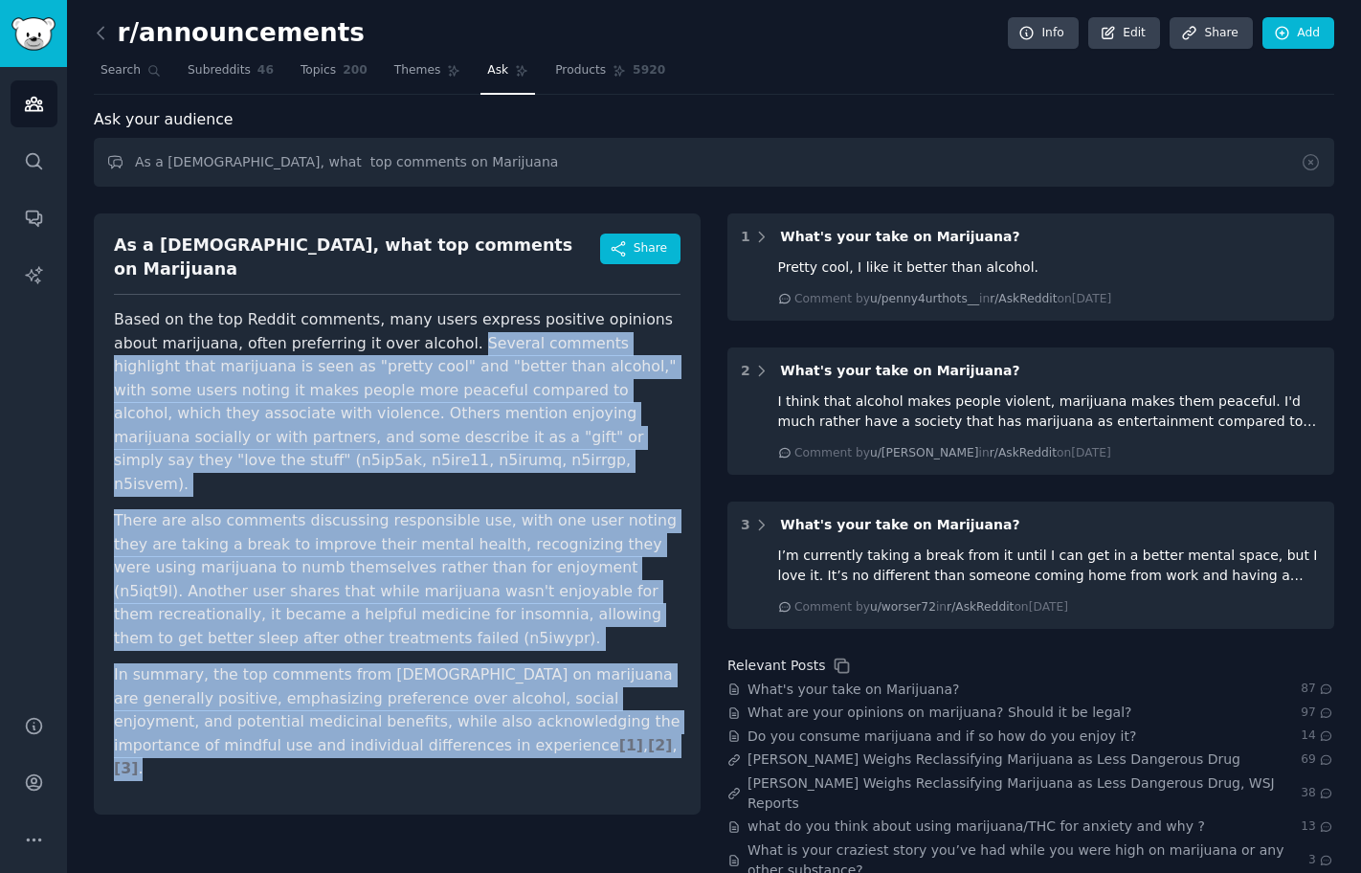
click at [454, 714] on p "In summary, the top comments from males on marijuana are generally positive, em…" at bounding box center [397, 722] width 566 height 118
copy article "Several comments highlight that marijuana is seen as "pretty cool" and "better …"
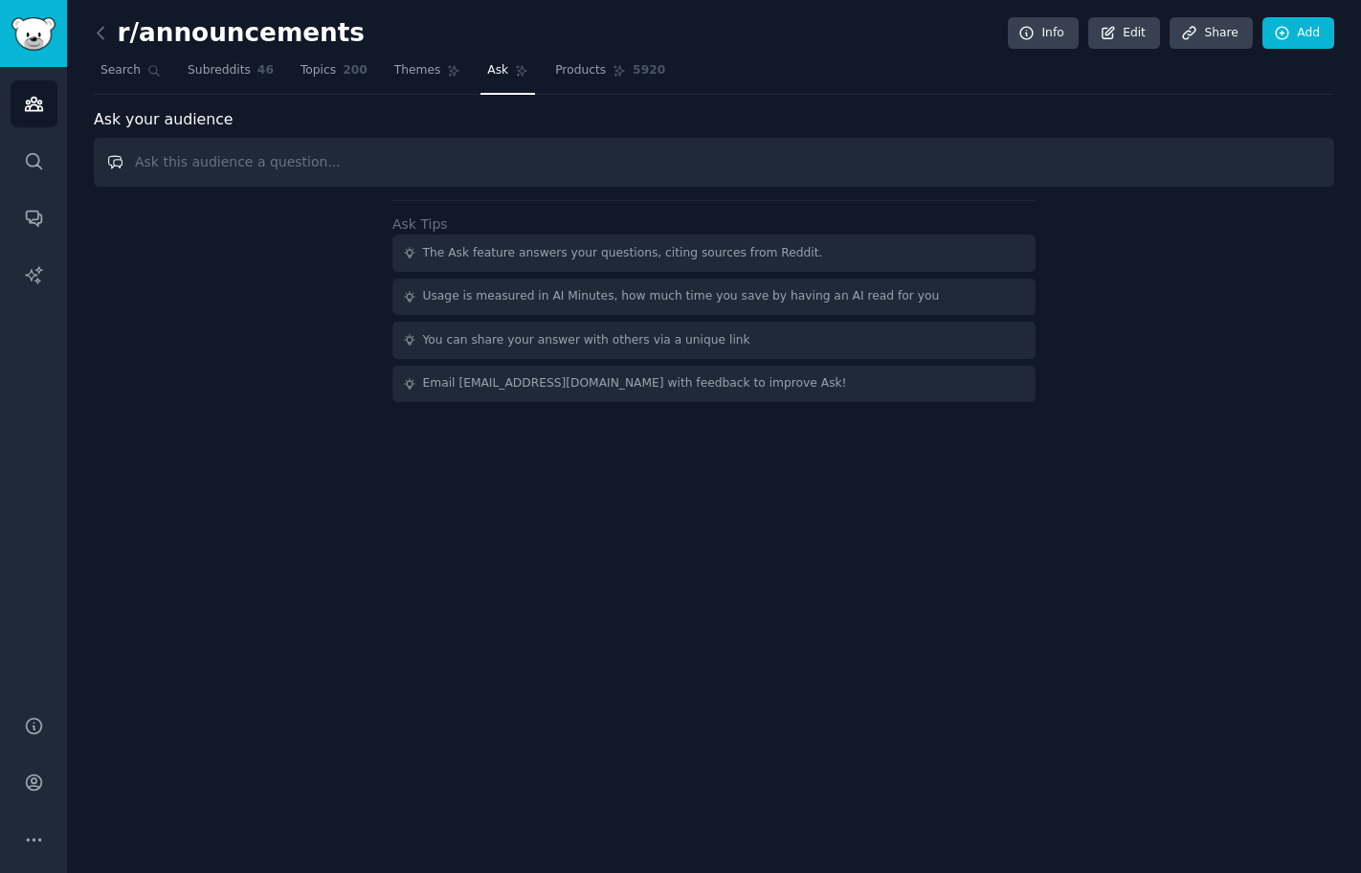
paste input "As a [DEMOGRAPHIC_DATA], what top comments on"
paste input "Medical"
type input "As a [DEMOGRAPHIC_DATA], what top comments on Medical"
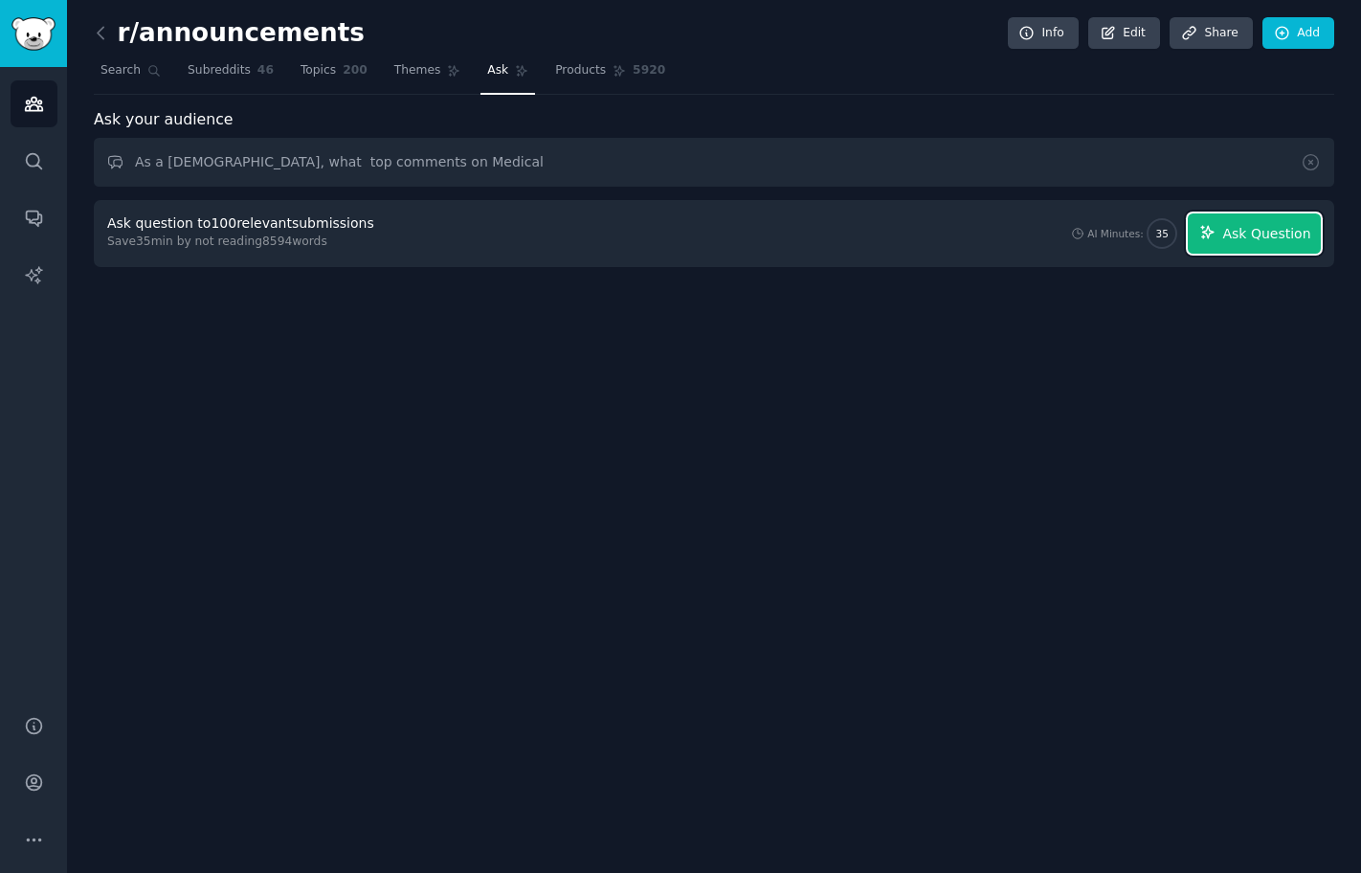
click at [1236, 231] on span "Ask Question" at bounding box center [1266, 234] width 88 height 20
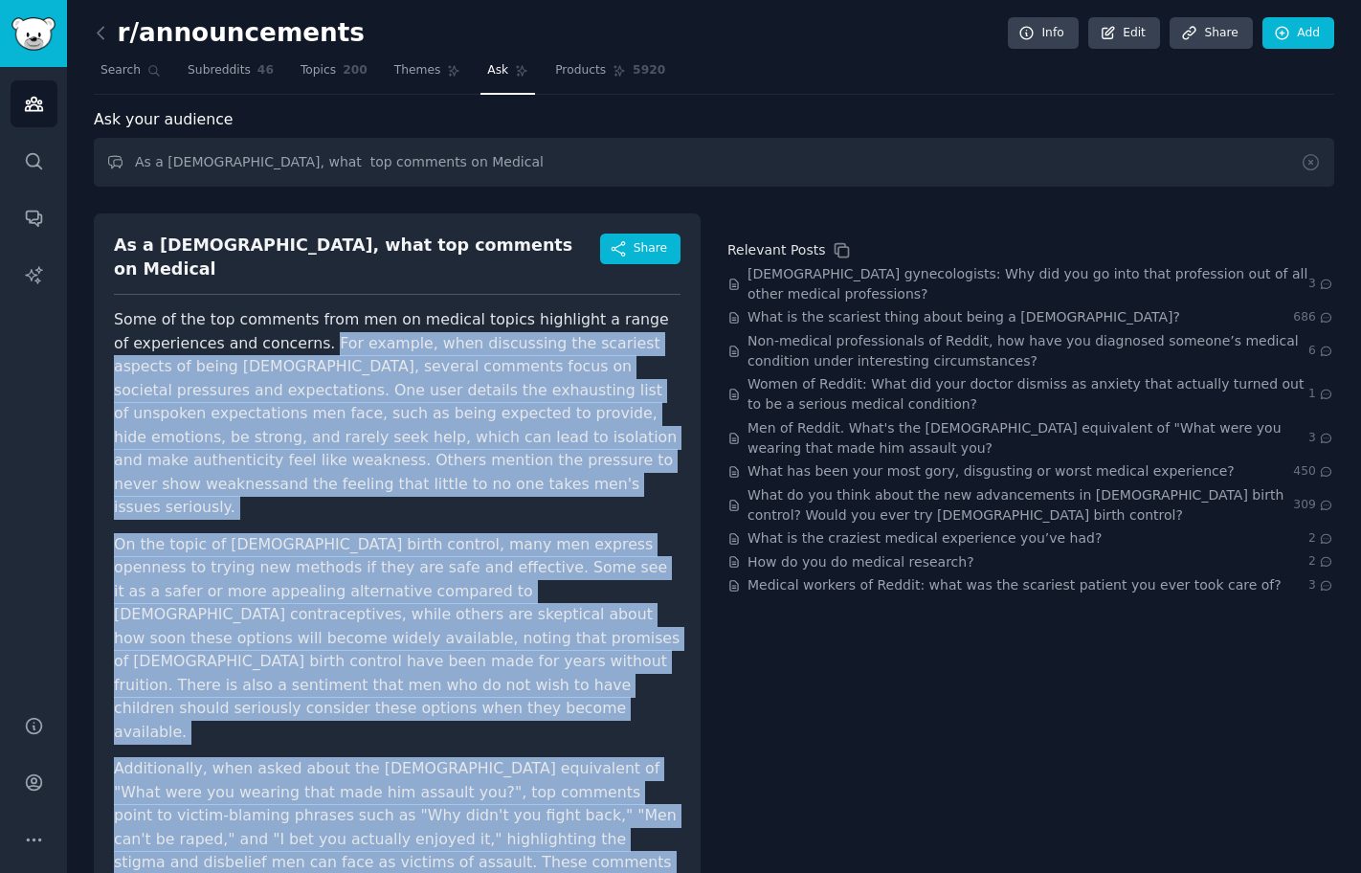
drag, startPoint x: 303, startPoint y: 328, endPoint x: 542, endPoint y: 825, distance: 550.8
click at [542, 825] on article "Some of the top comments from men on medical topics highlight a range of experi…" at bounding box center [397, 614] width 566 height 613
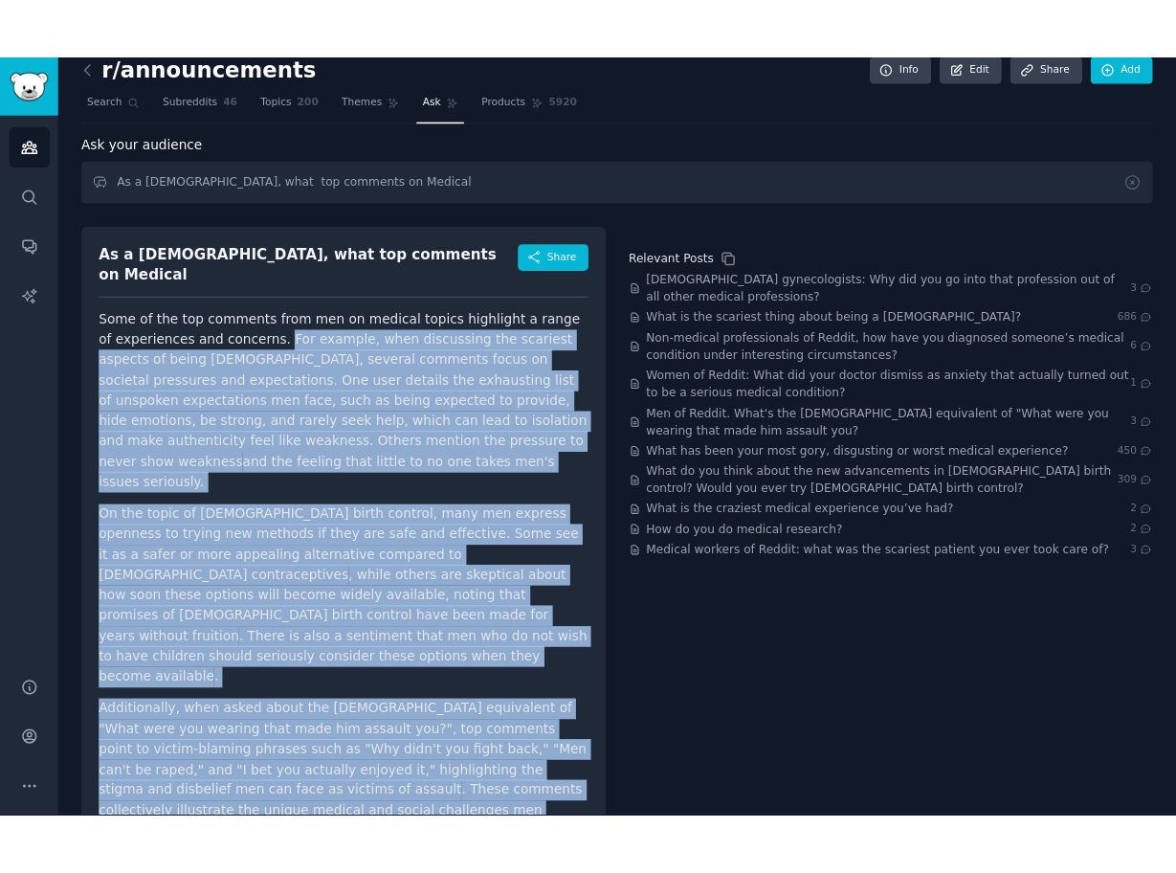
scroll to position [21, 0]
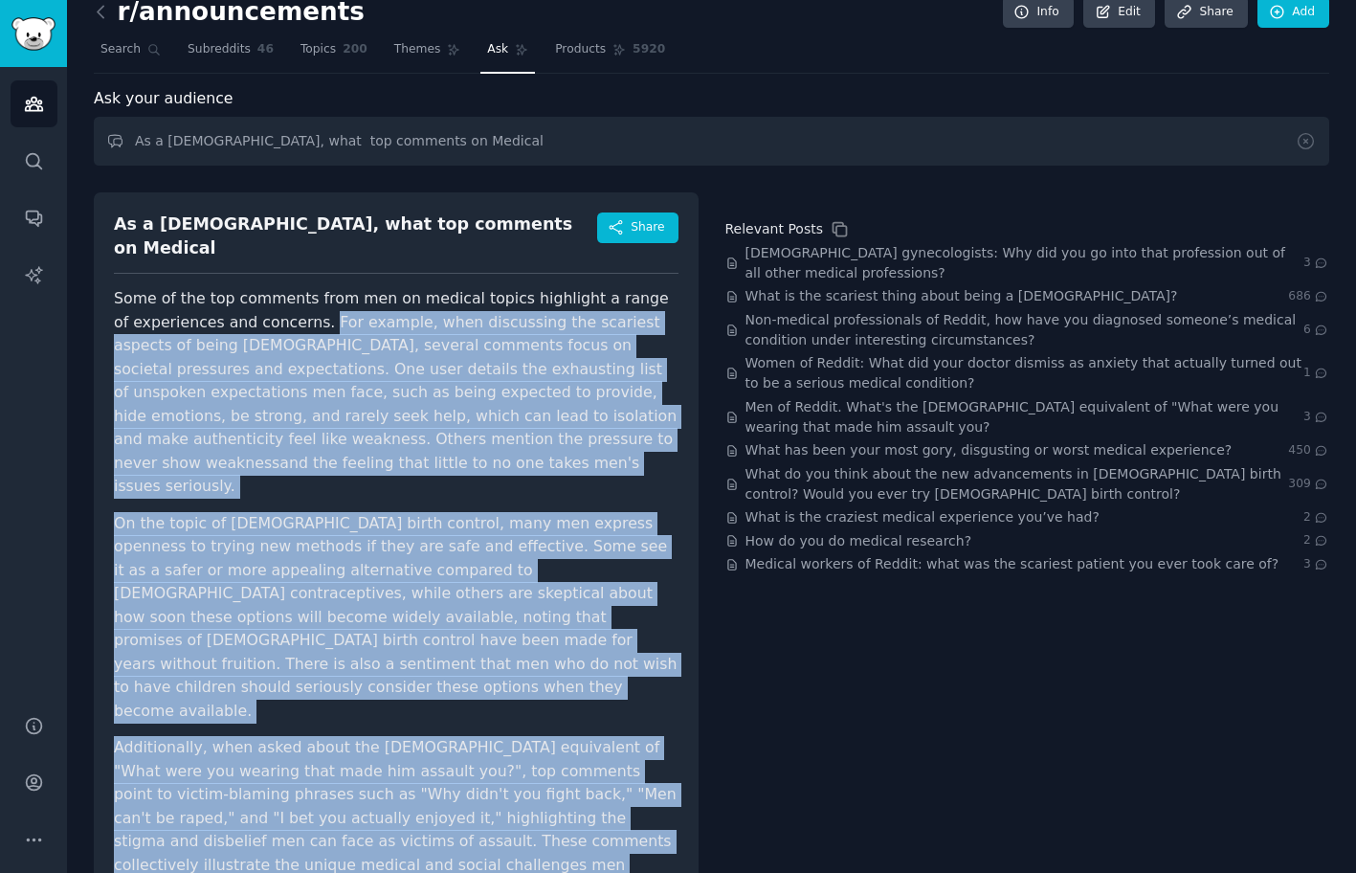
copy article "For example, when discussing the scariest aspects of being male, several commen…"
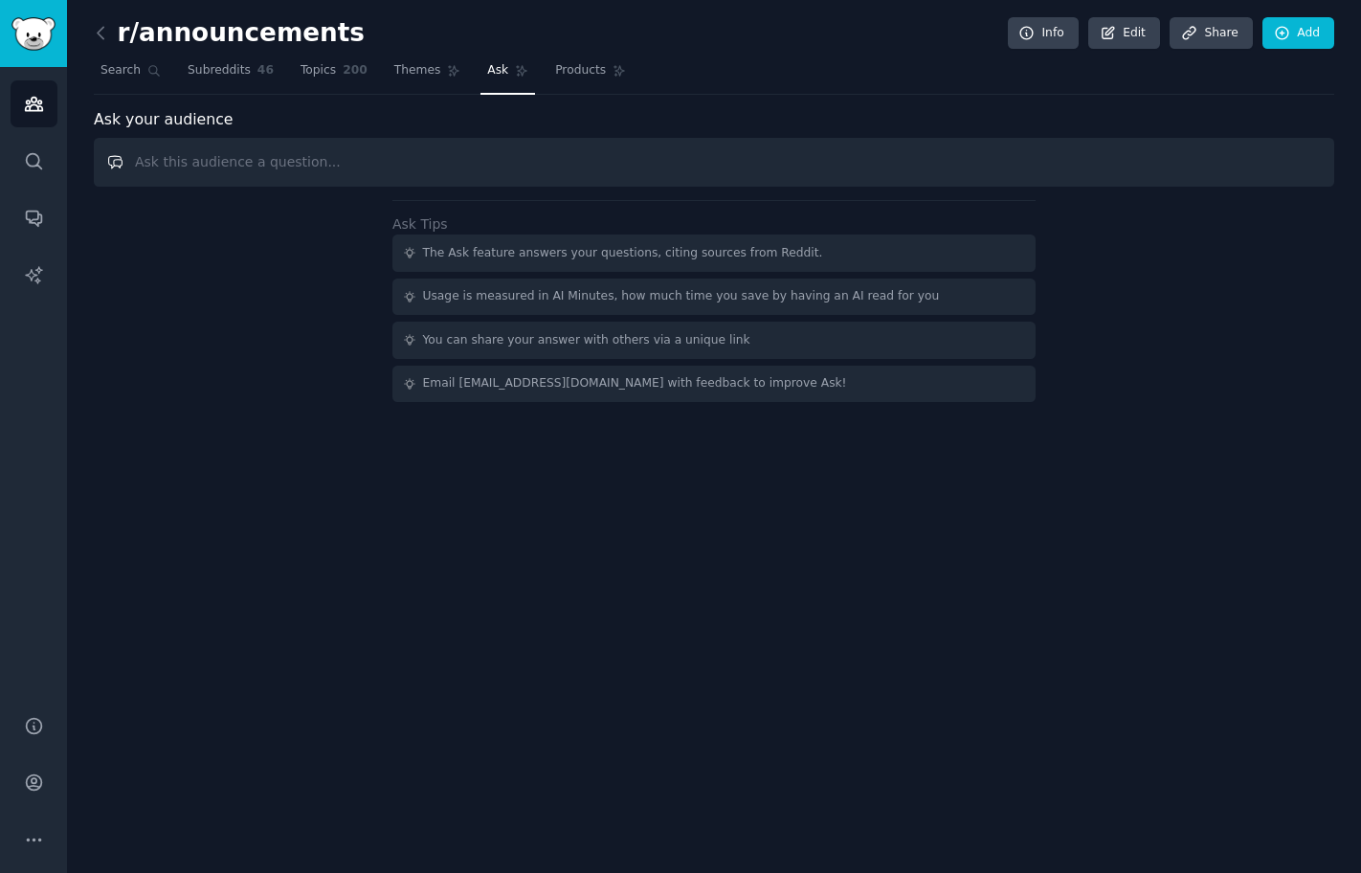
paste input "As a [DEMOGRAPHIC_DATA], what top comments on"
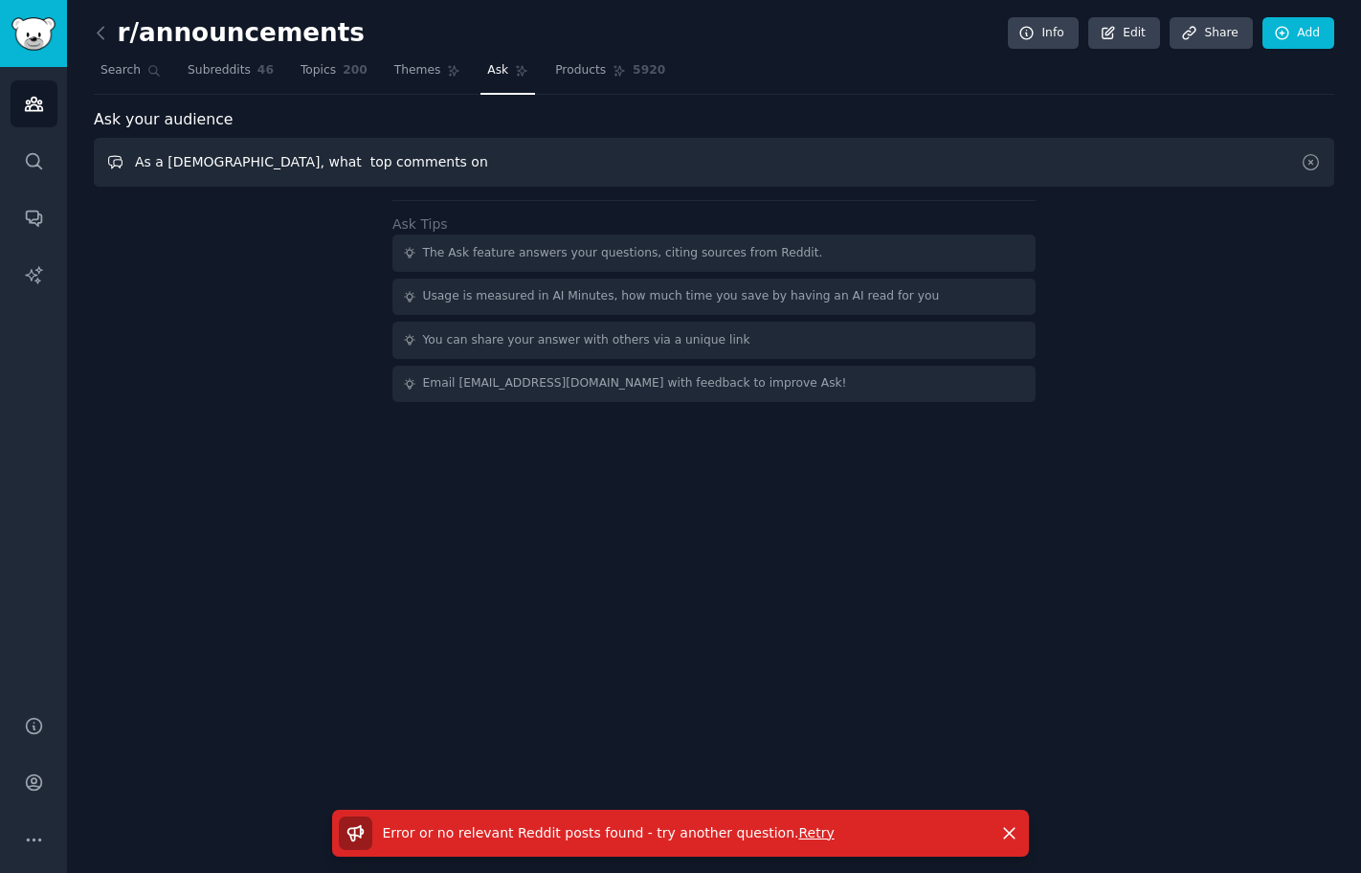
paste input "Medicine"
type input "As a [DEMOGRAPHIC_DATA], what top comments on Medicine"
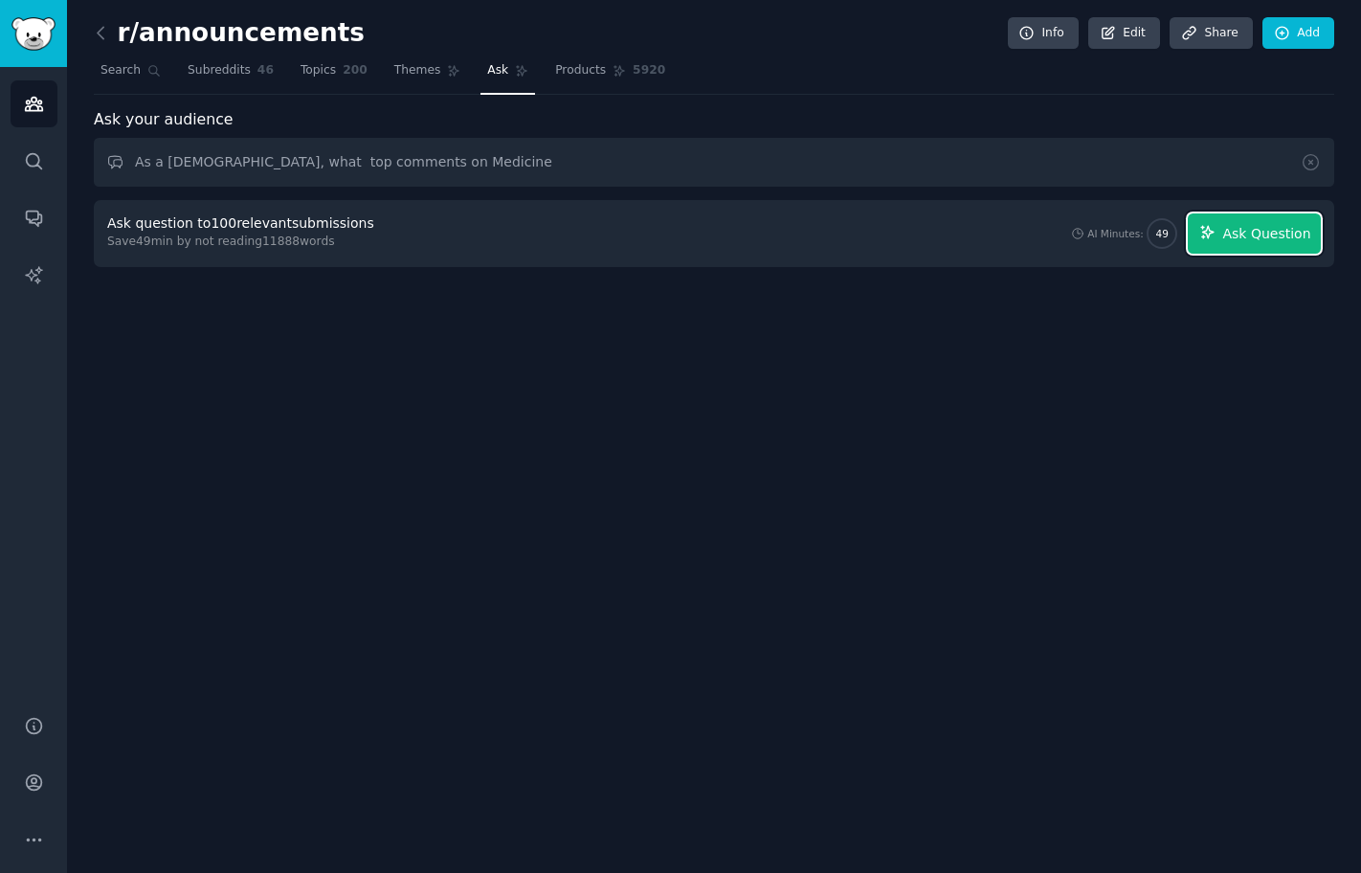
click at [1236, 231] on span "Ask Question" at bounding box center [1266, 234] width 88 height 20
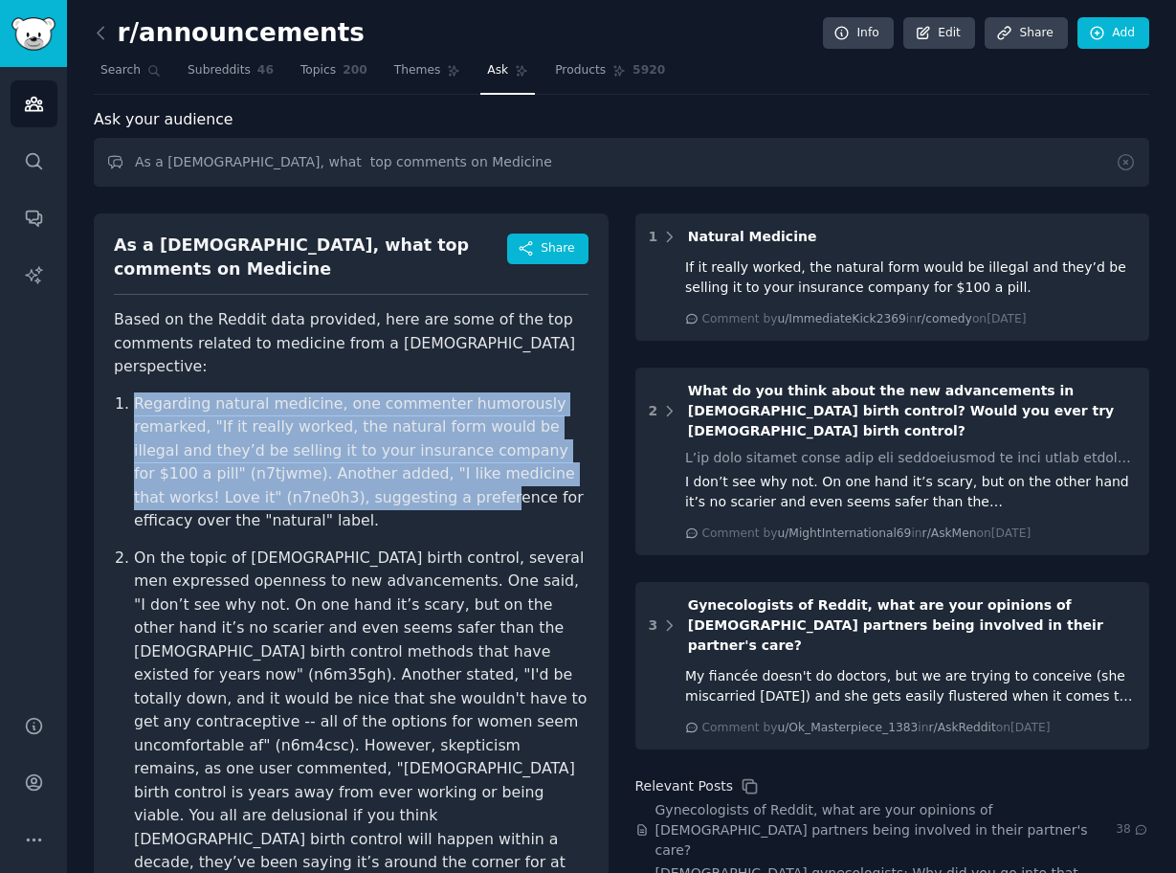
drag, startPoint x: 105, startPoint y: 358, endPoint x: 347, endPoint y: 460, distance: 262.9
click at [347, 460] on div "As a [DEMOGRAPHIC_DATA], what top comments on Medicine Share Based on the Reddi…" at bounding box center [351, 761] width 515 height 1097
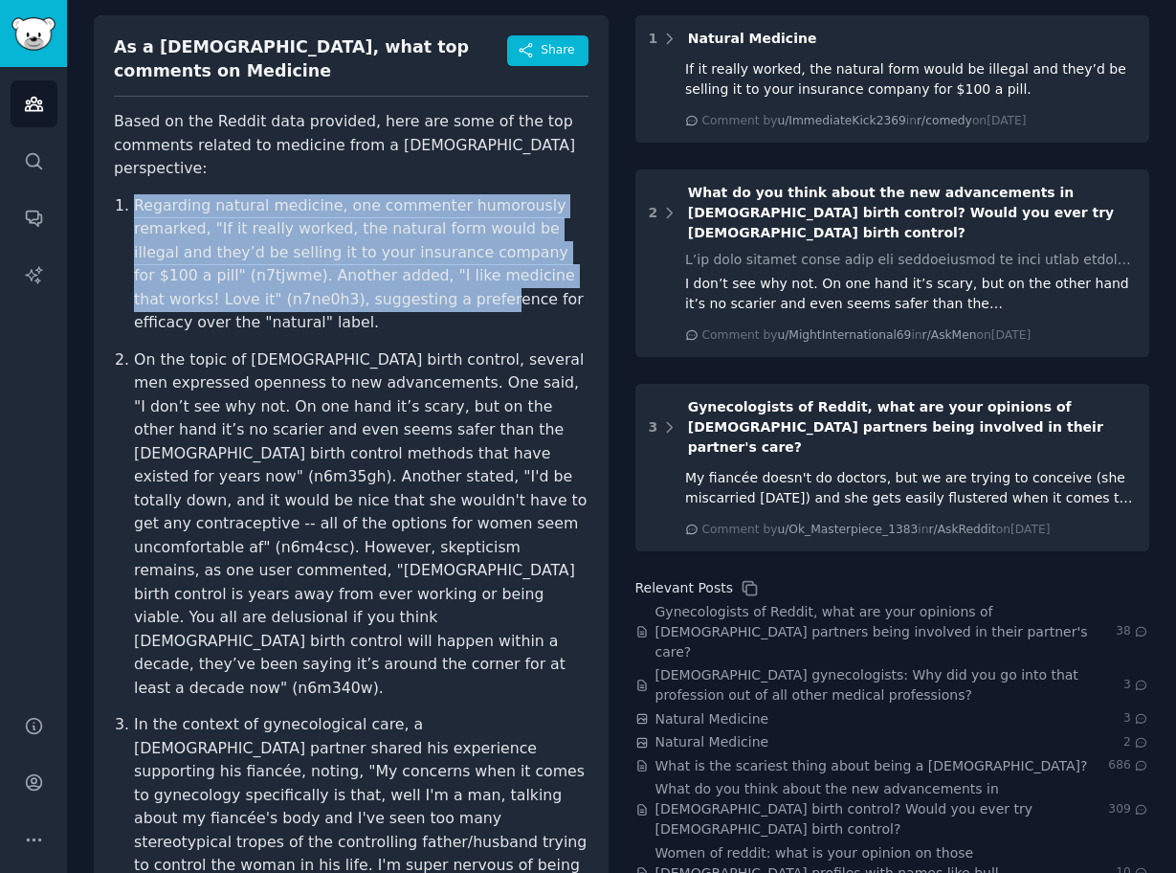
scroll to position [282, 0]
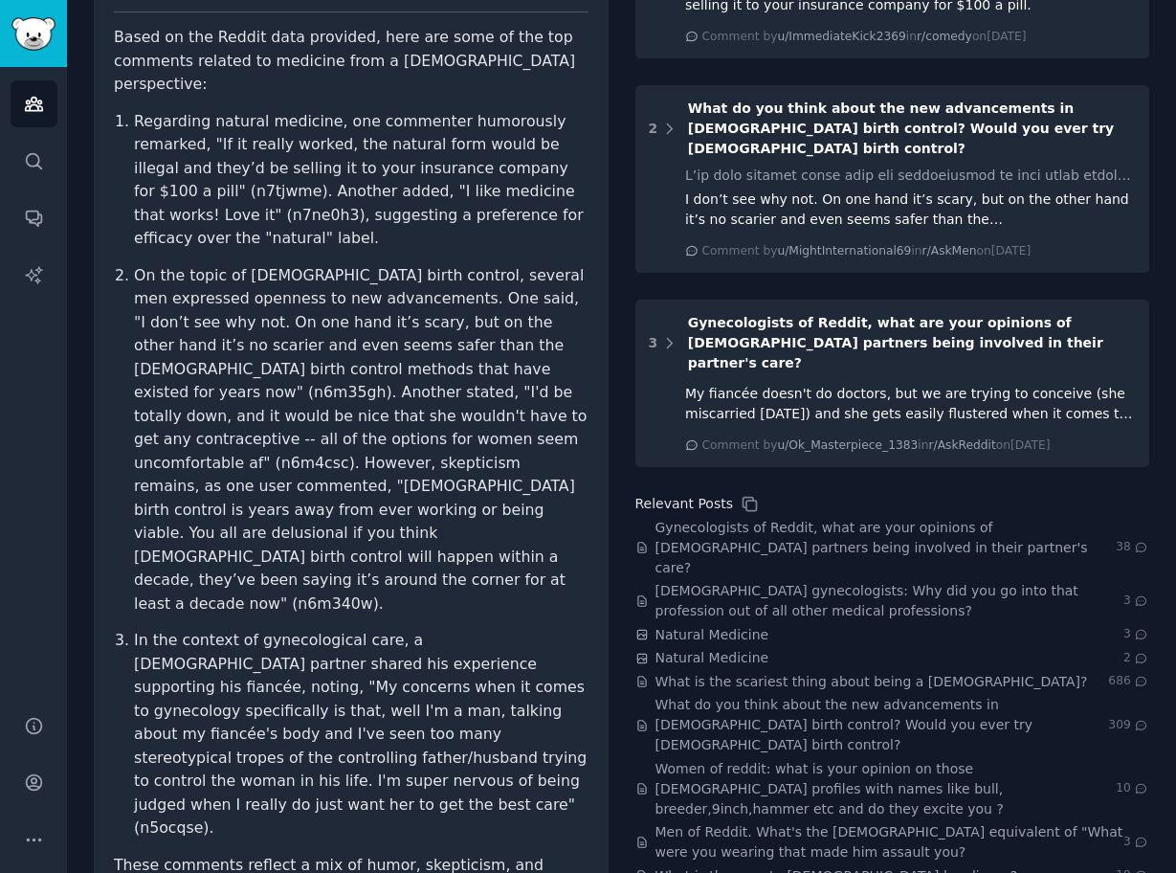
click at [517, 665] on p "In the context of gynecological care, a [DEMOGRAPHIC_DATA] partner shared his e…" at bounding box center [361, 734] width 455 height 211
click at [517, 669] on p "In the context of gynecological care, a [DEMOGRAPHIC_DATA] partner shared his e…" at bounding box center [361, 734] width 455 height 211
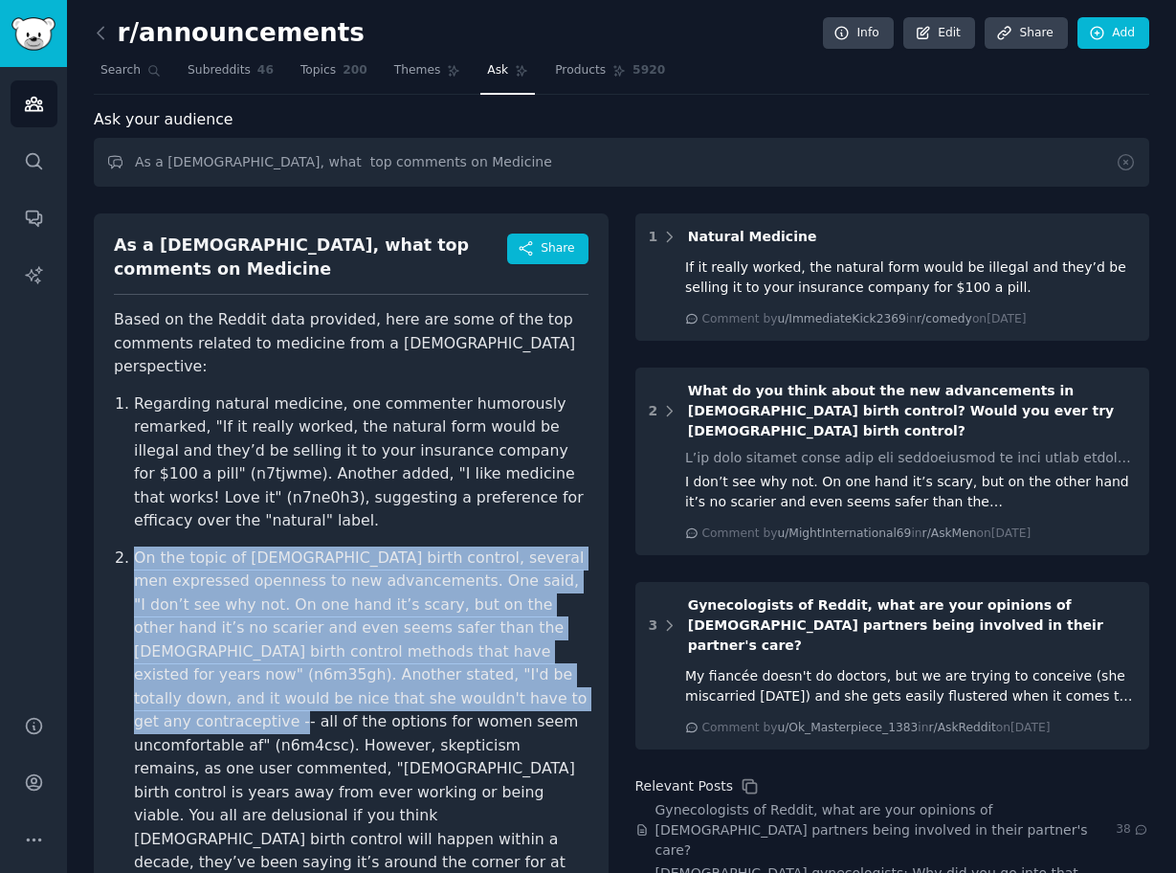
drag, startPoint x: 108, startPoint y: 498, endPoint x: 396, endPoint y: 660, distance: 330.8
click at [396, 660] on div "As a [DEMOGRAPHIC_DATA], what top comments on Medicine Share Based on the Reddi…" at bounding box center [351, 761] width 515 height 1097
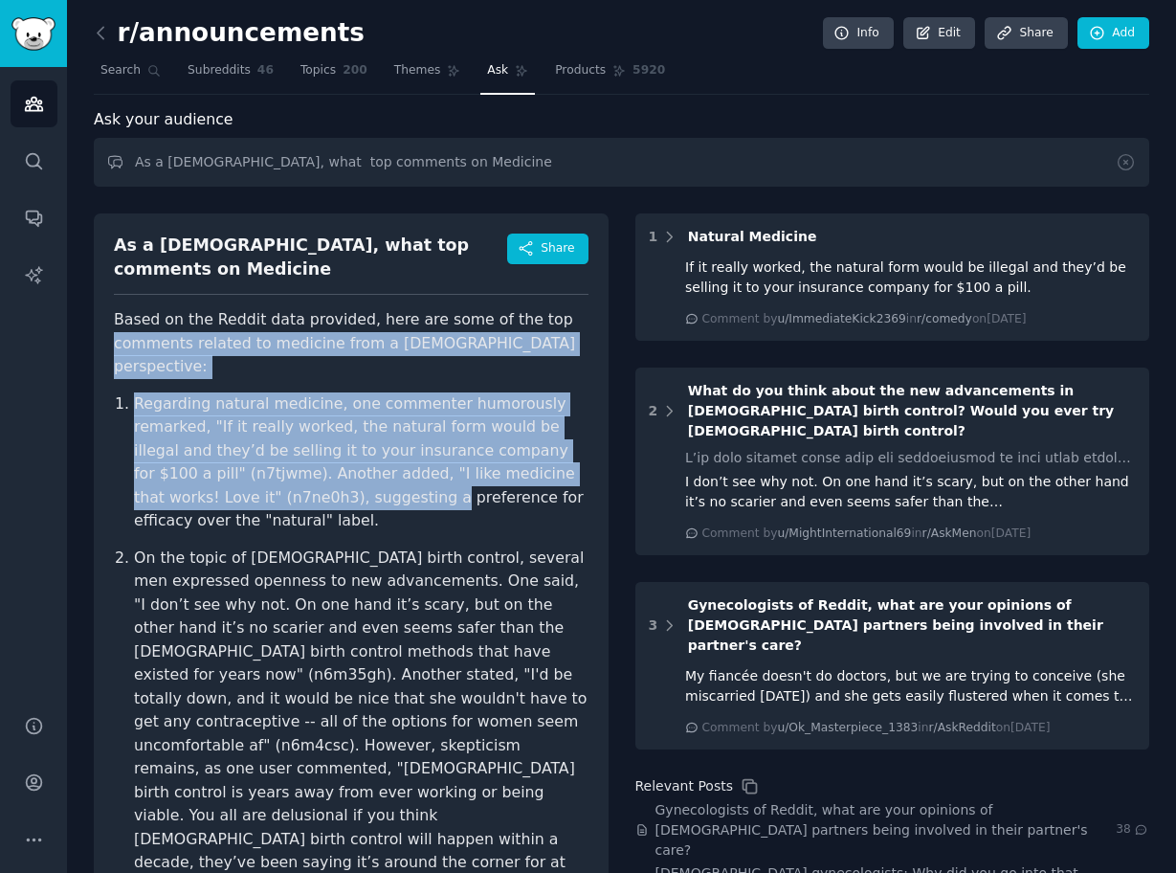
drag, startPoint x: 126, startPoint y: 356, endPoint x: 302, endPoint y: 446, distance: 197.7
click at [302, 446] on div "As a [DEMOGRAPHIC_DATA], what top comments on Medicine Share Based on the Reddi…" at bounding box center [351, 761] width 515 height 1097
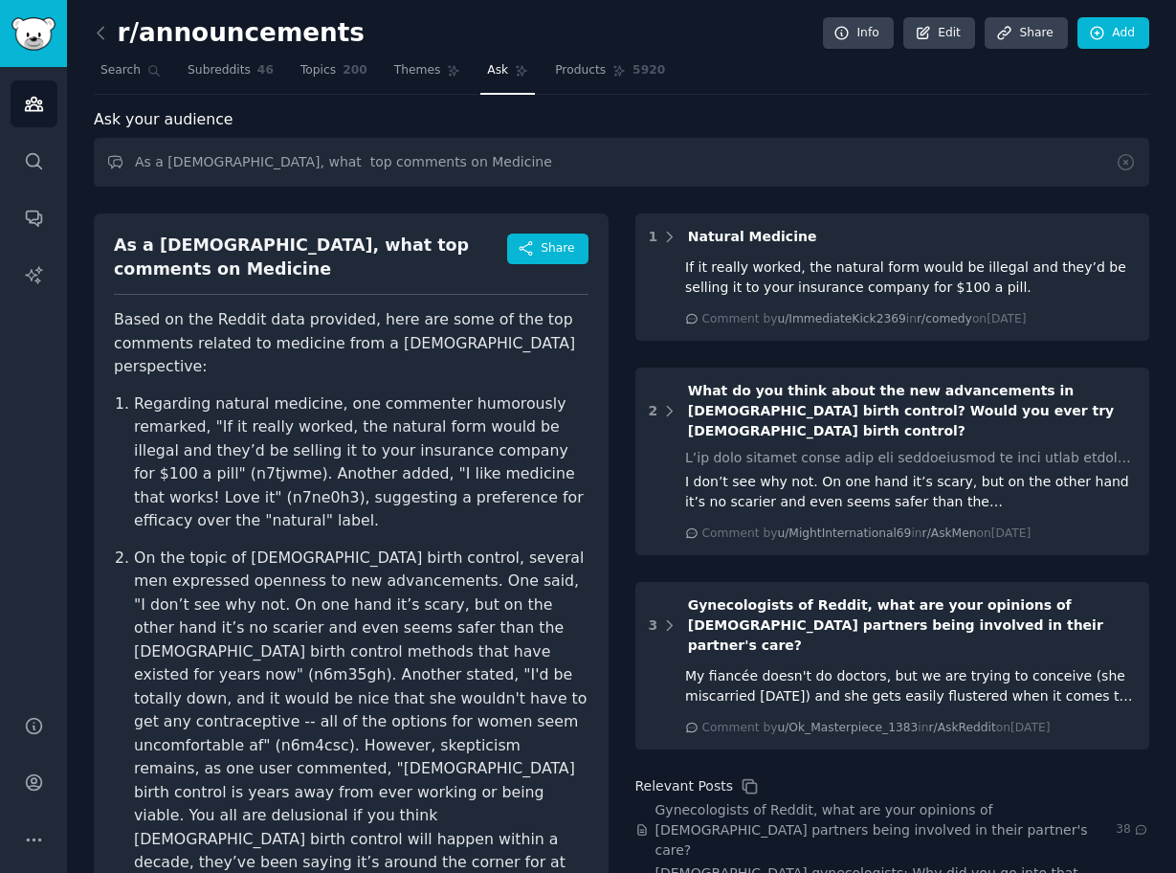
click at [196, 342] on article "Based on the Reddit data provided, here are some of the top comments related to…" at bounding box center [351, 792] width 475 height 968
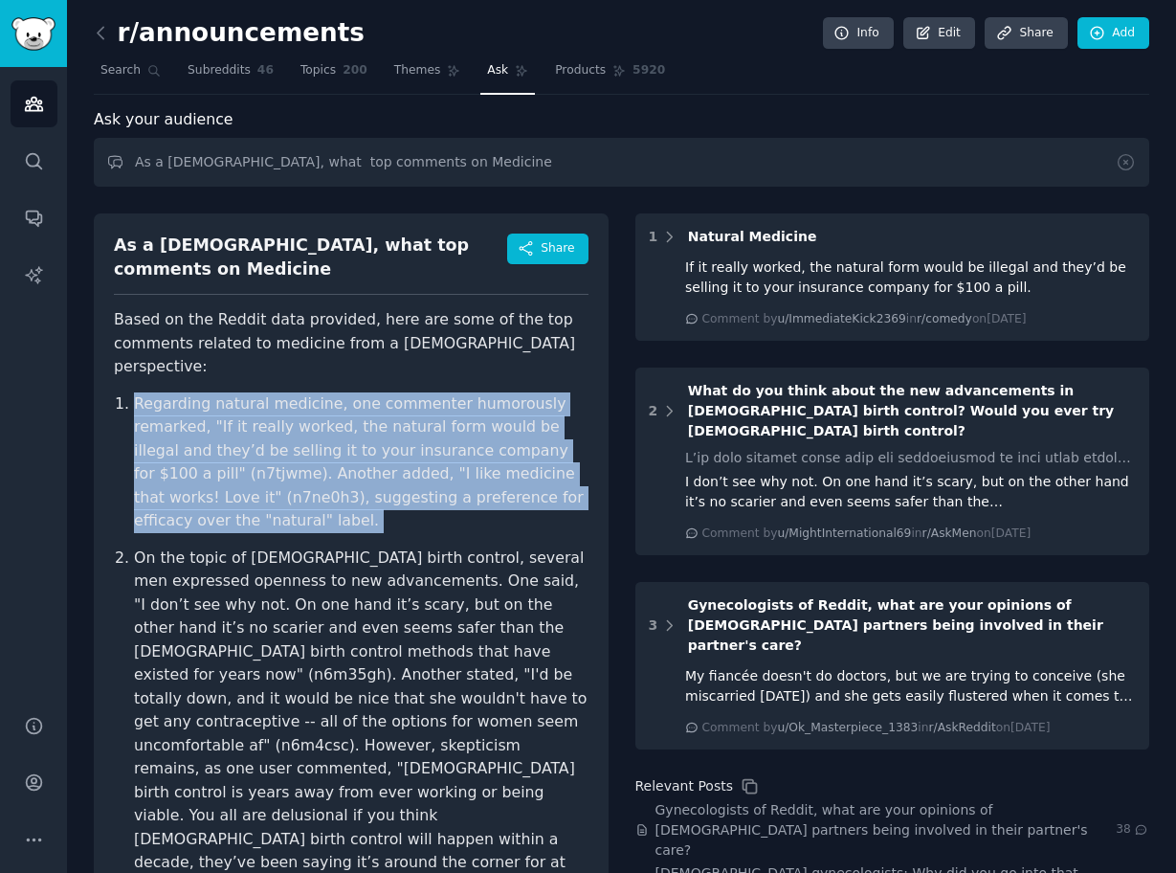
drag, startPoint x: 117, startPoint y: 347, endPoint x: 339, endPoint y: 501, distance: 270.2
click at [339, 501] on article "Based on the Reddit data provided, here are some of the top comments related to…" at bounding box center [351, 792] width 475 height 968
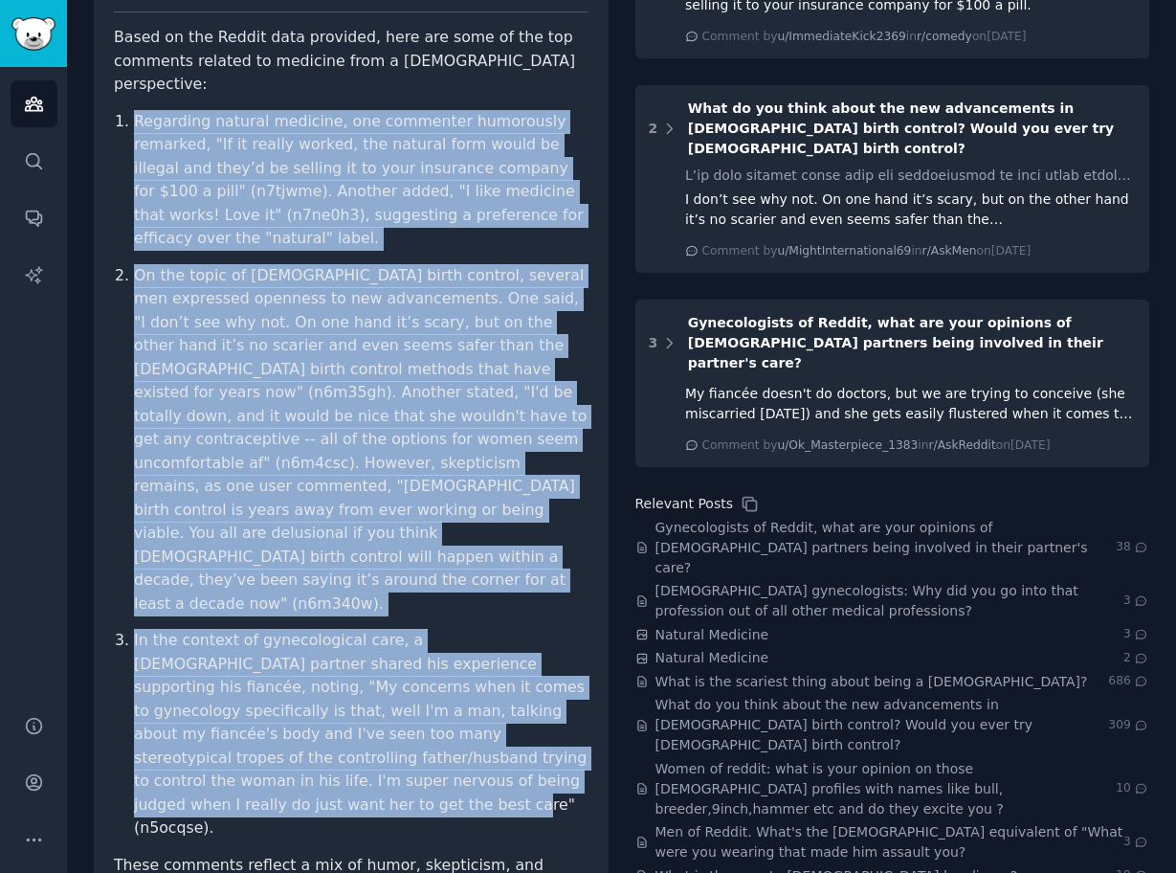
click at [510, 669] on p "In the context of gynecological care, a [DEMOGRAPHIC_DATA] partner shared his e…" at bounding box center [361, 734] width 455 height 211
copy ol "Loremipsu dolorsi ametcons, adi elitseddo eiusmodtem incididu, "Ut la etdolo ma…"
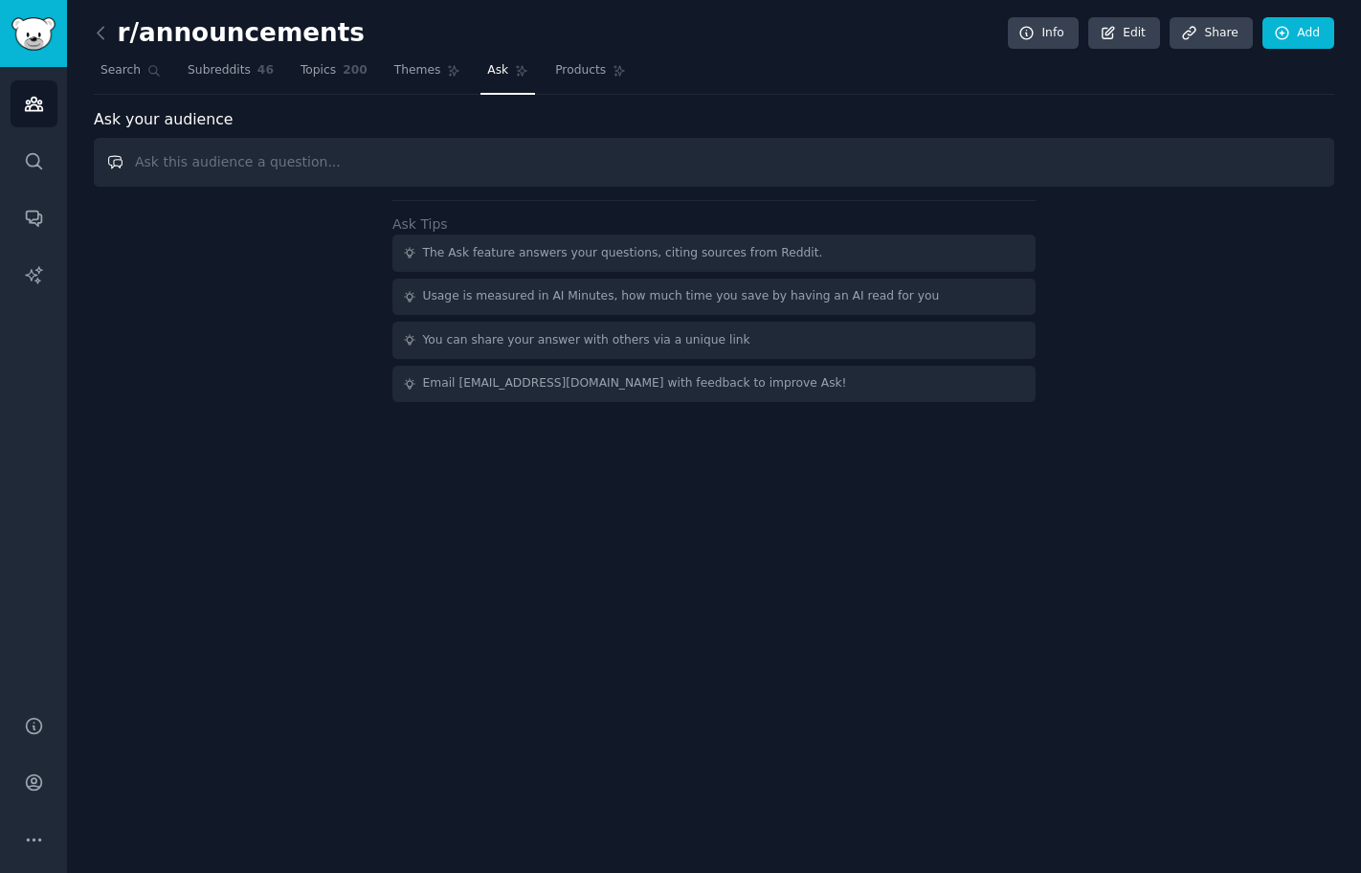
paste input "As a [DEMOGRAPHIC_DATA], what top comments on"
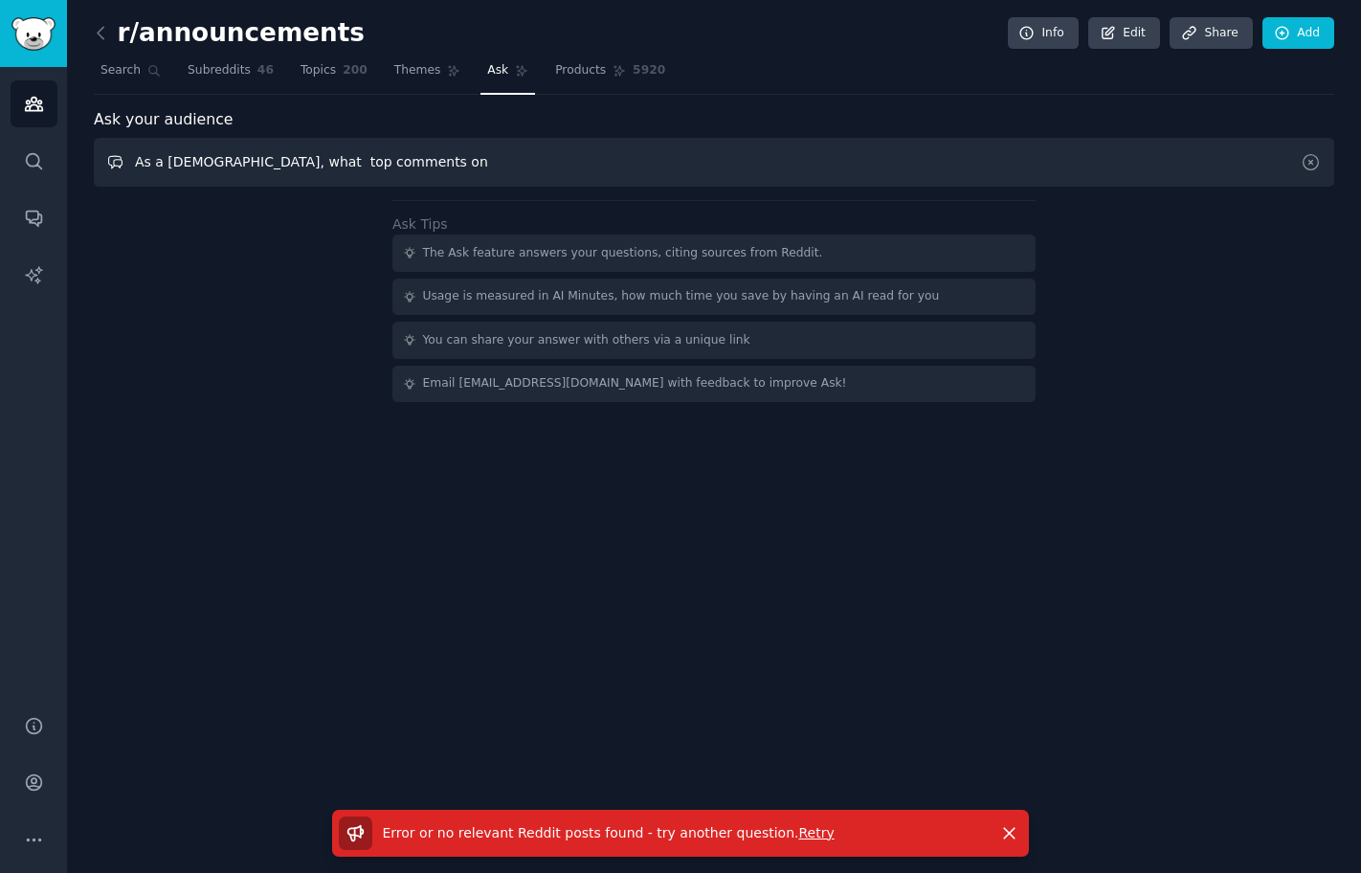
paste input "Mental Health"
type input "As a [DEMOGRAPHIC_DATA], what top comments on Mental Health"
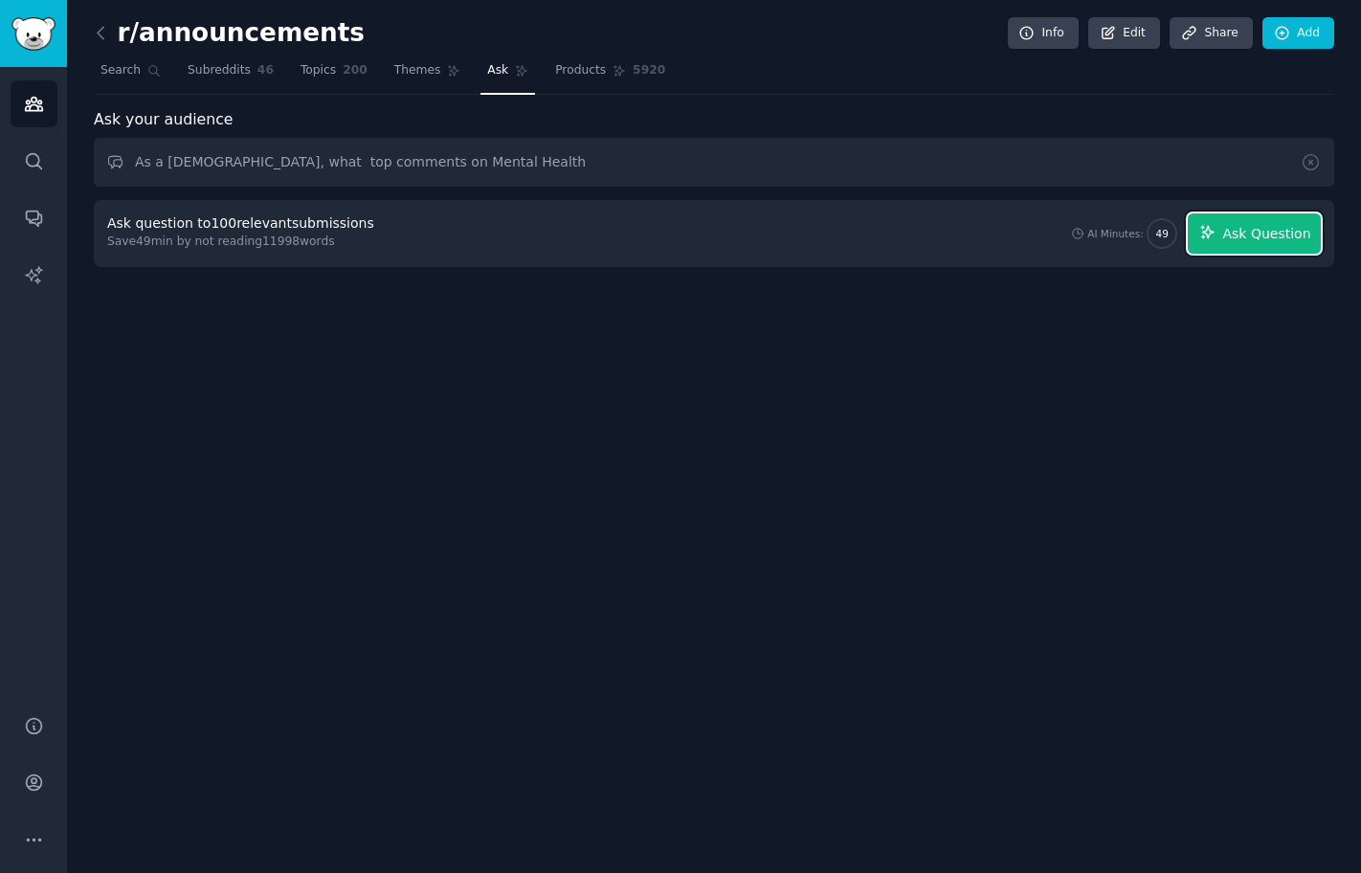
click at [1236, 231] on span "Ask Question" at bounding box center [1266, 234] width 88 height 20
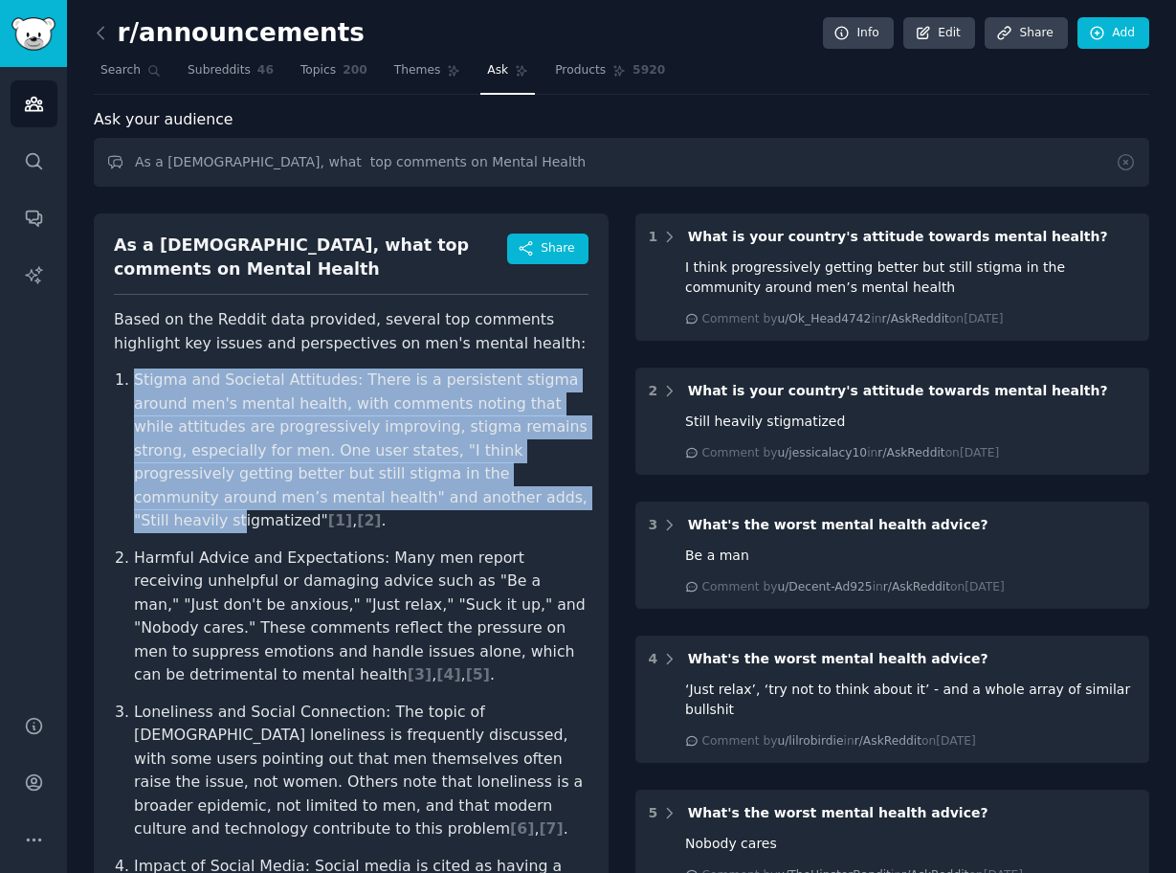
drag, startPoint x: 89, startPoint y: 358, endPoint x: 333, endPoint y: 482, distance: 273.9
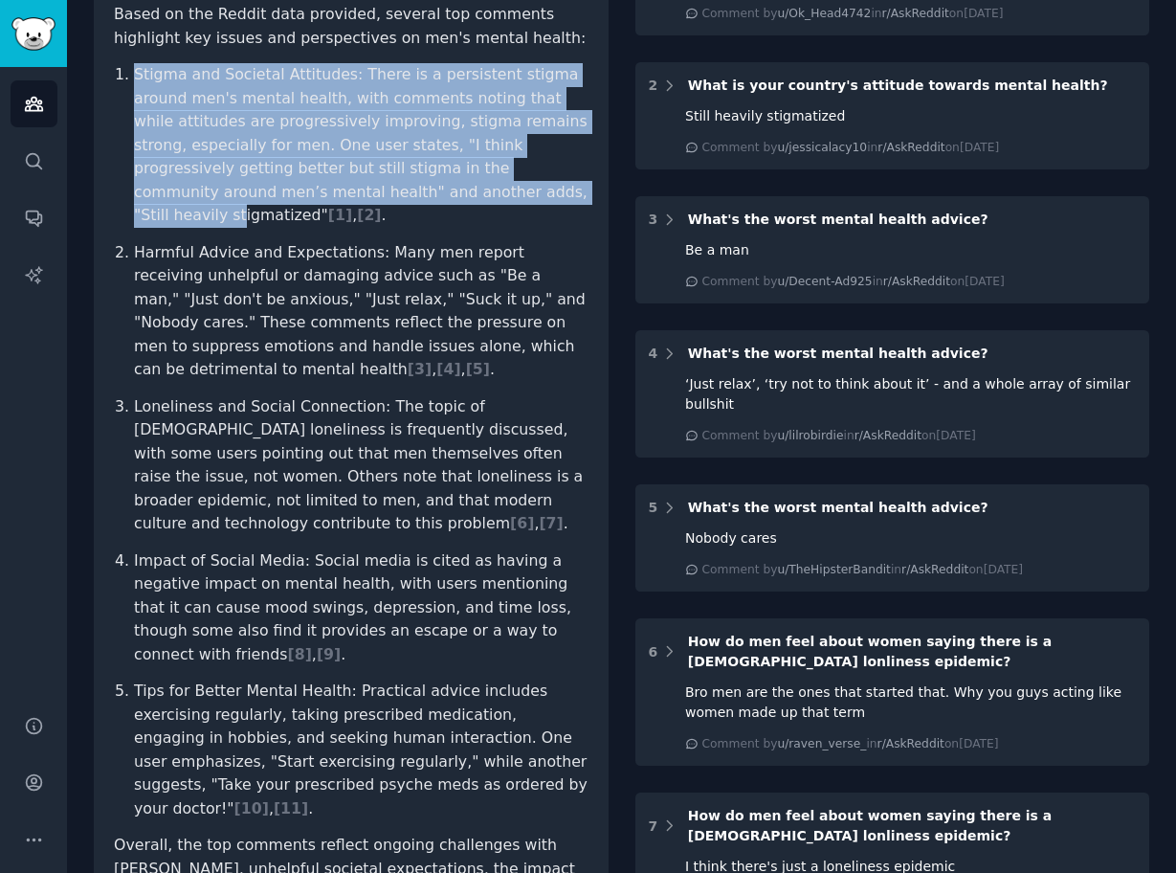
scroll to position [652, 0]
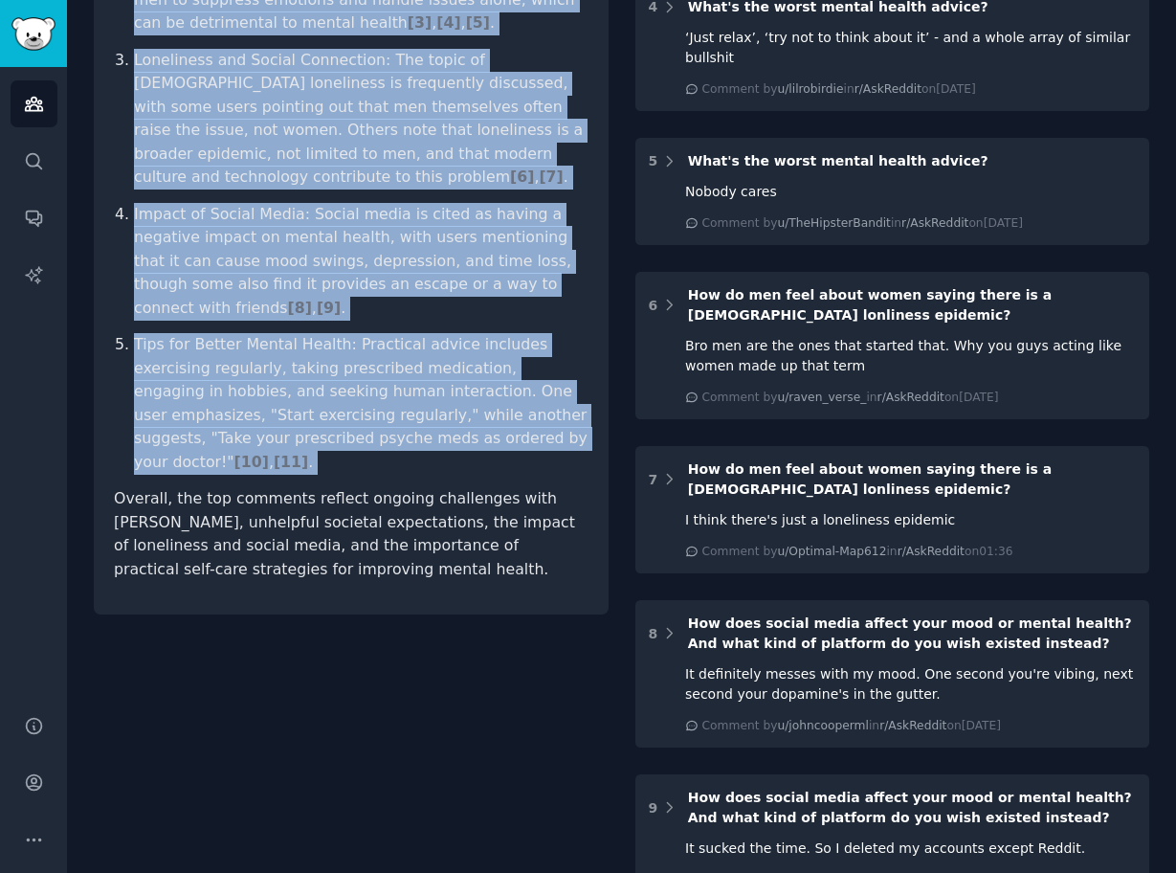
click at [566, 371] on article "Based on the Reddit data provided, several top comments highlight key issues an…" at bounding box center [351, 118] width 475 height 924
copy ol "Loremi dol Sitametc Adipiscin: Elits do e temporinci utlabo etdolo mag'a enimad…"
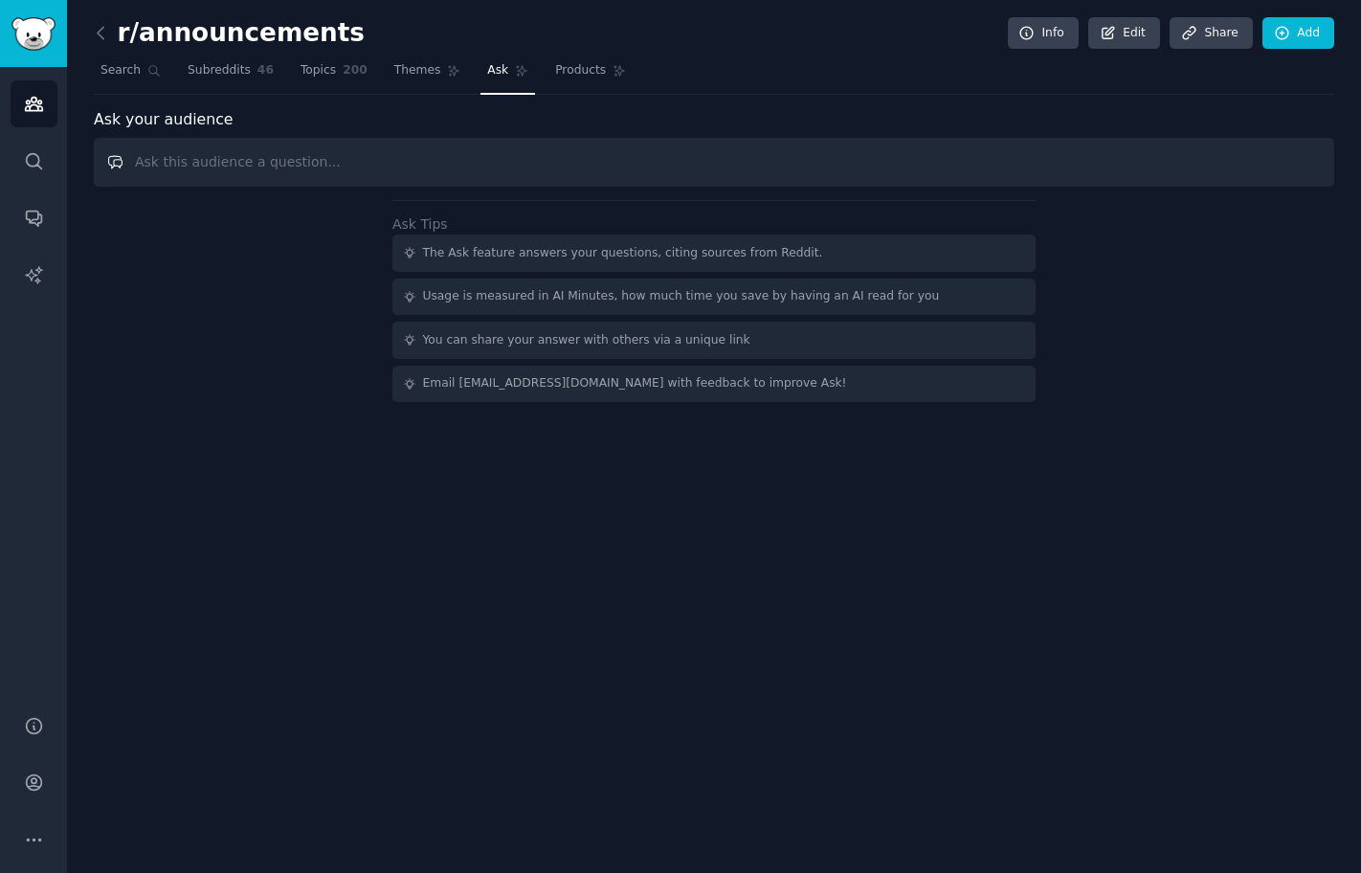
paste input "As a [DEMOGRAPHIC_DATA], what top comments on"
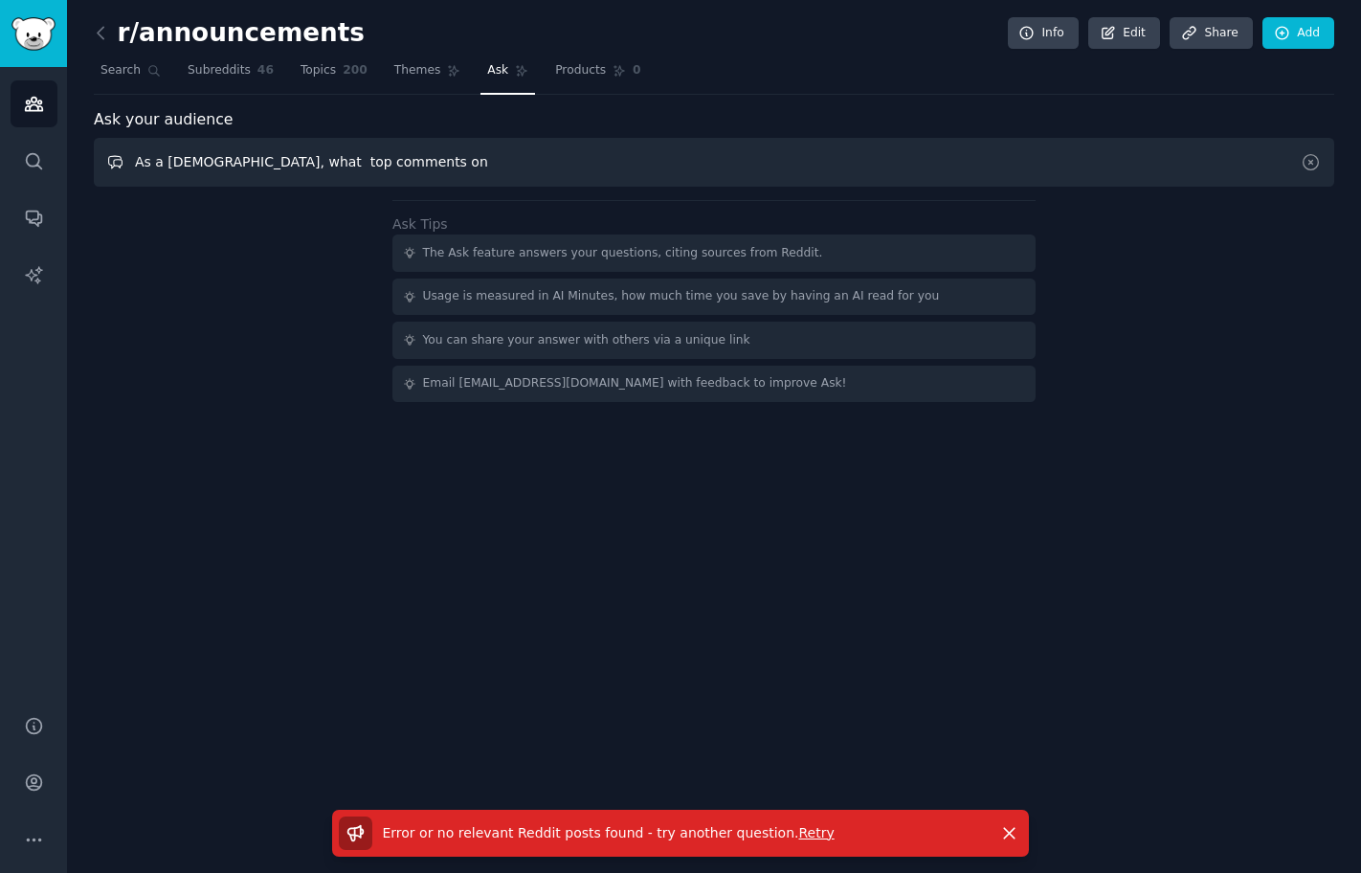
paste input "[MEDICAL_DATA]"
type input "As a male, what top comments on Nicotine"
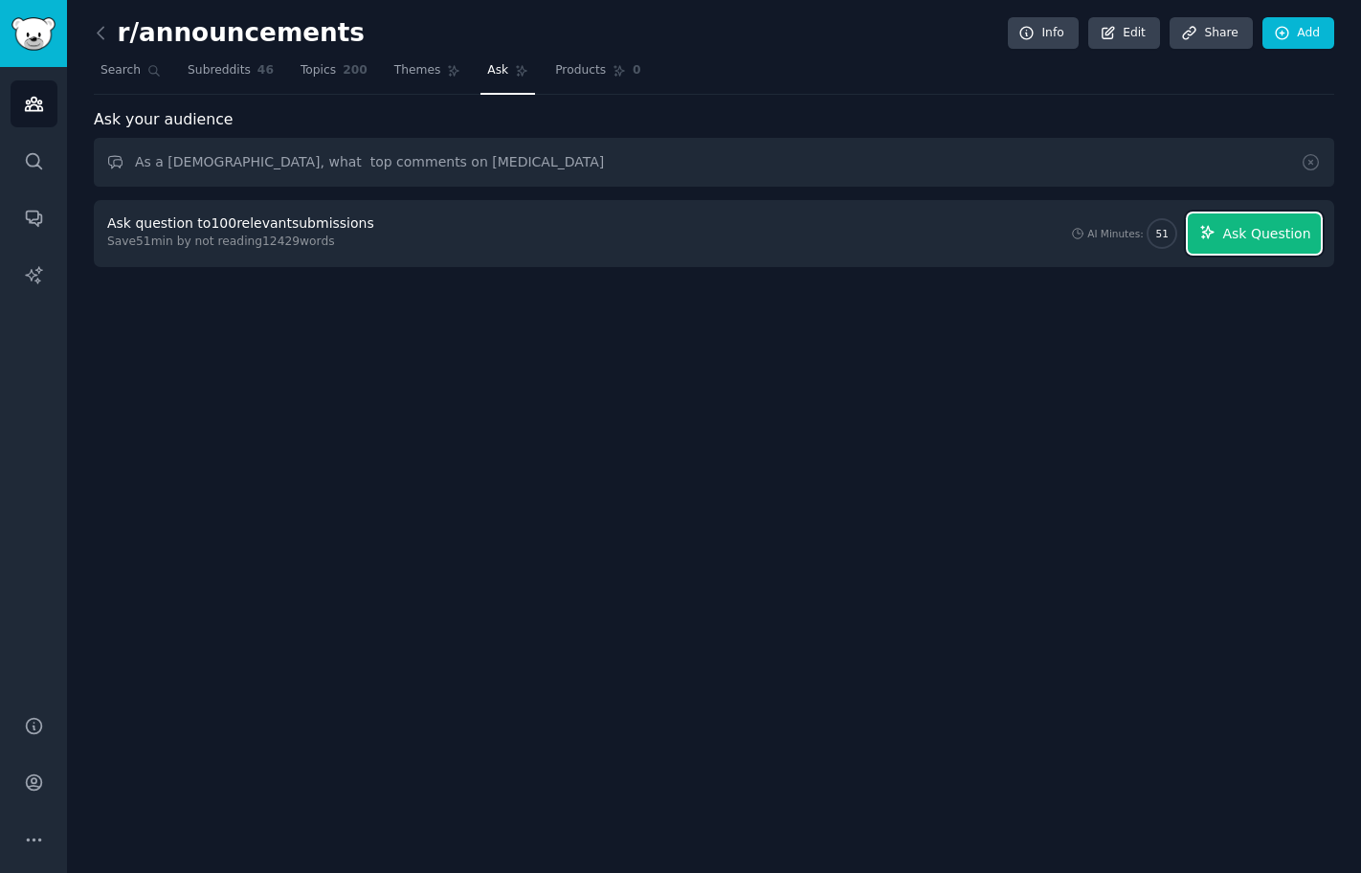
click at [1236, 231] on span "Ask Question" at bounding box center [1266, 234] width 88 height 20
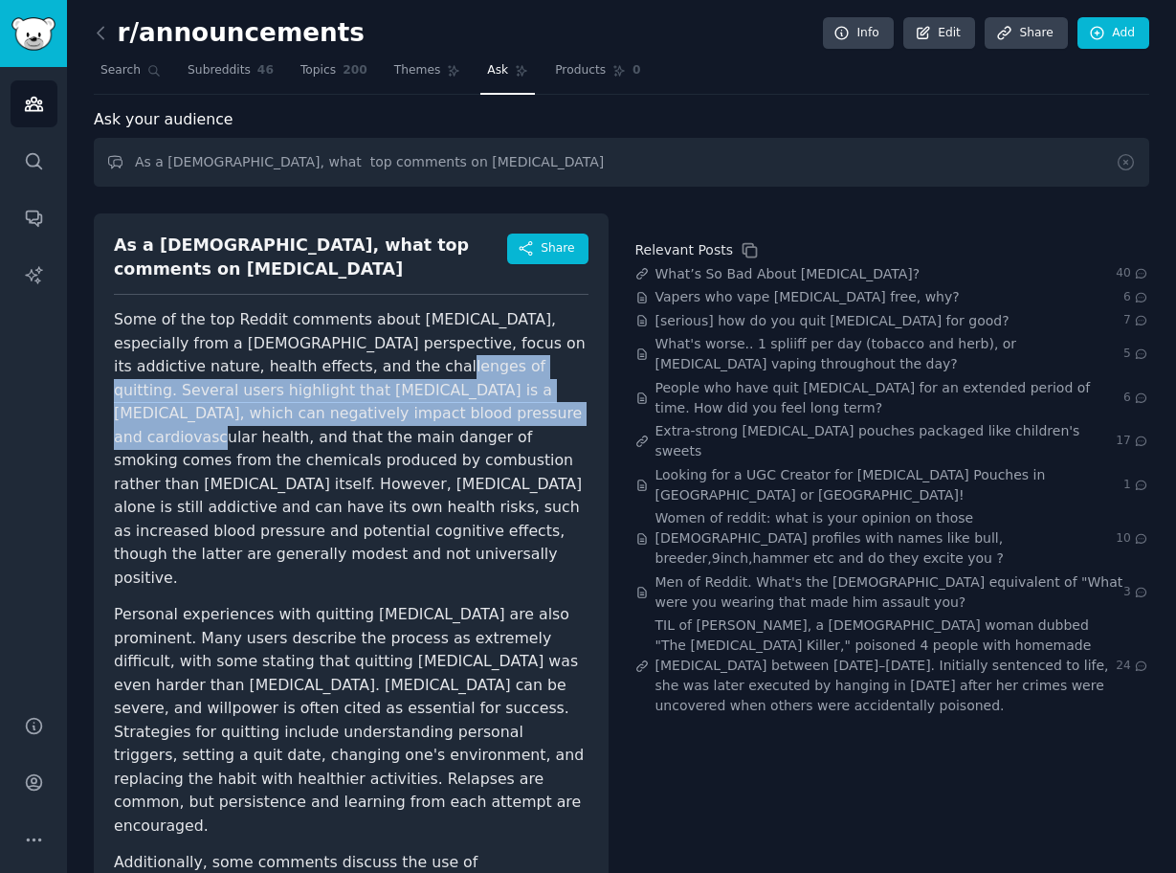
drag, startPoint x: 294, startPoint y: 353, endPoint x: 351, endPoint y: 386, distance: 66.0
click at [351, 386] on p "Some of the top Reddit comments about nicotine, especially from a male perspect…" at bounding box center [351, 448] width 475 height 281
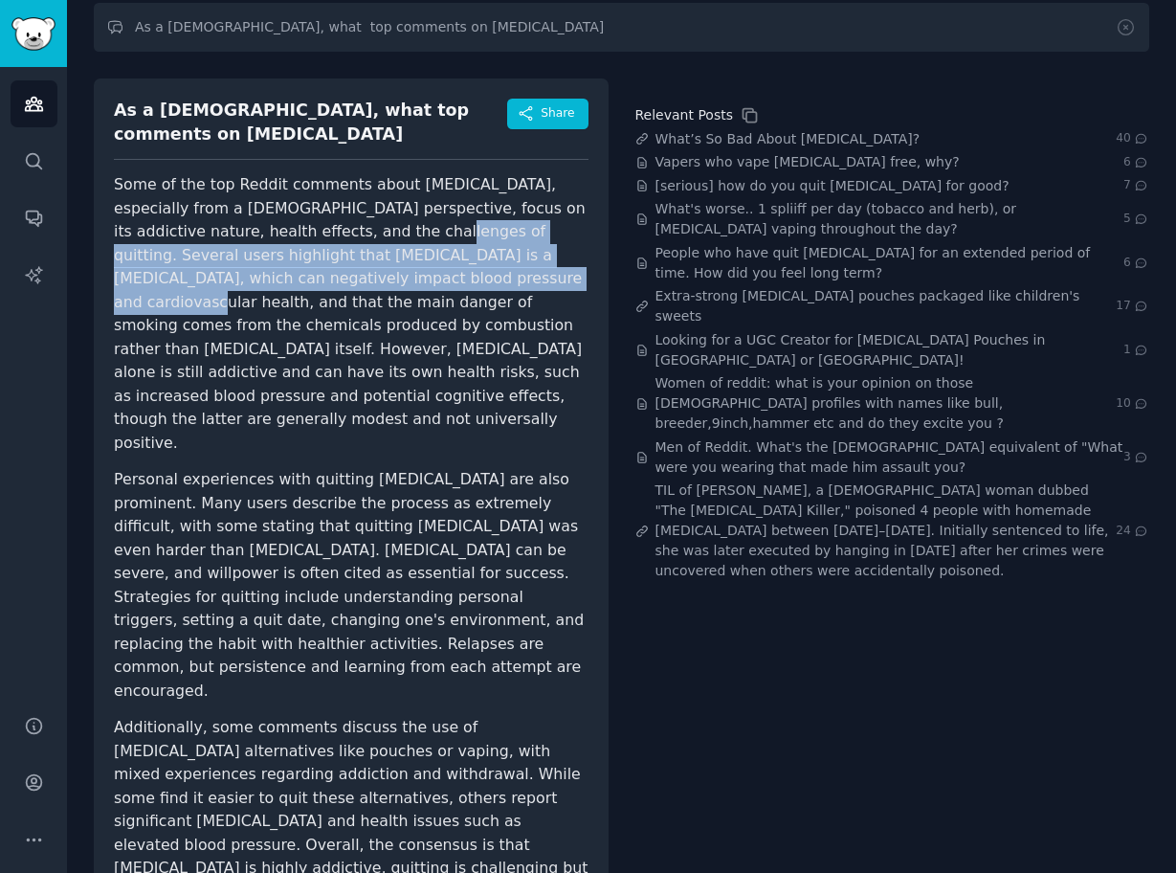
scroll to position [139, 0]
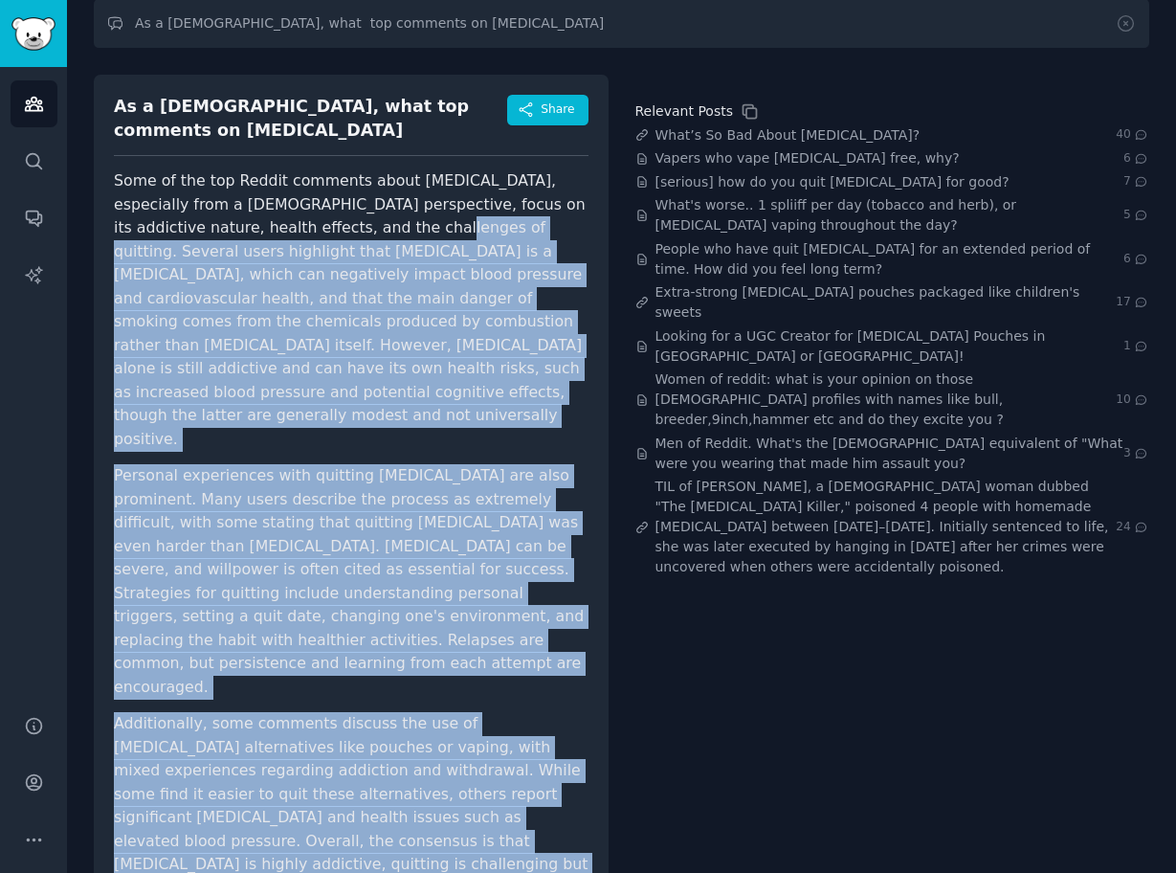
click at [408, 802] on p "Additionally, some comments discuss the use of nicotine alternatives like pouch…" at bounding box center [351, 829] width 475 height 234
copy article "Several users highlight that nicotine is a vasoconstrictor, which can negativel…"
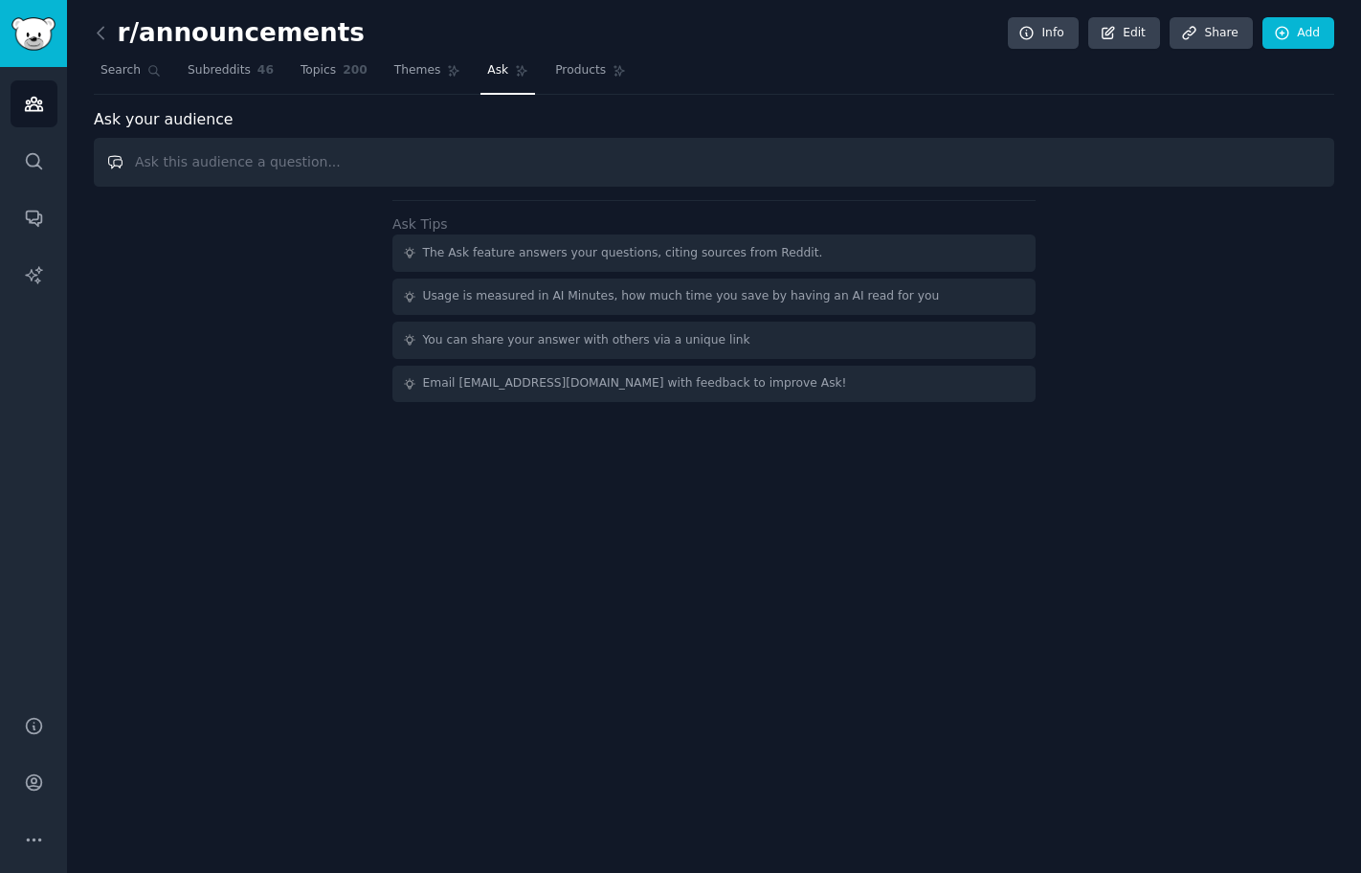
paste input "As a [DEMOGRAPHIC_DATA], what top comments on"
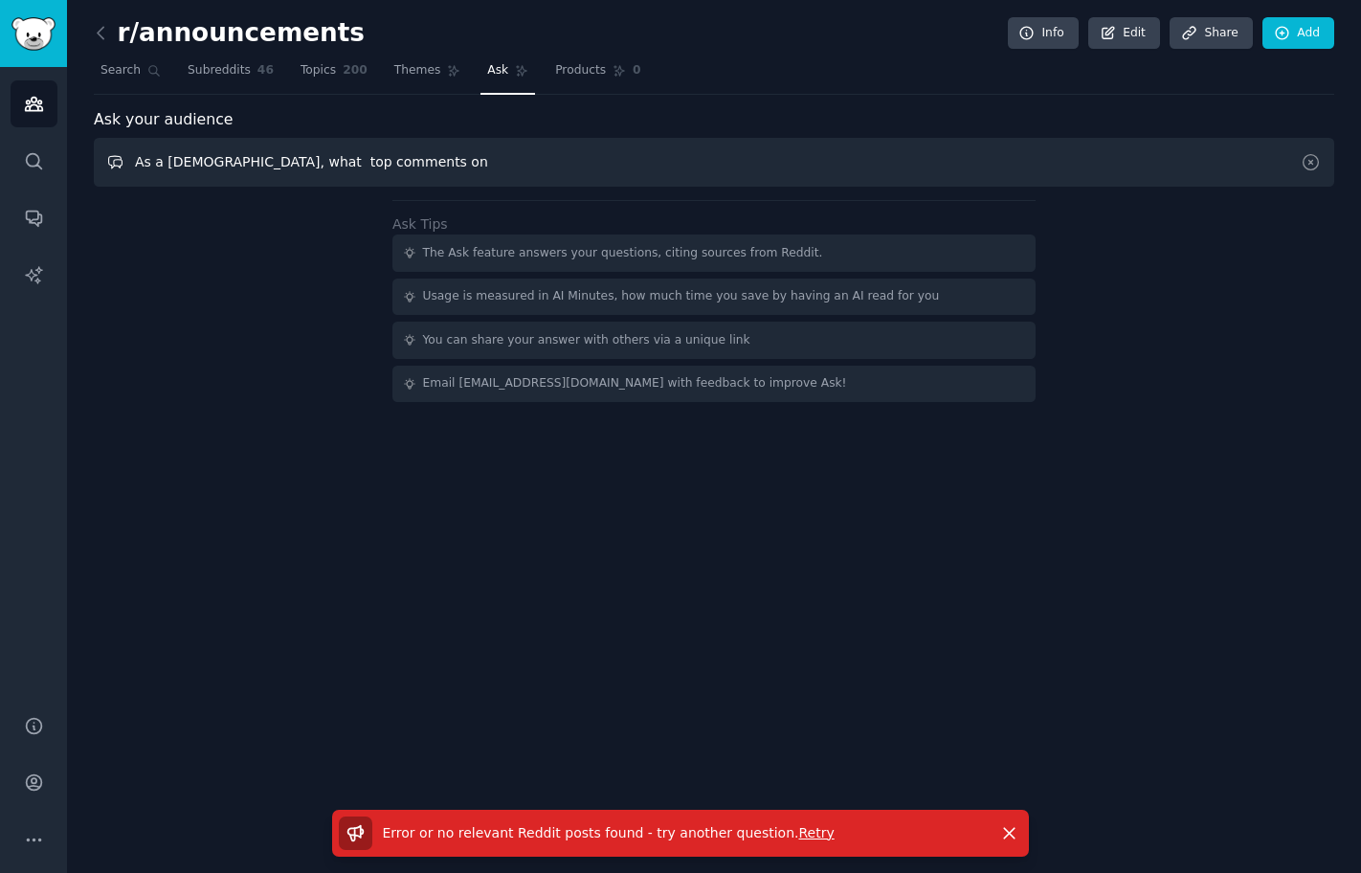
paste input "Methamphetamine"
type input "As a [DEMOGRAPHIC_DATA], what top comments on Methamphetamine"
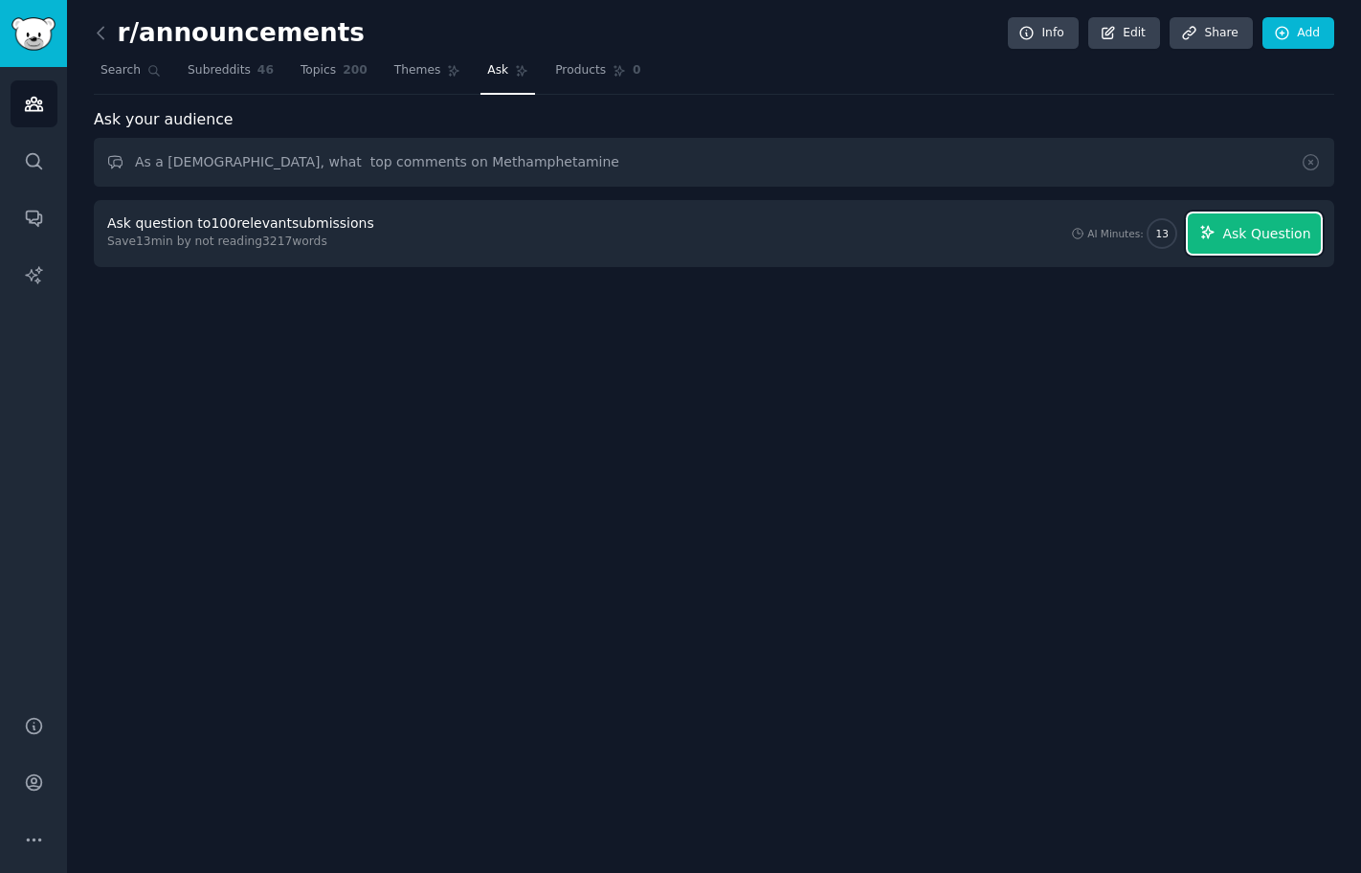
click at [1236, 231] on span "Ask Question" at bounding box center [1266, 234] width 88 height 20
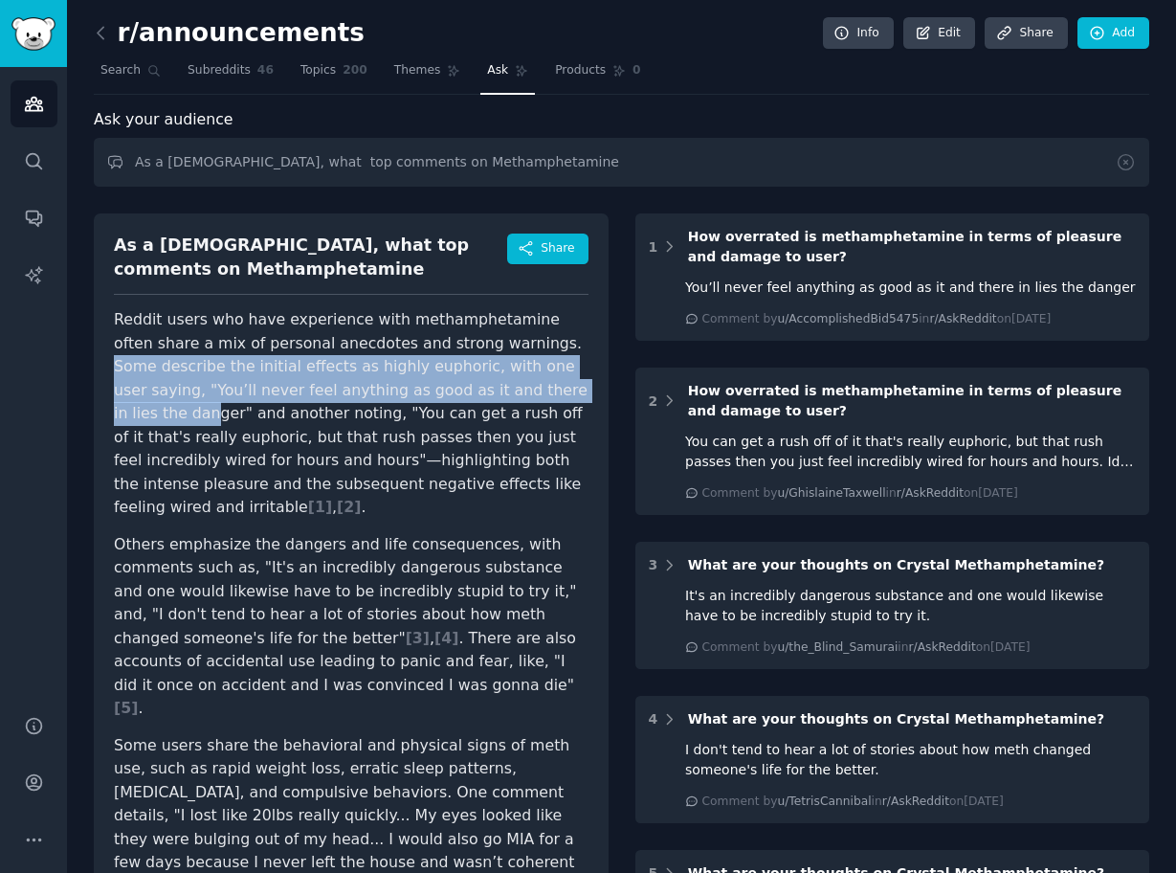
drag, startPoint x: 498, startPoint y: 344, endPoint x: 552, endPoint y: 400, distance: 77.8
click at [552, 400] on p "Reddit users who have experience with methamphetamine often share a mix of pers…" at bounding box center [351, 413] width 475 height 211
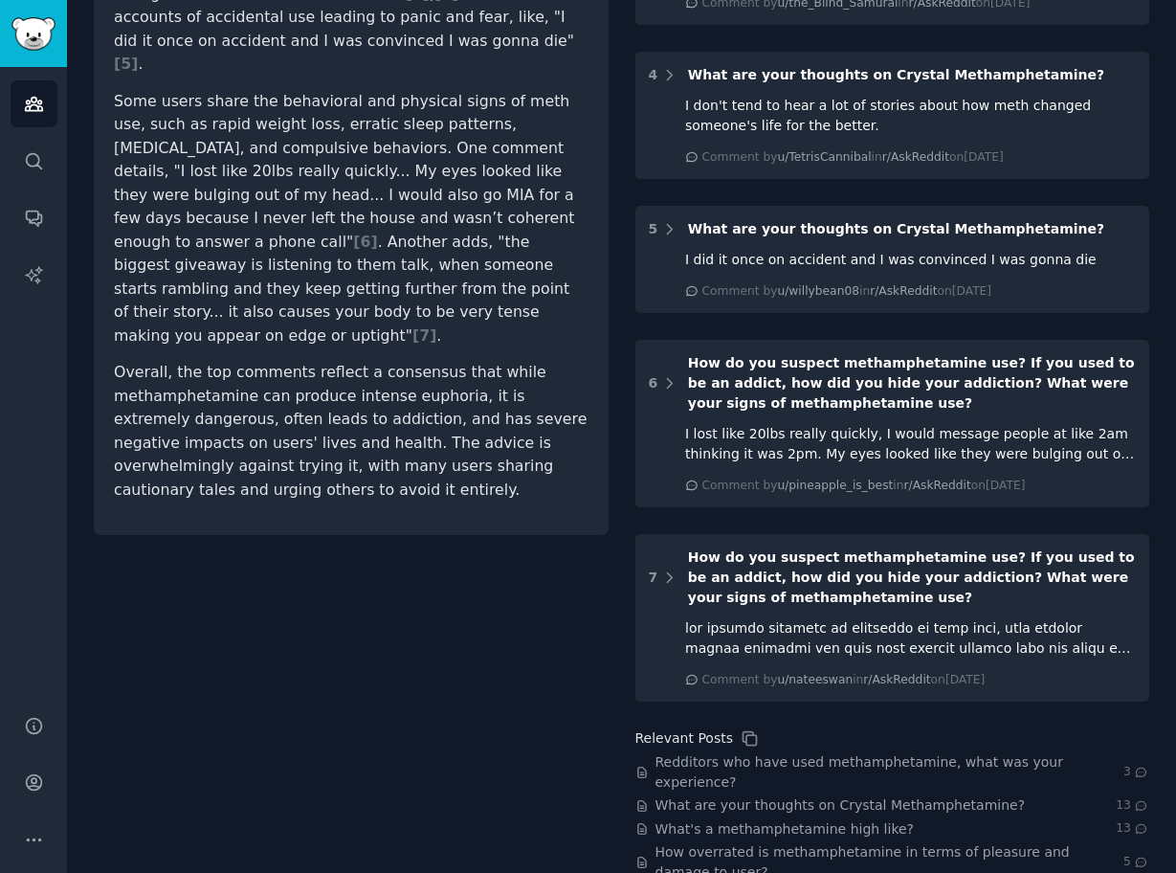
scroll to position [648, 0]
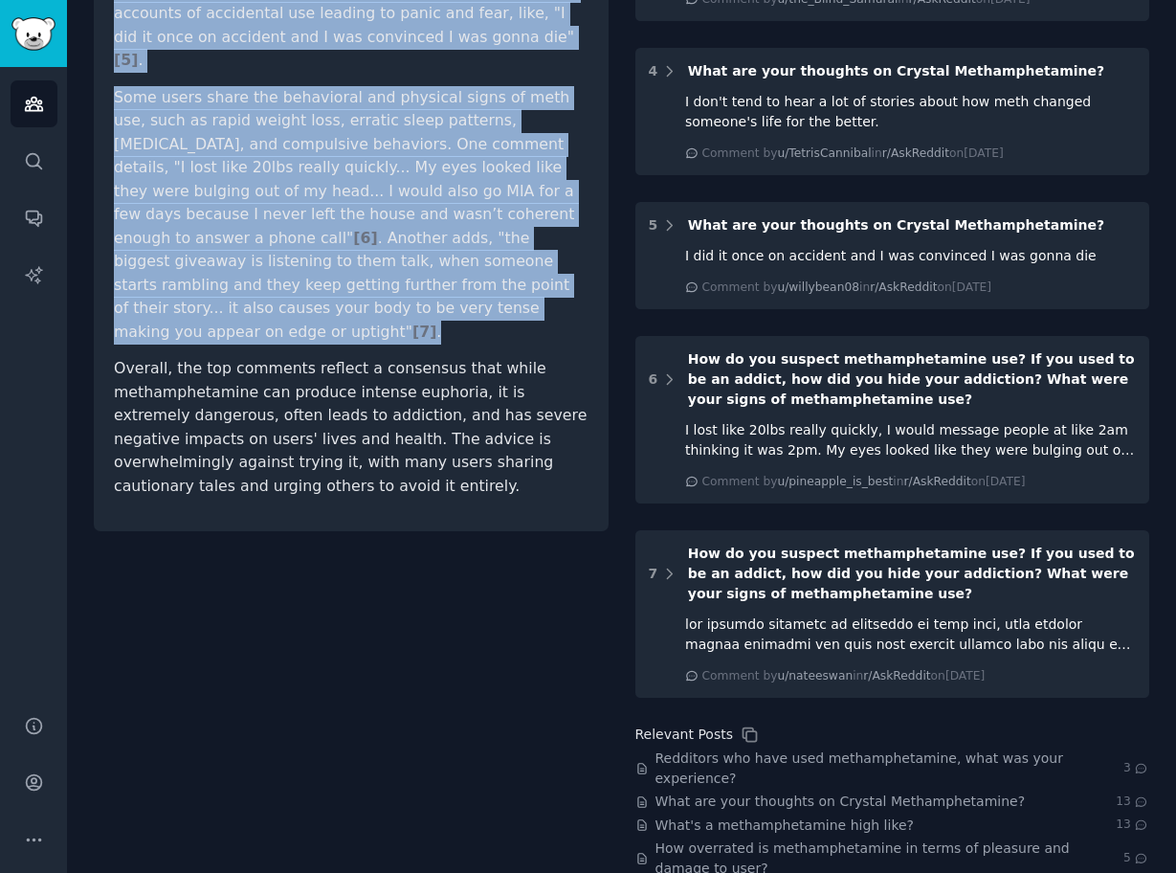
click at [390, 265] on p "Some users share the behavioral and physical signs of meth use, such as rapid w…" at bounding box center [351, 215] width 475 height 258
copy article "Some describe the initial effects as highly euphoric, with one user saying, "Yo…"
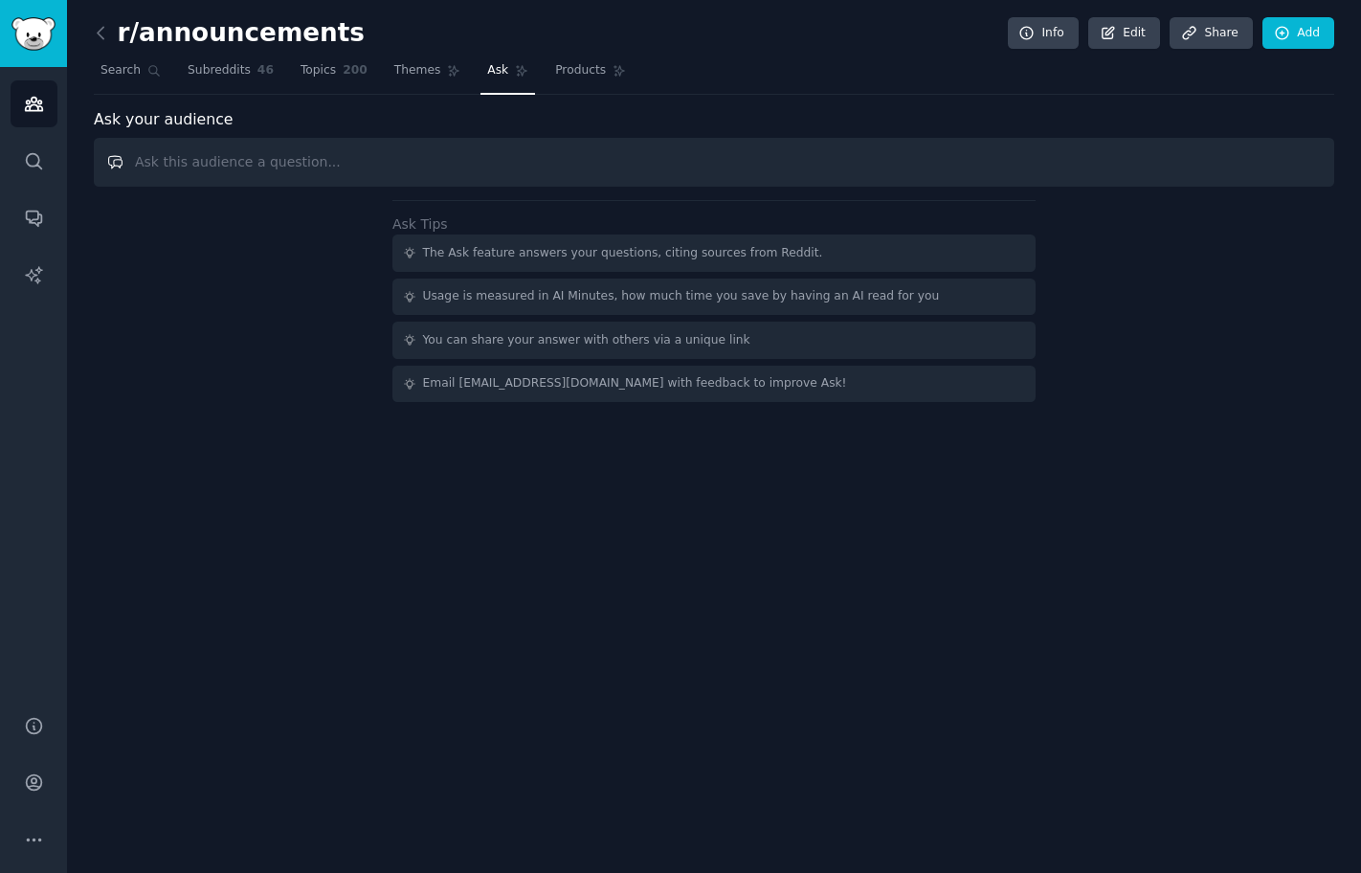
paste input "As a [DEMOGRAPHIC_DATA], what top comments on"
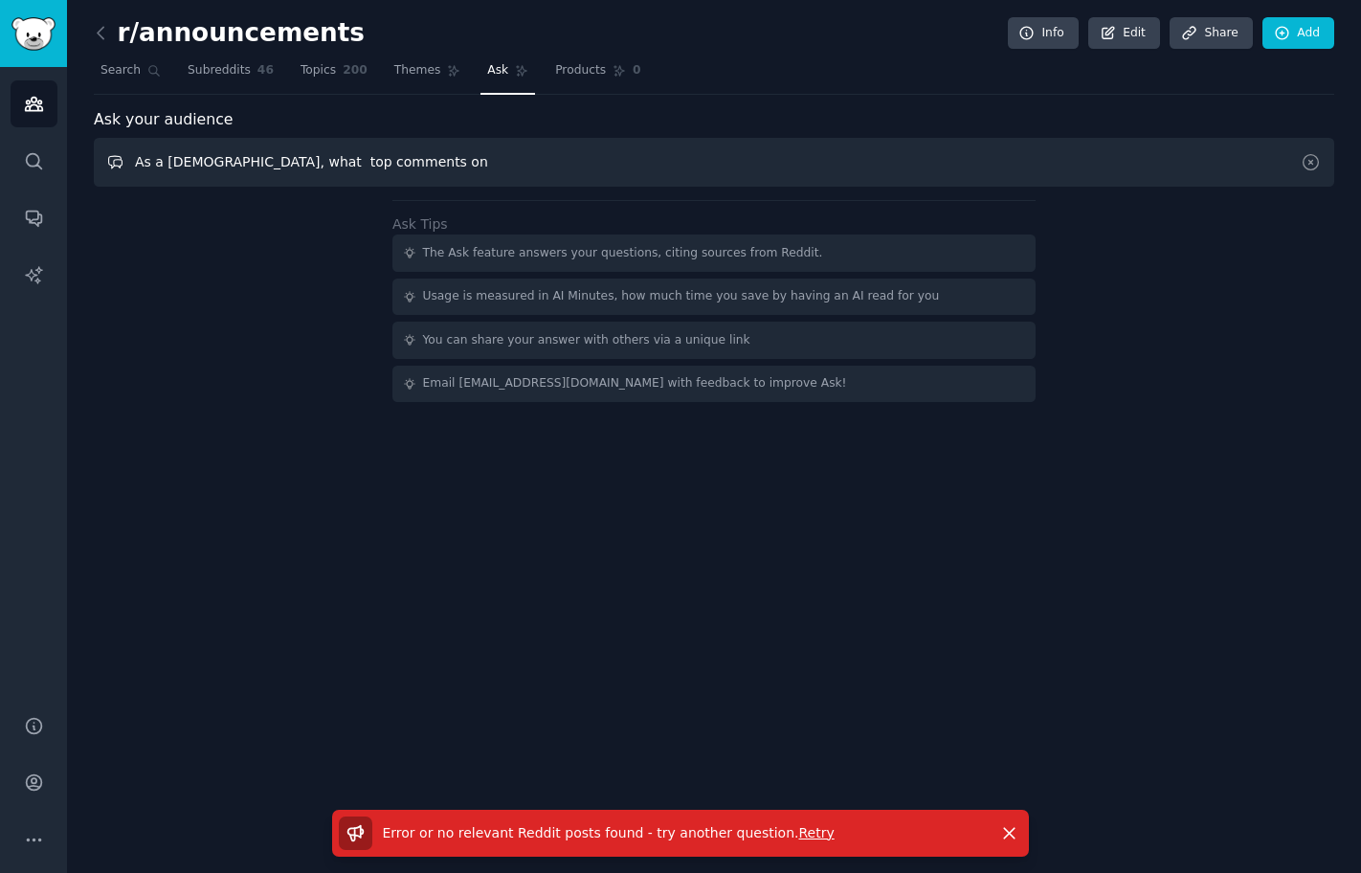
paste input "Nutrition"
type input "As a [DEMOGRAPHIC_DATA], what top comments on Nutrition"
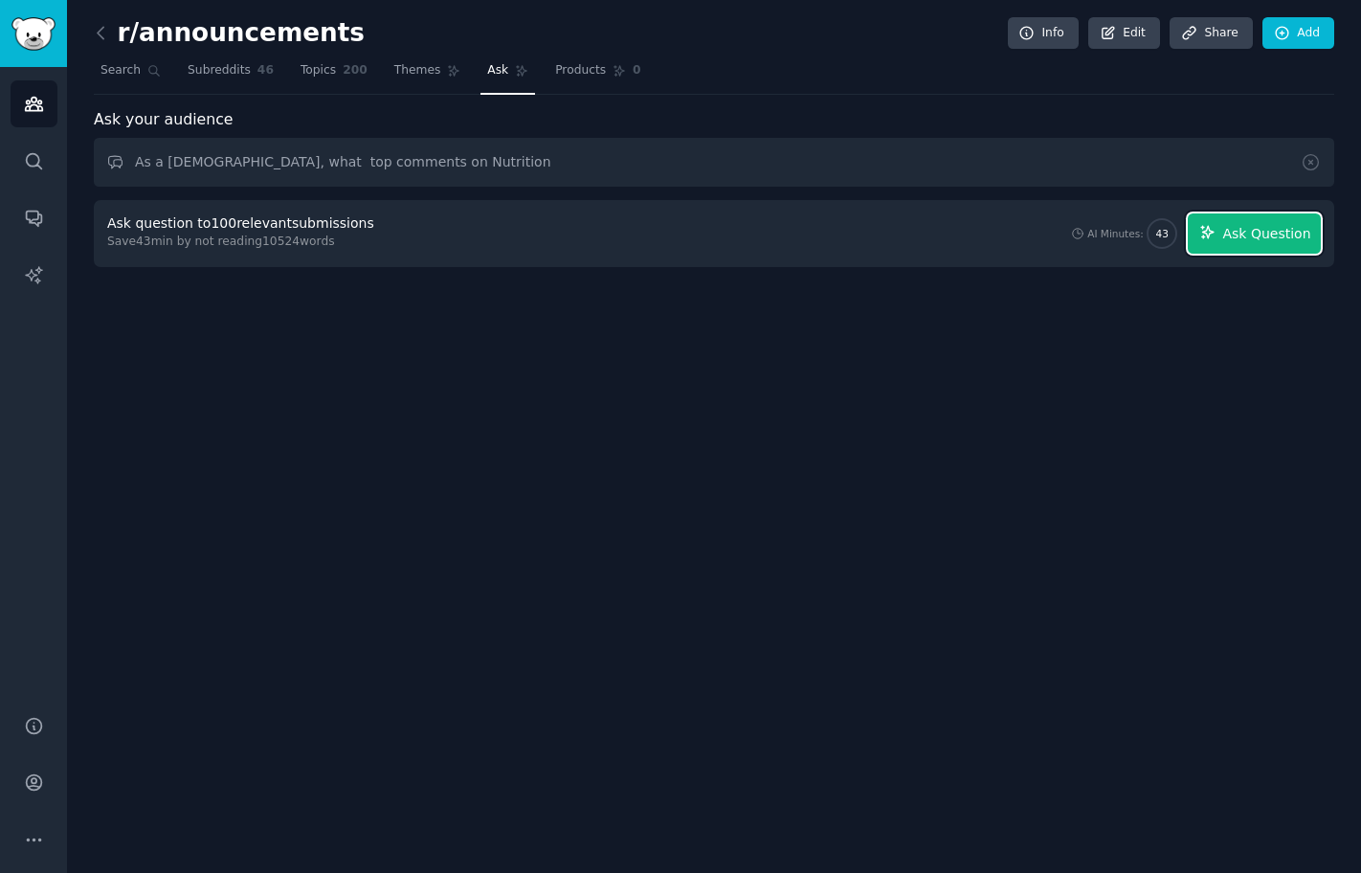
click at [1236, 231] on span "Ask Question" at bounding box center [1266, 234] width 88 height 20
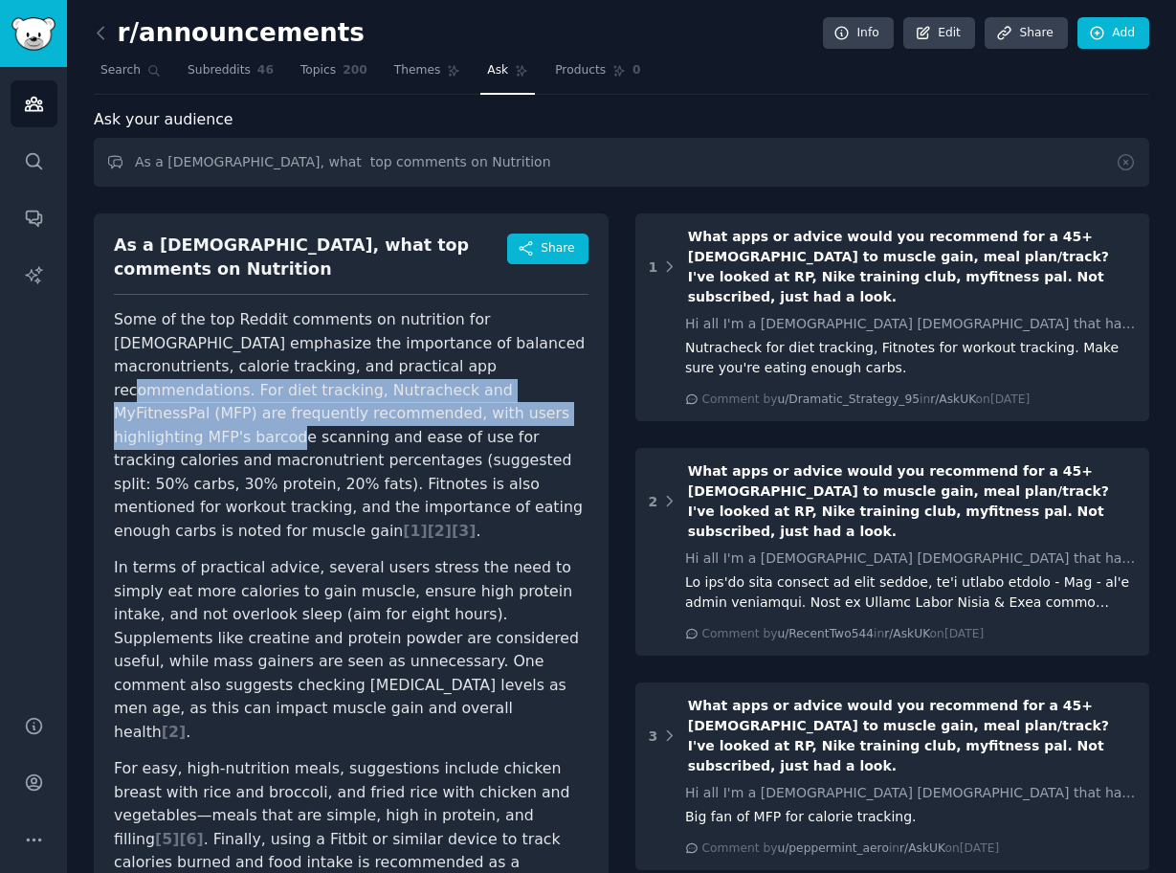
drag, startPoint x: 335, startPoint y: 349, endPoint x: 345, endPoint y: 393, distance: 45.3
click at [390, 390] on p "Some of the top Reddit comments on nutrition for [DEMOGRAPHIC_DATA] emphasize t…" at bounding box center [351, 425] width 475 height 234
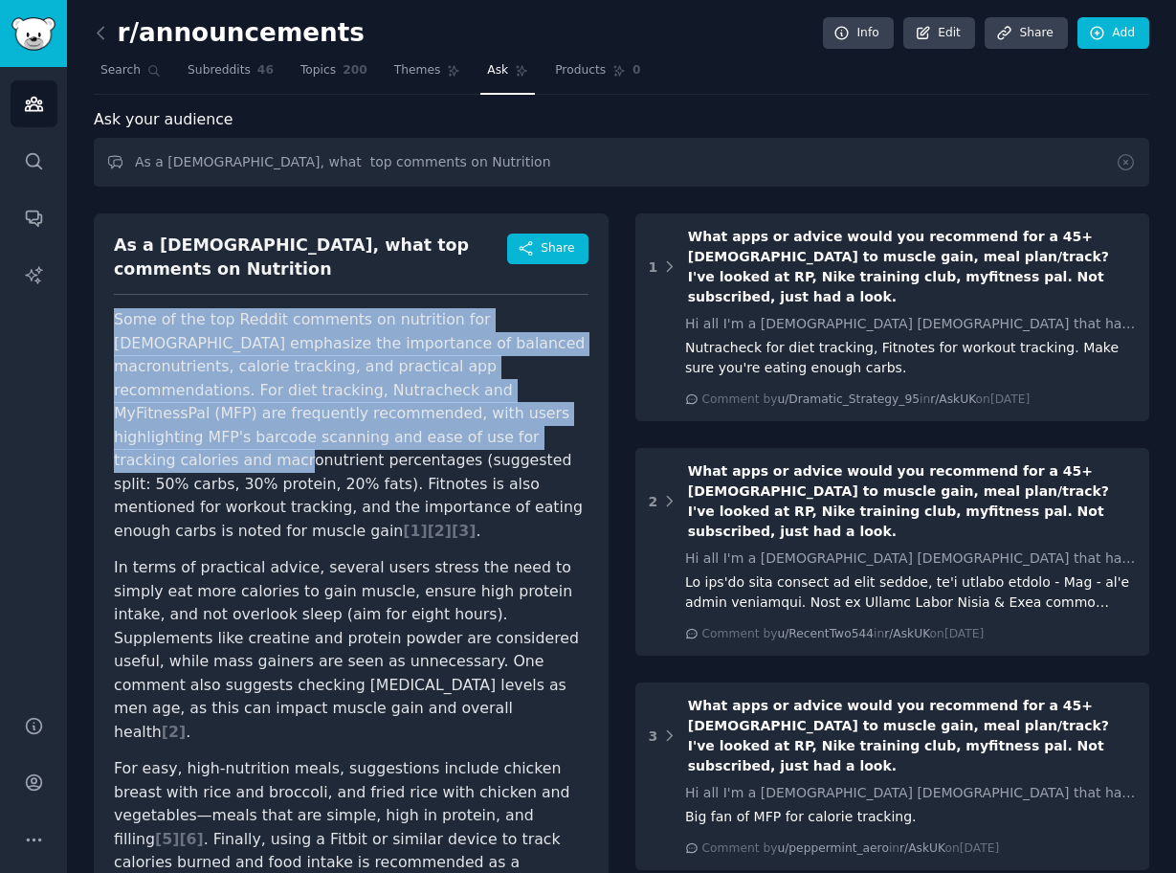
drag, startPoint x: 106, startPoint y: 299, endPoint x: 322, endPoint y: 418, distance: 246.3
click at [322, 418] on div "As a [DEMOGRAPHIC_DATA], what top comments on Nutrition Share Some of the top R…" at bounding box center [351, 584] width 515 height 742
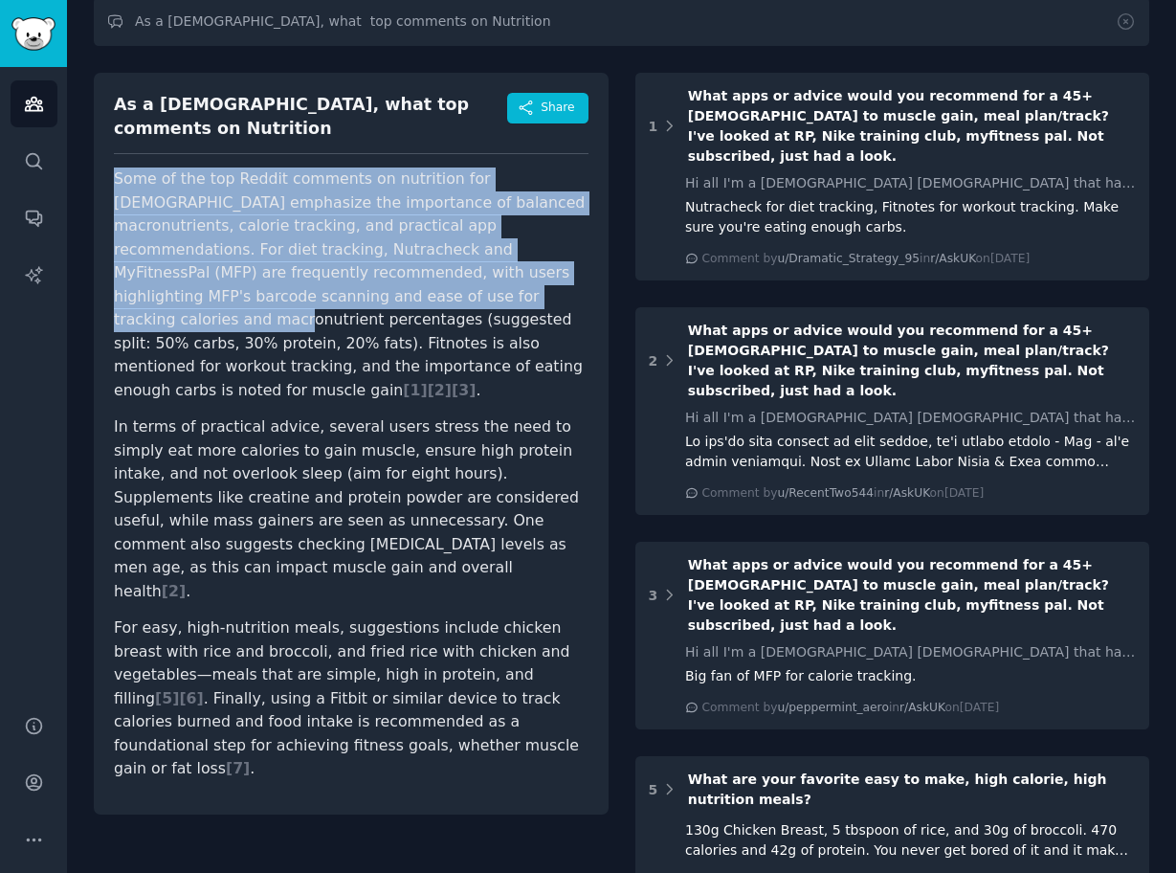
scroll to position [385, 0]
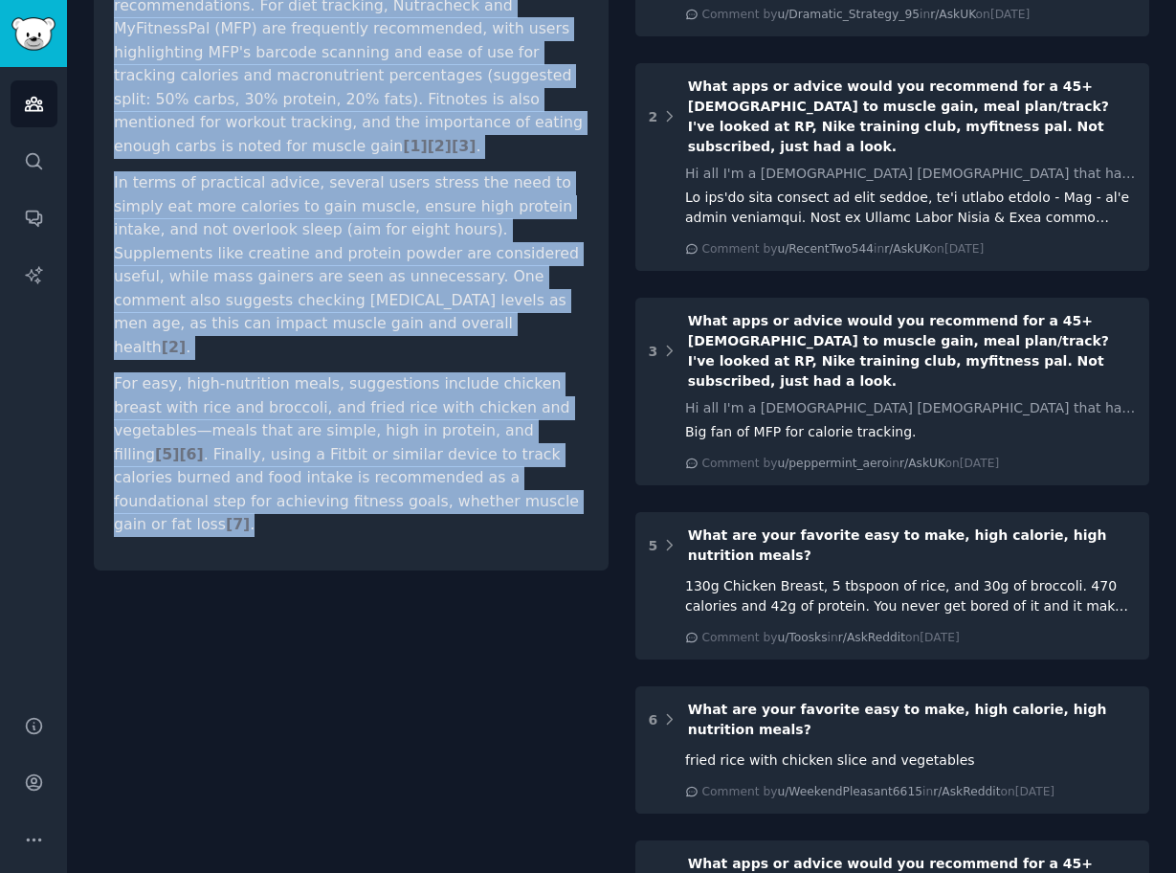
click at [412, 433] on p "For easy, high-nutrition meals, suggestions include chicken breast with rice an…" at bounding box center [351, 454] width 475 height 165
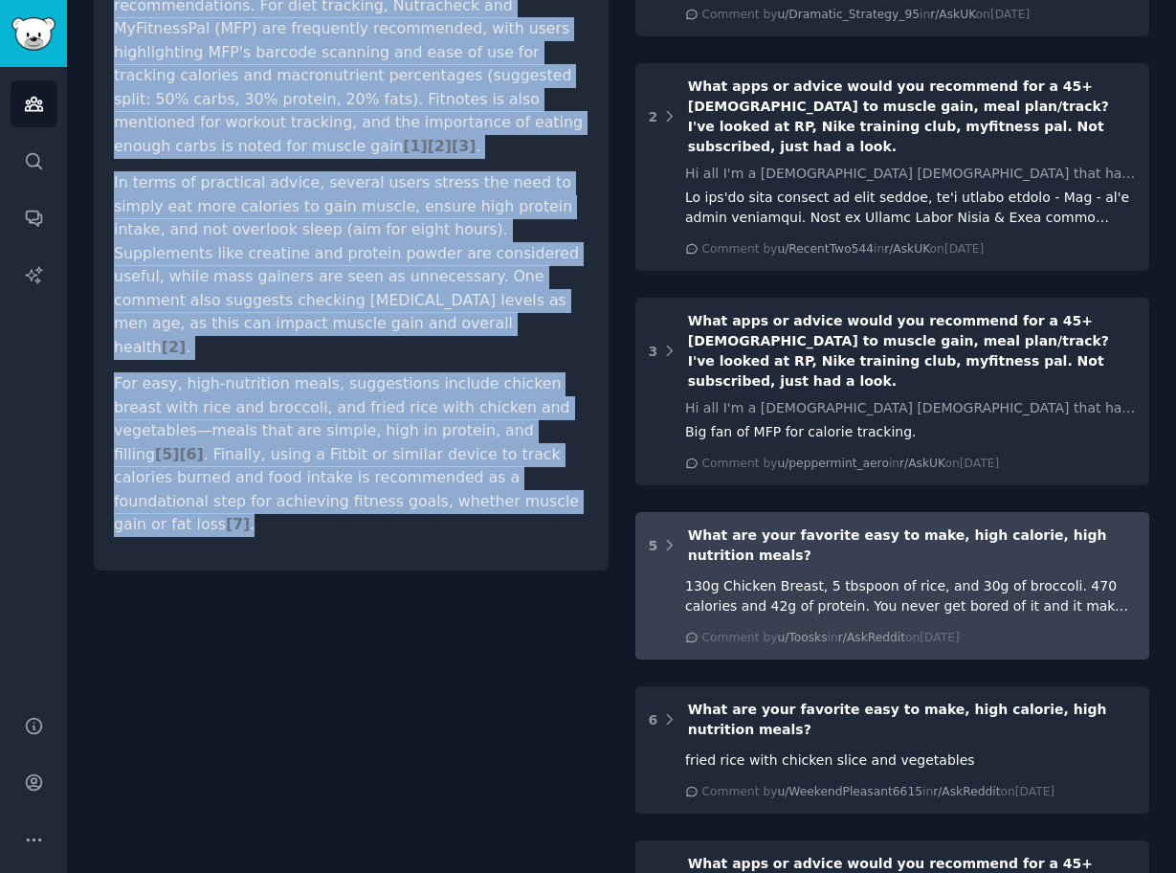
copy article "Some of the top Reddit comments on nutrition for [DEMOGRAPHIC_DATA] emphasize t…"
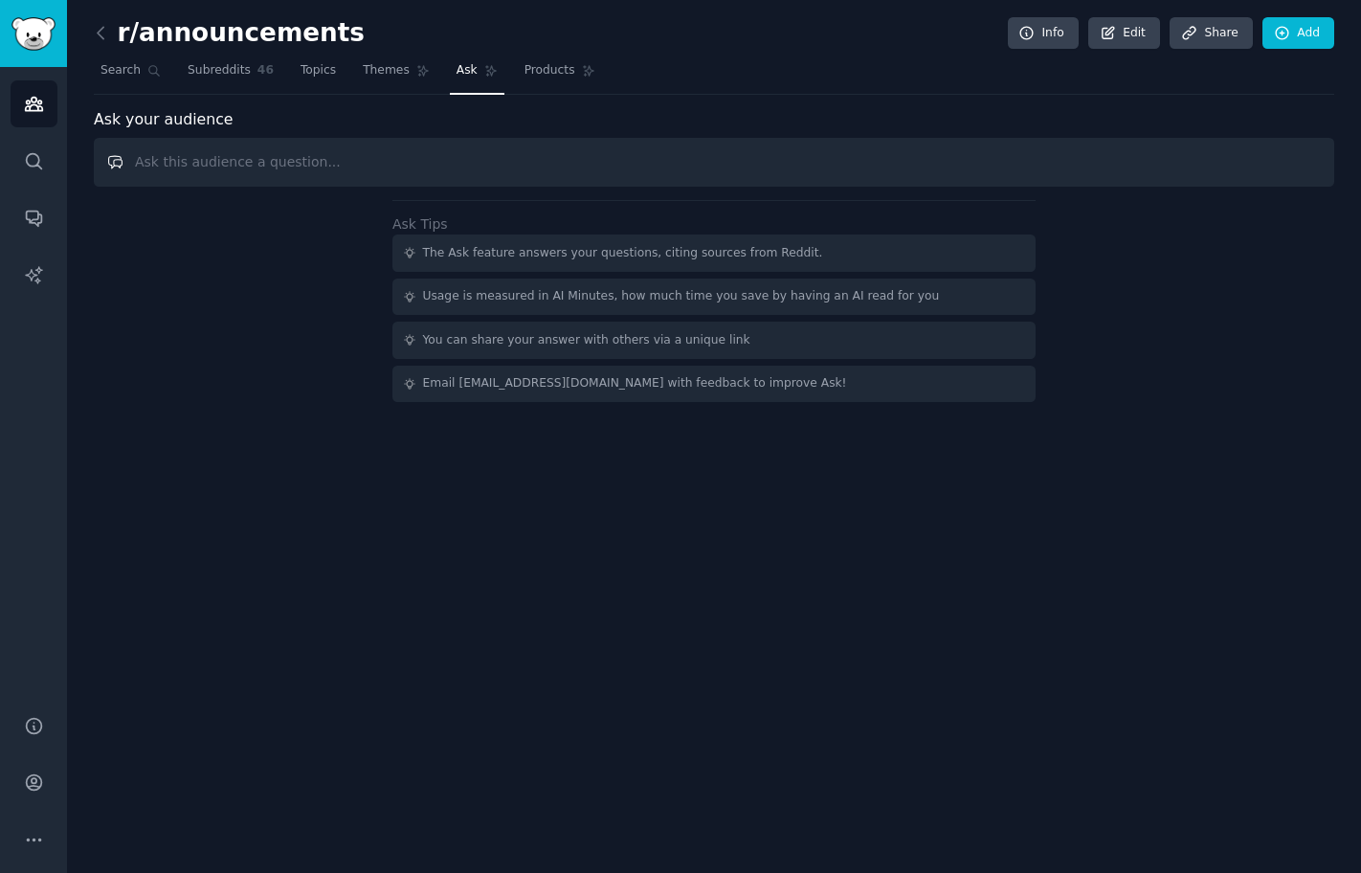
paste input "As a [DEMOGRAPHIC_DATA], what top comments on"
paste input "Opioids"
type input "As a [DEMOGRAPHIC_DATA], what top comments on Opioids"
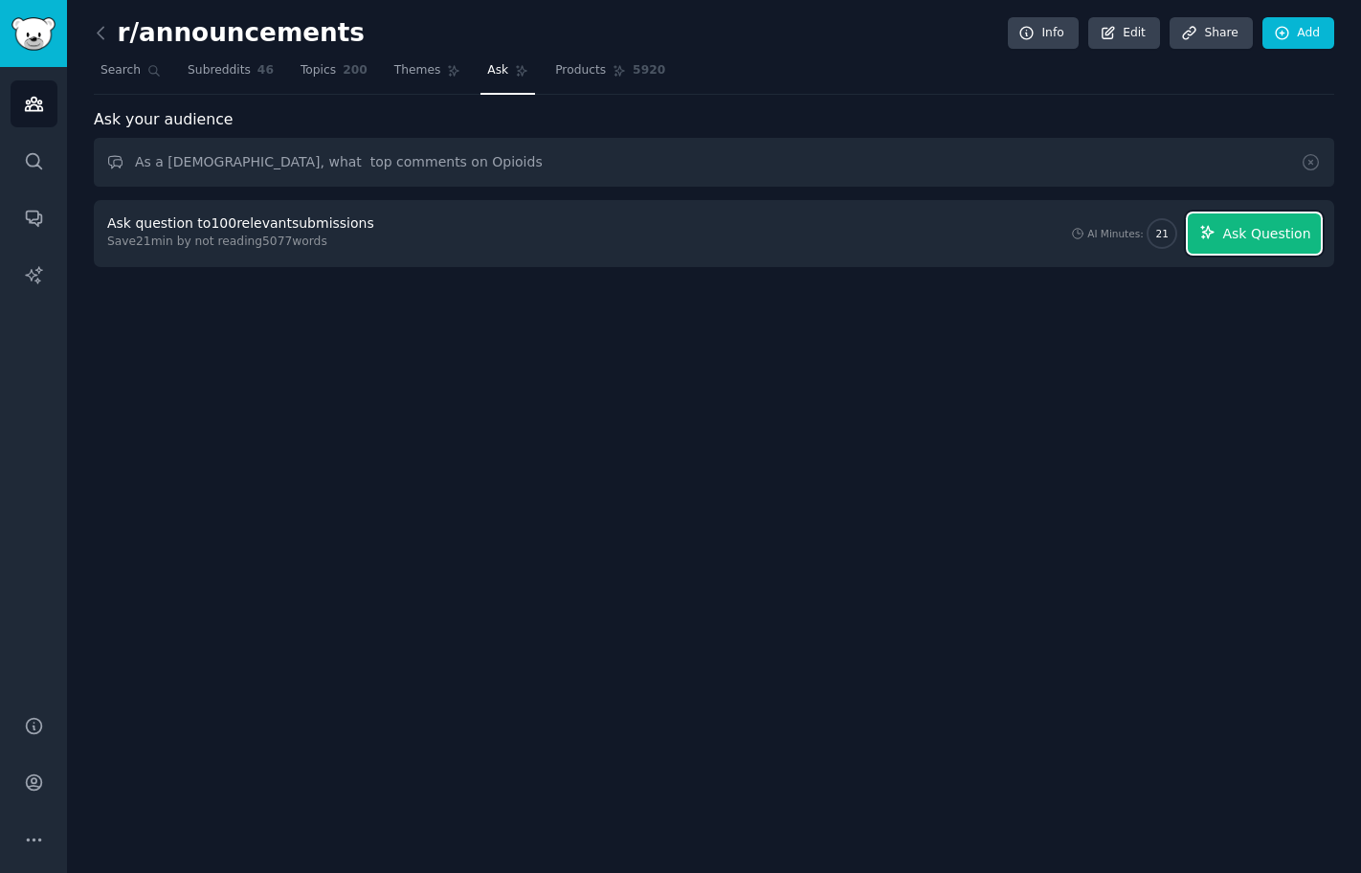
click at [1236, 231] on span "Ask Question" at bounding box center [1266, 234] width 88 height 20
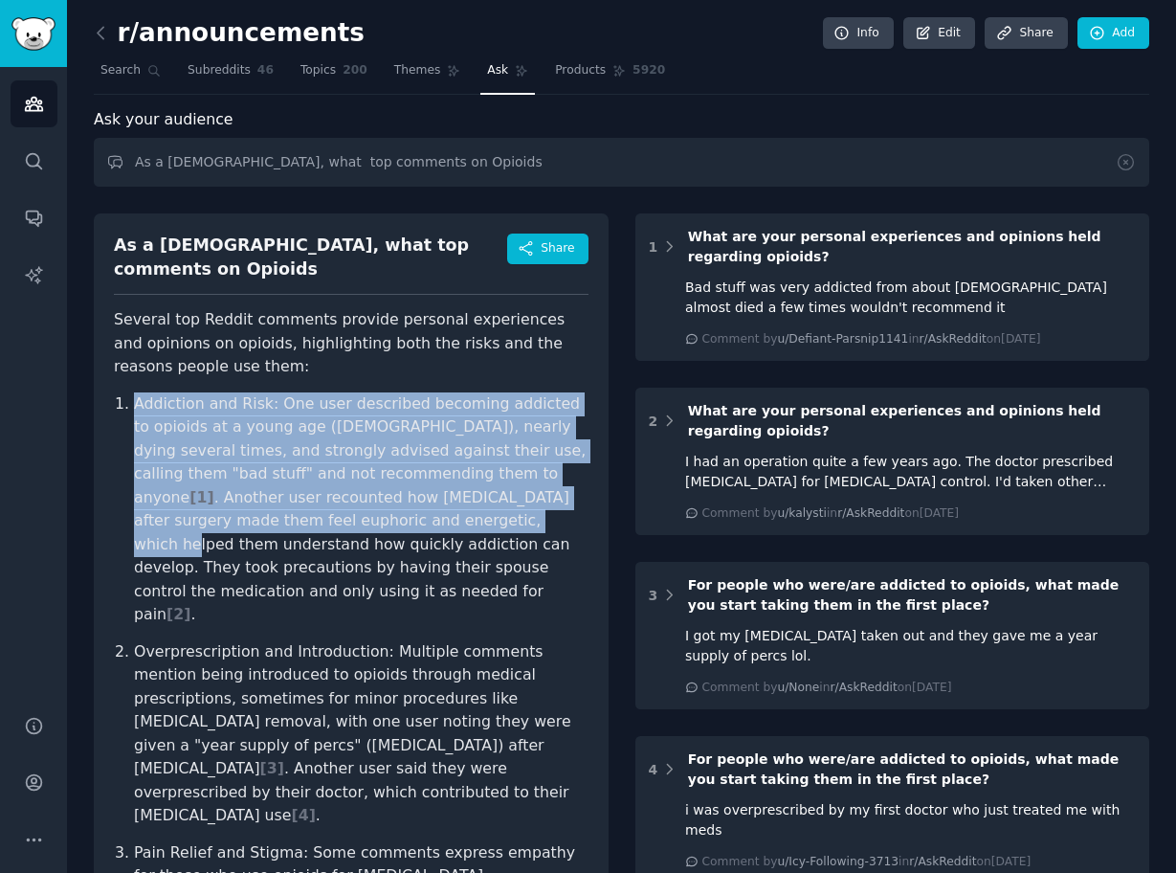
drag, startPoint x: 99, startPoint y: 382, endPoint x: 309, endPoint y: 500, distance: 241.7
click at [309, 500] on div "As a male, what top comments on Opioids Share Several top Reddit comments provi…" at bounding box center [351, 714] width 515 height 1003
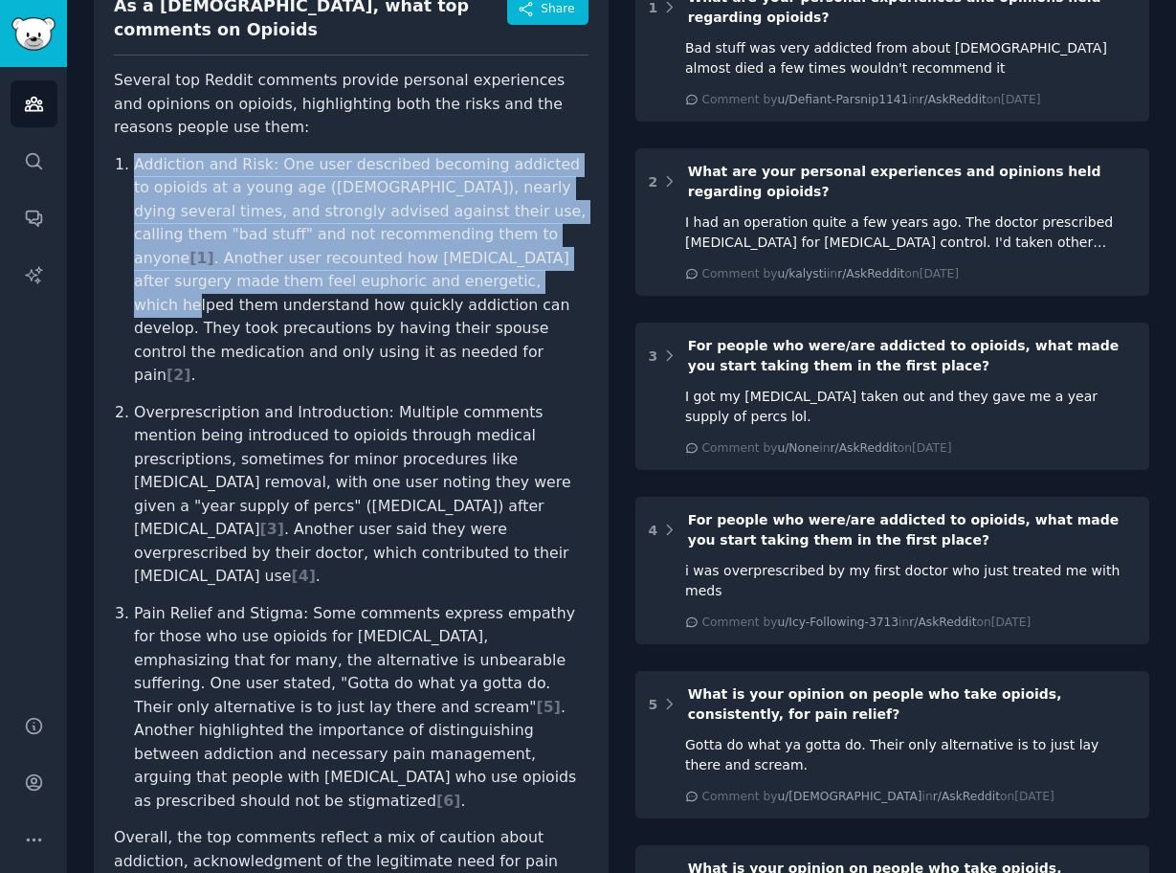
scroll to position [654, 0]
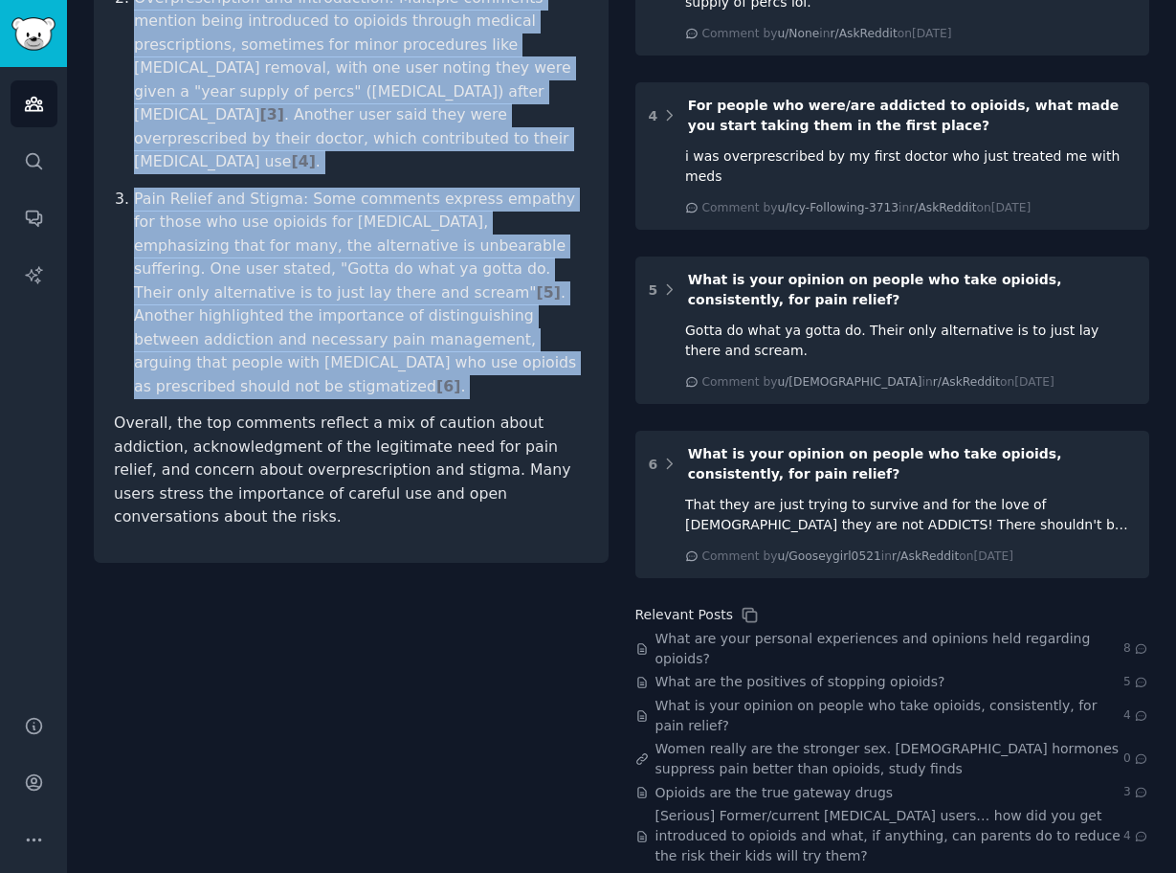
click at [522, 299] on article "Several top Reddit comments provide personal experiences and opinions on opioid…" at bounding box center [351, 92] width 475 height 875
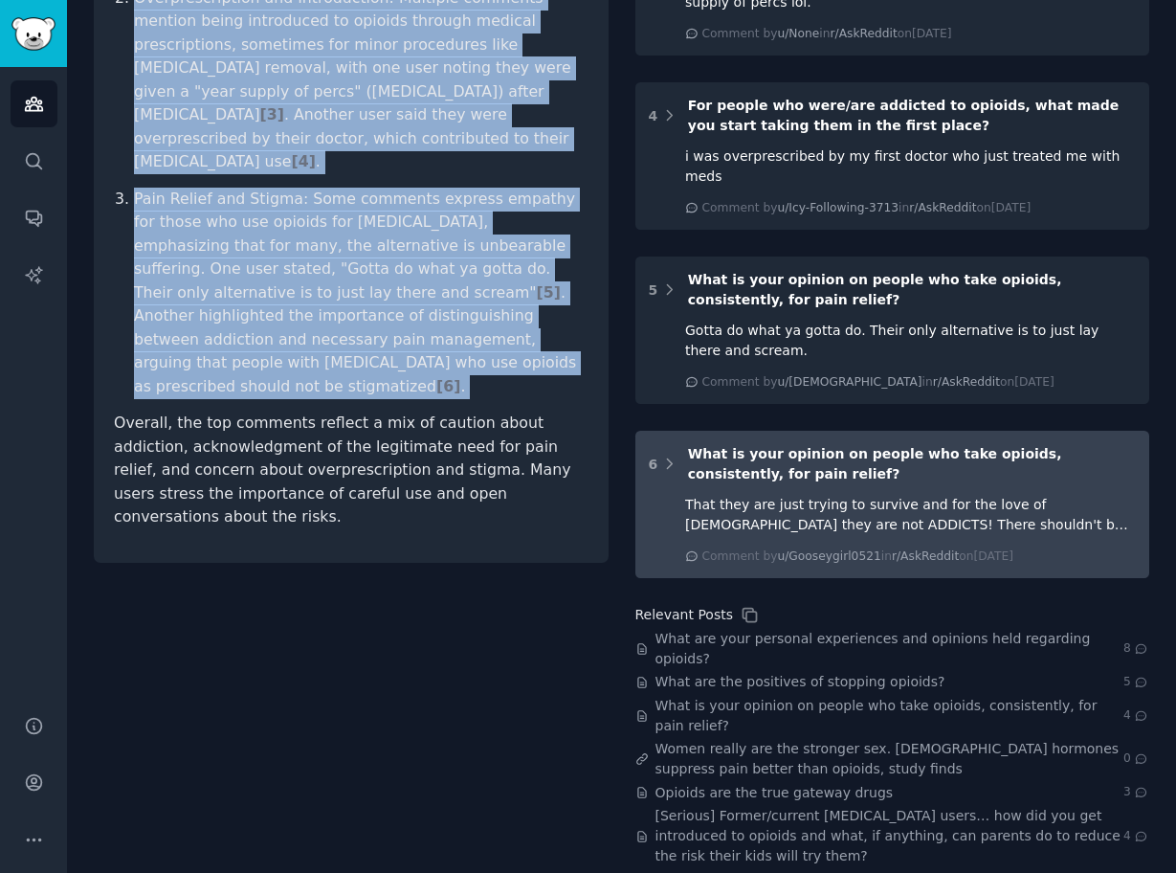
copy ol "Addiction and Risk: One user described becoming addicted to opioids at a young …"
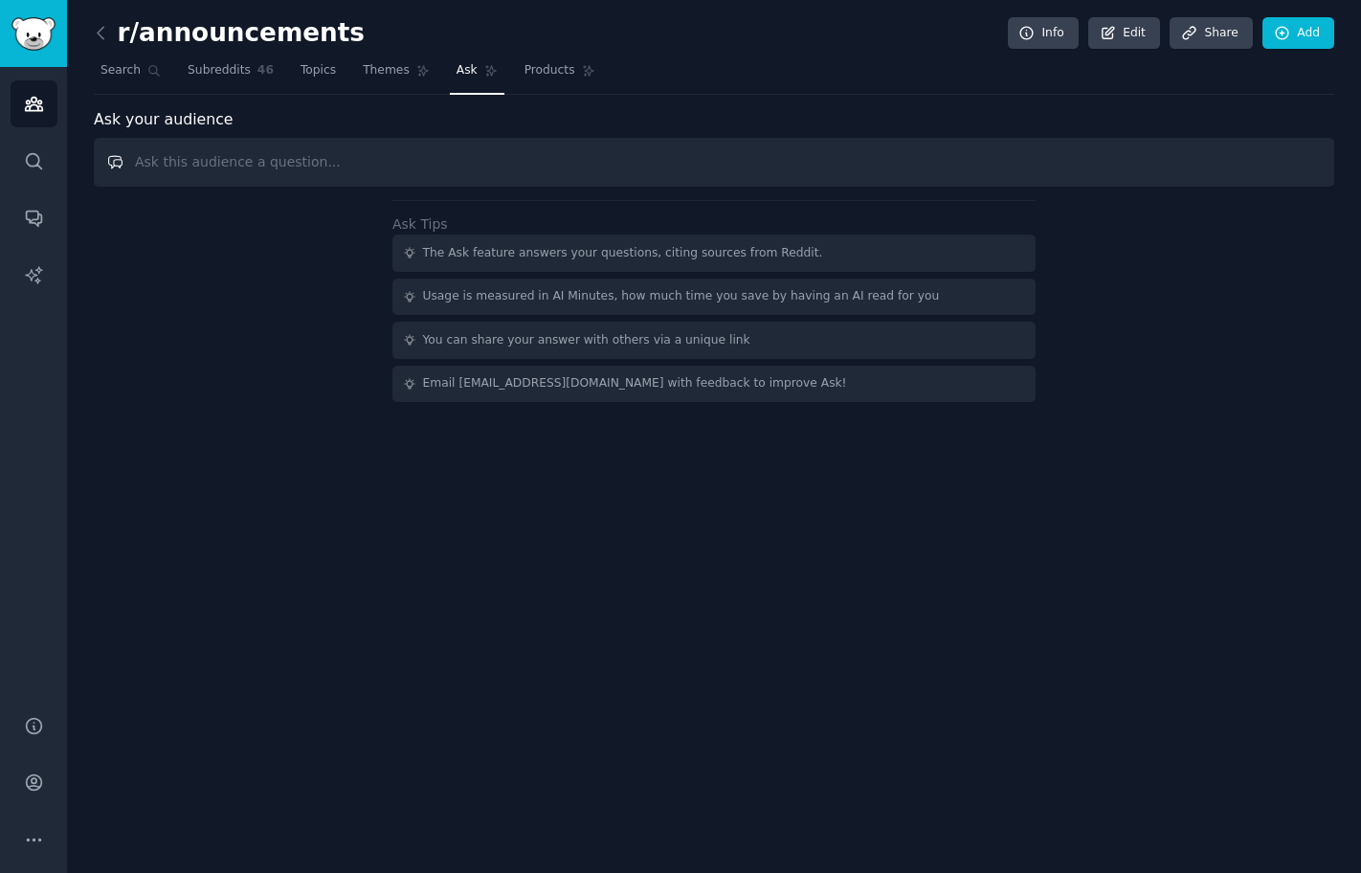
paste input "As a [DEMOGRAPHIC_DATA], what top comments on"
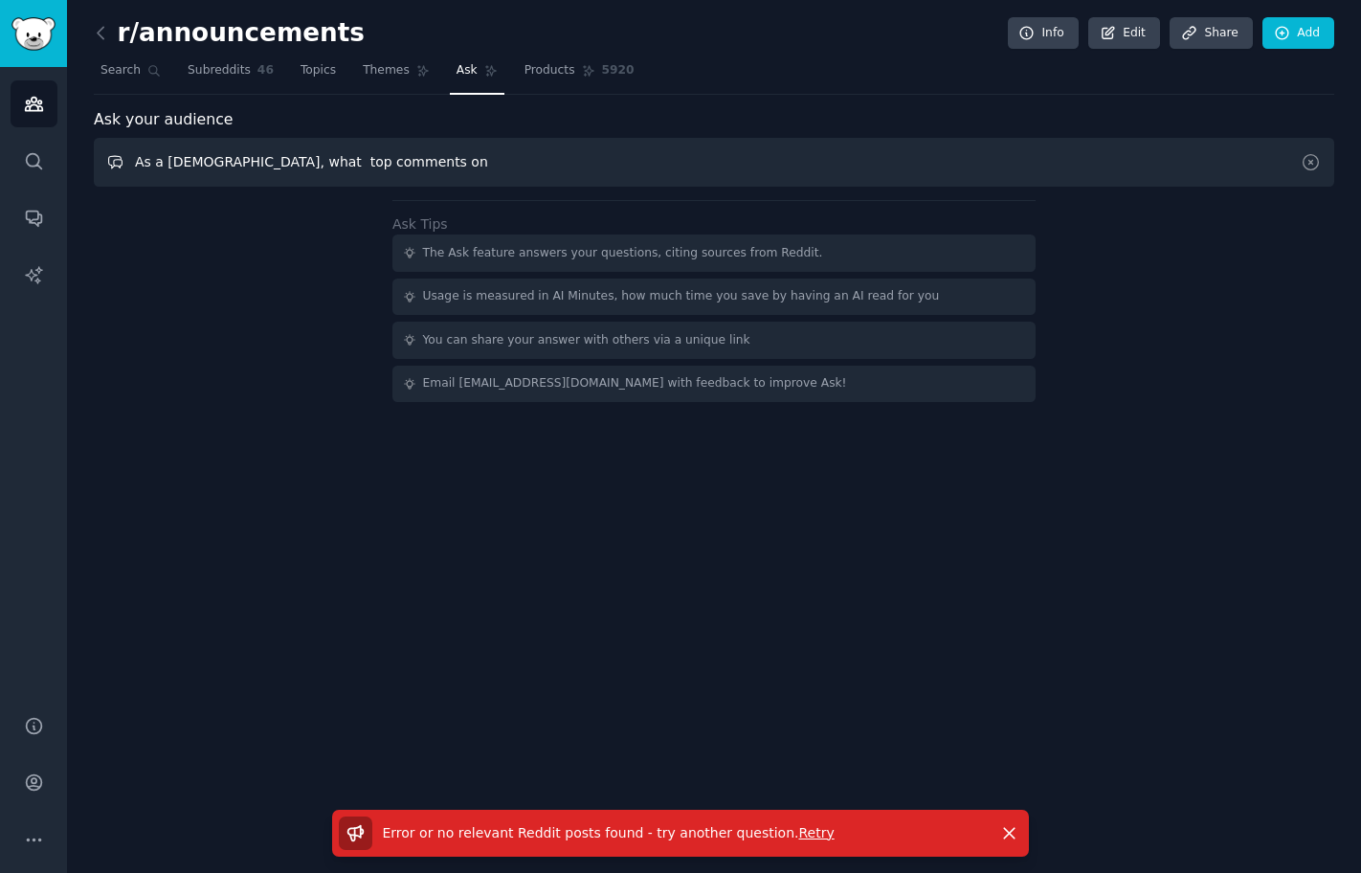
paste input "Obesity"
type input "As a [DEMOGRAPHIC_DATA], what top comments on Obesity"
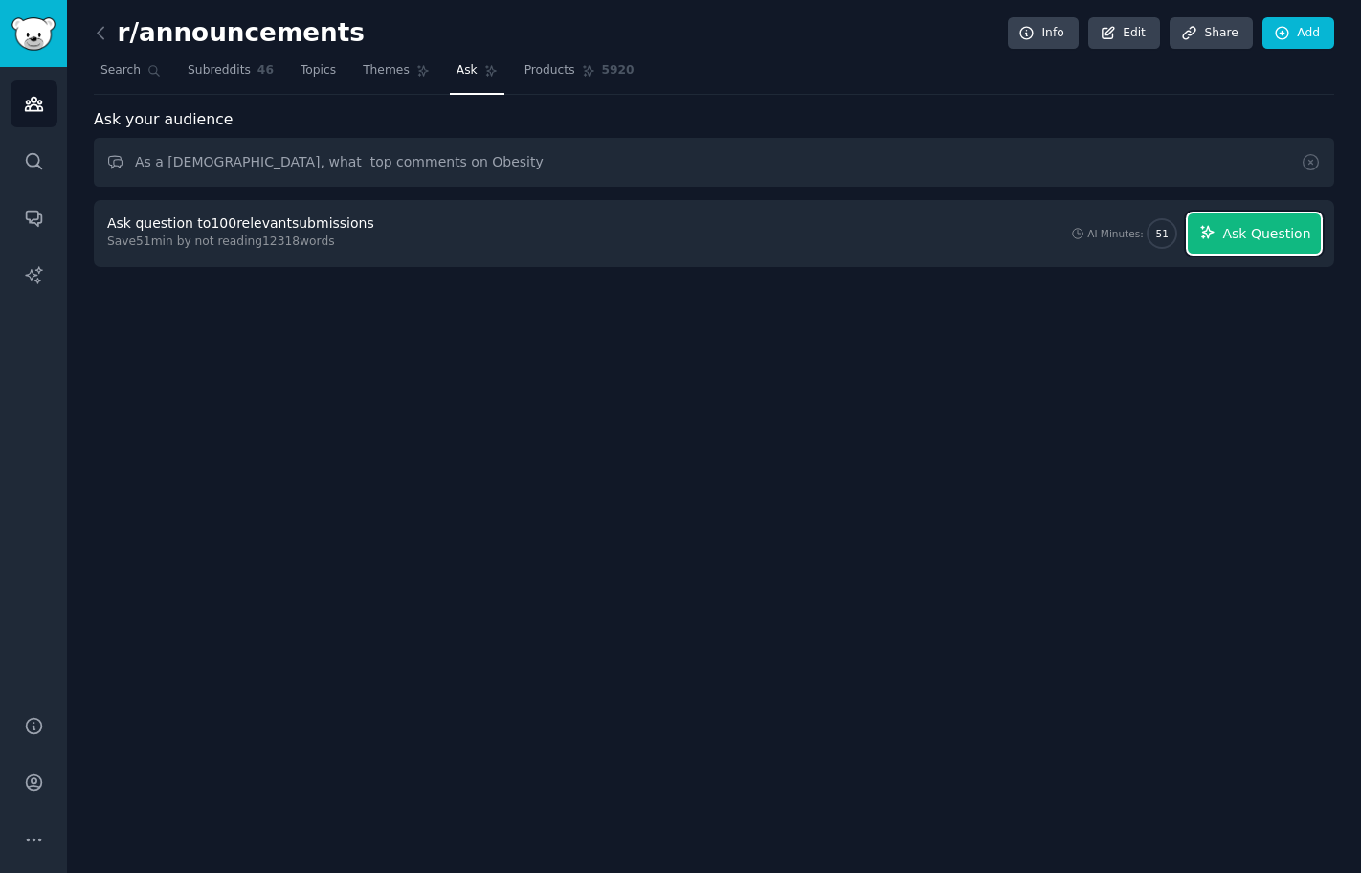
click at [1236, 231] on span "Ask Question" at bounding box center [1266, 234] width 88 height 20
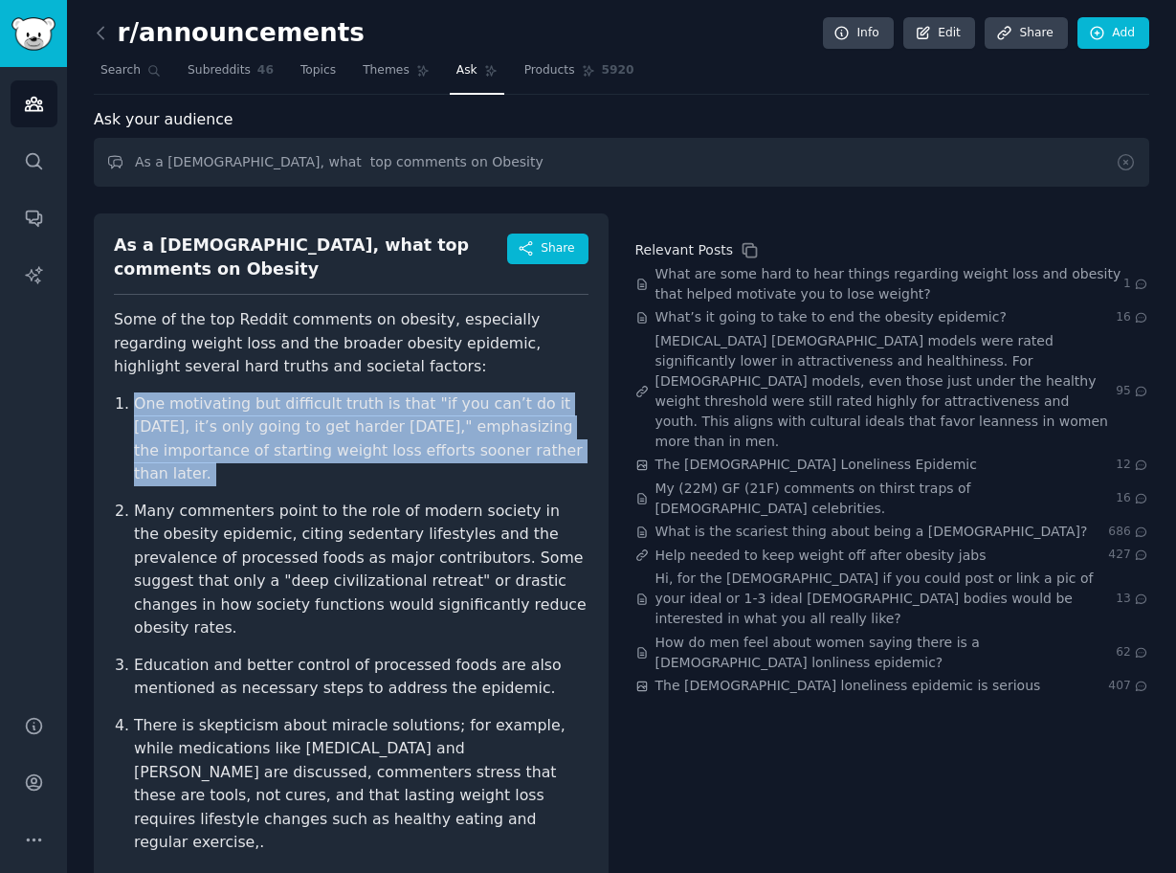
drag, startPoint x: 146, startPoint y: 398, endPoint x: 229, endPoint y: 453, distance: 98.7
click at [229, 453] on div "As a [DEMOGRAPHIC_DATA], what top comments on Obesity Share Some of the top Red…" at bounding box center [351, 657] width 515 height 889
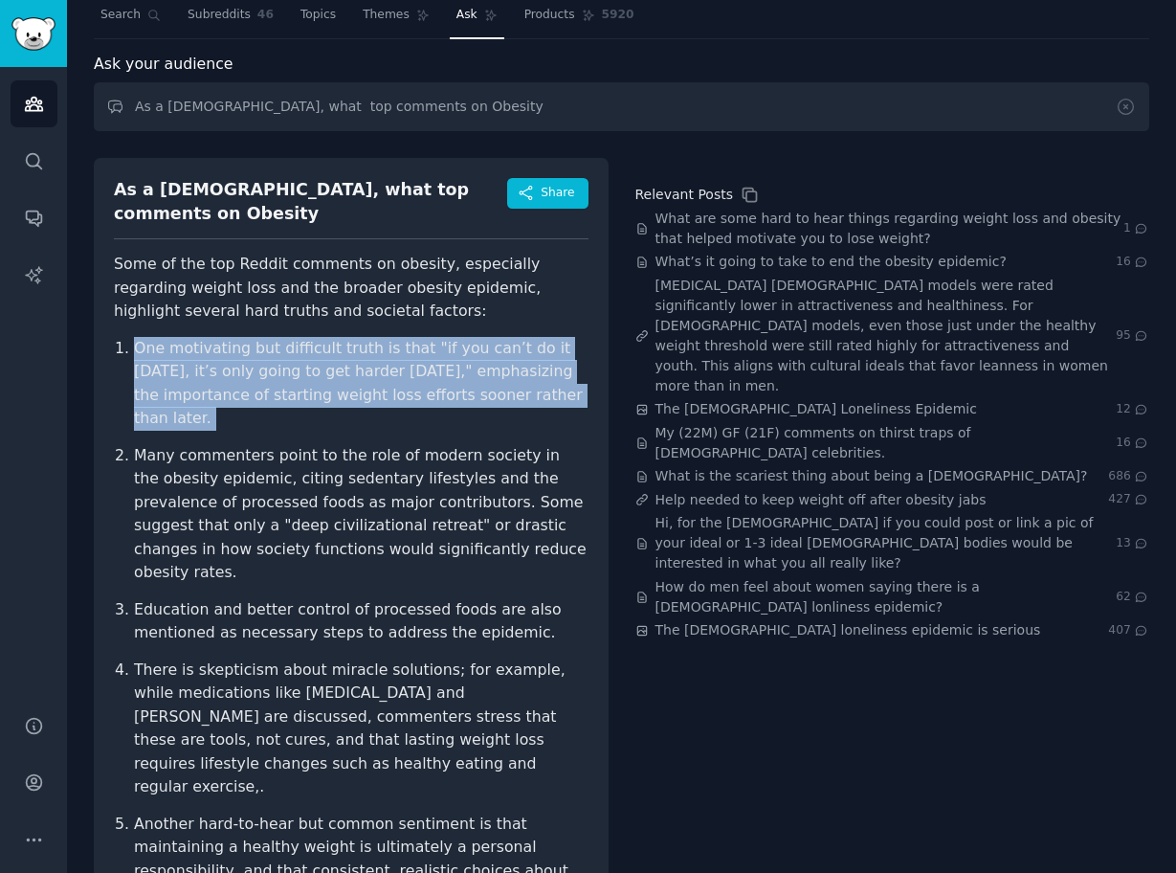
scroll to position [168, 0]
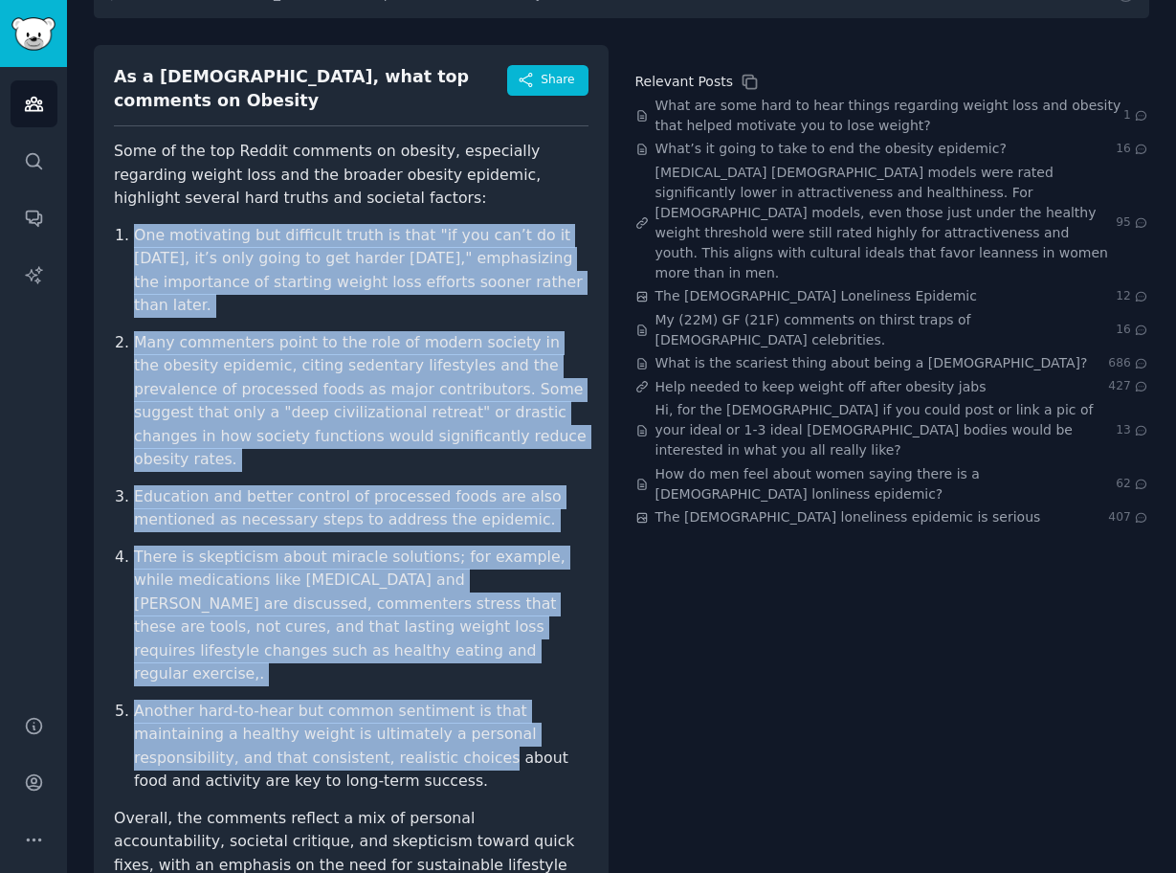
click at [321, 699] on li "Another hard-to-hear but common sentiment is that maintaining a healthy weight …" at bounding box center [361, 746] width 455 height 94
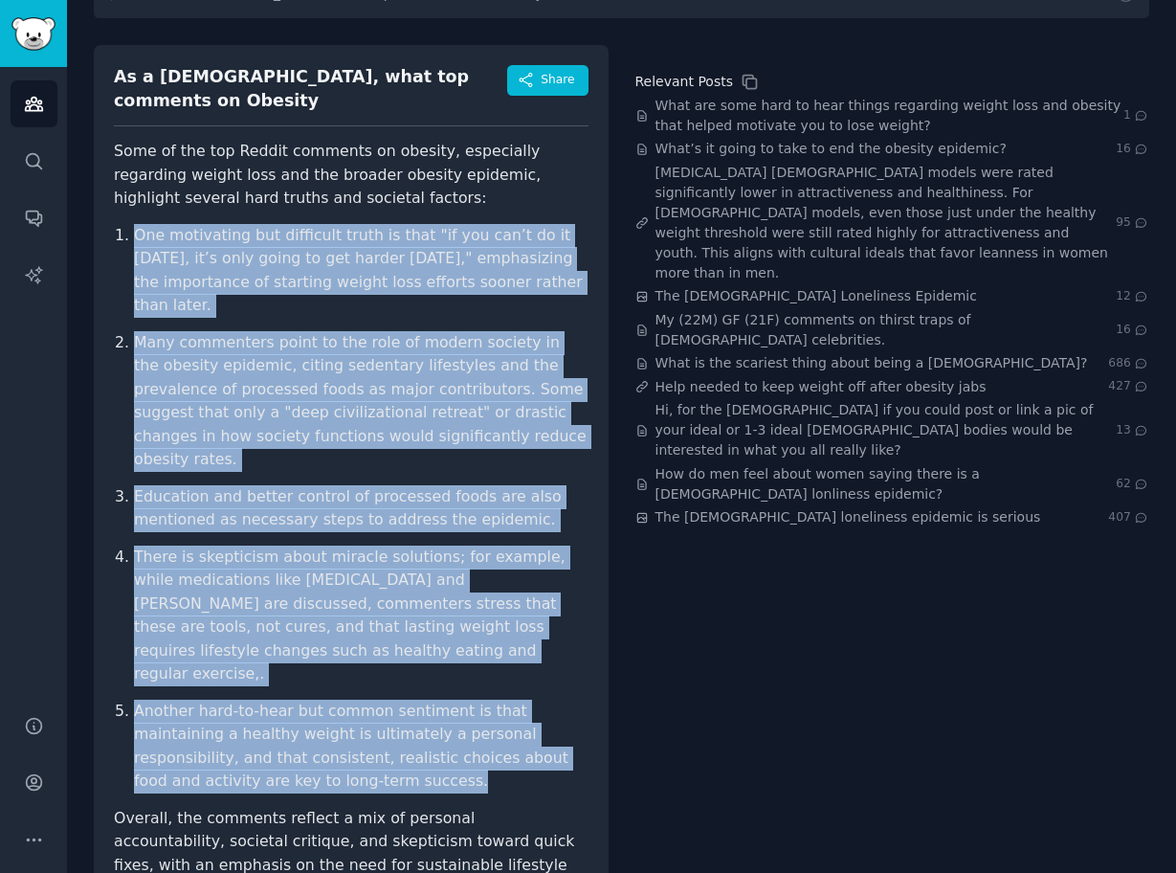
click at [322, 699] on li "Another hard-to-hear but common sentiment is that maintaining a healthy weight …" at bounding box center [361, 746] width 455 height 94
copy ol "Lor ipsumdolor sit ametconse adipi el sedd "ei tem inc’u la et dolor, ma’a enim…"
